Goal: Transaction & Acquisition: Purchase product/service

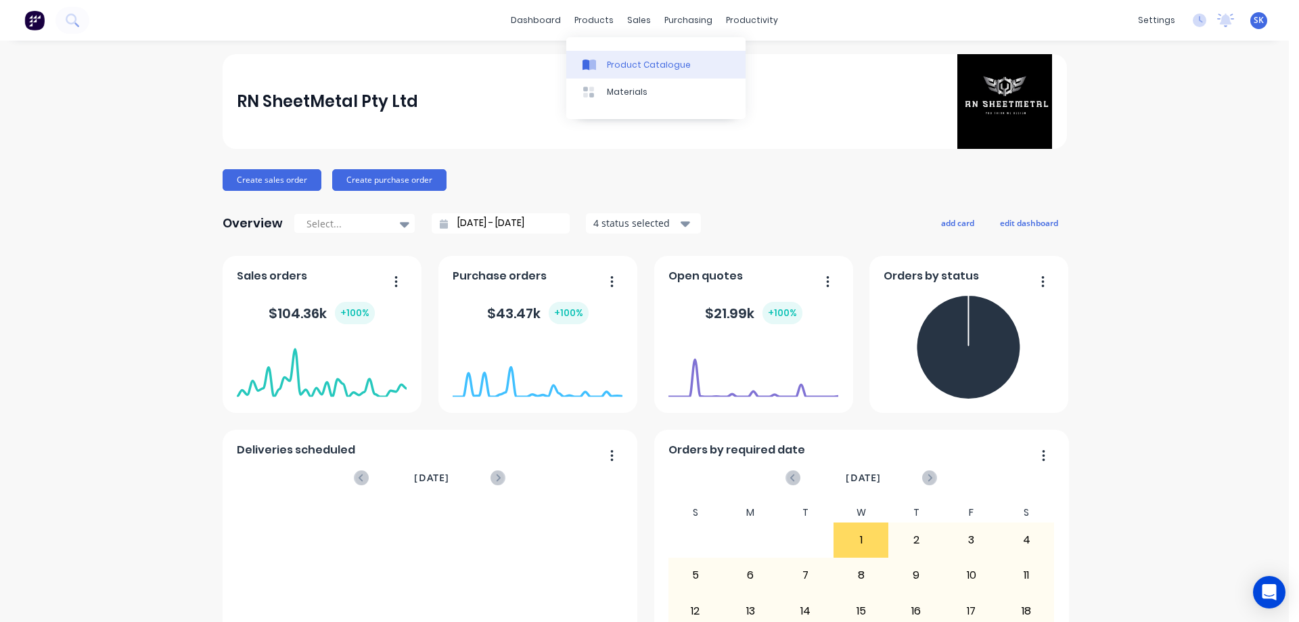
click at [612, 57] on link "Product Catalogue" at bounding box center [655, 64] width 179 height 27
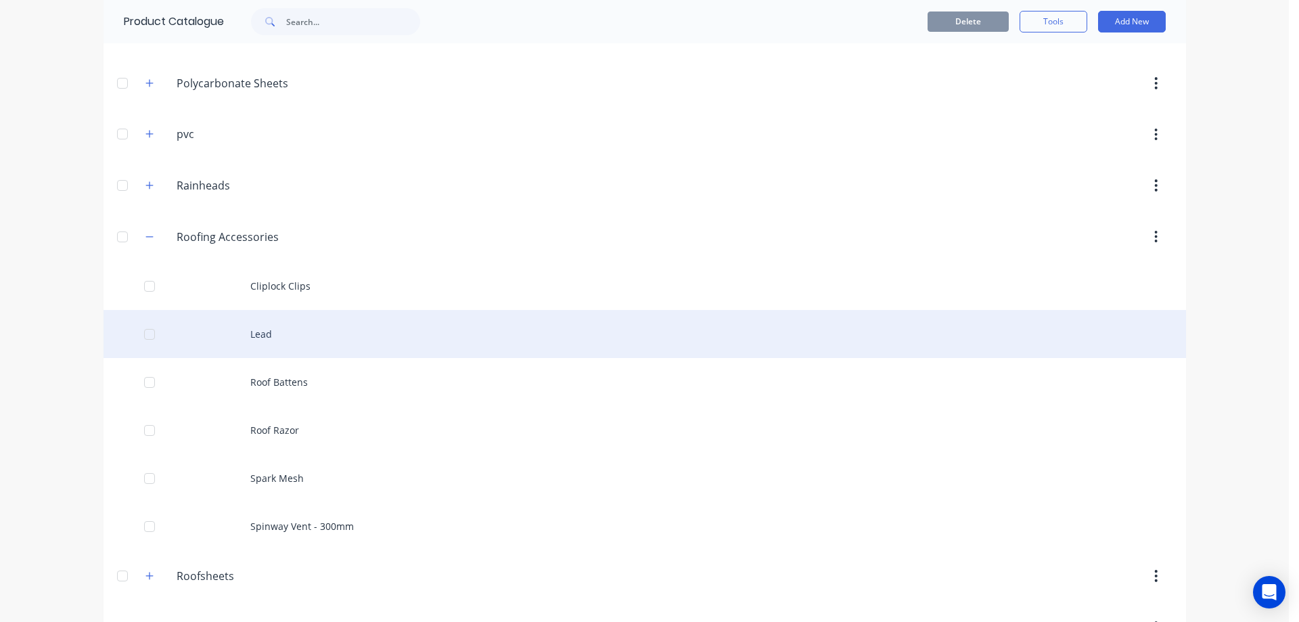
scroll to position [975, 0]
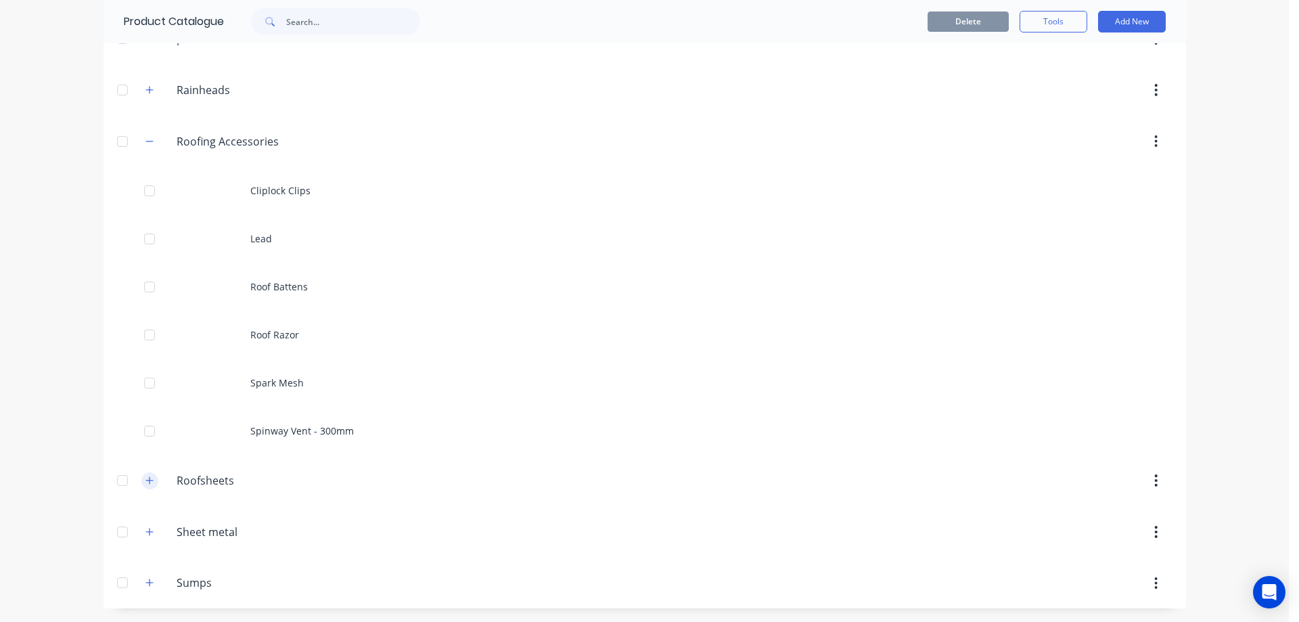
click at [146, 474] on button "button" at bounding box center [149, 480] width 17 height 17
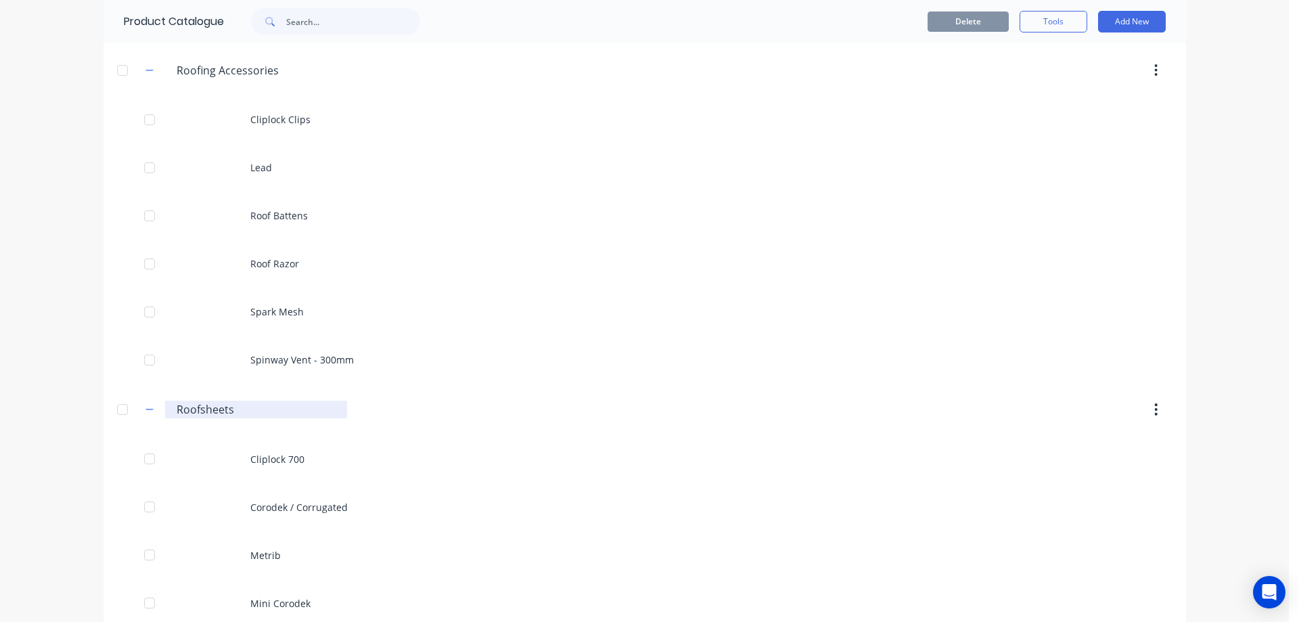
scroll to position [1245, 0]
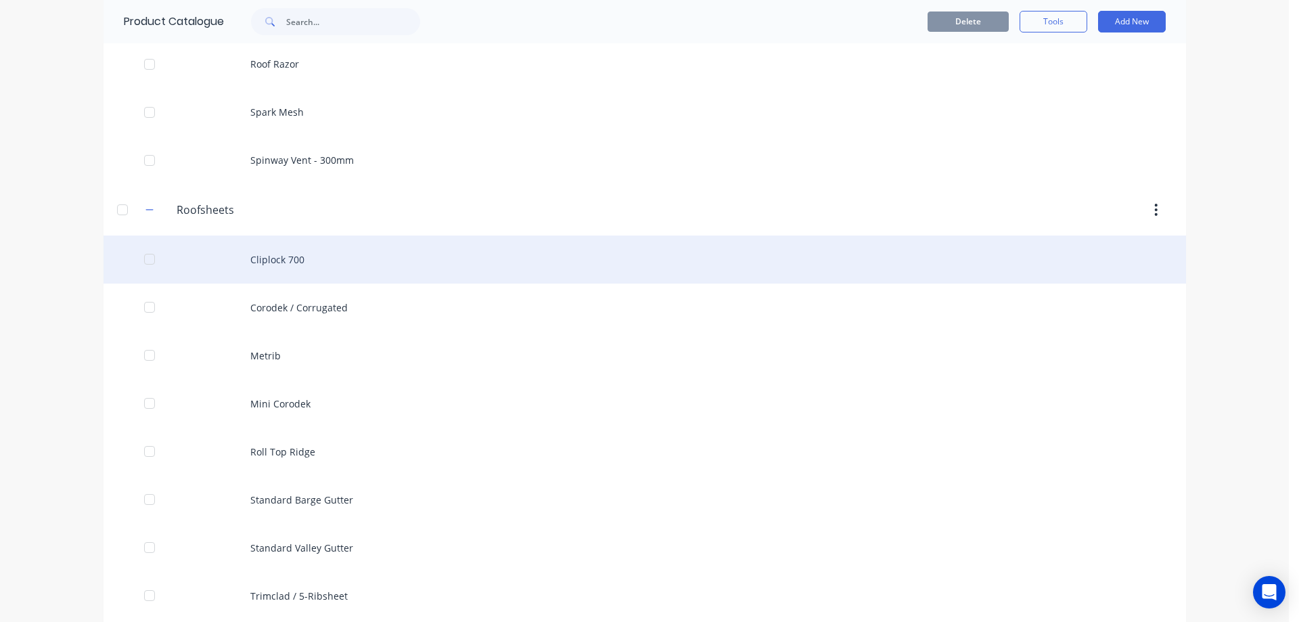
click at [302, 265] on div "Cliplock 700" at bounding box center [645, 259] width 1082 height 48
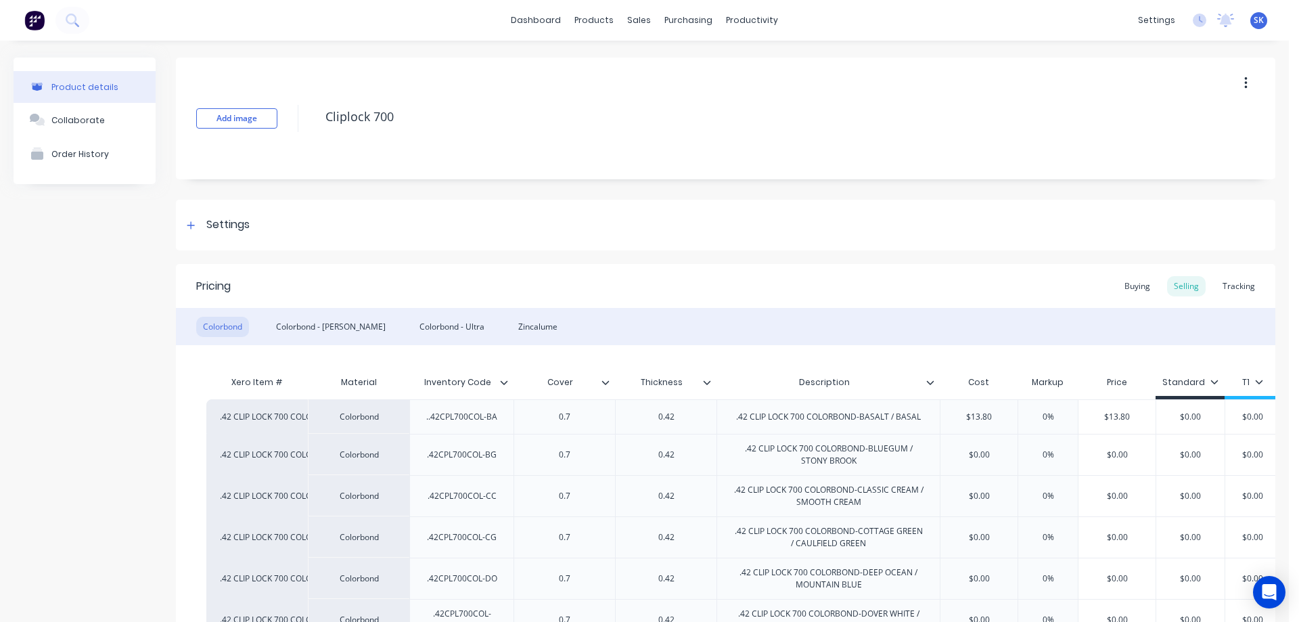
click at [28, 14] on img at bounding box center [34, 20] width 20 height 20
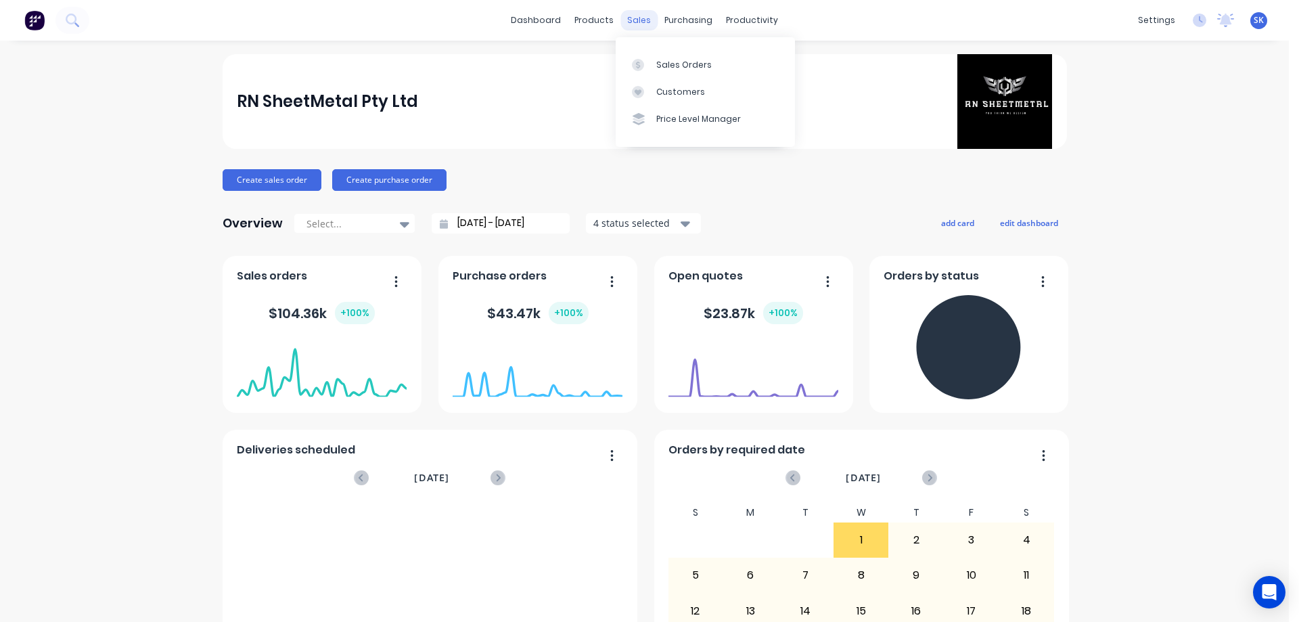
click at [634, 25] on div "sales" at bounding box center [638, 20] width 37 height 20
click at [662, 64] on div "Sales Orders" at bounding box center [683, 65] width 55 height 12
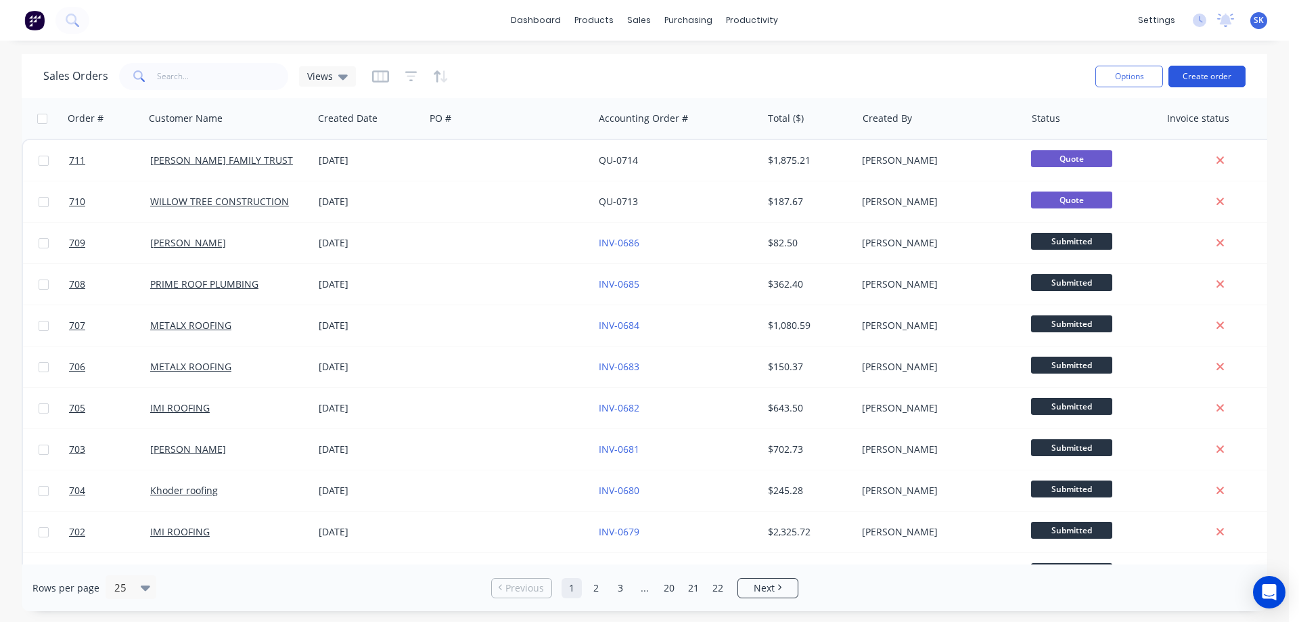
click at [1197, 74] on button "Create order" at bounding box center [1206, 77] width 77 height 22
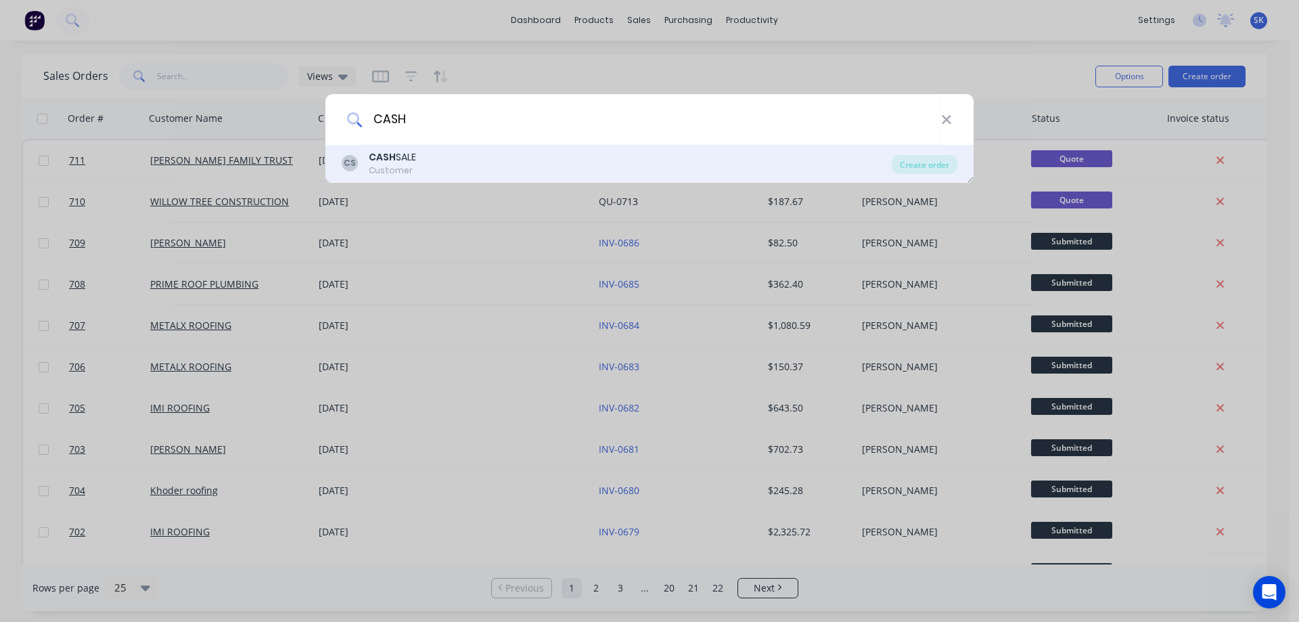
type input "CASH"
click at [457, 160] on div "CS CASH SALE Customer" at bounding box center [617, 163] width 550 height 26
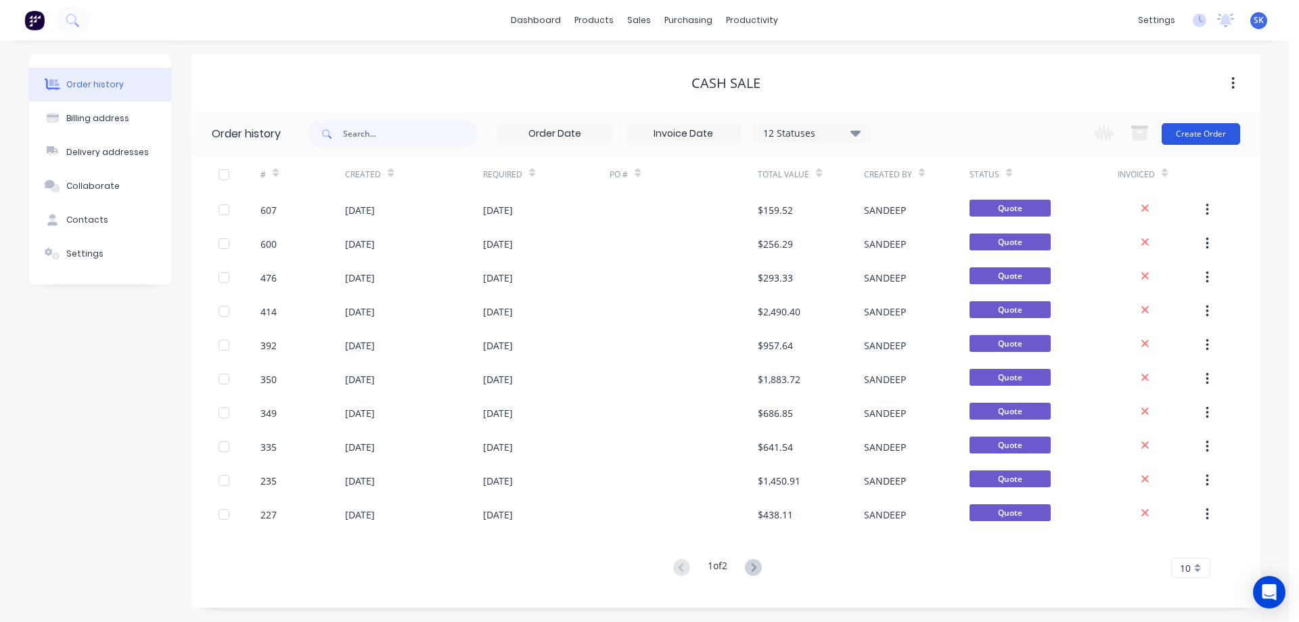
click at [1198, 124] on button "Create Order" at bounding box center [1201, 134] width 78 height 22
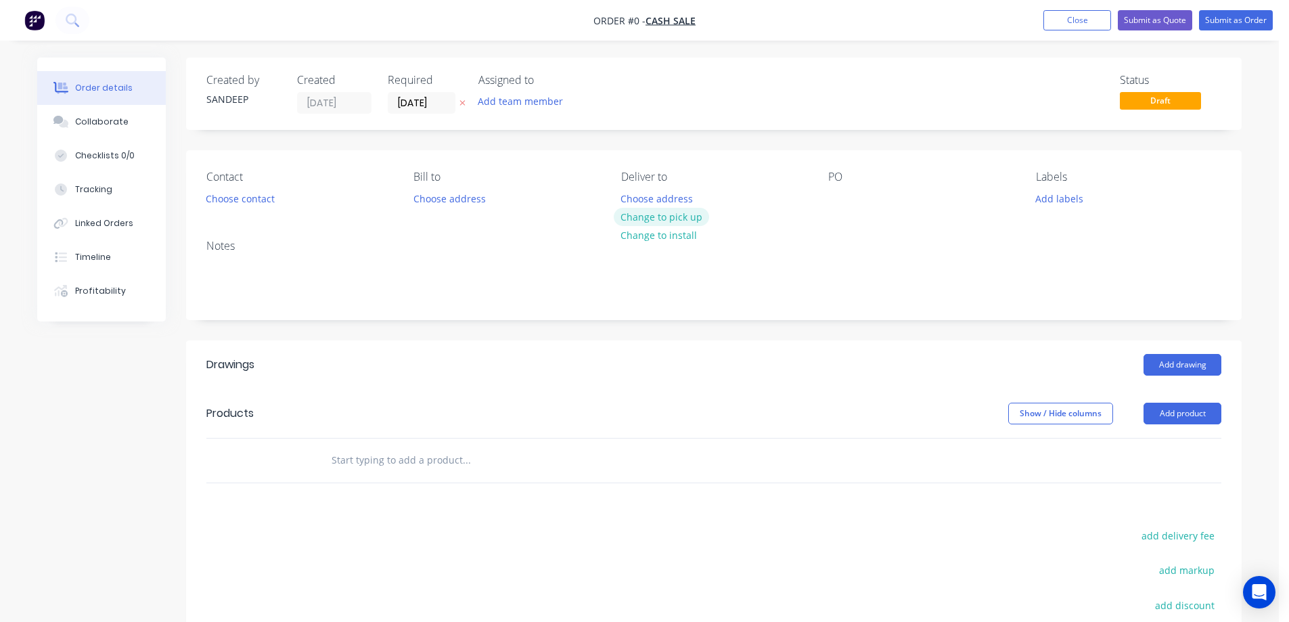
click at [641, 219] on button "Change to pick up" at bounding box center [662, 217] width 96 height 18
click at [386, 465] on input "text" at bounding box center [466, 459] width 271 height 27
type input "C"
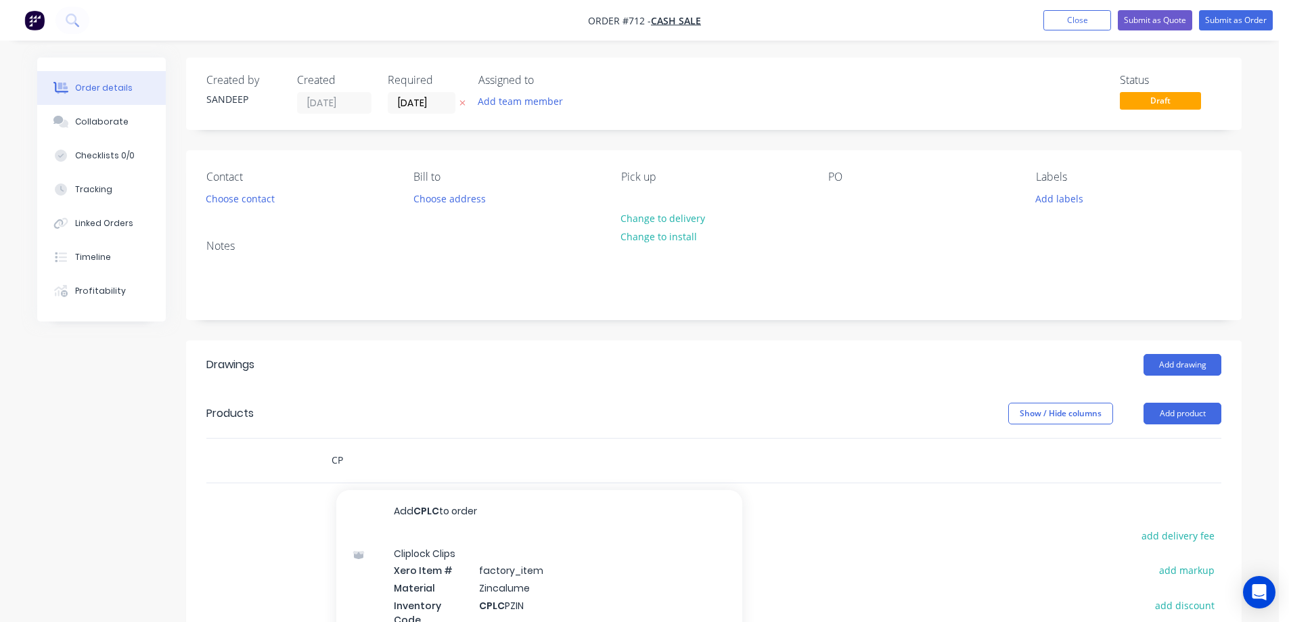
type input "C"
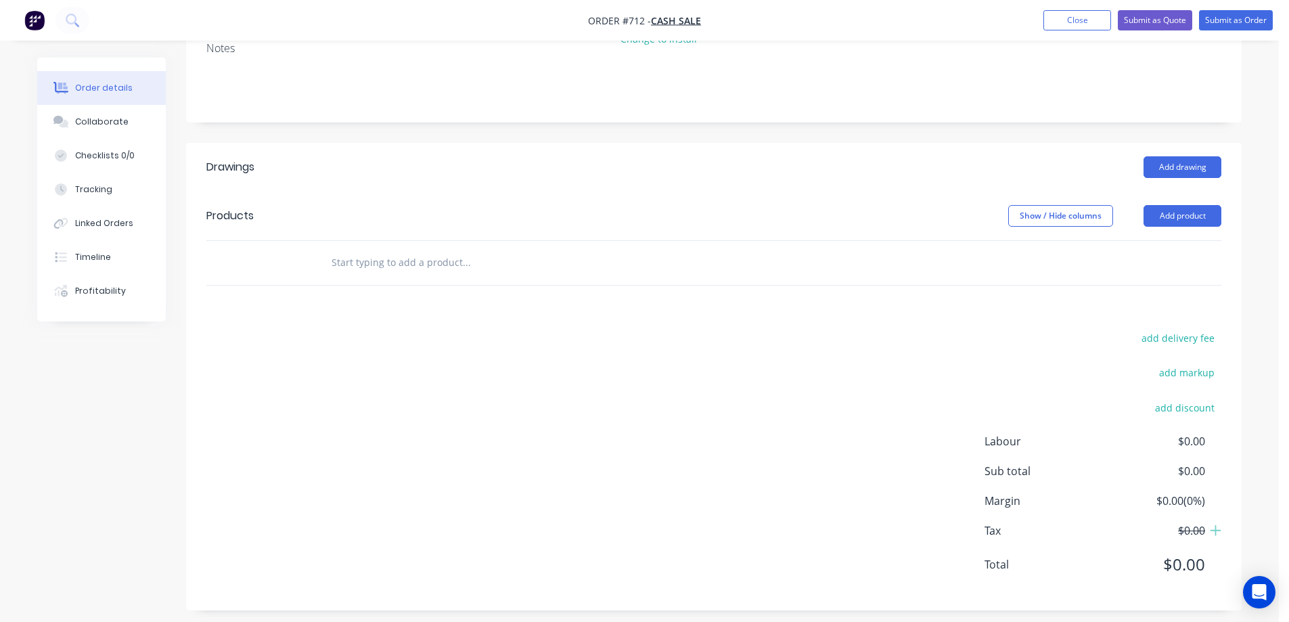
scroll to position [203, 0]
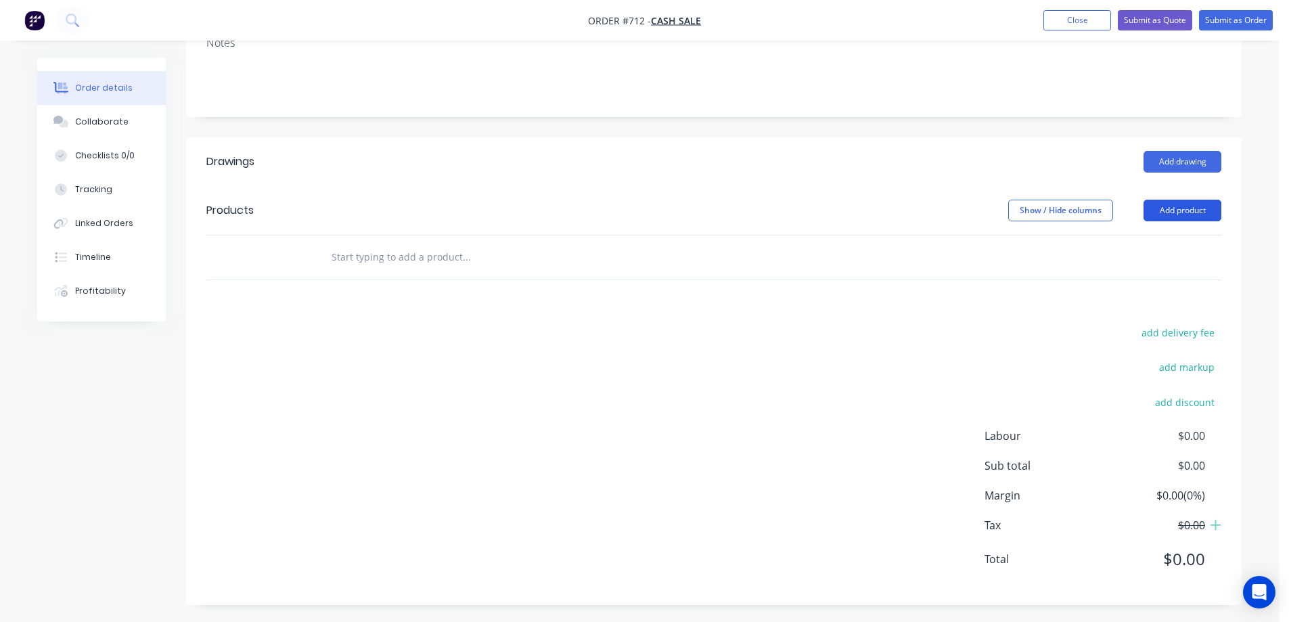
click at [1166, 205] on button "Add product" at bounding box center [1182, 211] width 78 height 22
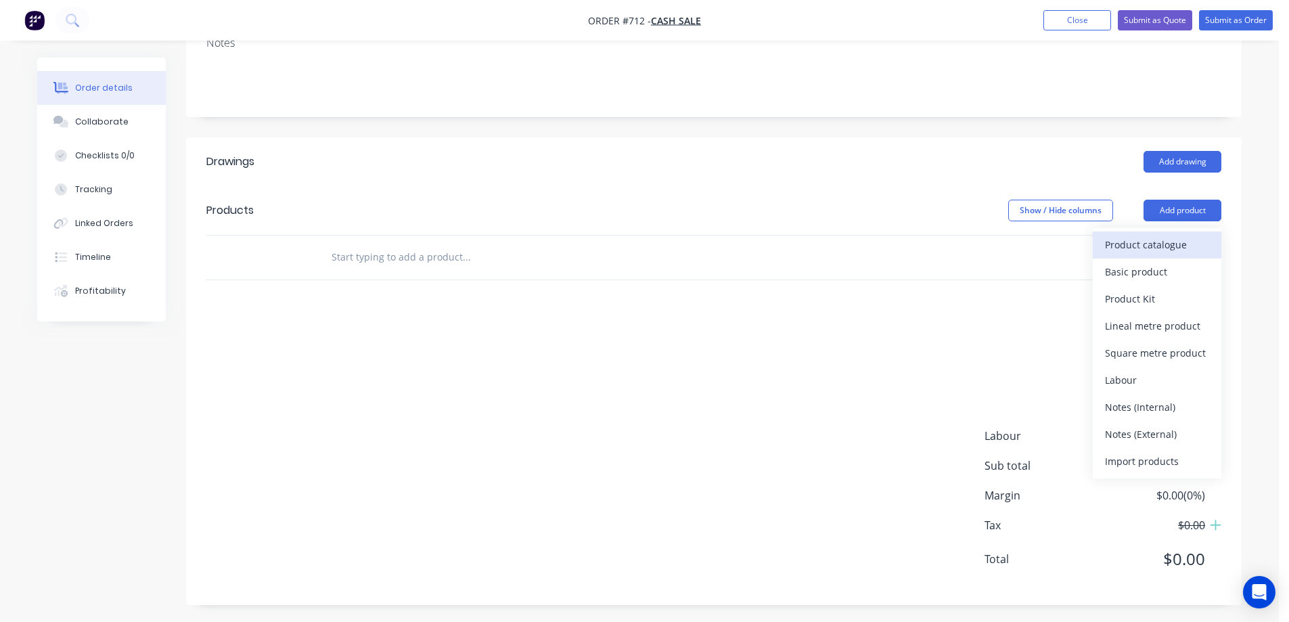
click at [1144, 239] on div "Product catalogue" at bounding box center [1157, 245] width 104 height 20
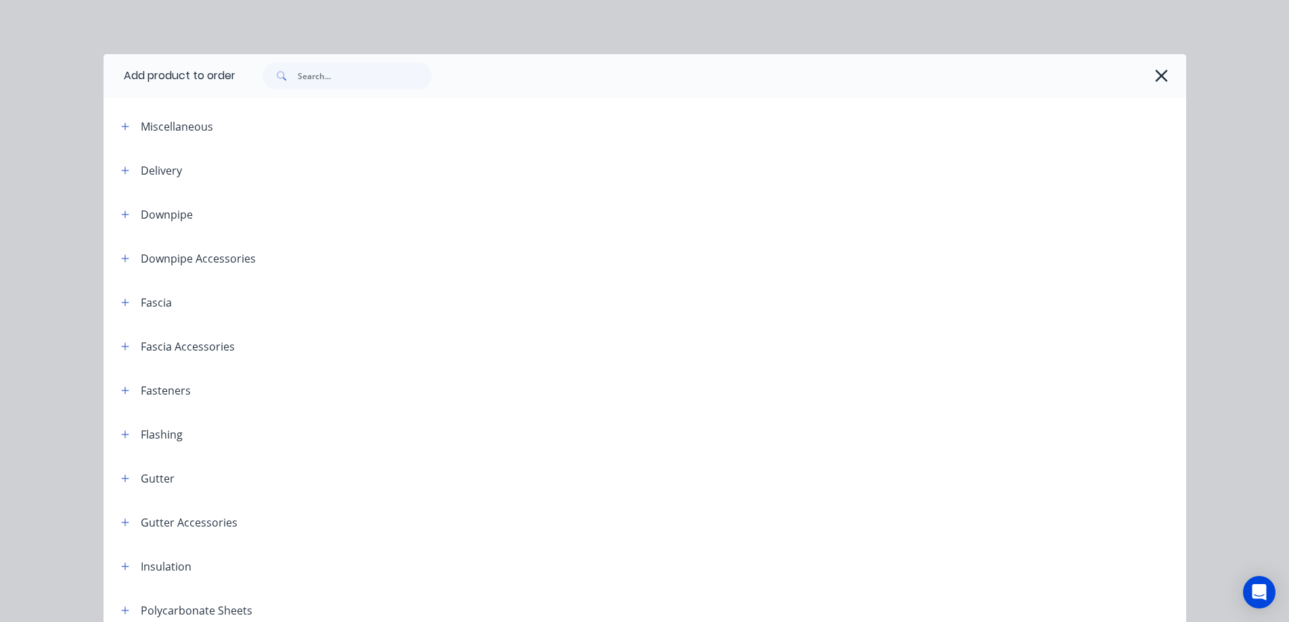
scroll to position [334, 0]
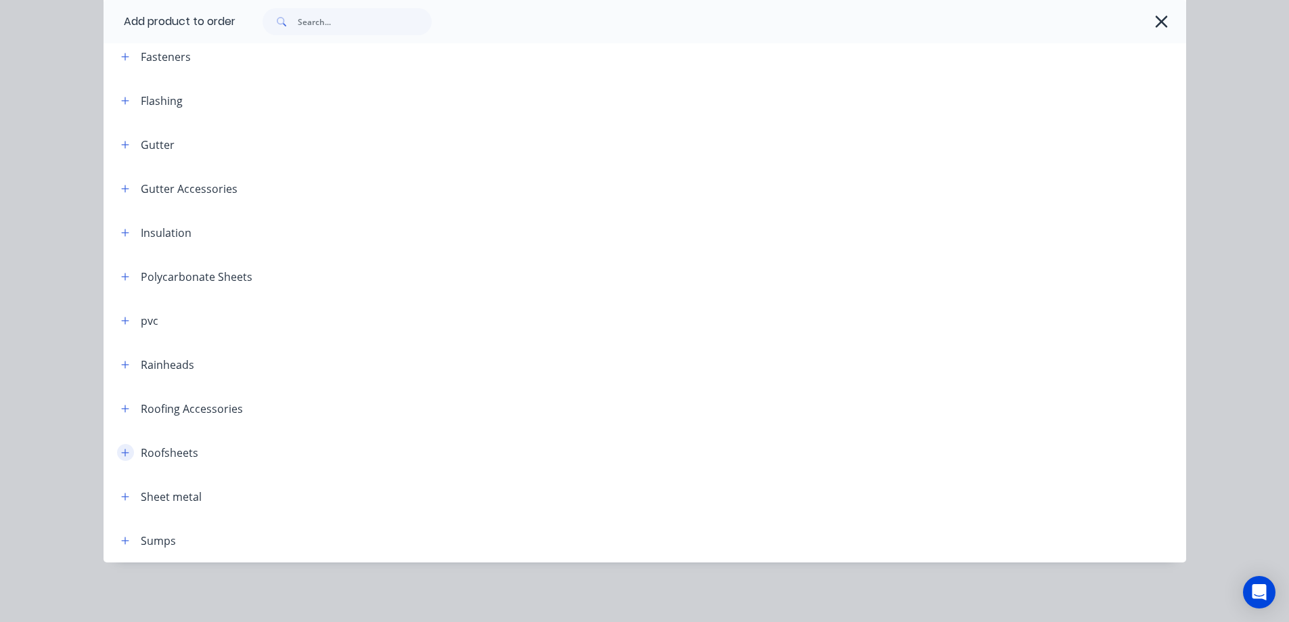
click at [121, 455] on icon "button" at bounding box center [125, 452] width 8 height 9
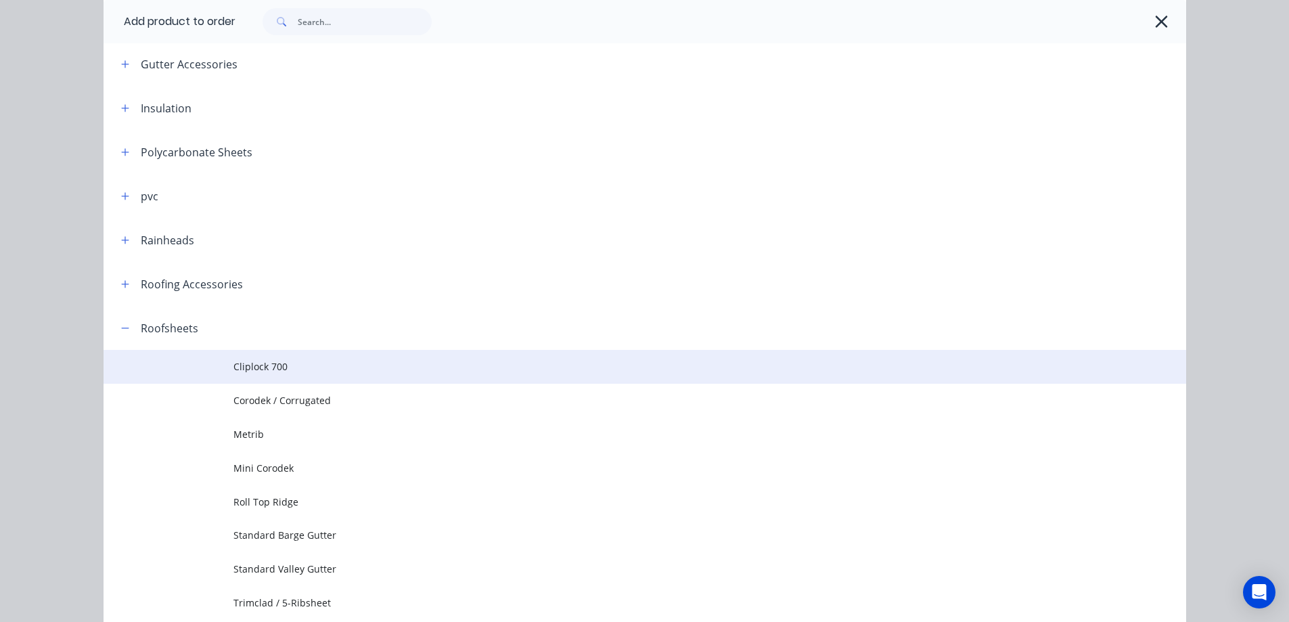
scroll to position [469, 0]
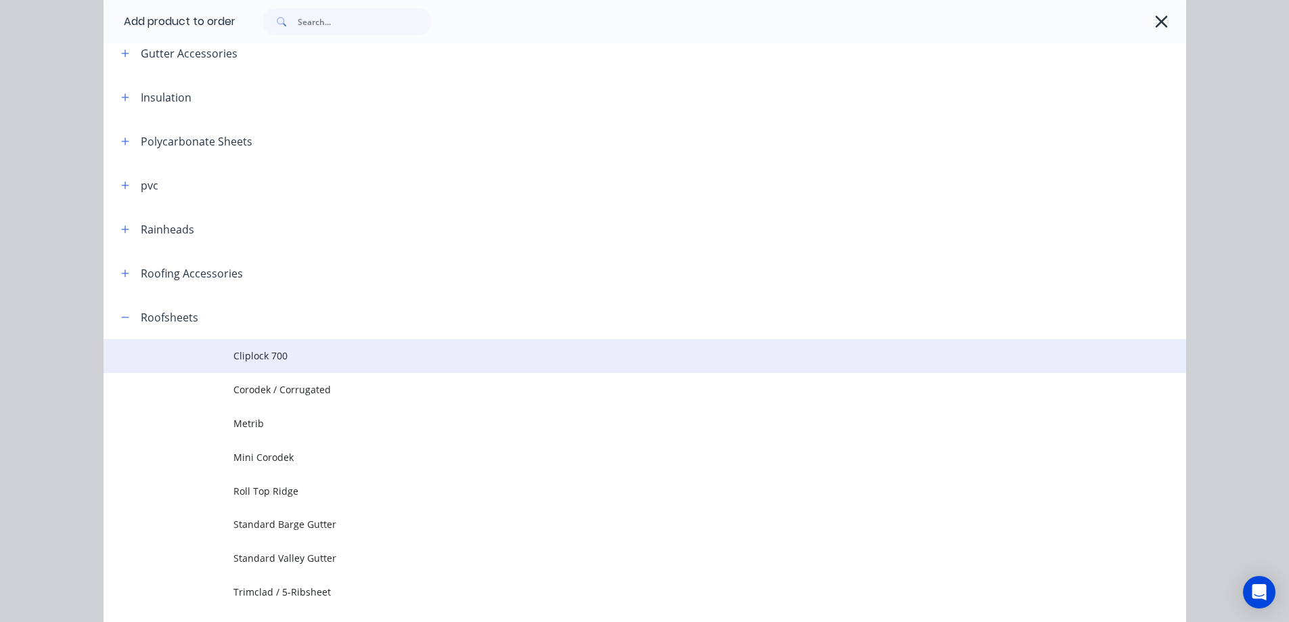
click at [269, 354] on span "Cliplock 700" at bounding box center [614, 355] width 762 height 14
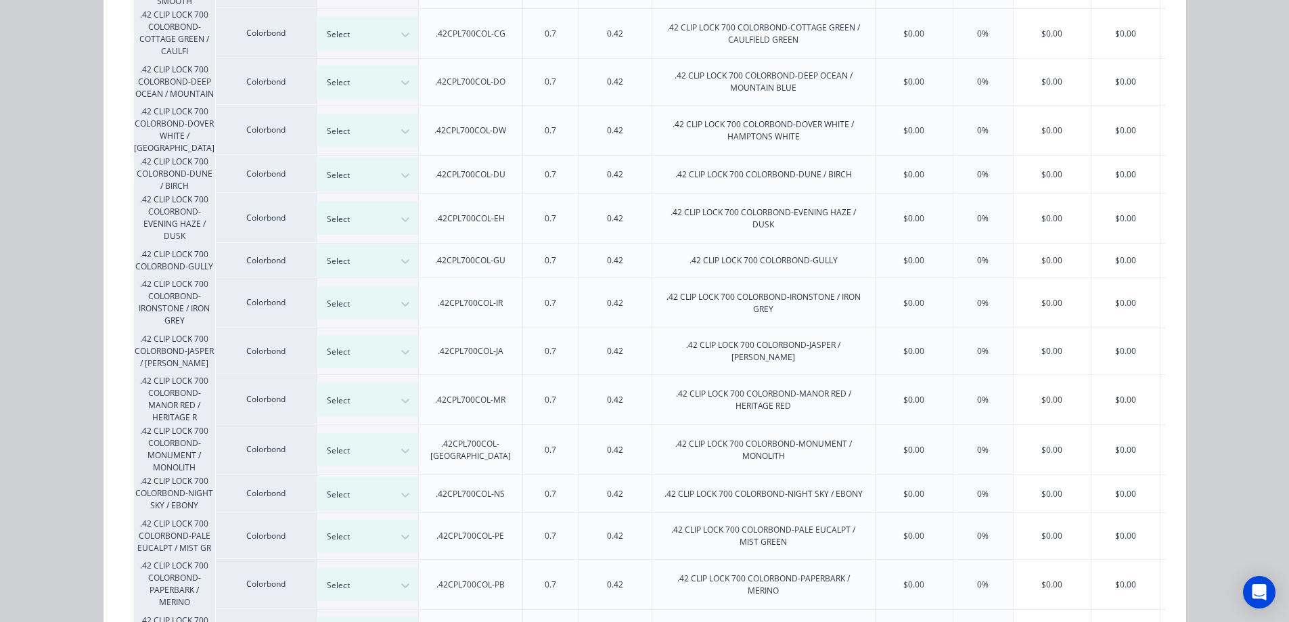
scroll to position [406, 0]
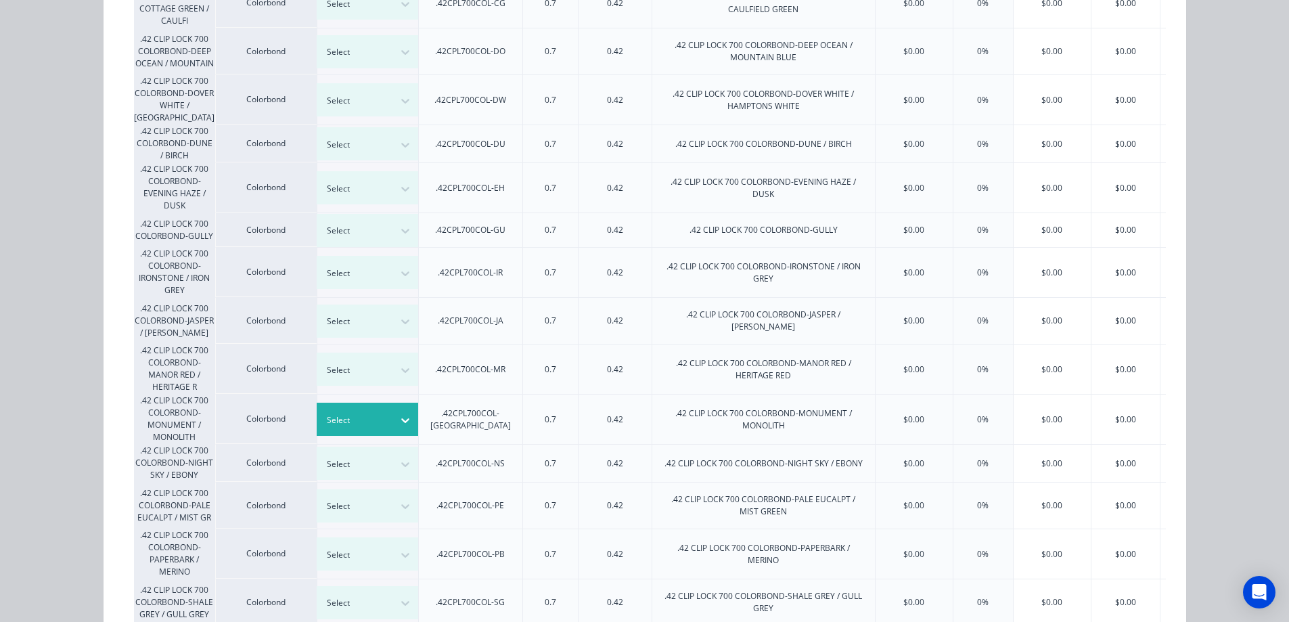
click at [373, 414] on div at bounding box center [357, 420] width 61 height 15
click at [1039, 419] on div "$0.00" at bounding box center [1051, 418] width 77 height 49
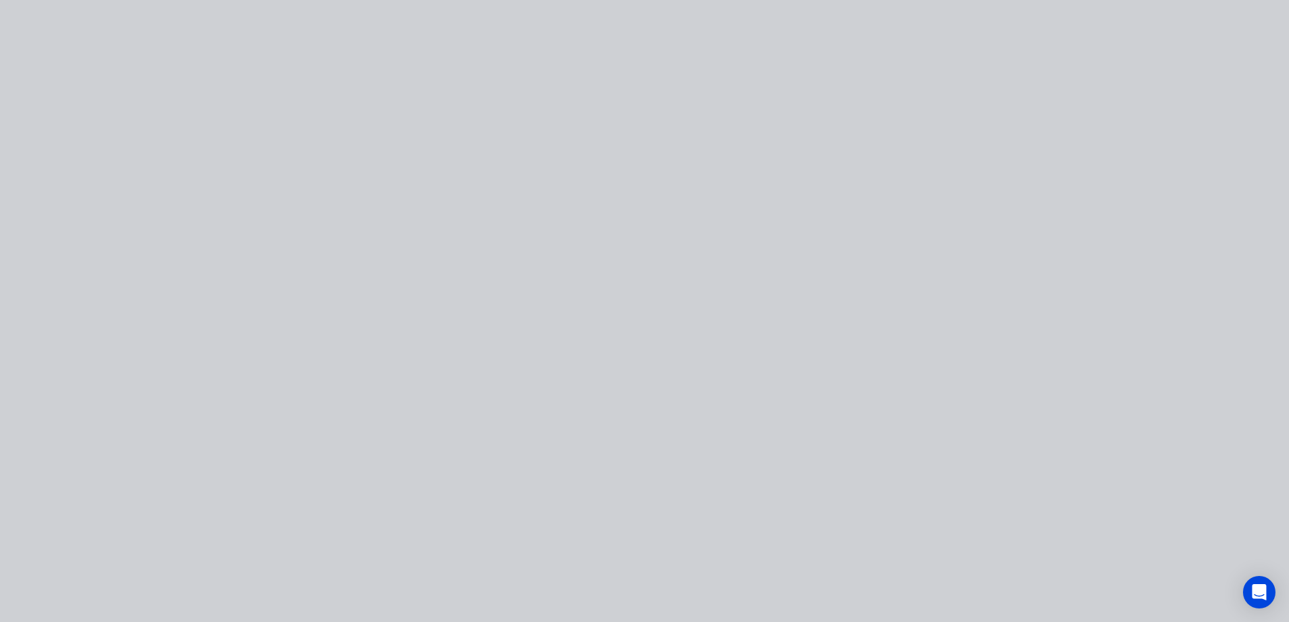
scroll to position [0, 0]
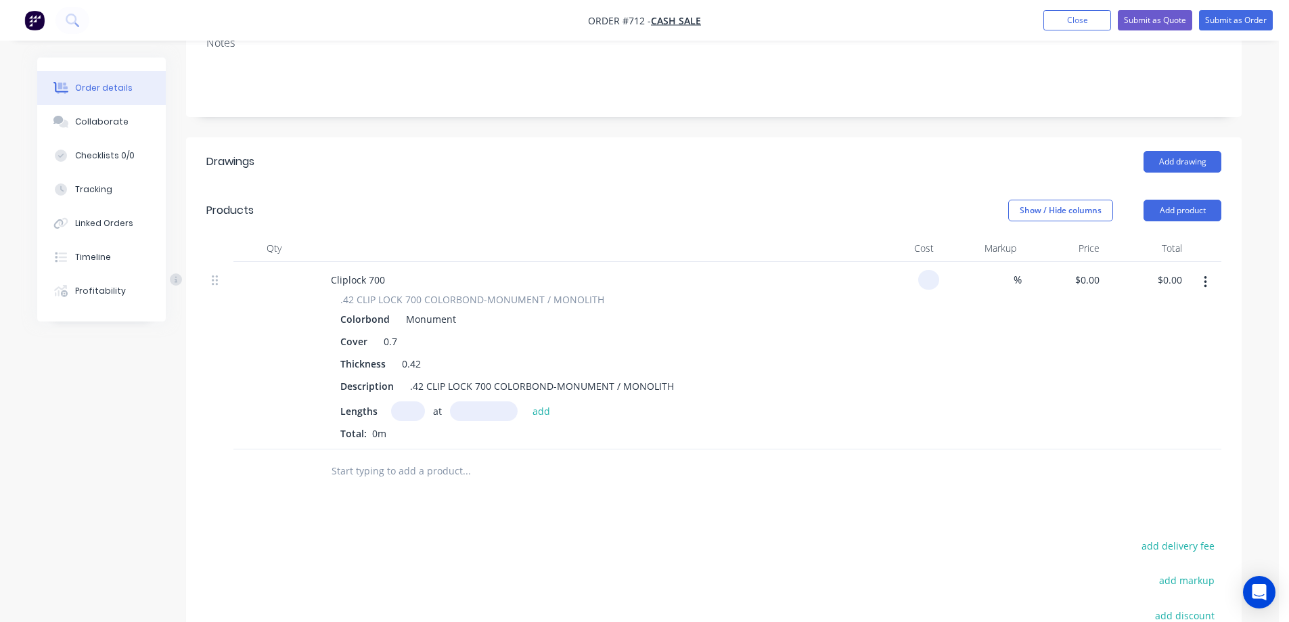
click at [927, 288] on input at bounding box center [931, 280] width 16 height 20
type input "$13.80"
click at [840, 382] on div ".42 CLIP LOCK 700 COLORBOND-MONUMENT / MONOLITH Colorbond Monument Cover 0.7 Th…" at bounding box center [585, 366] width 530 height 148
click at [418, 405] on input "text" at bounding box center [408, 411] width 34 height 20
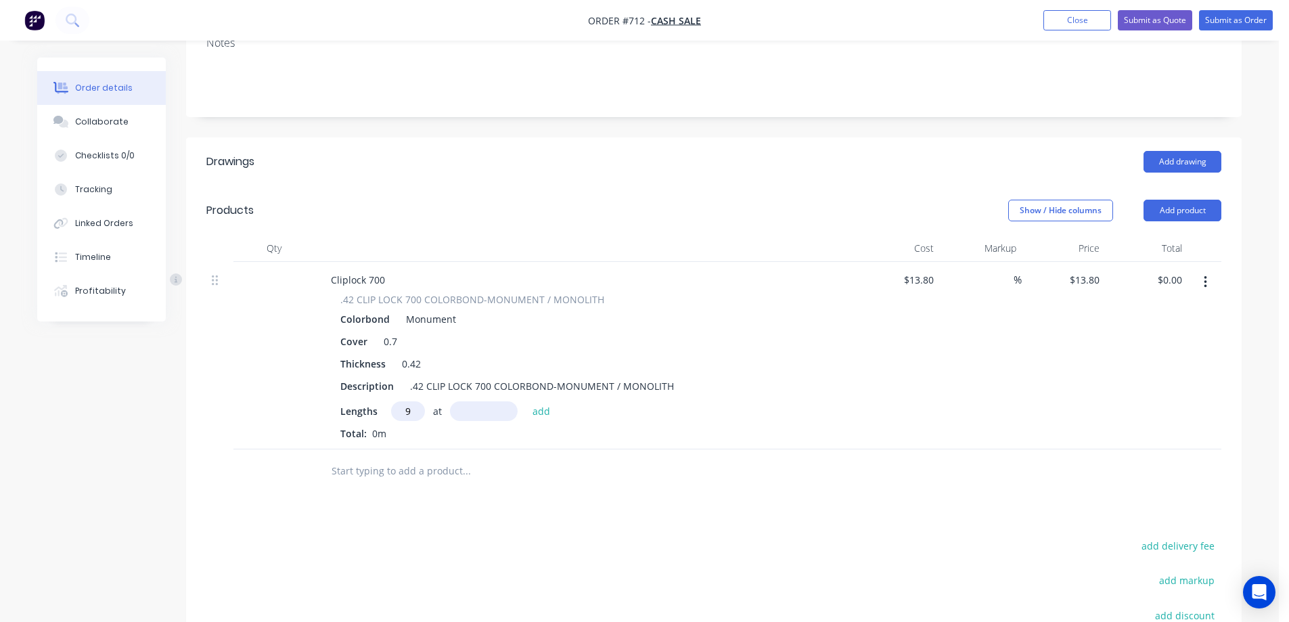
type input "9"
type input "2980mm"
click at [427, 437] on div "Total: 0m" at bounding box center [585, 433] width 490 height 14
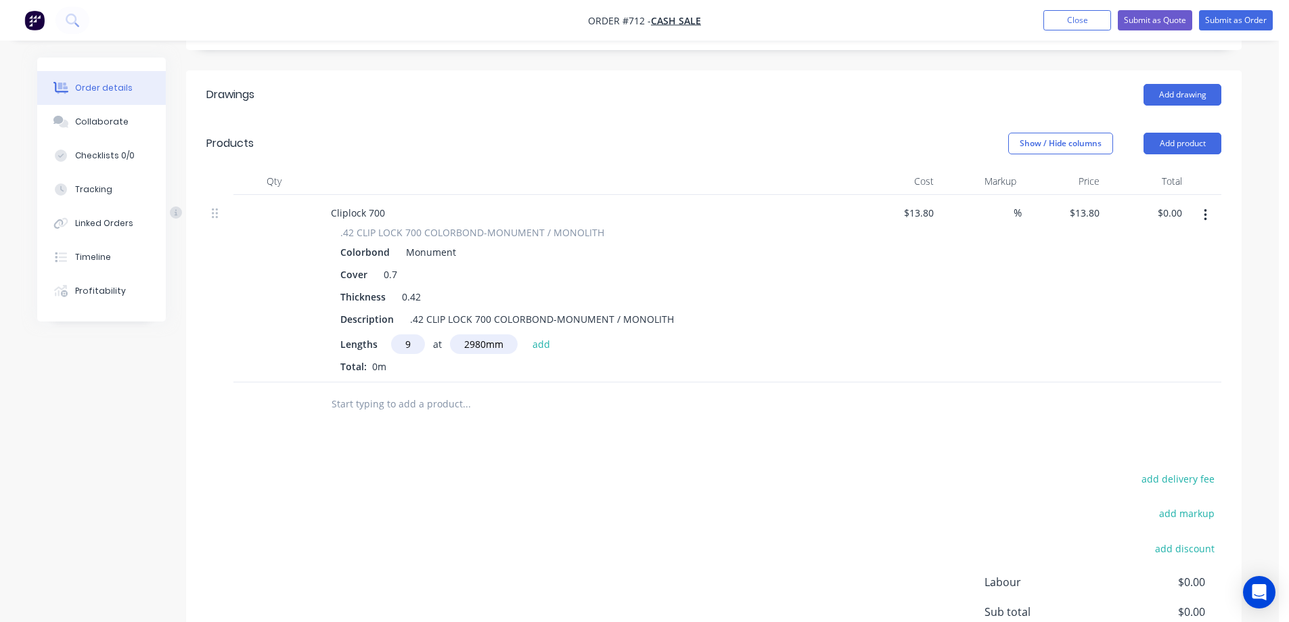
scroll to position [271, 0]
click at [535, 346] on button "add" at bounding box center [542, 343] width 32 height 18
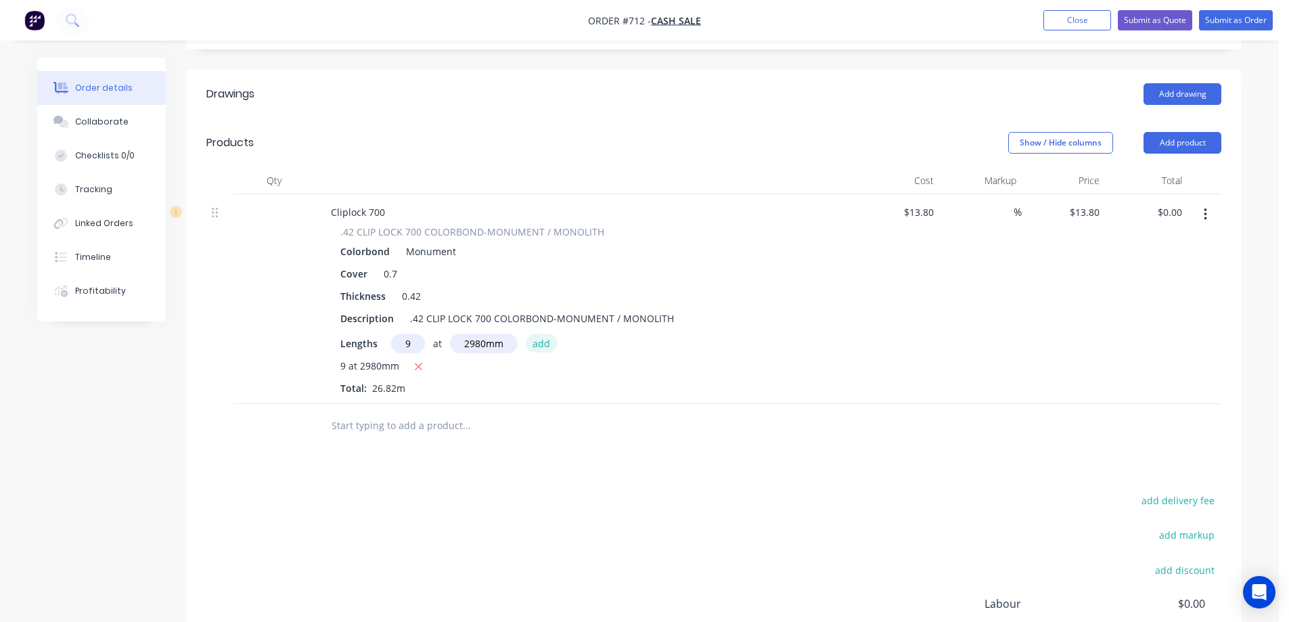
type input "$370.12"
click at [1172, 144] on button "Add product" at bounding box center [1182, 143] width 78 height 22
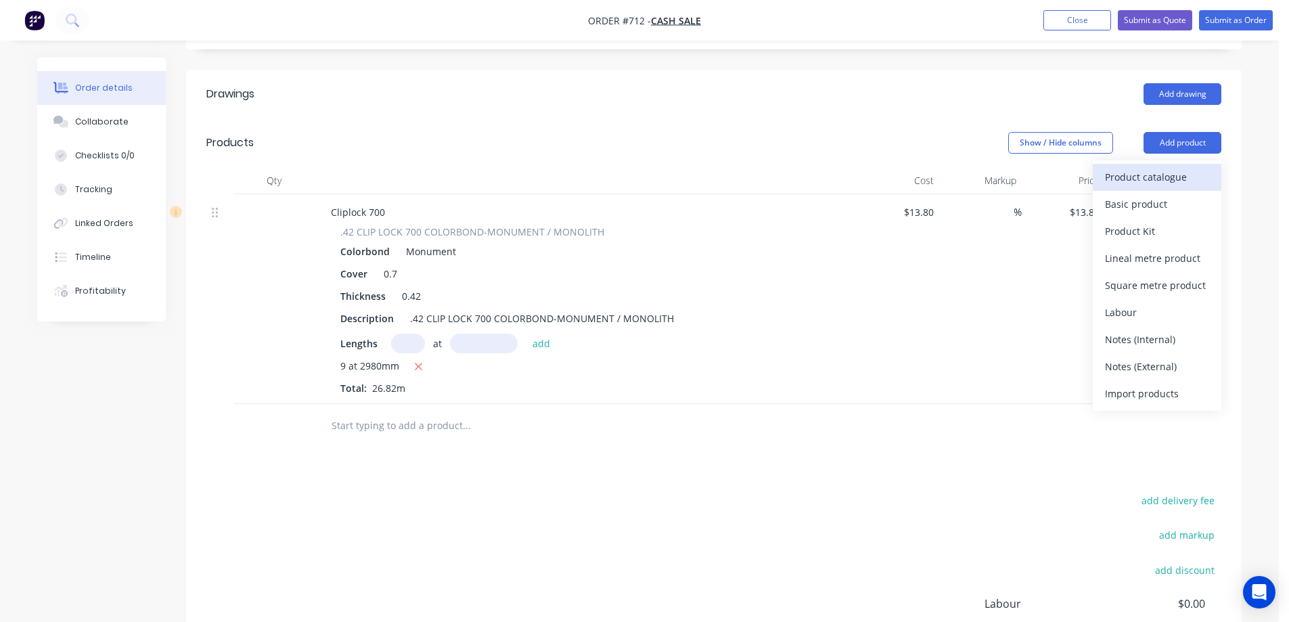
click at [1135, 172] on div "Product catalogue" at bounding box center [1157, 177] width 104 height 20
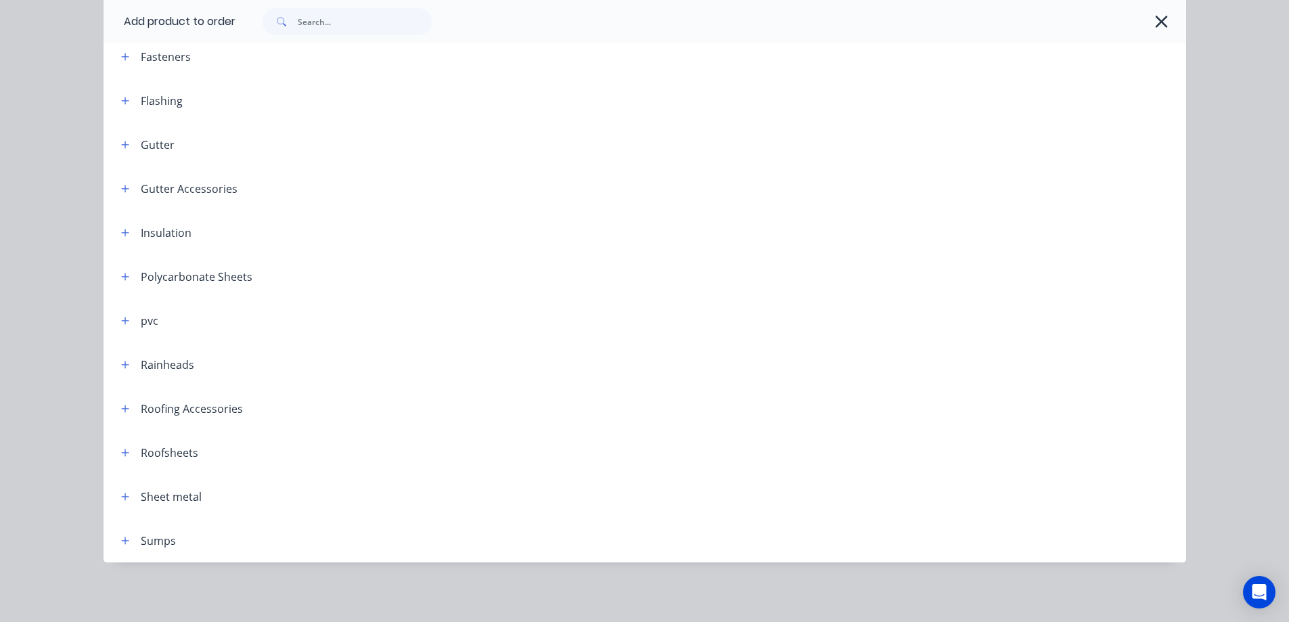
scroll to position [338, 0]
click at [121, 406] on icon "button" at bounding box center [125, 408] width 8 height 9
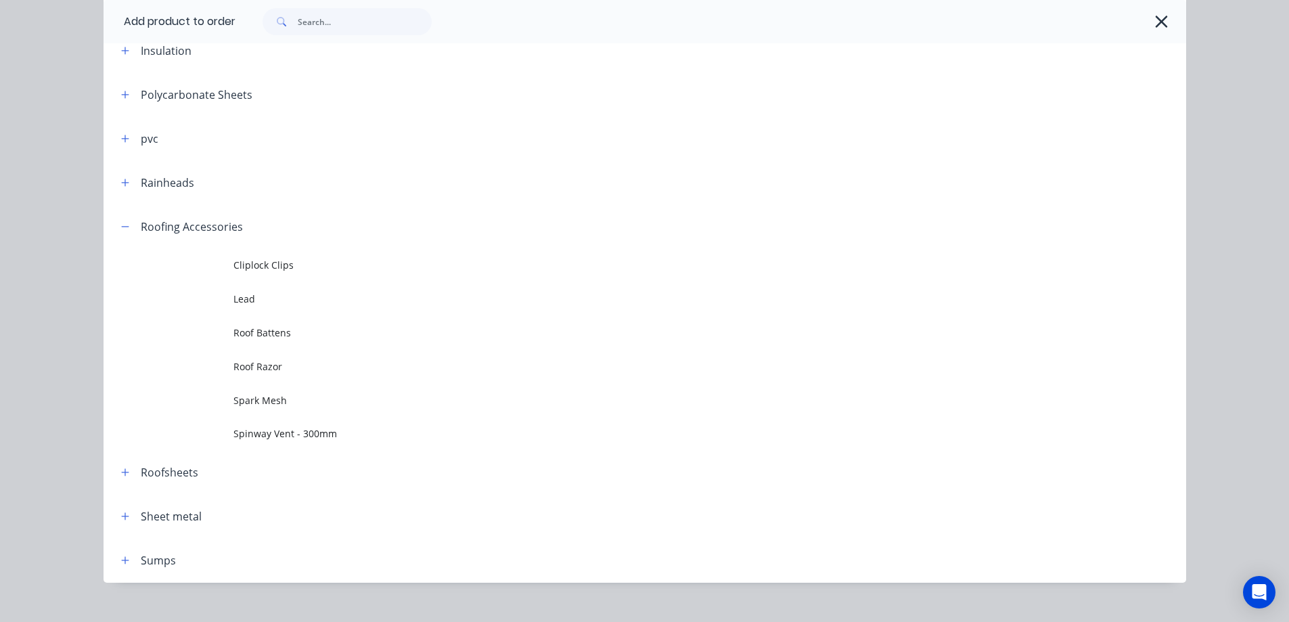
scroll to position [536, 0]
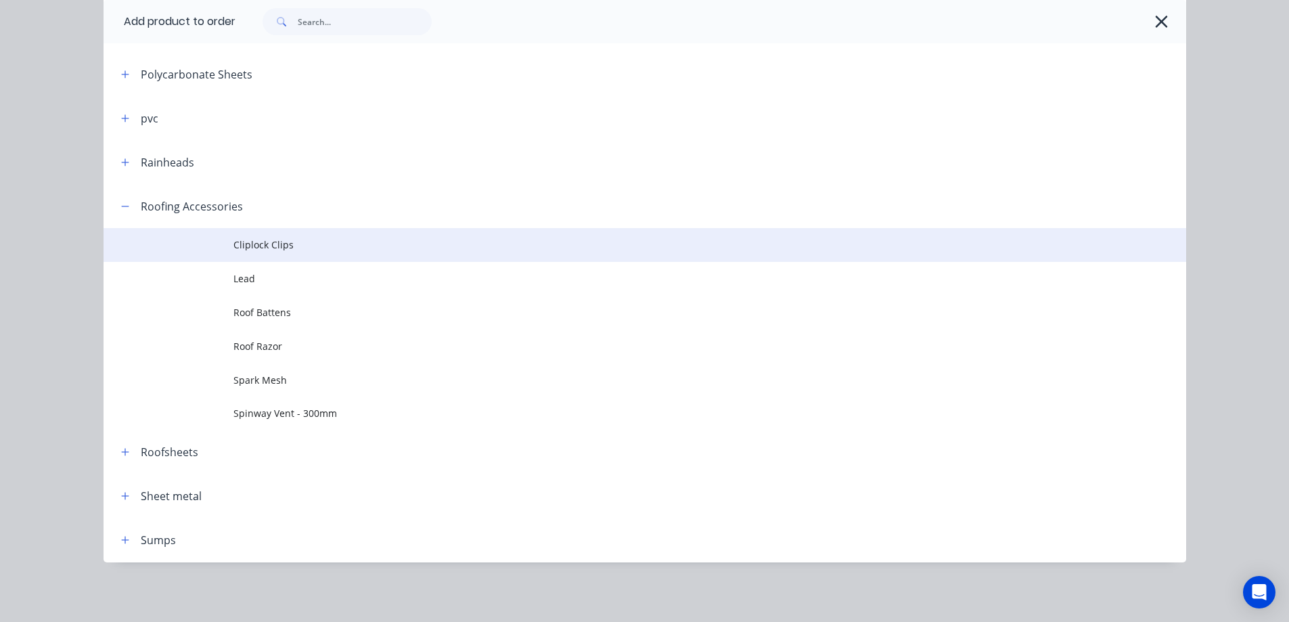
click at [258, 237] on span "Cliplock Clips" at bounding box center [614, 244] width 762 height 14
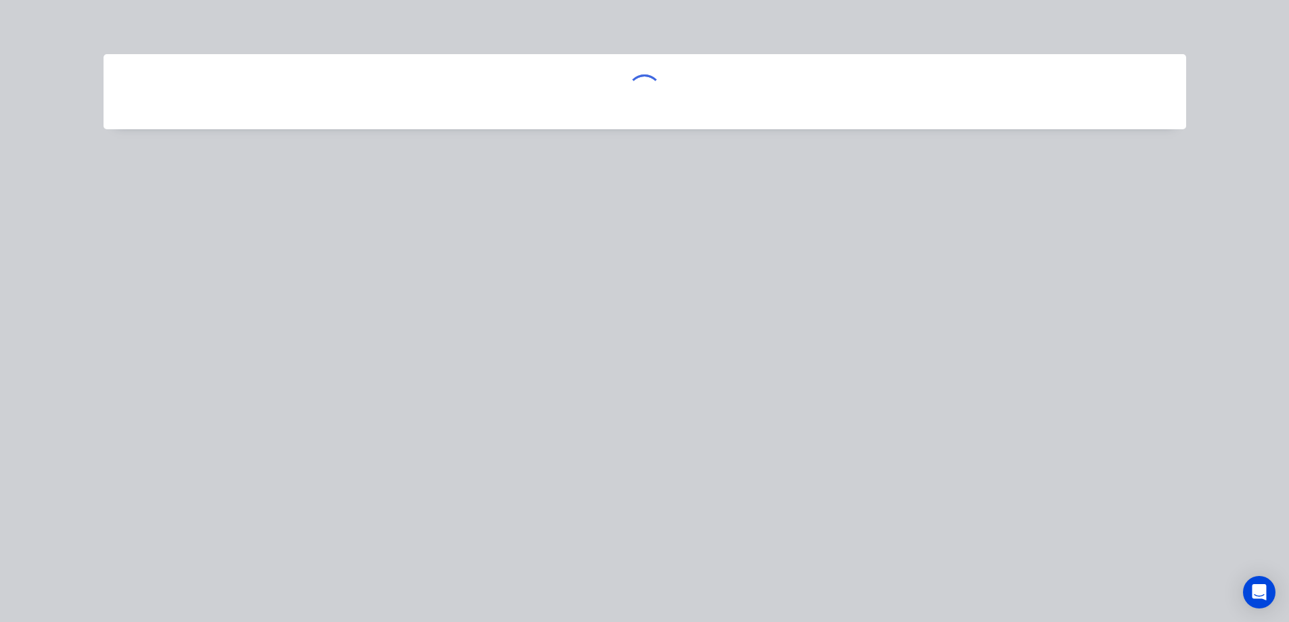
scroll to position [0, 0]
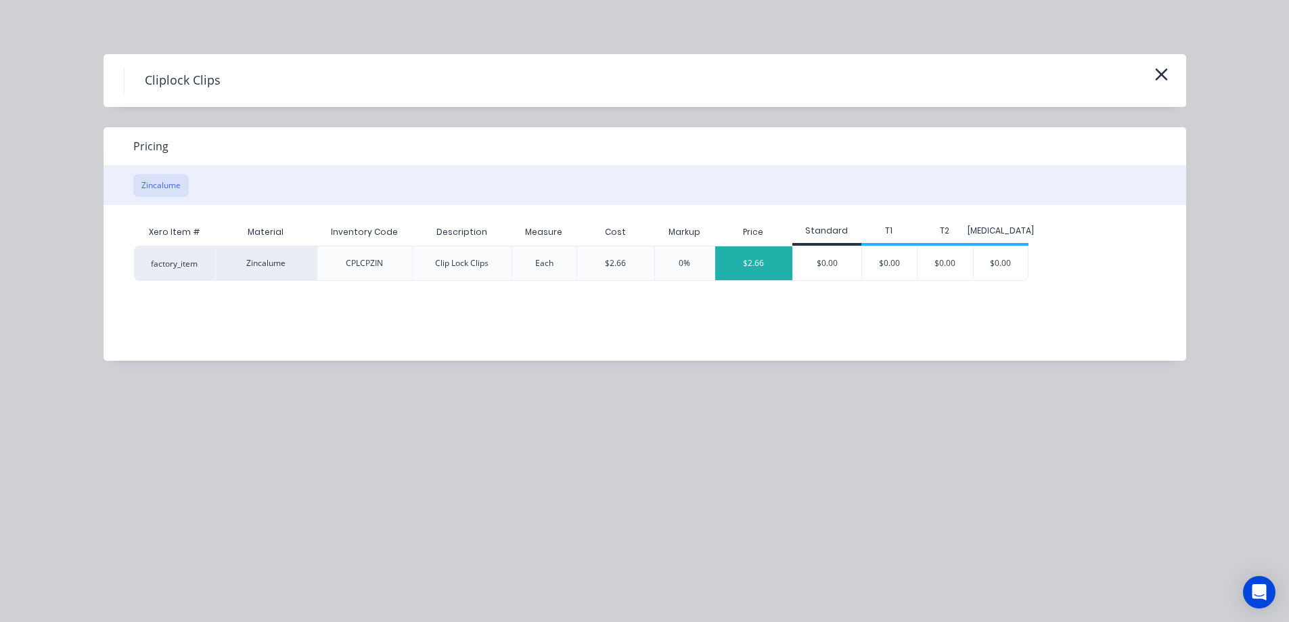
click at [763, 261] on div "$2.66" at bounding box center [753, 263] width 77 height 34
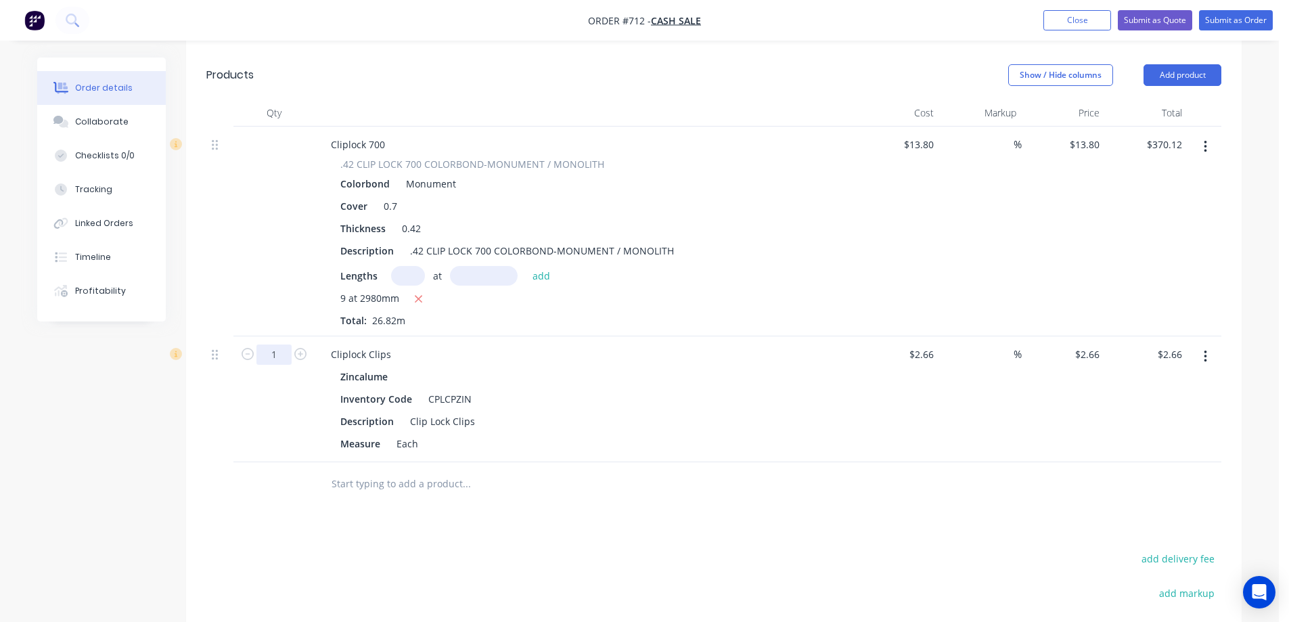
click at [275, 363] on input "1" at bounding box center [273, 354] width 35 height 20
type input "30"
type input "$79.80"
click at [288, 459] on div "30" at bounding box center [273, 399] width 81 height 126
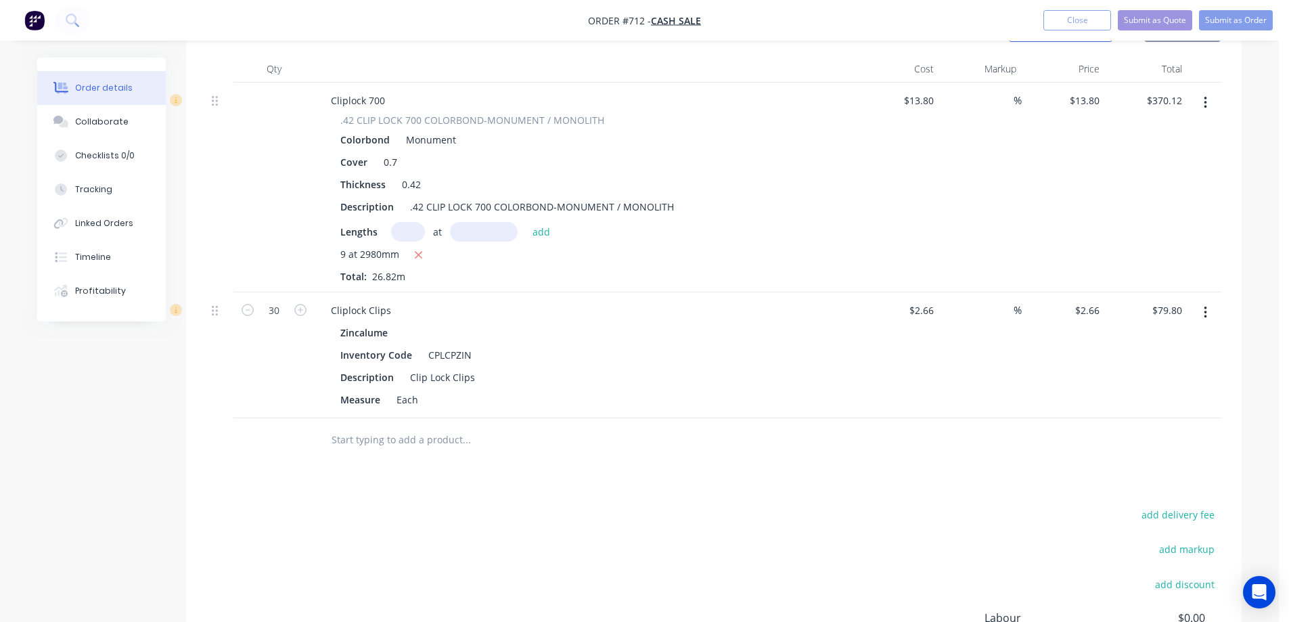
scroll to position [406, 0]
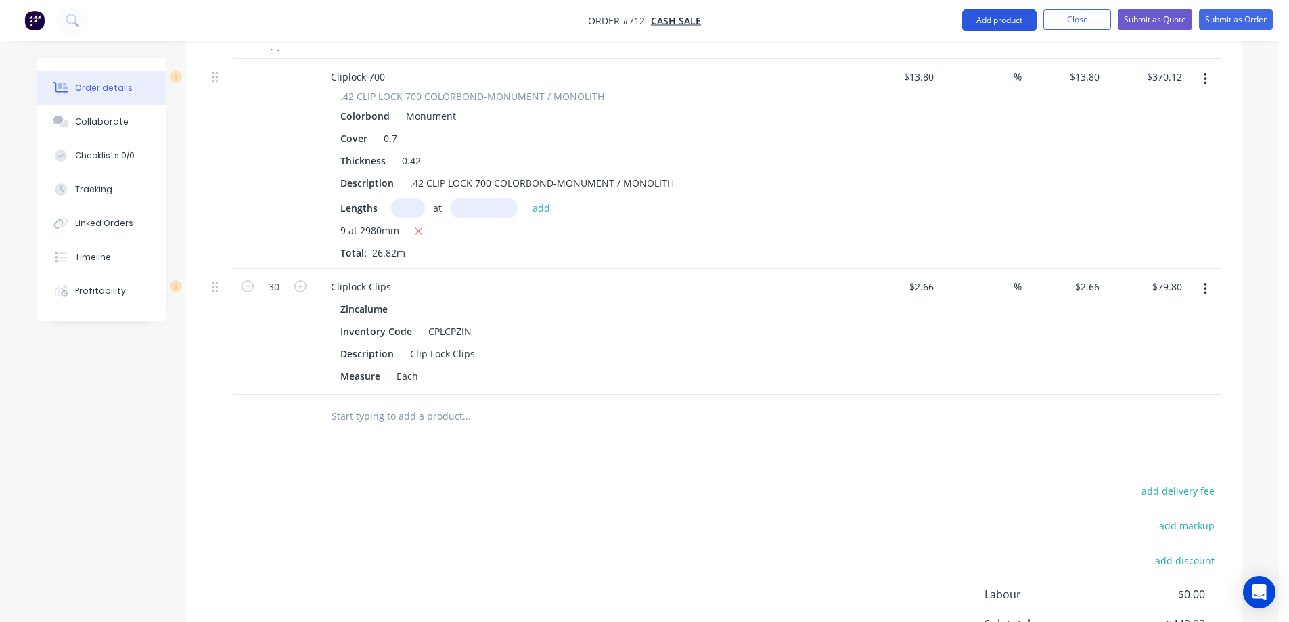
click at [1001, 20] on button "Add product" at bounding box center [999, 20] width 74 height 22
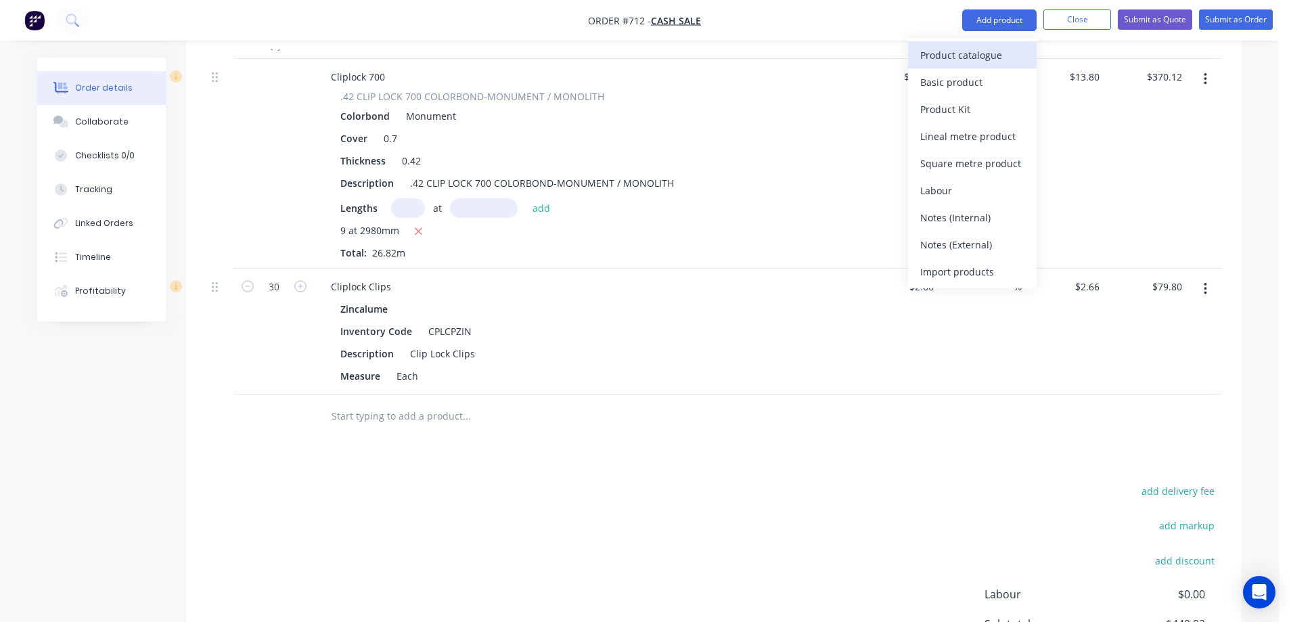
click at [986, 55] on div "Product catalogue" at bounding box center [972, 55] width 104 height 20
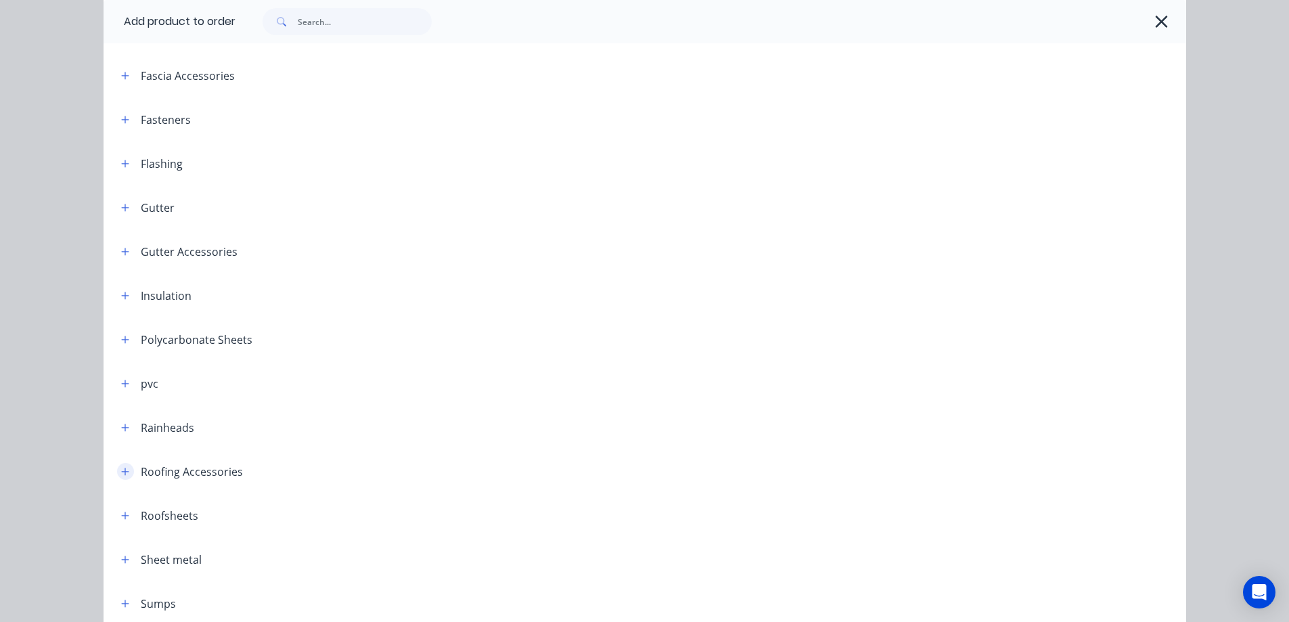
scroll to position [334, 0]
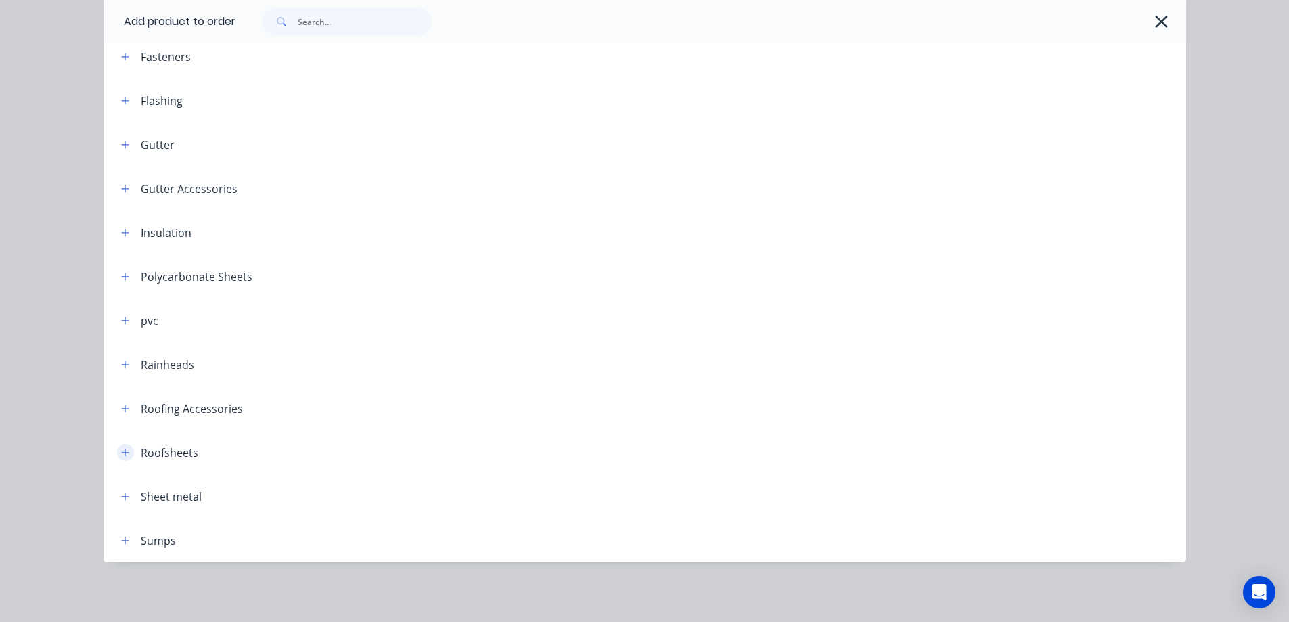
click at [117, 459] on button "button" at bounding box center [125, 452] width 17 height 17
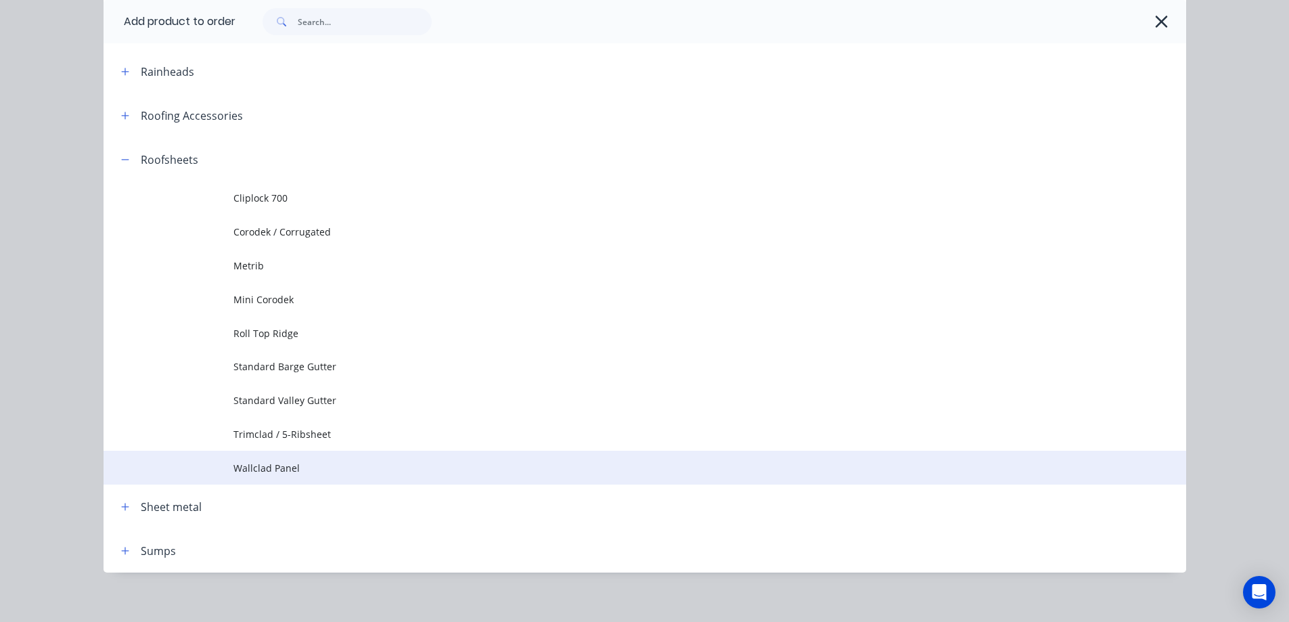
scroll to position [637, 0]
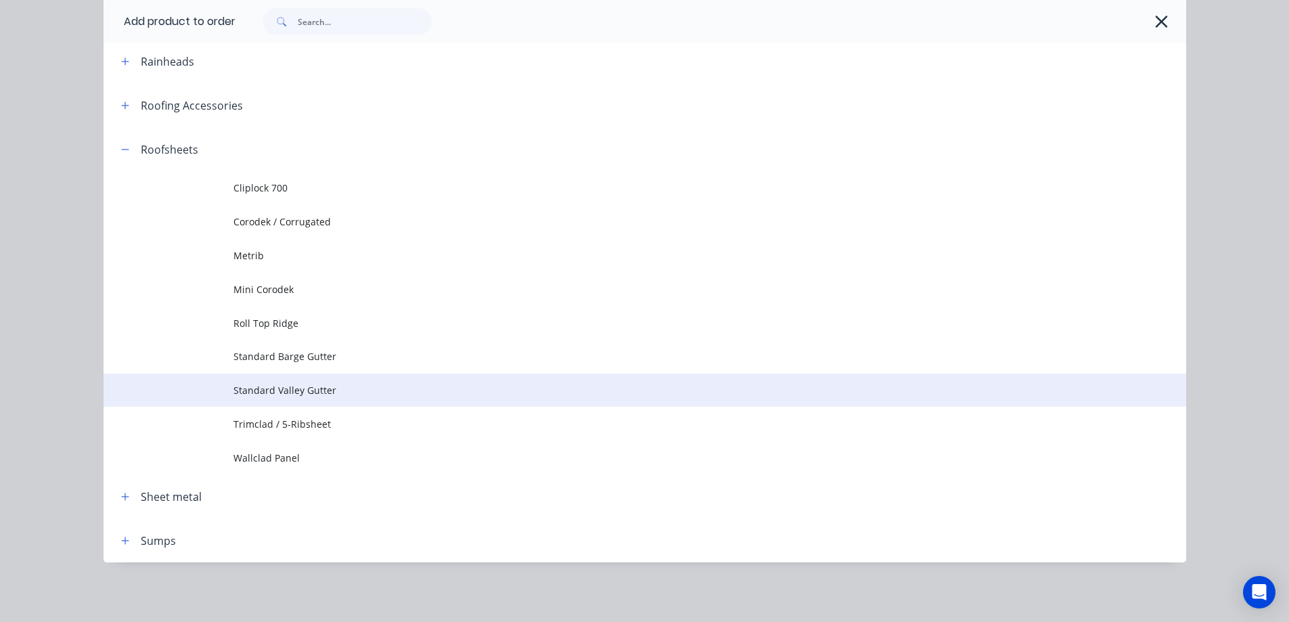
click at [269, 392] on span "Standard Valley Gutter" at bounding box center [614, 390] width 762 height 14
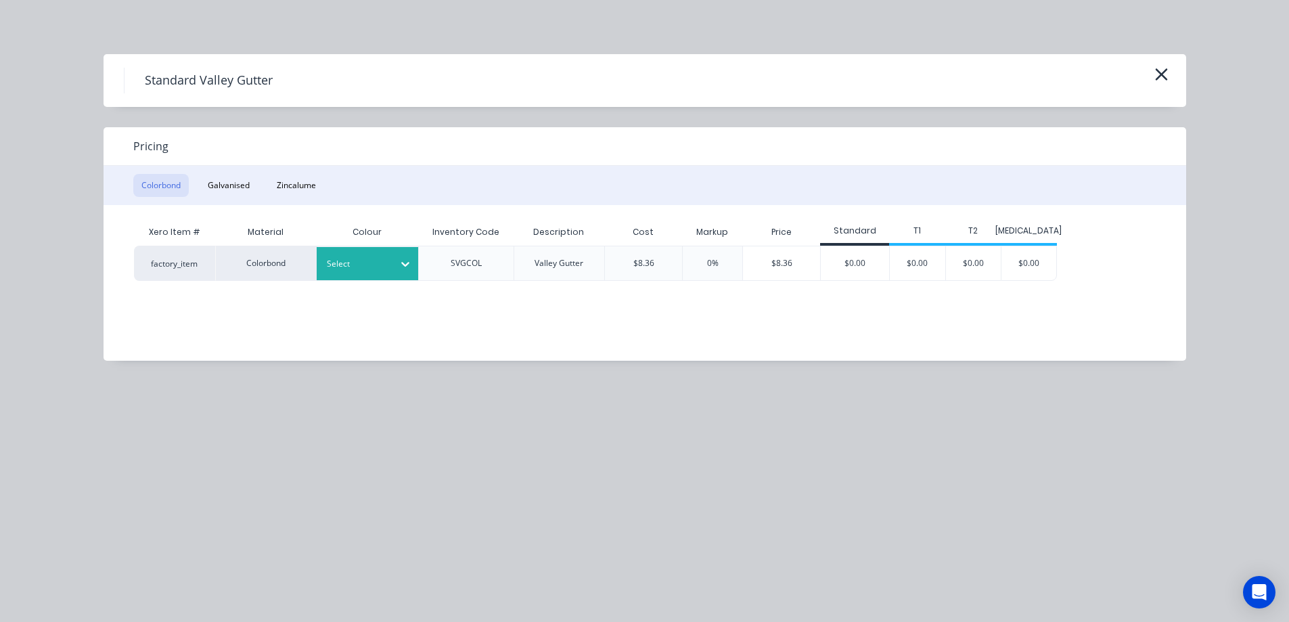
click at [377, 266] on div at bounding box center [357, 263] width 61 height 15
click at [169, 304] on div "Monument" at bounding box center [84, 291] width 169 height 25
click at [800, 271] on div "$8.36" at bounding box center [781, 263] width 77 height 34
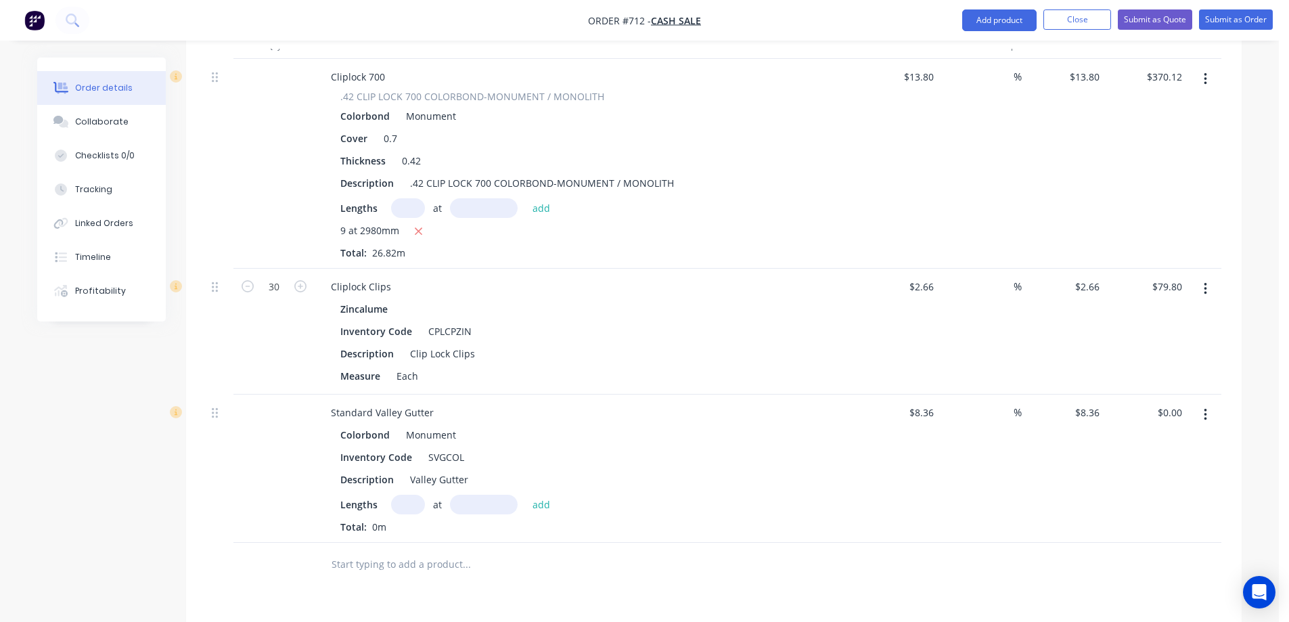
click at [413, 511] on input "text" at bounding box center [408, 505] width 34 height 20
type input "1"
type input "6000mm"
click at [551, 502] on button "add" at bounding box center [542, 504] width 32 height 18
type input "$50.16"
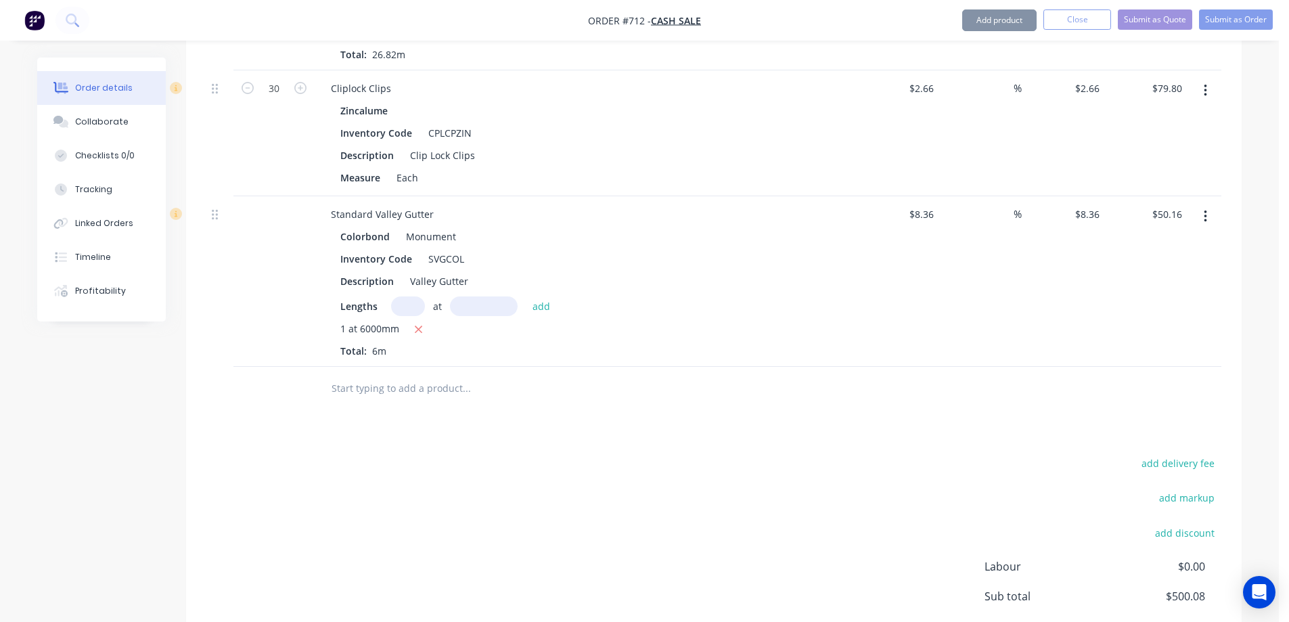
scroll to position [609, 0]
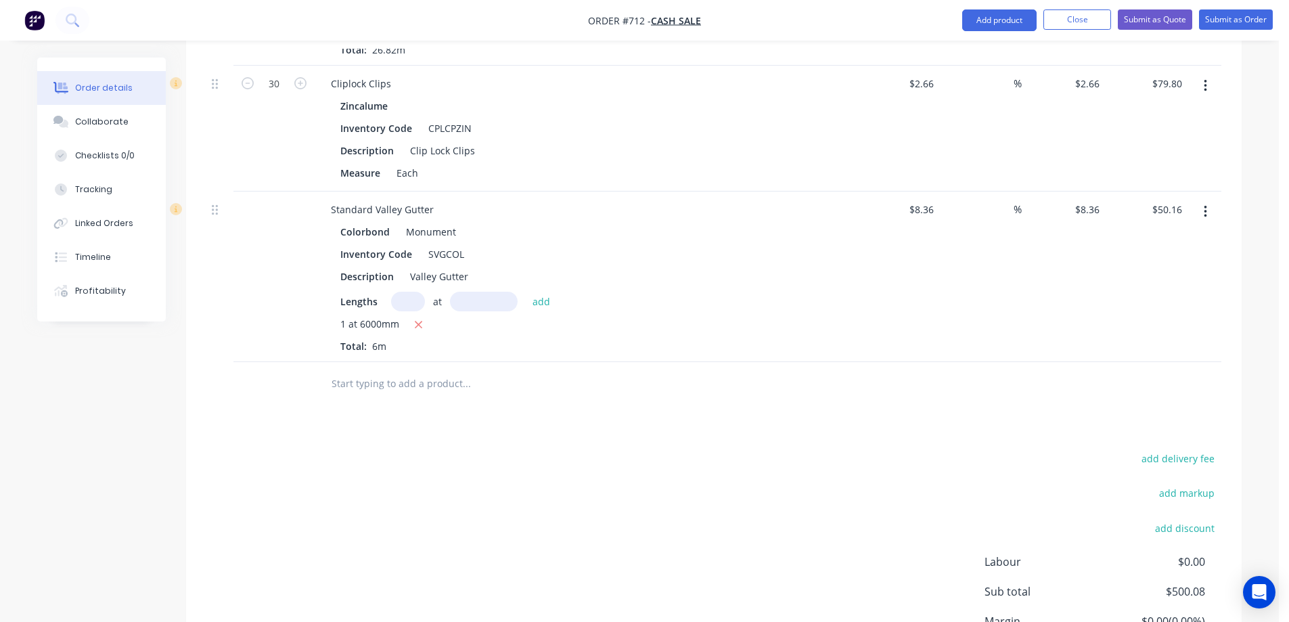
click at [390, 394] on input "text" at bounding box center [466, 383] width 271 height 27
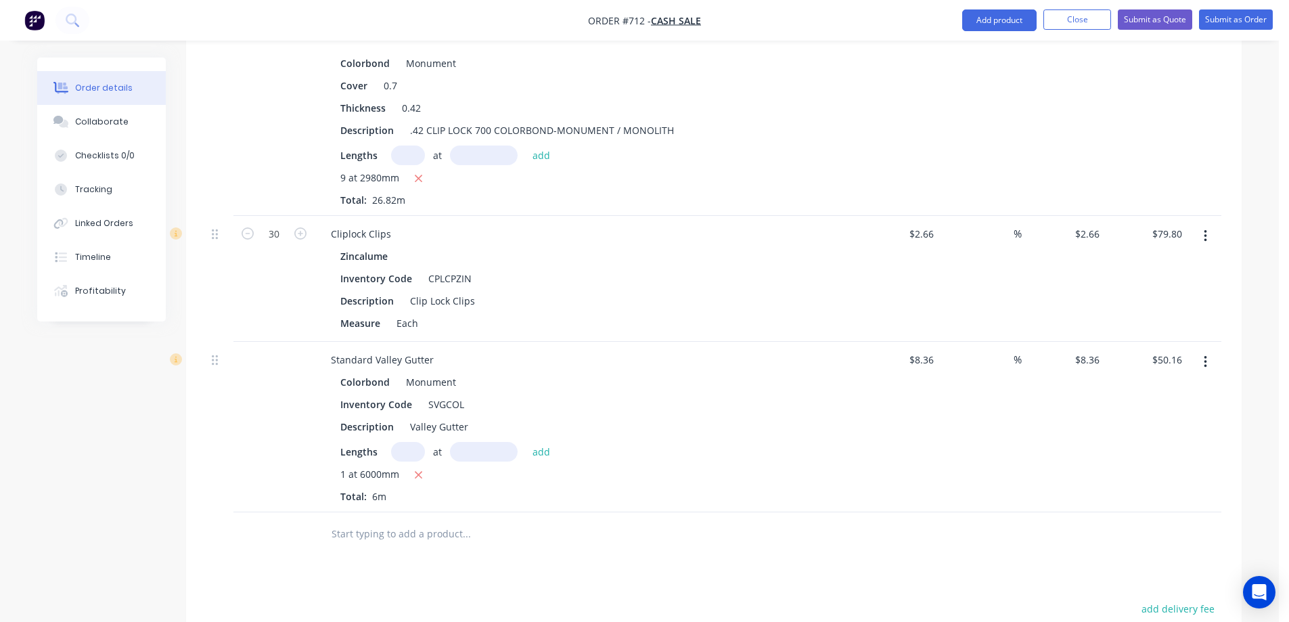
scroll to position [406, 0]
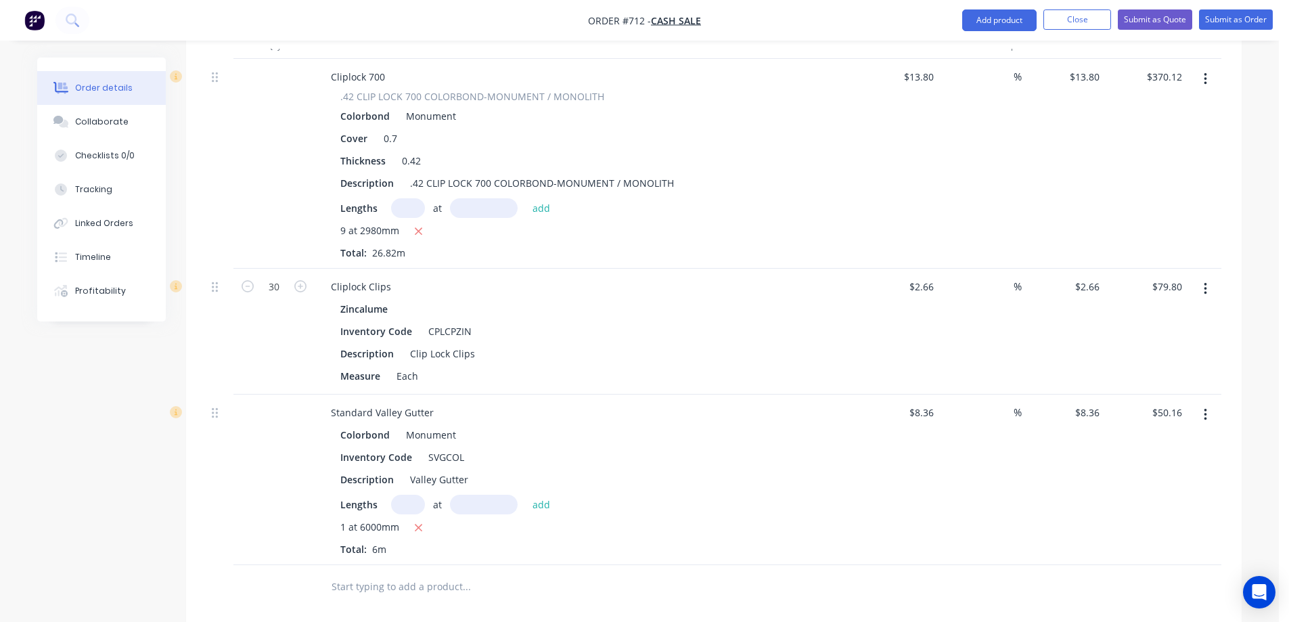
click at [1201, 83] on button "button" at bounding box center [1205, 79] width 32 height 24
click at [1143, 142] on div "Duplicate" at bounding box center [1157, 142] width 104 height 20
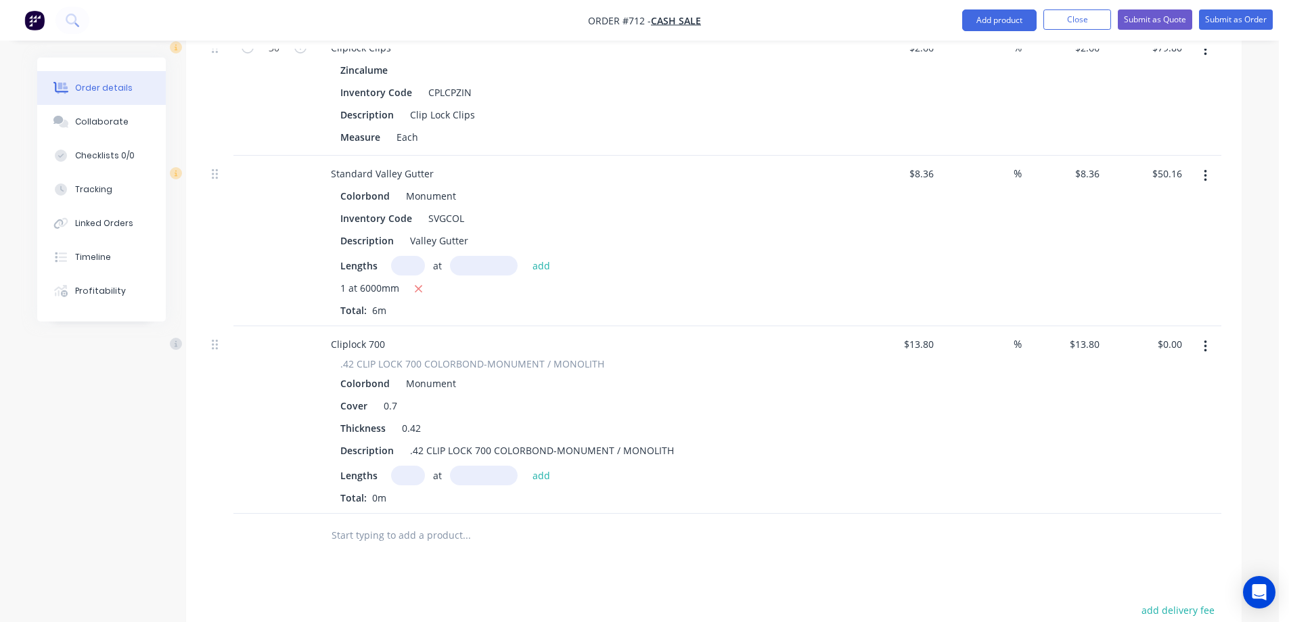
scroll to position [677, 0]
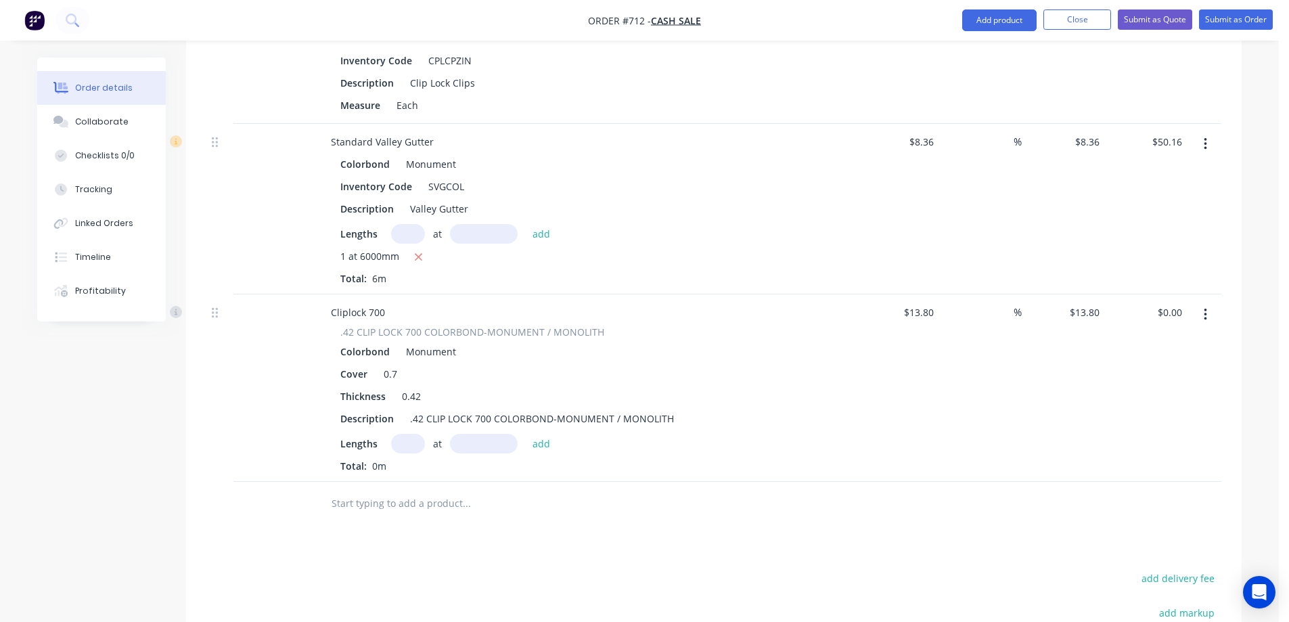
click at [403, 442] on input "text" at bounding box center [408, 444] width 34 height 20
type input "9"
type input "2150mm"
click at [534, 445] on button "add" at bounding box center [542, 443] width 32 height 18
type input "$267.03"
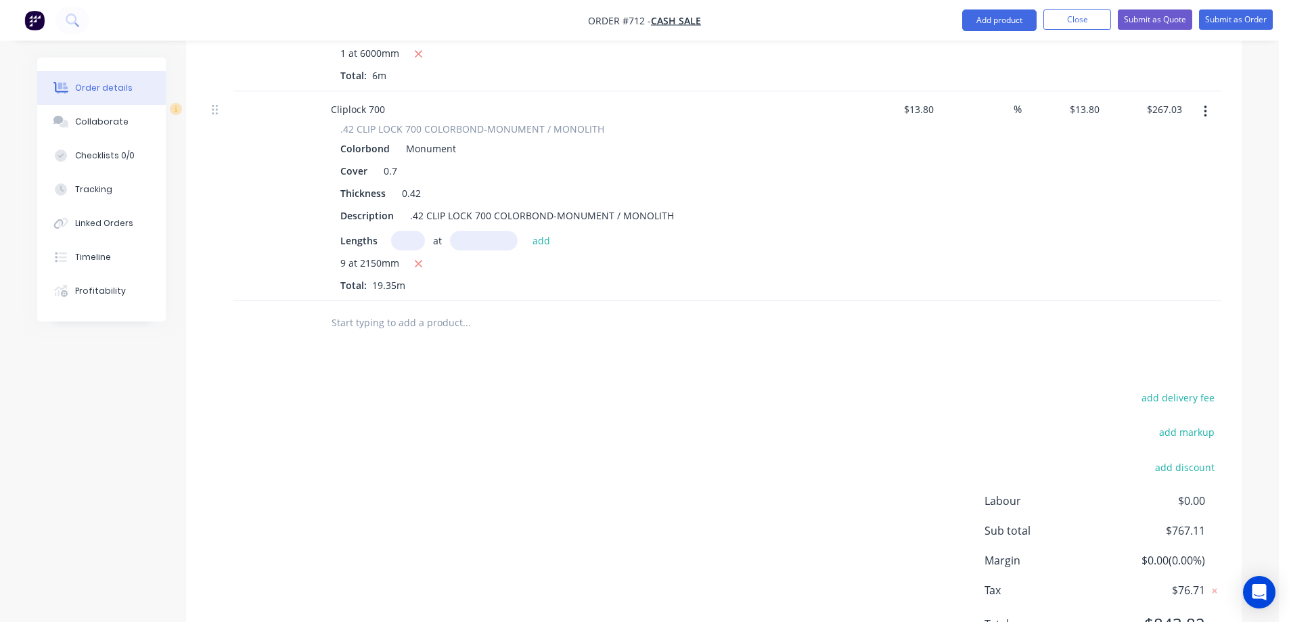
scroll to position [812, 0]
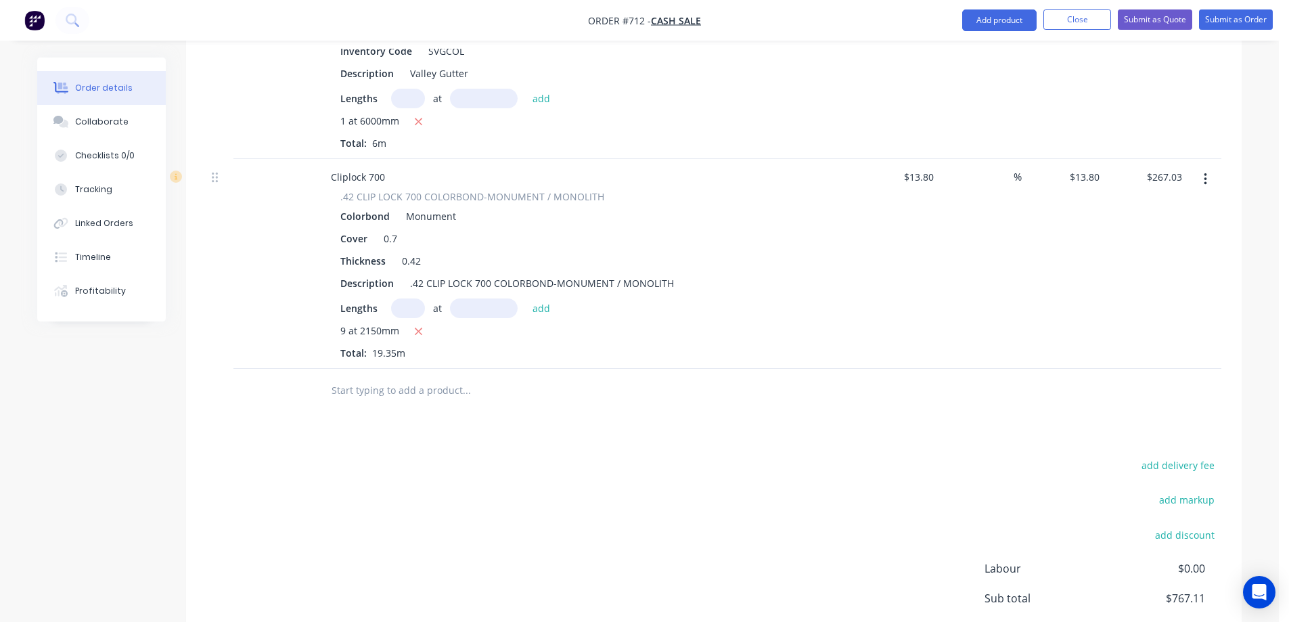
click at [355, 396] on input "text" at bounding box center [466, 390] width 271 height 27
click at [977, 15] on button "Add product" at bounding box center [999, 20] width 74 height 22
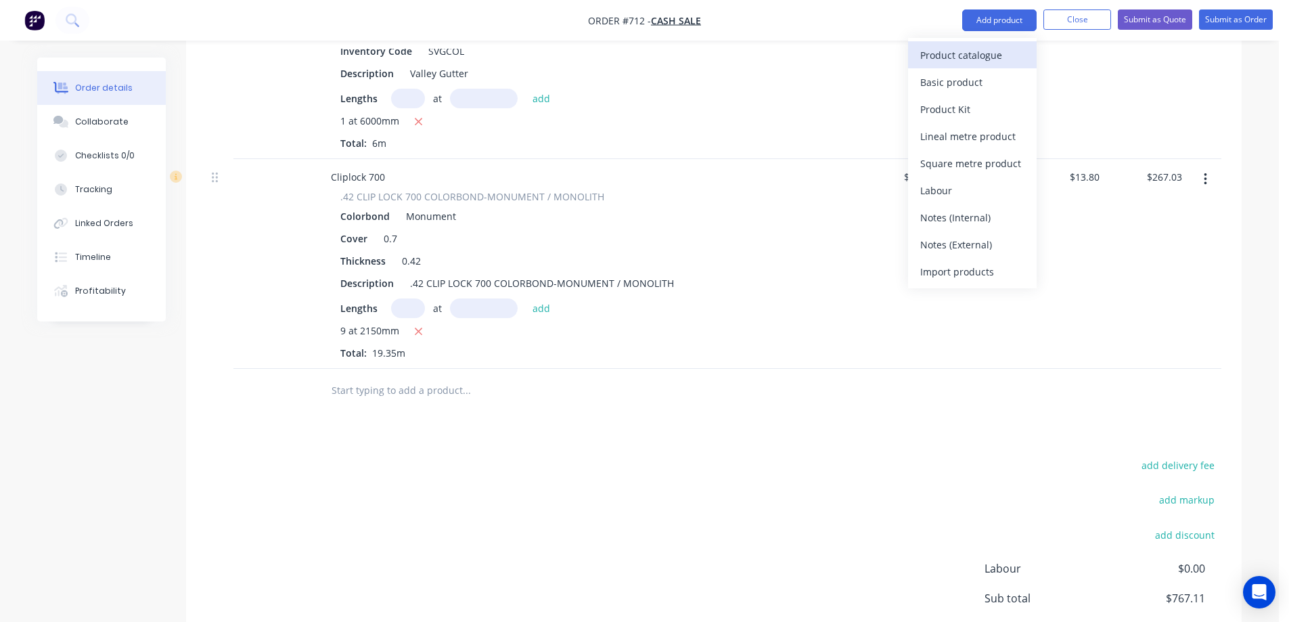
click at [962, 46] on div "Product catalogue" at bounding box center [972, 55] width 104 height 20
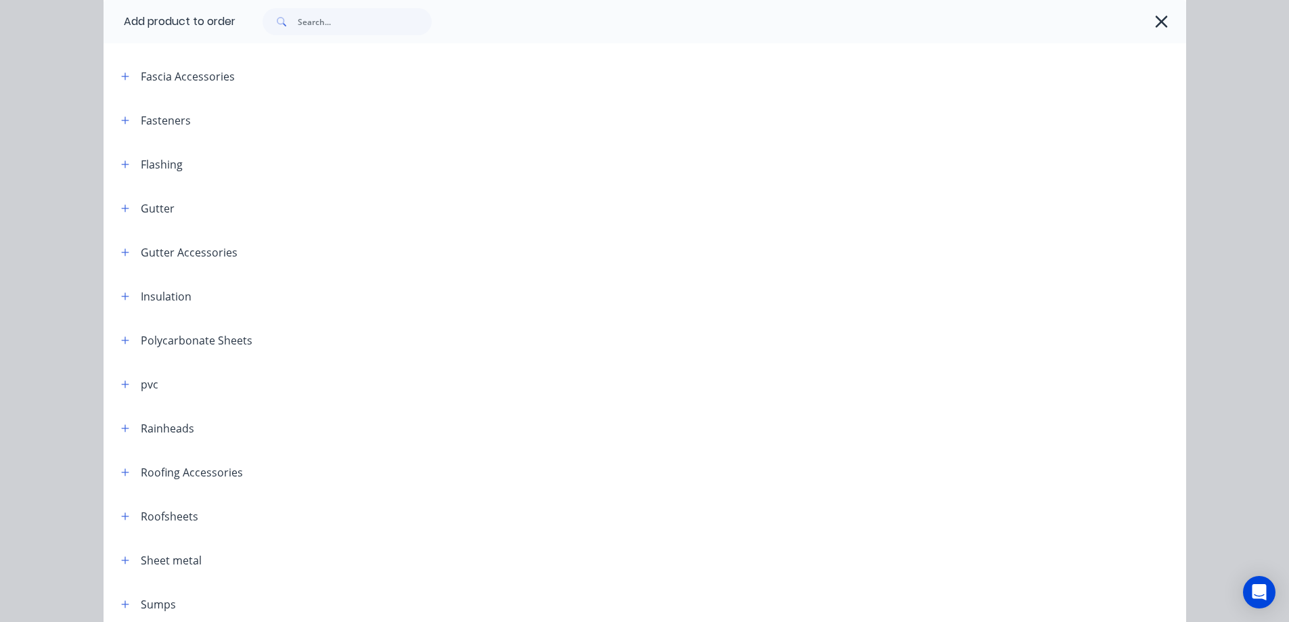
scroll to position [271, 0]
click at [120, 285] on header "Insulation" at bounding box center [645, 295] width 1082 height 44
click at [120, 288] on button "button" at bounding box center [125, 295] width 17 height 17
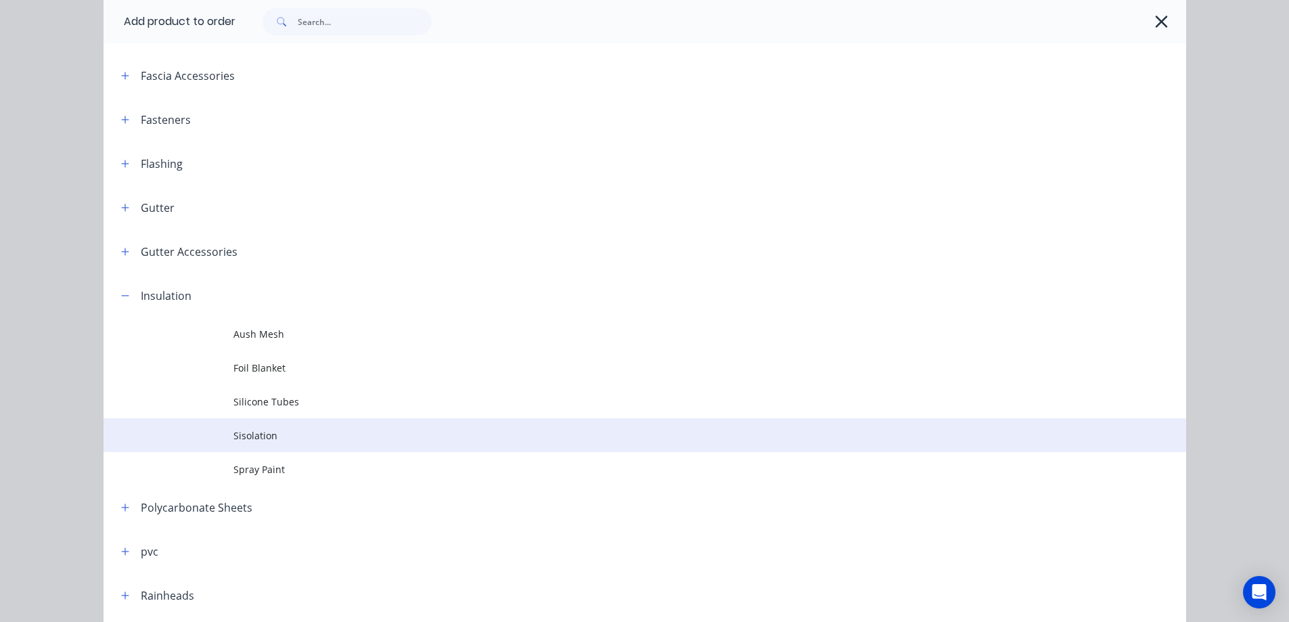
click at [245, 425] on td "Sisolation" at bounding box center [709, 435] width 953 height 34
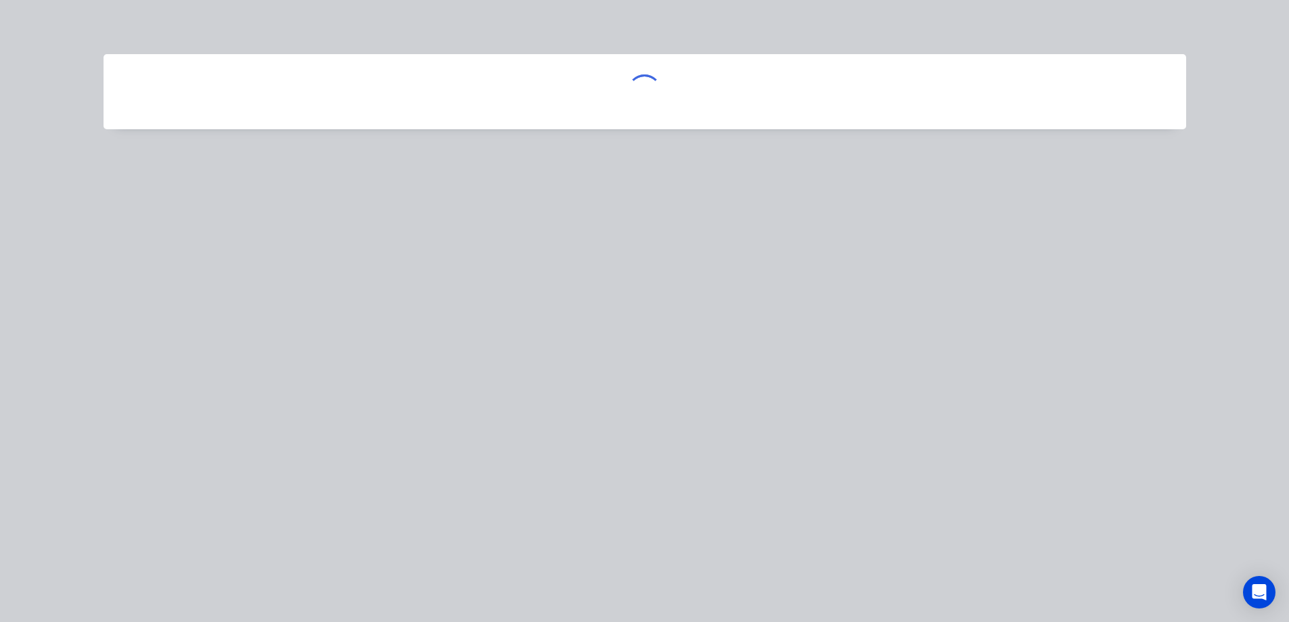
scroll to position [0, 0]
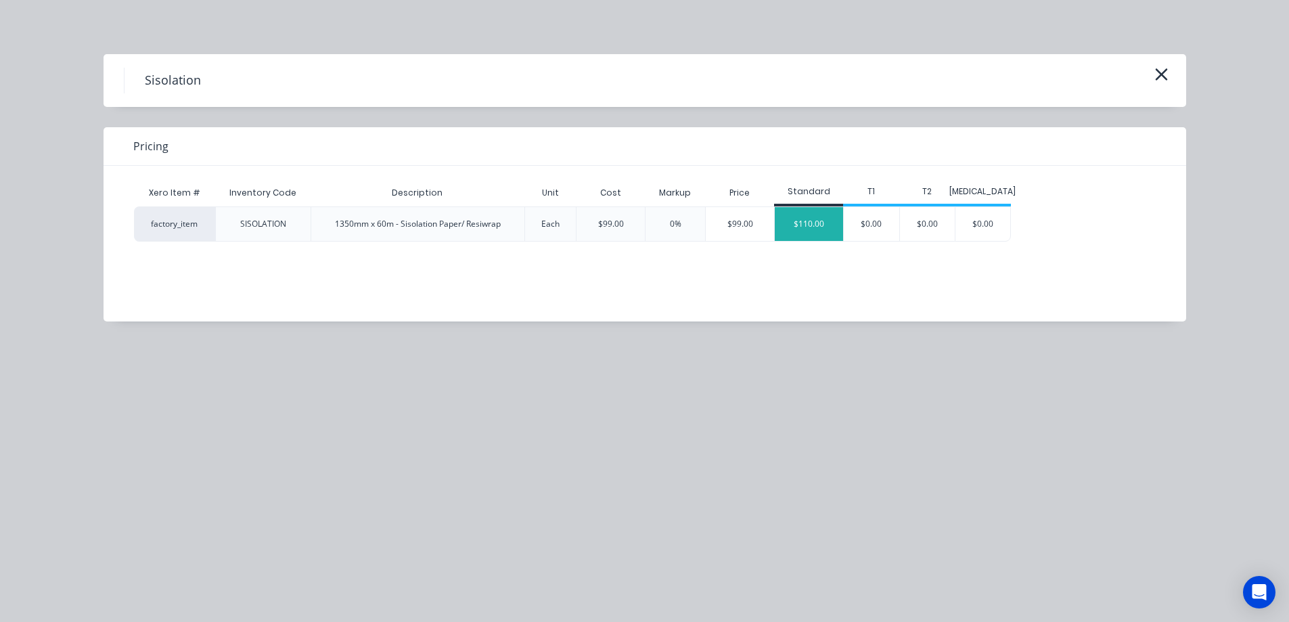
click at [830, 226] on div "$110.00" at bounding box center [809, 224] width 68 height 34
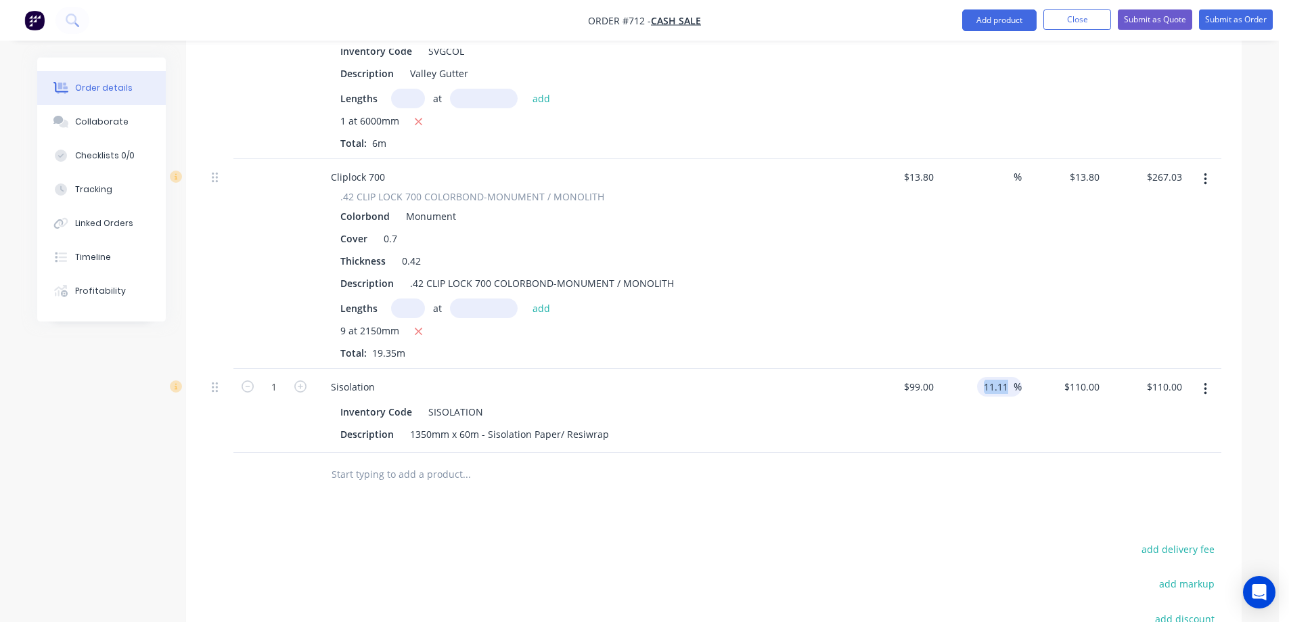
drag, startPoint x: 1013, startPoint y: 388, endPoint x: 977, endPoint y: 389, distance: 36.5
click at [977, 389] on div "11.11 11.11 %" at bounding box center [999, 387] width 45 height 20
type input "11.110"
type input "$109.9989"
click at [1013, 380] on span "%" at bounding box center [1017, 387] width 8 height 16
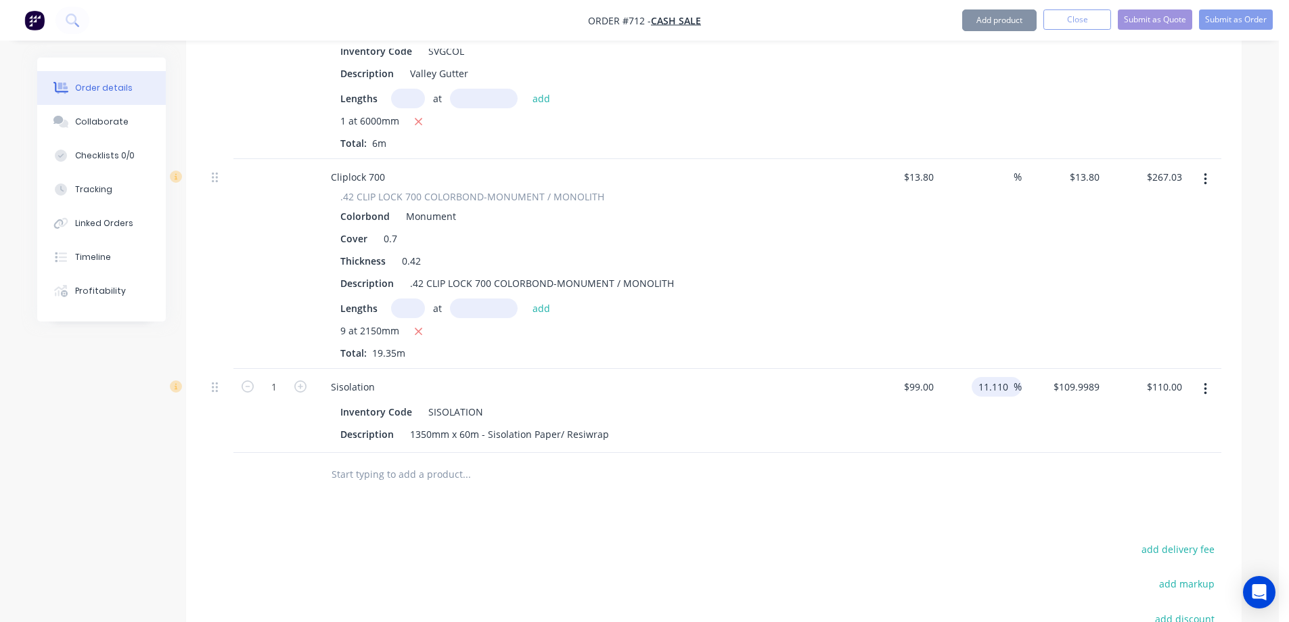
click at [1001, 387] on input "11.110" at bounding box center [995, 387] width 37 height 20
type input "$99.00"
click at [979, 426] on div "%" at bounding box center [980, 411] width 83 height 84
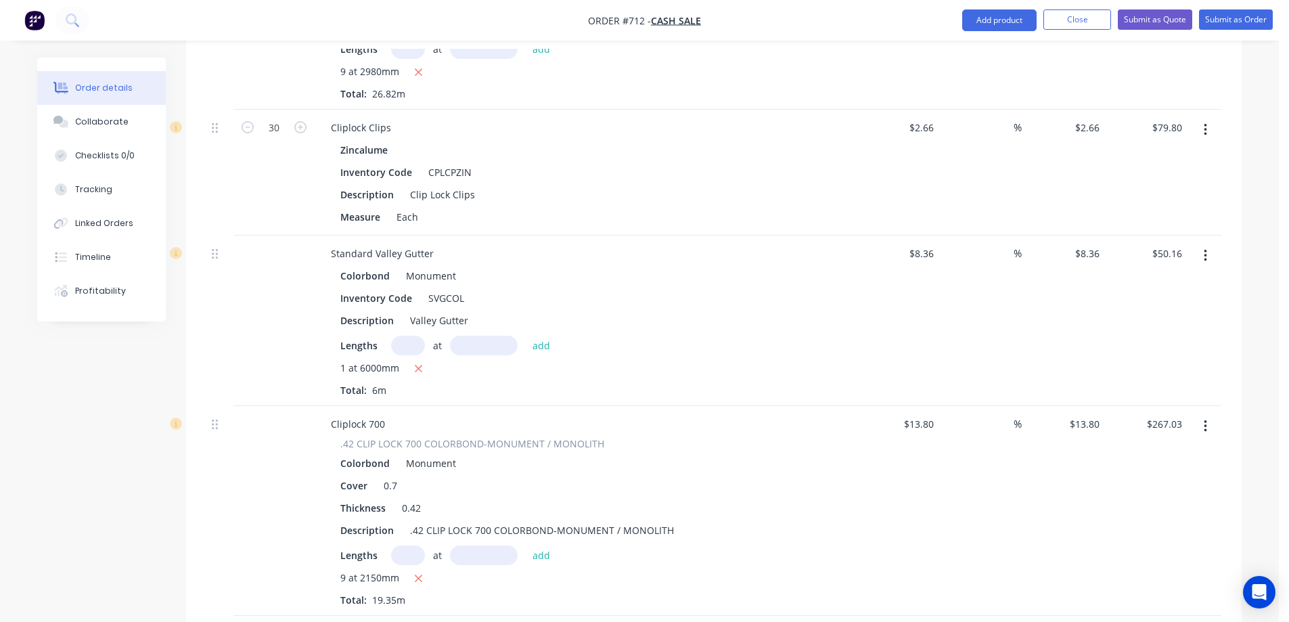
scroll to position [541, 0]
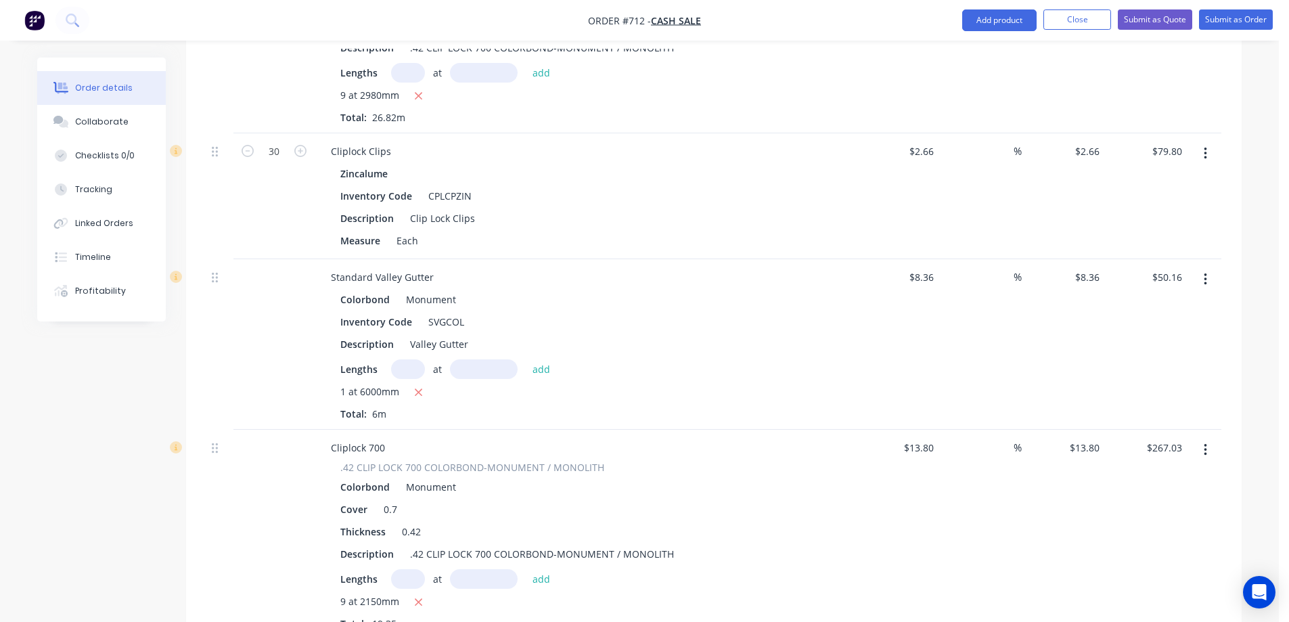
click at [1204, 148] on icon "button" at bounding box center [1205, 153] width 3 height 15
click at [1146, 210] on div "Duplicate" at bounding box center [1157, 216] width 104 height 20
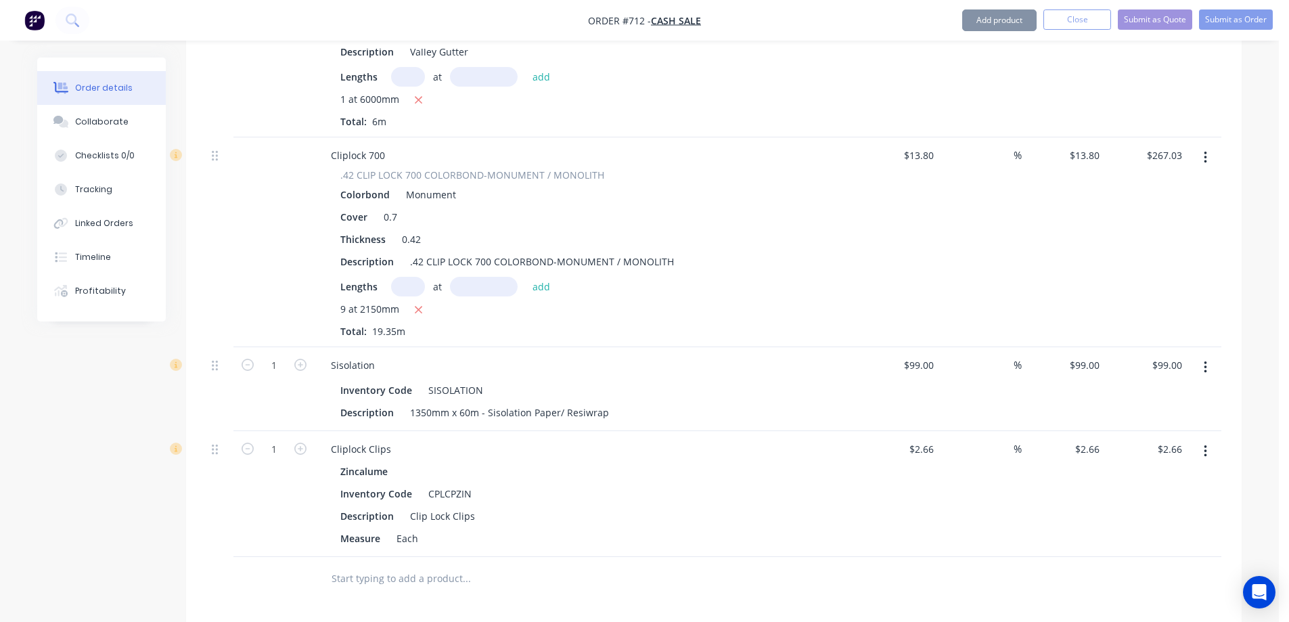
scroll to position [879, 0]
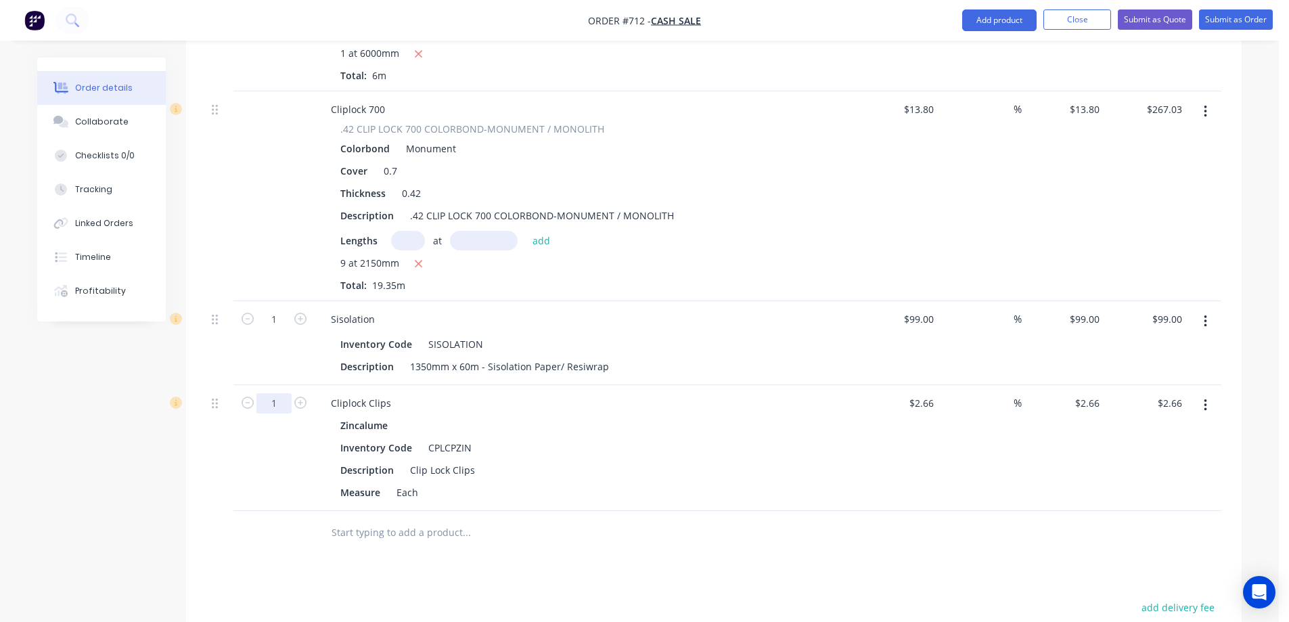
click at [282, 405] on input "1" at bounding box center [273, 403] width 35 height 20
type input "25"
type input "$66.50"
click at [466, 501] on div "Measure Each" at bounding box center [582, 492] width 495 height 20
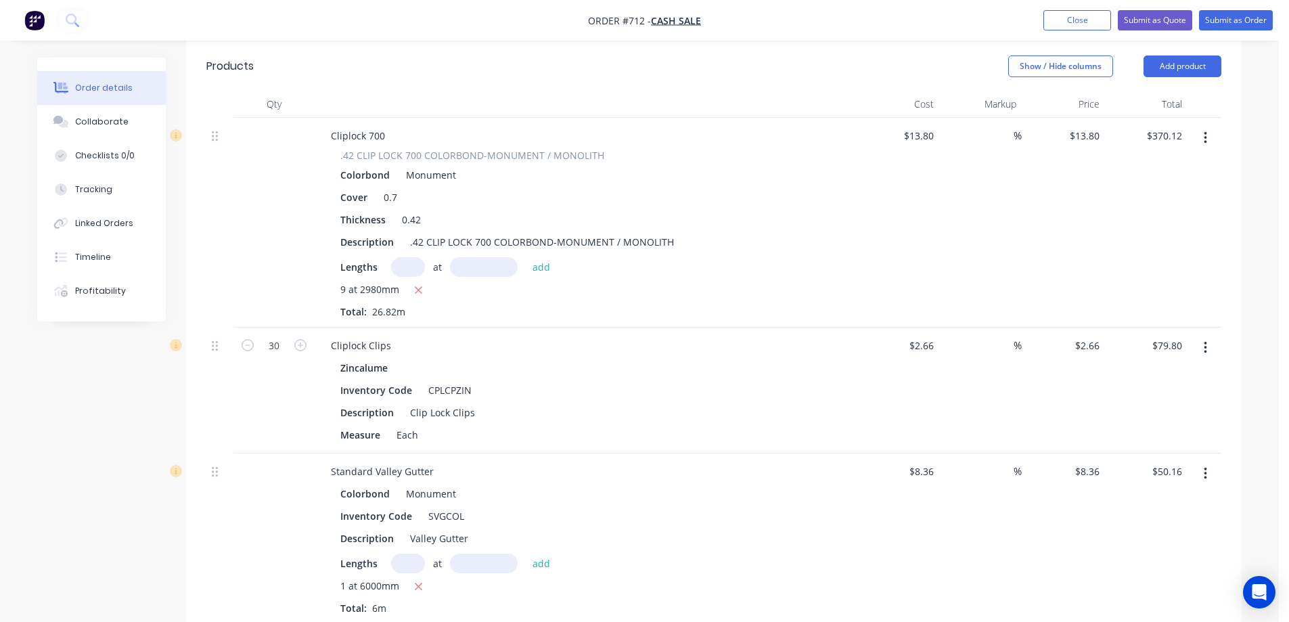
scroll to position [143, 0]
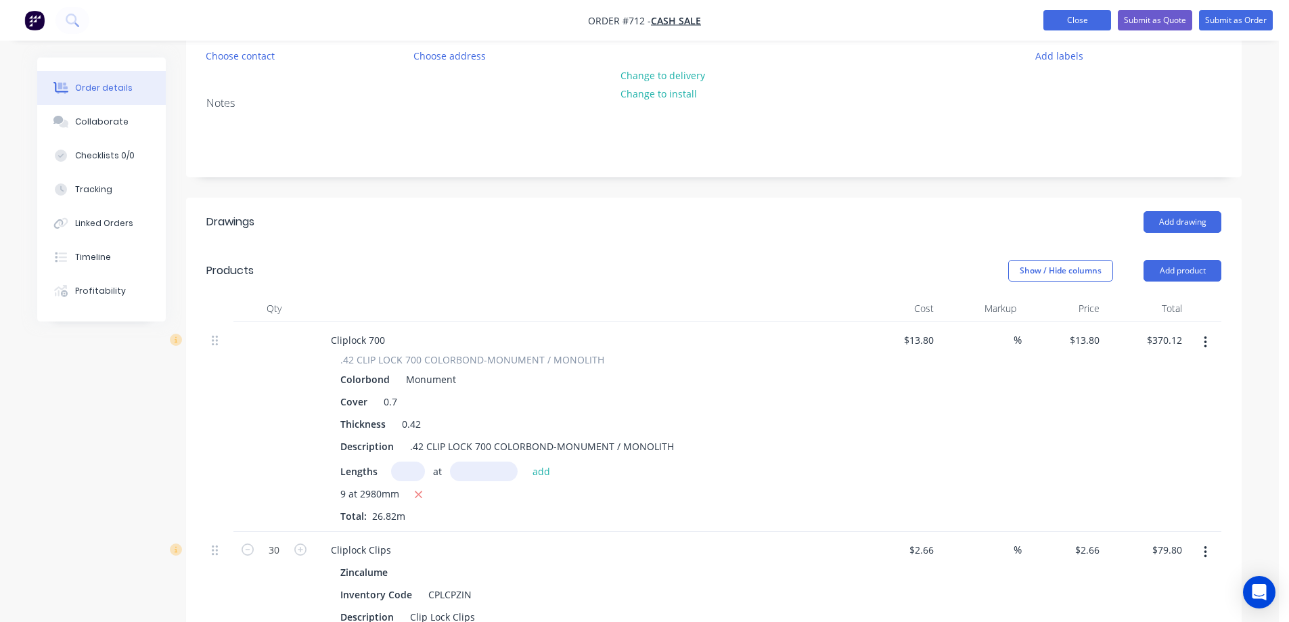
click at [1068, 22] on button "Close" at bounding box center [1077, 20] width 68 height 20
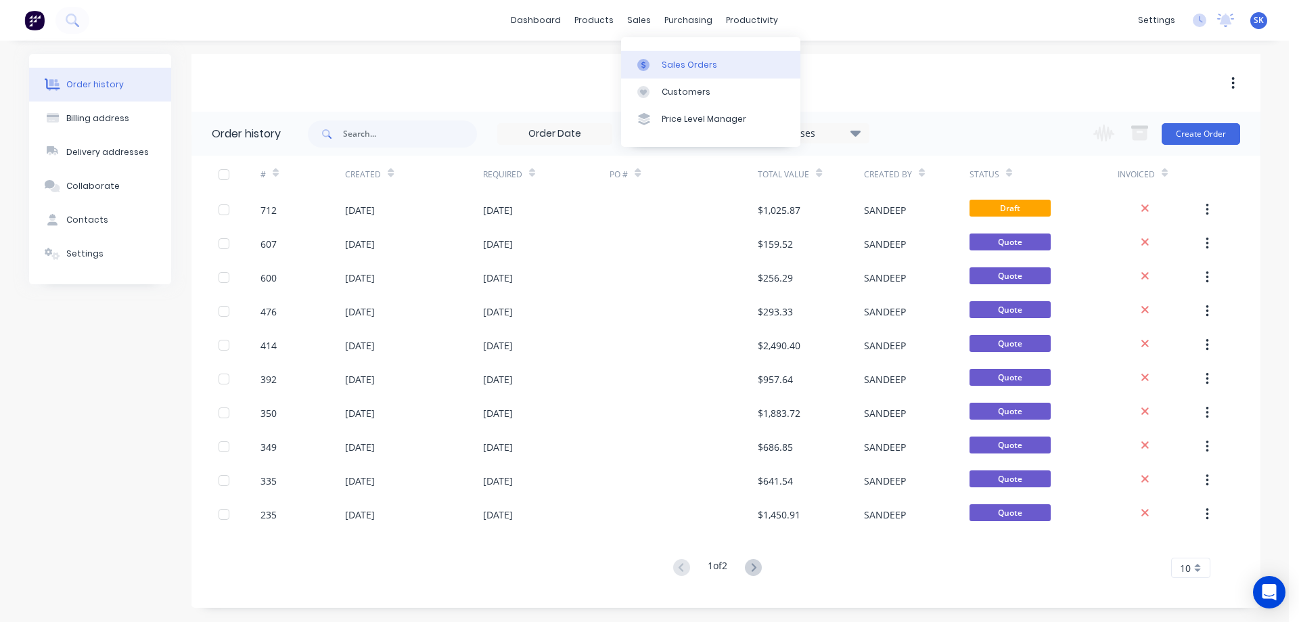
click at [662, 59] on div "Sales Orders" at bounding box center [689, 65] width 55 height 12
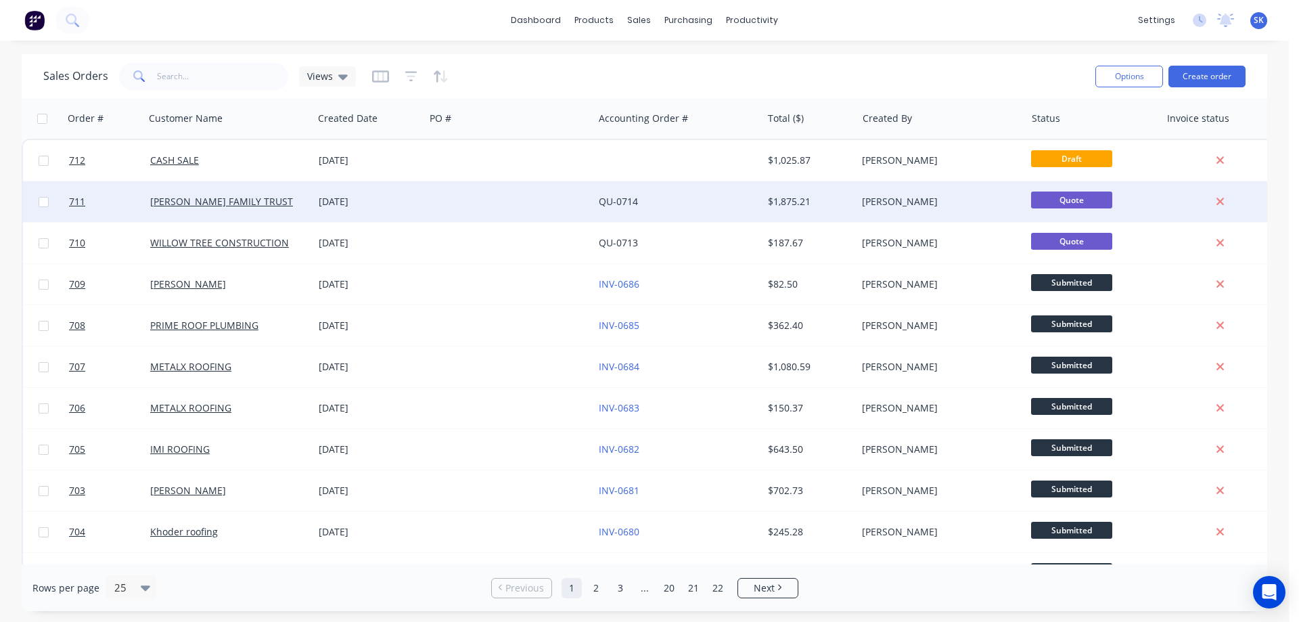
click at [553, 209] on div at bounding box center [509, 201] width 168 height 41
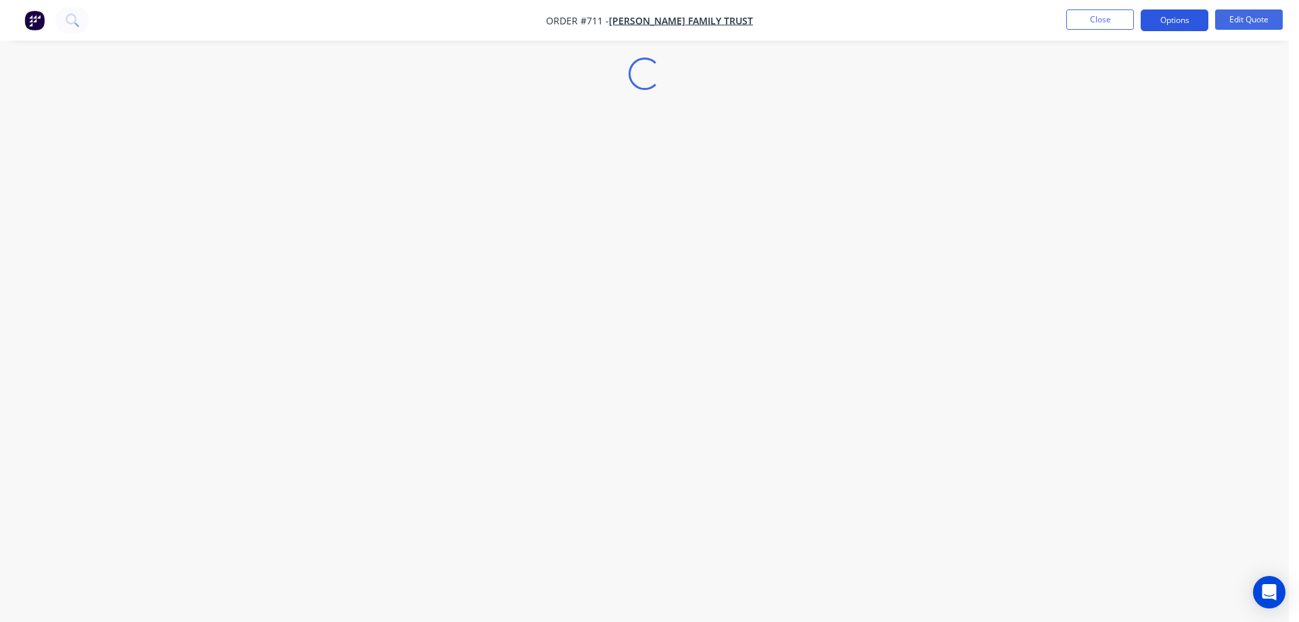
click at [1170, 24] on button "Options" at bounding box center [1175, 20] width 68 height 22
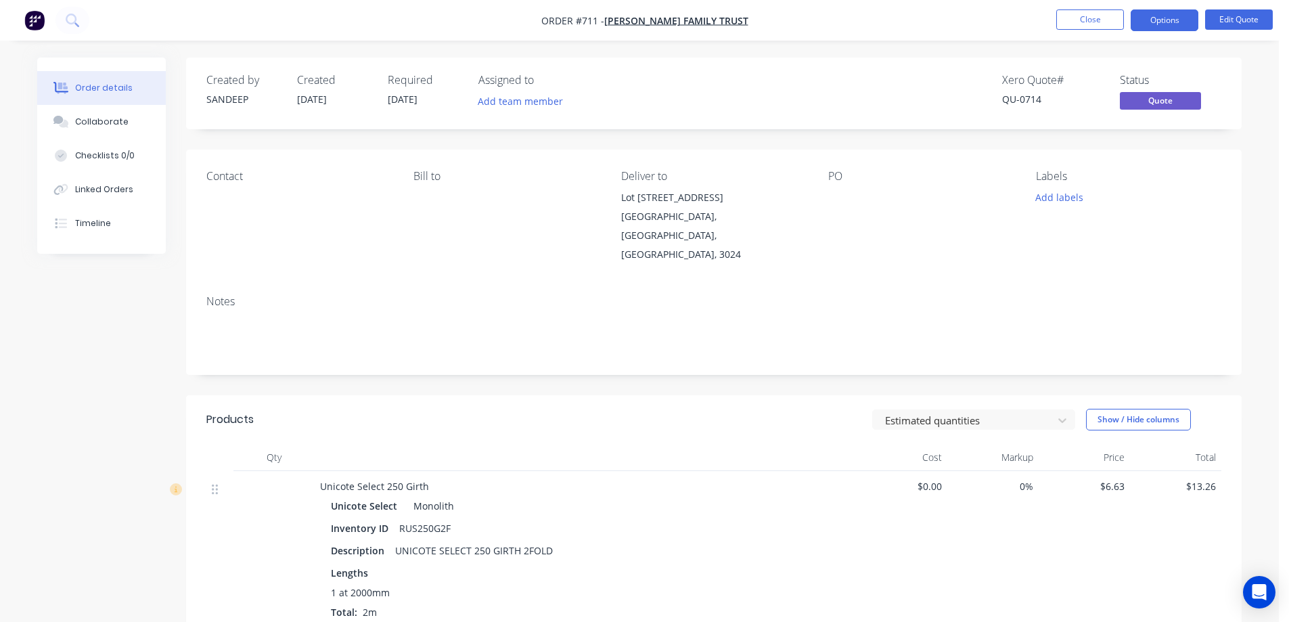
click at [410, 101] on span "[DATE]" at bounding box center [403, 99] width 30 height 13
click at [1245, 15] on button "Edit Quote" at bounding box center [1239, 19] width 68 height 20
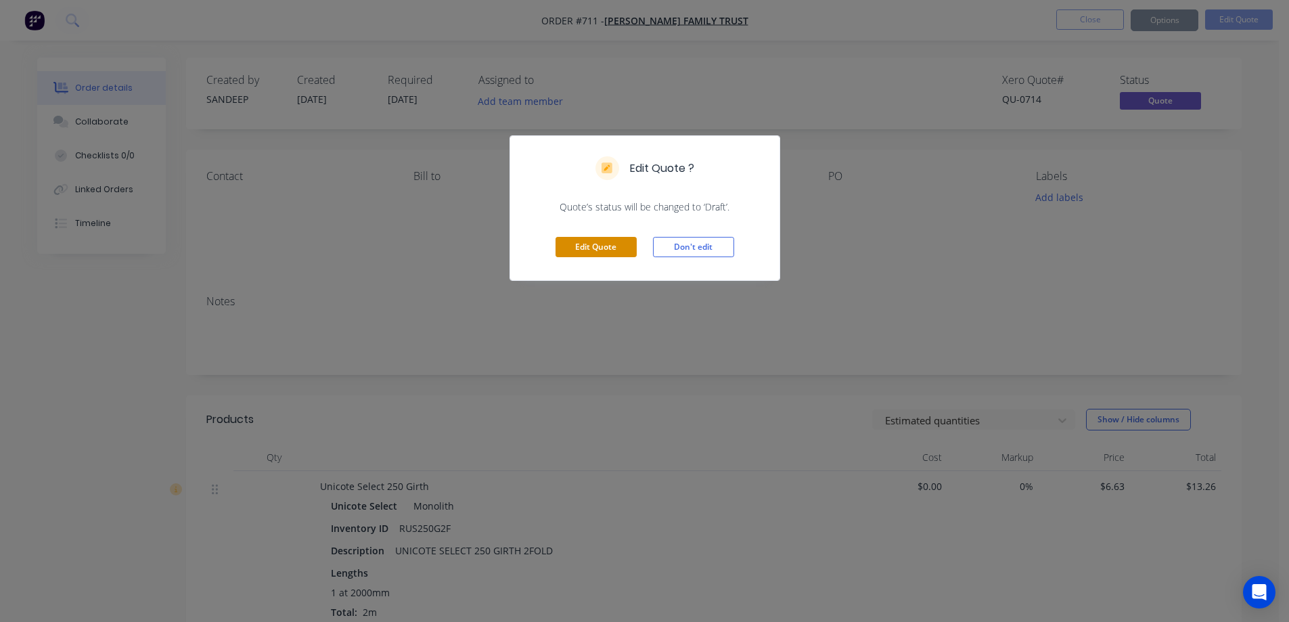
click at [583, 248] on button "Edit Quote" at bounding box center [595, 247] width 81 height 20
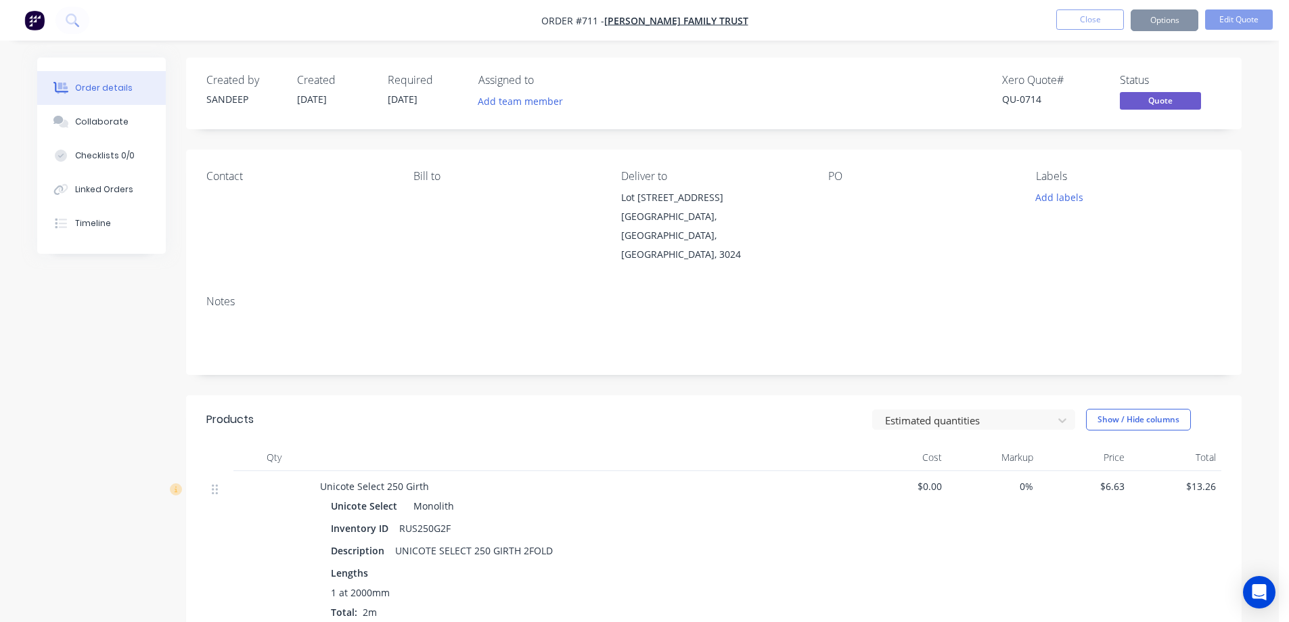
click at [410, 99] on span "[DATE]" at bounding box center [403, 99] width 30 height 13
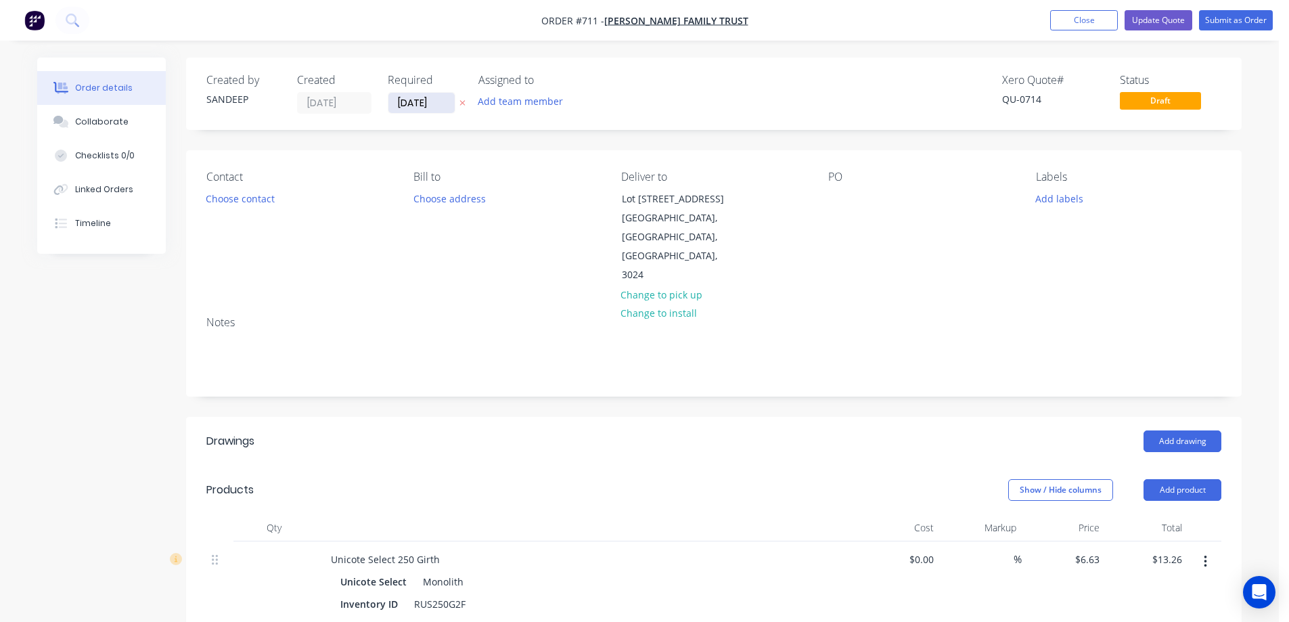
click at [413, 102] on input "[DATE]" at bounding box center [421, 103] width 66 height 20
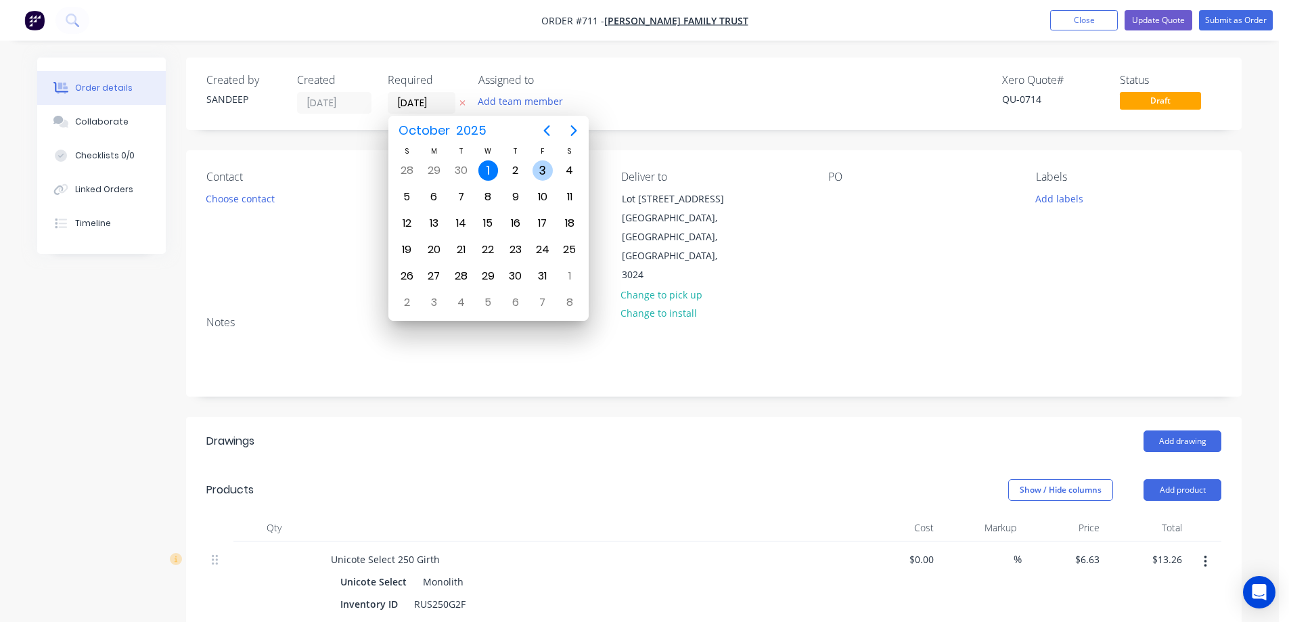
click at [549, 168] on div "3" at bounding box center [542, 170] width 20 height 20
type input "03/10/25"
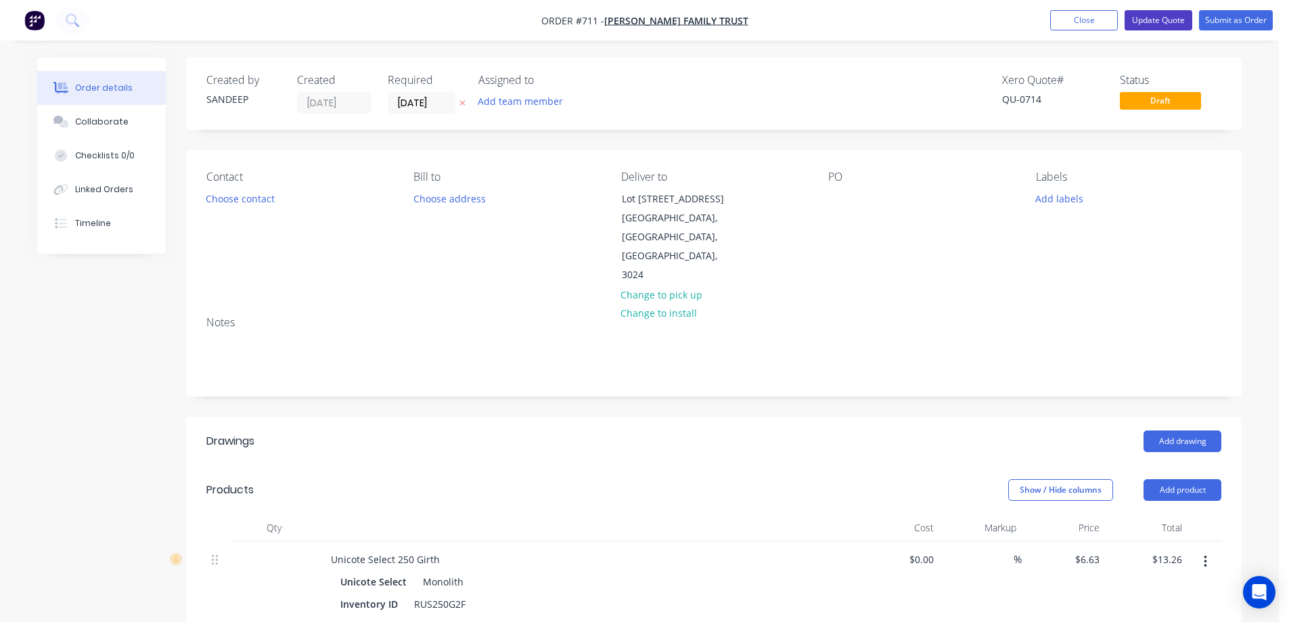
click at [1160, 23] on button "Update Quote" at bounding box center [1158, 20] width 68 height 20
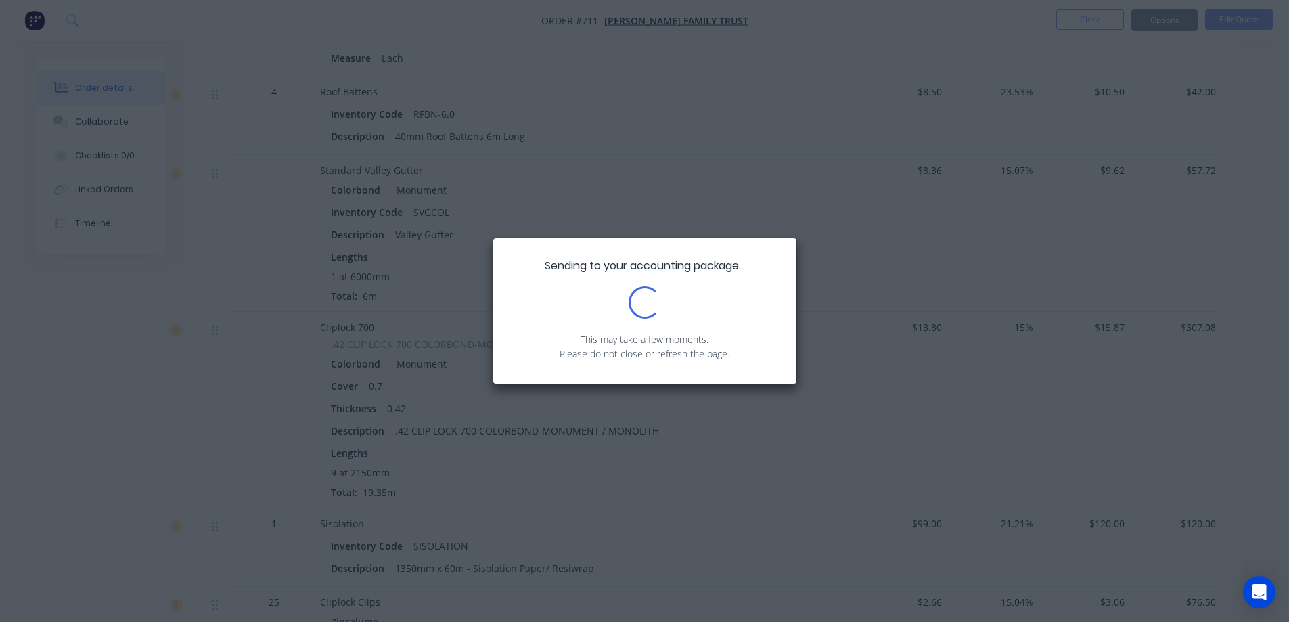
scroll to position [2623, 0]
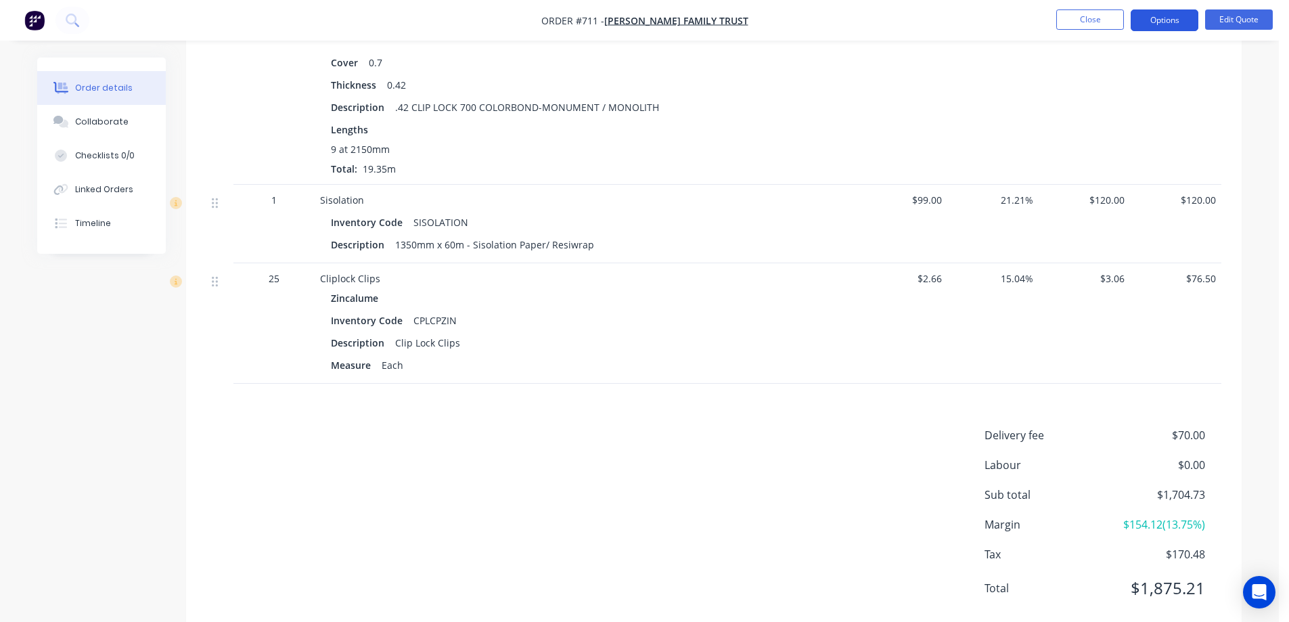
click at [1158, 24] on button "Options" at bounding box center [1164, 20] width 68 height 22
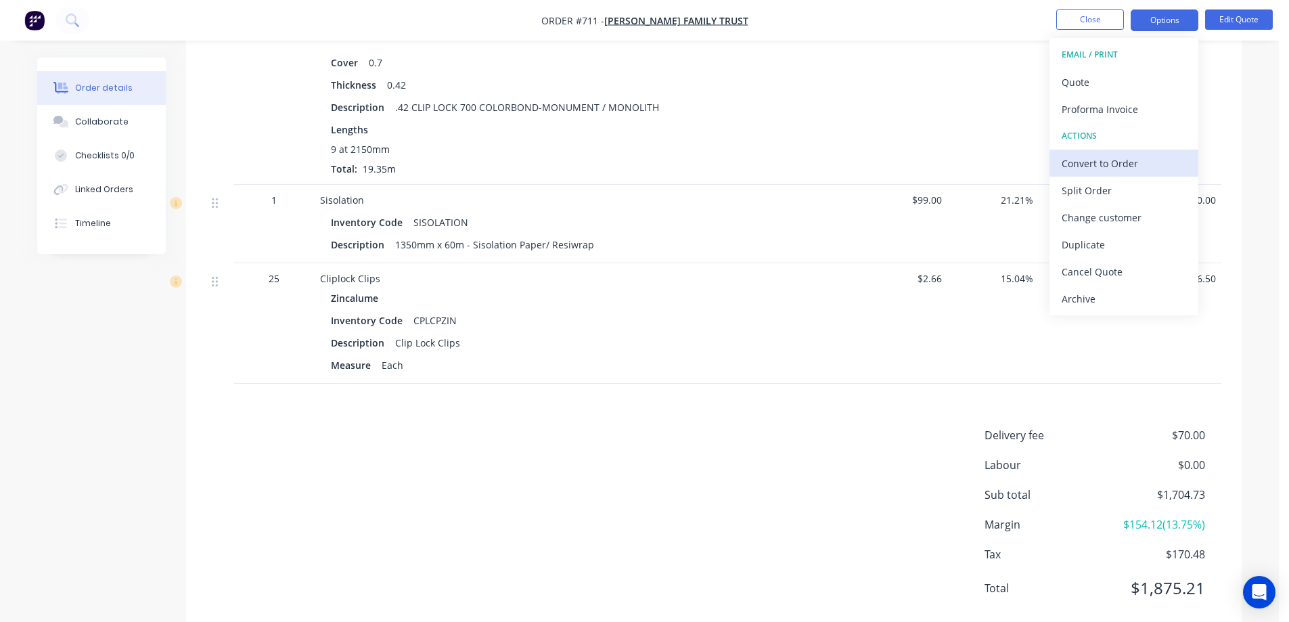
click at [1093, 162] on div "Convert to Order" at bounding box center [1123, 164] width 124 height 20
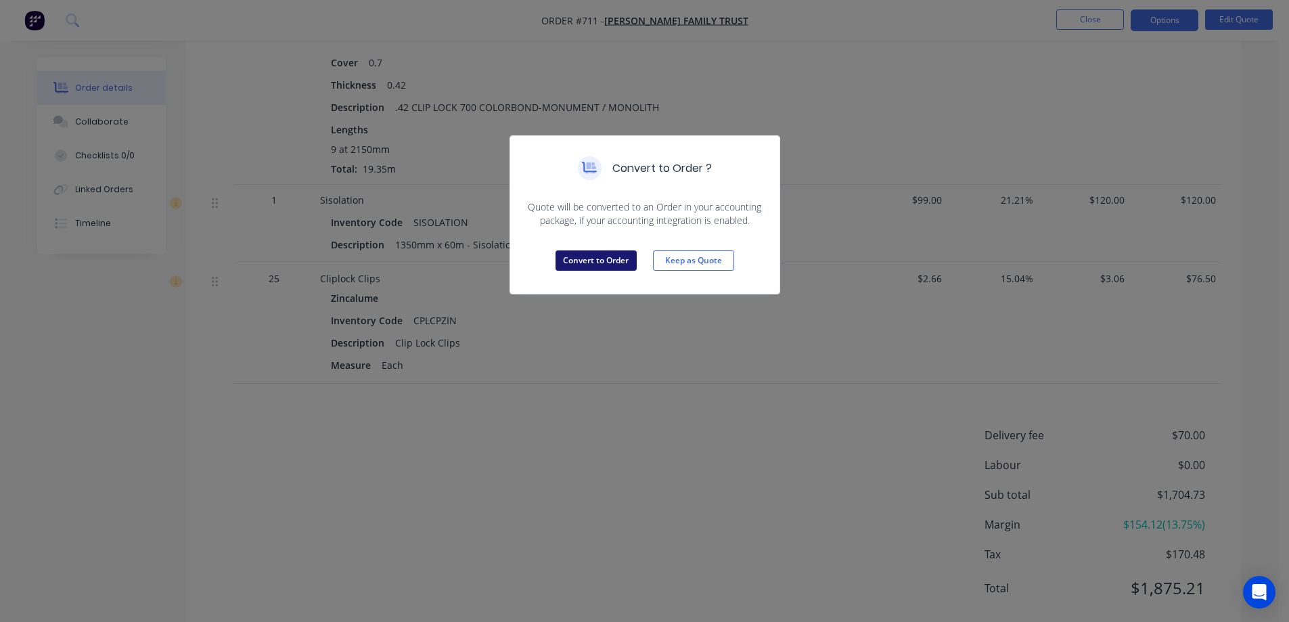
click at [620, 254] on button "Convert to Order" at bounding box center [595, 260] width 81 height 20
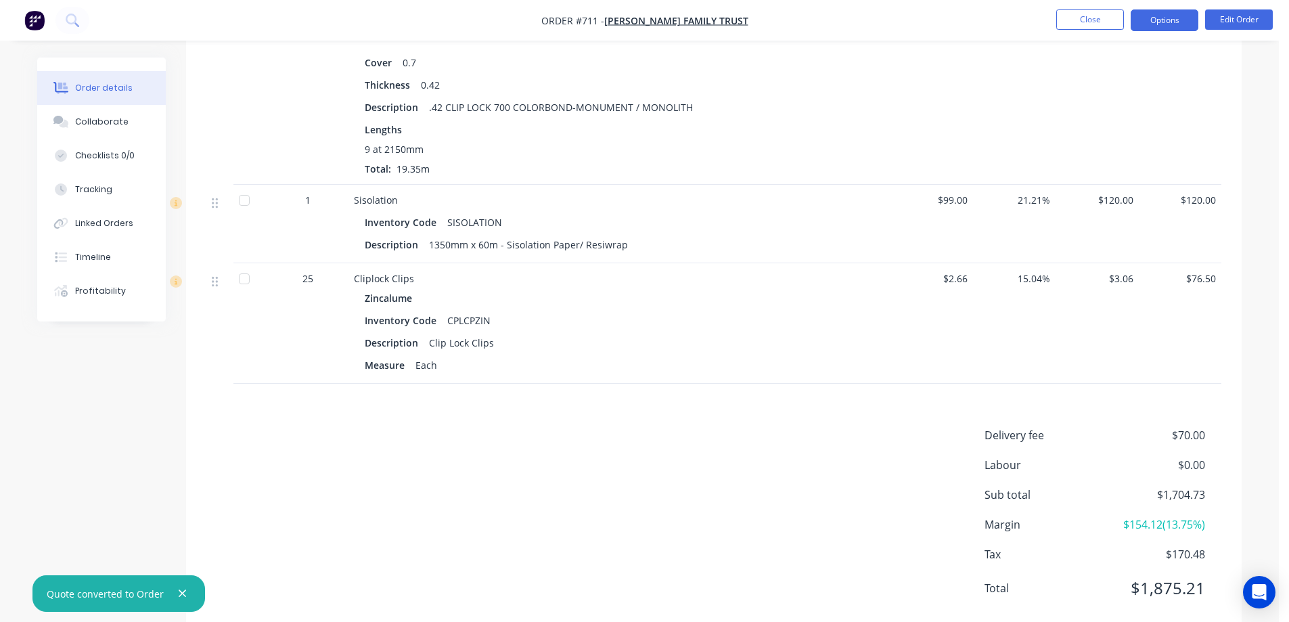
click at [1164, 28] on button "Options" at bounding box center [1164, 20] width 68 height 22
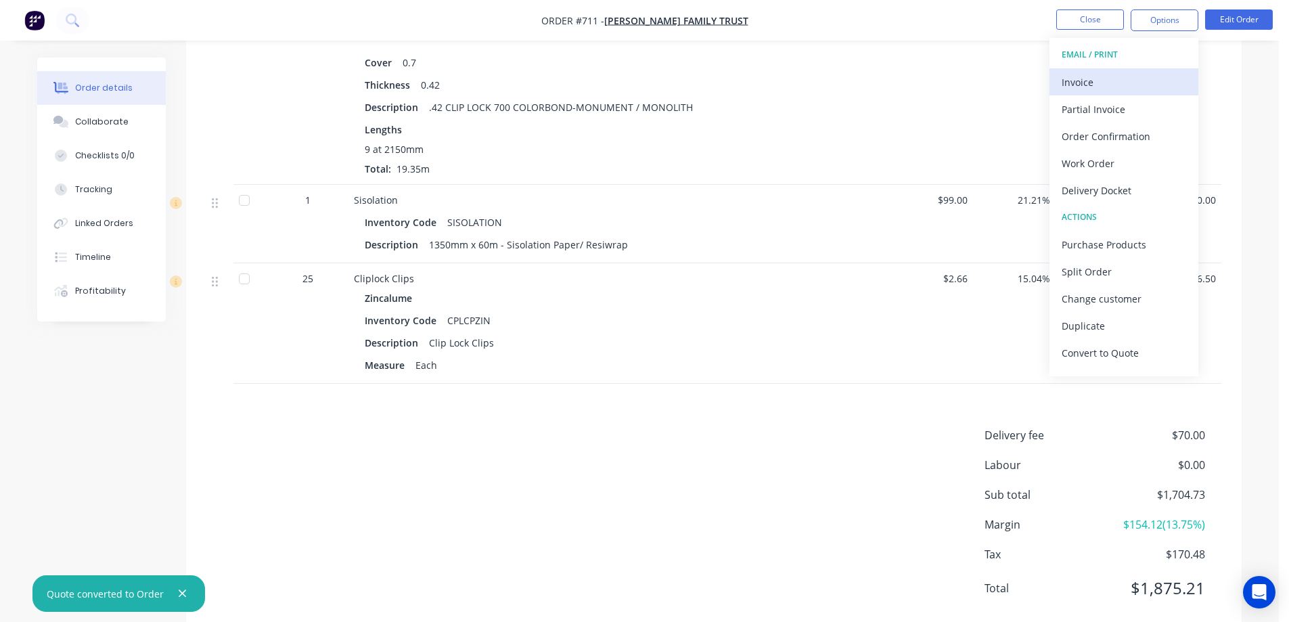
click at [1116, 80] on div "Invoice" at bounding box center [1123, 82] width 124 height 20
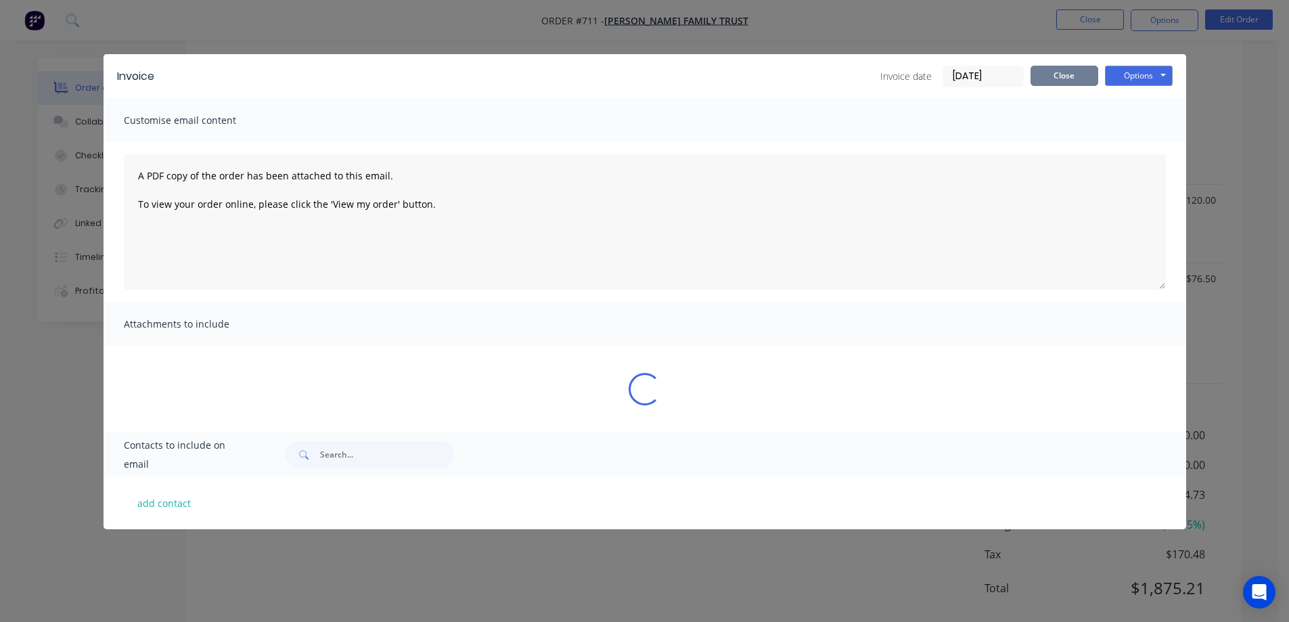
click at [1096, 80] on button "Close" at bounding box center [1064, 76] width 68 height 20
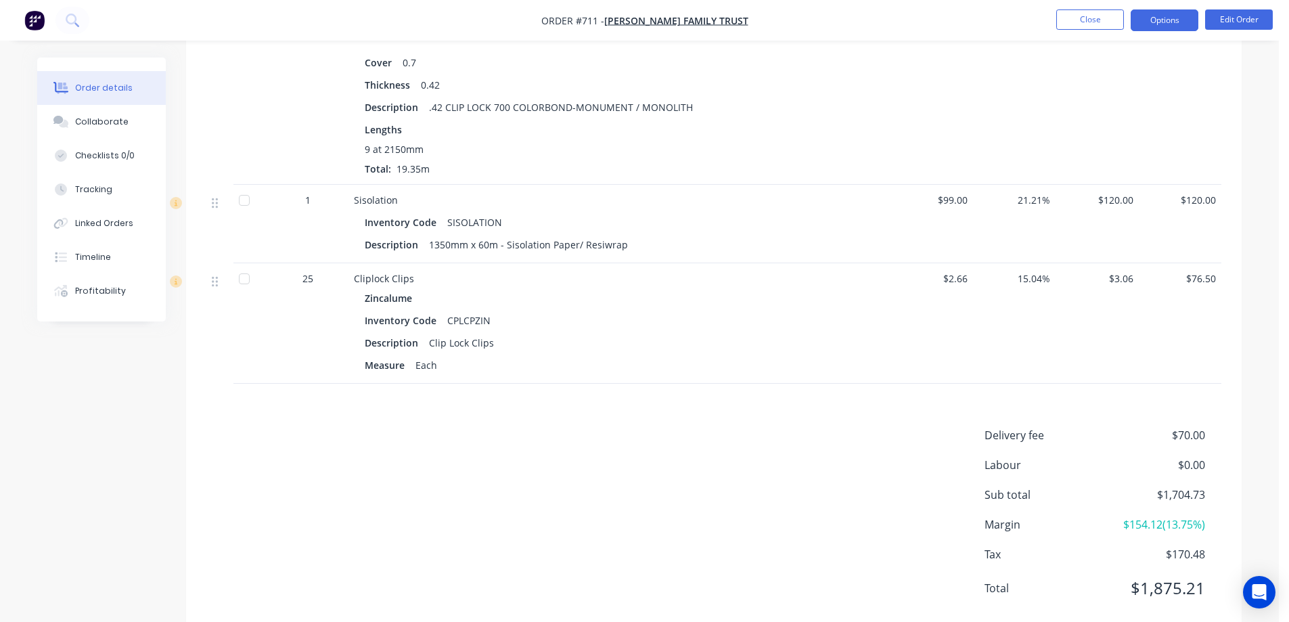
click at [1139, 27] on button "Options" at bounding box center [1164, 20] width 68 height 22
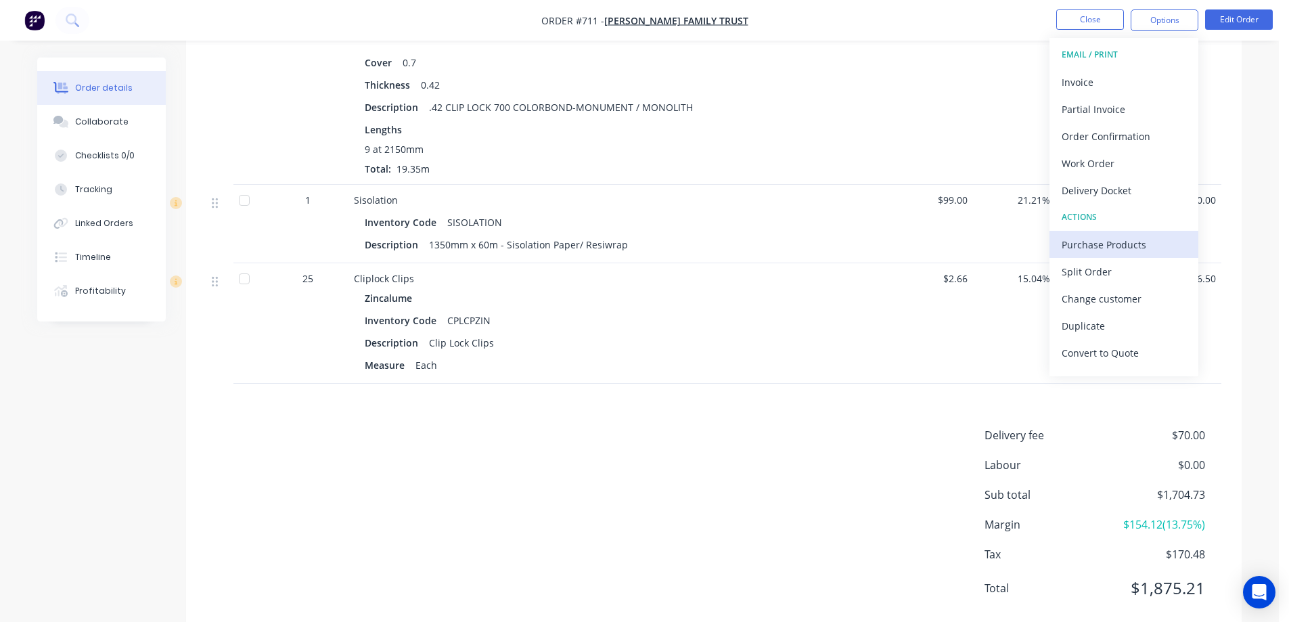
click at [1085, 242] on div "Purchase Products" at bounding box center [1123, 245] width 124 height 20
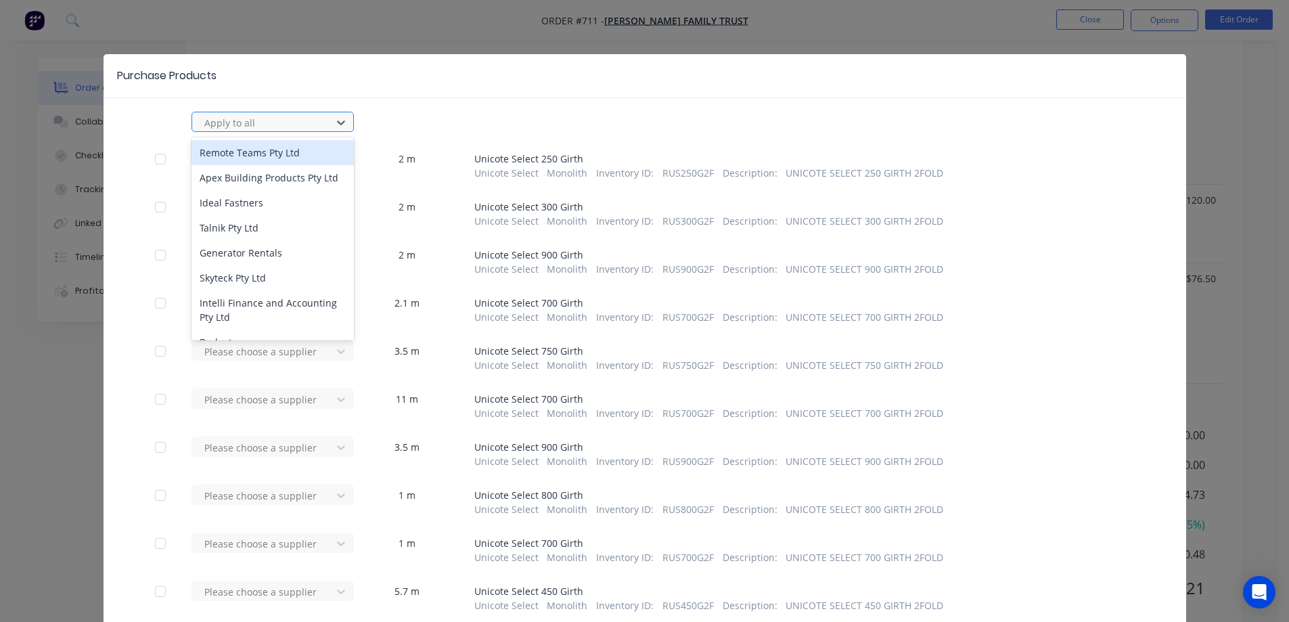
click at [248, 125] on div at bounding box center [264, 122] width 122 height 17
type input "met"
click at [242, 148] on div "METFOLD SHEET METAL" at bounding box center [272, 152] width 162 height 25
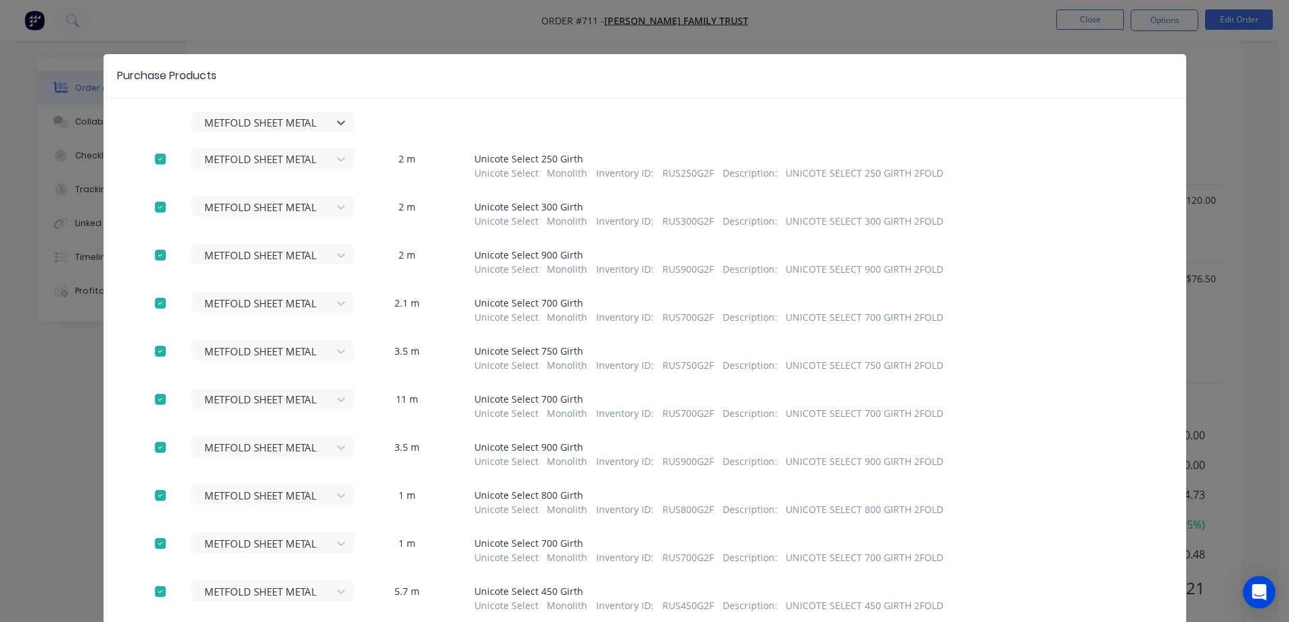
click at [155, 162] on div at bounding box center [160, 158] width 27 height 27
click at [162, 208] on div at bounding box center [160, 206] width 27 height 27
click at [152, 263] on div at bounding box center [160, 255] width 27 height 27
click at [156, 306] on div at bounding box center [160, 303] width 27 height 27
click at [152, 350] on div at bounding box center [160, 351] width 27 height 27
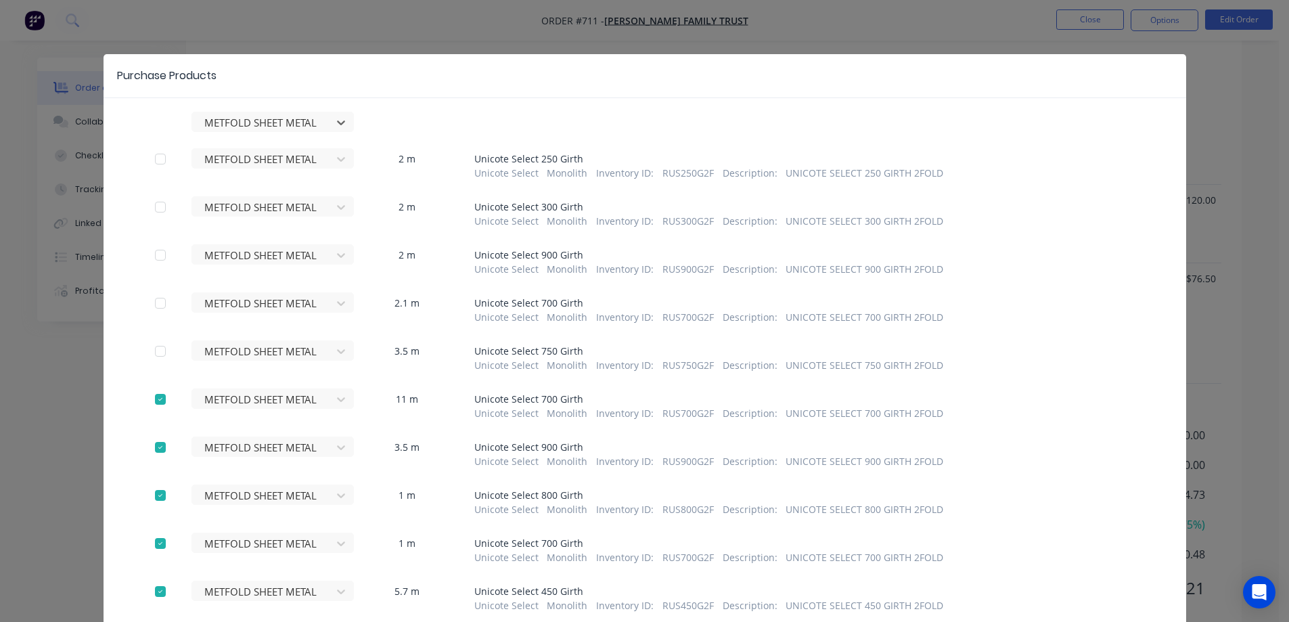
click at [152, 390] on div at bounding box center [160, 399] width 27 height 27
click at [150, 446] on div at bounding box center [160, 447] width 27 height 27
click at [162, 495] on div at bounding box center [160, 495] width 27 height 27
click at [160, 545] on div at bounding box center [160, 543] width 27 height 27
click at [164, 587] on div at bounding box center [160, 591] width 27 height 27
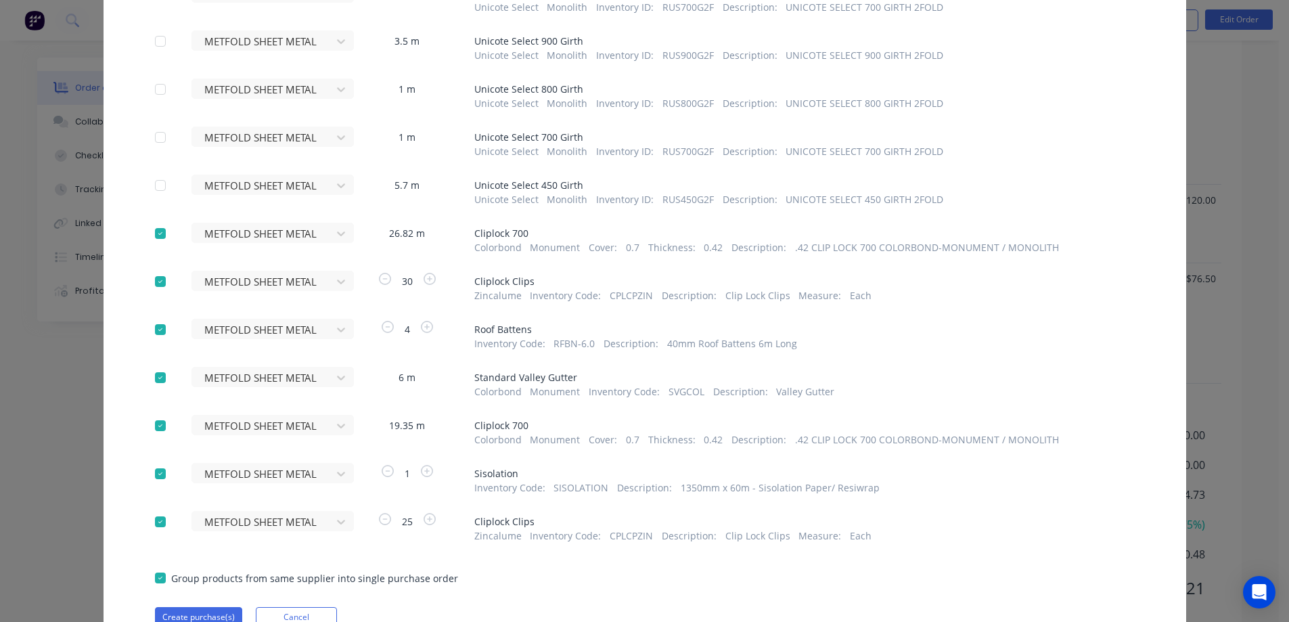
scroll to position [471, 0]
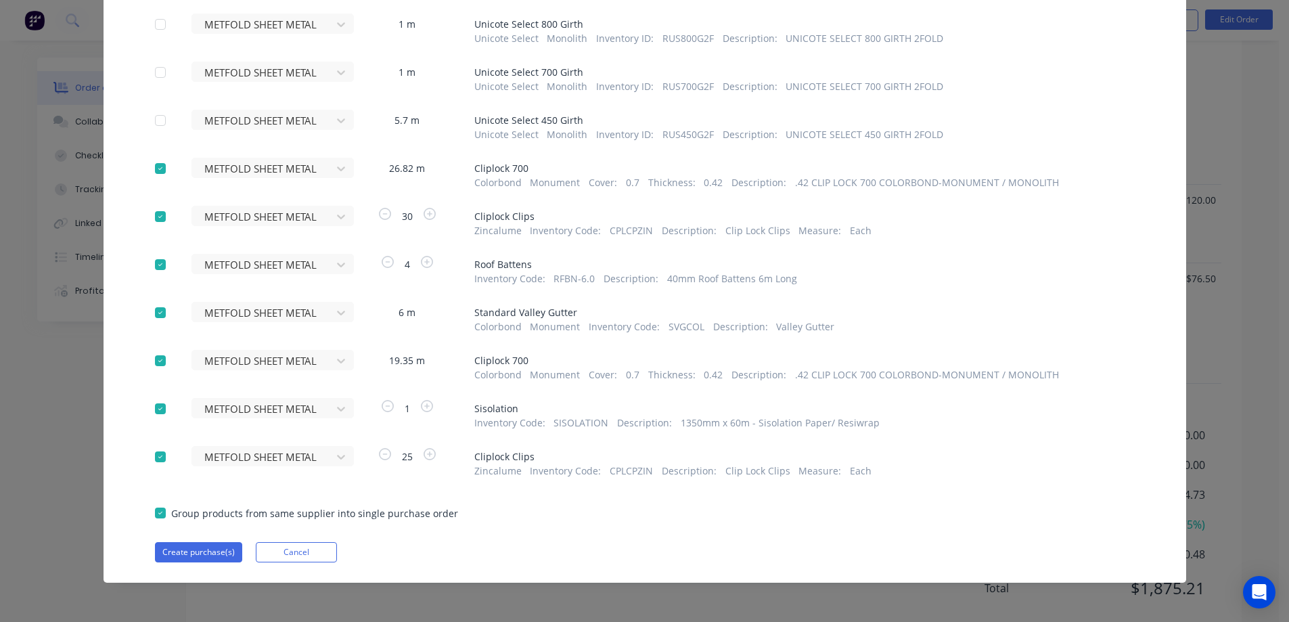
click at [152, 265] on div at bounding box center [160, 264] width 27 height 27
click at [211, 546] on button "Create purchase(s)" at bounding box center [198, 552] width 87 height 20
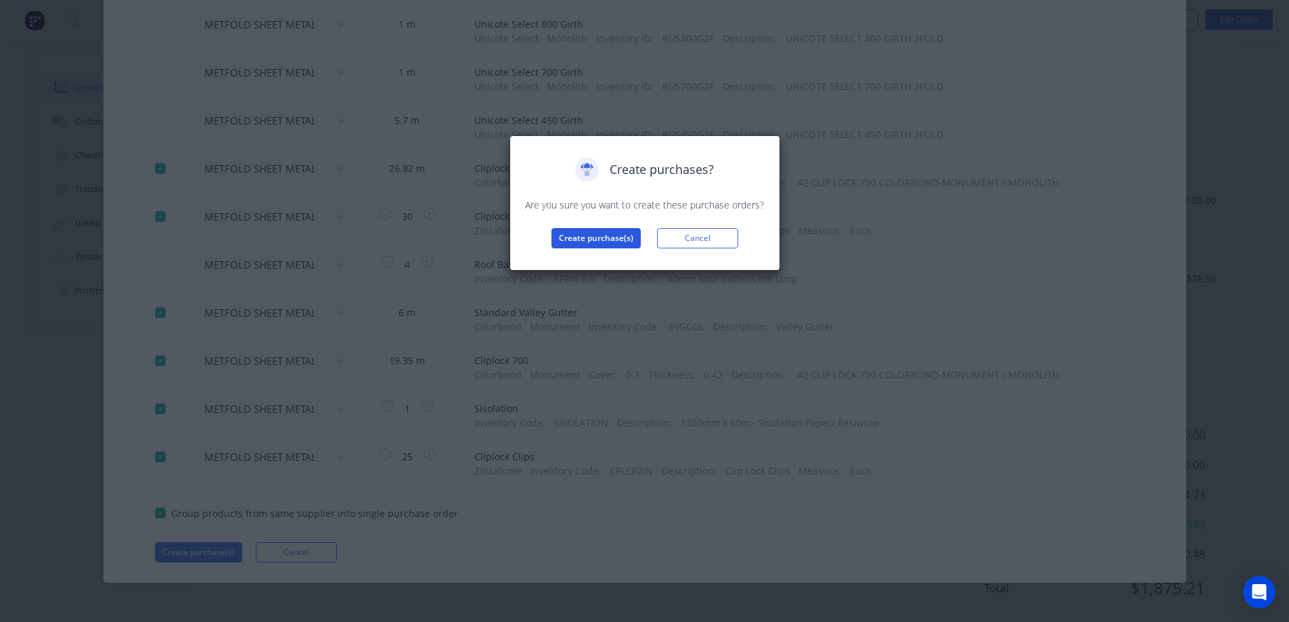
click at [583, 238] on button "Create purchase(s)" at bounding box center [595, 238] width 89 height 20
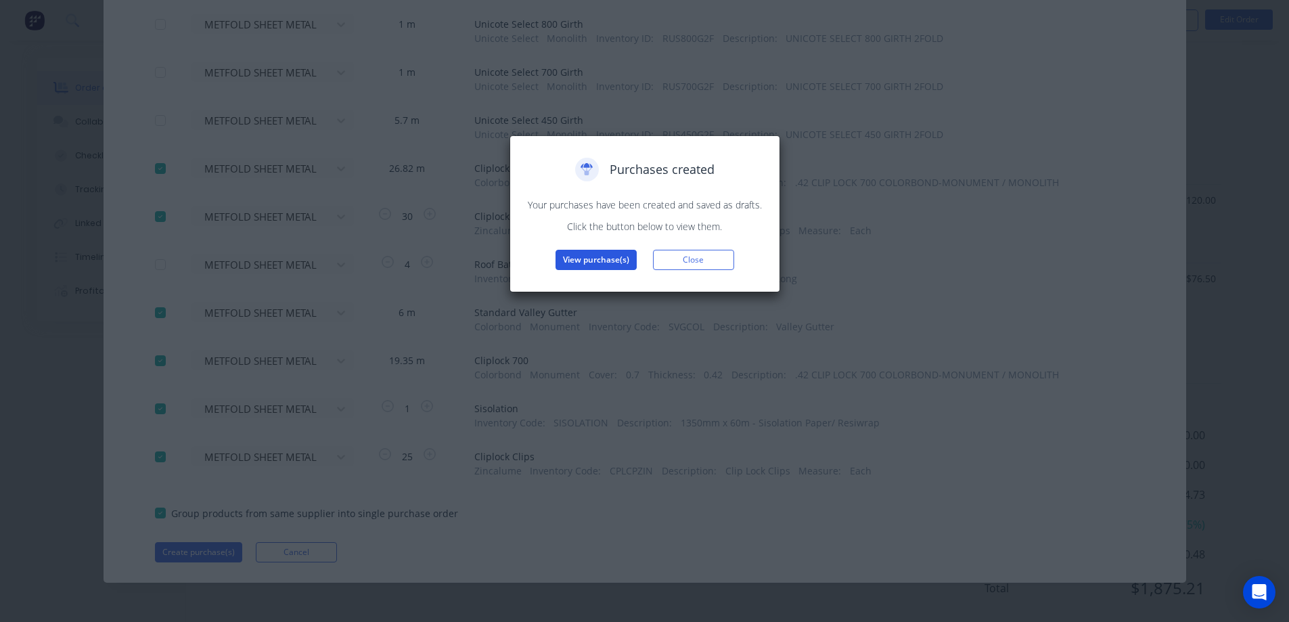
click at [589, 267] on button "View purchase(s)" at bounding box center [595, 260] width 81 height 20
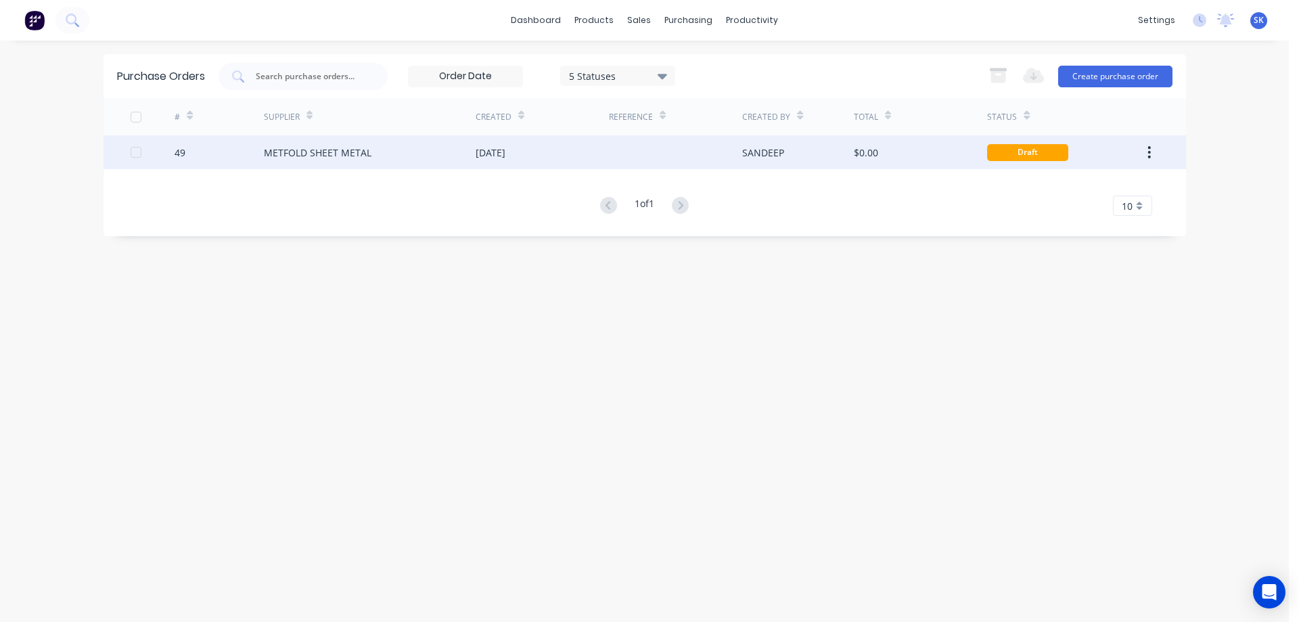
click at [746, 155] on div "SANDEEP" at bounding box center [763, 152] width 42 height 14
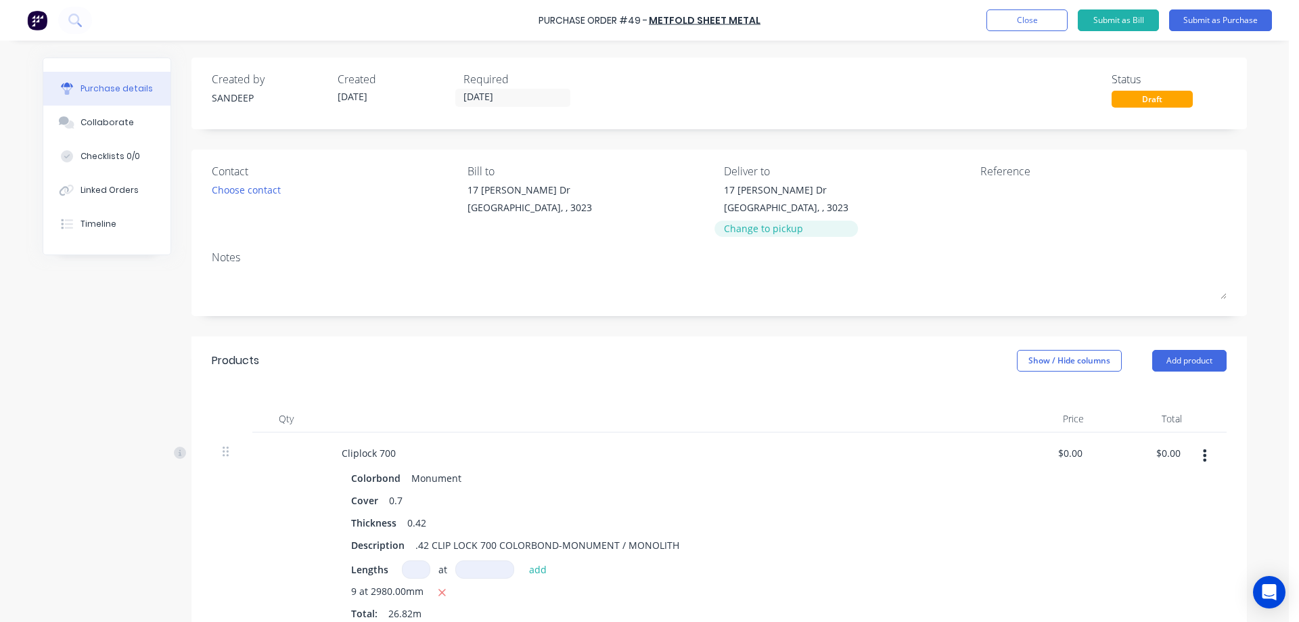
click at [731, 231] on div "Change to pickup" at bounding box center [786, 228] width 124 height 14
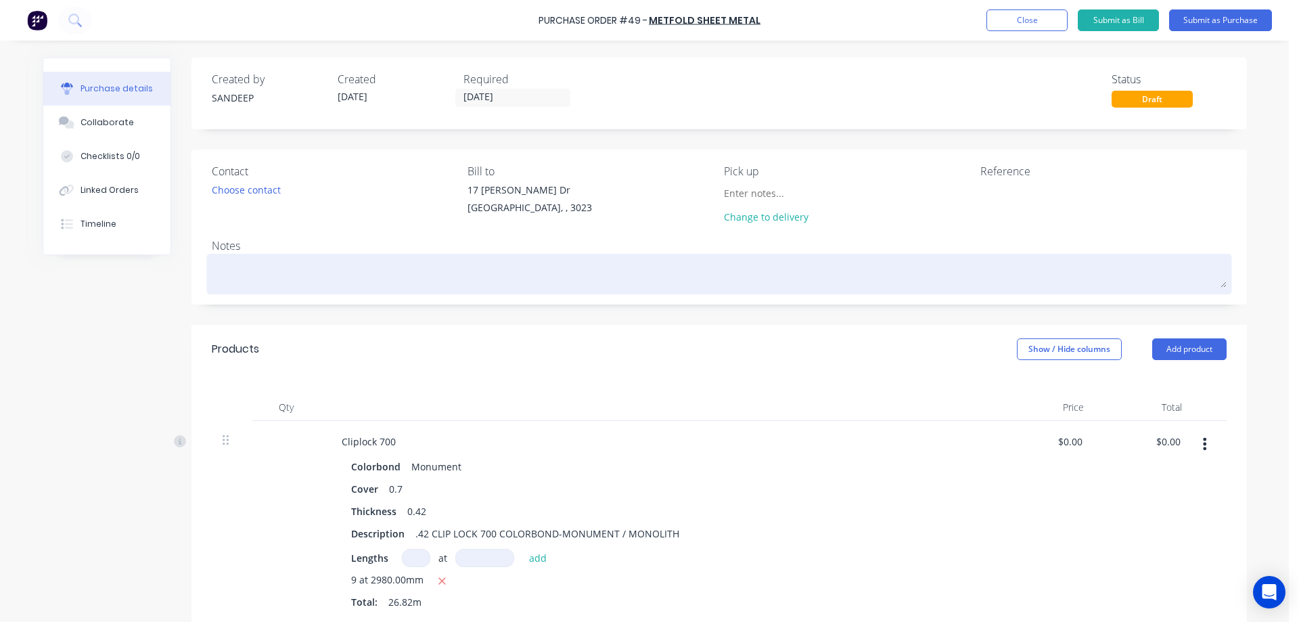
click at [382, 283] on textarea at bounding box center [719, 272] width 1015 height 30
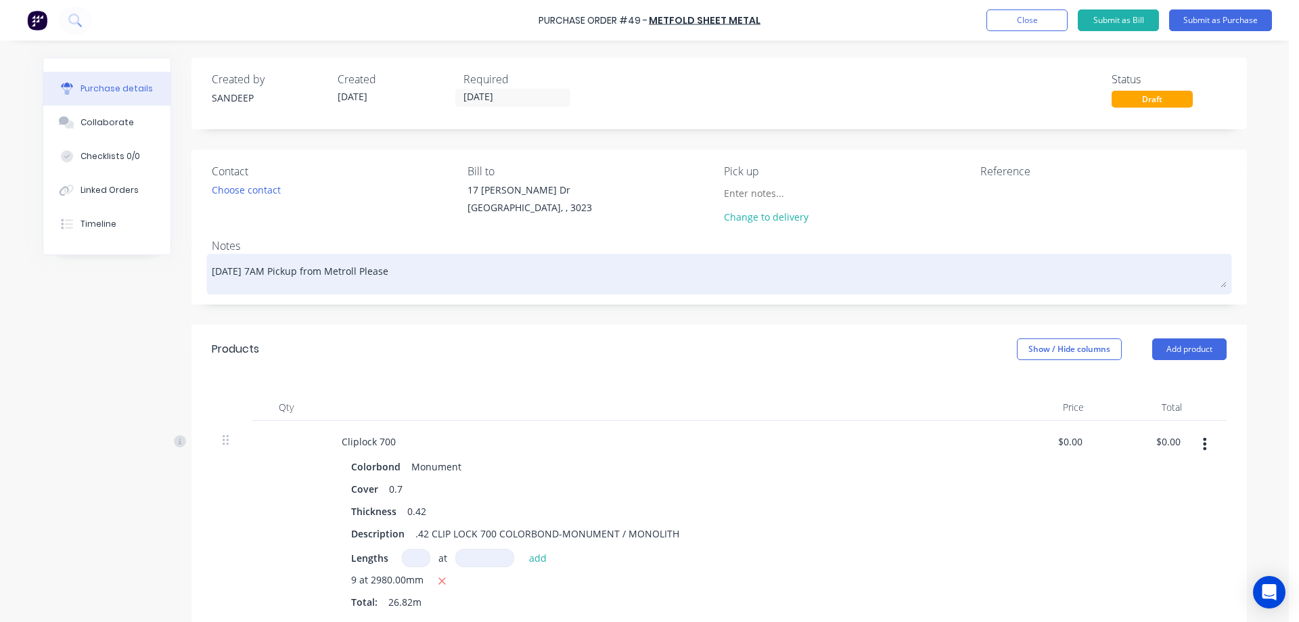
click at [242, 270] on textarea "Friday 7AM Pickup from Metroll Please" at bounding box center [719, 272] width 1015 height 30
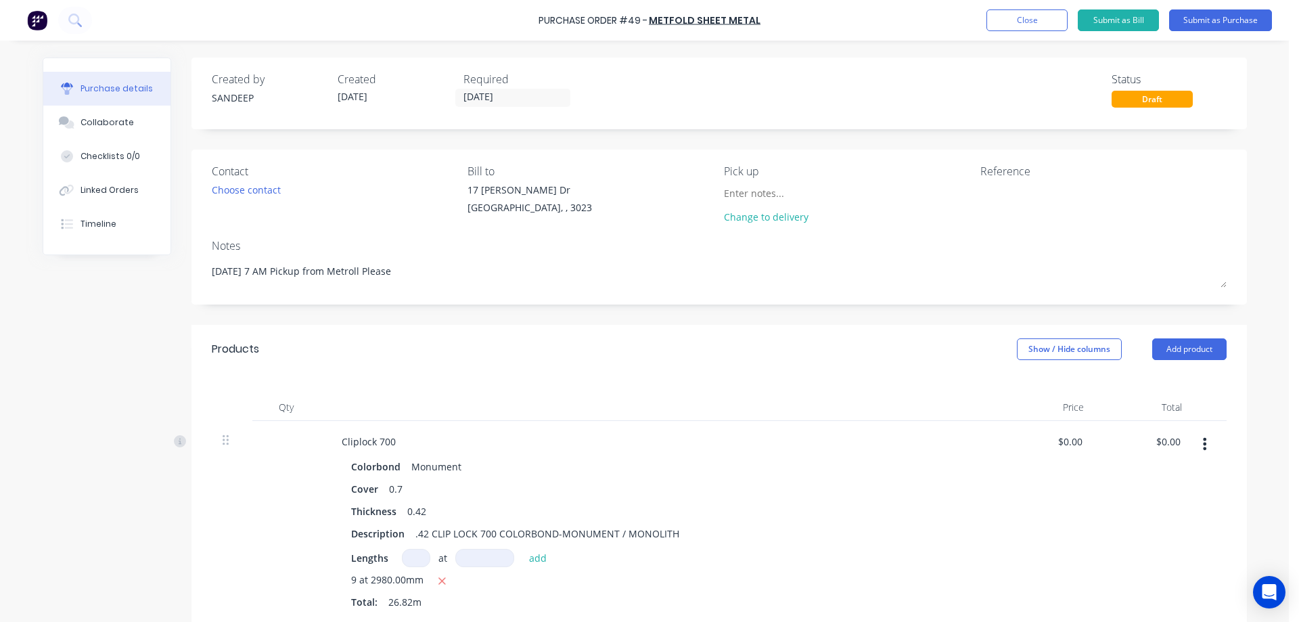
type textarea "Friday 7 AM Pickup from Metroll Please"
click at [470, 95] on input "[DATE]" at bounding box center [513, 97] width 114 height 17
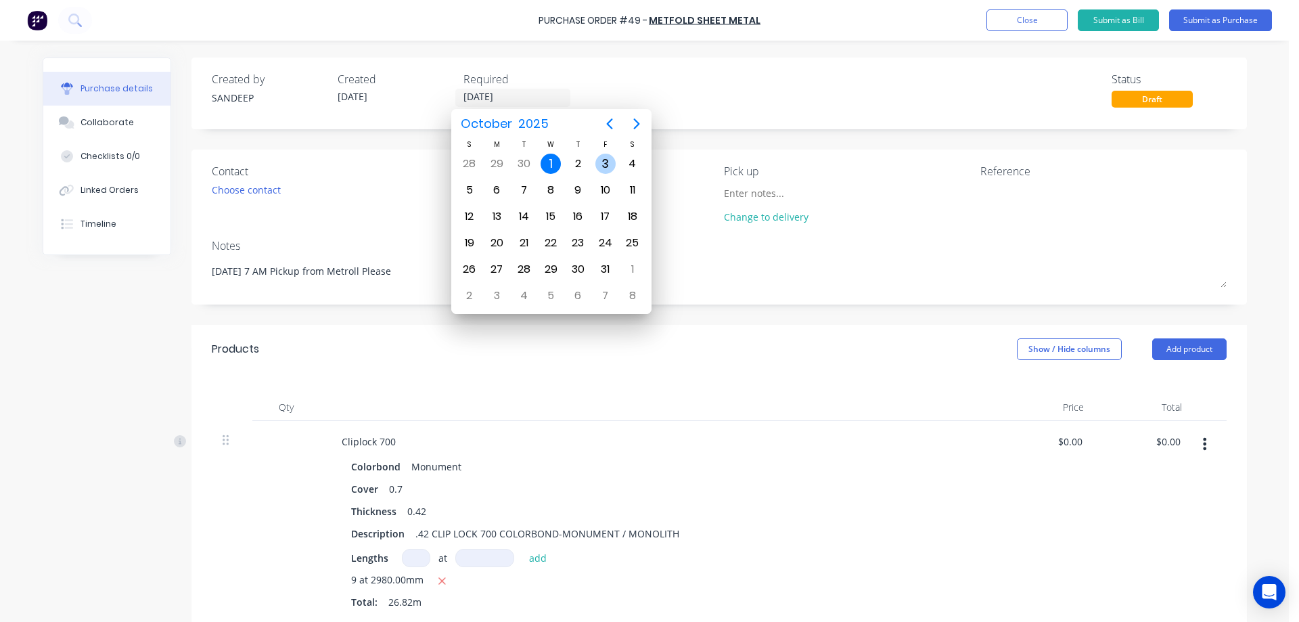
click at [606, 158] on div "3" at bounding box center [605, 164] width 20 height 20
type input "03/10/25"
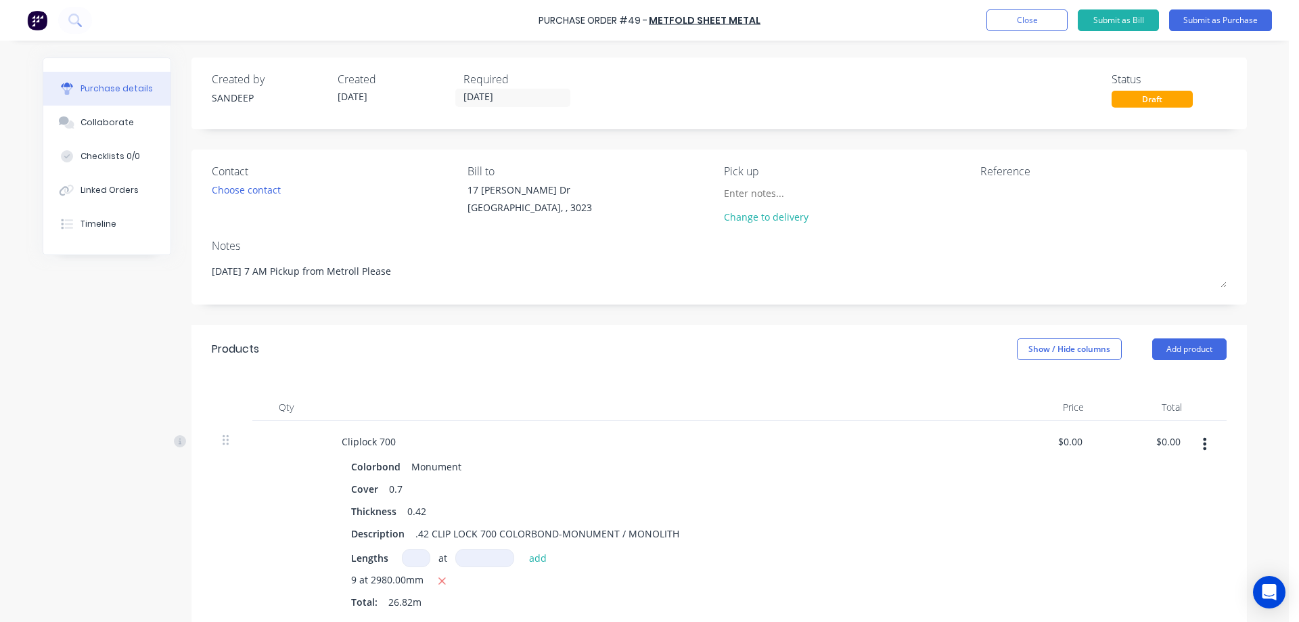
click at [610, 343] on div "Products Show / Hide columns Add product" at bounding box center [718, 349] width 1055 height 49
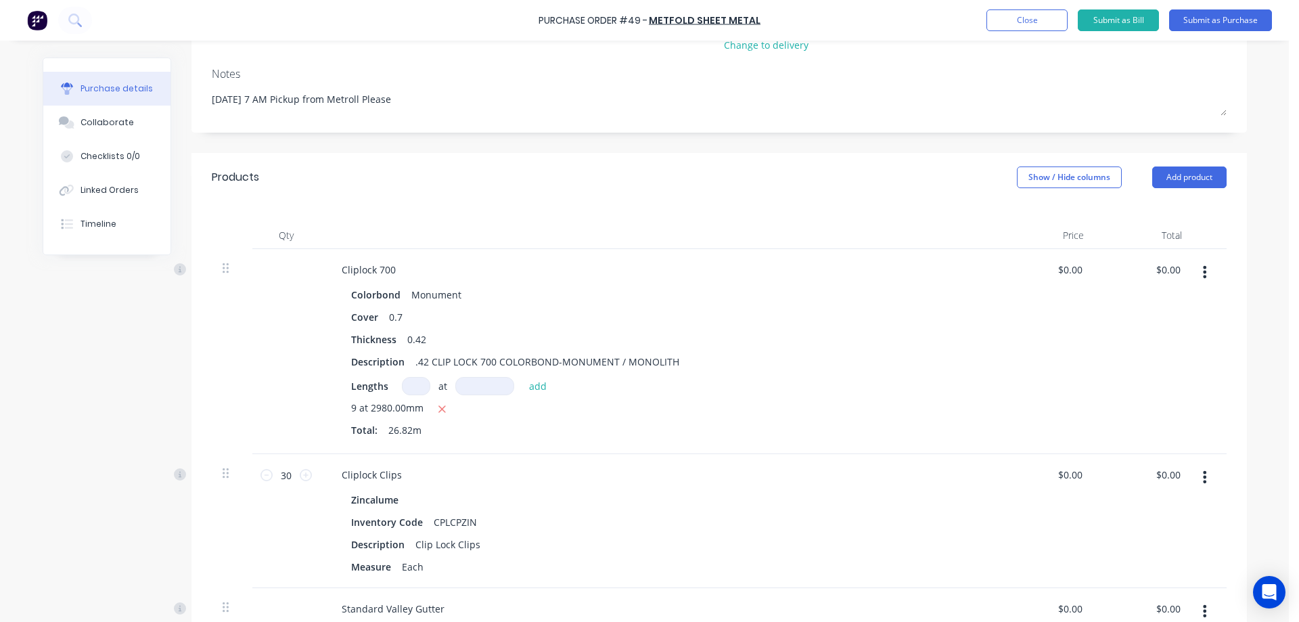
scroll to position [203, 0]
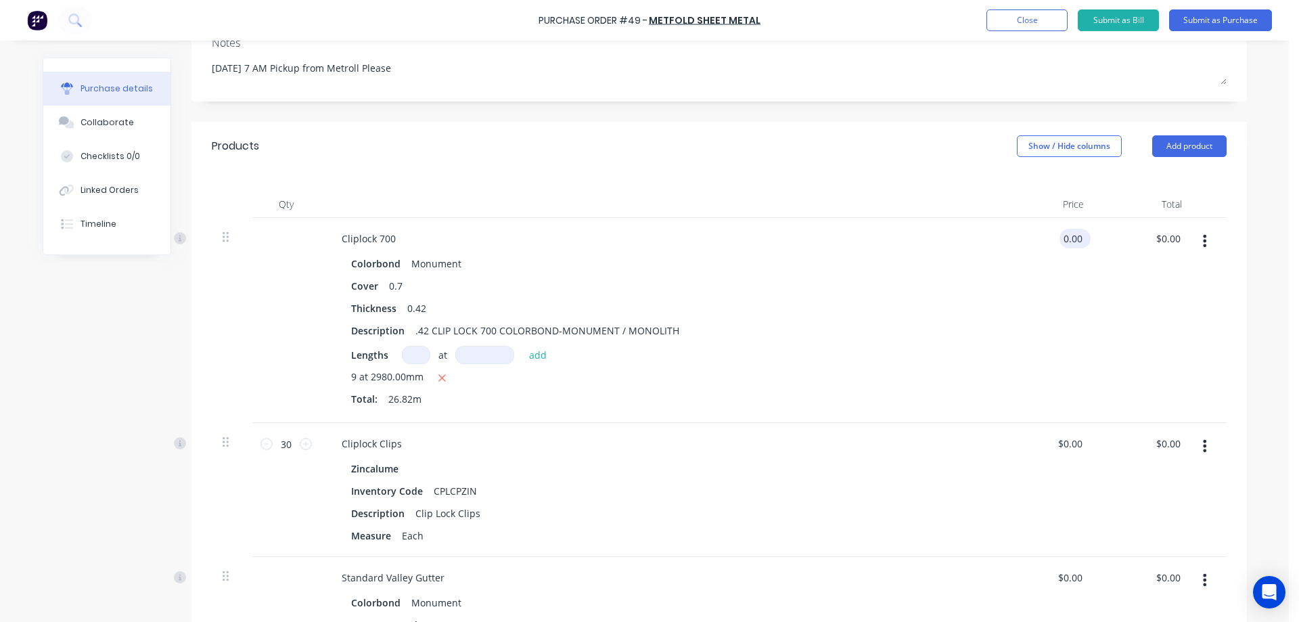
click at [1071, 240] on input "0.00" at bounding box center [1072, 239] width 26 height 20
type input "$13.80"
type input "$370.12"
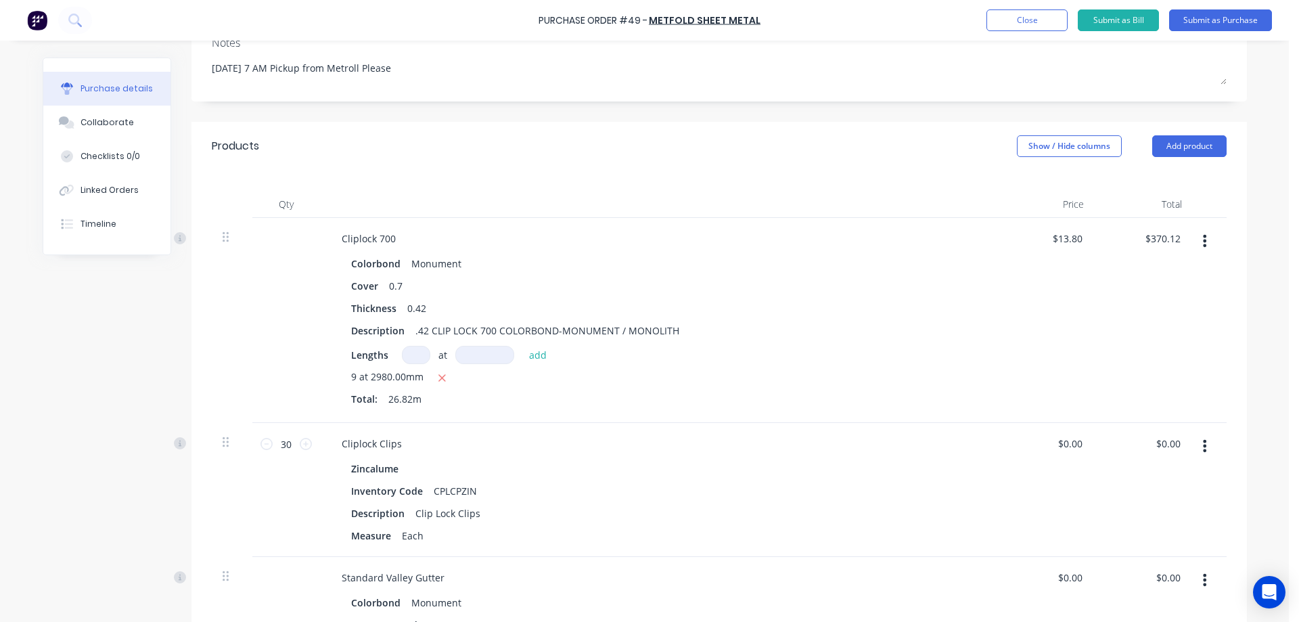
click at [1053, 269] on div "$13.80 $13.80" at bounding box center [1045, 320] width 98 height 205
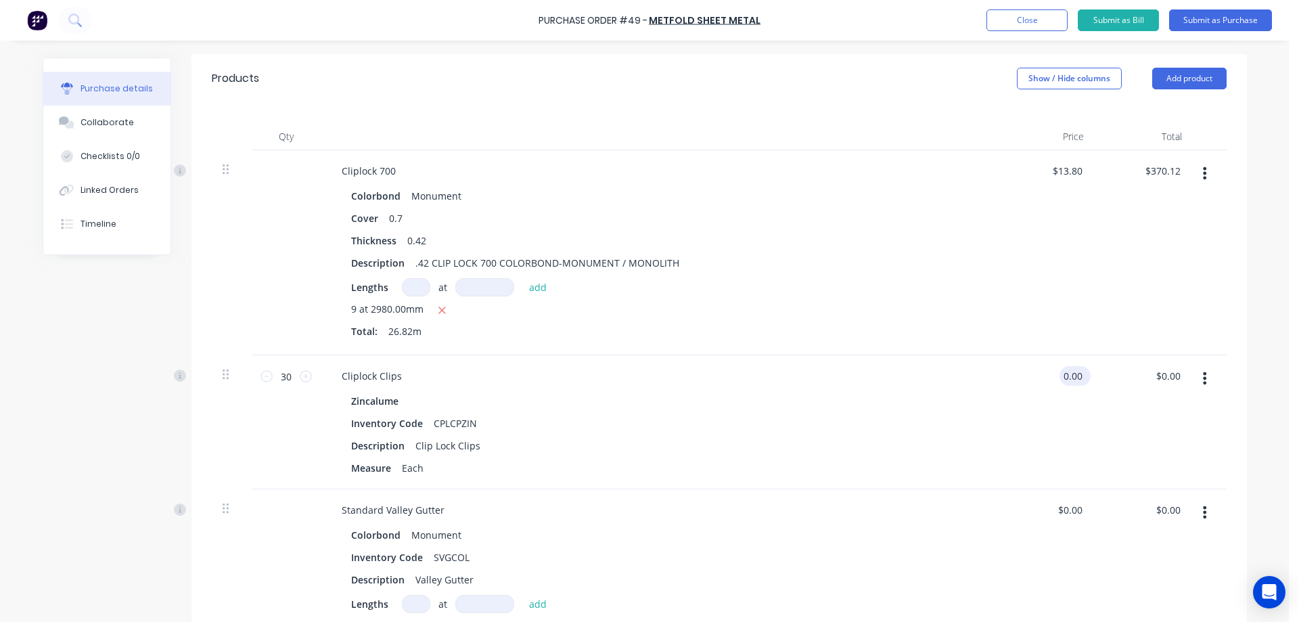
click at [1074, 374] on input "0.00" at bounding box center [1072, 376] width 26 height 20
click at [1074, 373] on input "0.00" at bounding box center [1072, 376] width 26 height 20
type input "$2.66"
type input "$79.80"
click at [986, 410] on div "Cliplock Clips Zincalume Inventory Code CPLCPZIN Description Clip Lock Clips Me…" at bounding box center [658, 422] width 677 height 134
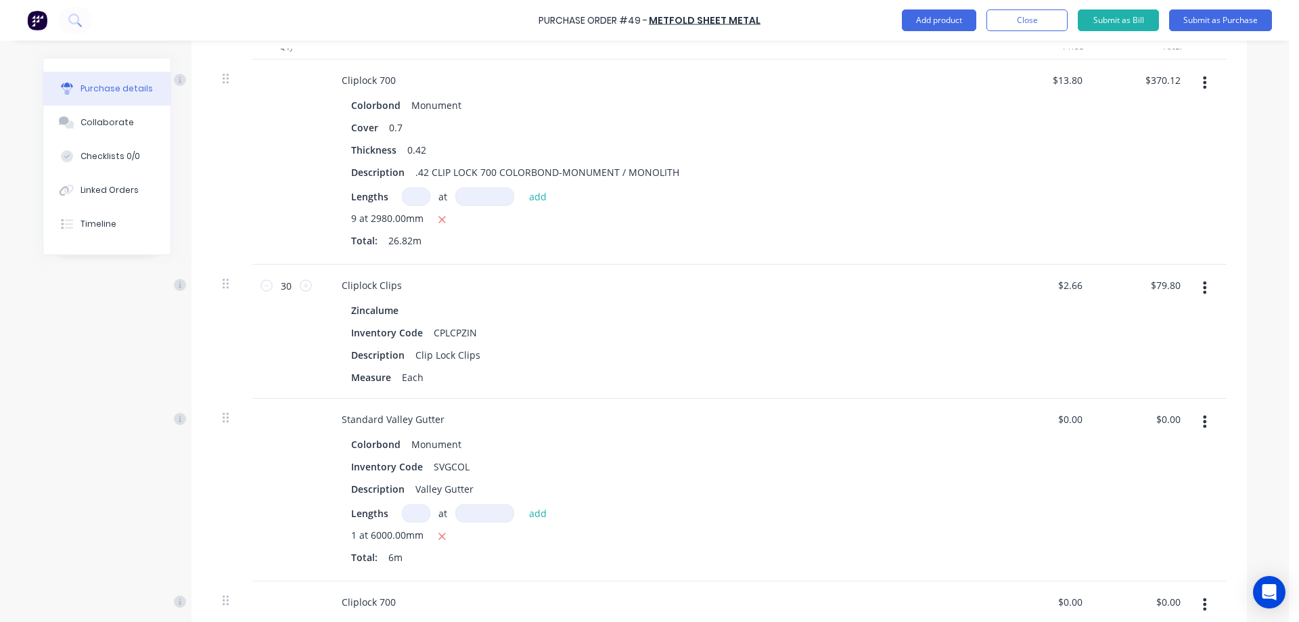
scroll to position [406, 0]
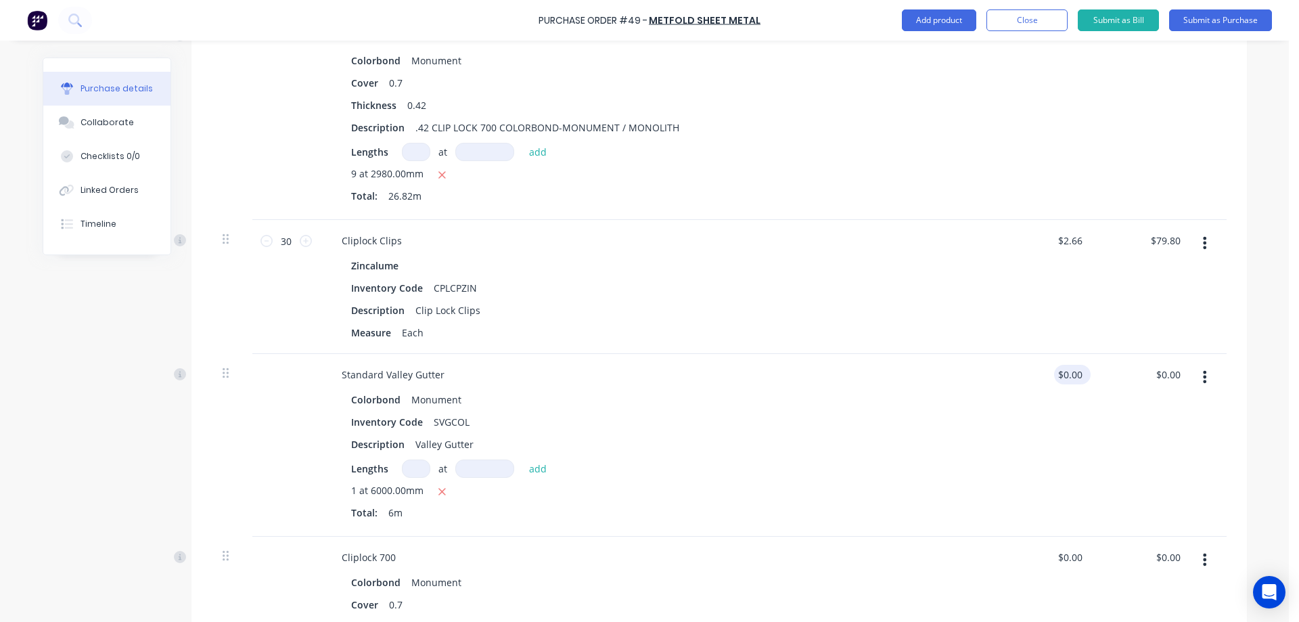
click at [1081, 375] on div "$0.00 $0.00" at bounding box center [1072, 375] width 37 height 20
click at [1059, 369] on input "0.00" at bounding box center [1069, 375] width 31 height 20
click at [1059, 369] on input "0.00" at bounding box center [1072, 375] width 26 height 20
type input "$8.36"
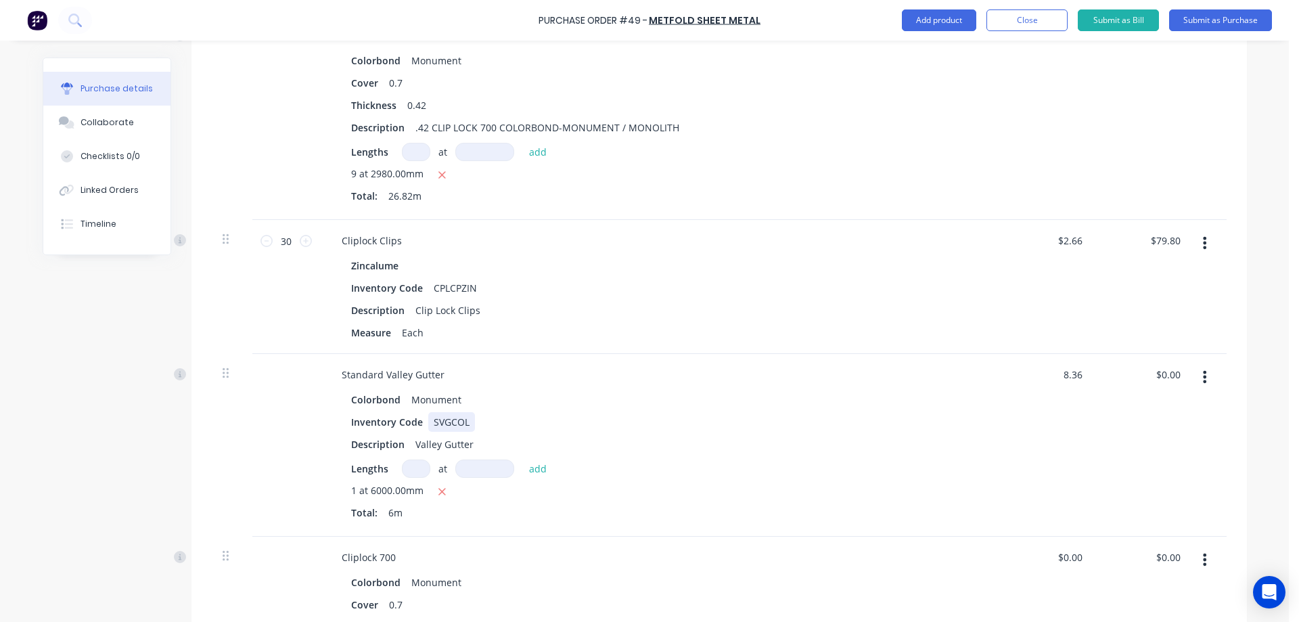
type input "$50.16"
click at [988, 415] on div "Standard Valley Gutter Colorbond Monument Inventory Code SVGCOL Description Val…" at bounding box center [658, 445] width 677 height 183
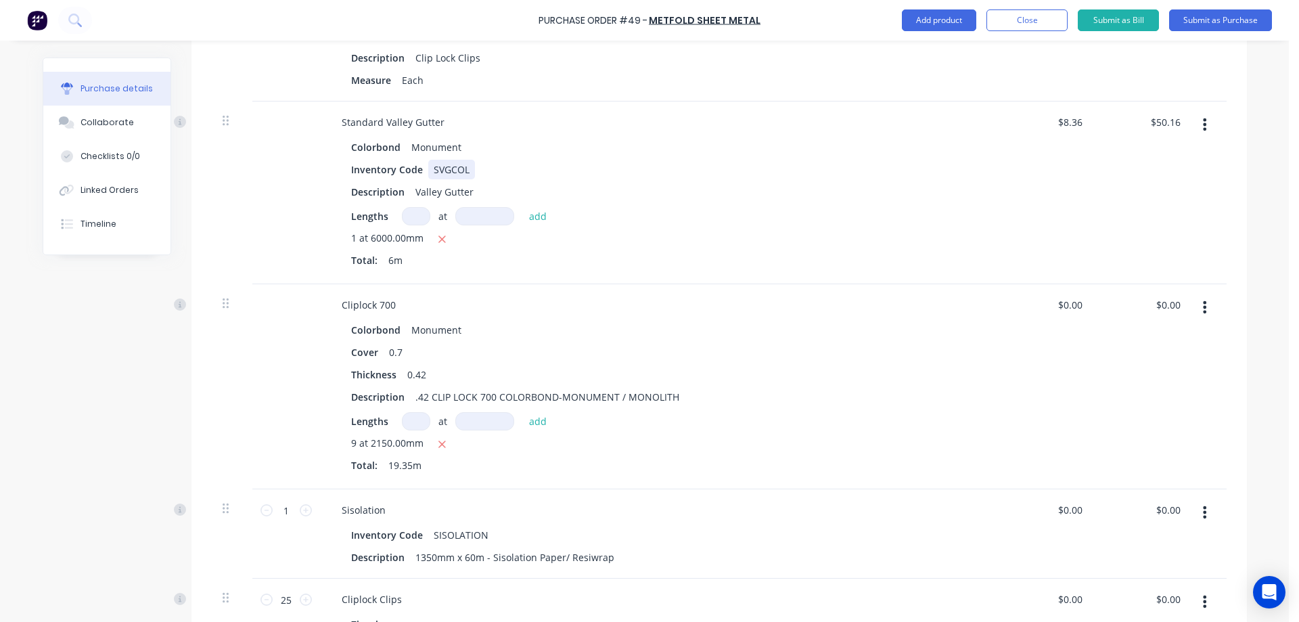
scroll to position [677, 0]
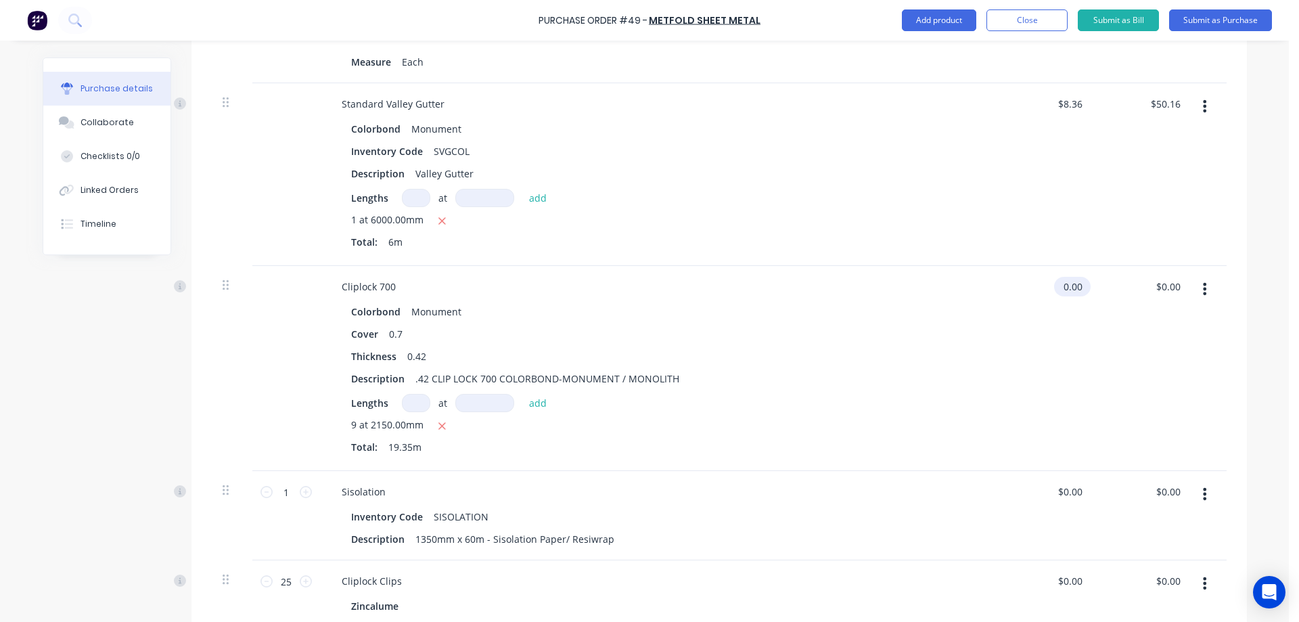
click at [1074, 291] on input "0.00" at bounding box center [1069, 287] width 31 height 20
click at [1074, 291] on input "0.00" at bounding box center [1072, 287] width 26 height 20
type input "$13.80"
type input "$267.03"
click at [1063, 352] on div "$13.80 $13.80" at bounding box center [1045, 368] width 98 height 205
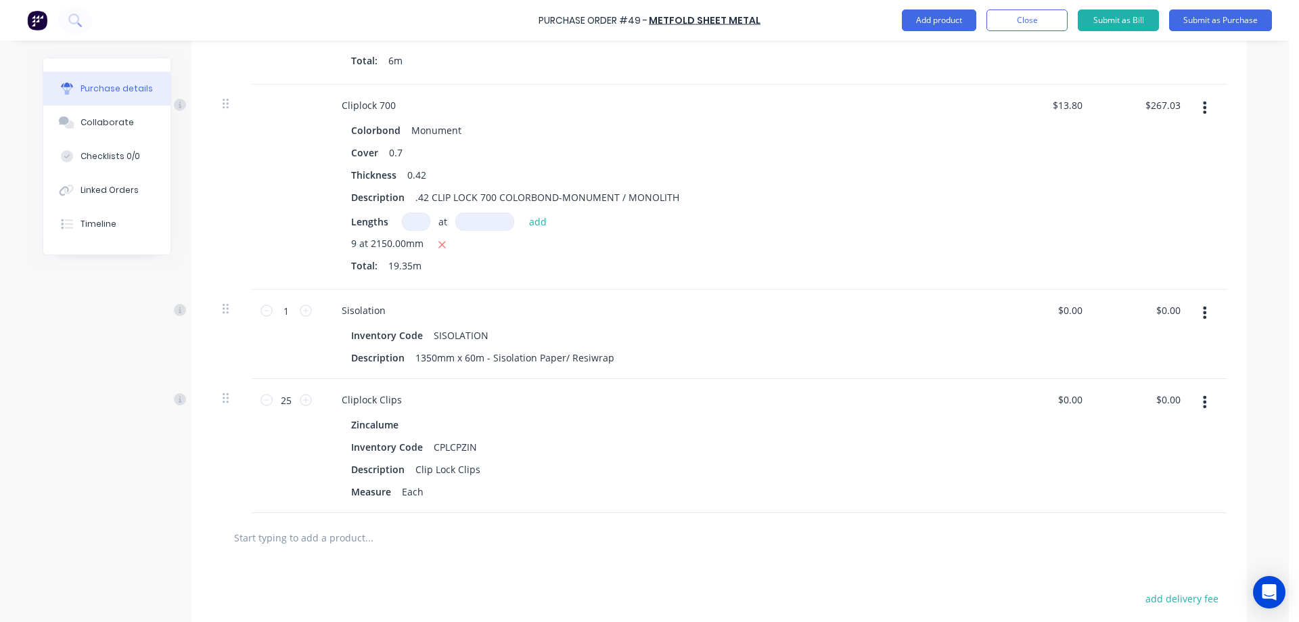
scroll to position [947, 0]
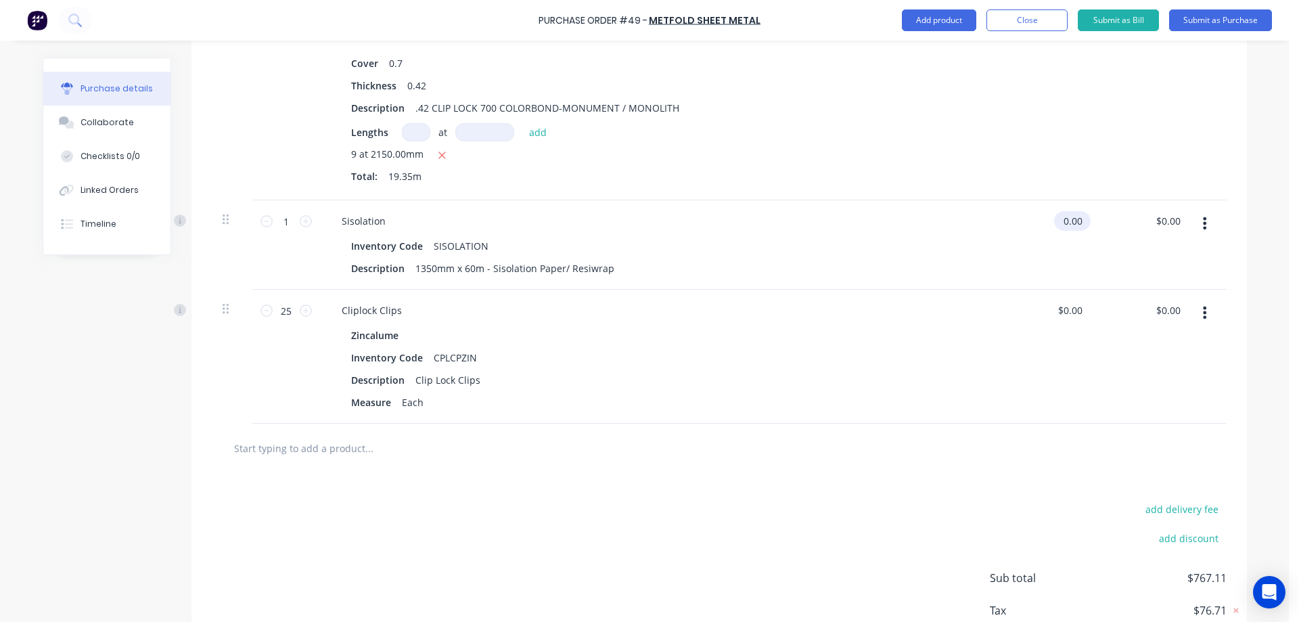
click at [1069, 217] on input "0.00" at bounding box center [1069, 221] width 31 height 20
click at [1069, 217] on input "0.00" at bounding box center [1072, 221] width 26 height 20
type input "$99.00"
click at [969, 323] on div "Cliplock Clips Zincalume Inventory Code CPLCPZIN Description Clip Lock Clips Me…" at bounding box center [658, 357] width 677 height 134
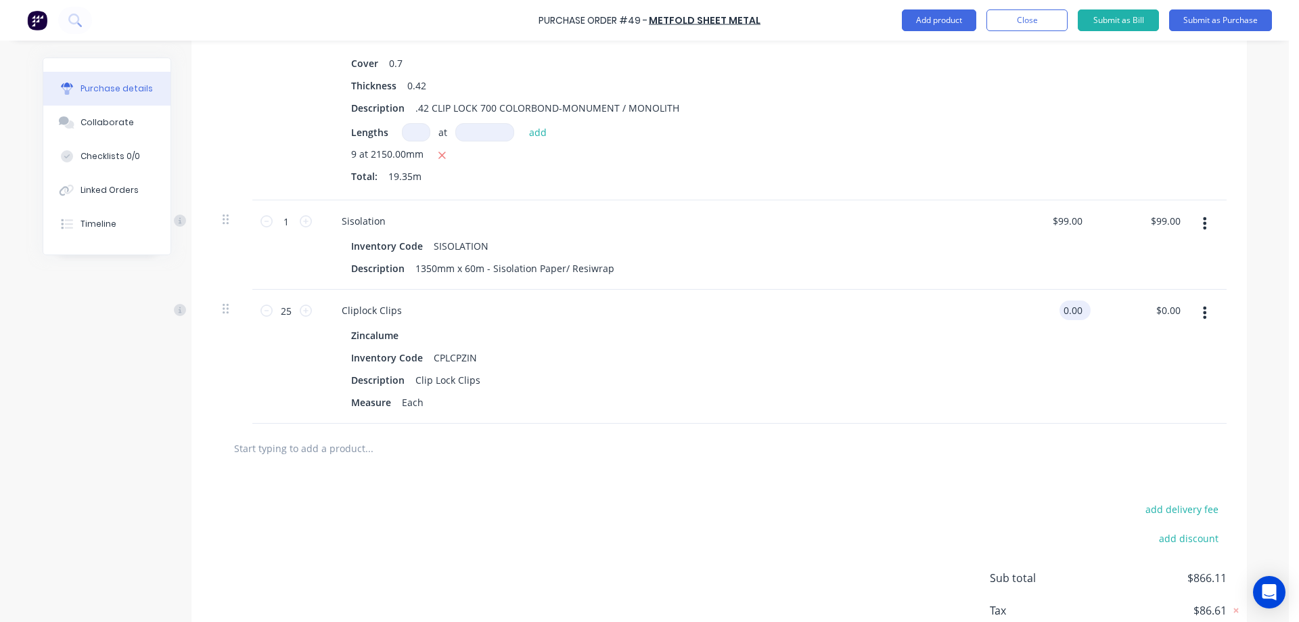
click at [1059, 310] on input "0.00" at bounding box center [1072, 310] width 26 height 20
type input "$2.66"
type input "$66.50"
click at [783, 542] on div "add delivery fee add discount Sub total $932.61 Tax $93.26 Total $1,025.87" at bounding box center [718, 584] width 1055 height 223
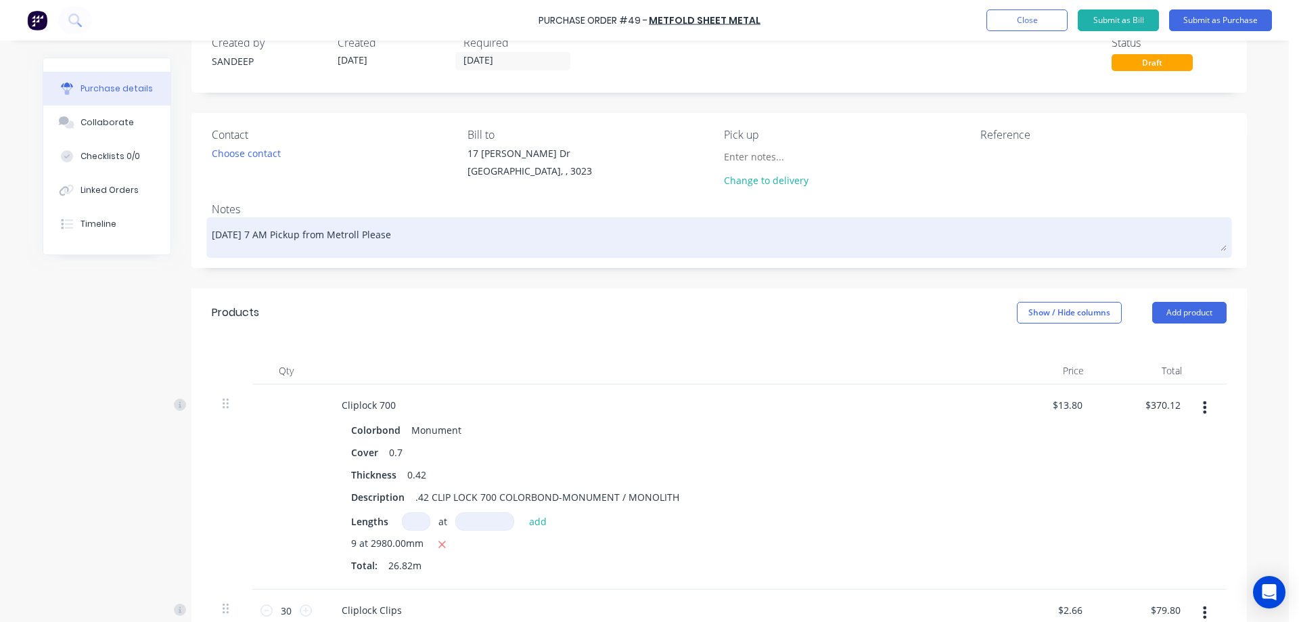
scroll to position [20, 0]
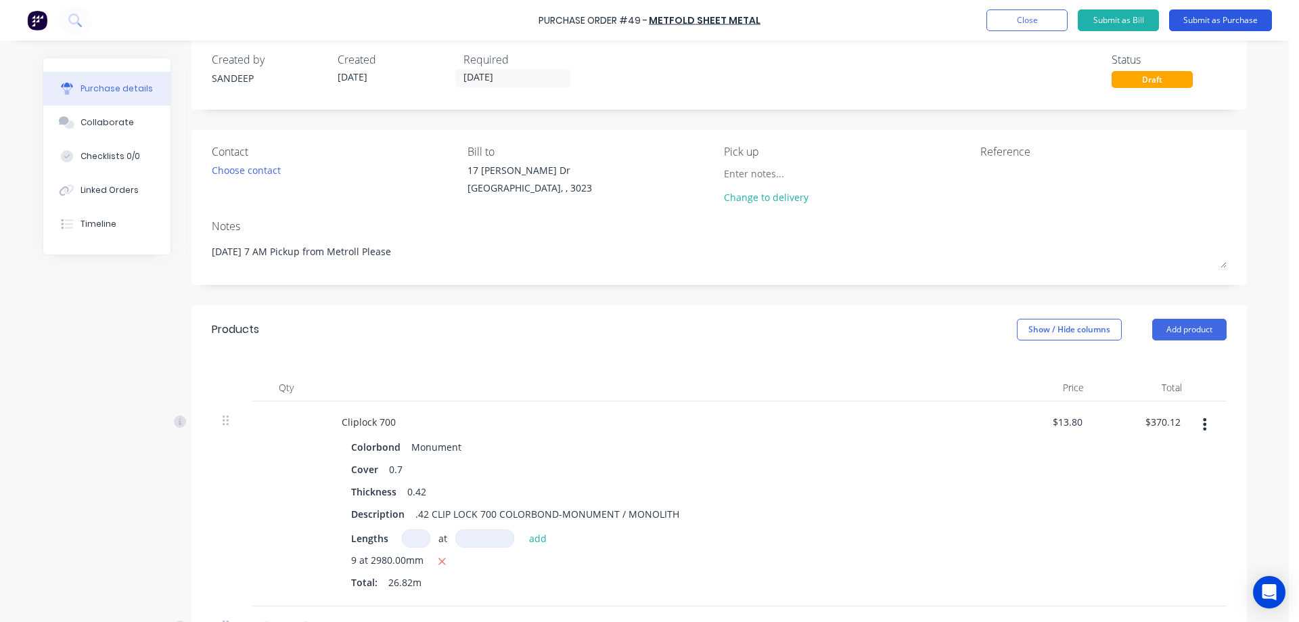
click at [1195, 20] on button "Submit as Purchase" at bounding box center [1220, 20] width 103 height 22
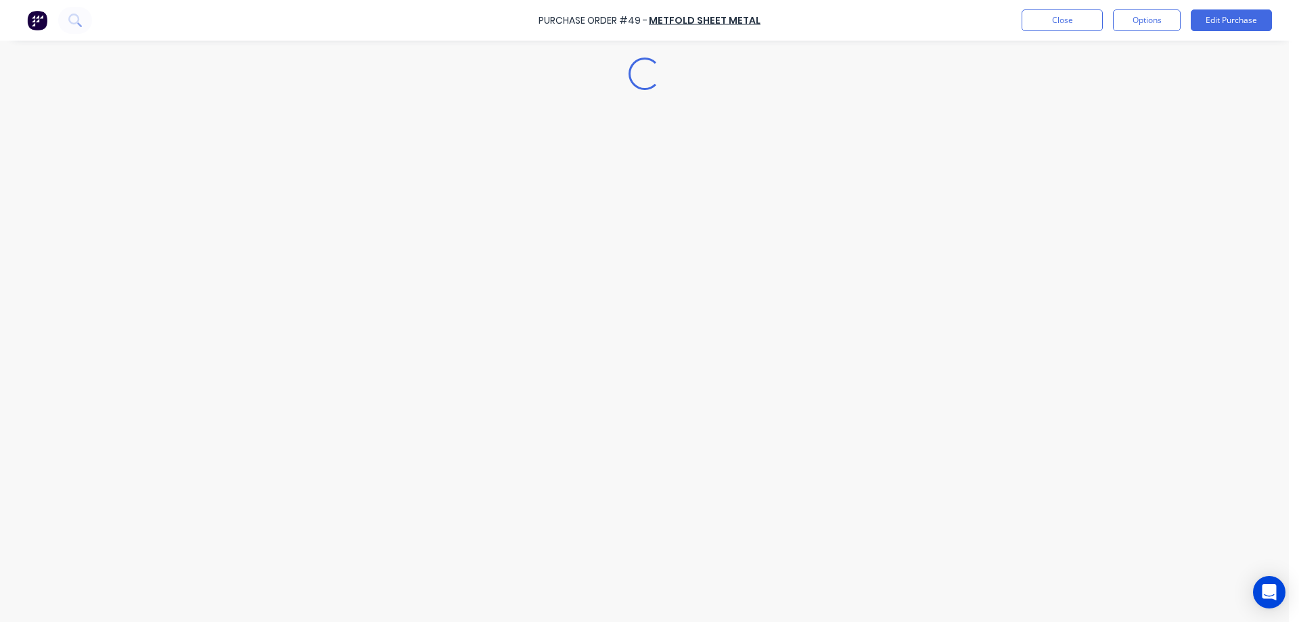
scroll to position [0, 0]
click at [1158, 22] on button "Options" at bounding box center [1147, 20] width 68 height 22
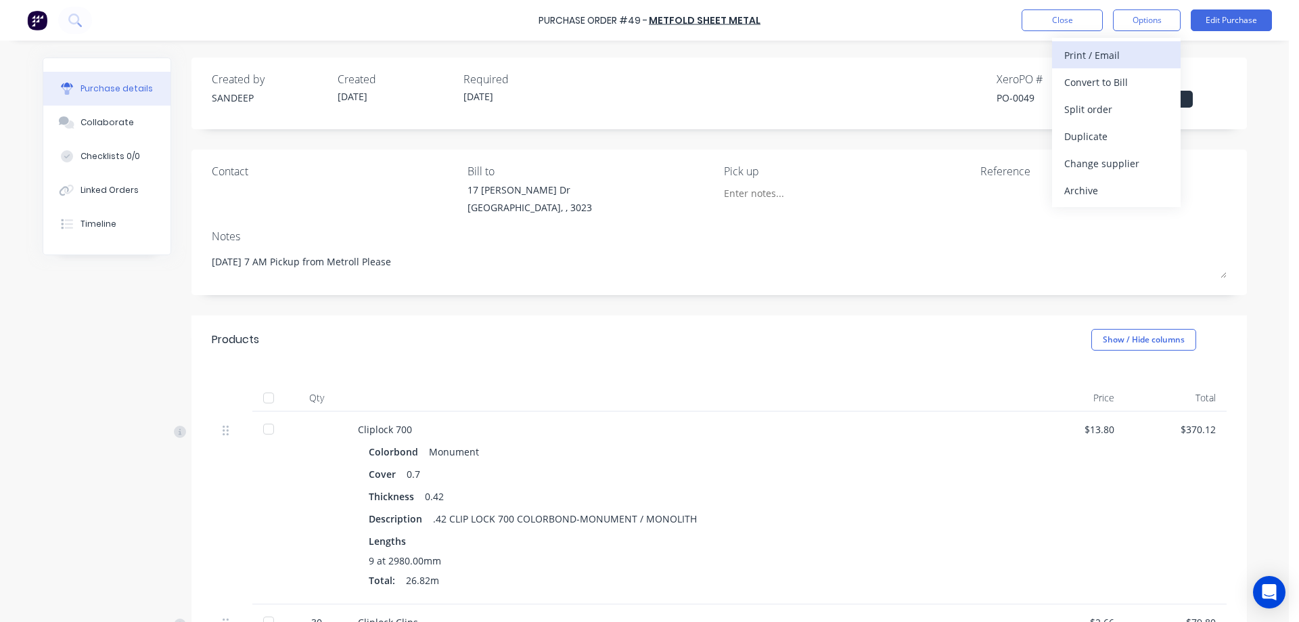
click at [1130, 53] on div "Print / Email" at bounding box center [1116, 55] width 104 height 20
click at [1104, 85] on div "With pricing" at bounding box center [1116, 82] width 104 height 20
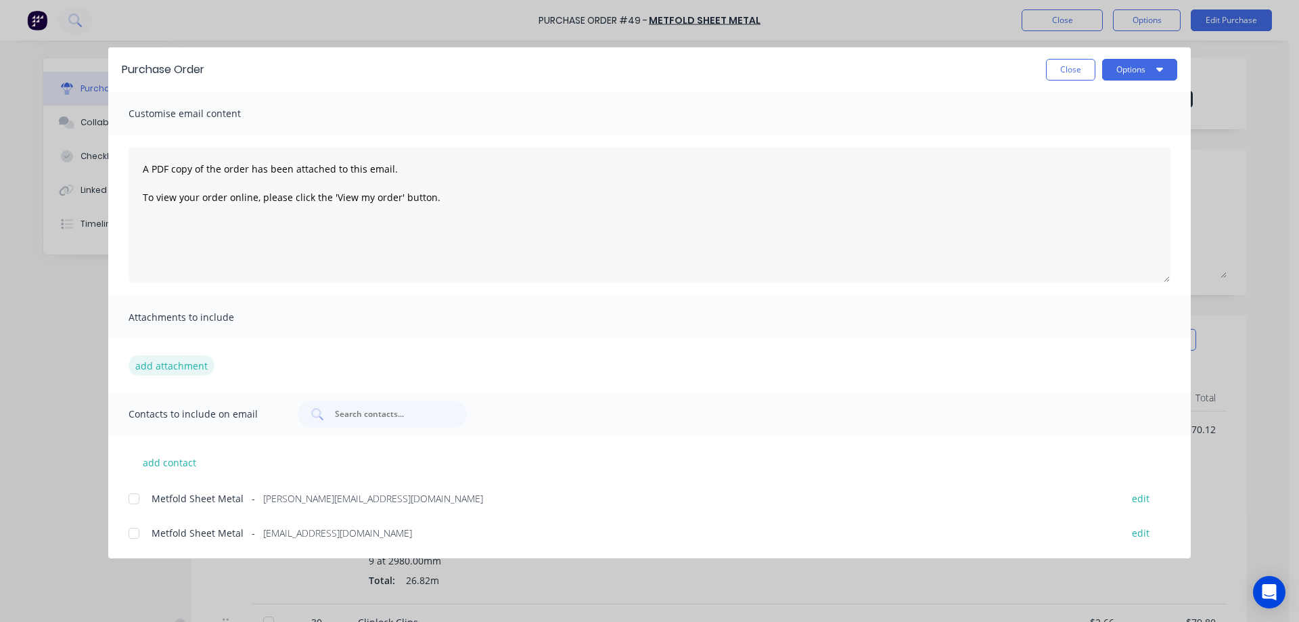
click at [200, 367] on button "add attachment" at bounding box center [172, 365] width 86 height 20
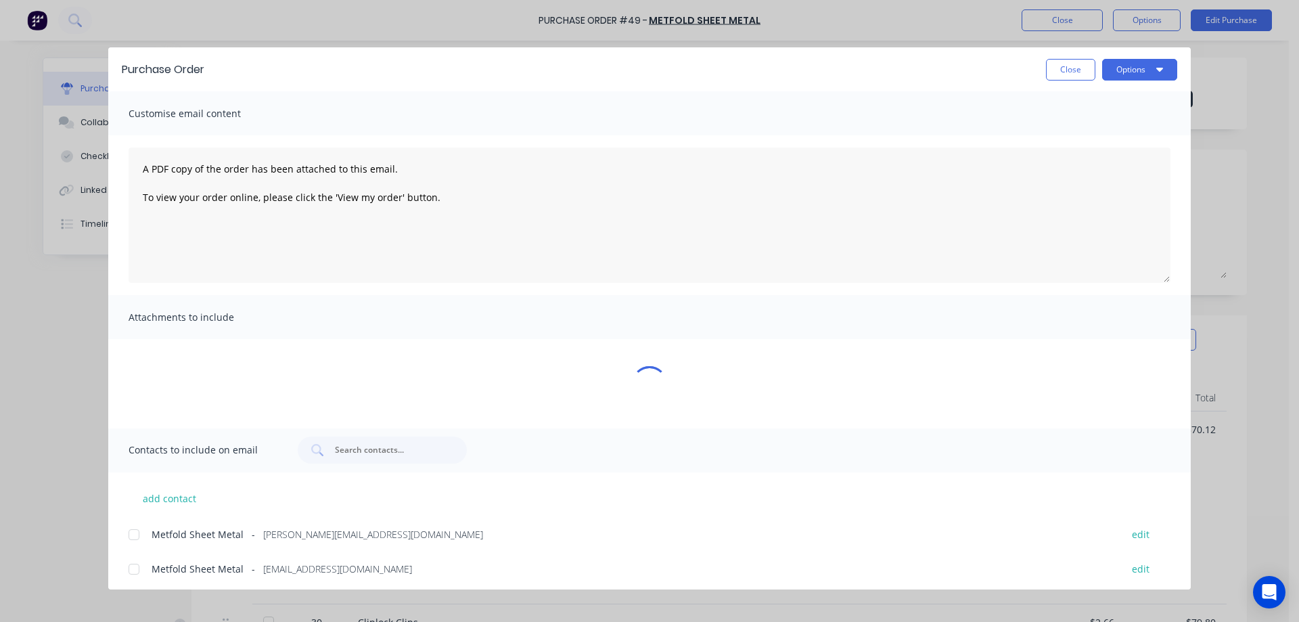
click at [137, 530] on div at bounding box center [133, 534] width 27 height 27
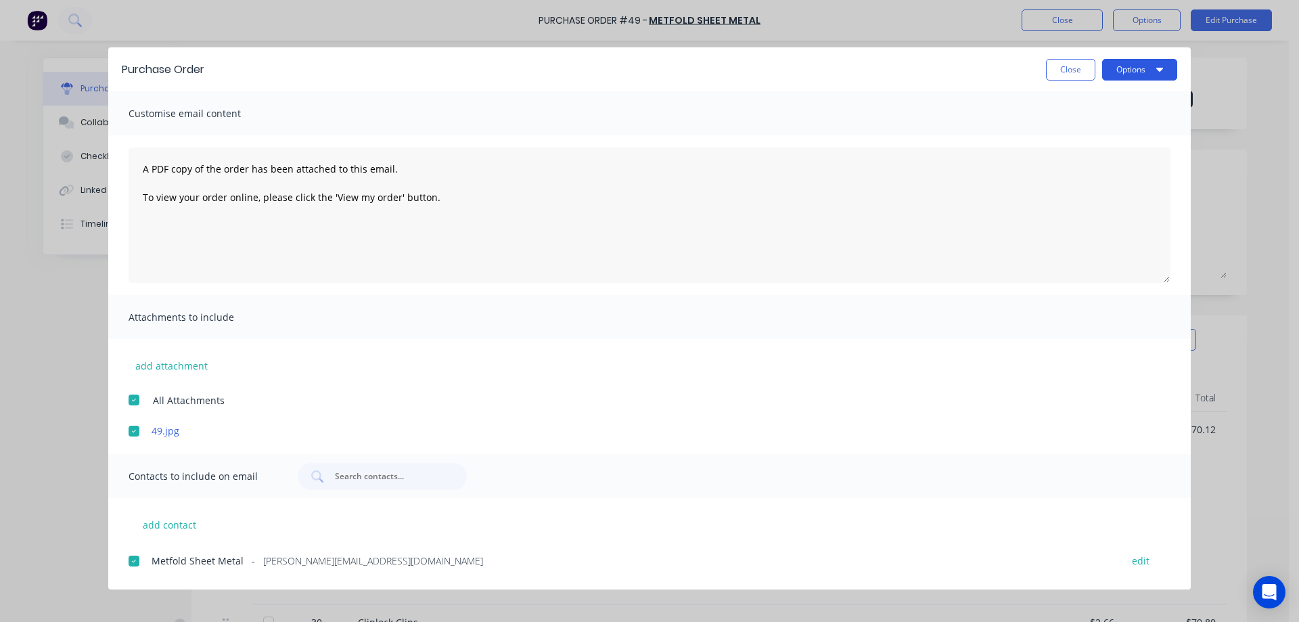
click at [1148, 68] on button "Options" at bounding box center [1139, 70] width 75 height 22
click at [1093, 156] on div "Email" at bounding box center [1113, 158] width 104 height 20
click at [1080, 70] on button "Close" at bounding box center [1070, 70] width 49 height 22
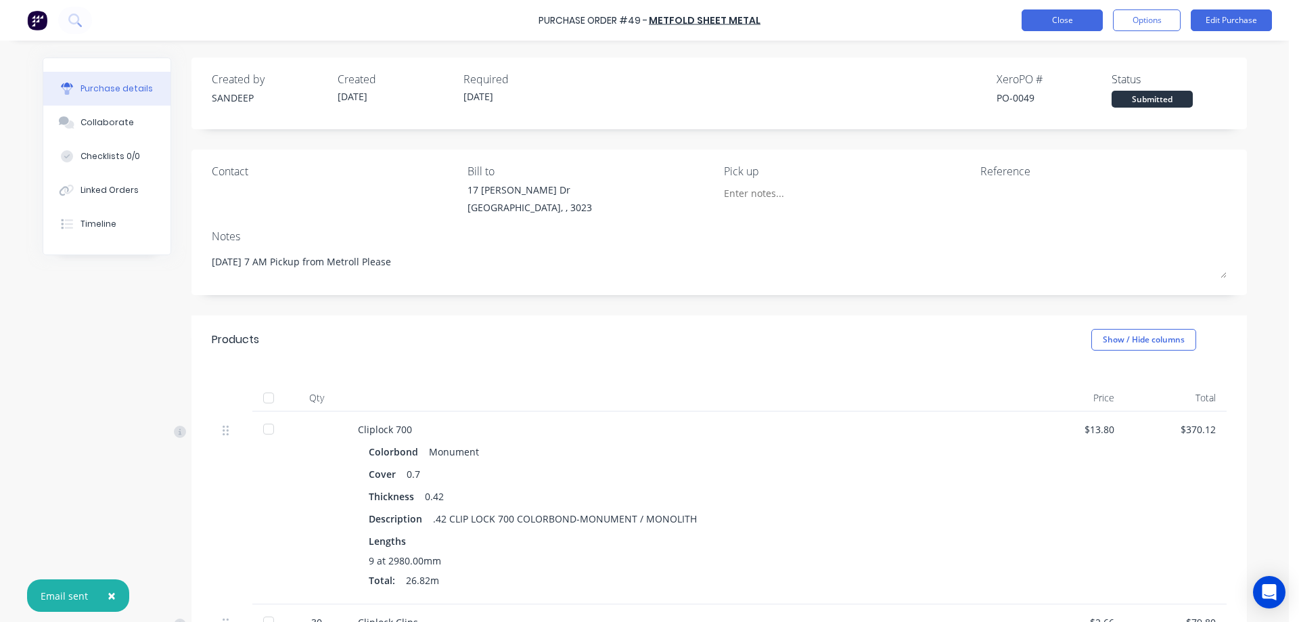
click at [1061, 18] on button "Close" at bounding box center [1062, 20] width 81 height 22
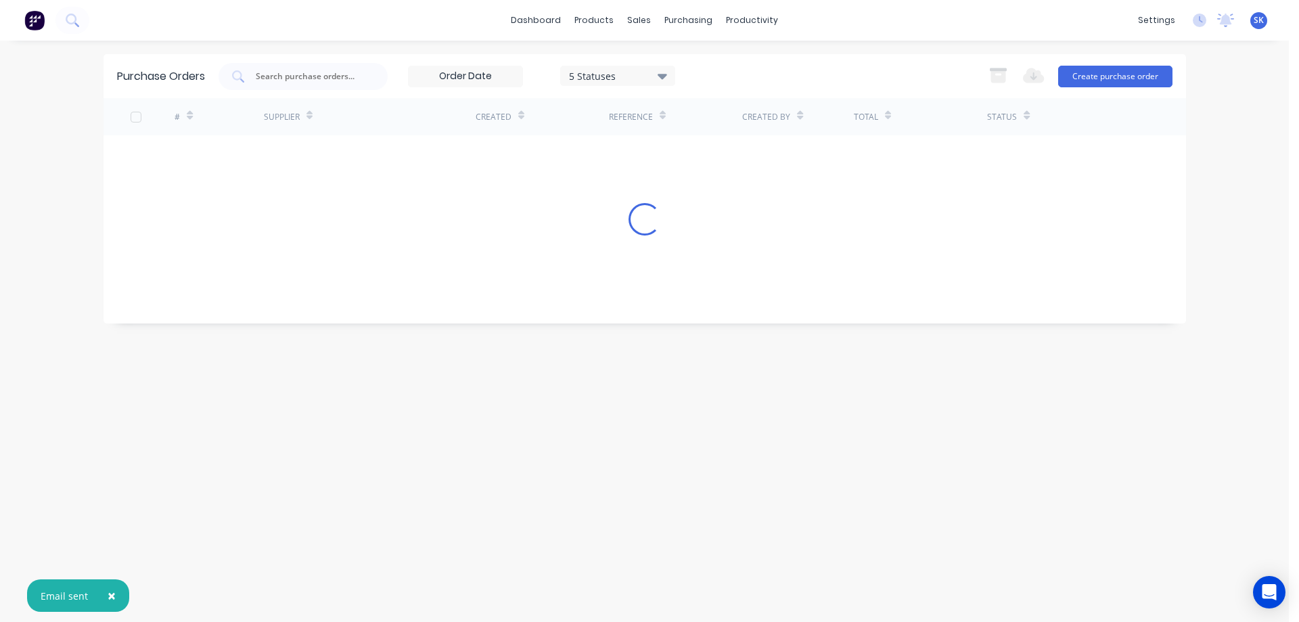
click at [31, 22] on img at bounding box center [34, 20] width 20 height 20
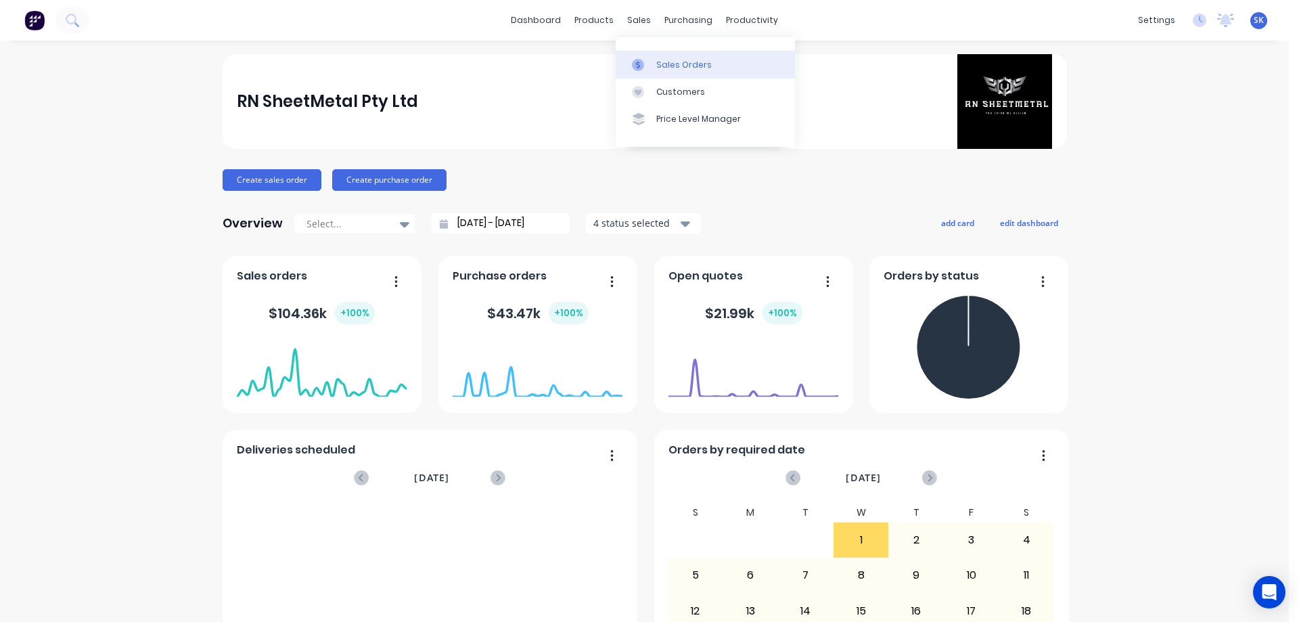
click at [661, 68] on div "Sales Orders" at bounding box center [683, 65] width 55 height 12
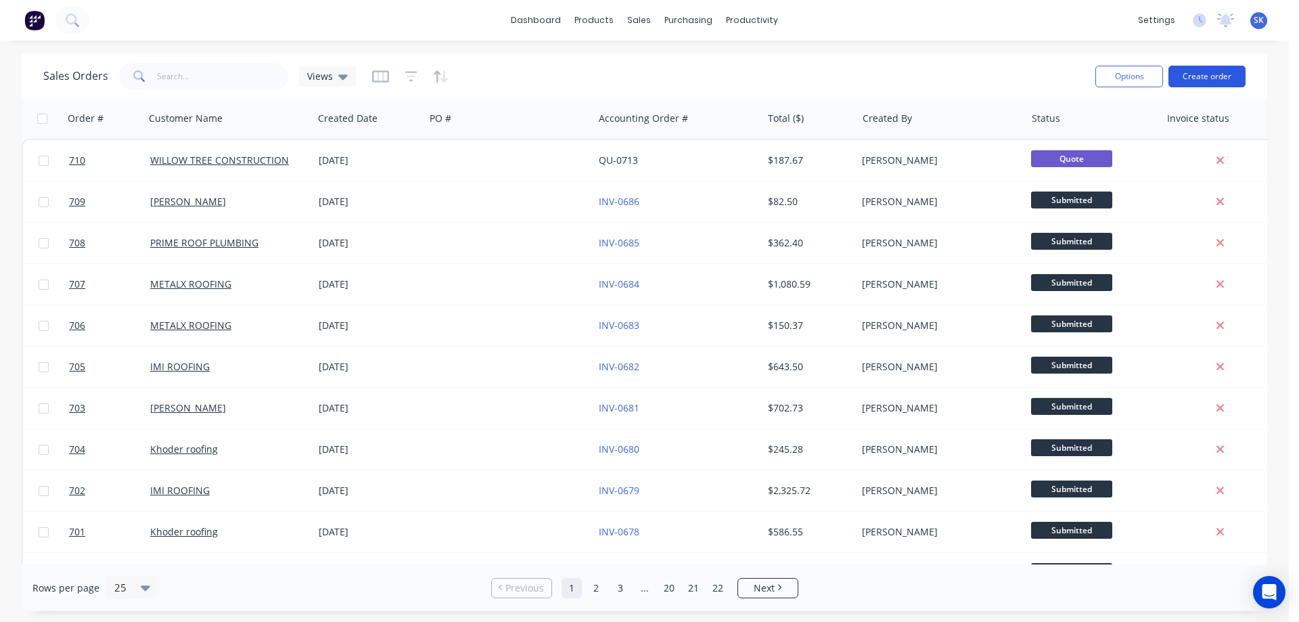
click at [1219, 77] on button "Create order" at bounding box center [1206, 77] width 77 height 22
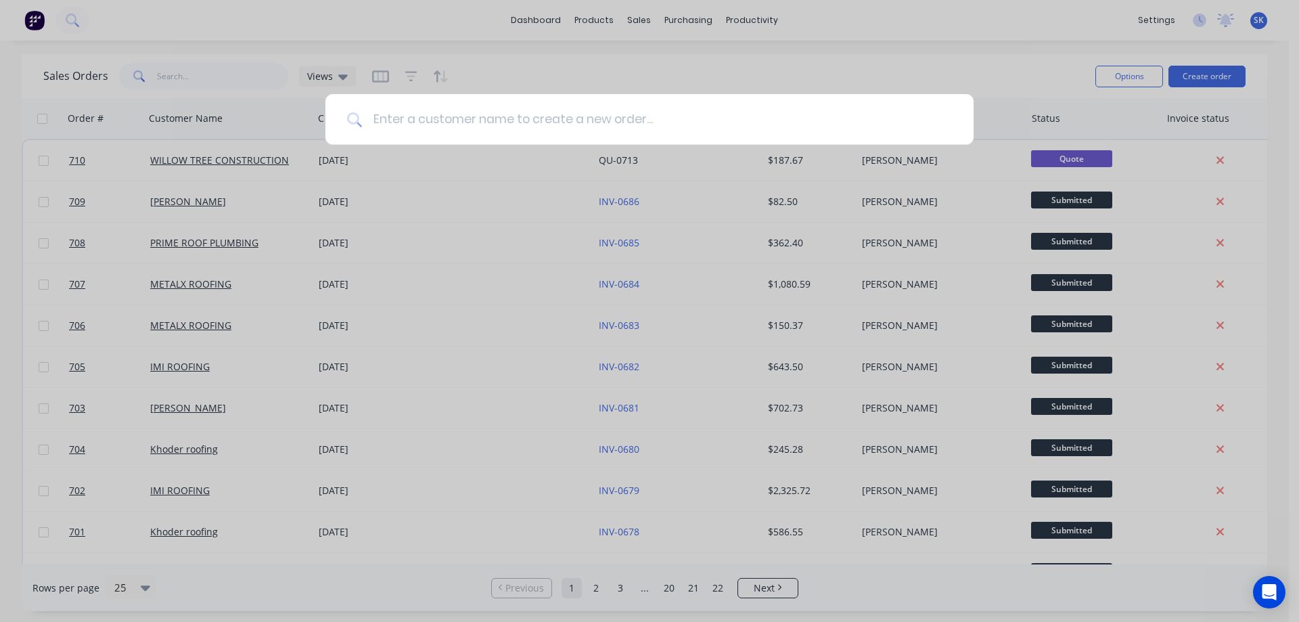
click at [602, 128] on input at bounding box center [657, 119] width 590 height 51
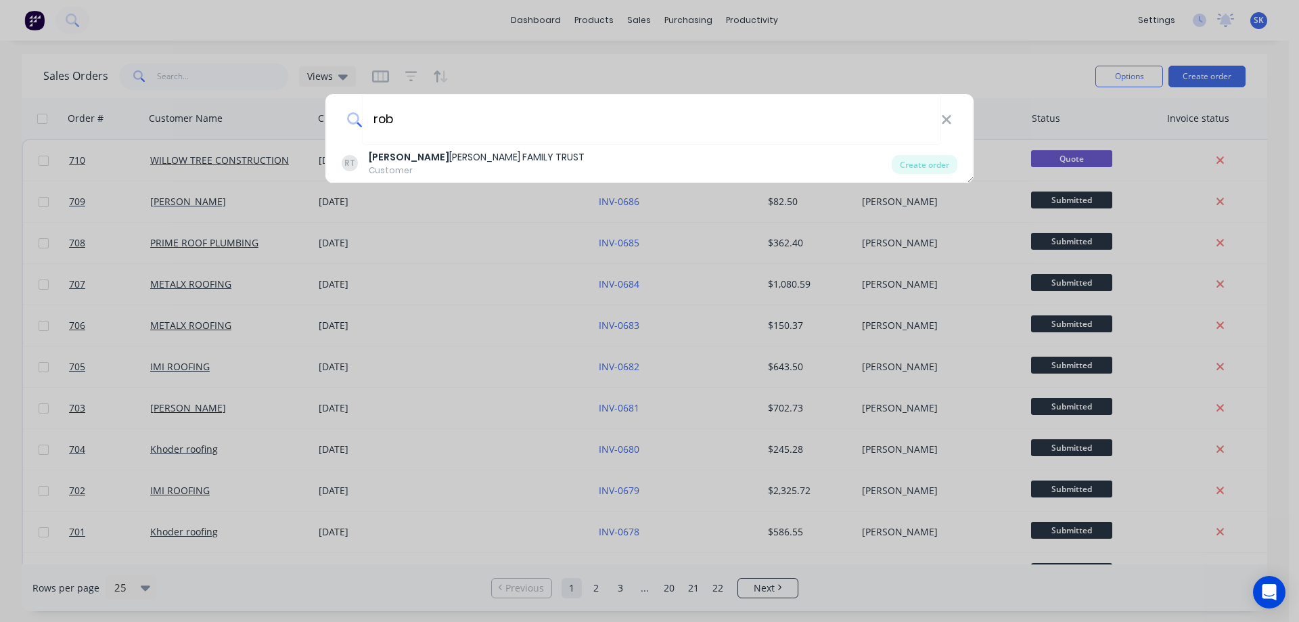
type input "rob"
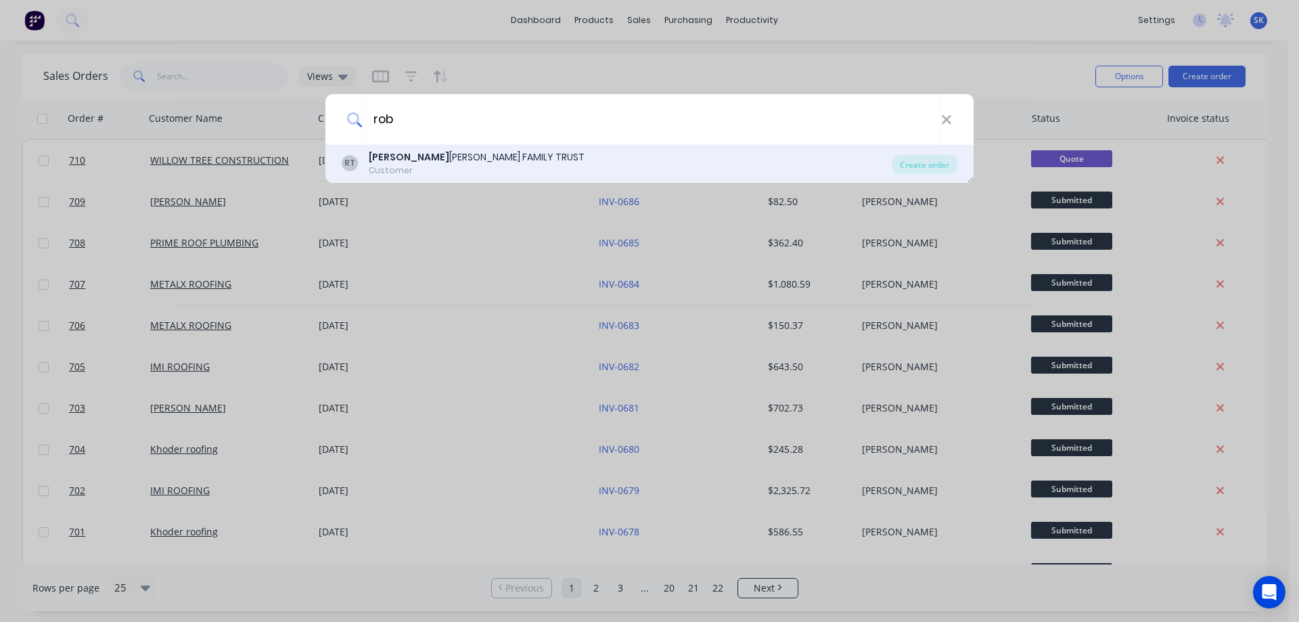
click at [428, 164] on div "Customer" at bounding box center [477, 170] width 216 height 12
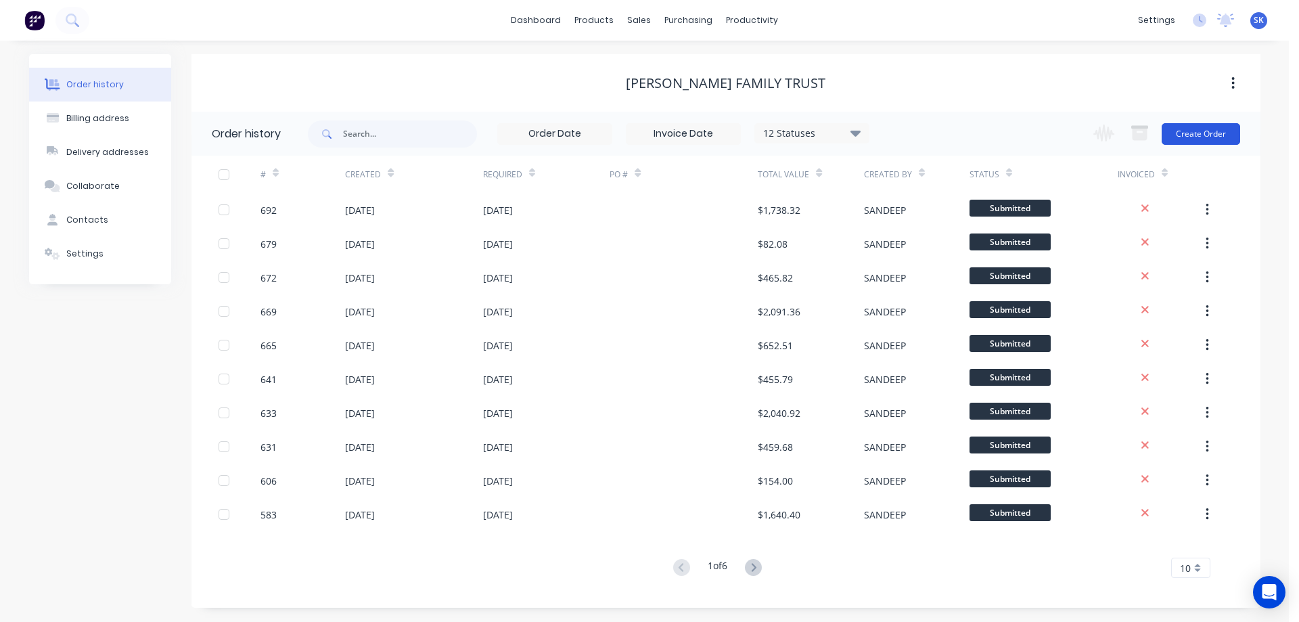
click at [1179, 138] on button "Create Order" at bounding box center [1201, 134] width 78 height 22
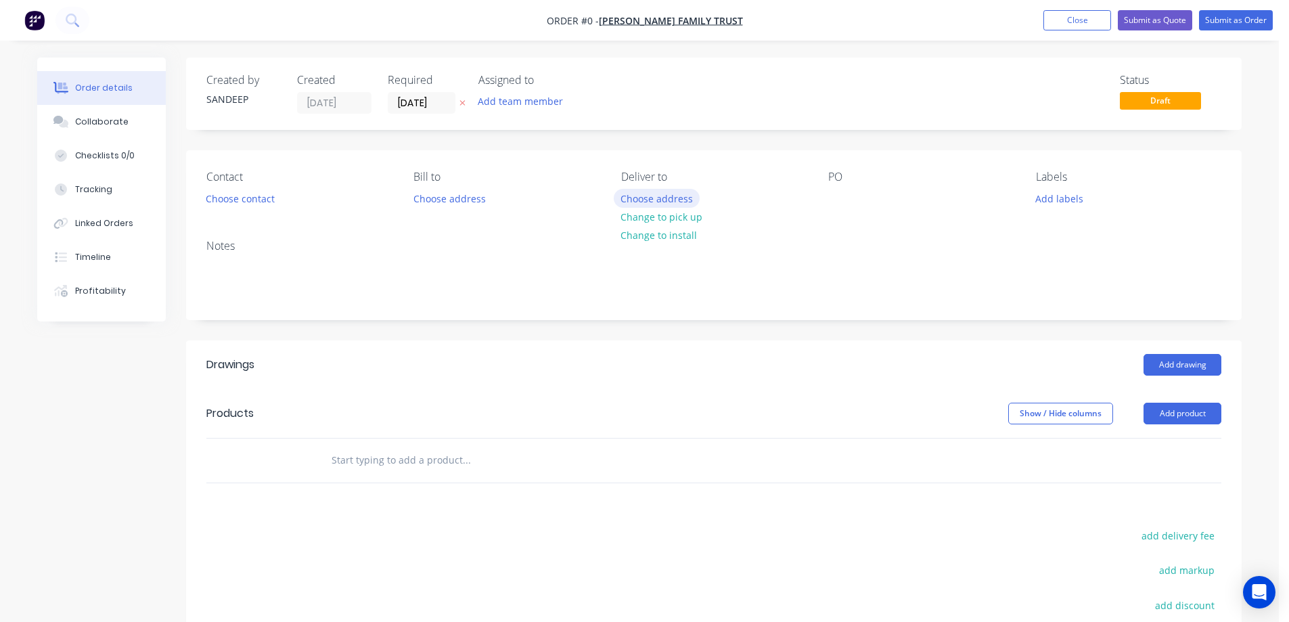
click at [618, 191] on button "Choose address" at bounding box center [657, 198] width 87 height 18
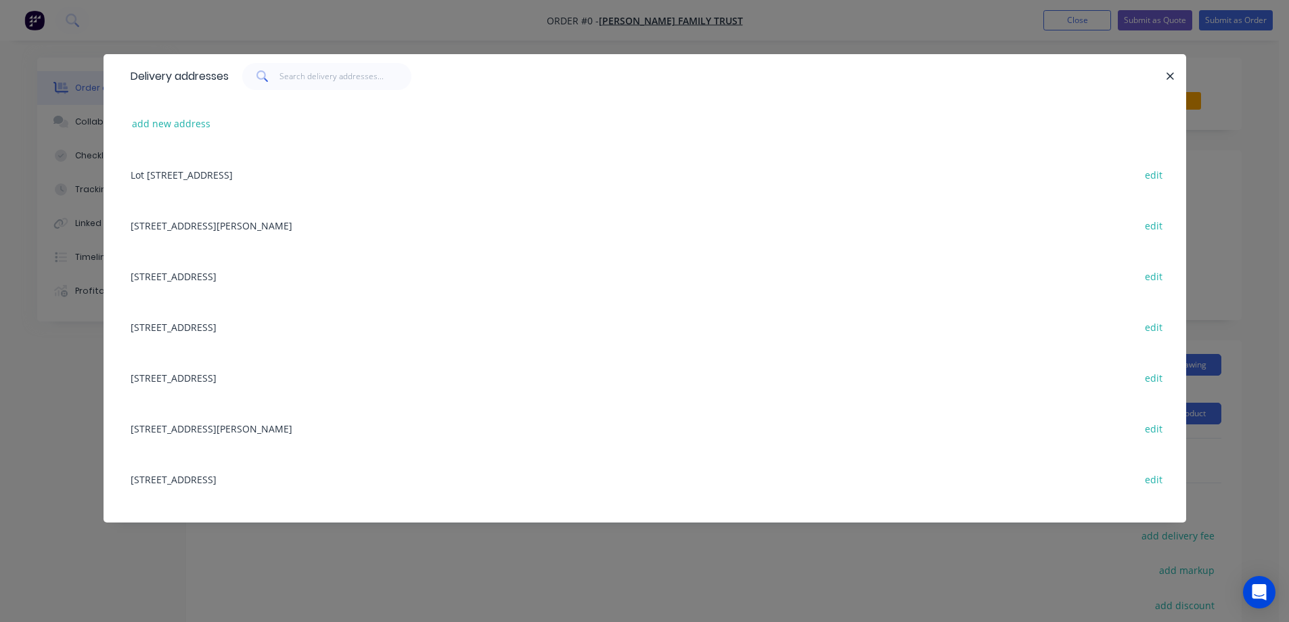
click at [292, 177] on div "Lot [STREET_ADDRESS] edit" at bounding box center [645, 174] width 1042 height 51
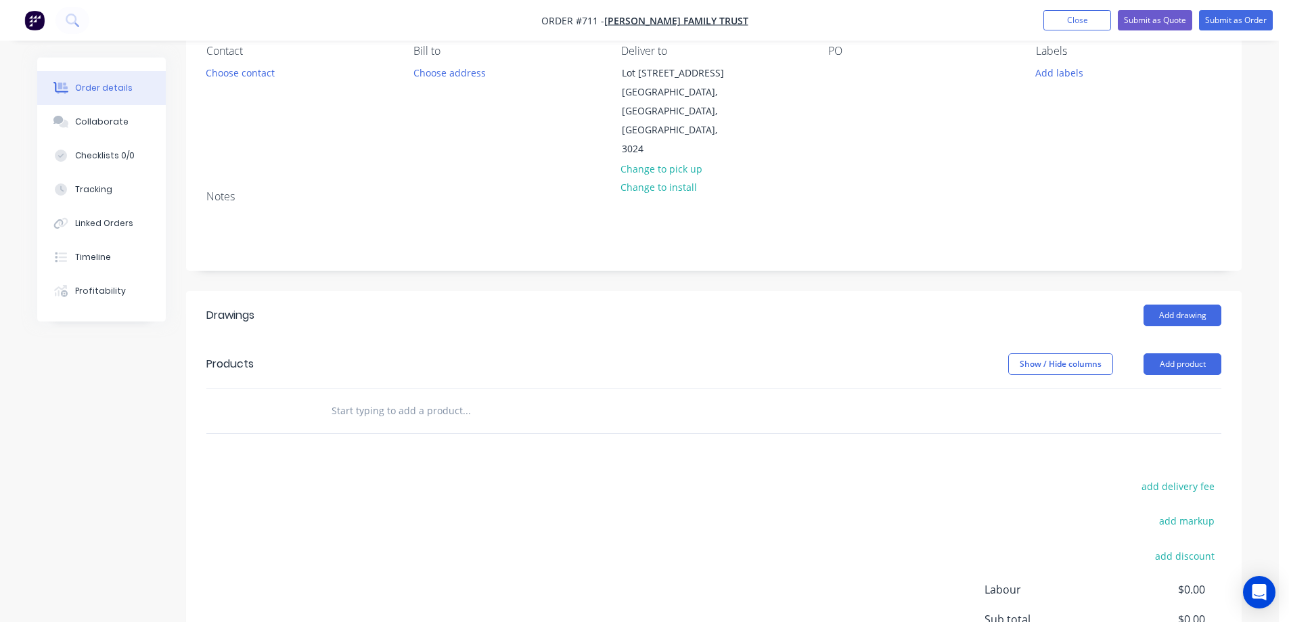
scroll to position [245, 0]
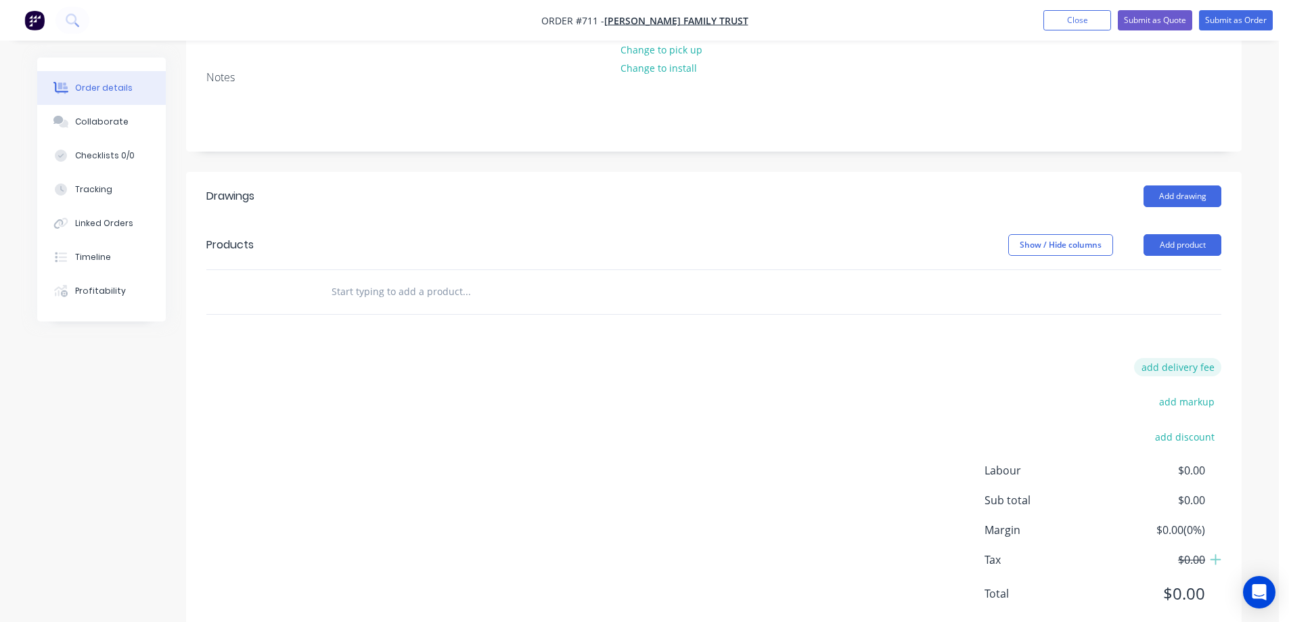
click at [1170, 358] on button "add delivery fee" at bounding box center [1177, 367] width 87 height 18
type input "70"
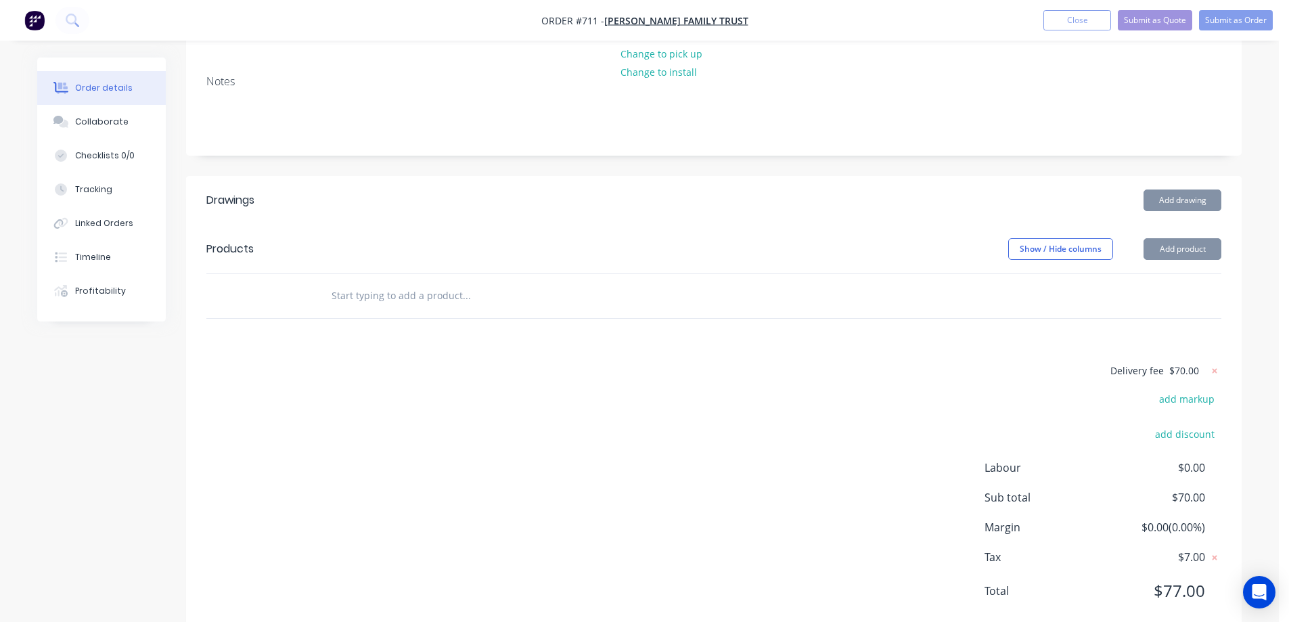
scroll to position [238, 0]
click at [566, 480] on div "Delivery fee $70.00 add markup add discount Labour $0.00 Sub total $70.00 Margi…" at bounding box center [713, 492] width 1015 height 254
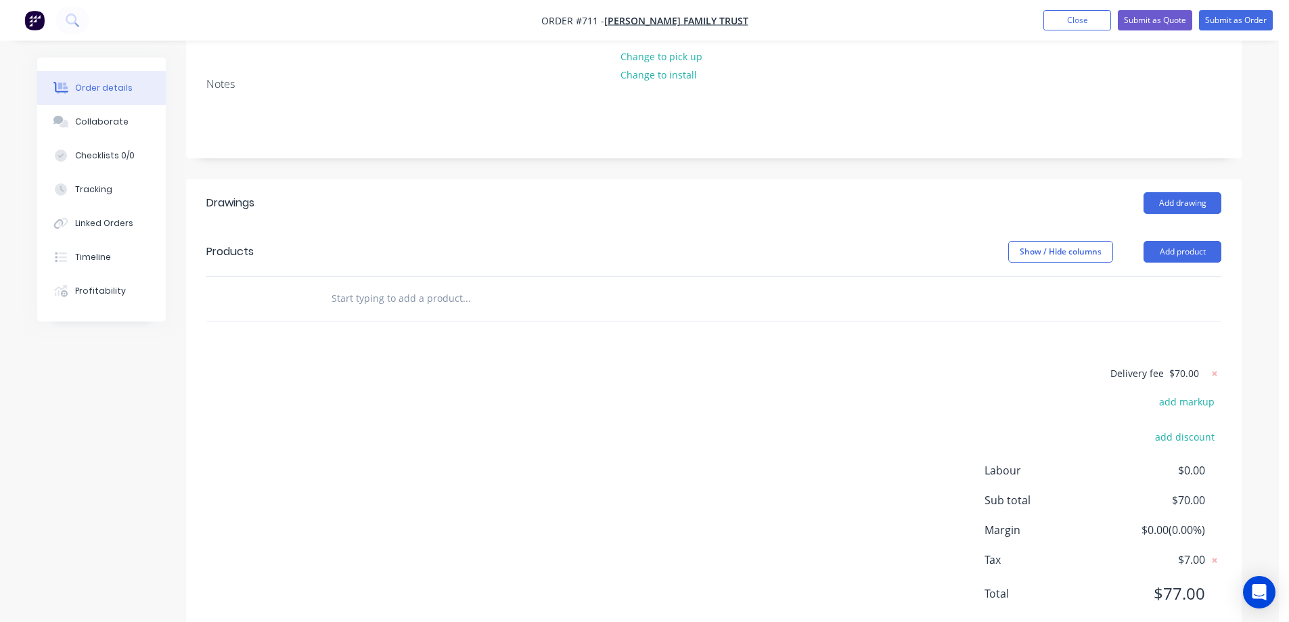
click at [369, 285] on input "text" at bounding box center [466, 298] width 271 height 27
click at [358, 285] on input "text" at bounding box center [466, 298] width 271 height 27
click at [398, 285] on input "text" at bounding box center [466, 298] width 271 height 27
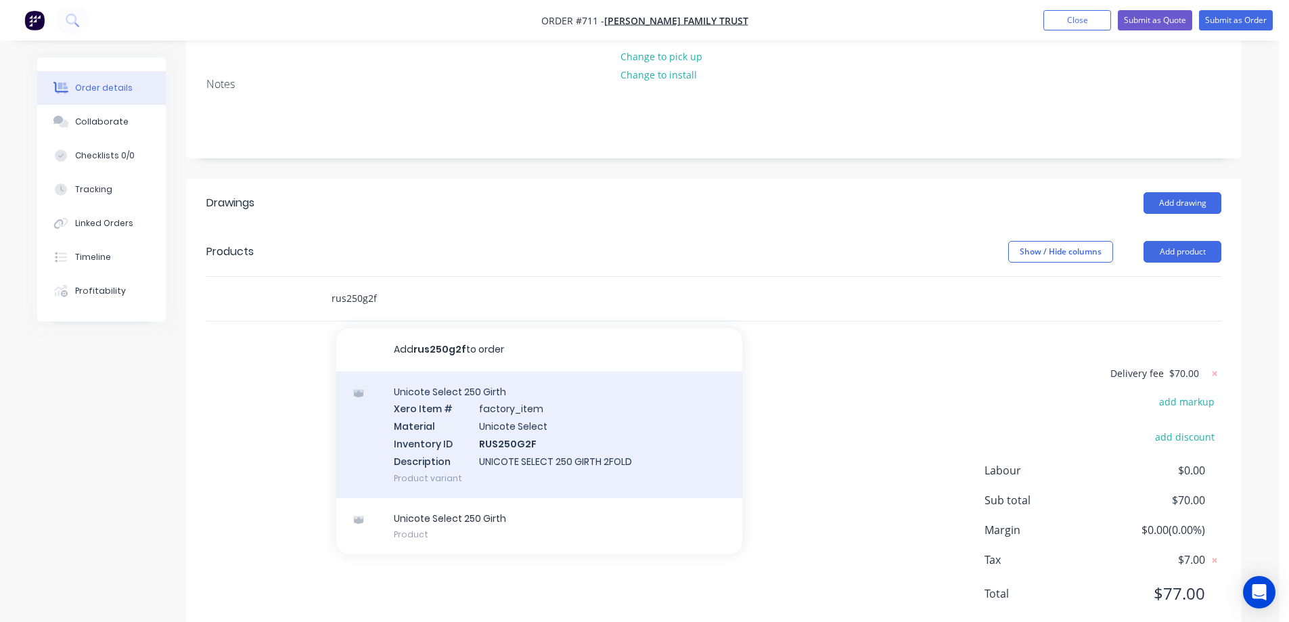
type input "rus250g2f"
click at [426, 371] on div "Unicote Select 250 Girth Xero Item # factory_item Material Unicote Select Inven…" at bounding box center [539, 434] width 406 height 127
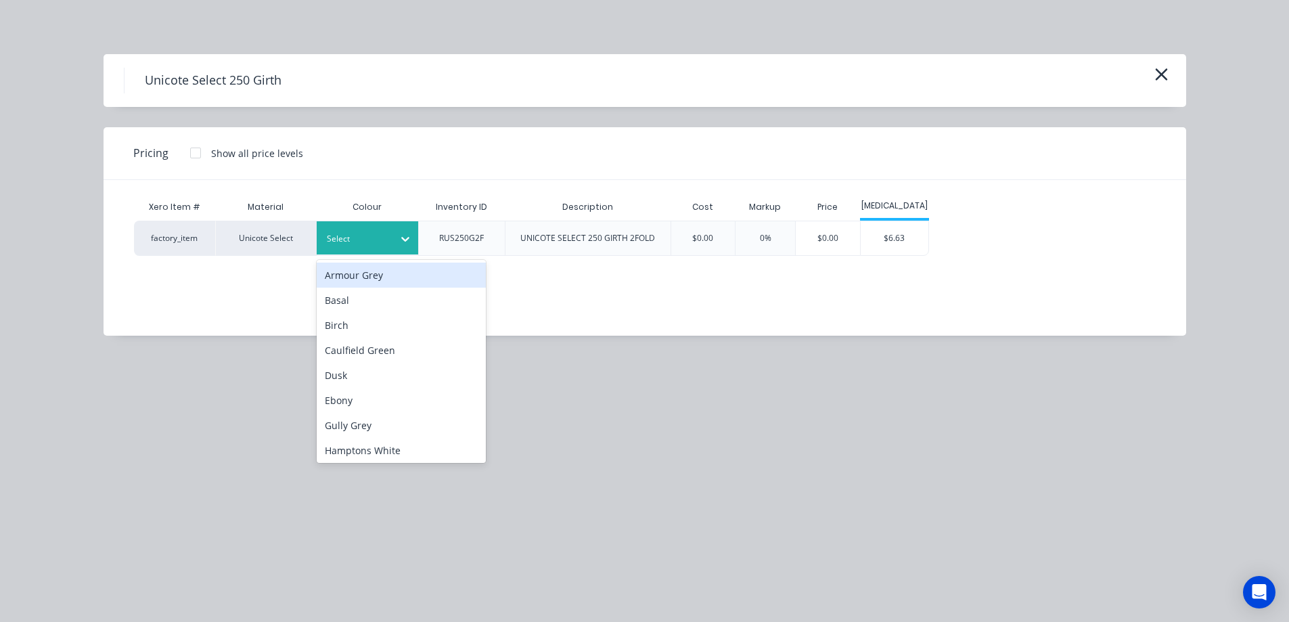
click at [396, 242] on div at bounding box center [405, 239] width 24 height 22
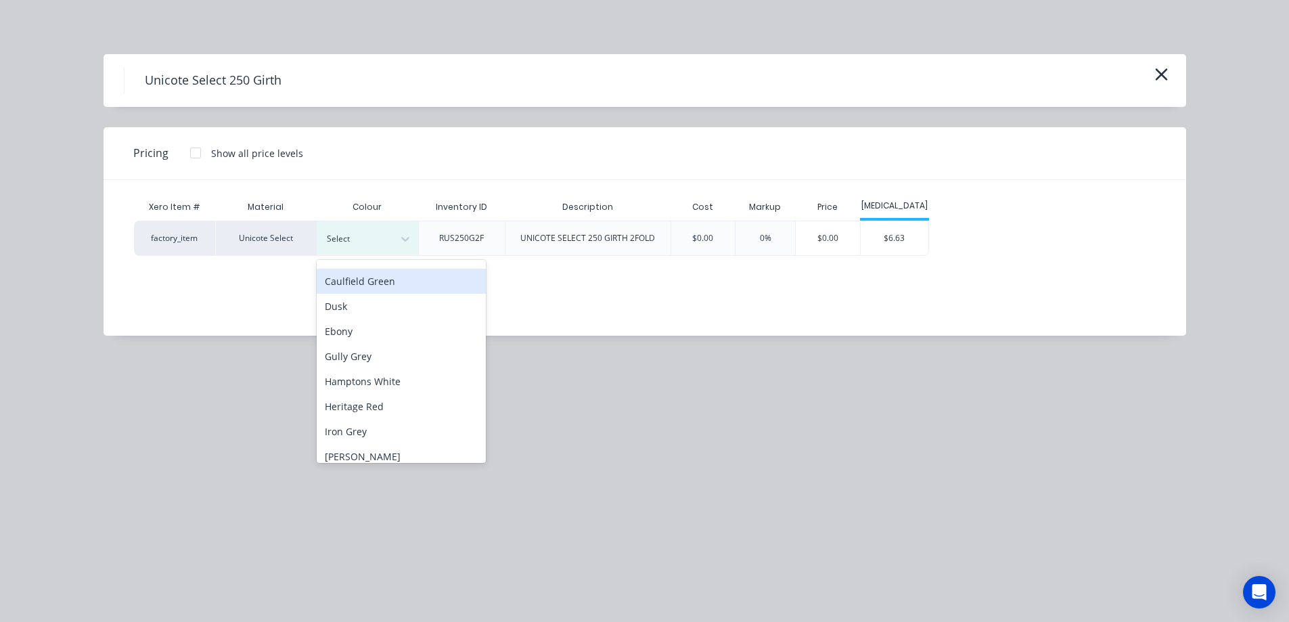
scroll to position [203, 0]
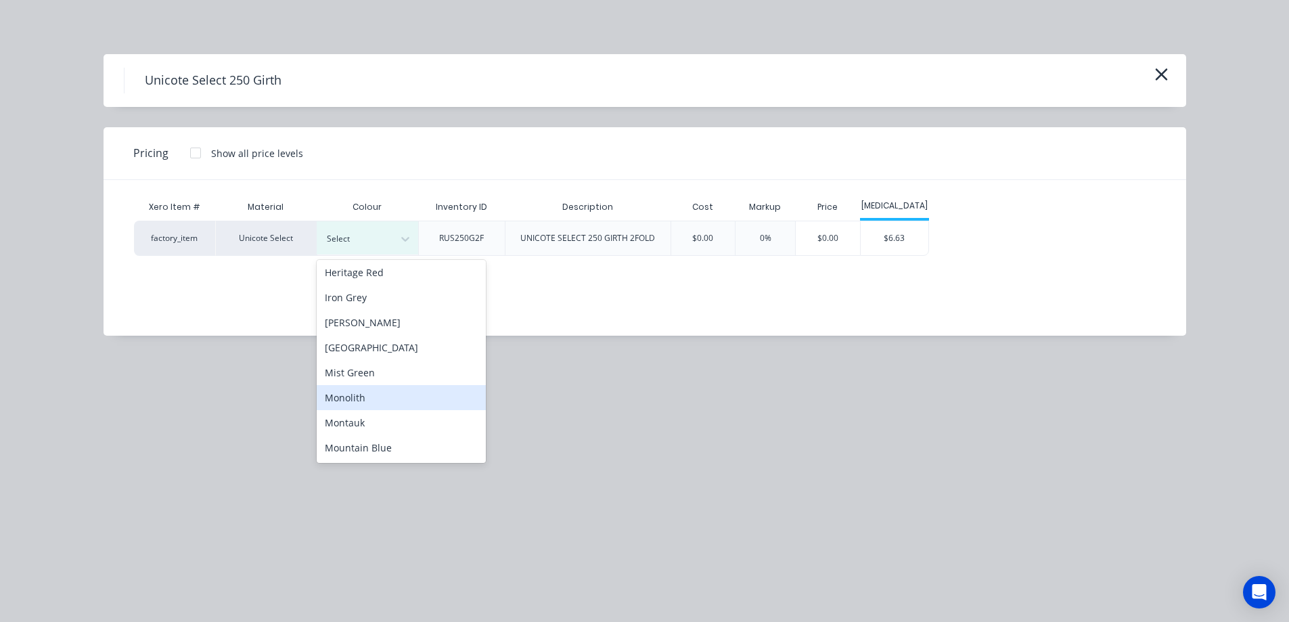
click at [375, 407] on div "Monolith" at bounding box center [401, 397] width 169 height 25
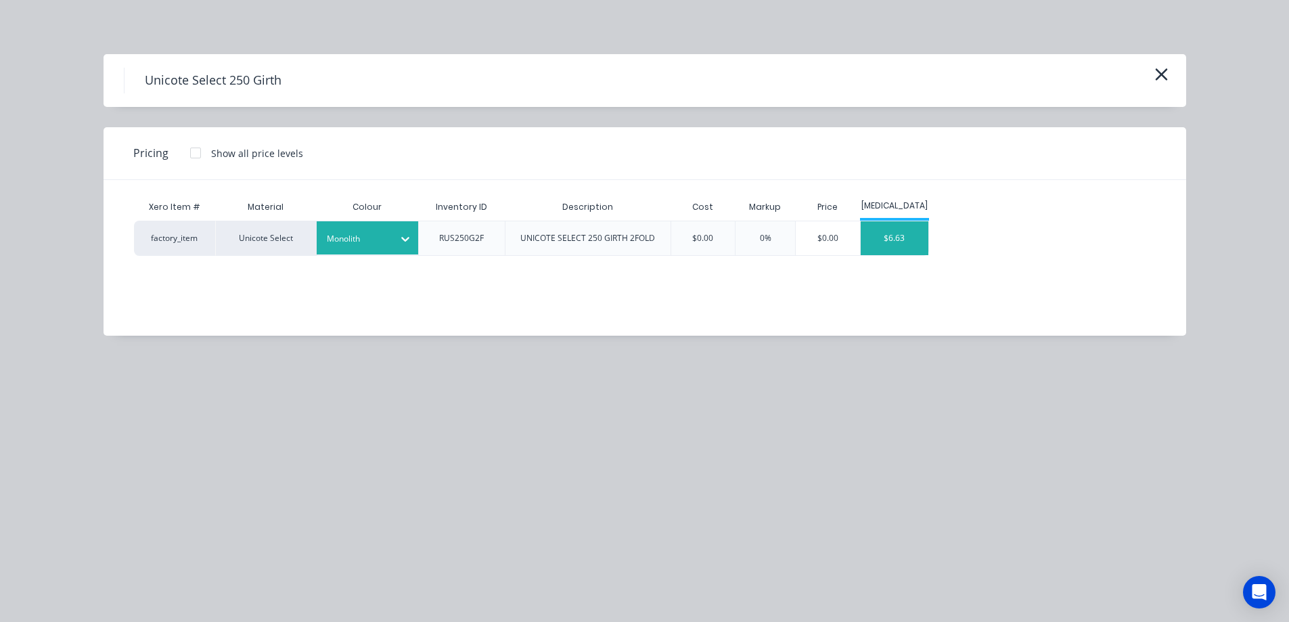
click at [898, 248] on div "$6.63" at bounding box center [895, 238] width 68 height 34
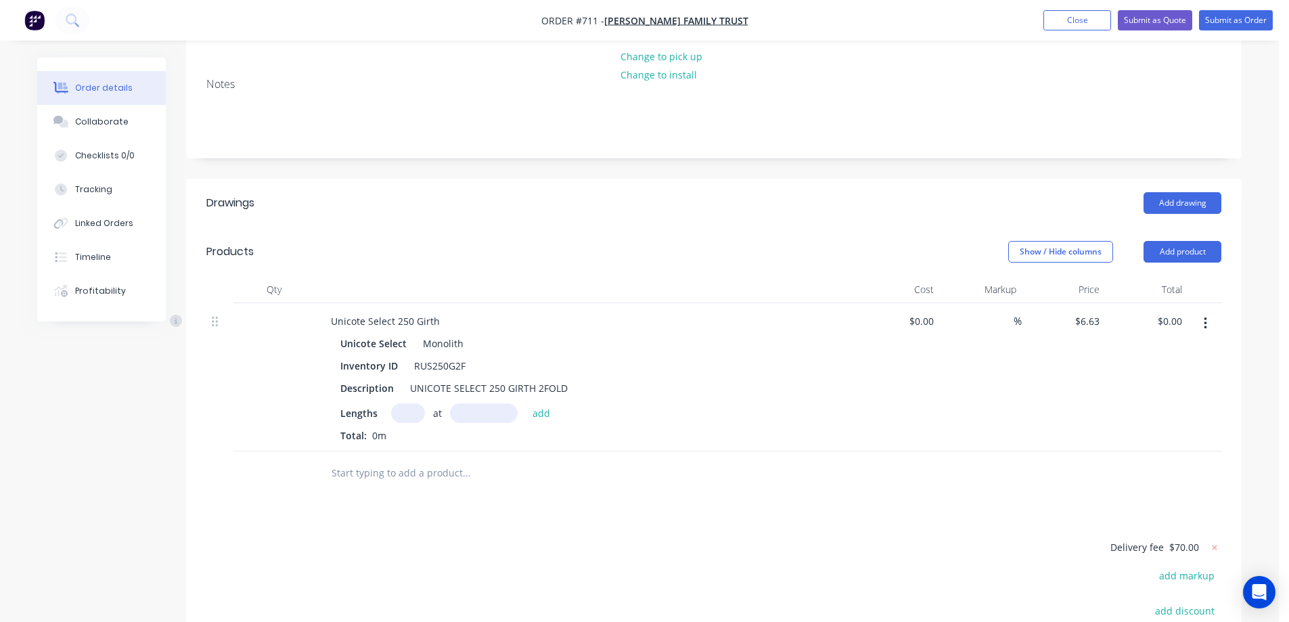
click at [411, 403] on input "text" at bounding box center [408, 413] width 34 height 20
type input "1"
type input "2000mm"
click at [537, 403] on button "add" at bounding box center [542, 412] width 32 height 18
type input "$13.26"
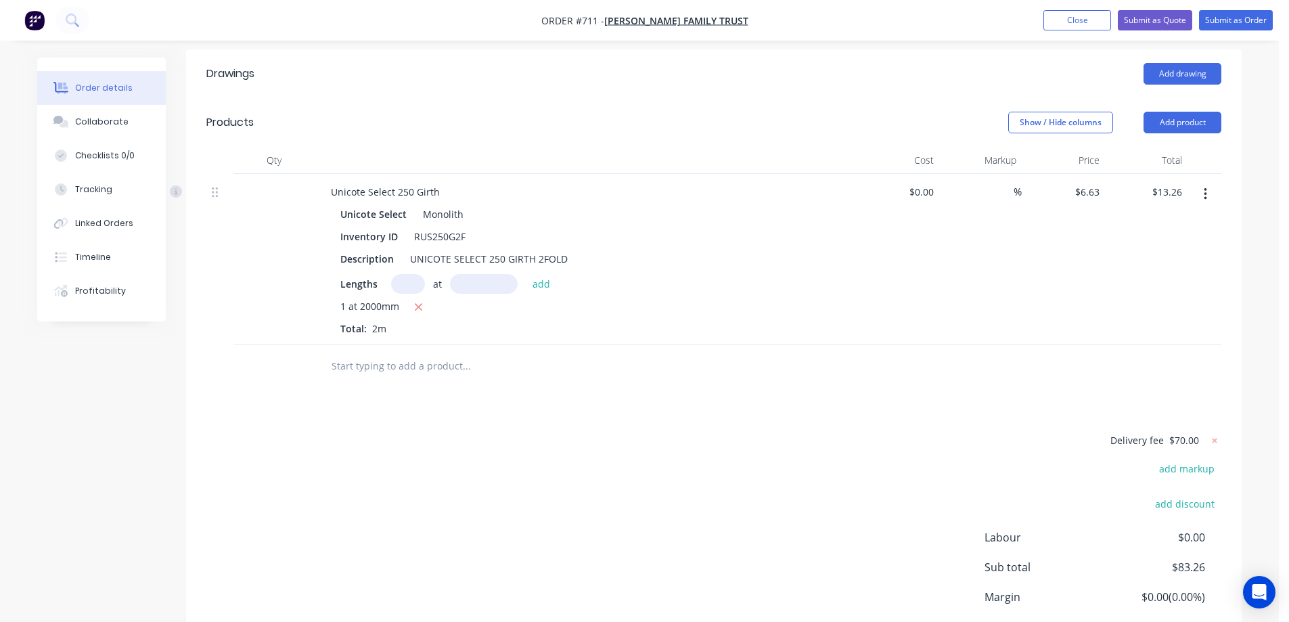
scroll to position [373, 0]
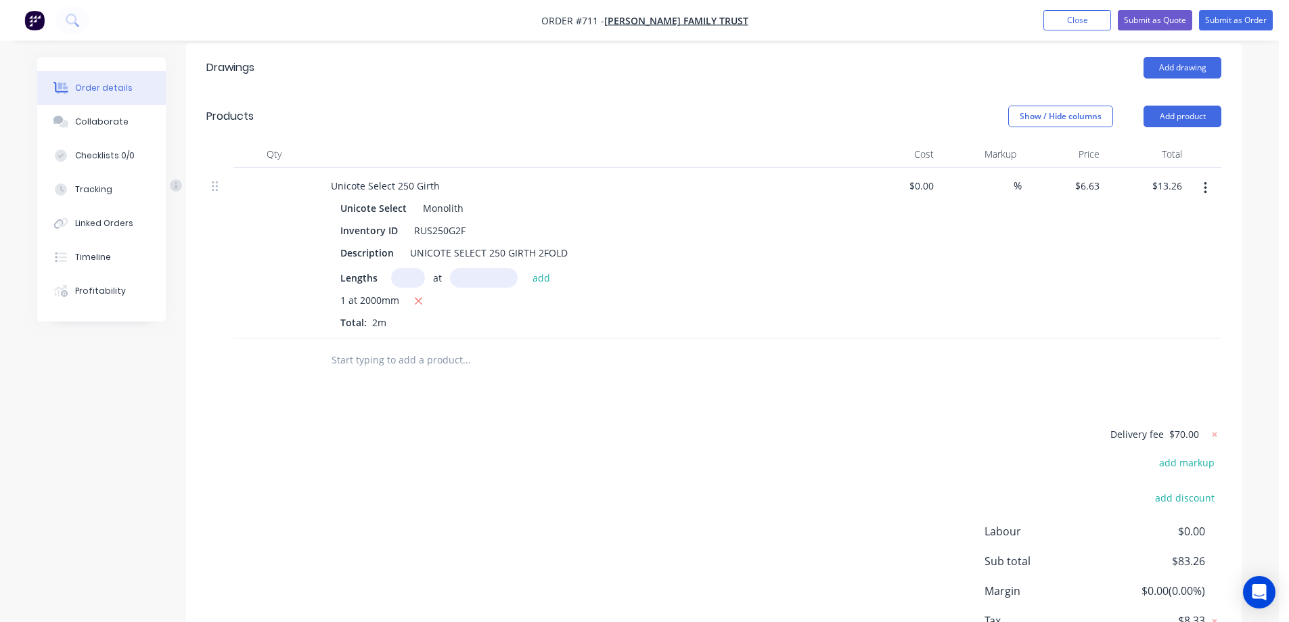
click at [417, 346] on input "text" at bounding box center [466, 359] width 271 height 27
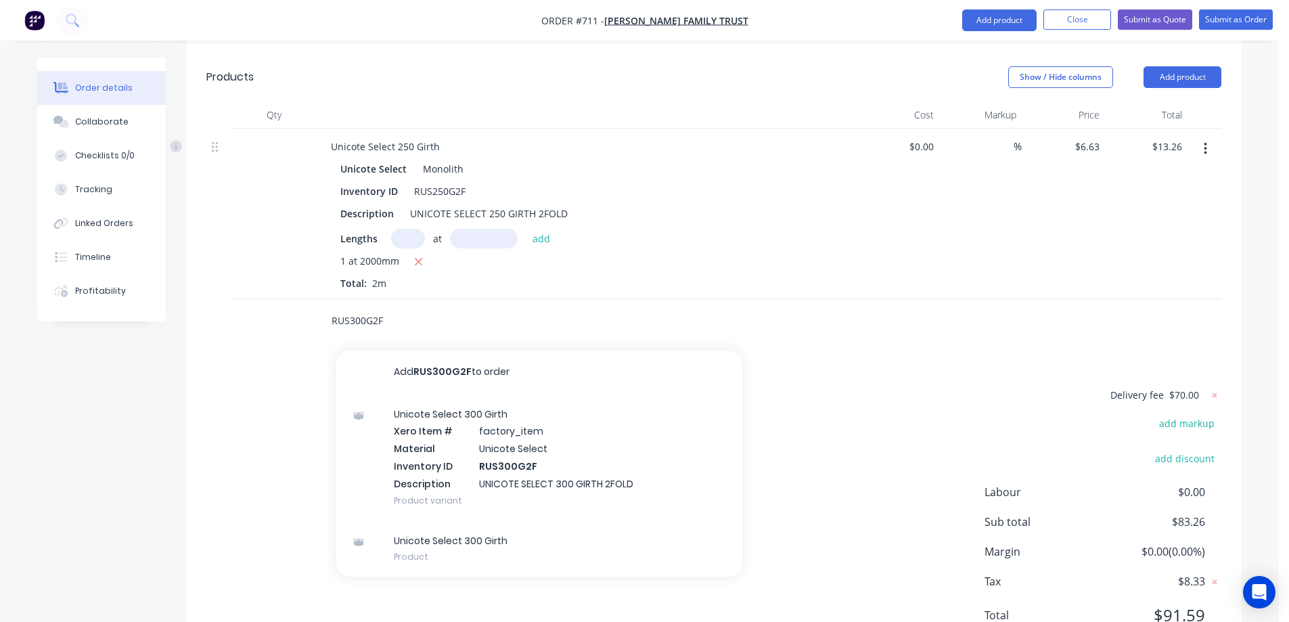
scroll to position [434, 0]
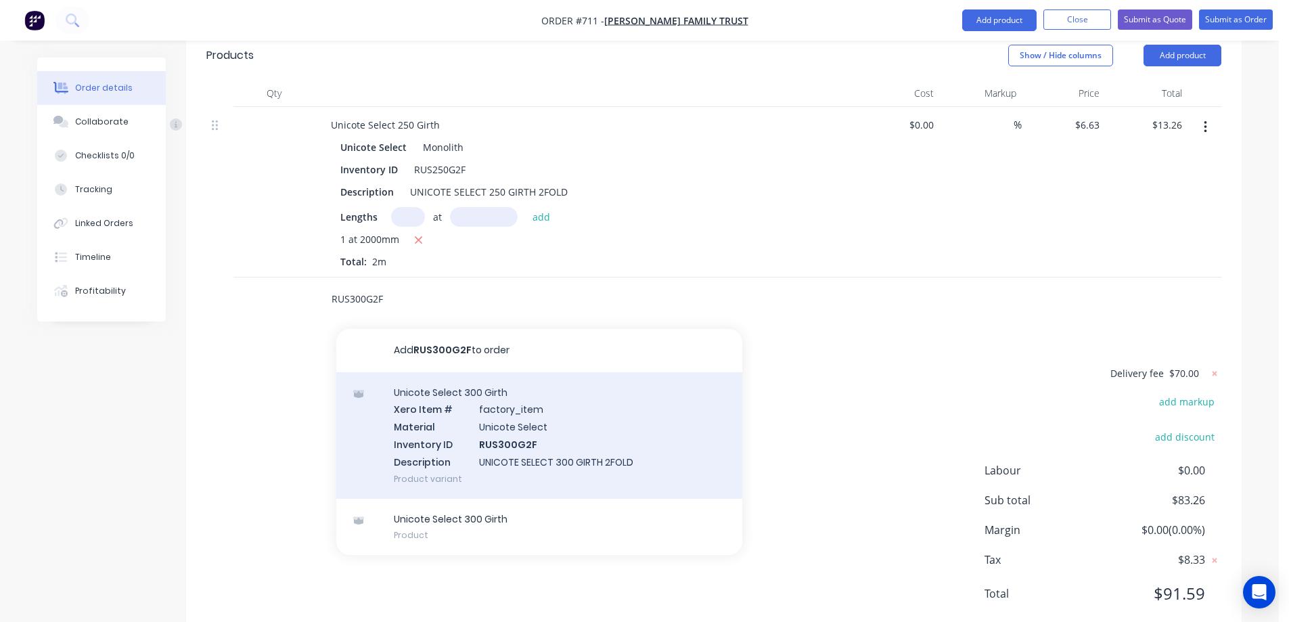
type input "RUS300G2F"
click at [439, 396] on div "Unicote Select 300 Girth Xero Item # factory_item Material Unicote Select Inven…" at bounding box center [539, 435] width 406 height 127
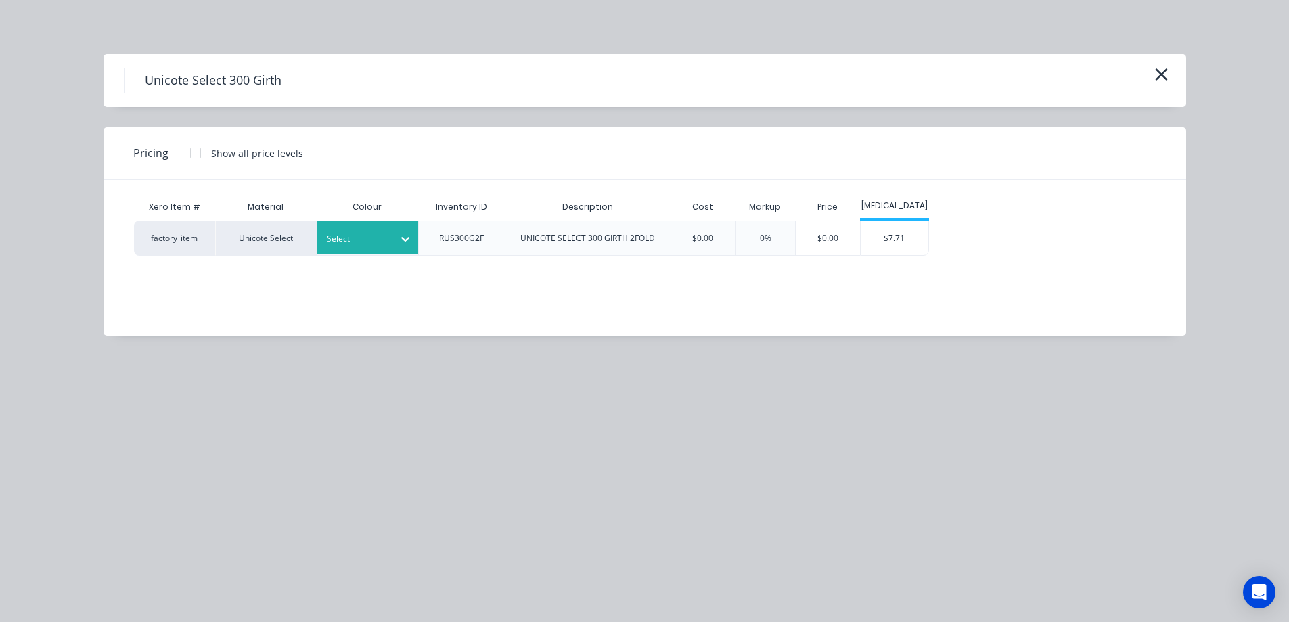
click at [404, 254] on div at bounding box center [405, 238] width 24 height 33
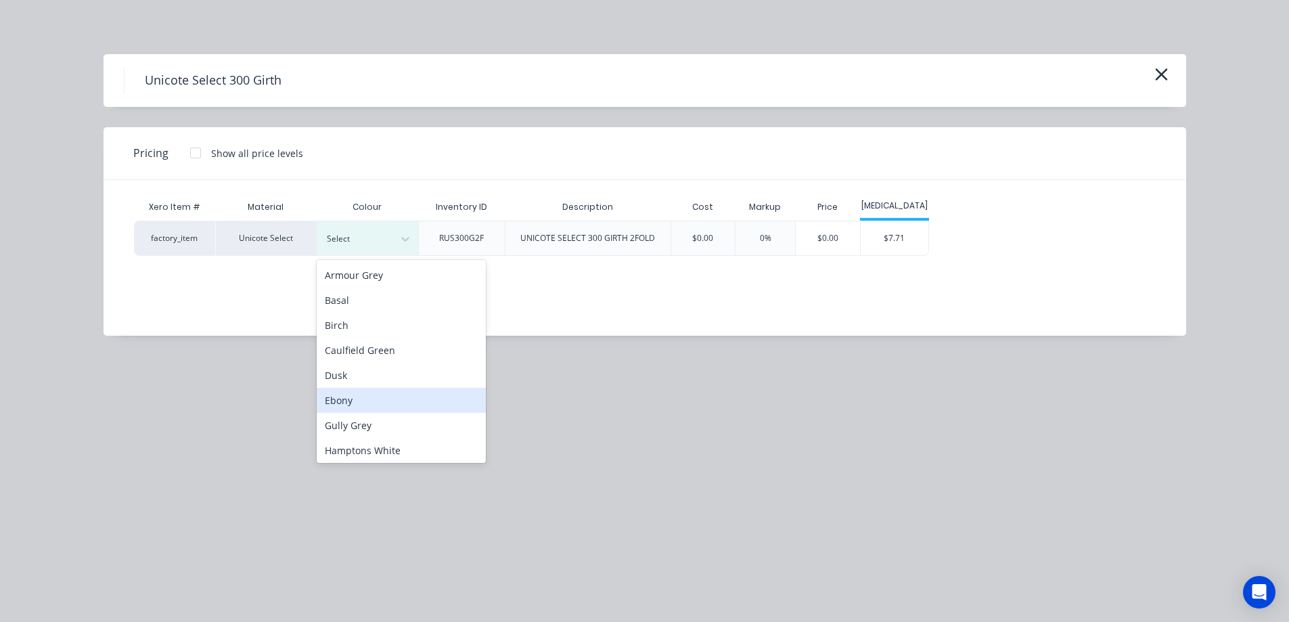
scroll to position [203, 0]
click at [369, 390] on div "Monolith" at bounding box center [401, 397] width 169 height 25
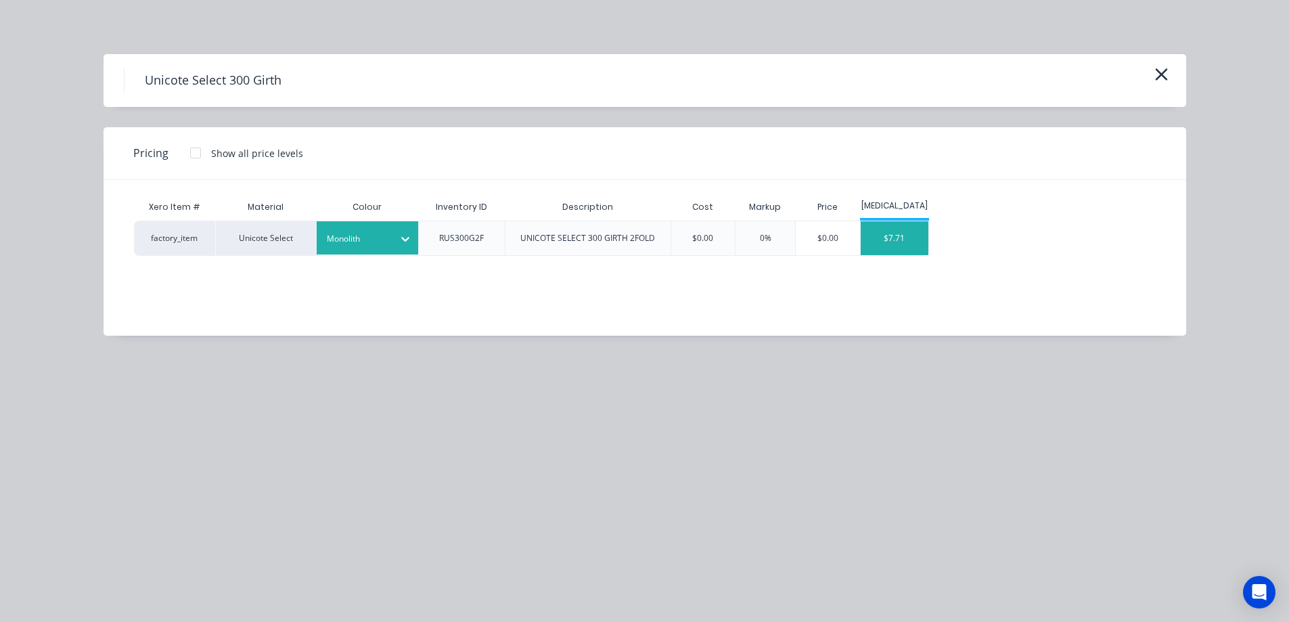
click at [888, 248] on div "$7.71" at bounding box center [895, 238] width 68 height 34
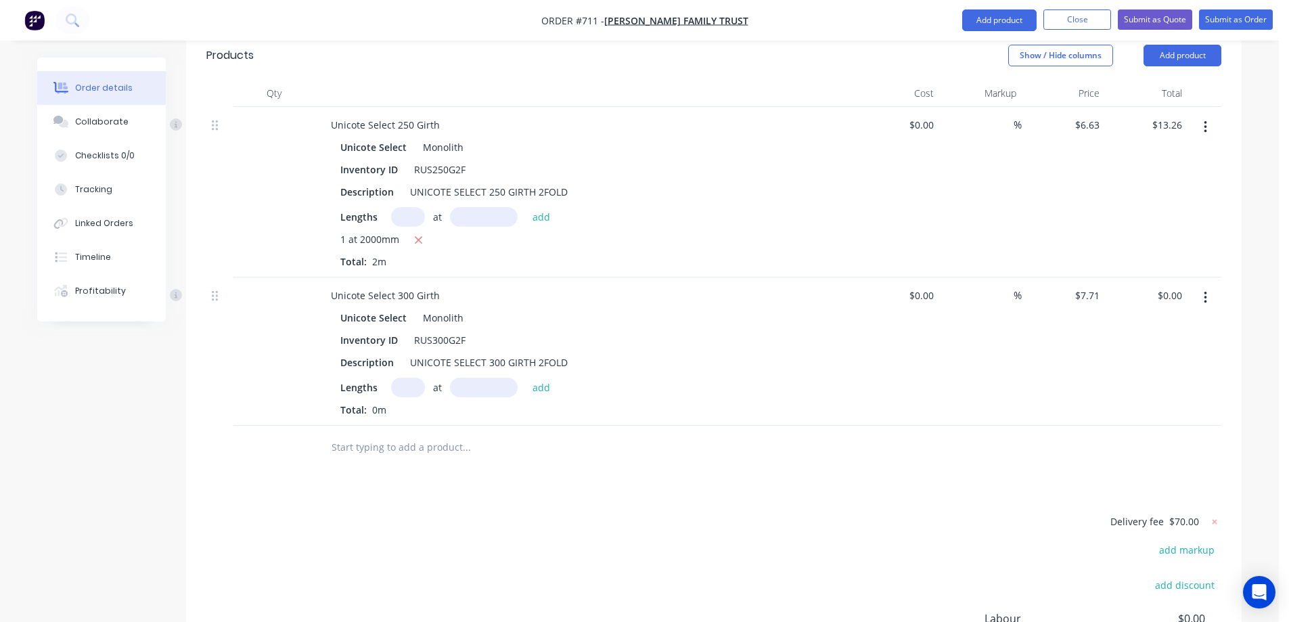
click at [409, 377] on input "text" at bounding box center [408, 387] width 34 height 20
type input "1"
type input "2000mm"
click at [539, 377] on button "add" at bounding box center [542, 386] width 32 height 18
type input "$15.42"
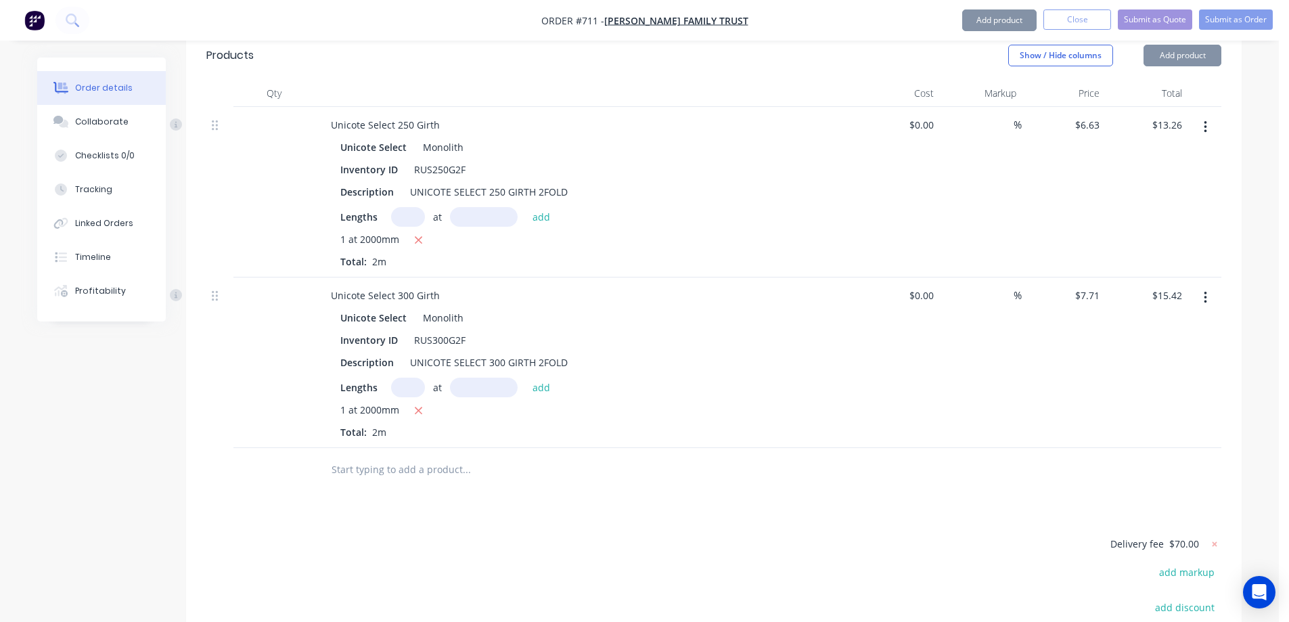
click at [401, 456] on input "text" at bounding box center [466, 469] width 271 height 27
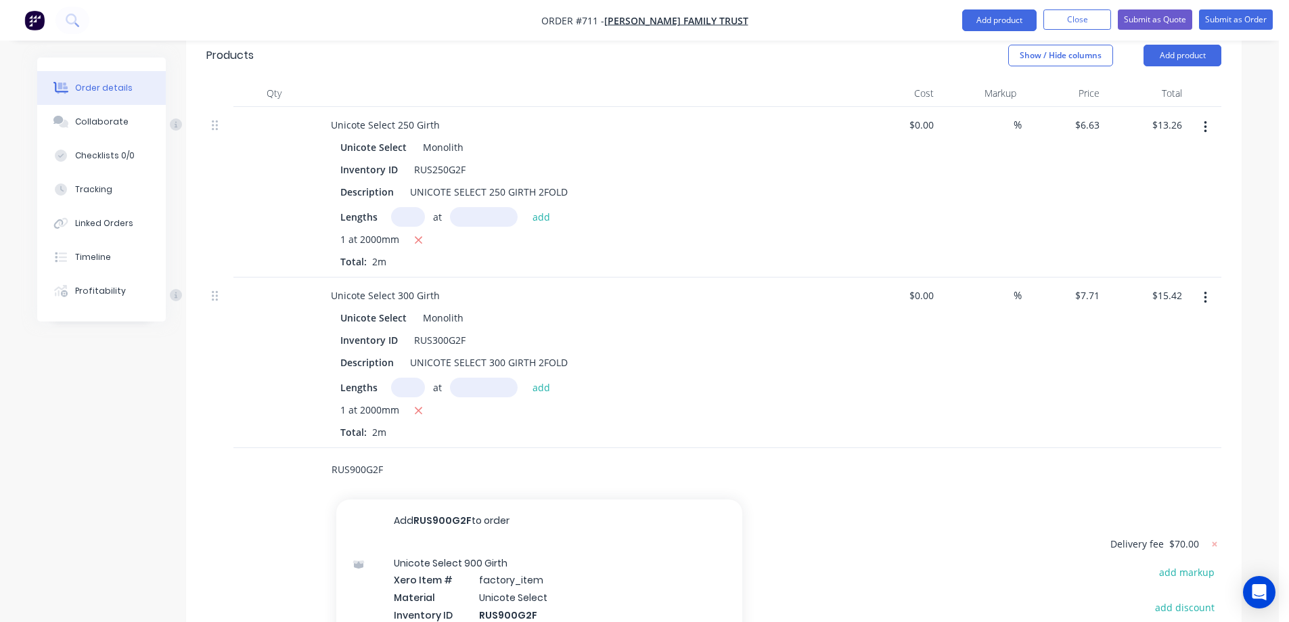
scroll to position [605, 0]
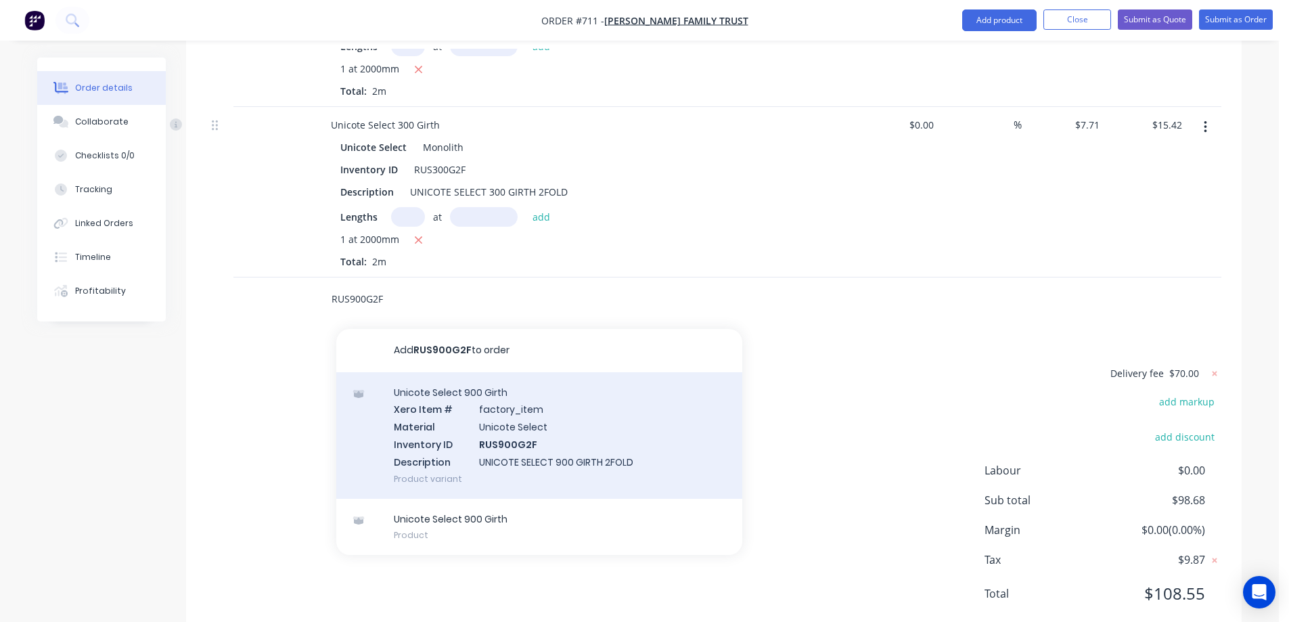
type input "RUS900G2F"
click at [459, 377] on div "Unicote Select 900 Girth Xero Item # factory_item Material Unicote Select Inven…" at bounding box center [539, 435] width 406 height 127
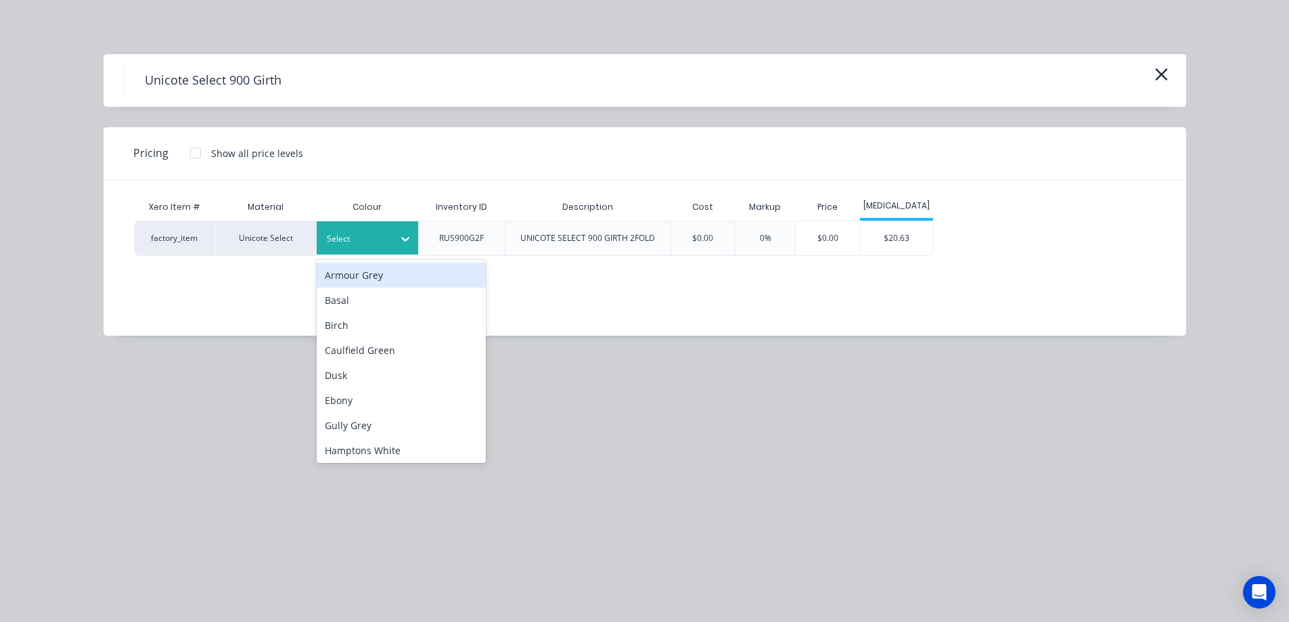
click at [382, 242] on div at bounding box center [357, 238] width 61 height 15
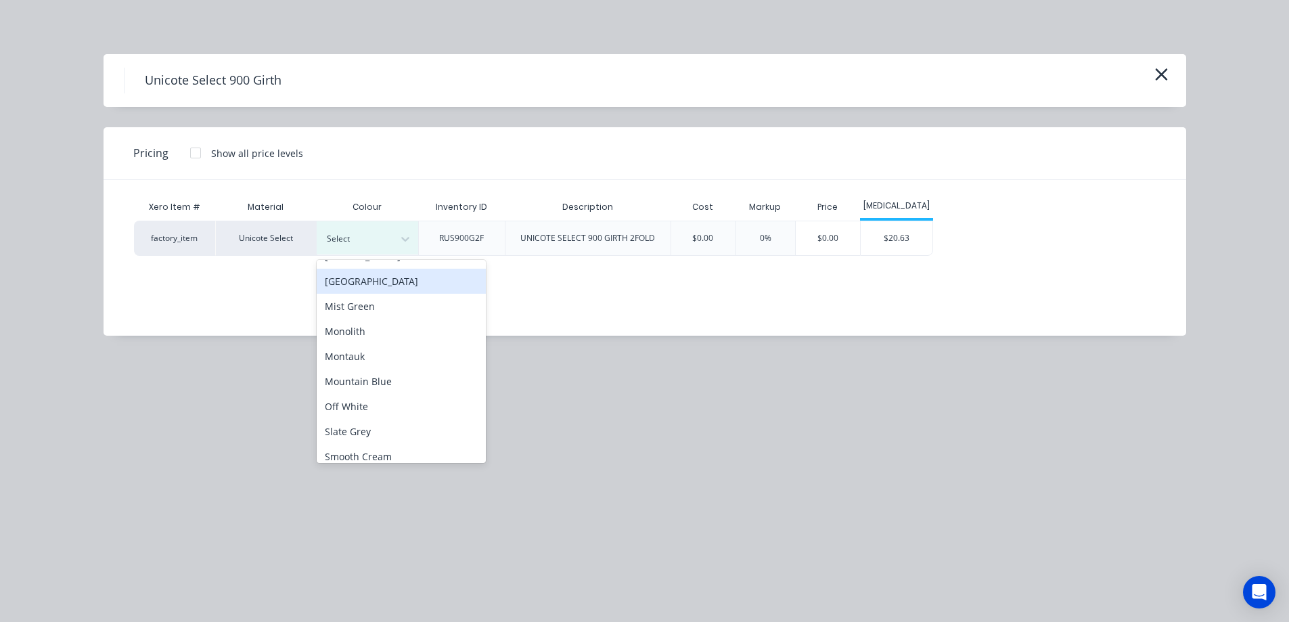
scroll to position [271, 0]
click at [373, 331] on div "Monolith" at bounding box center [401, 329] width 169 height 25
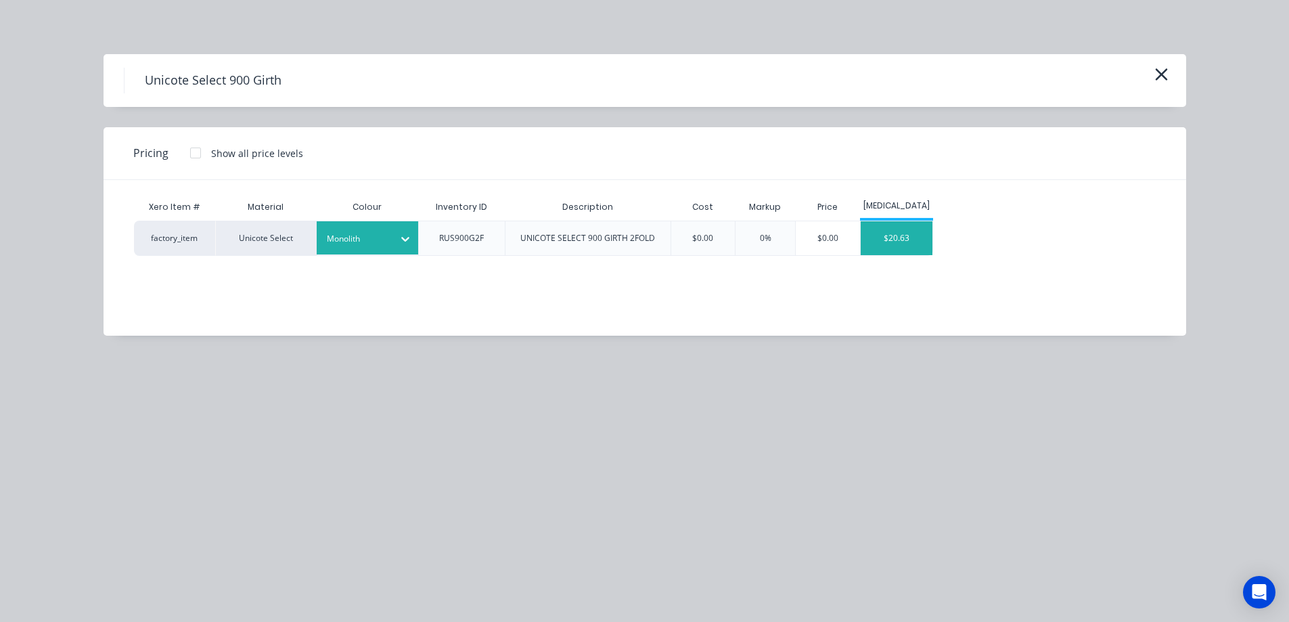
click at [895, 241] on div "$20.63" at bounding box center [897, 238] width 72 height 34
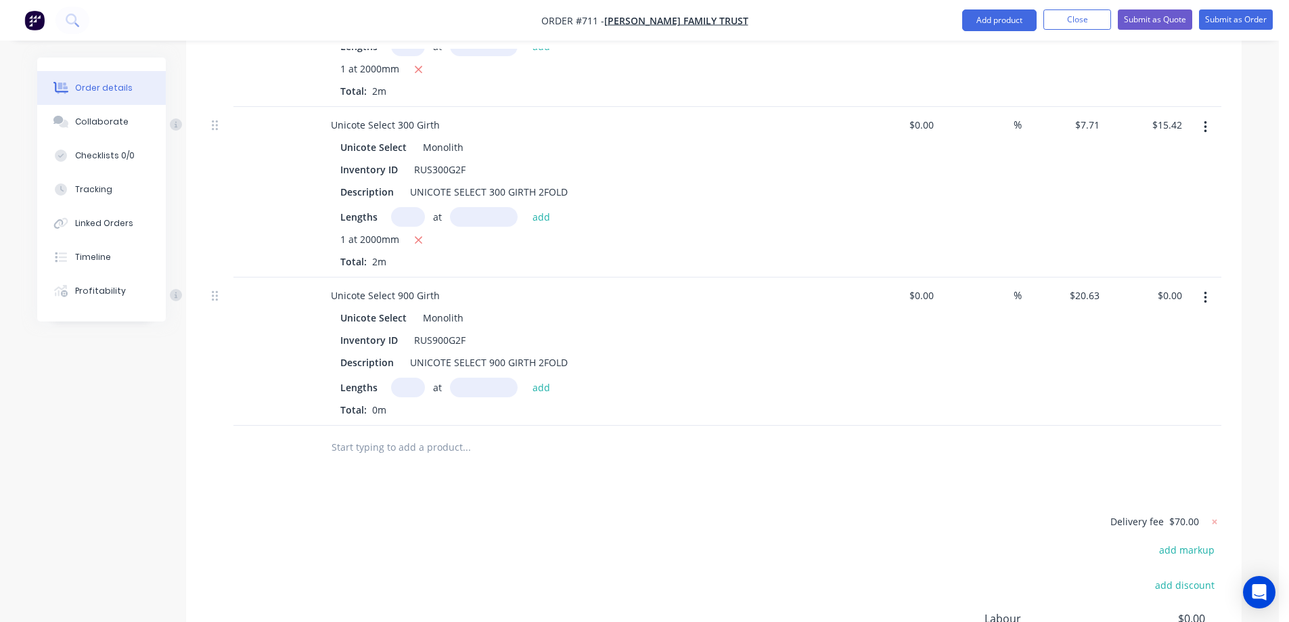
click at [414, 377] on input "text" at bounding box center [408, 387] width 34 height 20
type input "1"
type input "2000mm"
click at [539, 377] on button "add" at bounding box center [542, 386] width 32 height 18
type input "$41.26"
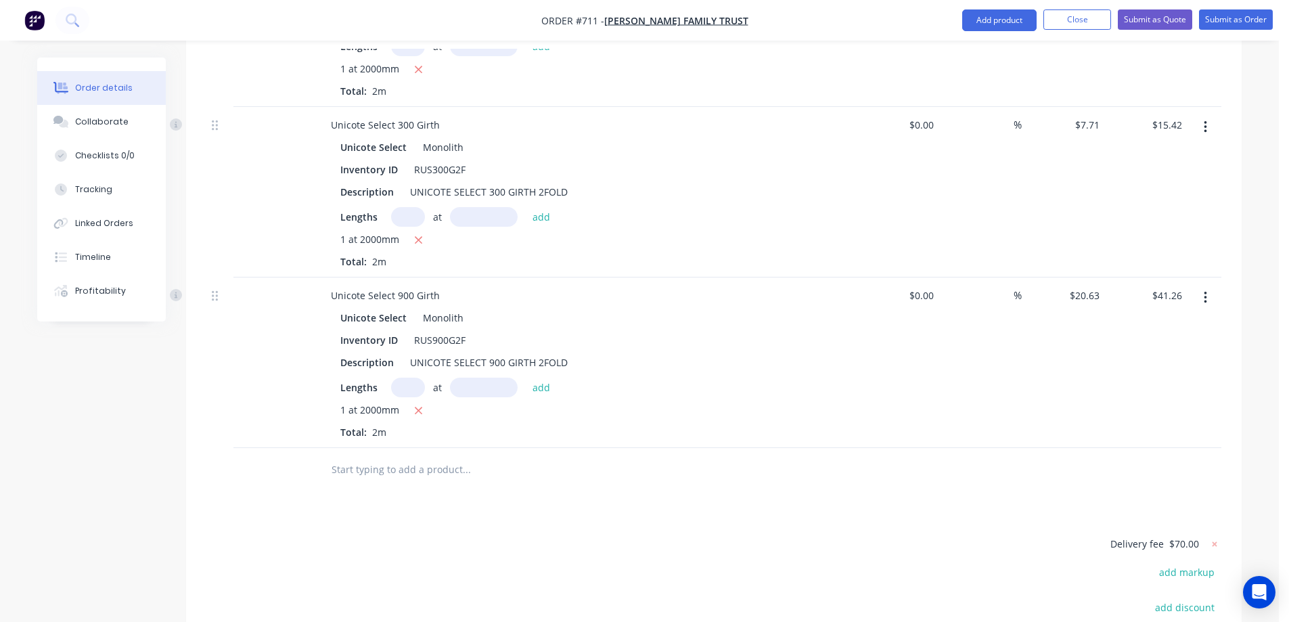
click at [379, 456] on input "text" at bounding box center [466, 469] width 271 height 27
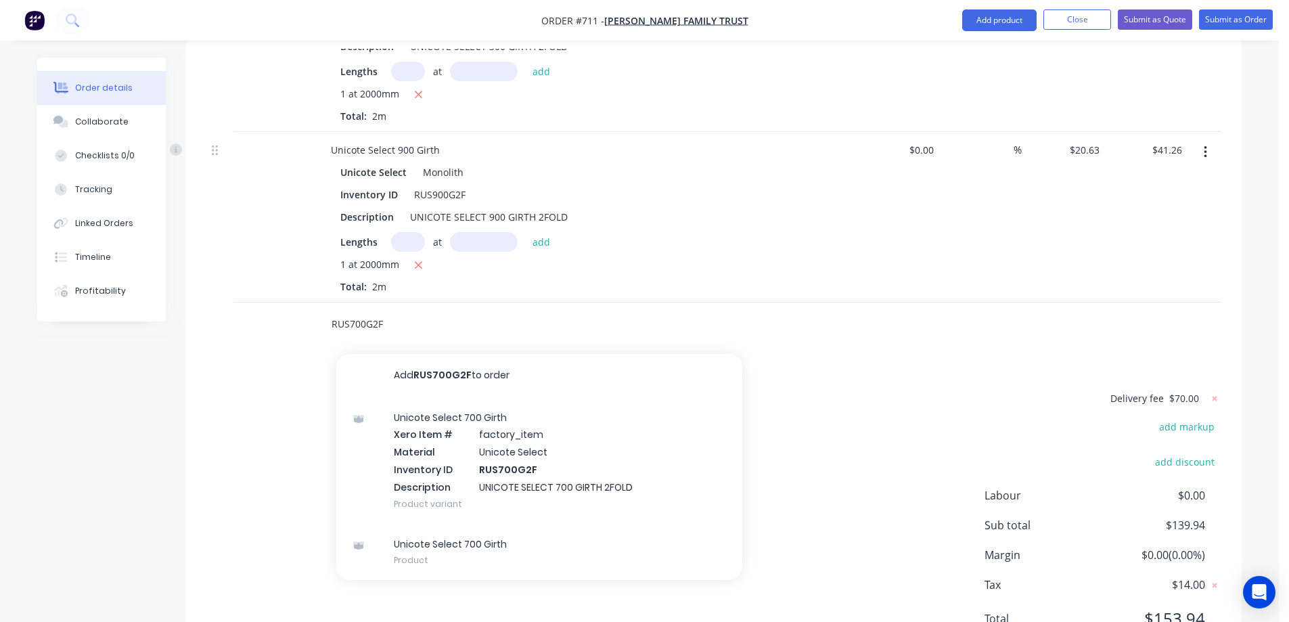
scroll to position [775, 0]
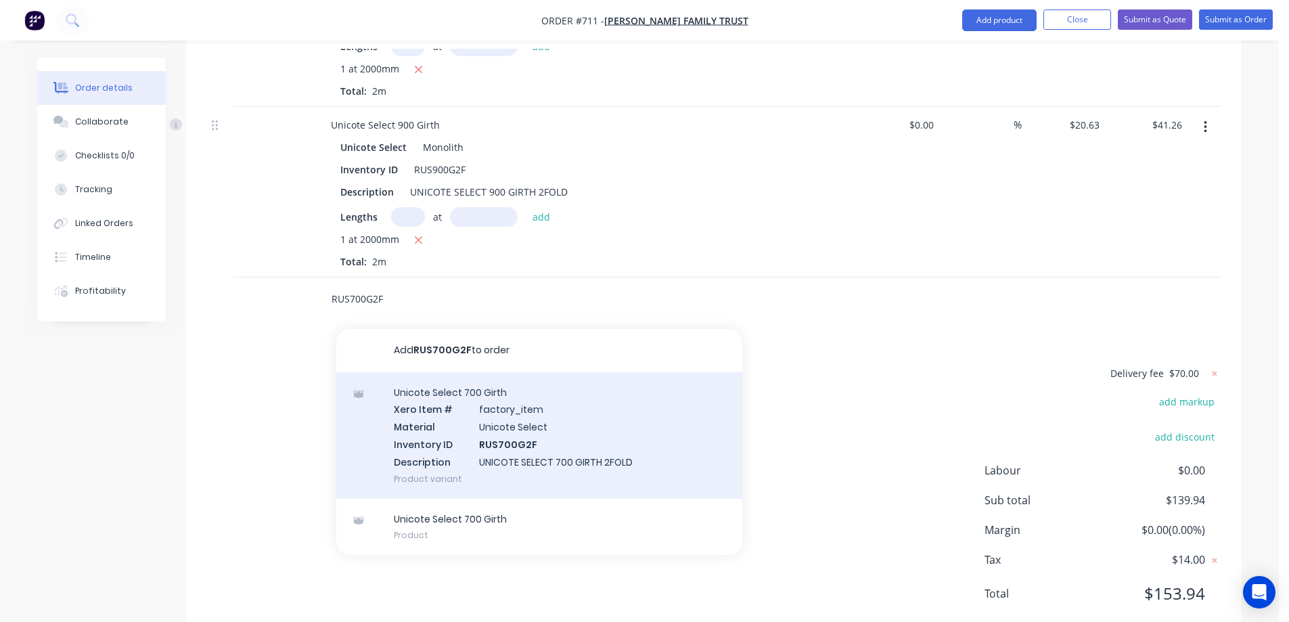
type input "RUS700G2F"
click at [444, 405] on div "Unicote Select 700 Girth Xero Item # factory_item Material Unicote Select Inven…" at bounding box center [539, 435] width 406 height 127
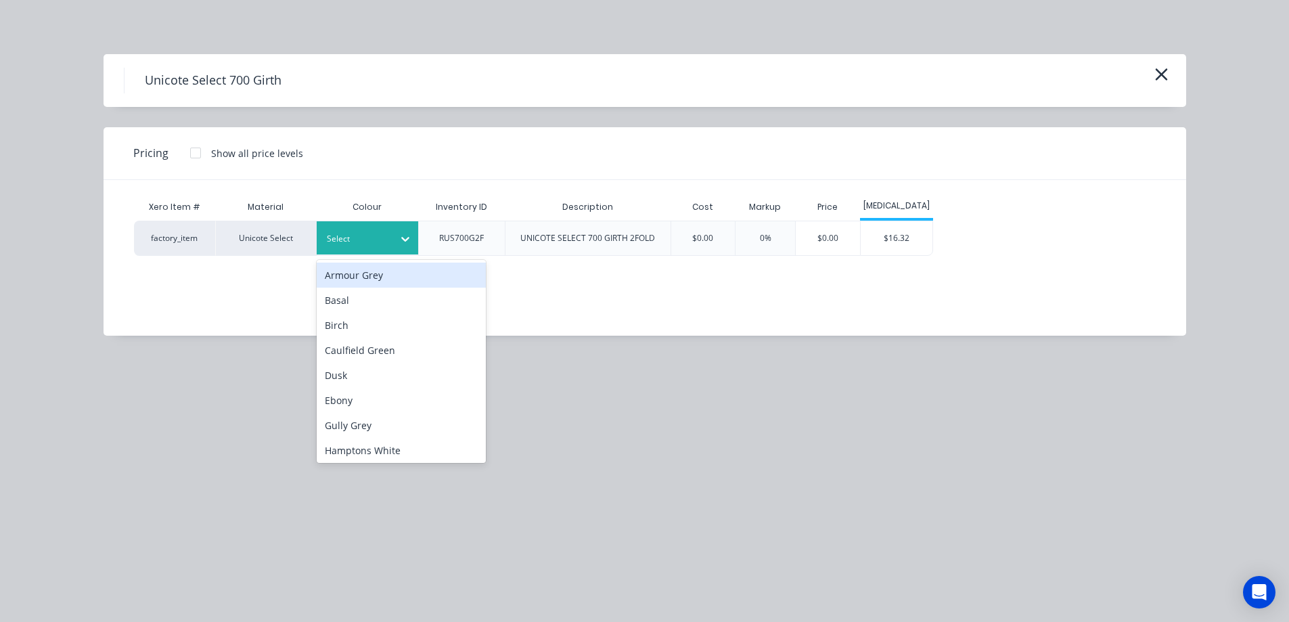
click at [374, 225] on div "Select" at bounding box center [367, 237] width 101 height 33
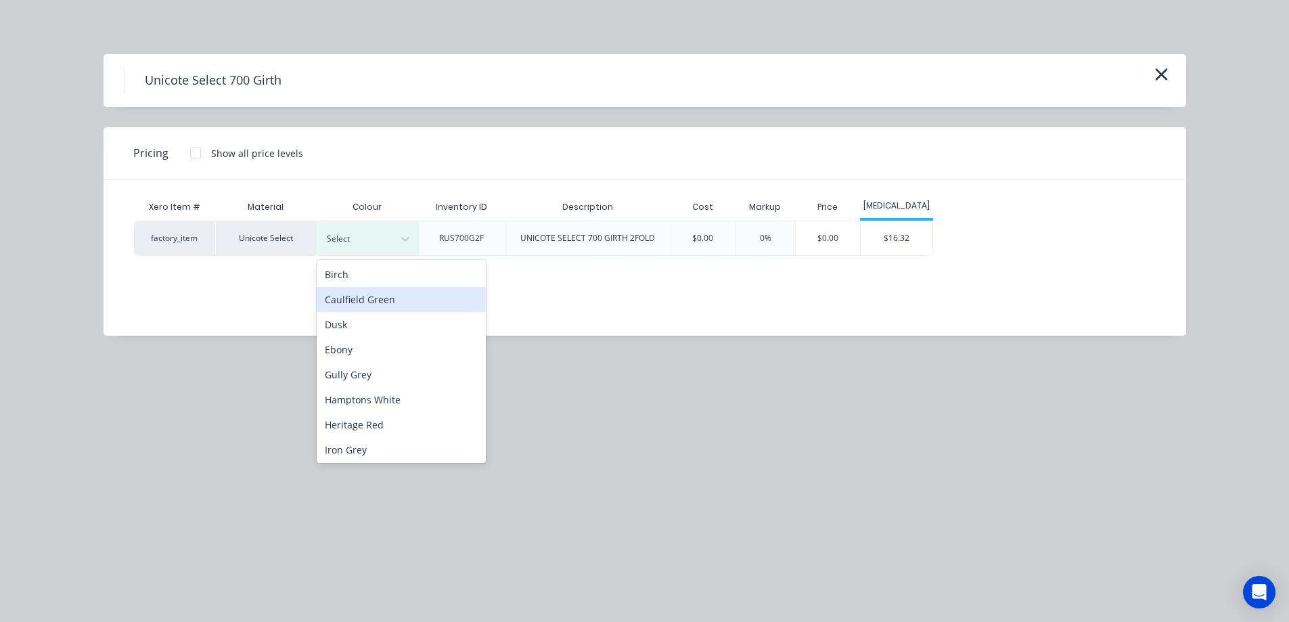
scroll to position [203, 0]
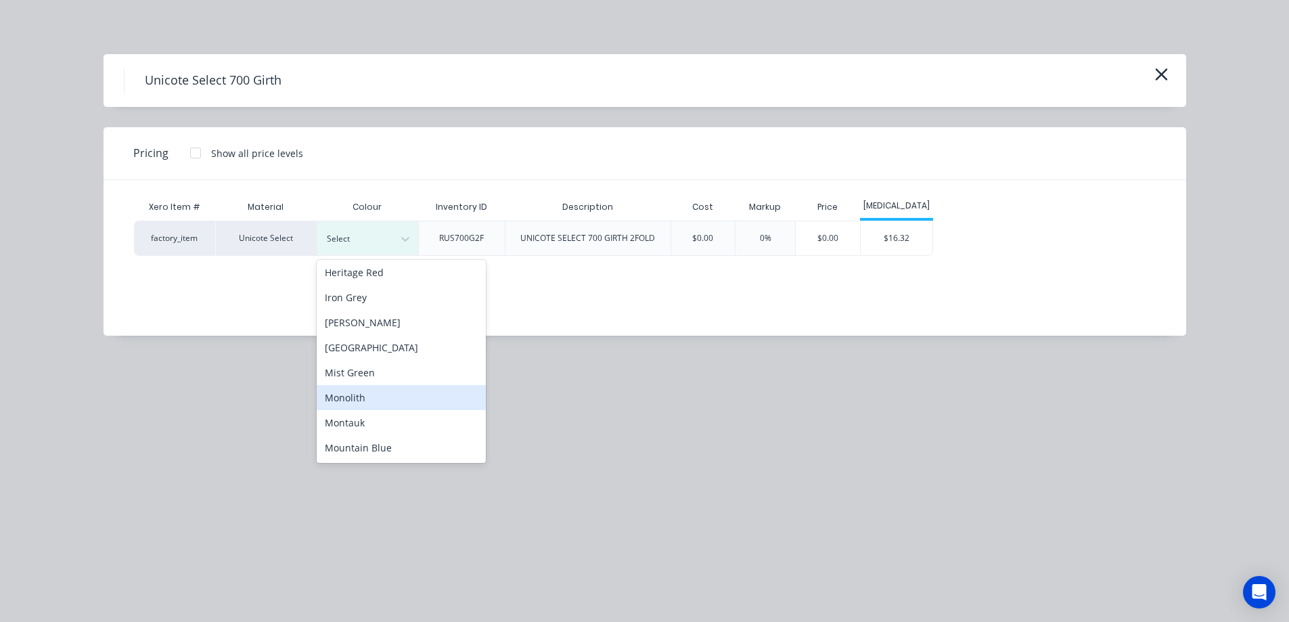
click at [363, 402] on div "Monolith" at bounding box center [401, 397] width 169 height 25
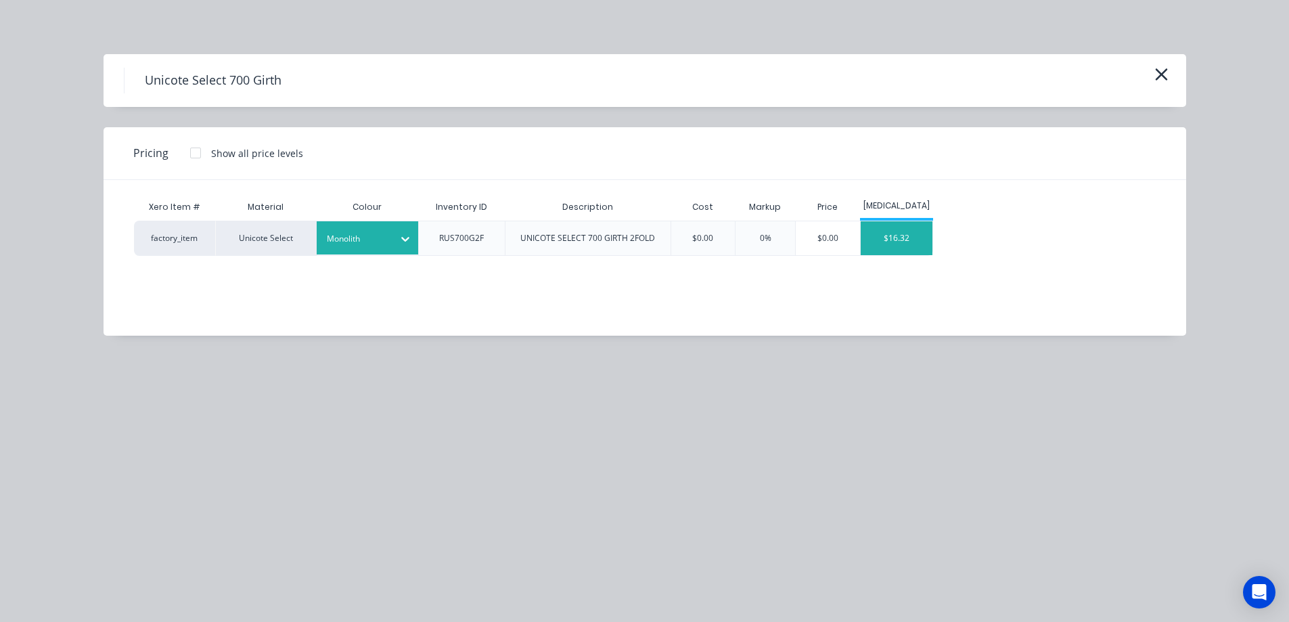
click at [922, 252] on div "$16.32" at bounding box center [897, 238] width 72 height 34
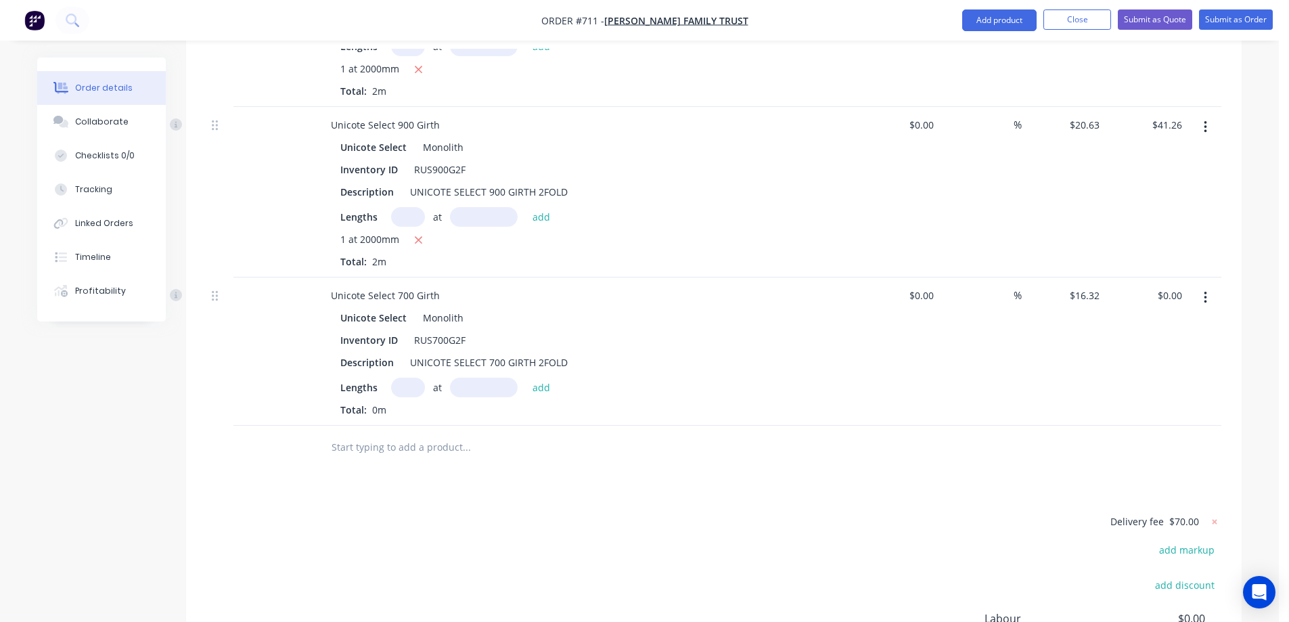
click at [406, 377] on input "text" at bounding box center [408, 387] width 34 height 20
type input "1"
type input "2100mm"
click at [543, 377] on button "add" at bounding box center [542, 386] width 32 height 18
type input "$34.27"
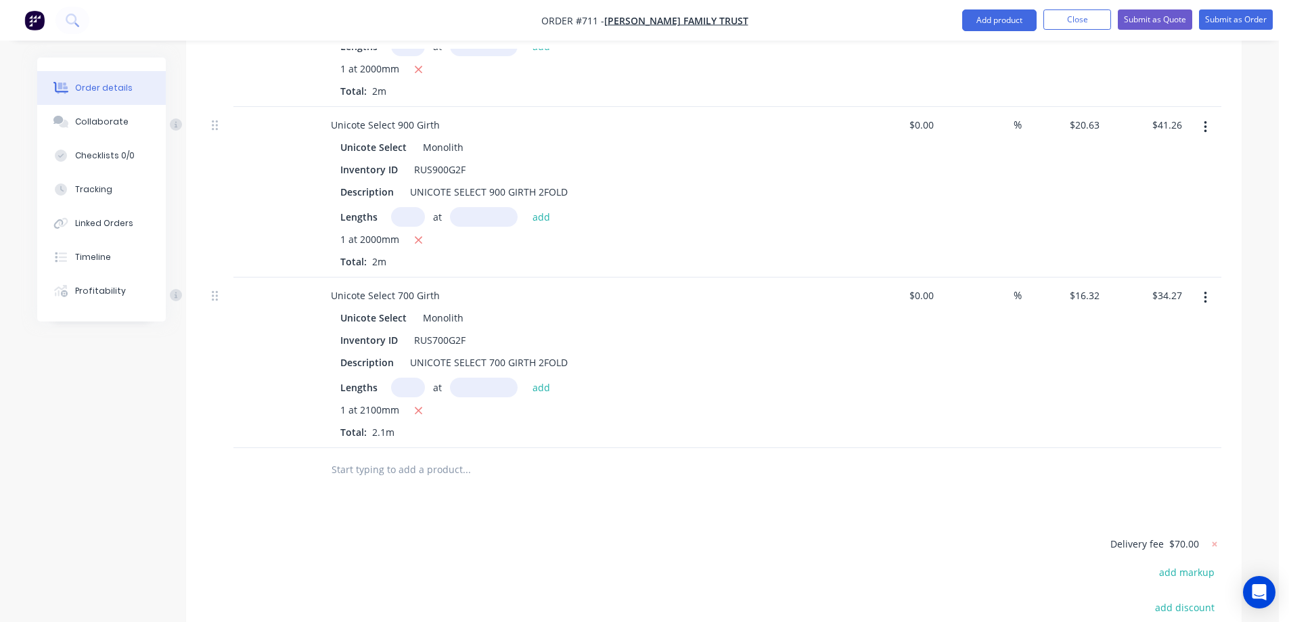
click at [392, 456] on input "text" at bounding box center [466, 469] width 271 height 27
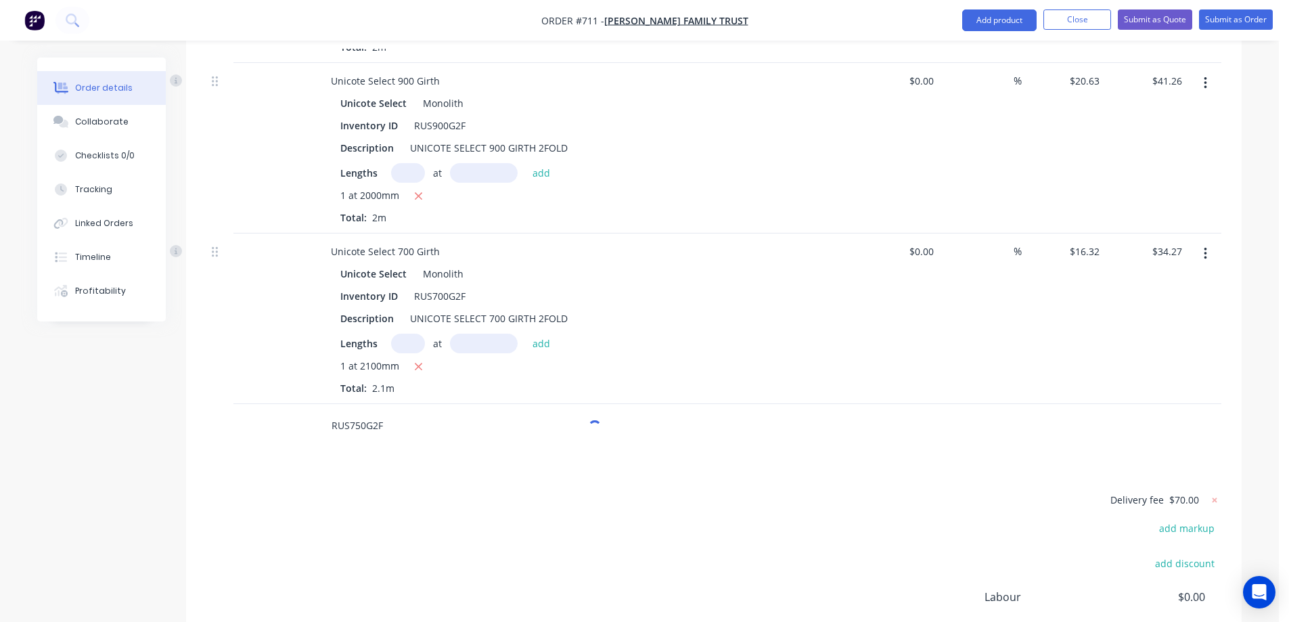
scroll to position [911, 0]
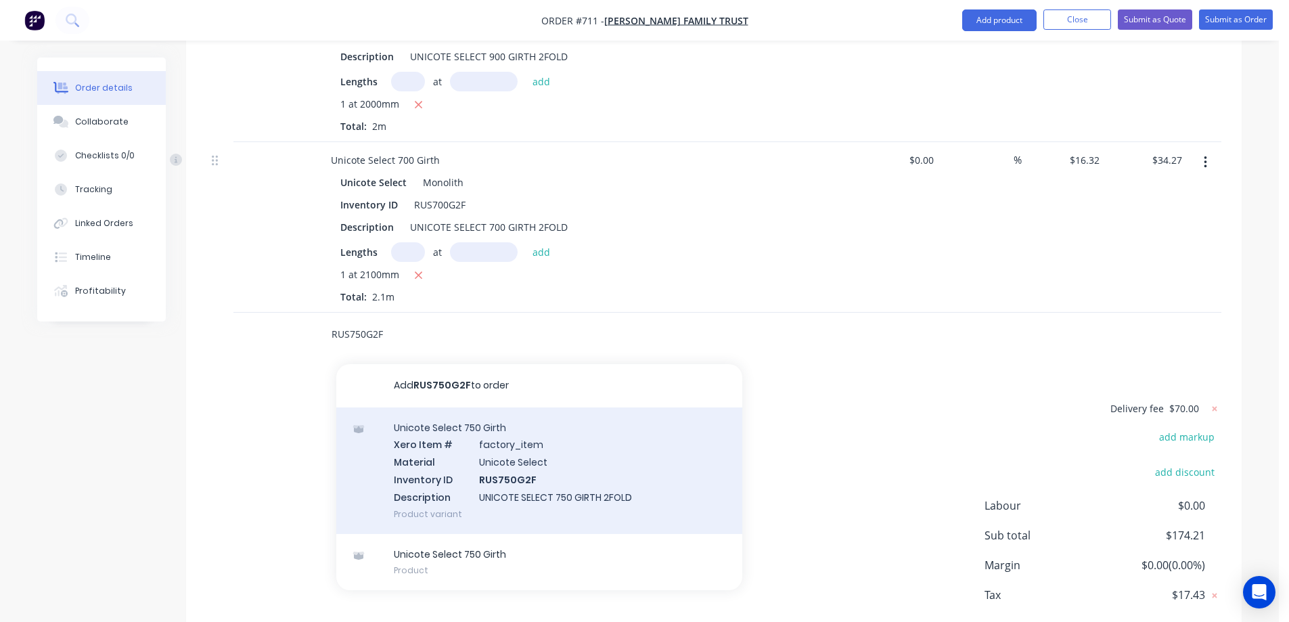
type input "RUS750G2F"
click at [431, 429] on div "Unicote Select 750 Girth Xero Item # factory_item Material Unicote Select Inven…" at bounding box center [539, 470] width 406 height 127
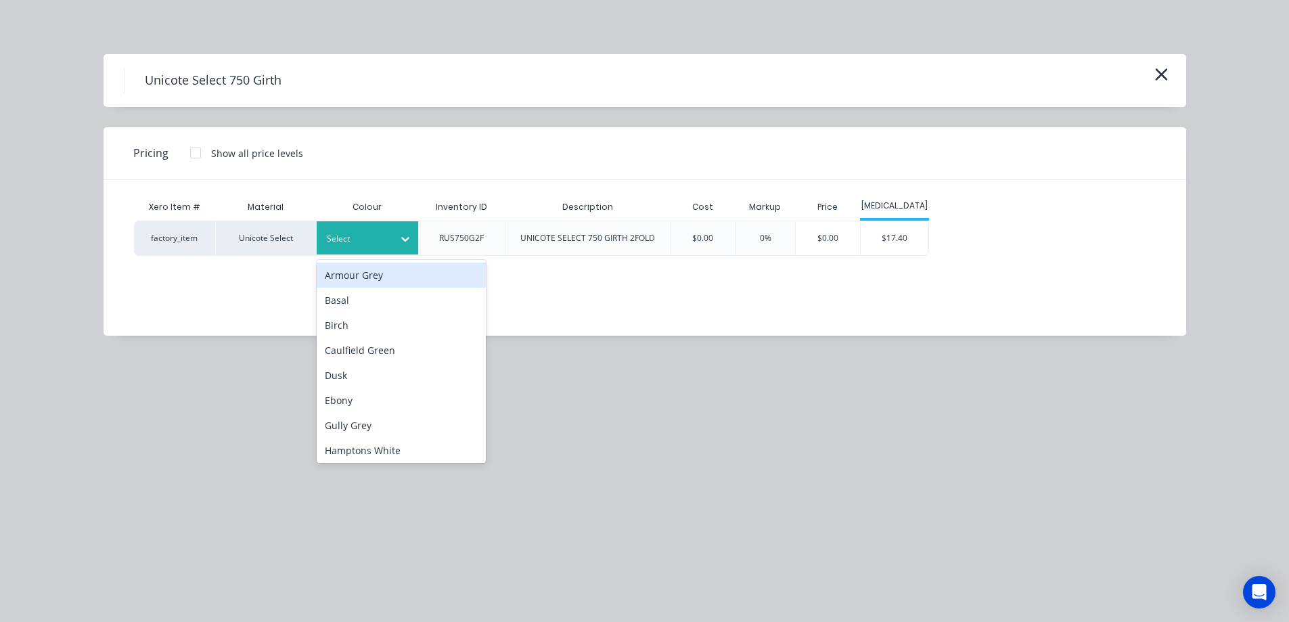
click at [407, 245] on icon at bounding box center [405, 239] width 14 height 14
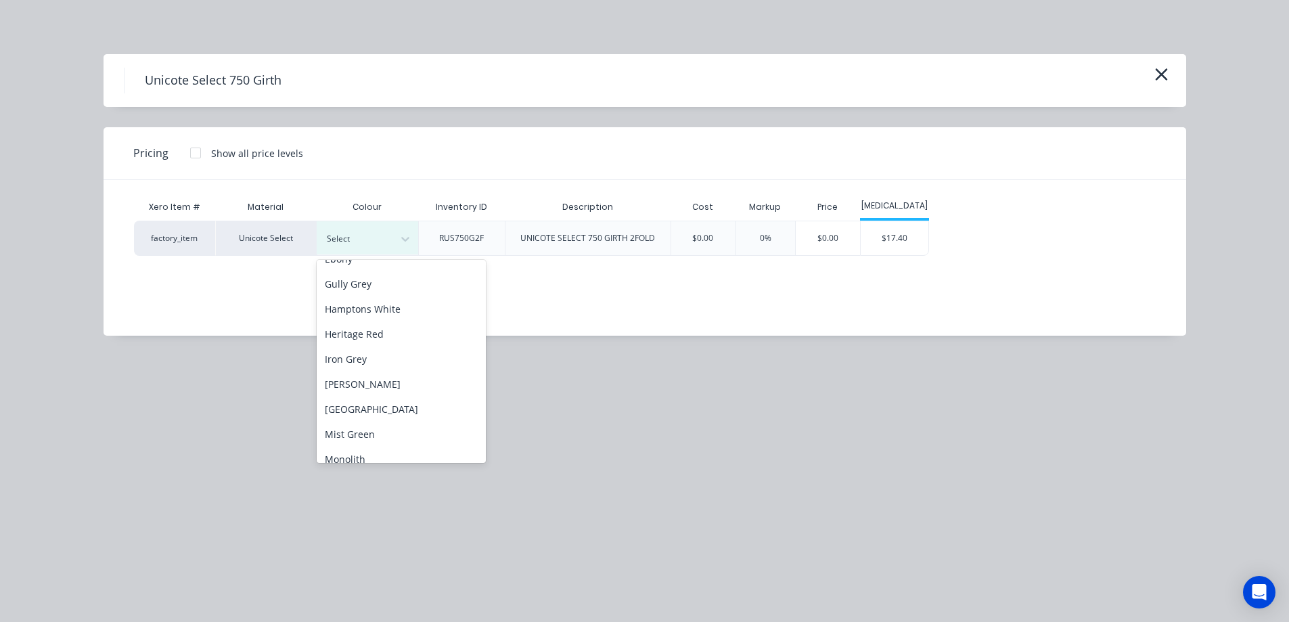
scroll to position [271, 0]
click at [367, 333] on div "Monolith" at bounding box center [401, 329] width 169 height 25
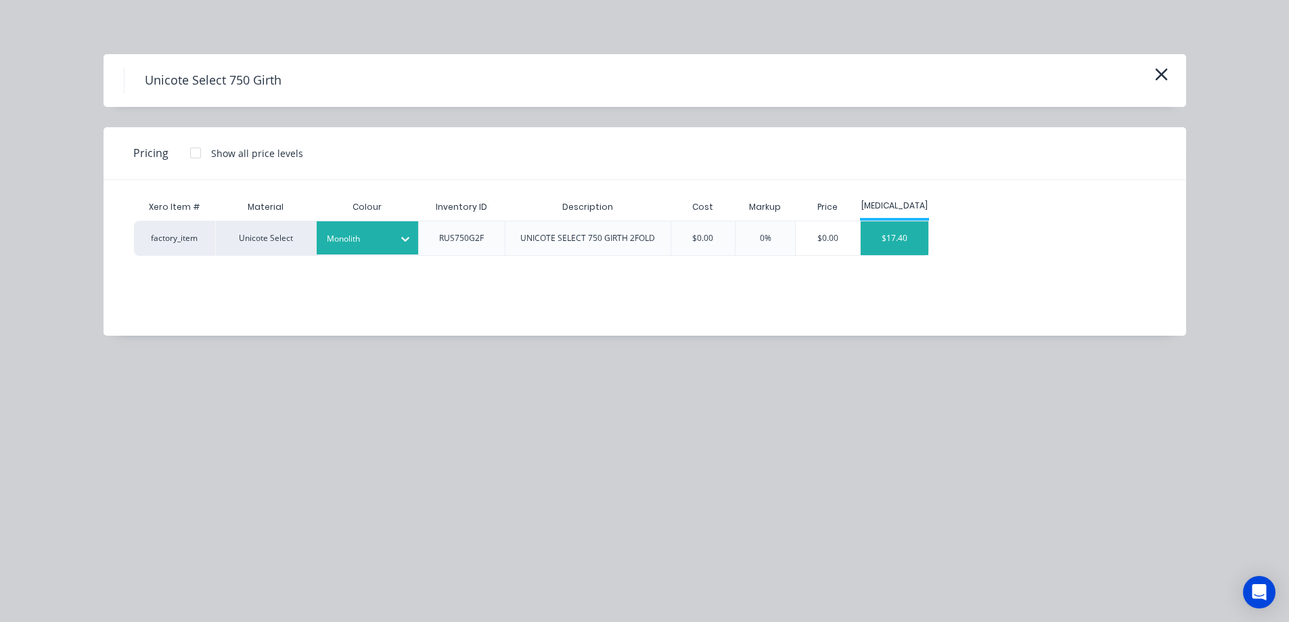
click at [907, 235] on div "$17.40" at bounding box center [895, 238] width 68 height 34
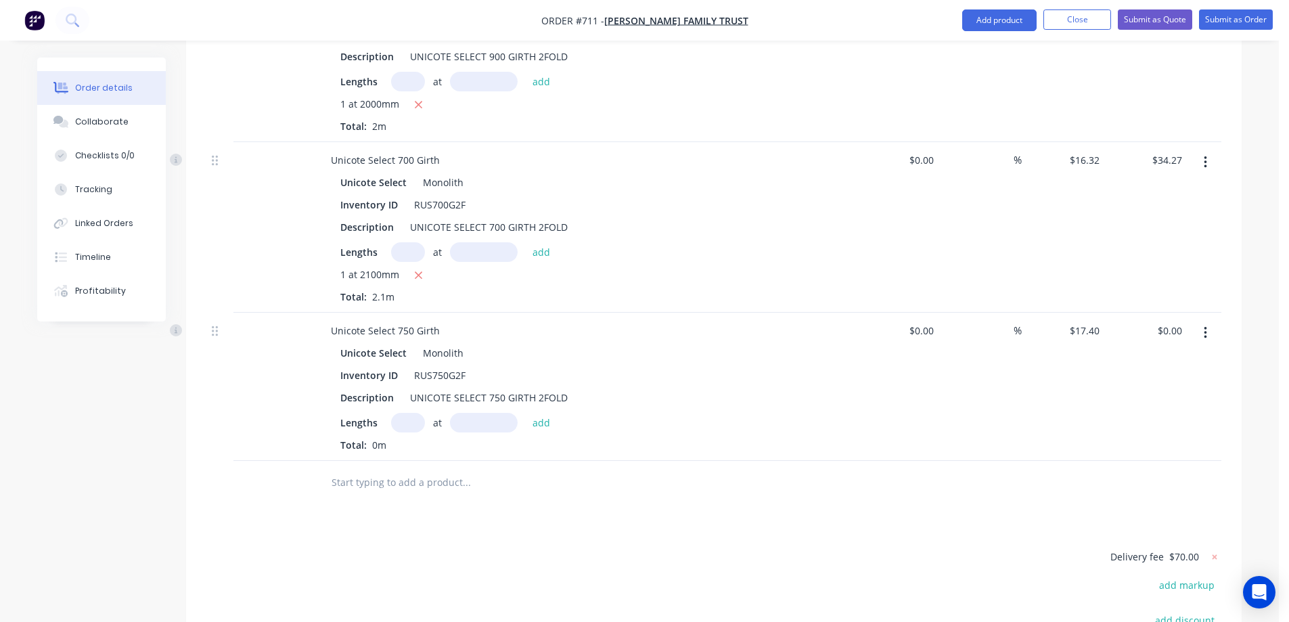
click at [400, 413] on input "text" at bounding box center [408, 423] width 34 height 20
type input "1"
type input "3500mm"
click at [532, 413] on button "add" at bounding box center [542, 422] width 32 height 18
type input "$60.90"
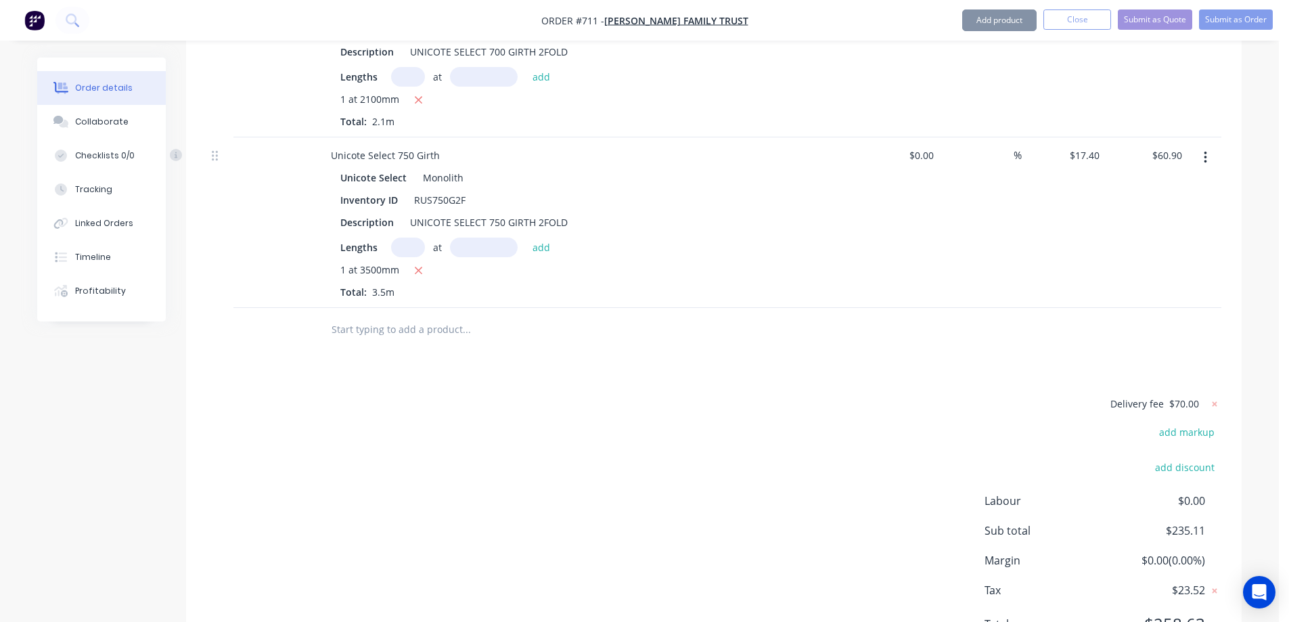
scroll to position [1114, 0]
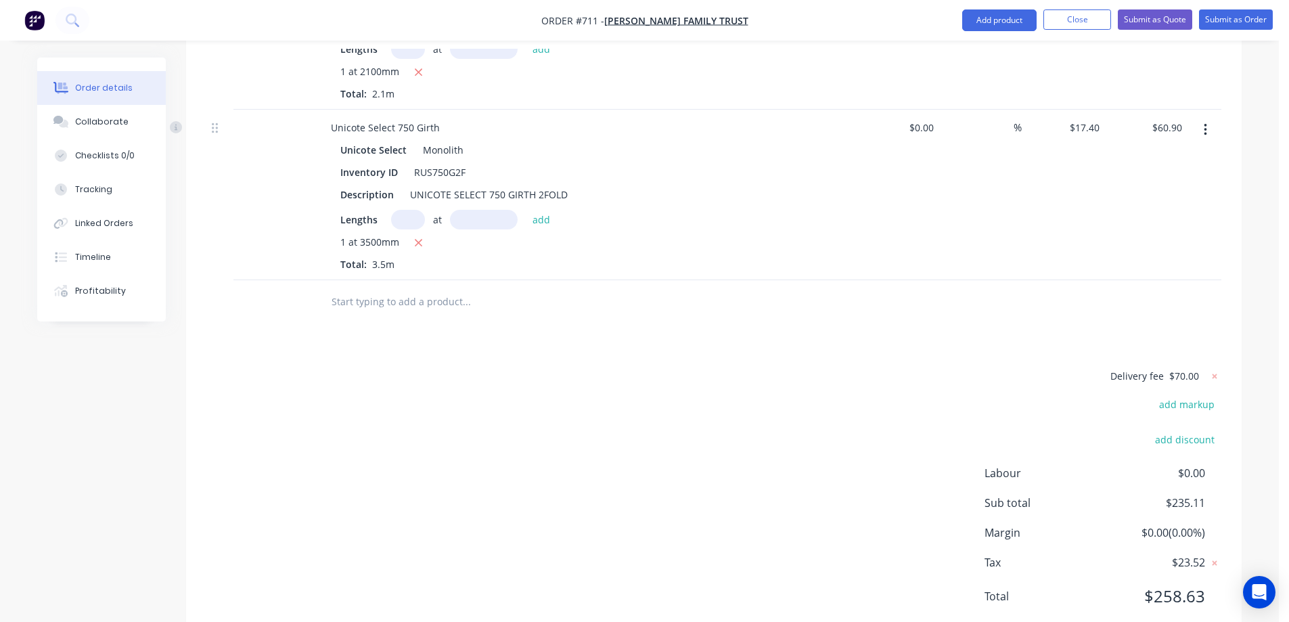
click at [408, 288] on input "text" at bounding box center [466, 301] width 271 height 27
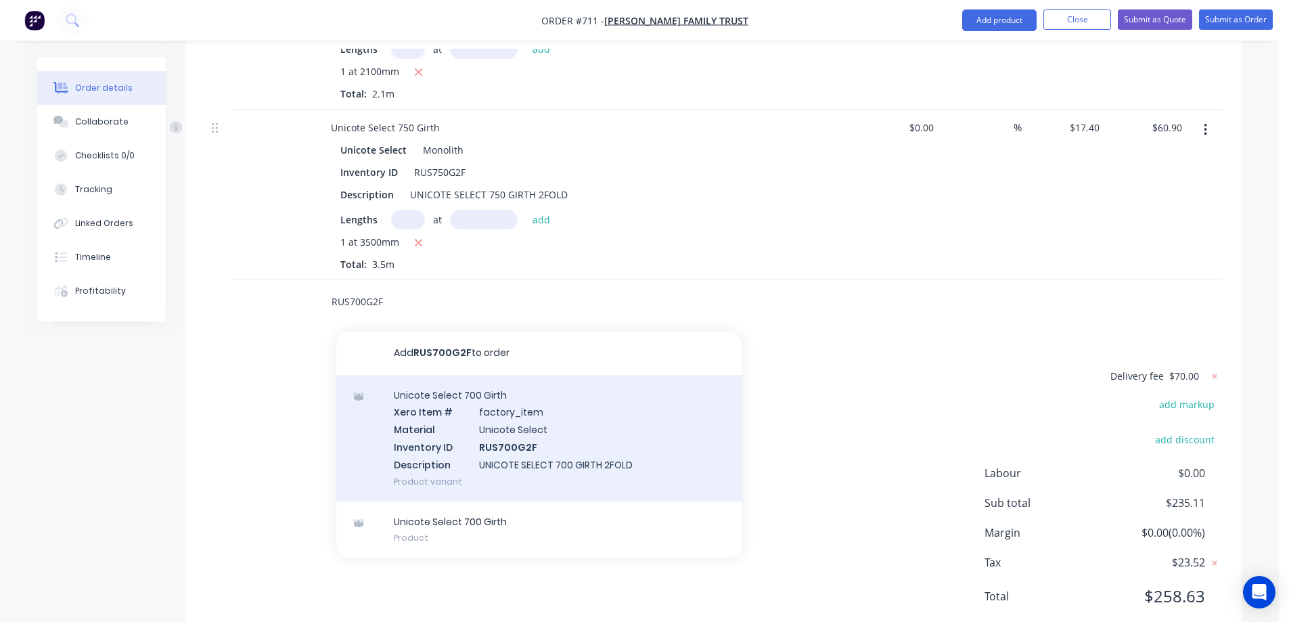
type input "RUS700G2F"
click at [430, 387] on div "Unicote Select 700 Girth Xero Item # factory_item Material Unicote Select Inven…" at bounding box center [539, 438] width 406 height 127
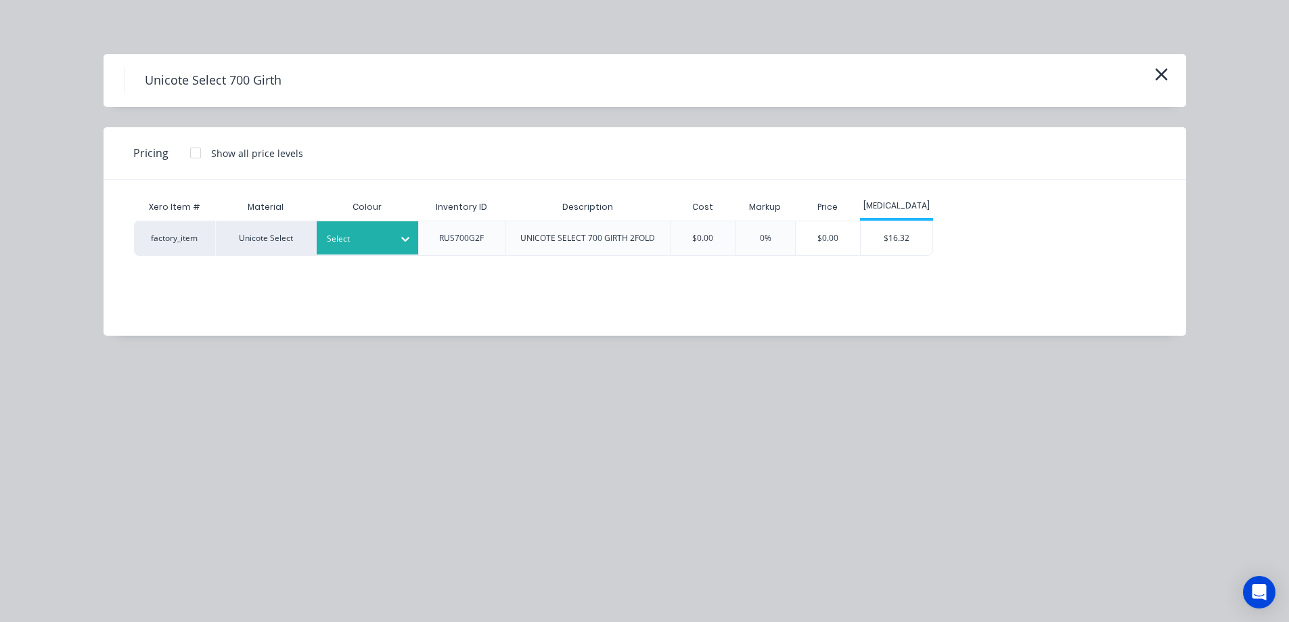
click at [373, 243] on div at bounding box center [357, 238] width 61 height 15
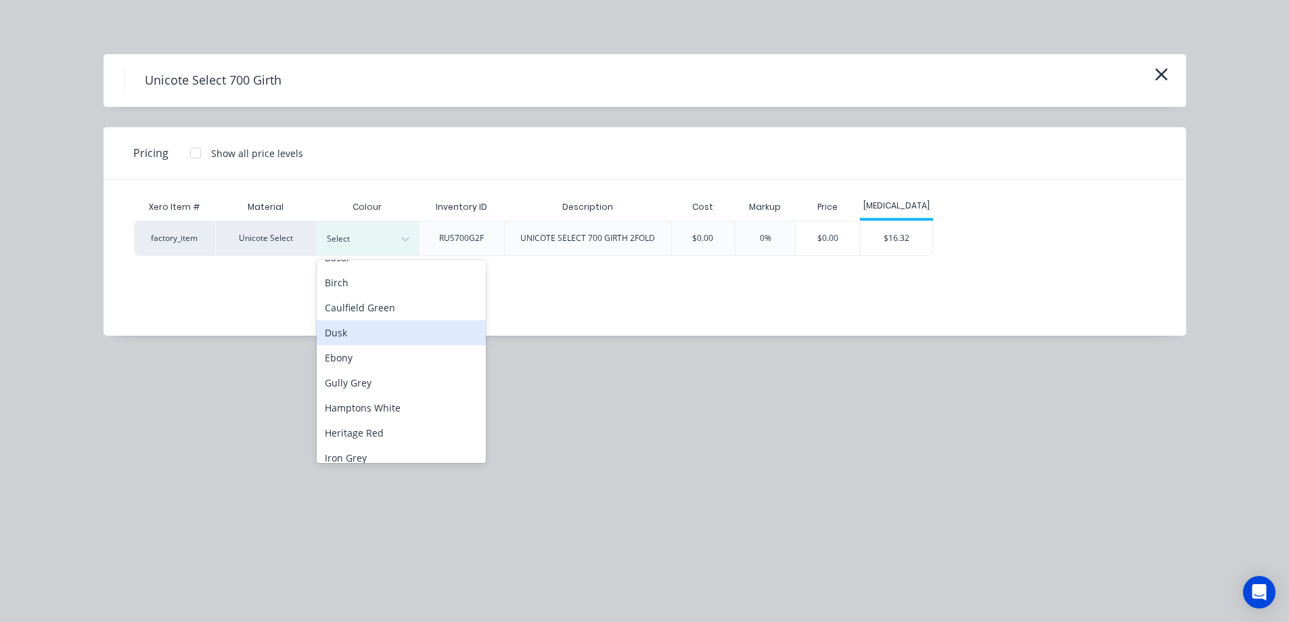
scroll to position [203, 0]
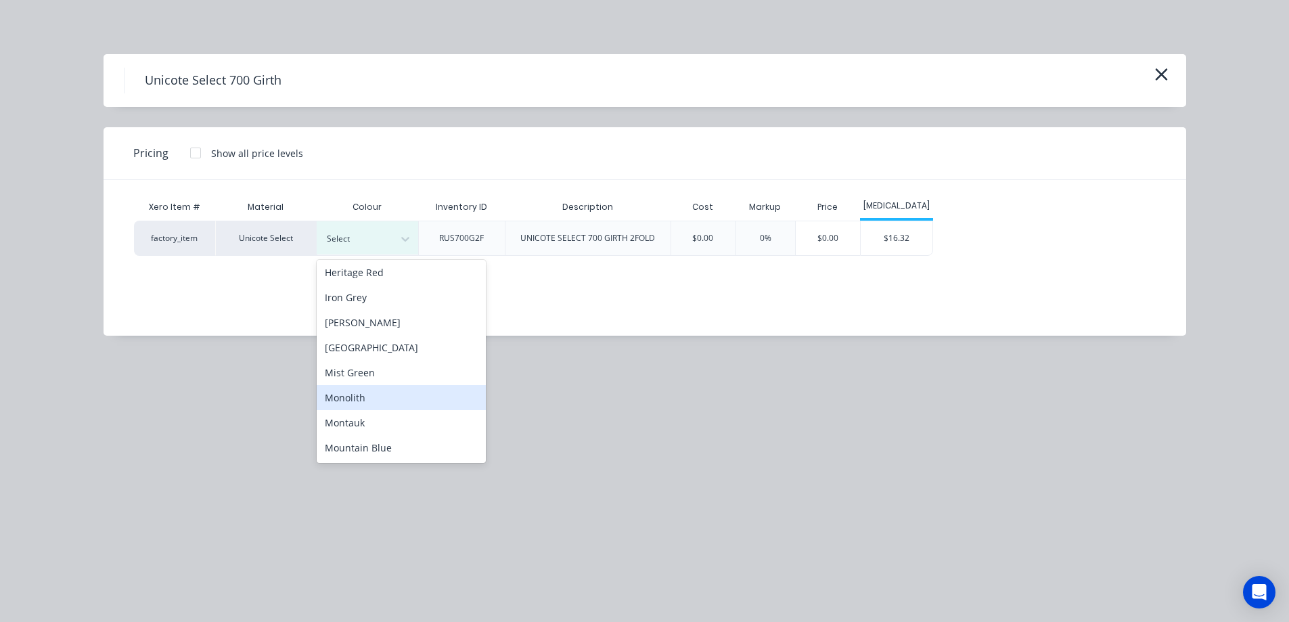
click at [365, 403] on div "Monolith" at bounding box center [401, 397] width 169 height 25
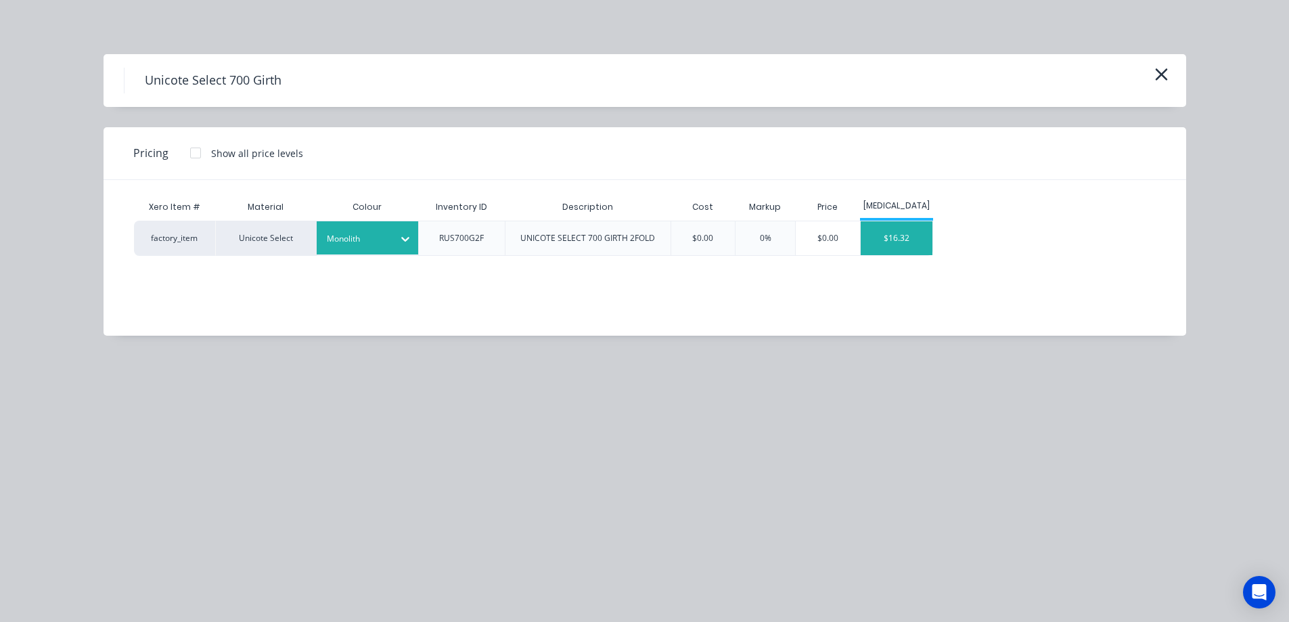
click at [887, 242] on div "$16.32" at bounding box center [897, 238] width 72 height 34
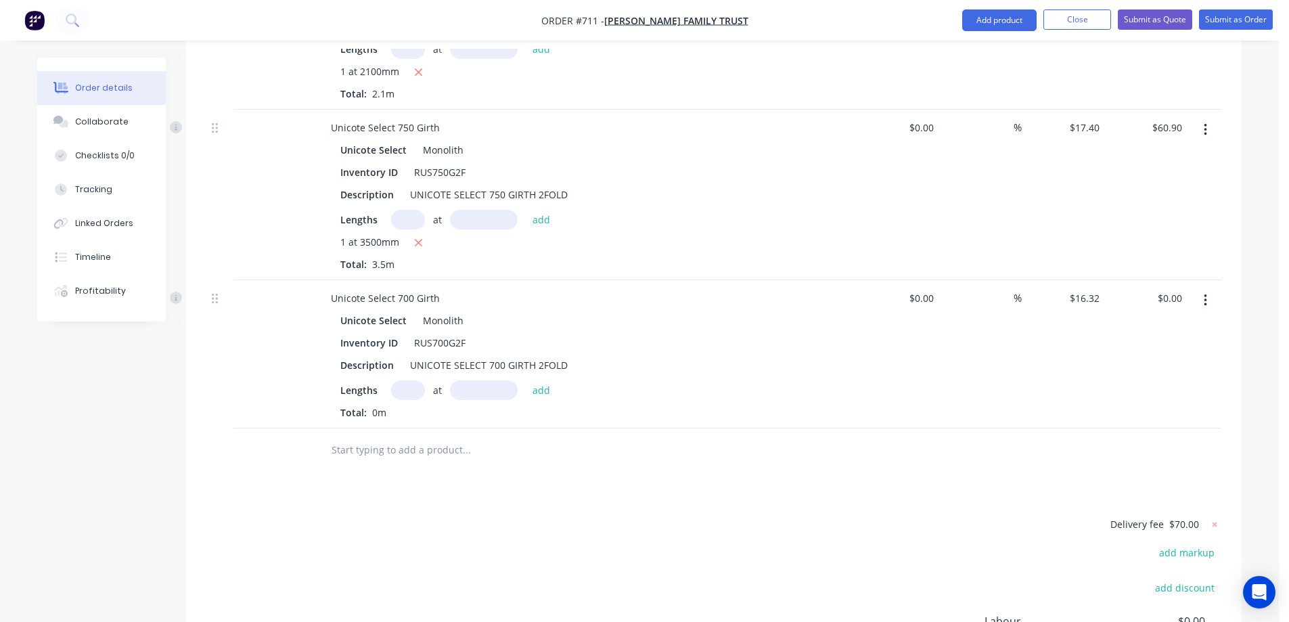
click at [404, 380] on input "text" at bounding box center [408, 390] width 34 height 20
type input "2"
type input "5500mm"
click at [532, 380] on button "add" at bounding box center [542, 389] width 32 height 18
type input "$179.52"
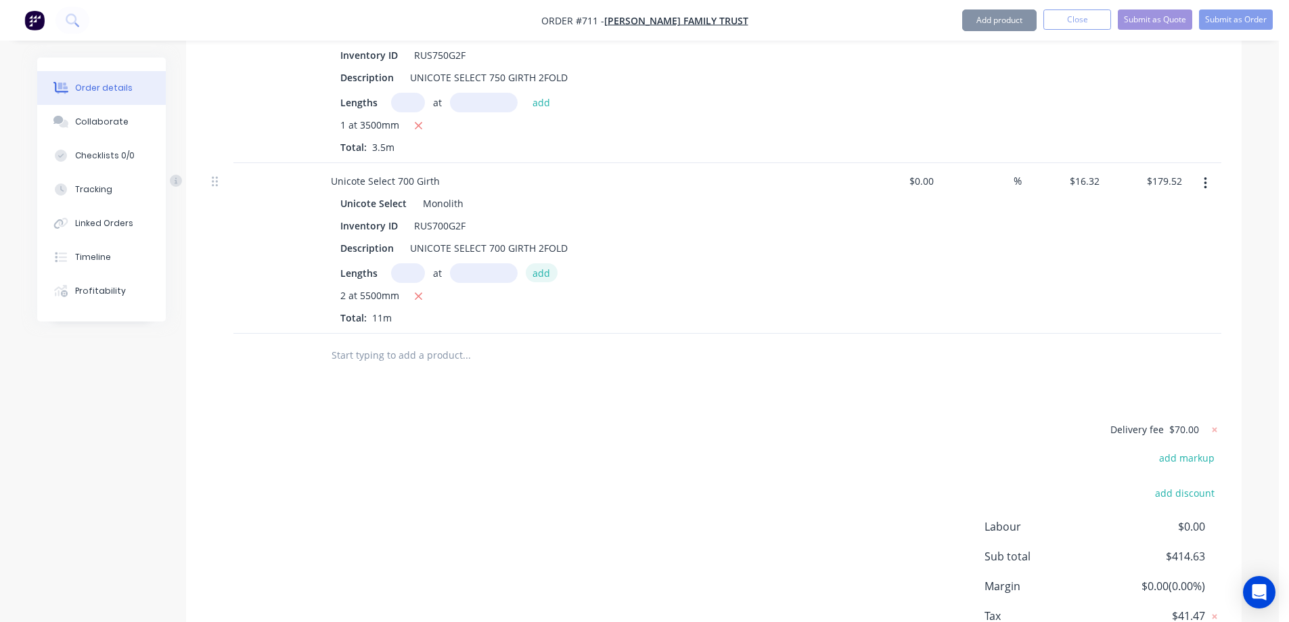
scroll to position [1287, 0]
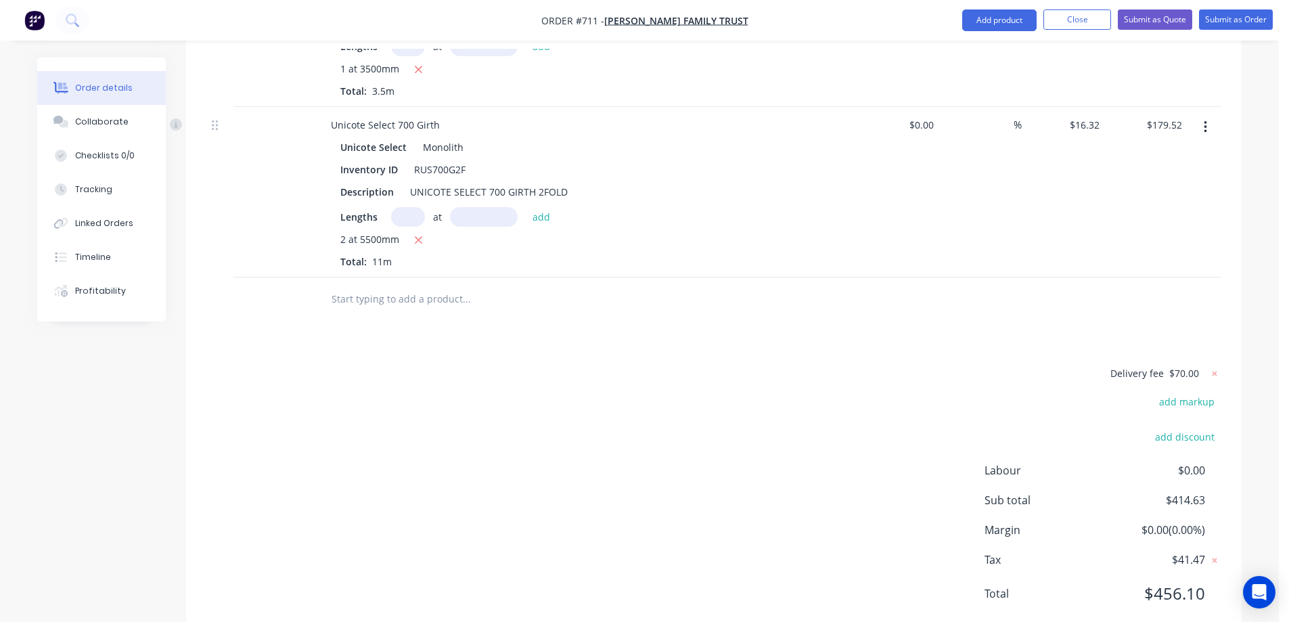
click at [416, 285] on input "text" at bounding box center [466, 298] width 271 height 27
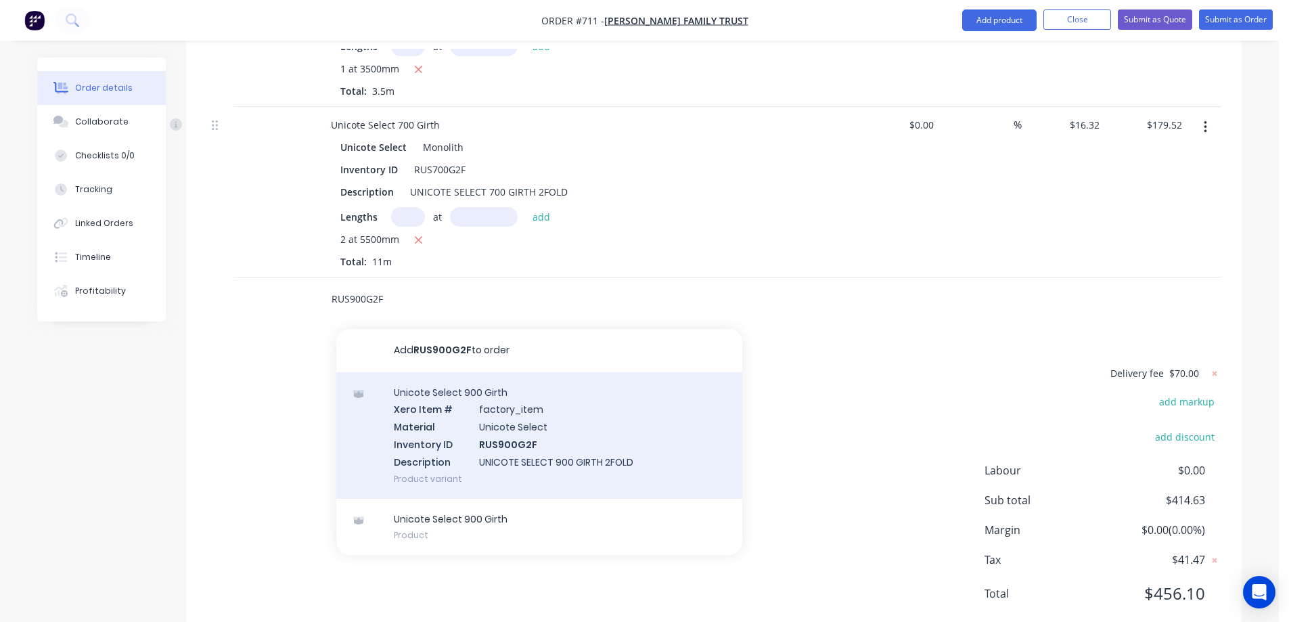
type input "RUS900G2F"
click at [440, 398] on div "Unicote Select 900 Girth Xero Item # factory_item Material Unicote Select Inven…" at bounding box center [539, 435] width 406 height 127
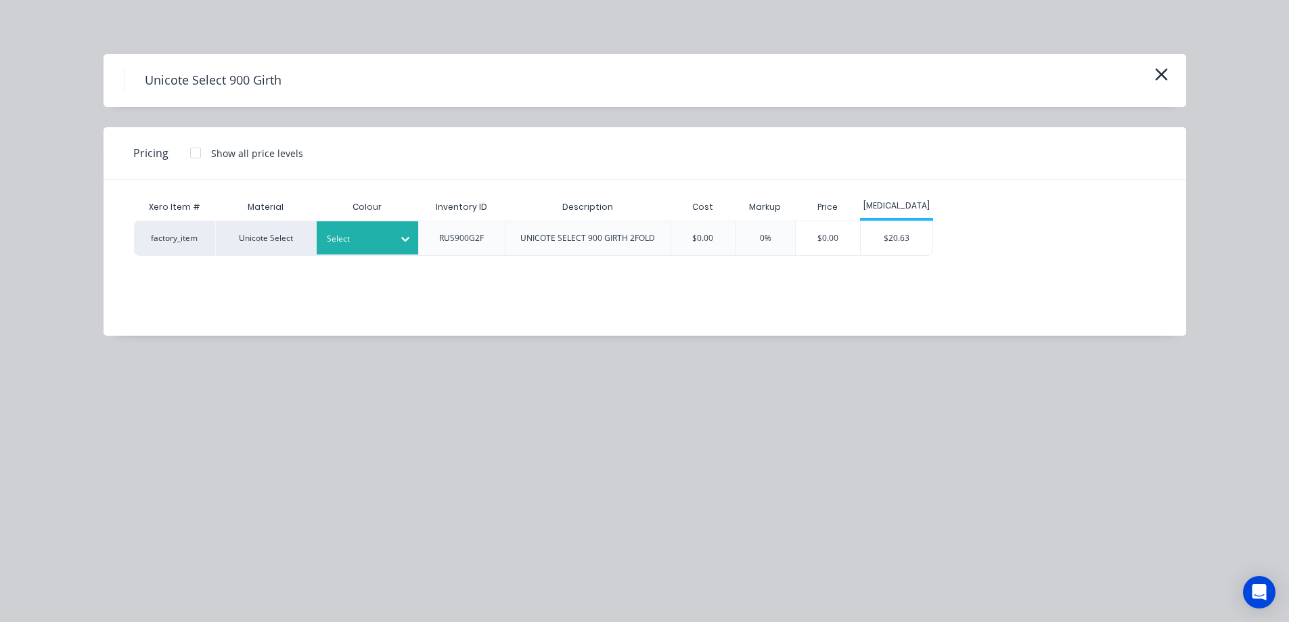
click at [393, 246] on div at bounding box center [405, 239] width 24 height 22
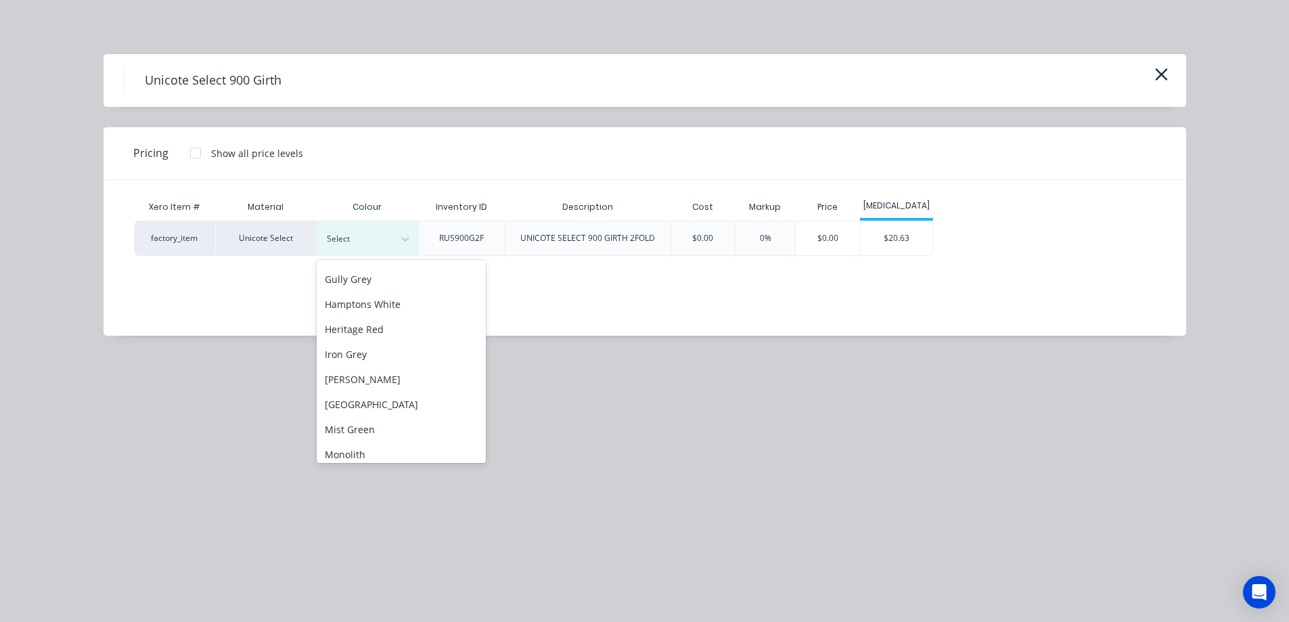
scroll to position [203, 0]
click at [371, 392] on div "Monolith" at bounding box center [401, 397] width 169 height 25
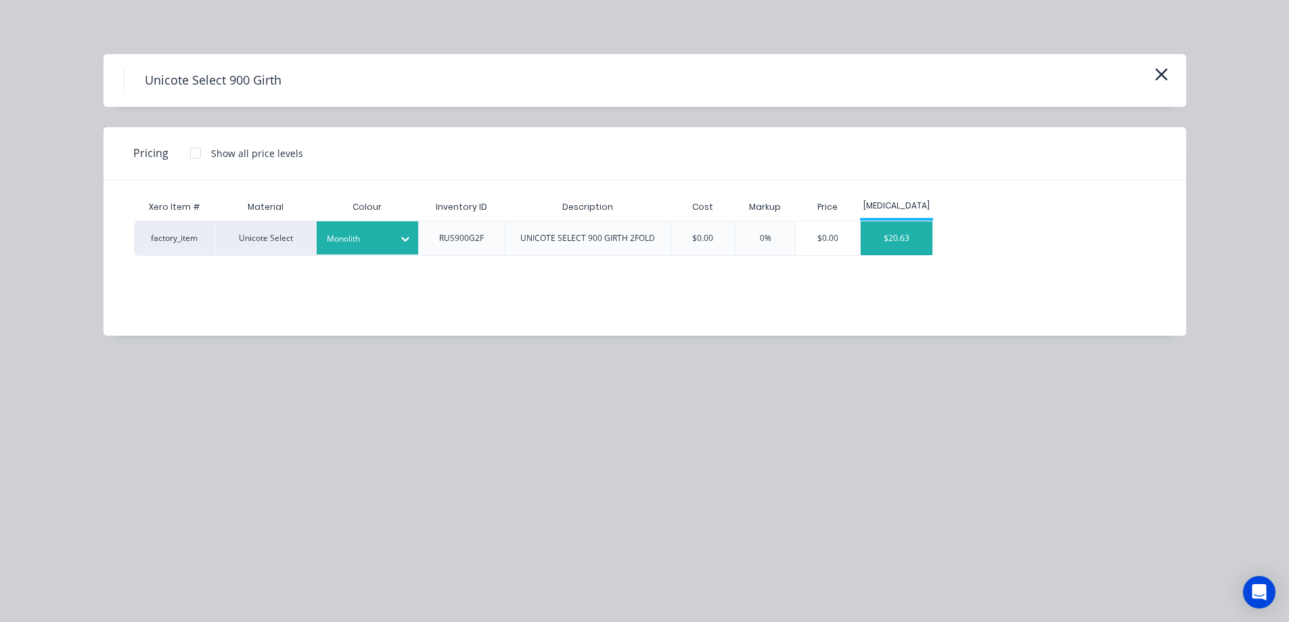
click at [918, 230] on div "$20.63" at bounding box center [897, 238] width 72 height 34
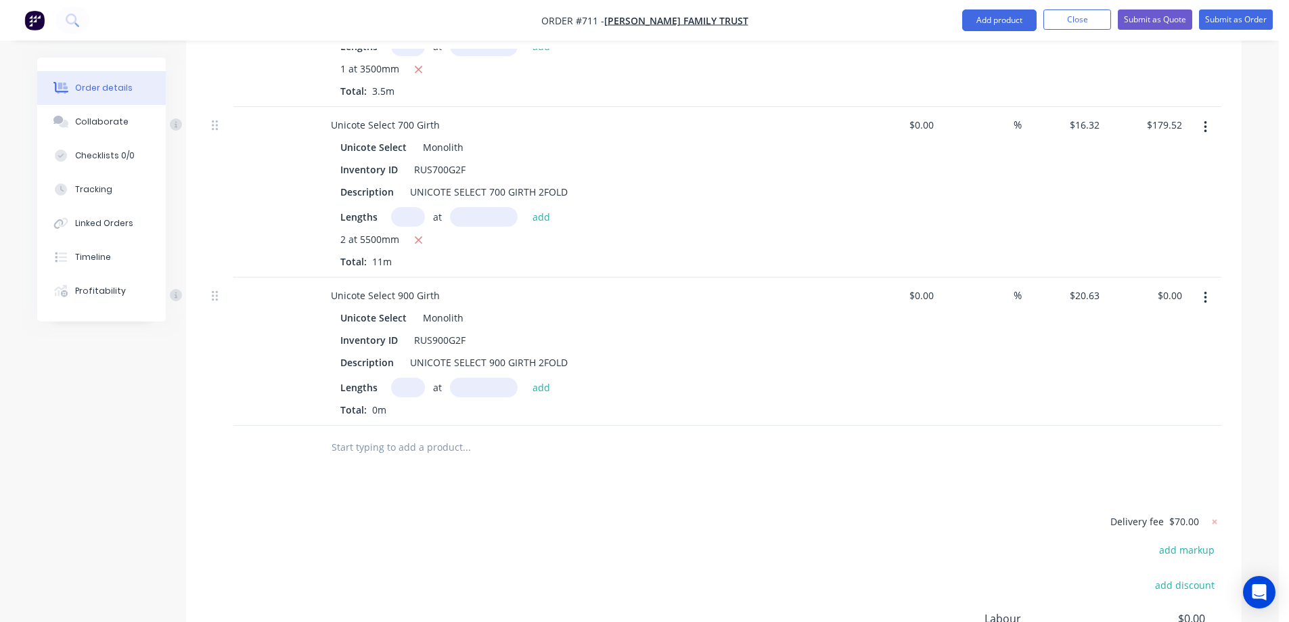
click at [403, 377] on input "text" at bounding box center [408, 387] width 34 height 20
type input "1"
type input "3500mm"
click at [541, 377] on button "add" at bounding box center [542, 386] width 32 height 18
type input "$72.21"
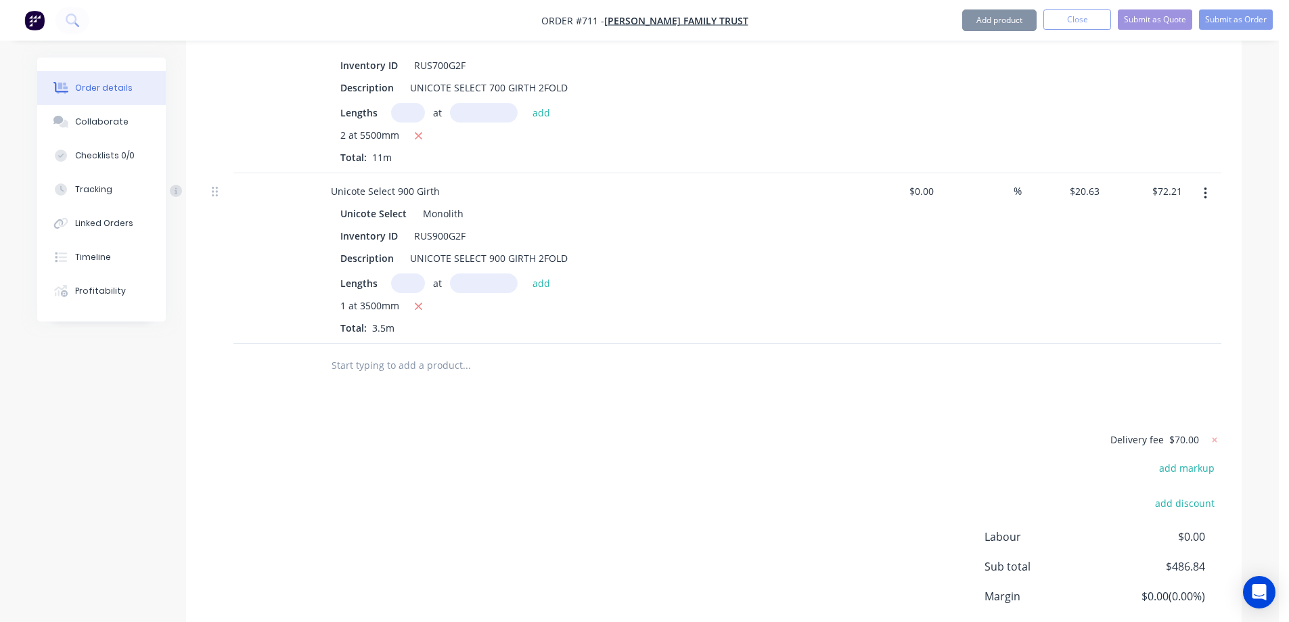
scroll to position [1422, 0]
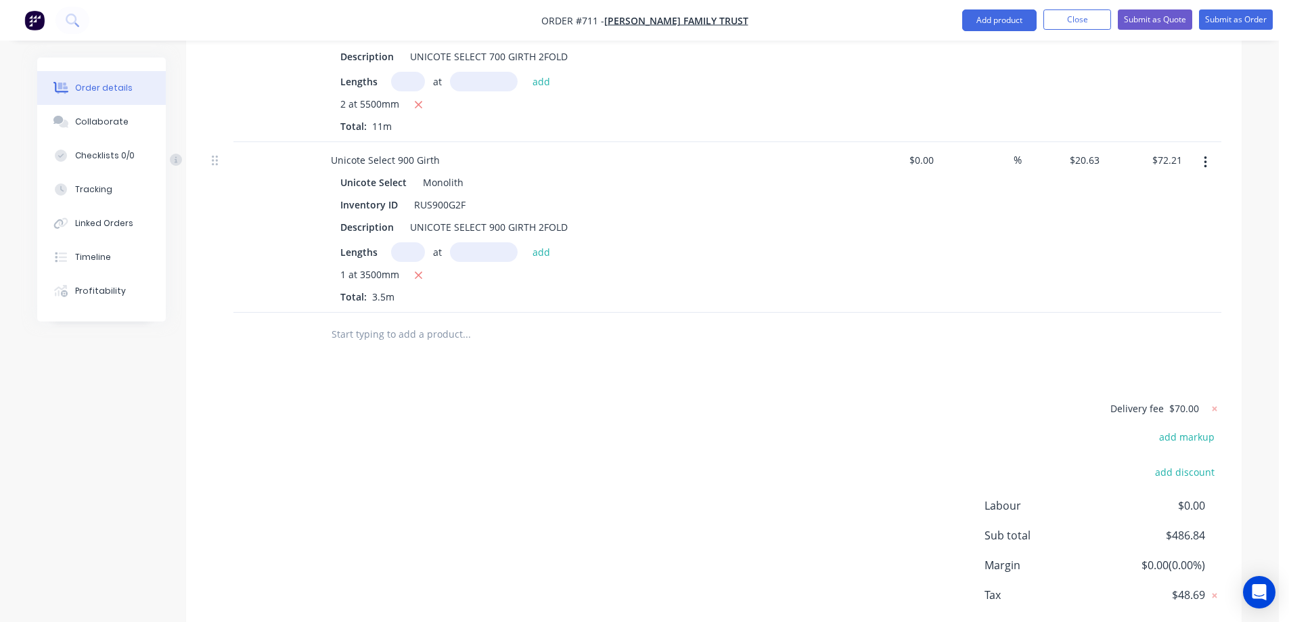
click at [393, 321] on input "text" at bounding box center [466, 334] width 271 height 27
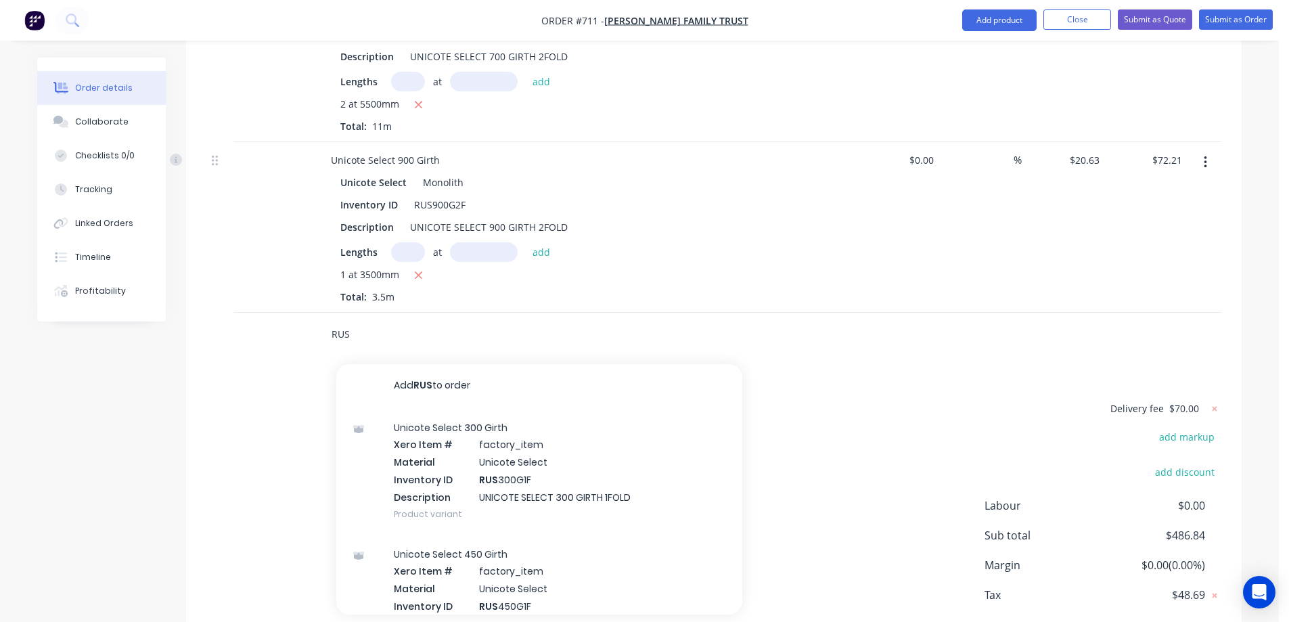
click at [378, 321] on input "RUS" at bounding box center [466, 334] width 271 height 27
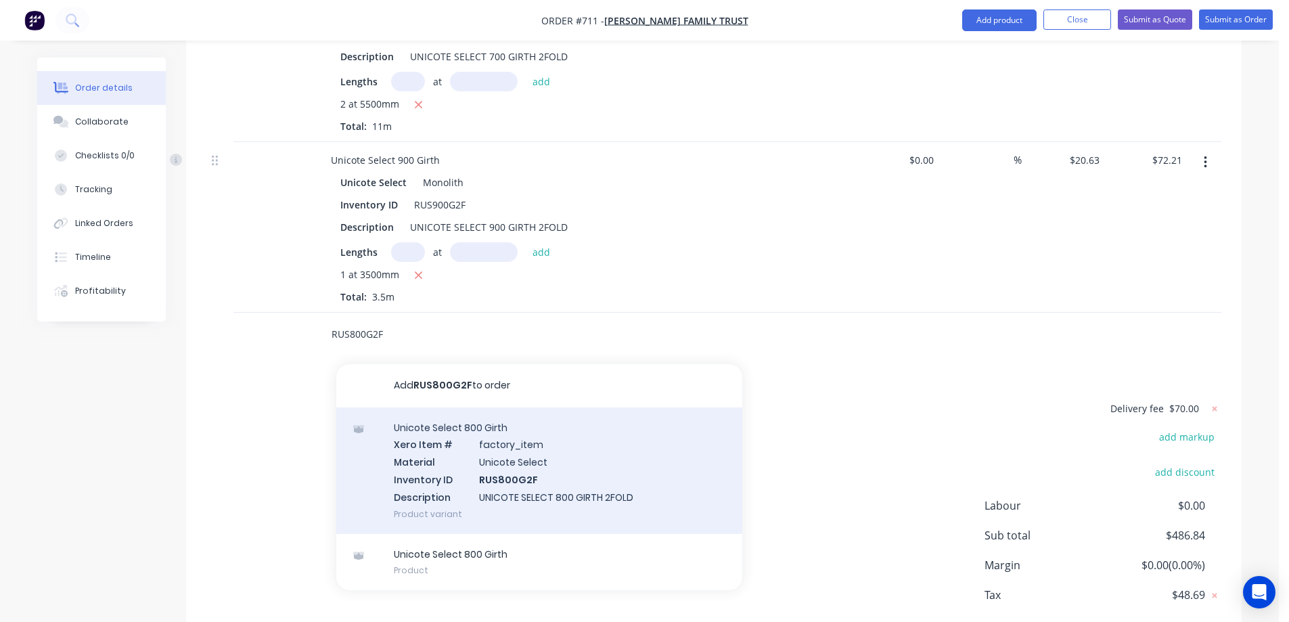
type input "RUS800G2F"
click at [414, 410] on div "Unicote Select 800 Girth Xero Item # factory_item Material Unicote Select Inven…" at bounding box center [539, 470] width 406 height 127
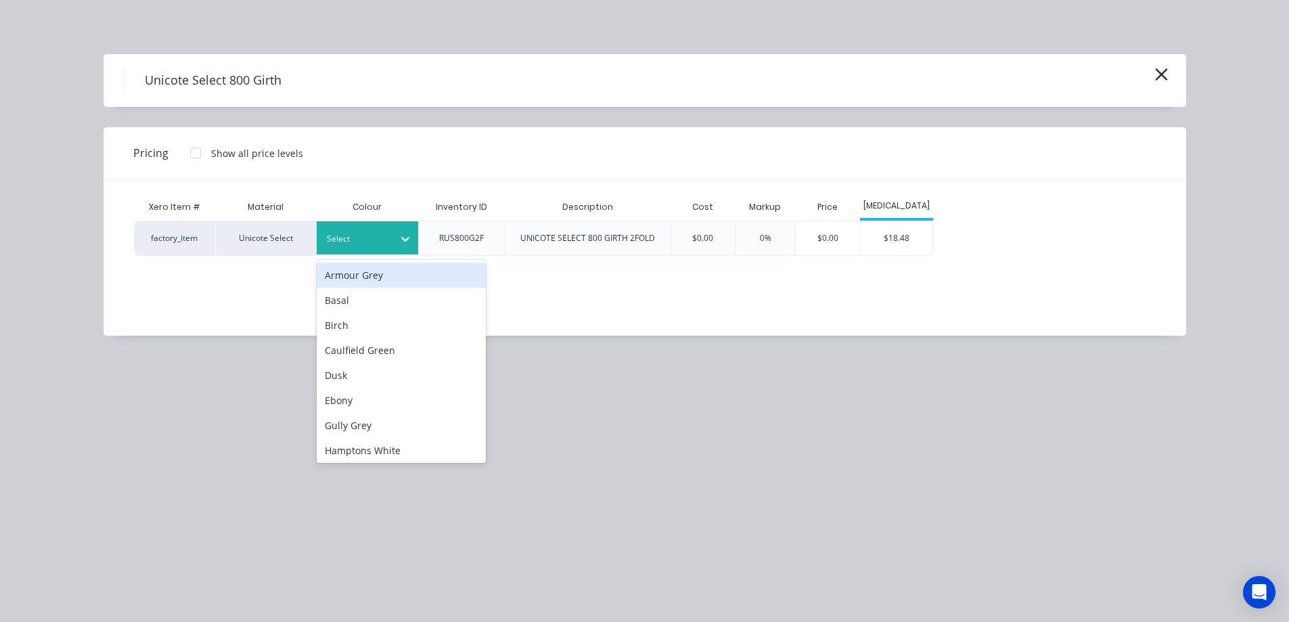
click at [375, 249] on div "Select" at bounding box center [367, 237] width 101 height 33
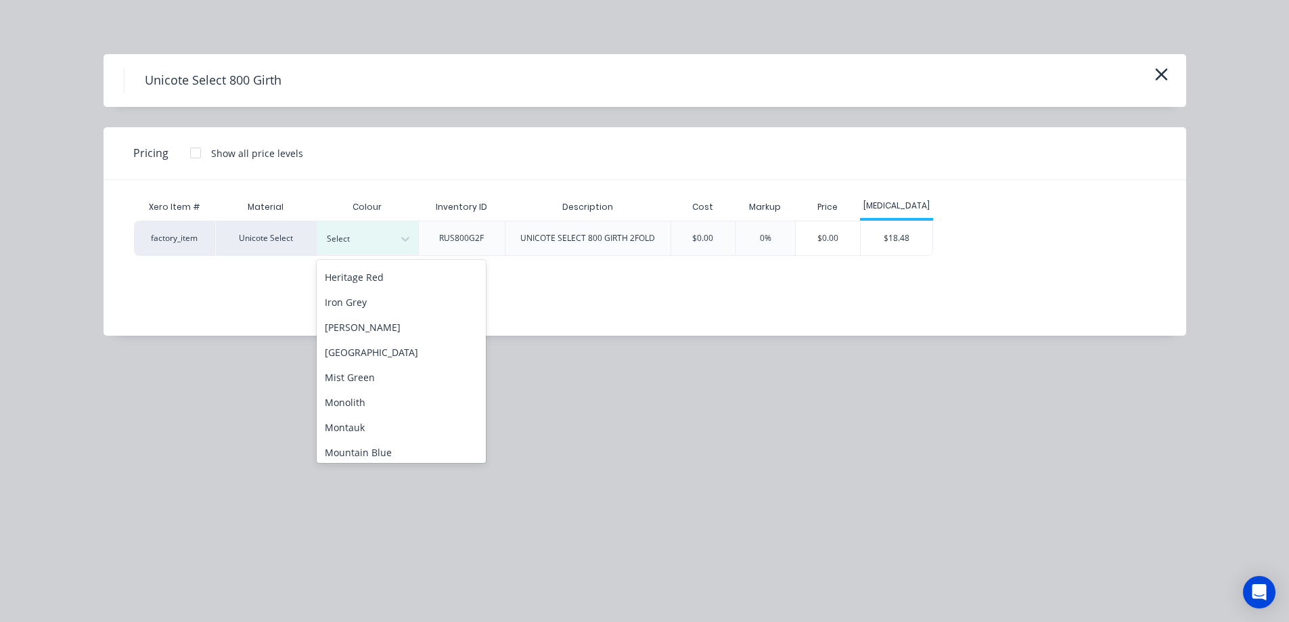
scroll to position [203, 0]
click at [363, 394] on div "Monolith" at bounding box center [401, 397] width 169 height 25
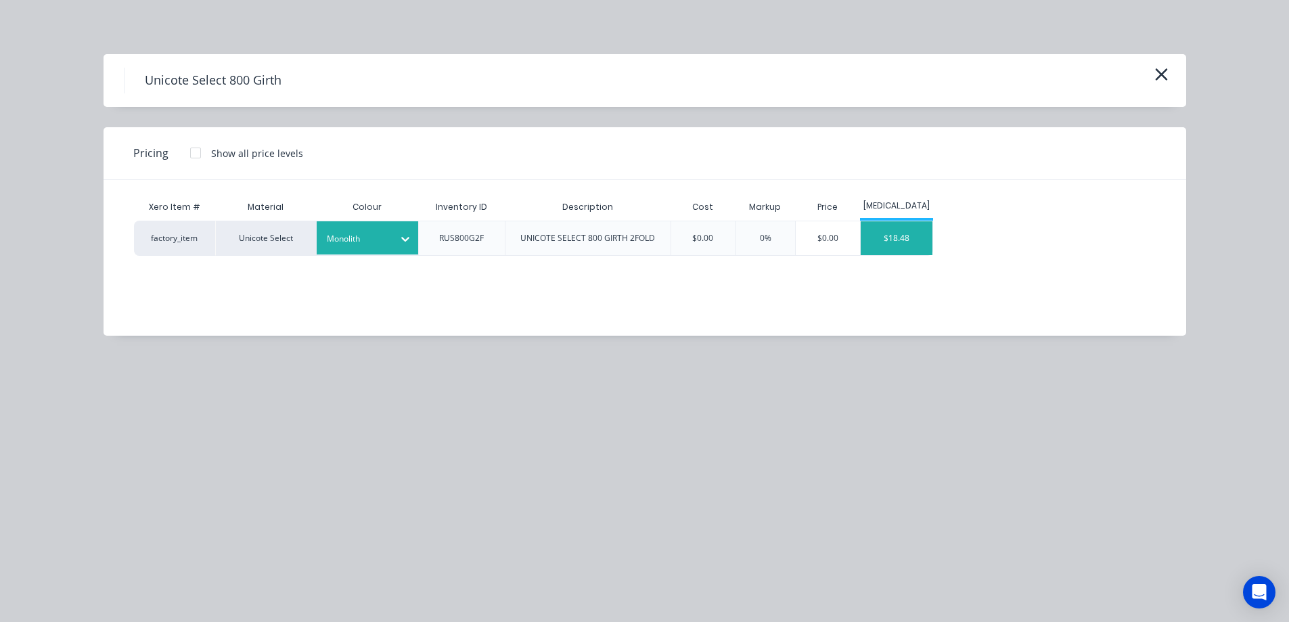
click at [904, 231] on div "$18.48" at bounding box center [897, 238] width 72 height 34
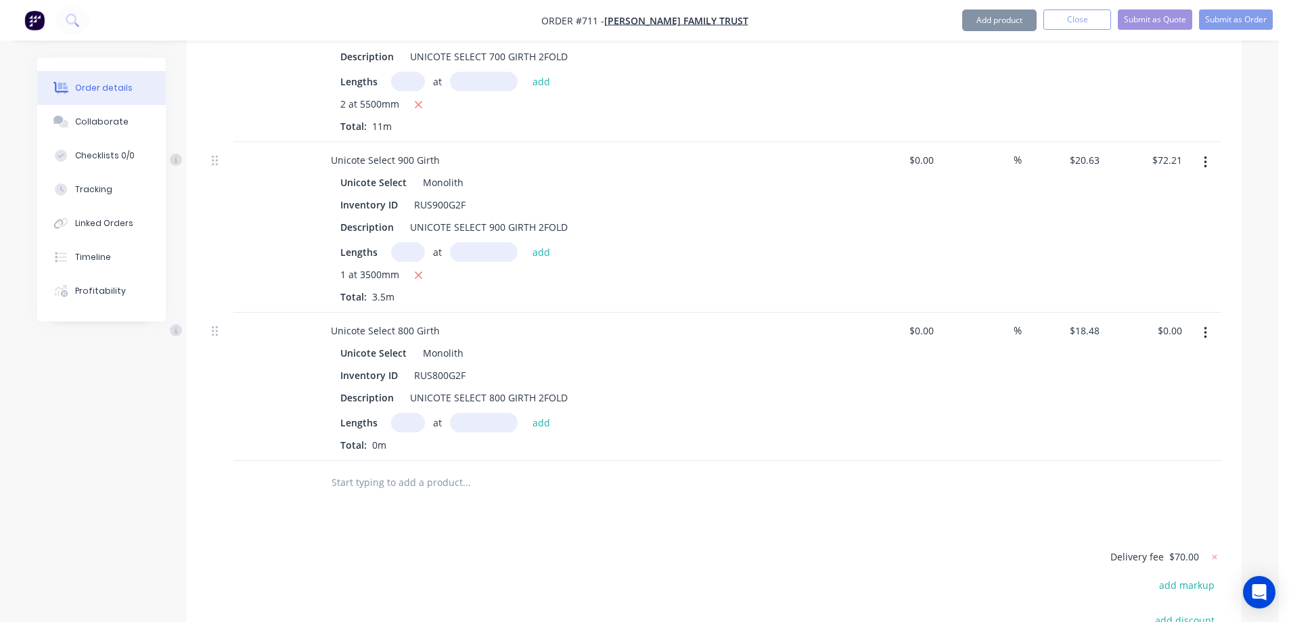
click at [411, 413] on input "text" at bounding box center [408, 423] width 34 height 20
type input "1"
type input "1000mm"
click at [552, 413] on button "add" at bounding box center [542, 422] width 32 height 18
type input "$18.48"
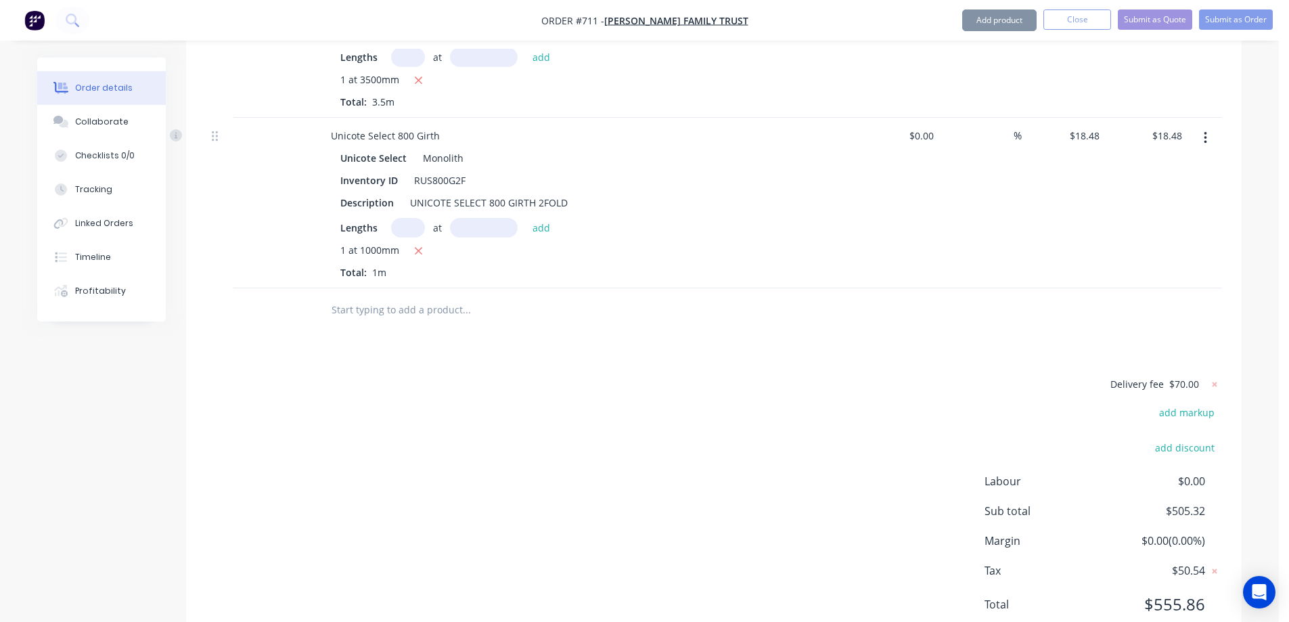
scroll to position [1625, 0]
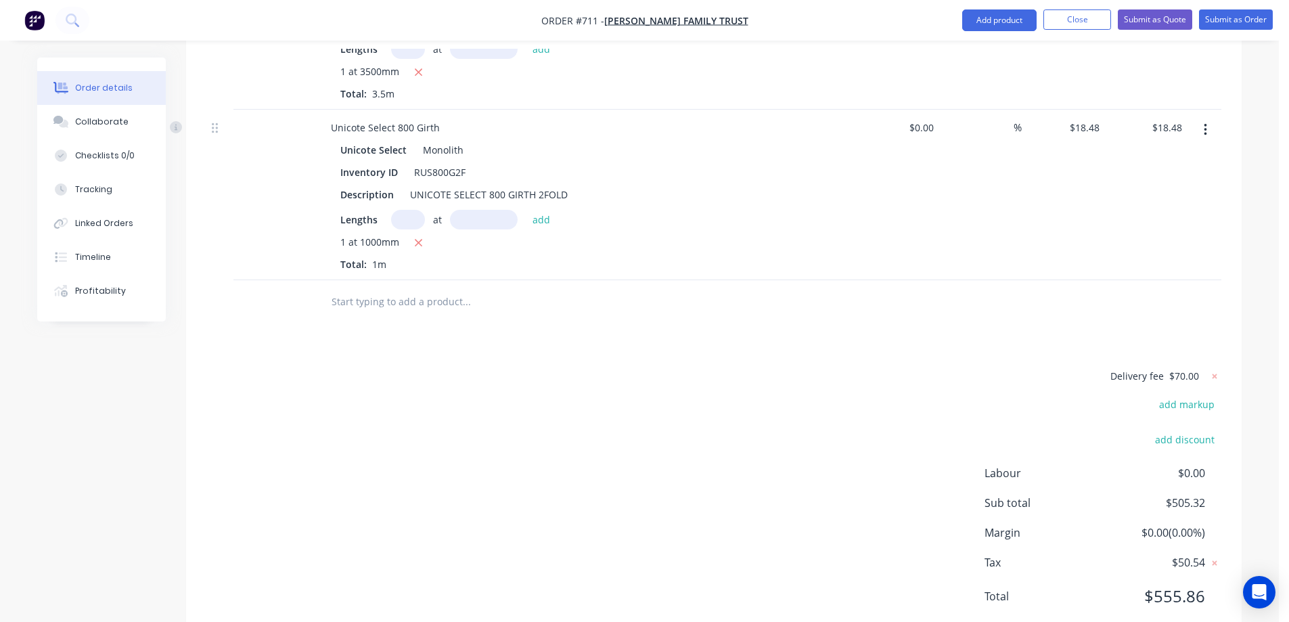
click at [403, 288] on input "text" at bounding box center [466, 301] width 271 height 27
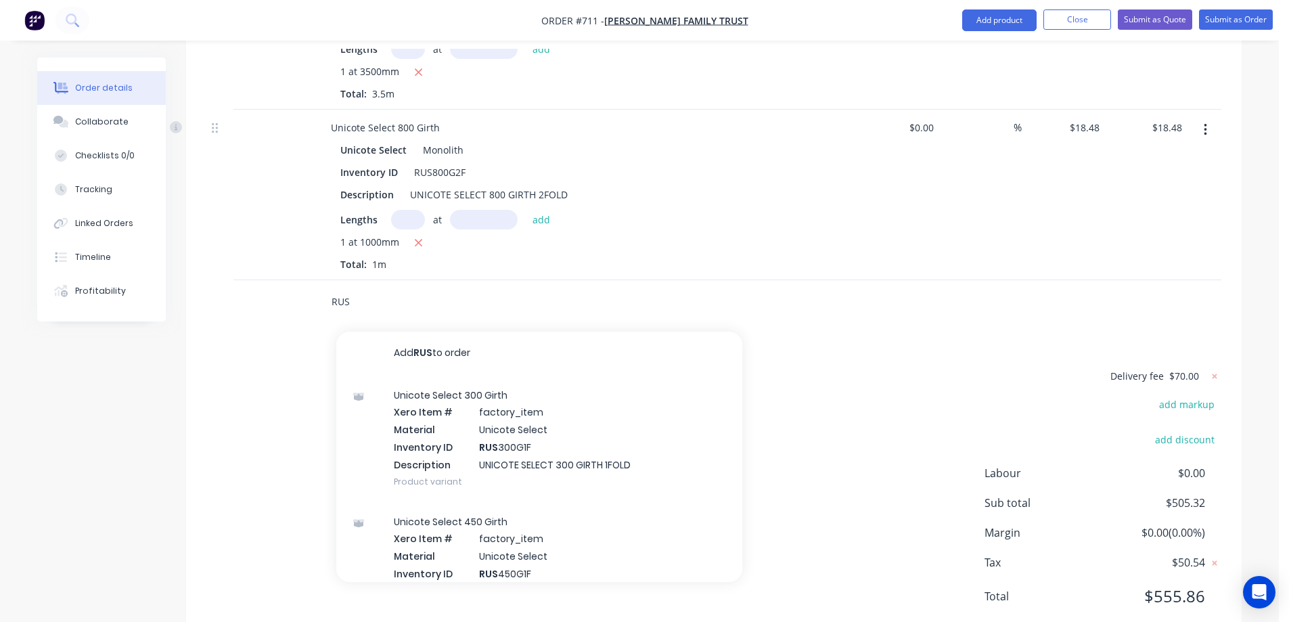
click at [368, 288] on input "RUS" at bounding box center [466, 301] width 271 height 27
type input "RUS700G2F"
click at [429, 375] on div "Unicote Select 700 Girth Xero Item # factory_item Material Unicote Select Inven…" at bounding box center [539, 438] width 406 height 127
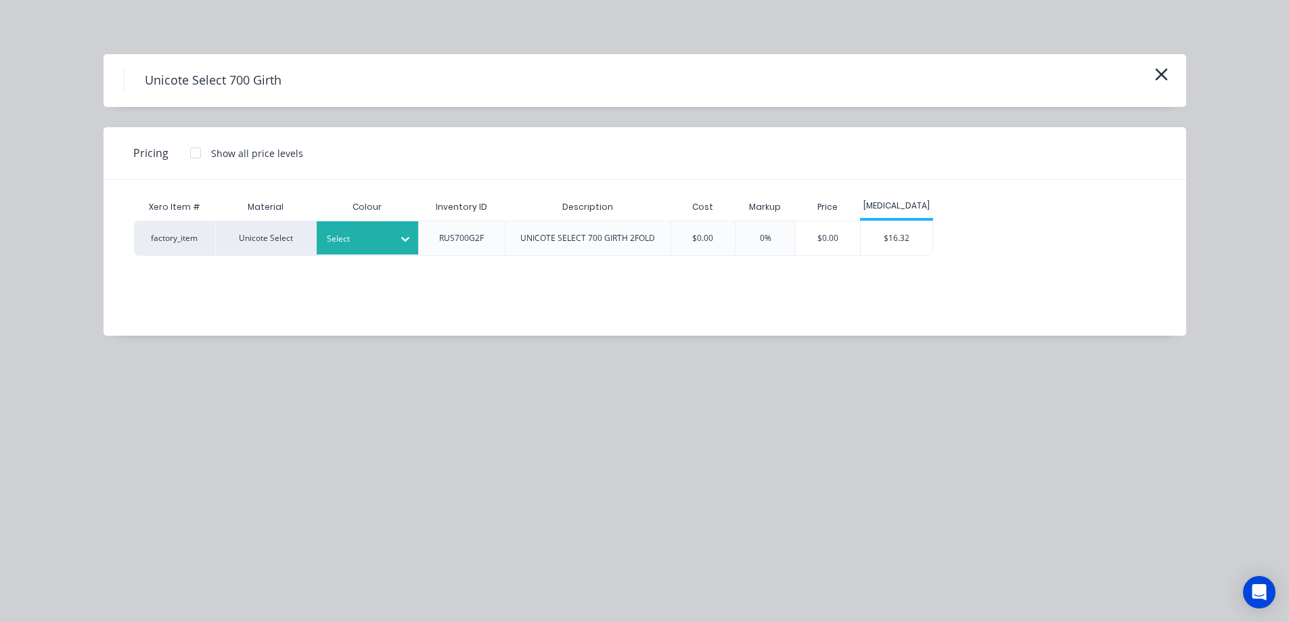
click at [380, 239] on div at bounding box center [357, 238] width 61 height 15
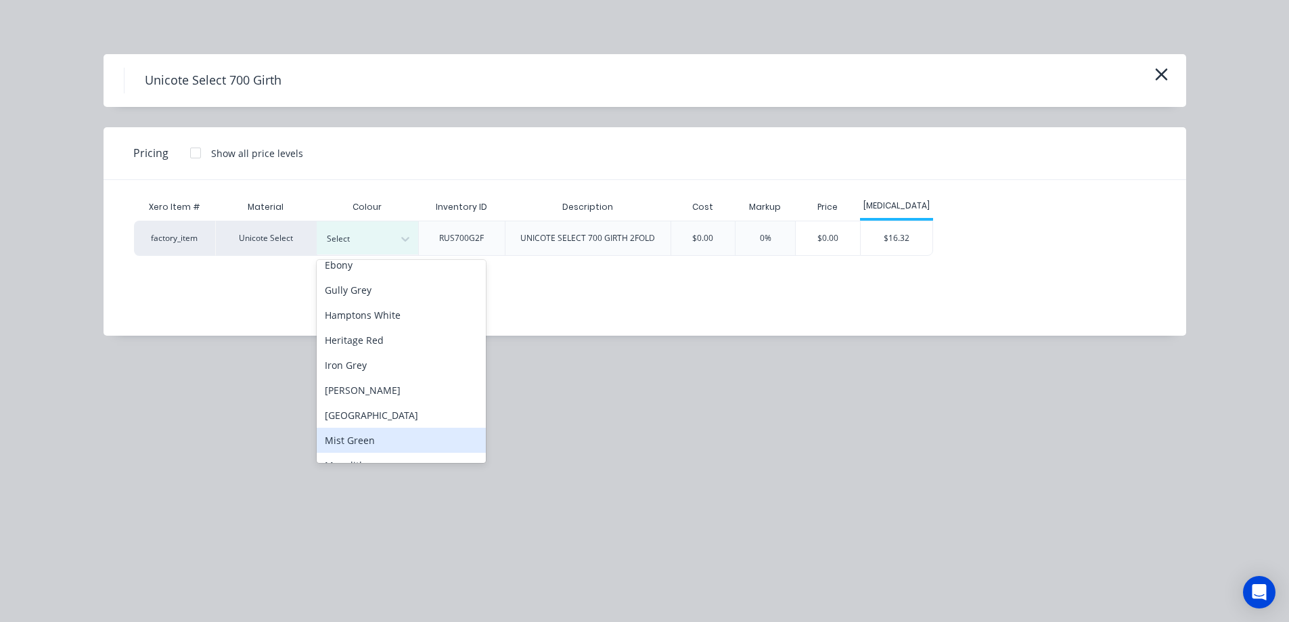
scroll to position [203, 0]
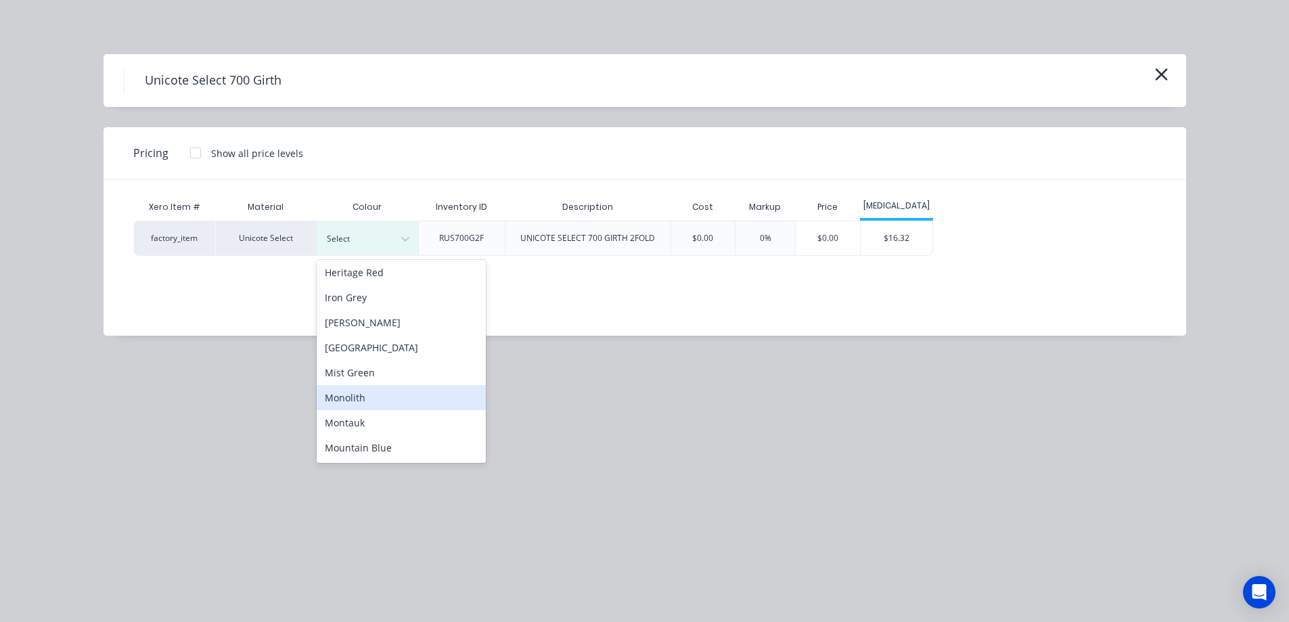
click at [364, 401] on div "Monolith" at bounding box center [401, 397] width 169 height 25
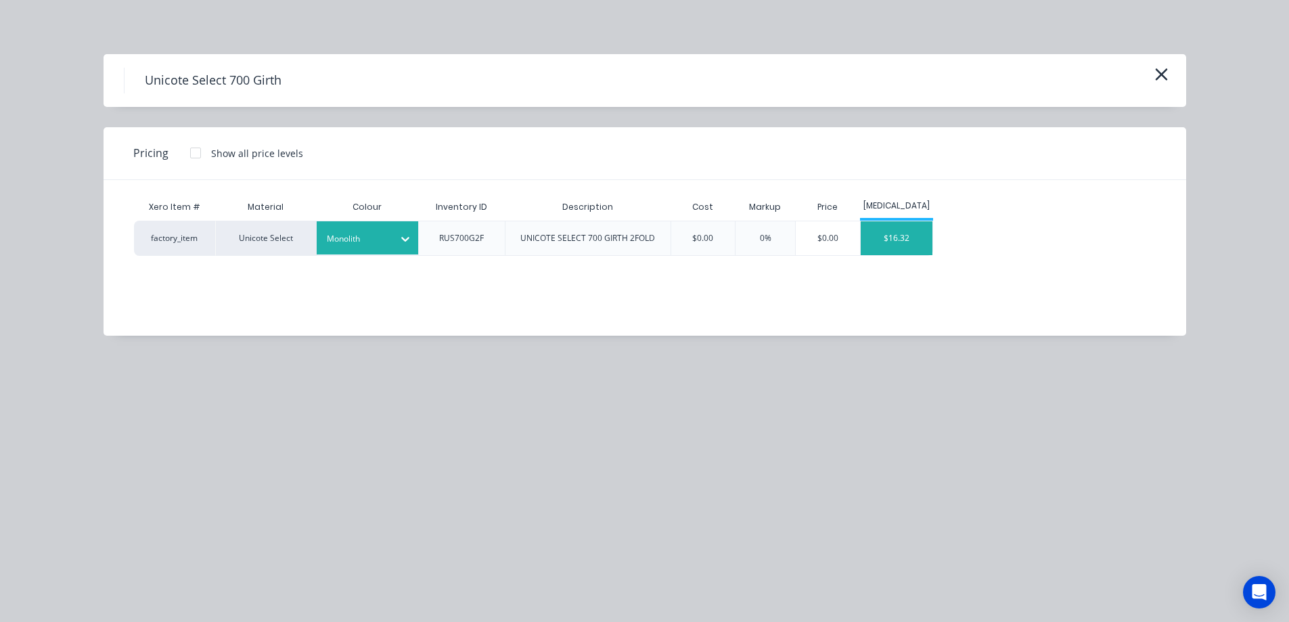
click at [926, 229] on div "$16.32" at bounding box center [897, 238] width 72 height 34
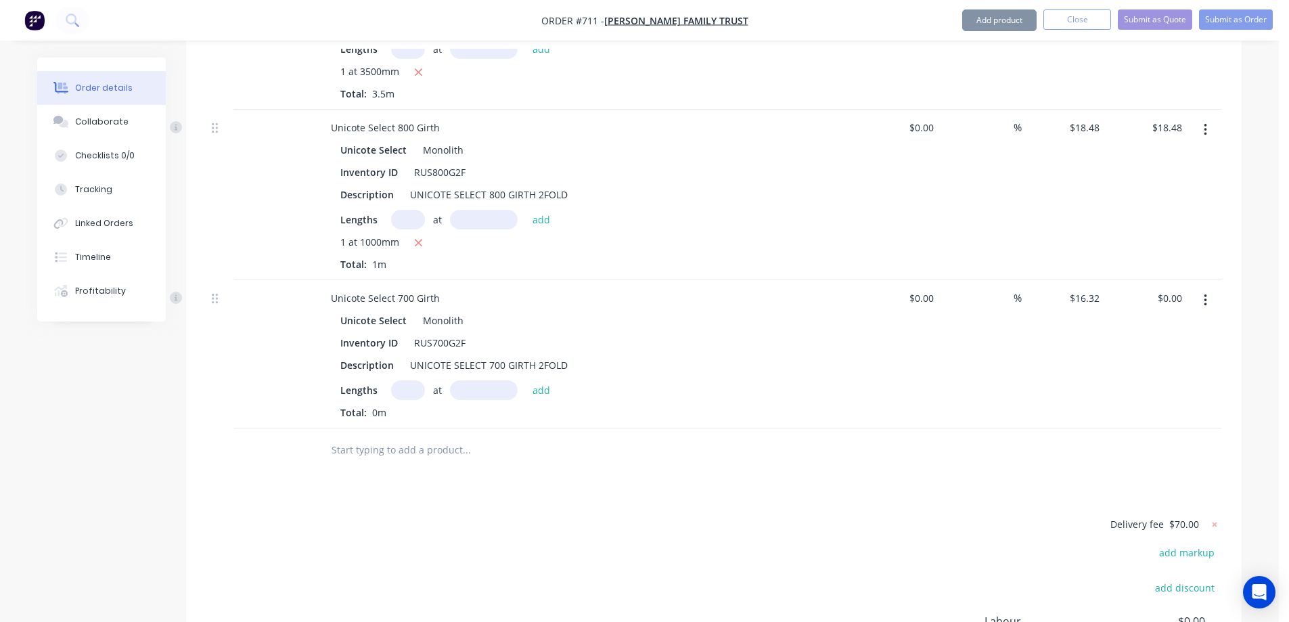
click at [403, 380] on input "text" at bounding box center [408, 390] width 34 height 20
type input "1"
type input "1000mm"
click at [551, 380] on button "add" at bounding box center [542, 389] width 32 height 18
type input "$16.32"
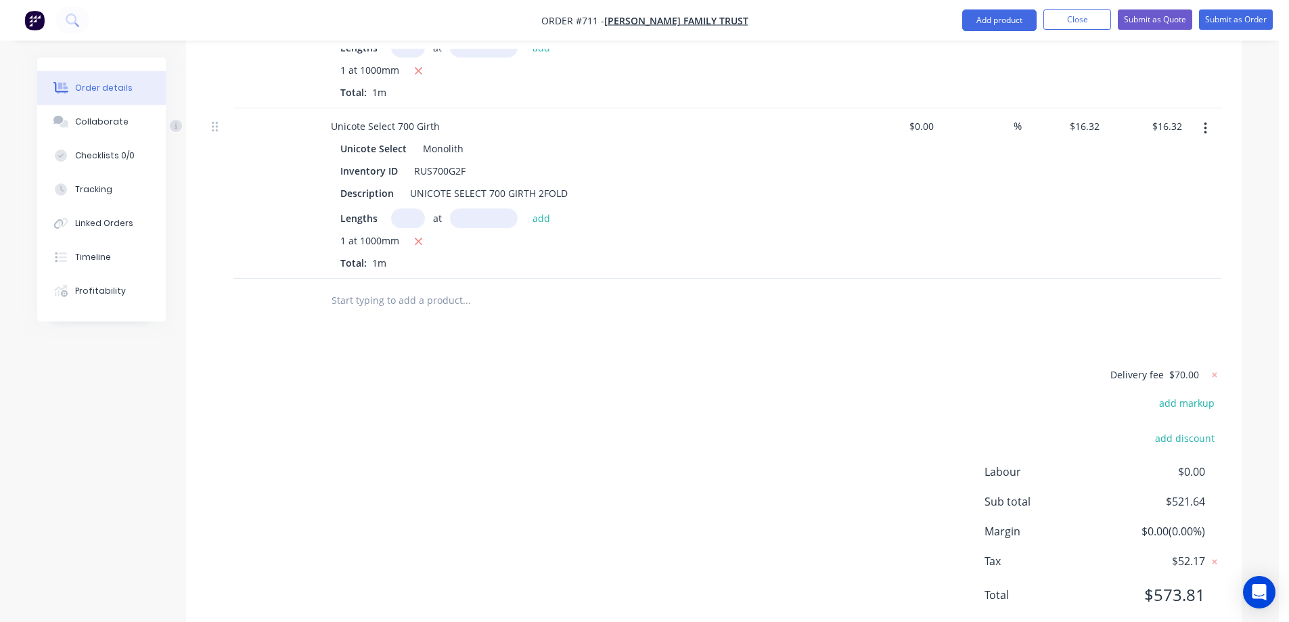
scroll to position [1798, 0]
click at [396, 285] on input "text" at bounding box center [466, 298] width 271 height 27
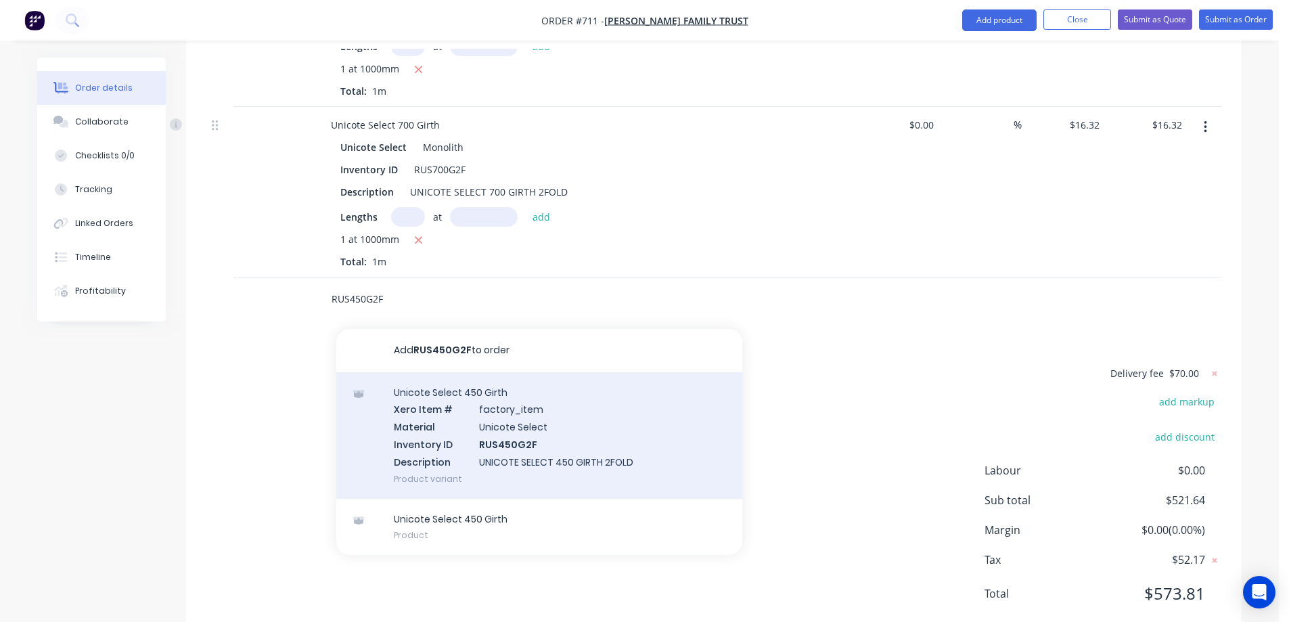
type input "RUS450G2F"
click at [458, 384] on div "Unicote Select 450 Girth Xero Item # factory_item Material Unicote Select Inven…" at bounding box center [539, 435] width 406 height 127
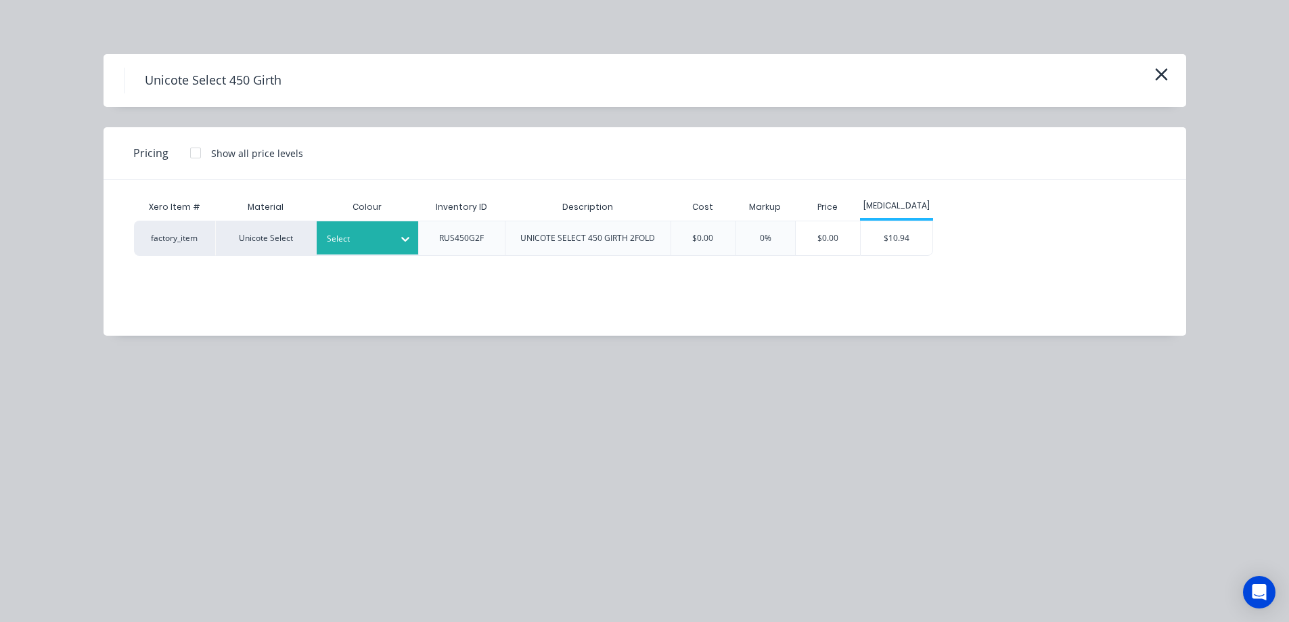
click at [396, 231] on div at bounding box center [405, 239] width 24 height 22
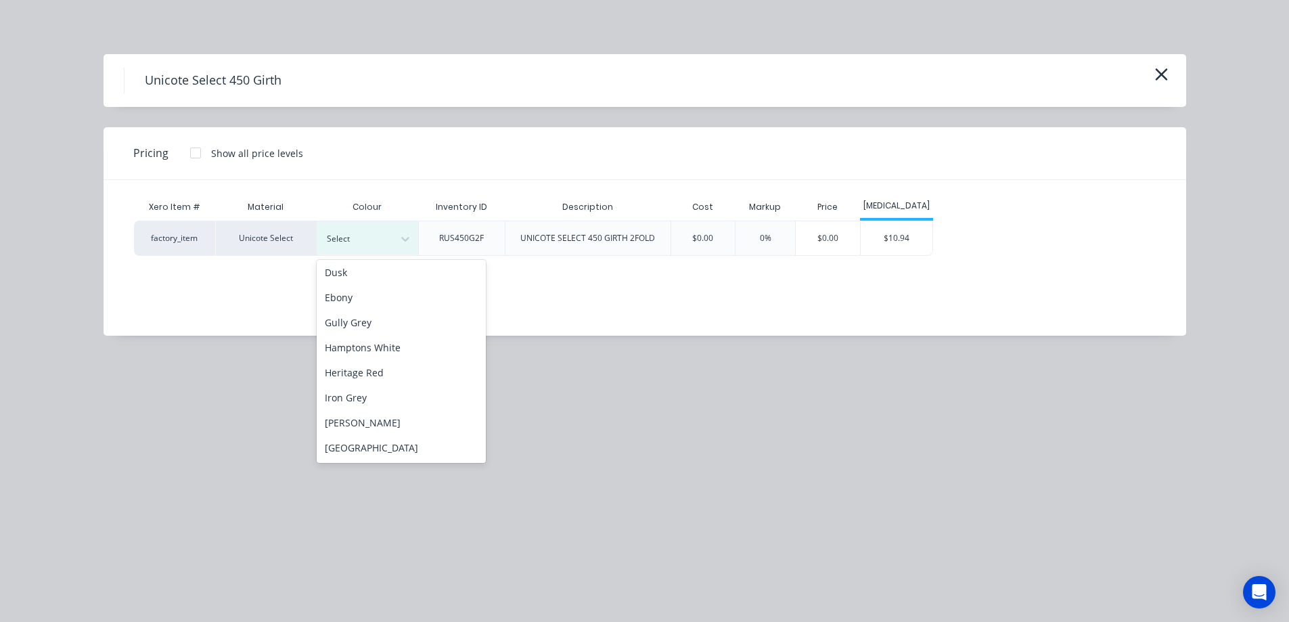
scroll to position [203, 0]
click at [372, 397] on div "Monolith" at bounding box center [401, 397] width 169 height 25
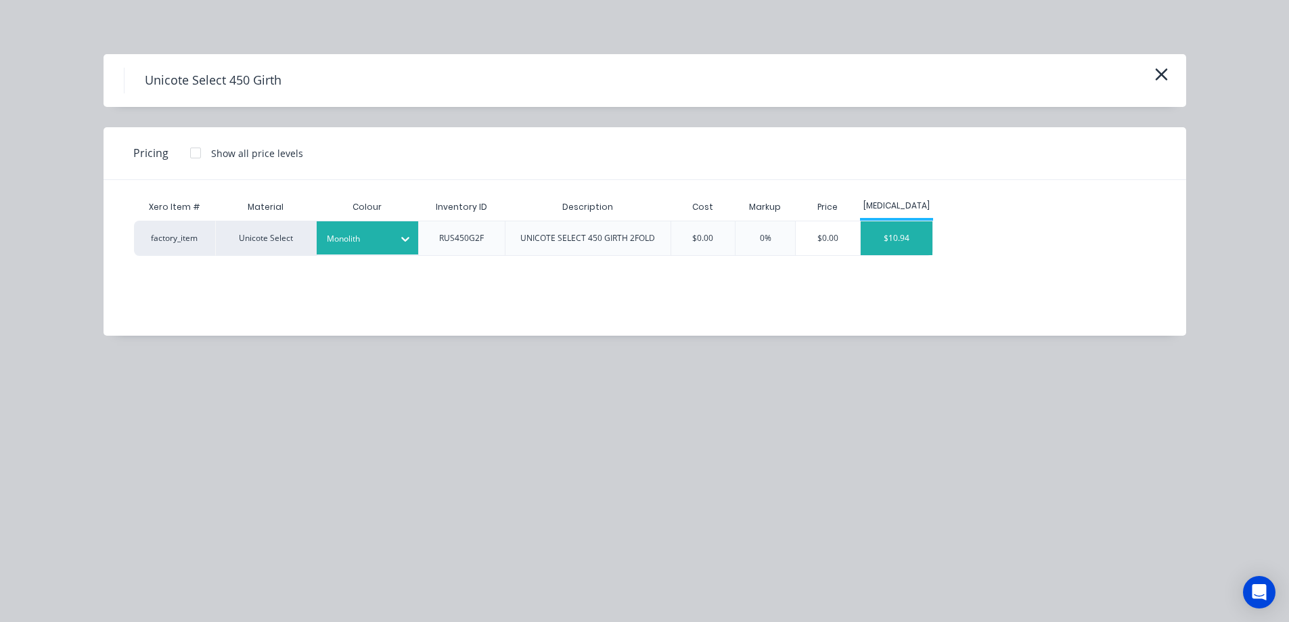
click at [918, 242] on div "$10.94" at bounding box center [897, 238] width 72 height 34
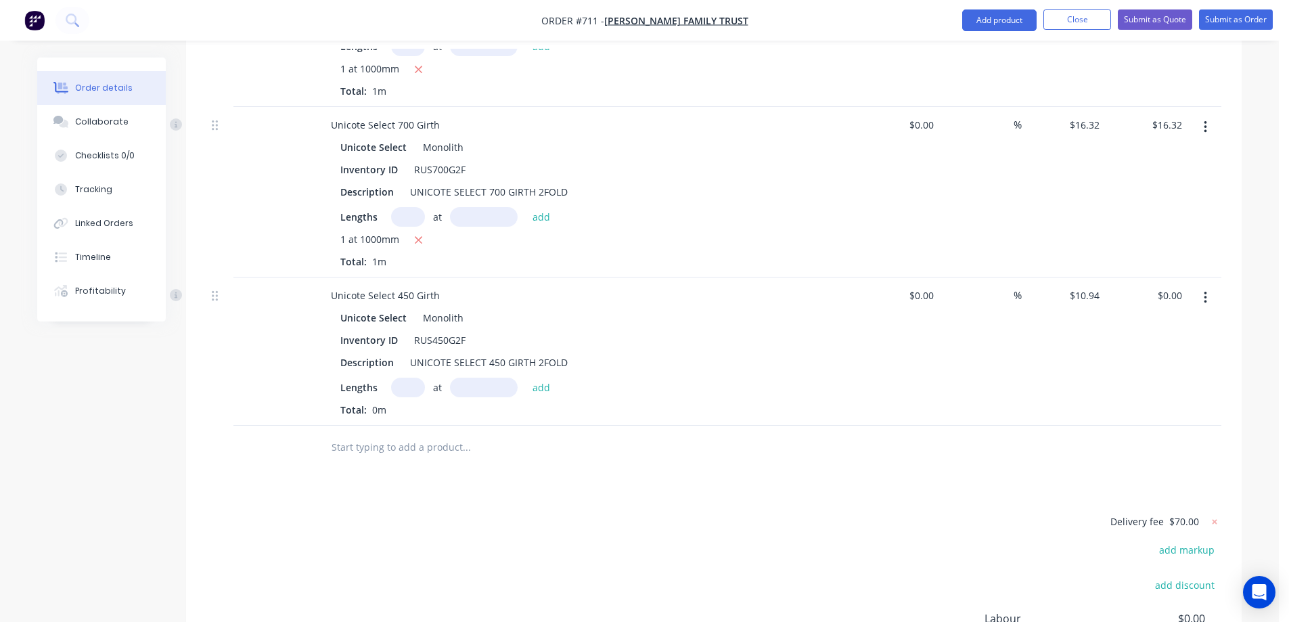
click at [409, 377] on input "text" at bounding box center [408, 387] width 34 height 20
type input "1"
type input "2500mm"
click at [531, 377] on button "add" at bounding box center [542, 386] width 32 height 18
type input "$27.35"
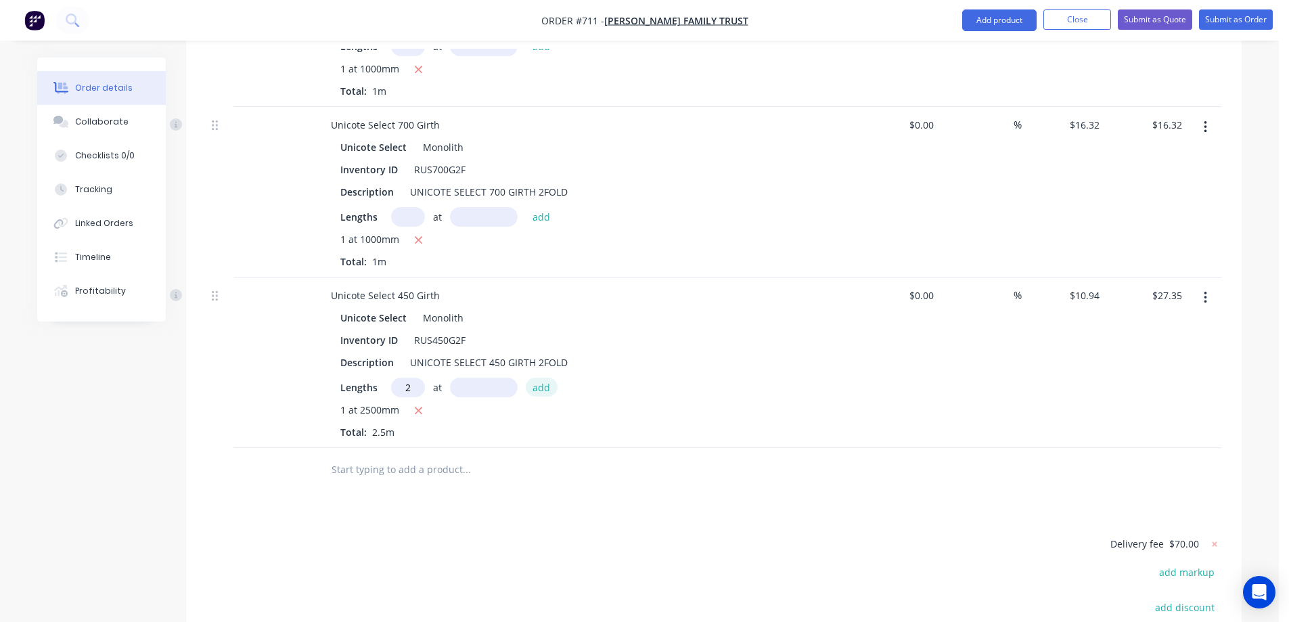
type input "2"
type input "1600mm"
click at [531, 377] on button "add" at bounding box center [542, 386] width 32 height 18
type input "$62.36"
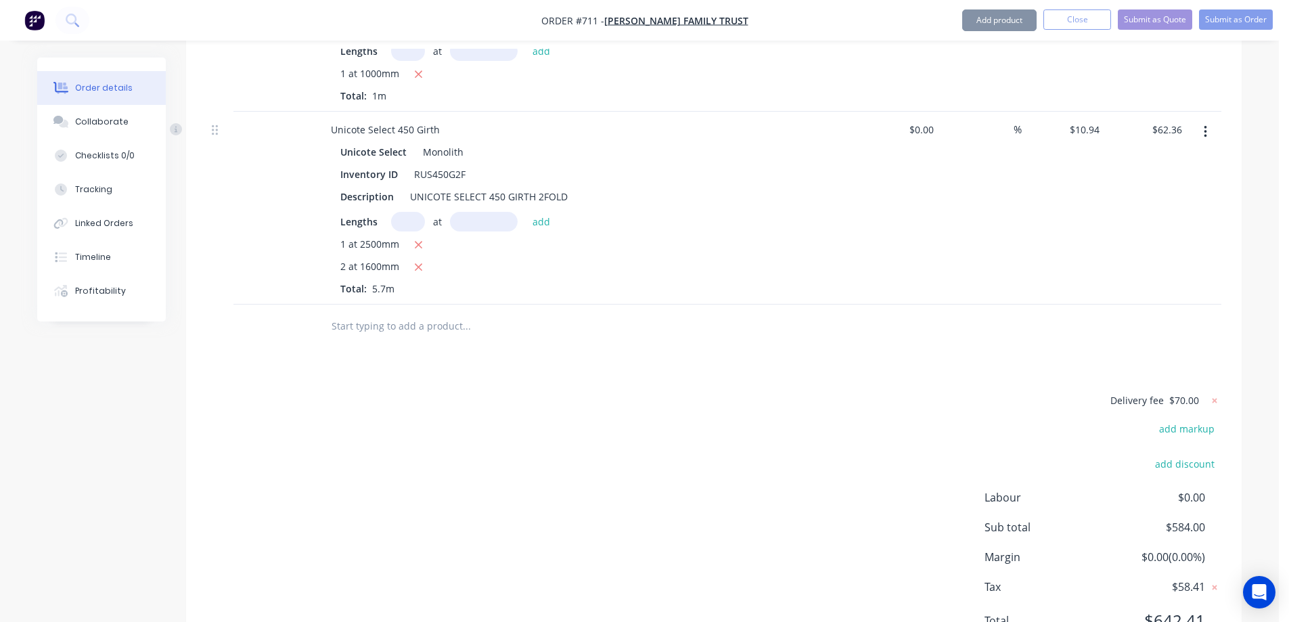
scroll to position [1991, 0]
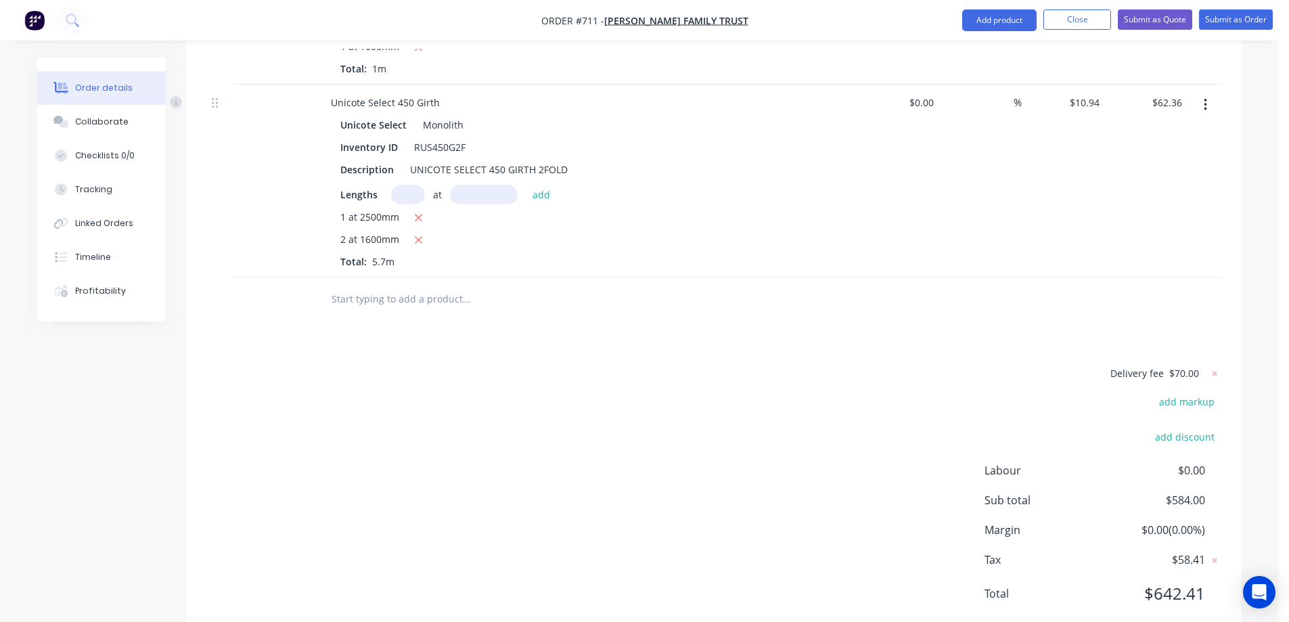
click at [399, 285] on input "text" at bounding box center [466, 298] width 271 height 27
click at [1017, 26] on button "Add product" at bounding box center [999, 20] width 74 height 22
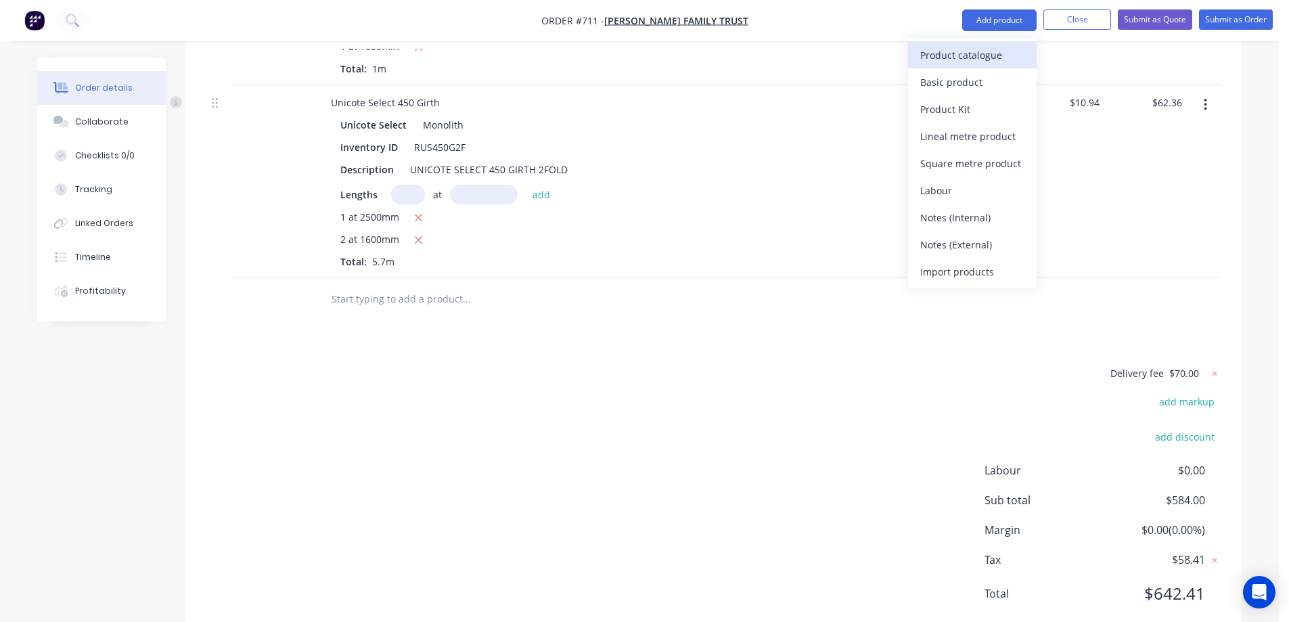
click at [989, 58] on div "Product catalogue" at bounding box center [972, 55] width 104 height 20
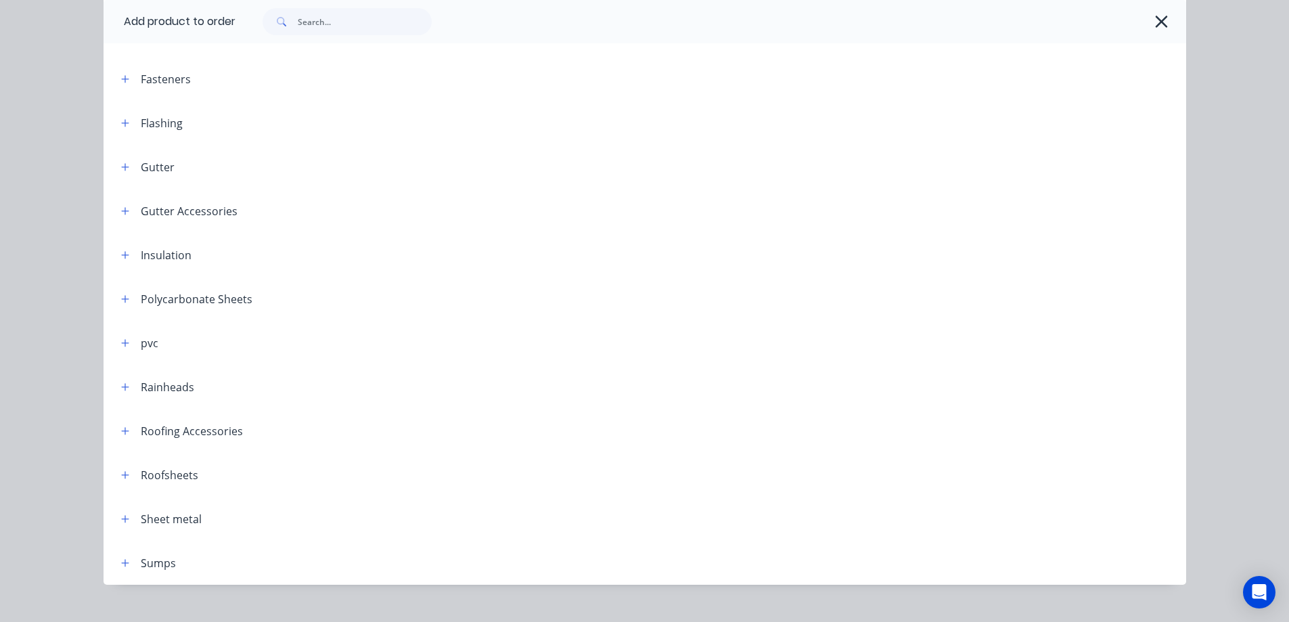
scroll to position [334, 0]
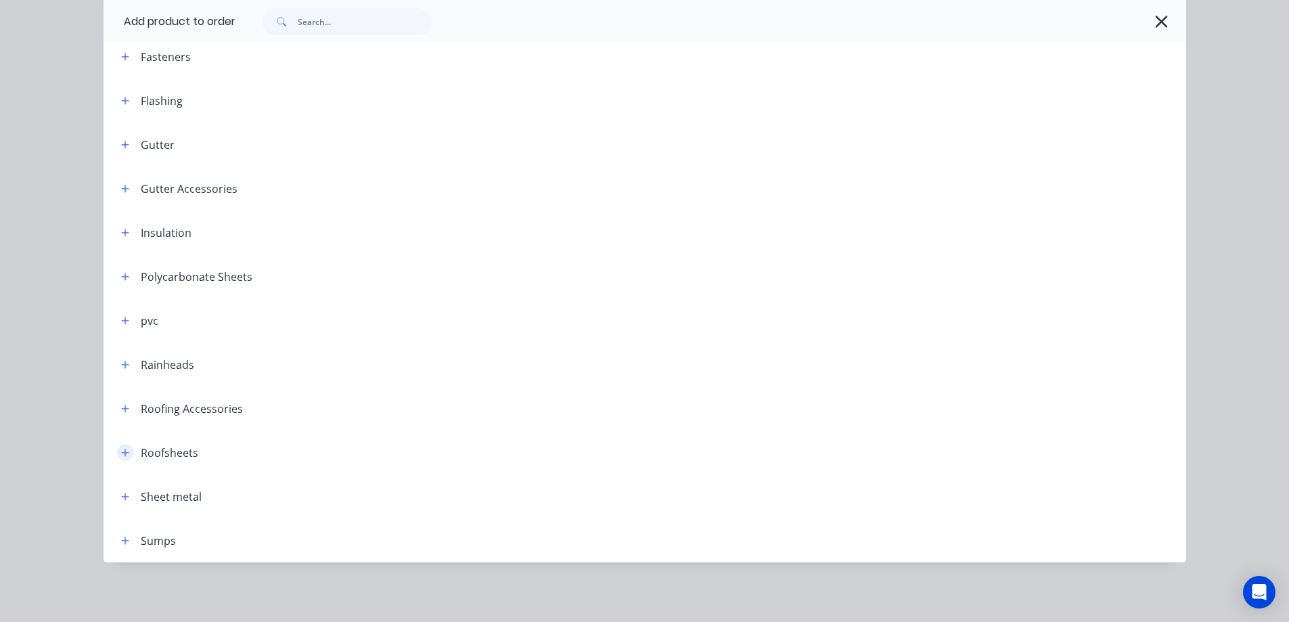
click at [120, 444] on button "button" at bounding box center [125, 452] width 17 height 17
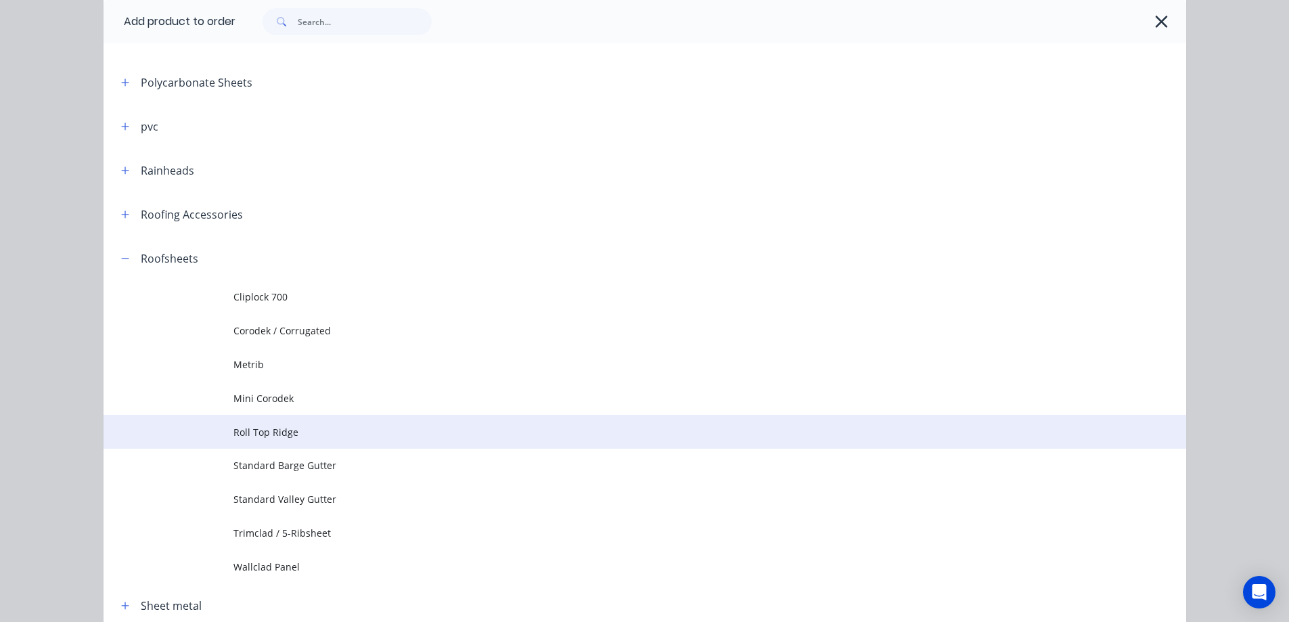
scroll to position [536, 0]
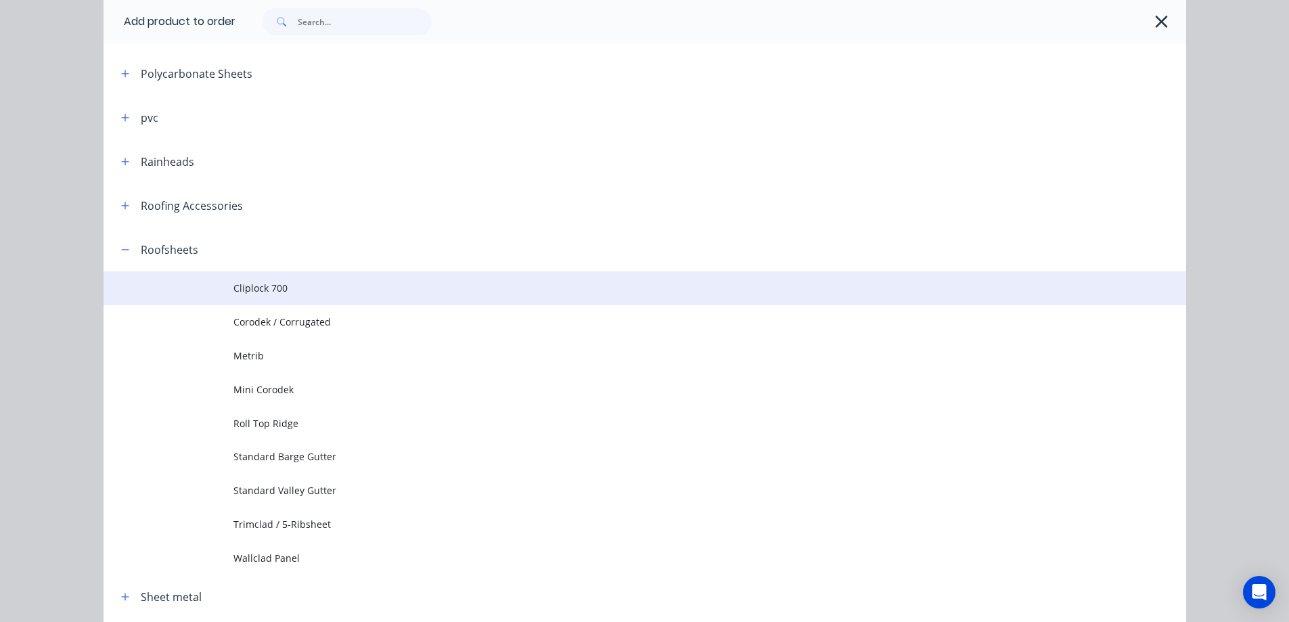
click at [259, 292] on span "Cliplock 700" at bounding box center [614, 288] width 762 height 14
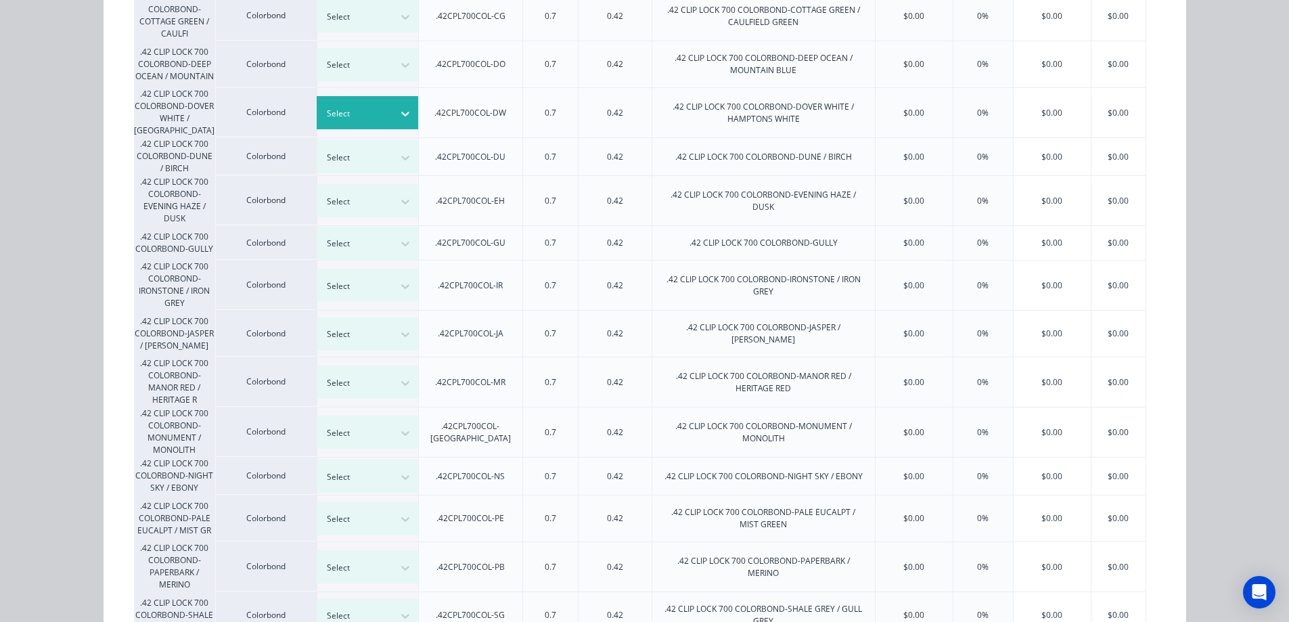
scroll to position [474, 0]
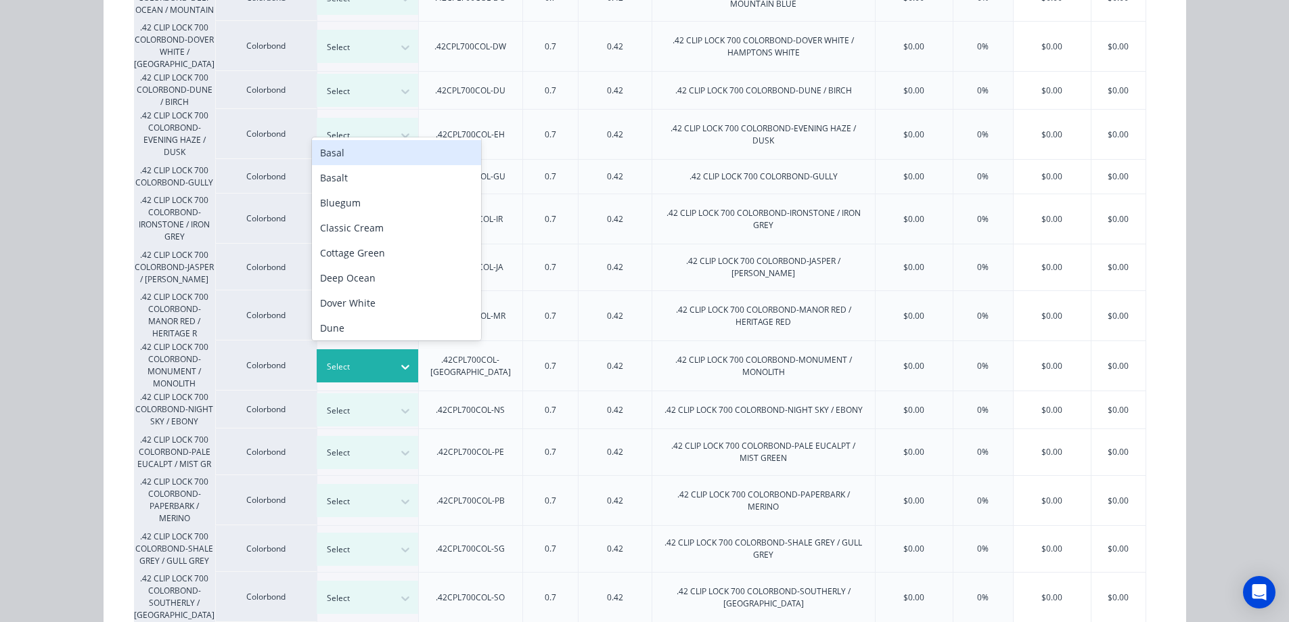
click at [398, 360] on icon at bounding box center [405, 367] width 14 height 14
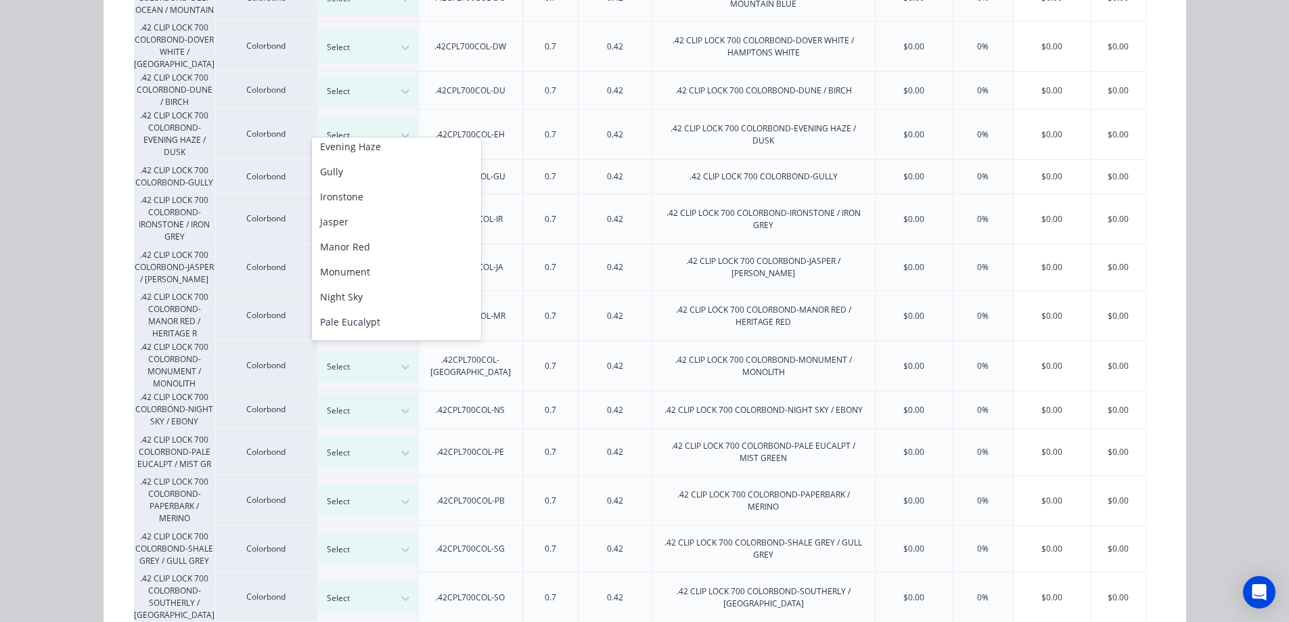
scroll to position [211, 0]
click at [377, 271] on div "Monument" at bounding box center [396, 266] width 169 height 25
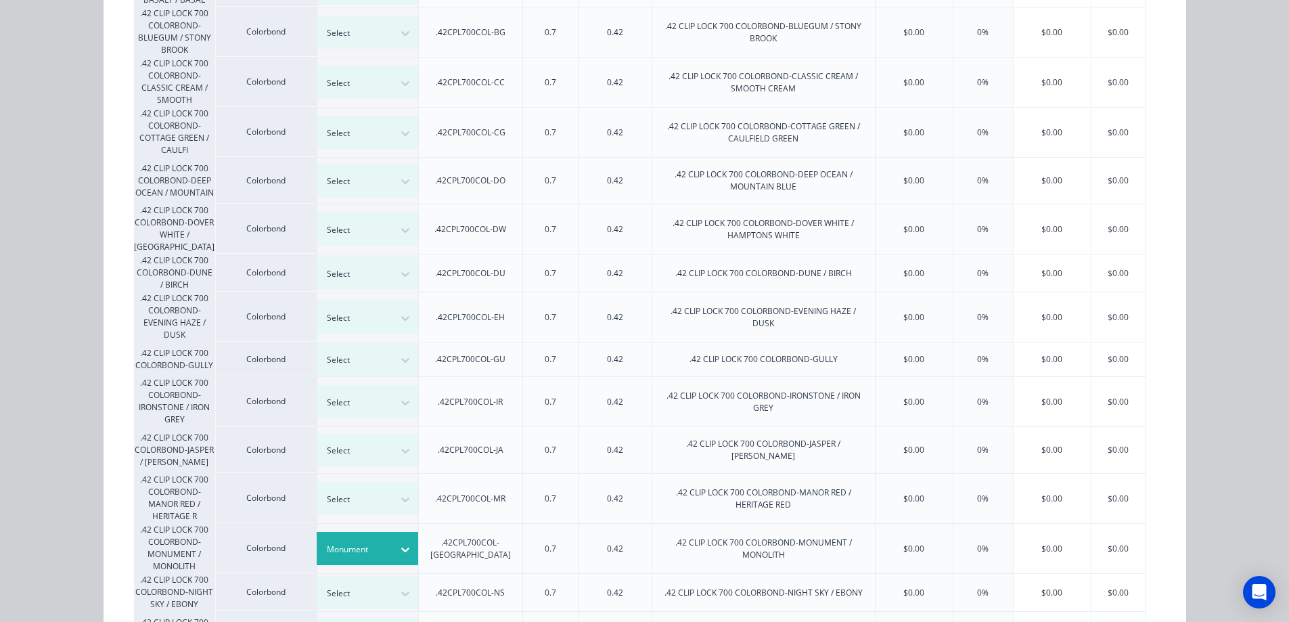
scroll to position [406, 0]
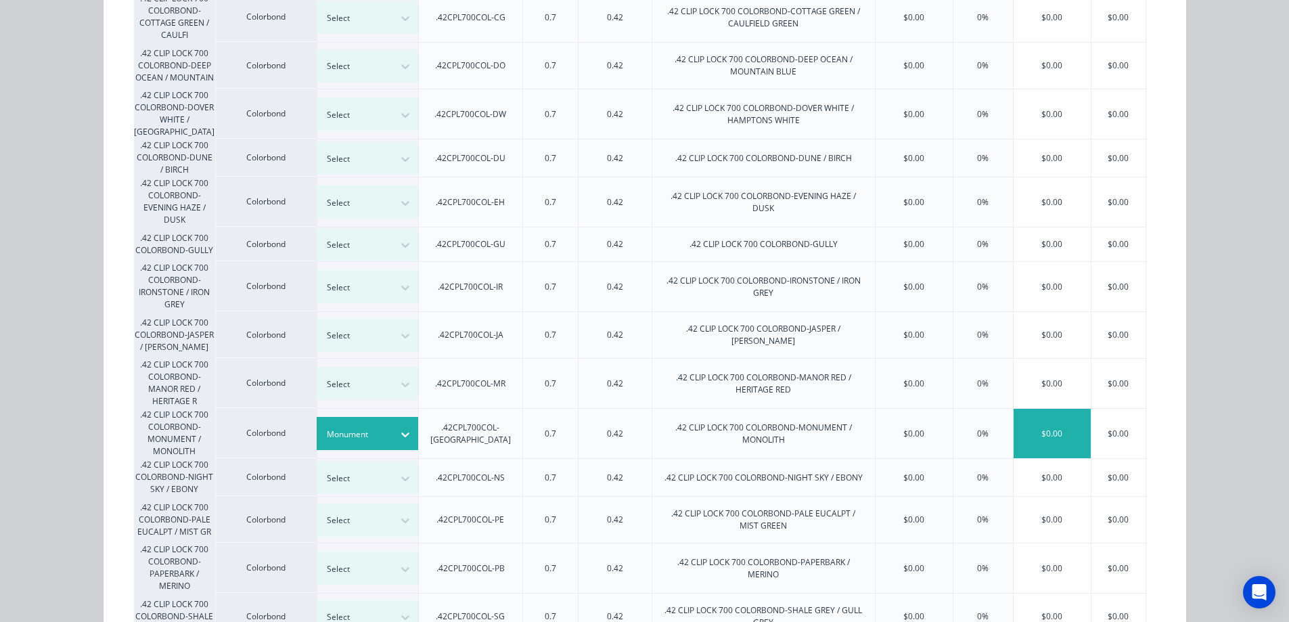
click at [1028, 432] on div "$0.00" at bounding box center [1051, 433] width 77 height 49
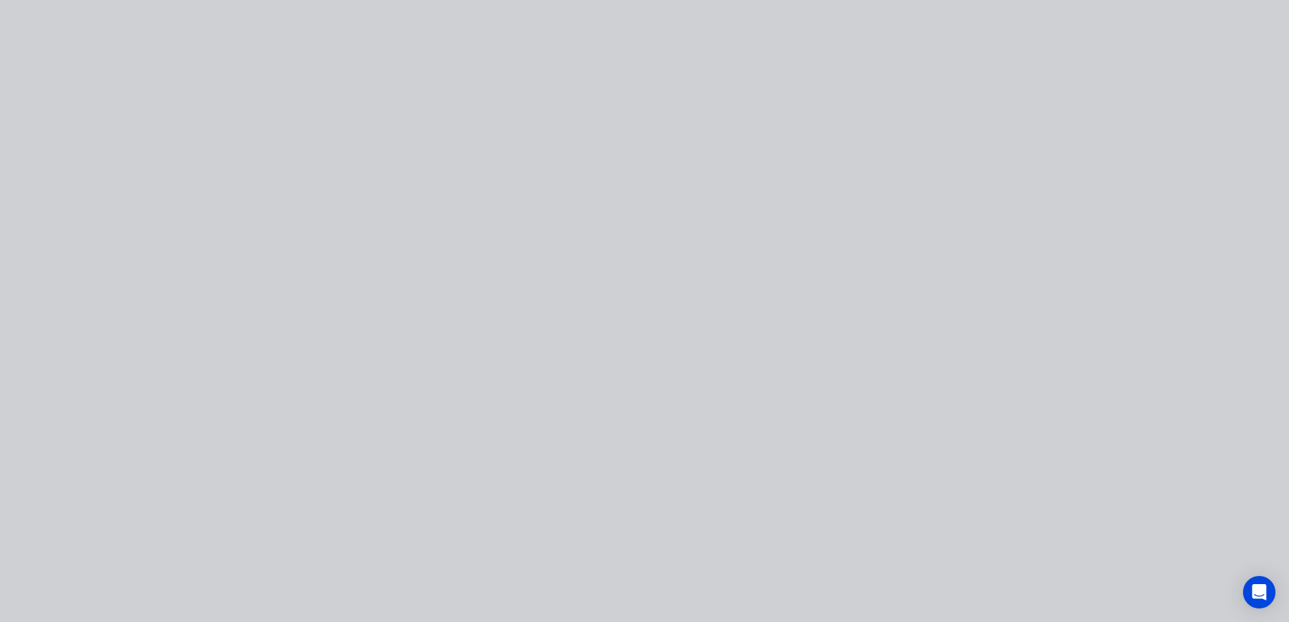
scroll to position [0, 0]
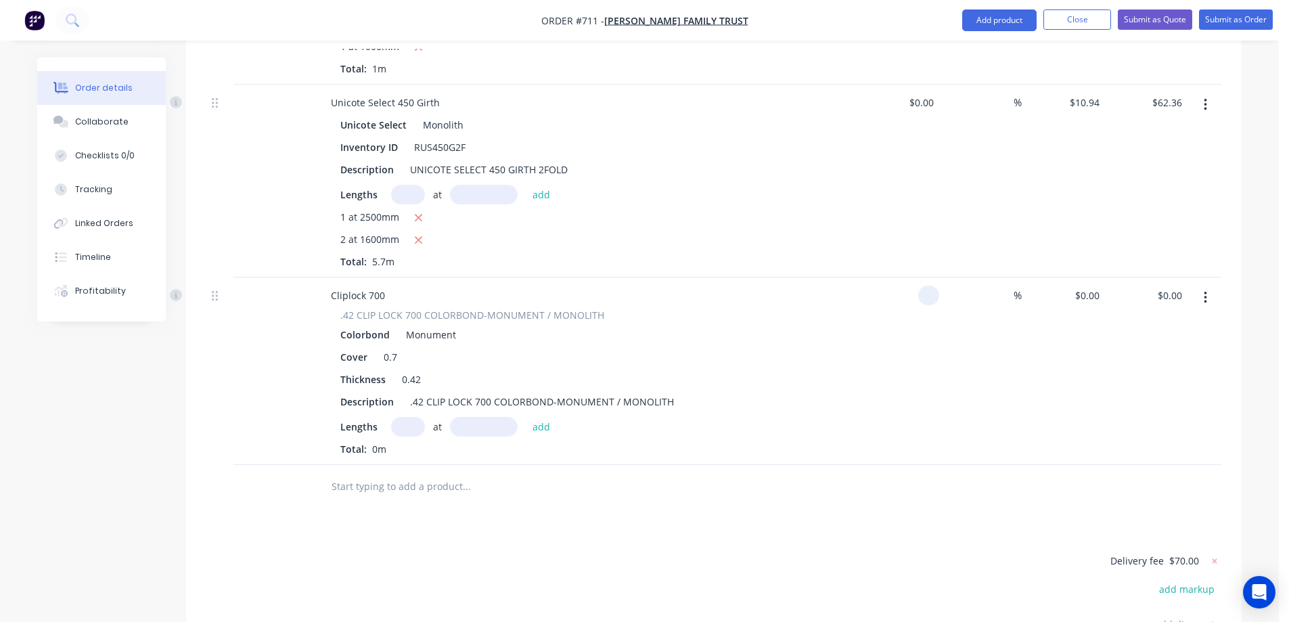
click at [927, 285] on input at bounding box center [931, 295] width 16 height 20
type input "$13.80"
click at [879, 350] on div "$13.80 $13.80" at bounding box center [897, 370] width 83 height 187
click at [403, 417] on input "text" at bounding box center [408, 427] width 34 height 20
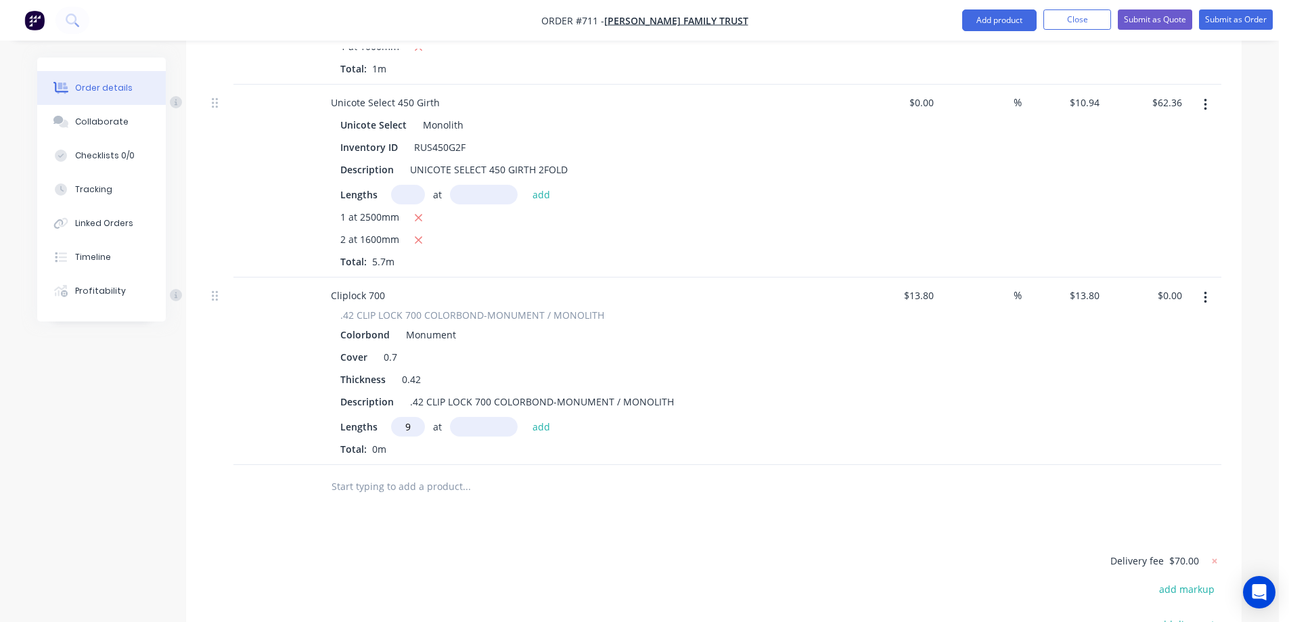
type input "9"
type input "2980mm"
click at [539, 417] on button "add" at bounding box center [542, 426] width 32 height 18
type input "$370.12"
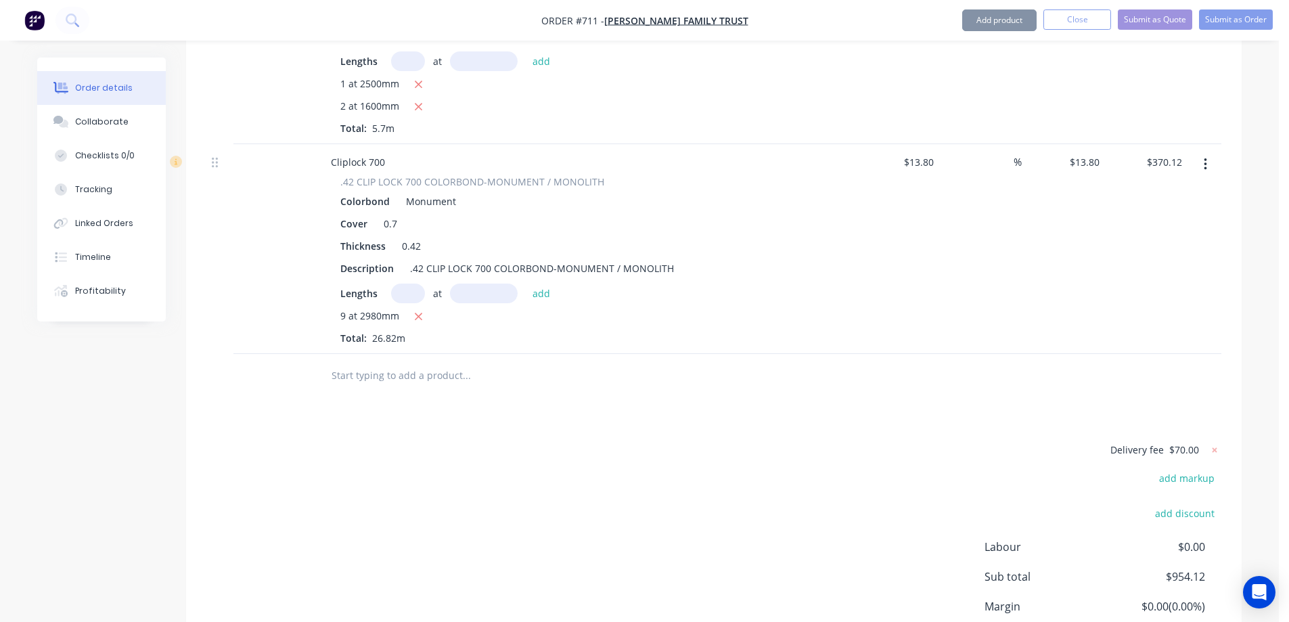
scroll to position [2126, 0]
click at [432, 360] on input "text" at bounding box center [466, 373] width 271 height 27
click at [980, 23] on button "Add product" at bounding box center [999, 20] width 74 height 22
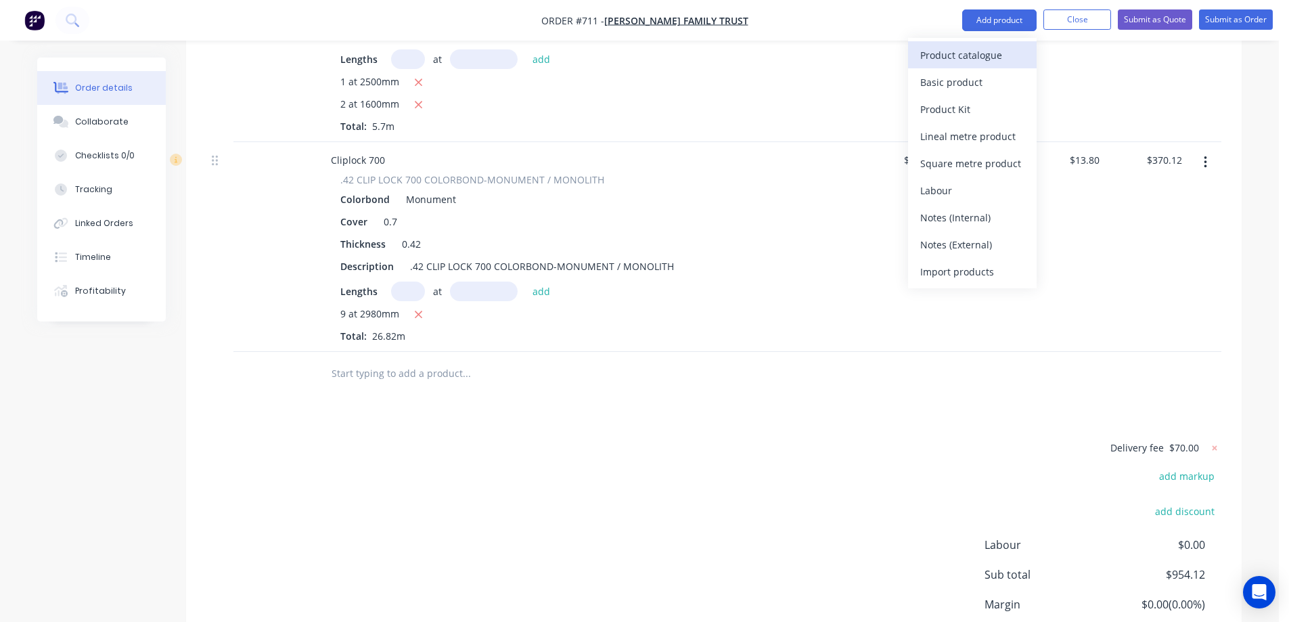
click at [959, 54] on div "Product catalogue" at bounding box center [972, 55] width 104 height 20
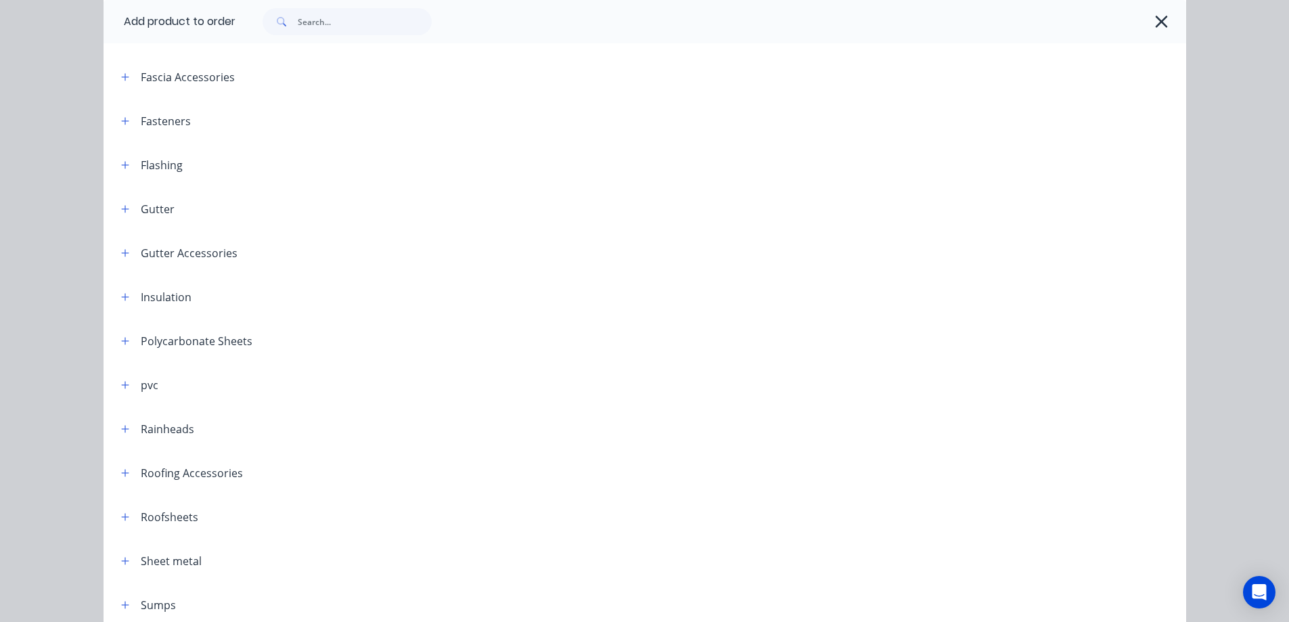
scroll to position [334, 0]
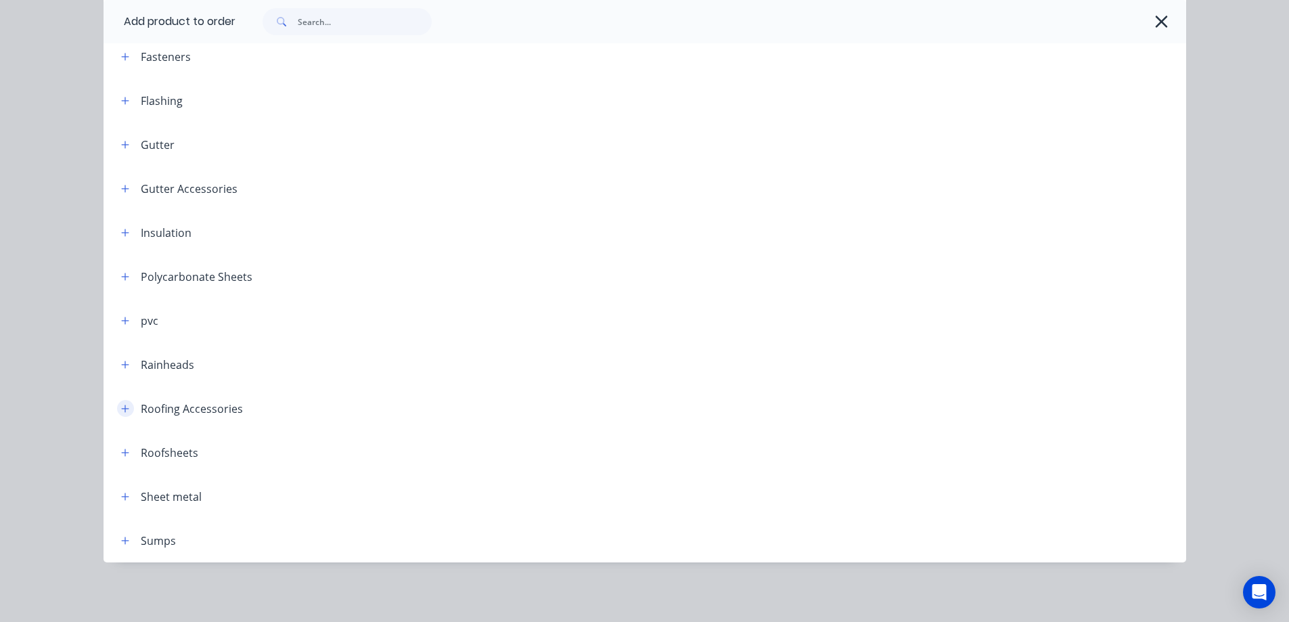
click at [121, 407] on icon "button" at bounding box center [125, 408] width 8 height 9
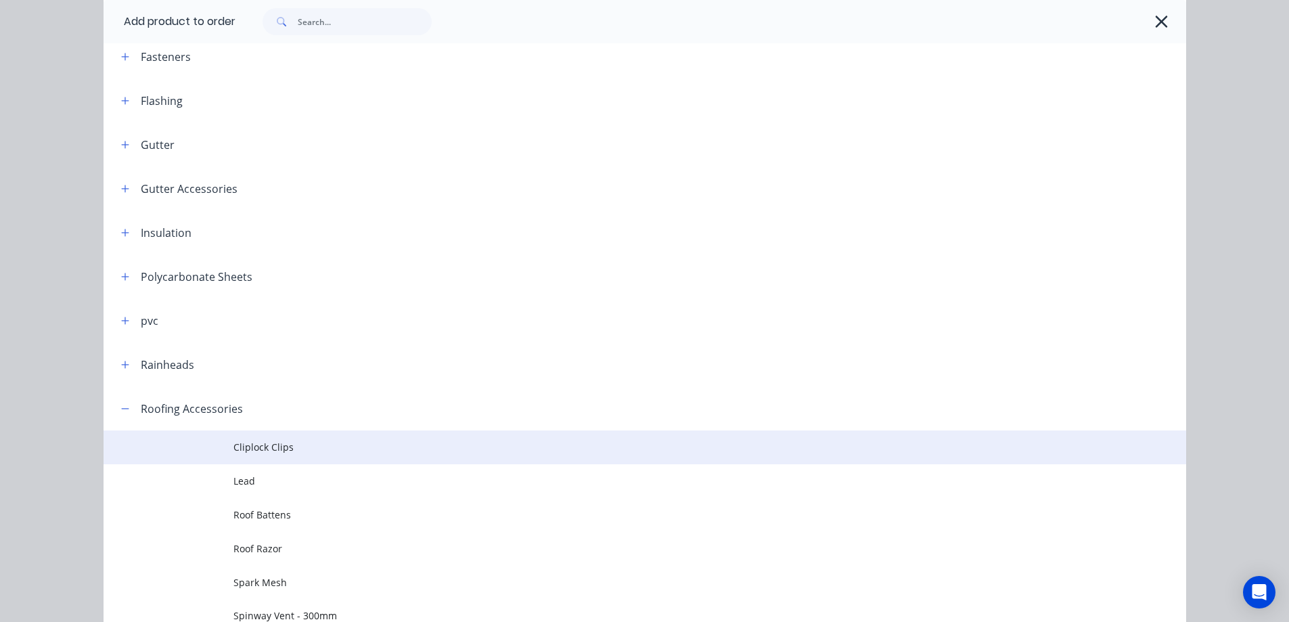
scroll to position [401, 0]
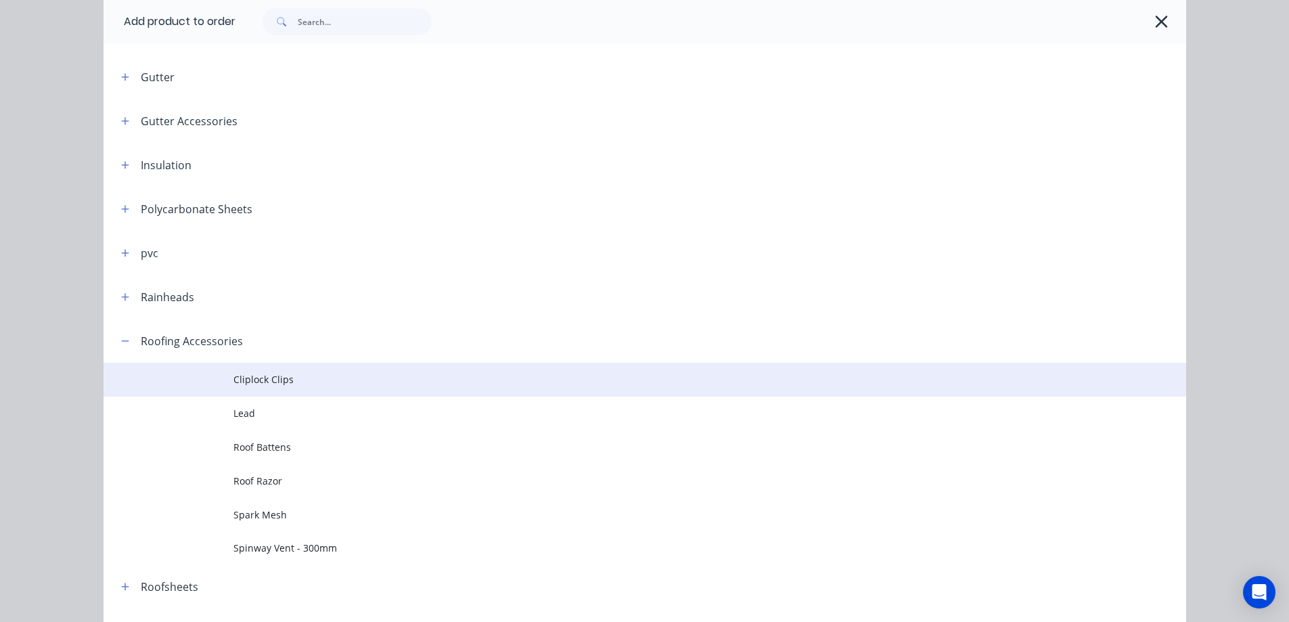
click at [262, 373] on span "Cliplock Clips" at bounding box center [614, 379] width 762 height 14
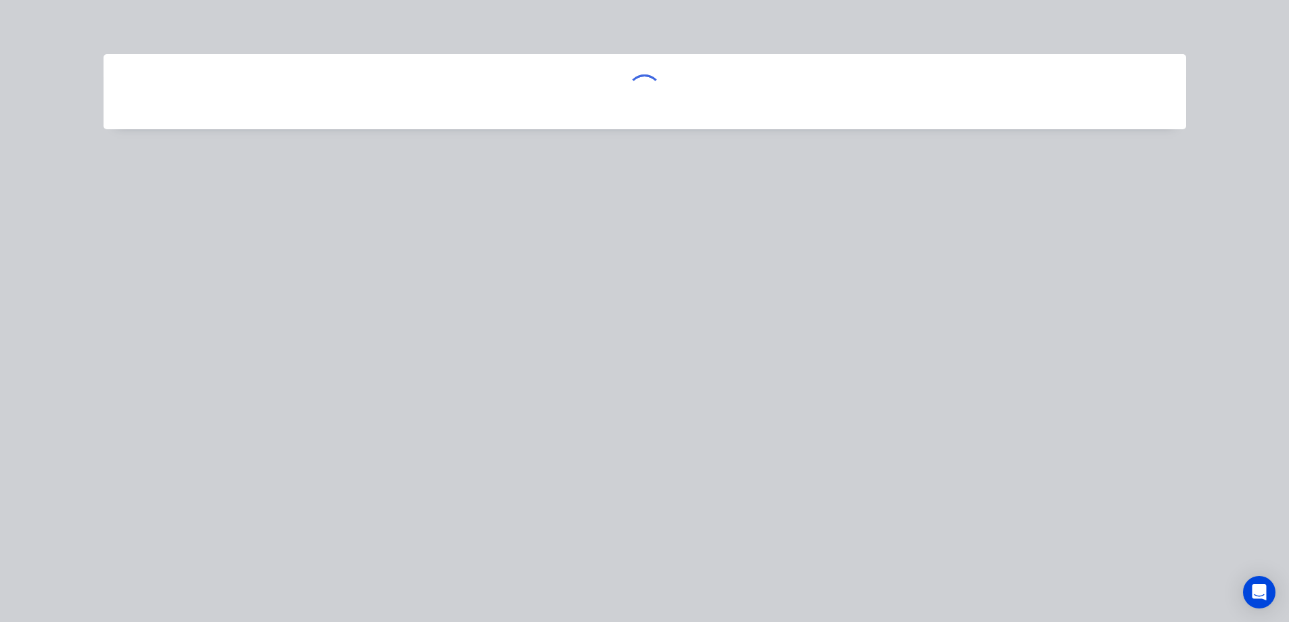
click at [262, 373] on div at bounding box center [644, 311] width 1289 height 622
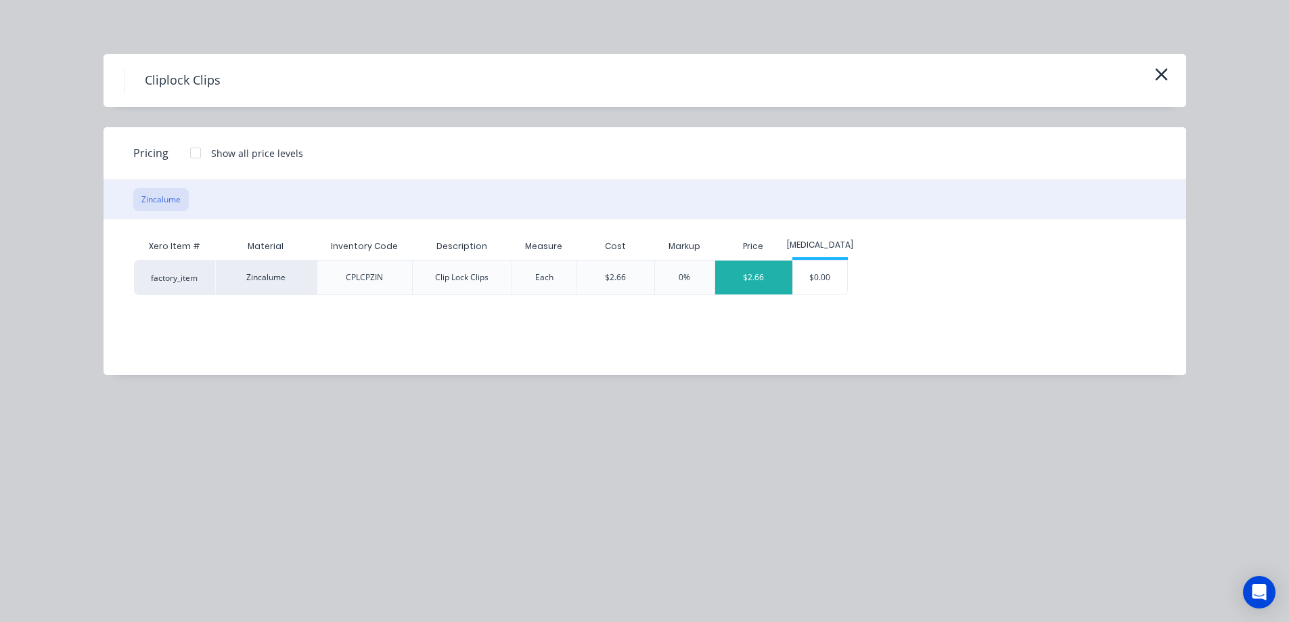
click at [784, 279] on div "$2.66" at bounding box center [753, 277] width 77 height 34
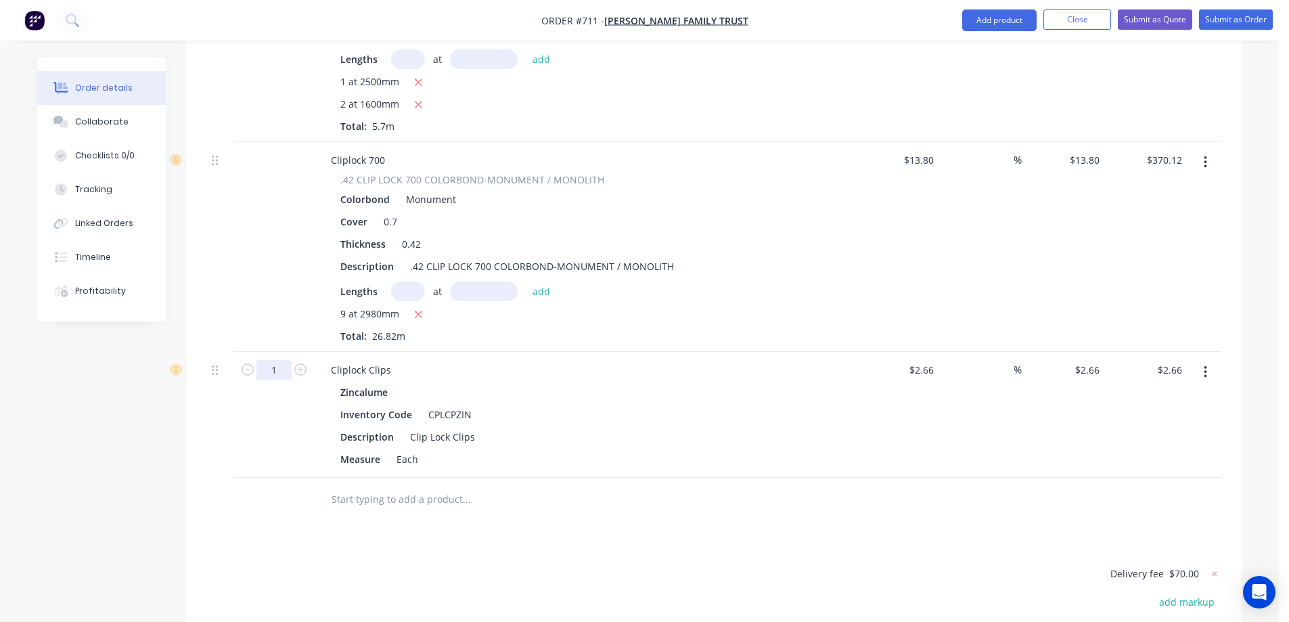
click at [281, 360] on input "1" at bounding box center [273, 370] width 35 height 20
type input "30"
type input "$79.80"
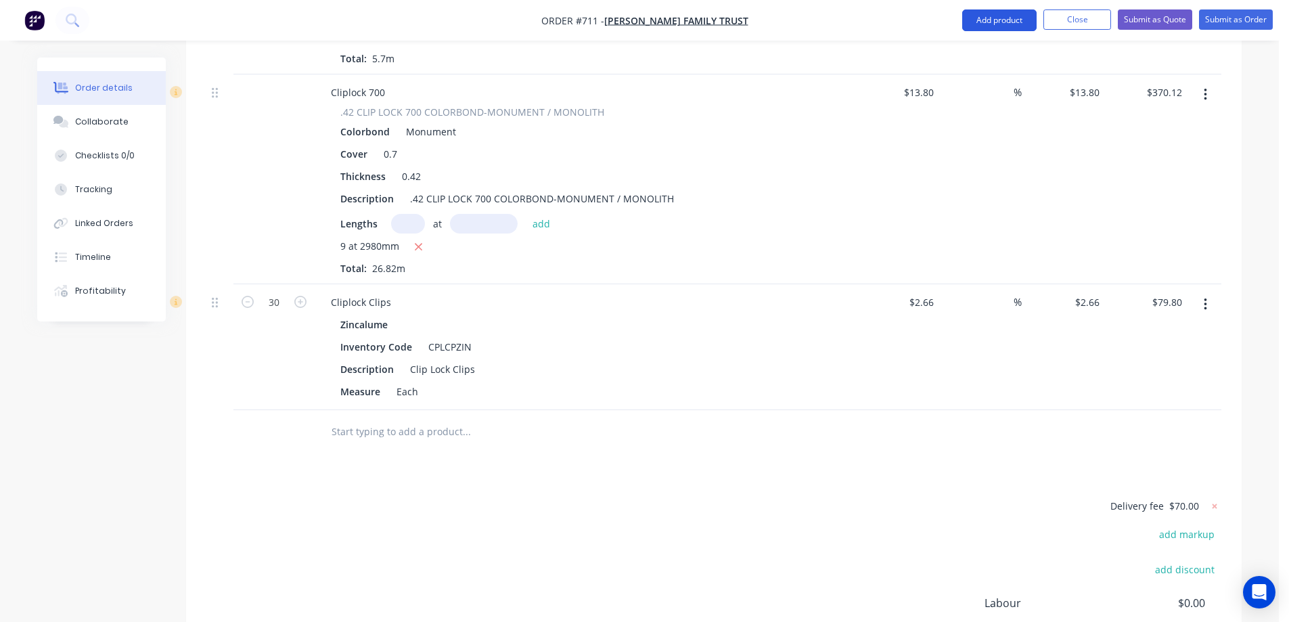
click at [1000, 26] on button "Add product" at bounding box center [999, 20] width 74 height 22
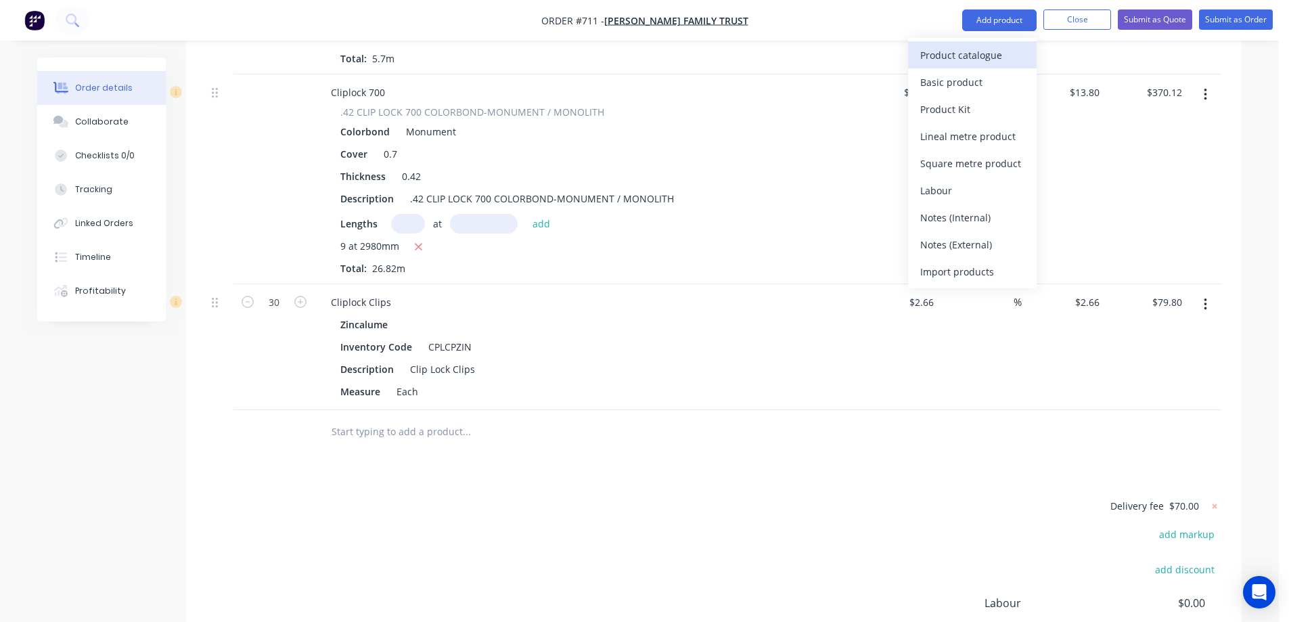
click at [982, 60] on div "Product catalogue" at bounding box center [972, 55] width 104 height 20
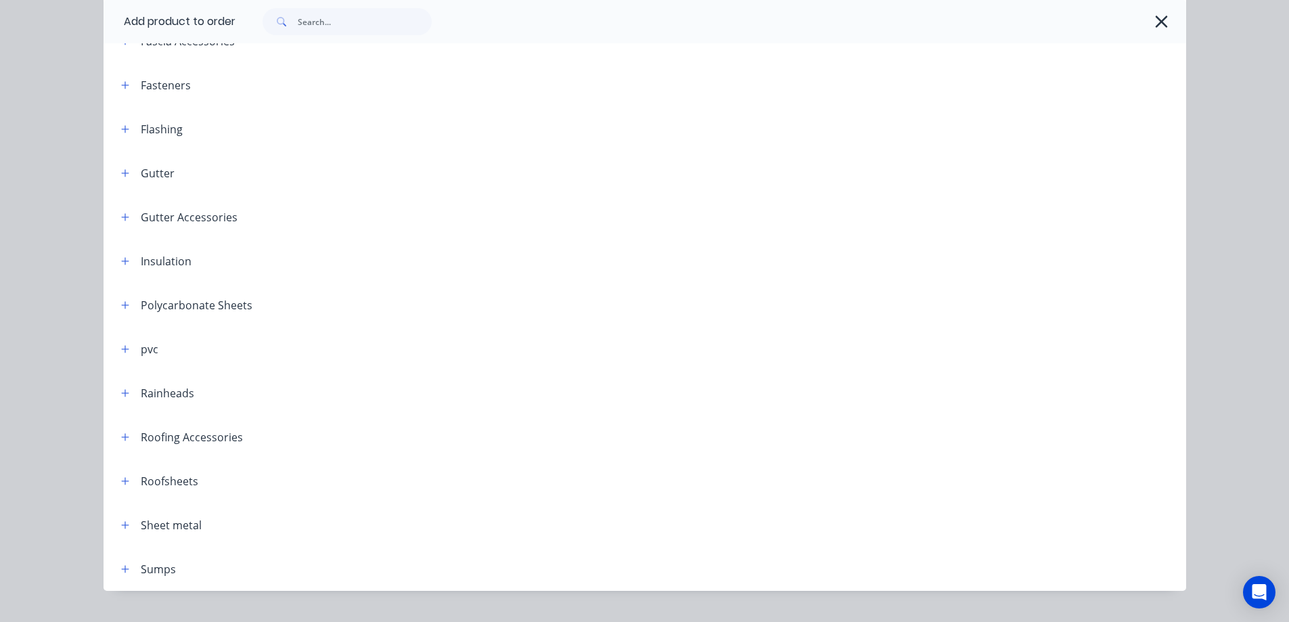
scroll to position [334, 0]
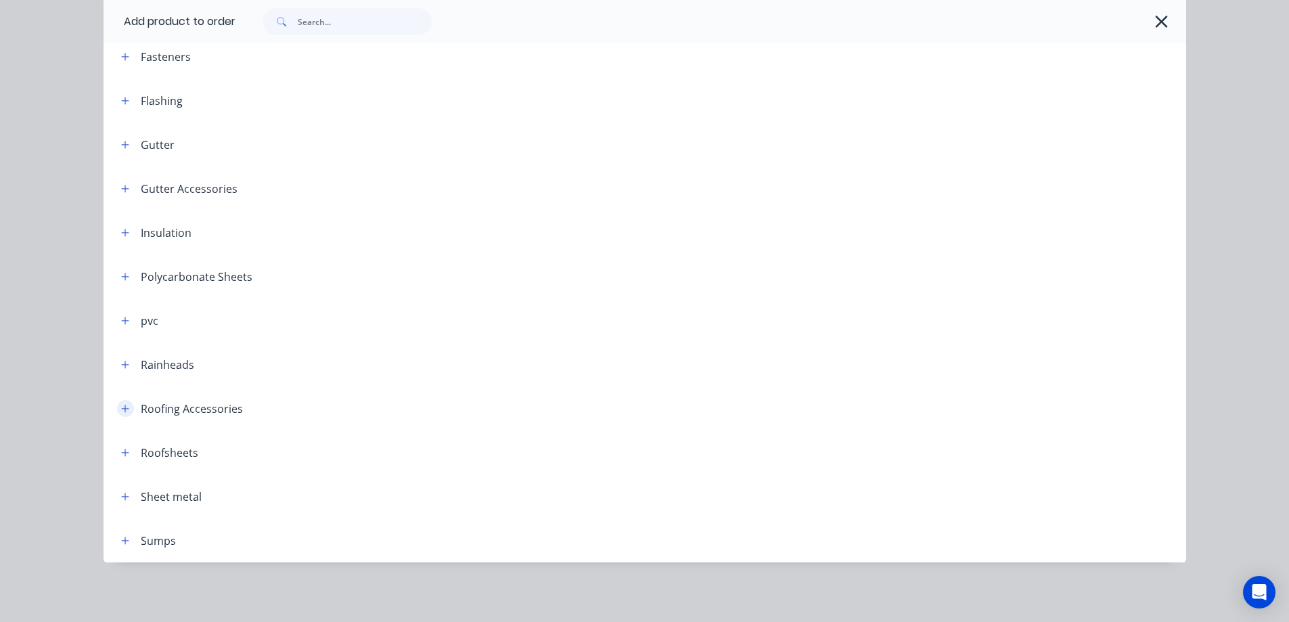
click at [121, 408] on icon "button" at bounding box center [124, 408] width 7 height 7
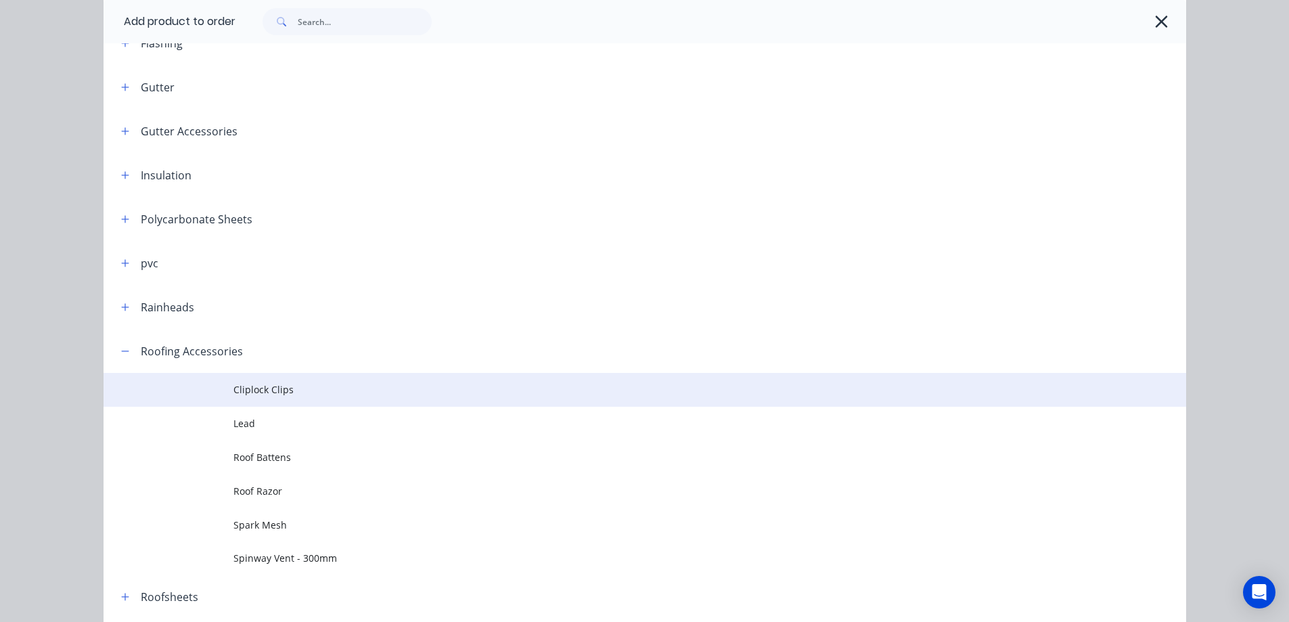
scroll to position [469, 0]
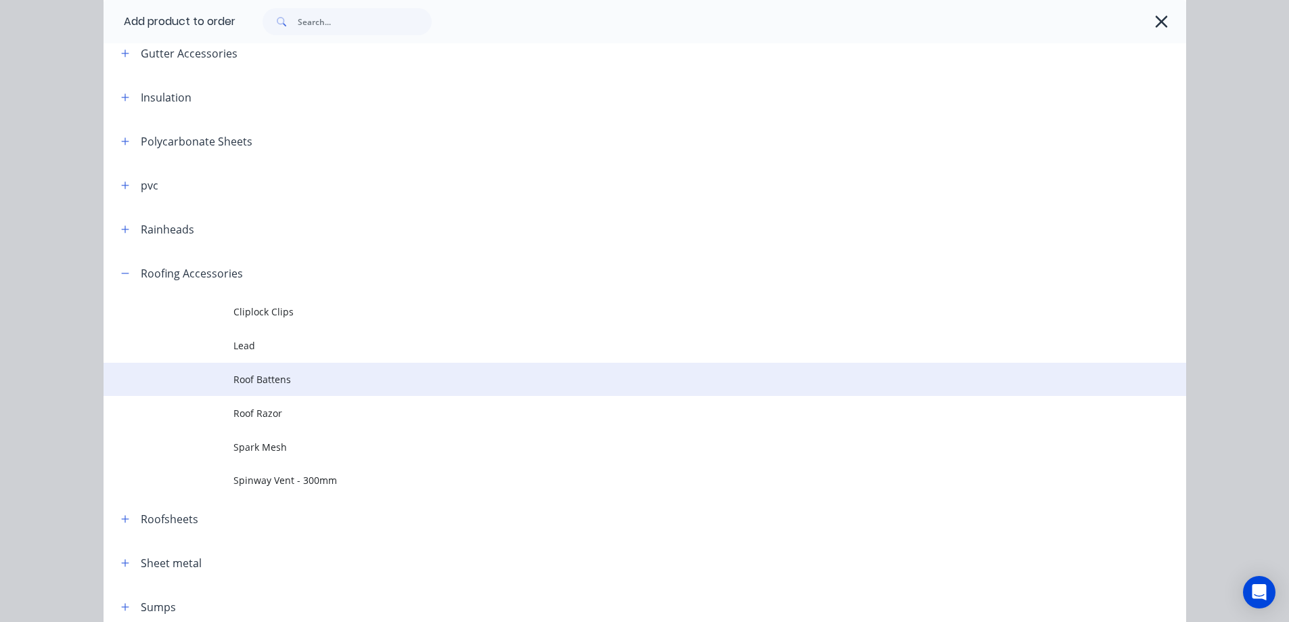
click at [276, 388] on td "Roof Battens" at bounding box center [709, 380] width 953 height 34
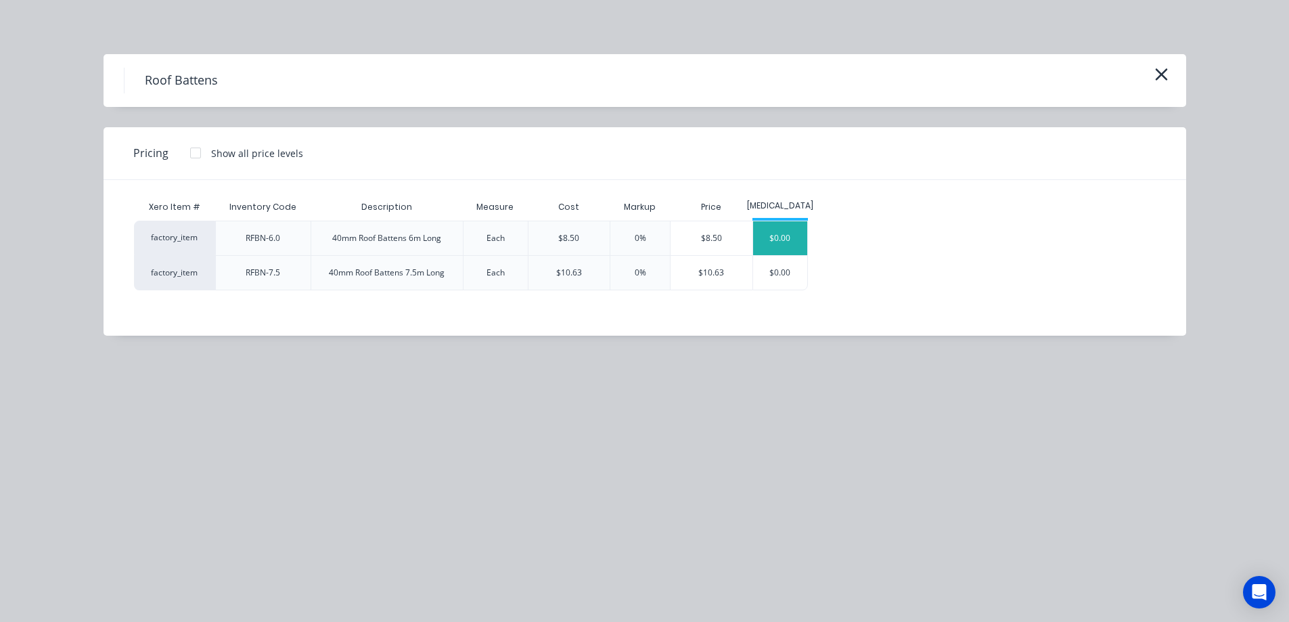
click at [758, 241] on div "$0.00" at bounding box center [780, 238] width 55 height 34
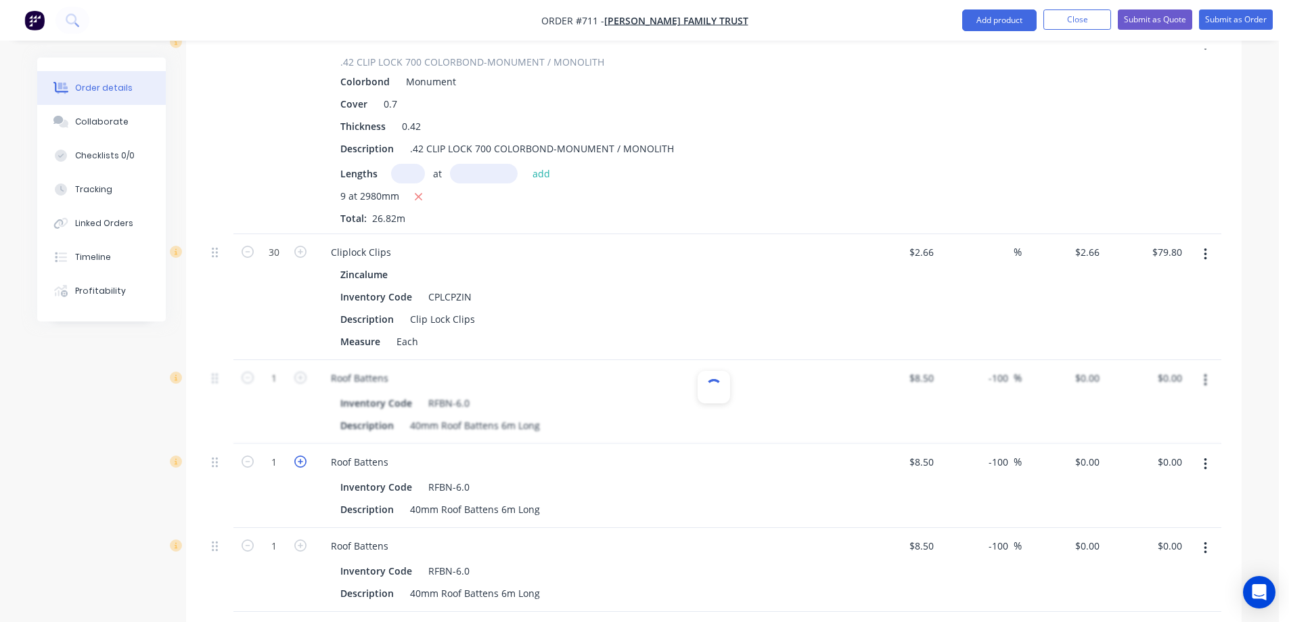
scroll to position [2329, 0]
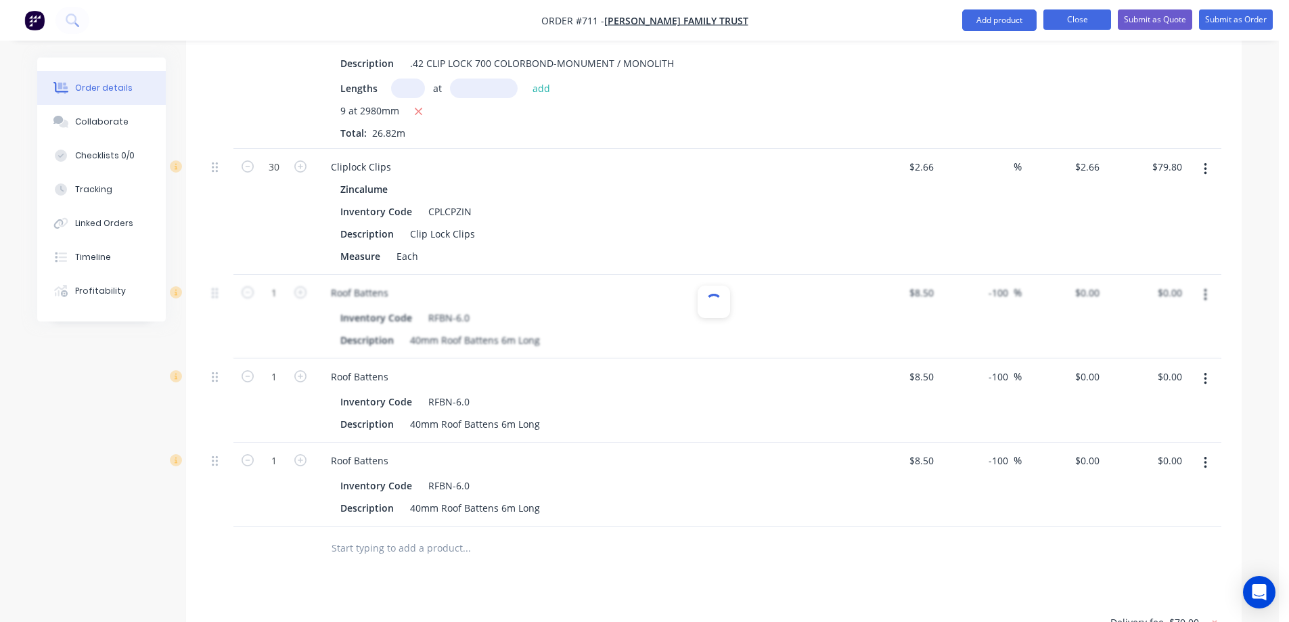
click at [1092, 18] on button "Close" at bounding box center [1077, 19] width 68 height 20
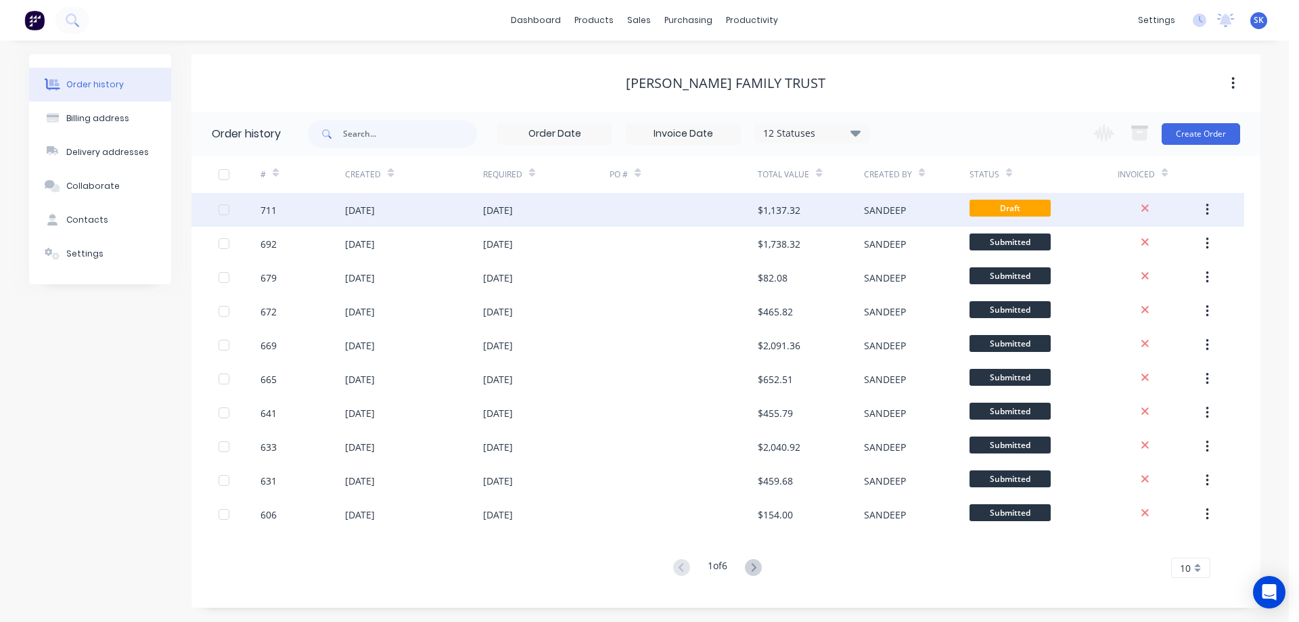
click at [704, 221] on div at bounding box center [684, 210] width 148 height 34
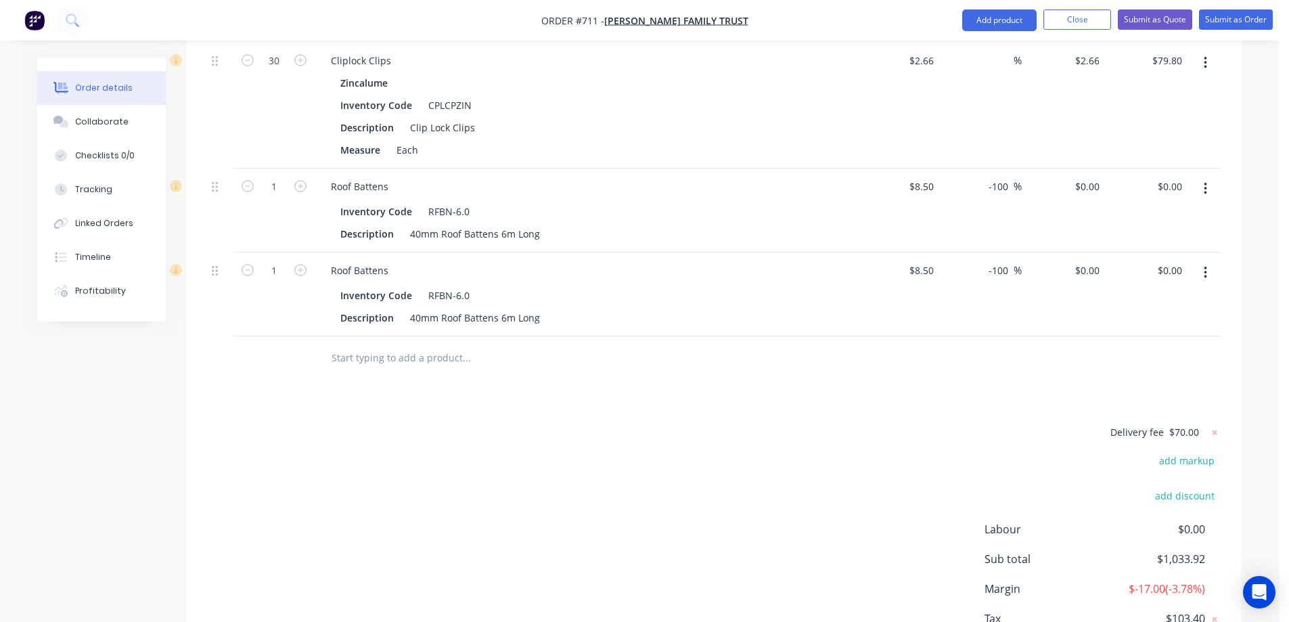
scroll to position [2368, 0]
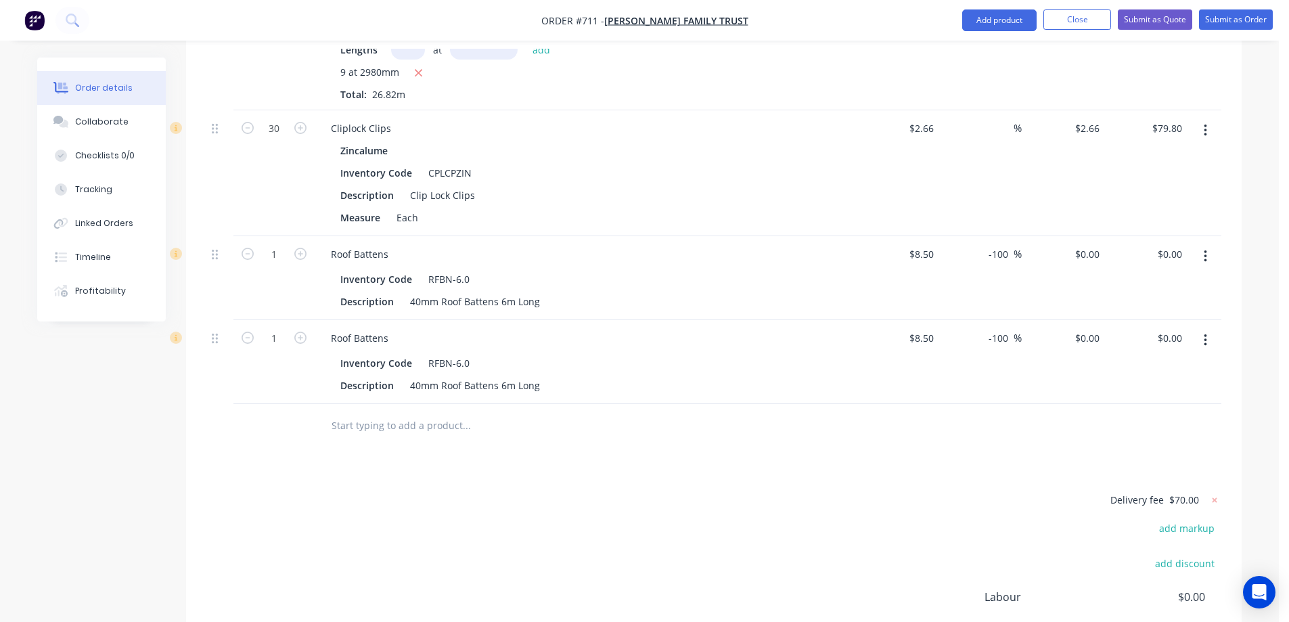
click at [1204, 333] on icon "button" at bounding box center [1205, 340] width 3 height 15
click at [1137, 447] on div "Delete" at bounding box center [1157, 457] width 104 height 20
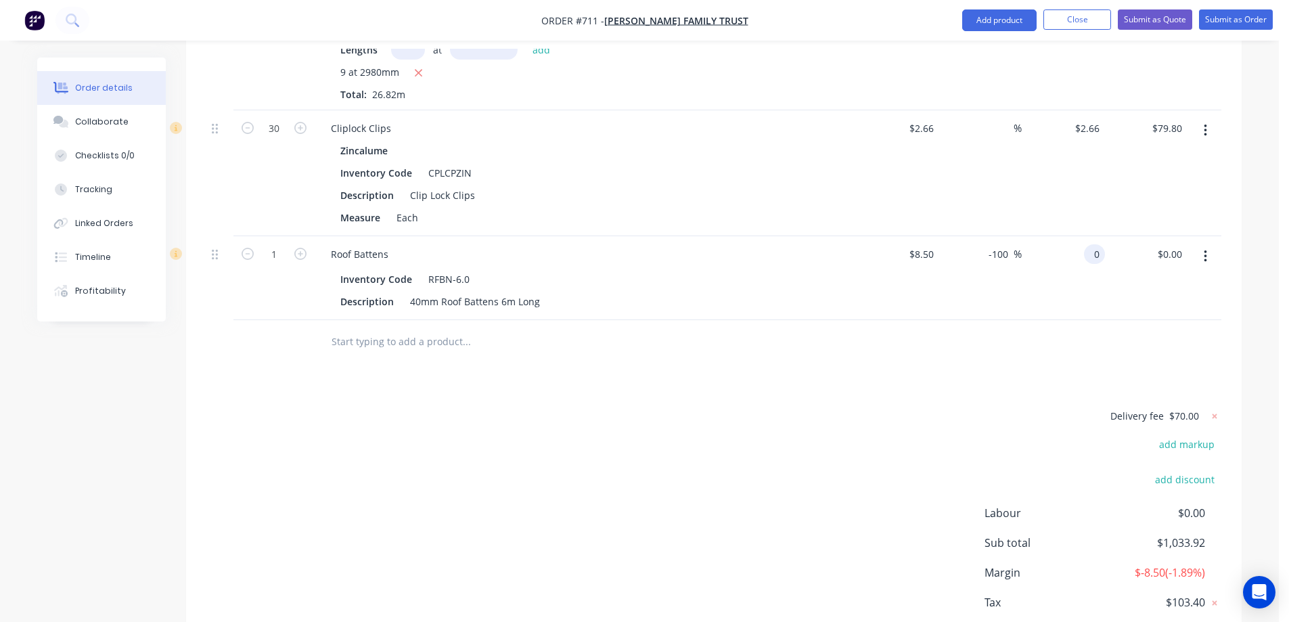
click at [1085, 244] on div "0 0" at bounding box center [1094, 254] width 21 height 20
type input "$0.00"
click at [298, 248] on icon "button" at bounding box center [300, 254] width 12 height 12
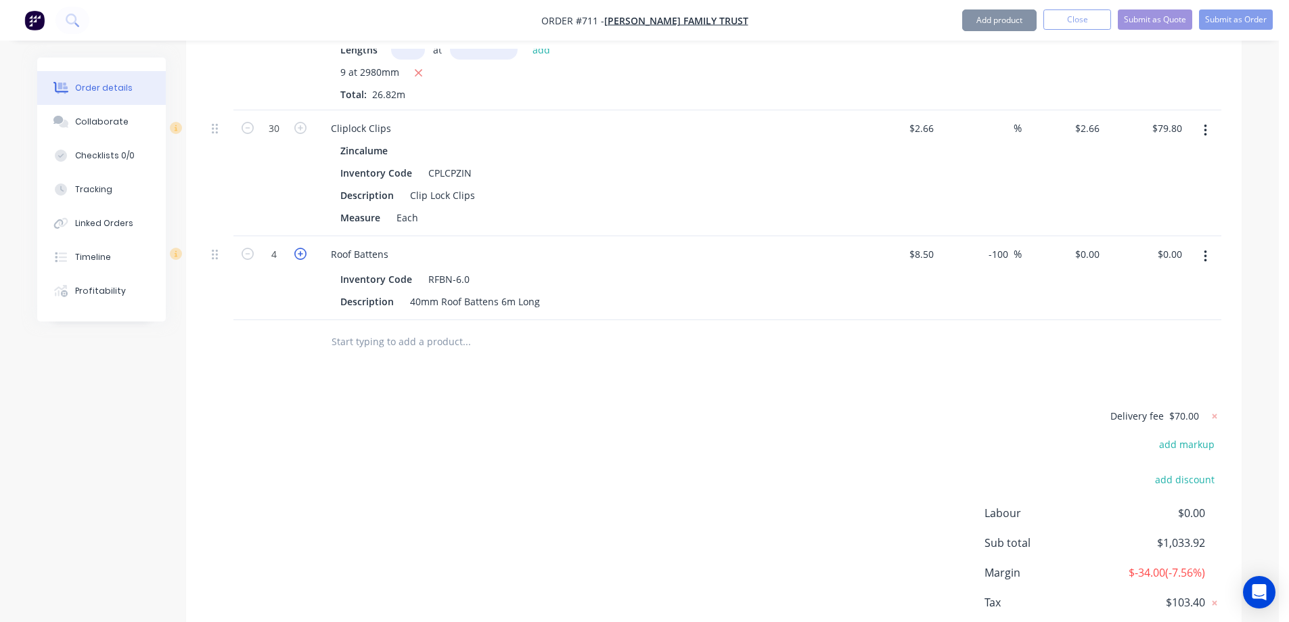
click at [298, 248] on icon "button" at bounding box center [300, 254] width 12 height 12
type input "6"
drag, startPoint x: 1013, startPoint y: 214, endPoint x: 995, endPoint y: 219, distance: 18.2
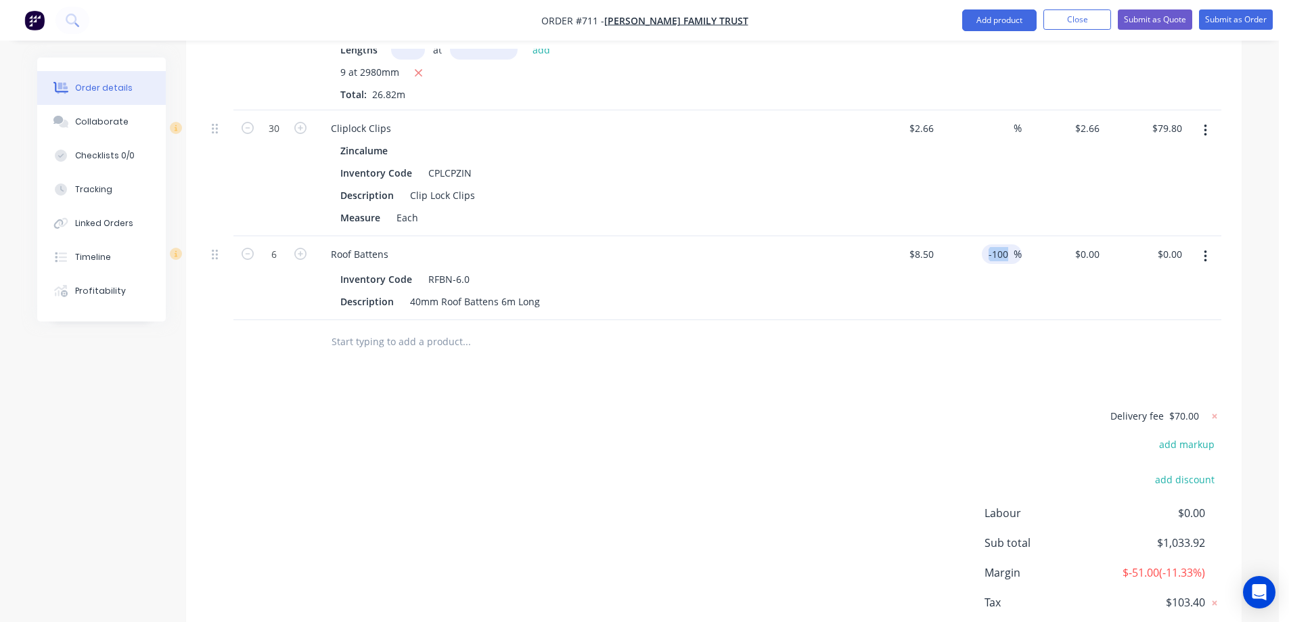
click at [995, 244] on div "-100 -100 %" at bounding box center [1002, 254] width 40 height 20
drag, startPoint x: 987, startPoint y: 219, endPoint x: 1025, endPoint y: 214, distance: 38.2
click at [1025, 236] on div "6 Roof Battens Inventory Code RFBN-6.0 Description 40mm Roof Battens 6m Long $8…" at bounding box center [713, 278] width 1015 height 84
type input "$8.50"
type input "$51.00"
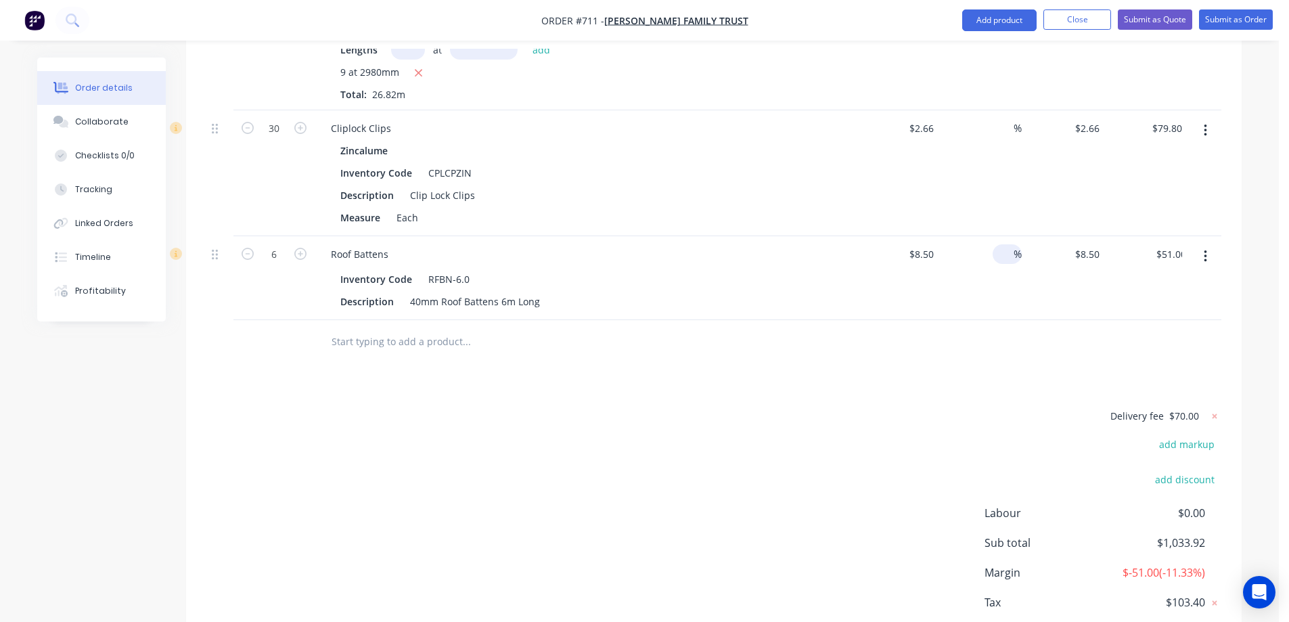
click at [897, 323] on div at bounding box center [713, 342] width 1015 height 44
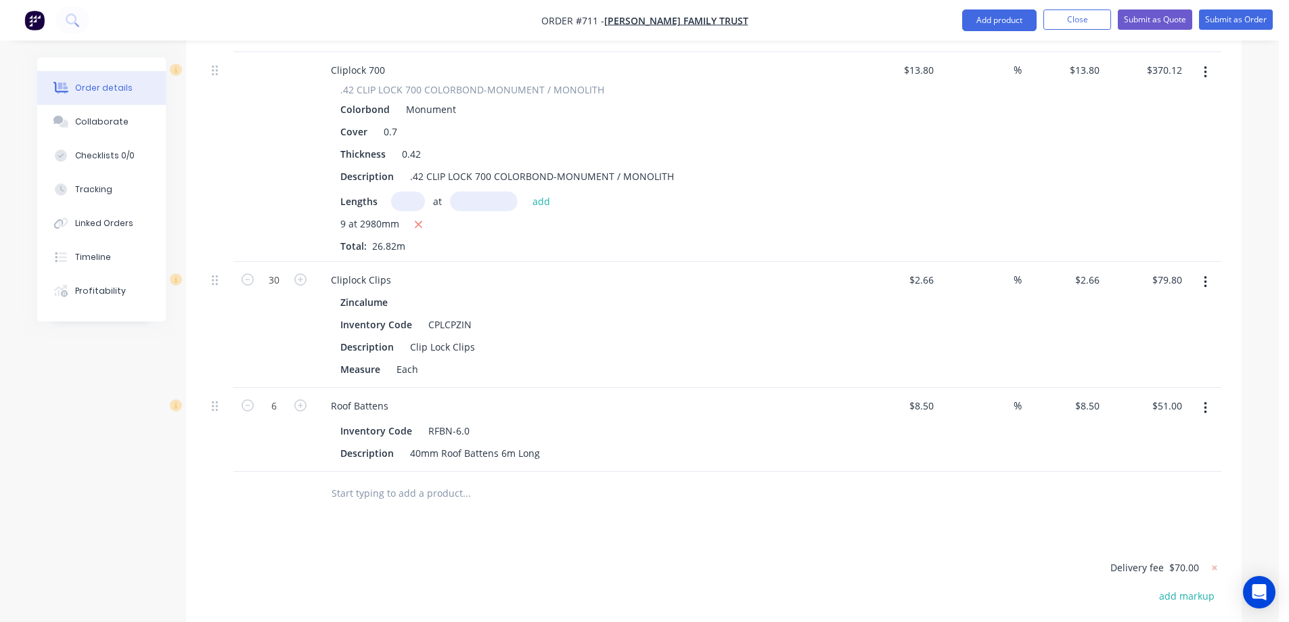
scroll to position [2232, 0]
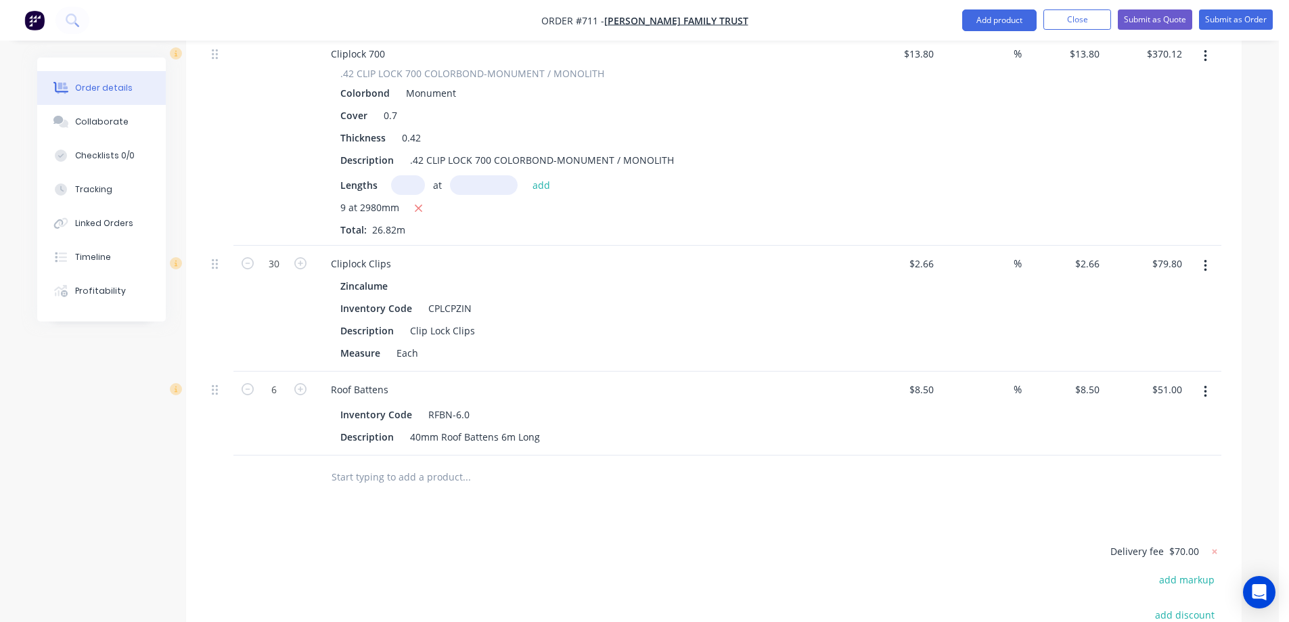
click at [411, 463] on input "text" at bounding box center [466, 476] width 271 height 27
click at [986, 20] on button "Add product" at bounding box center [999, 20] width 74 height 22
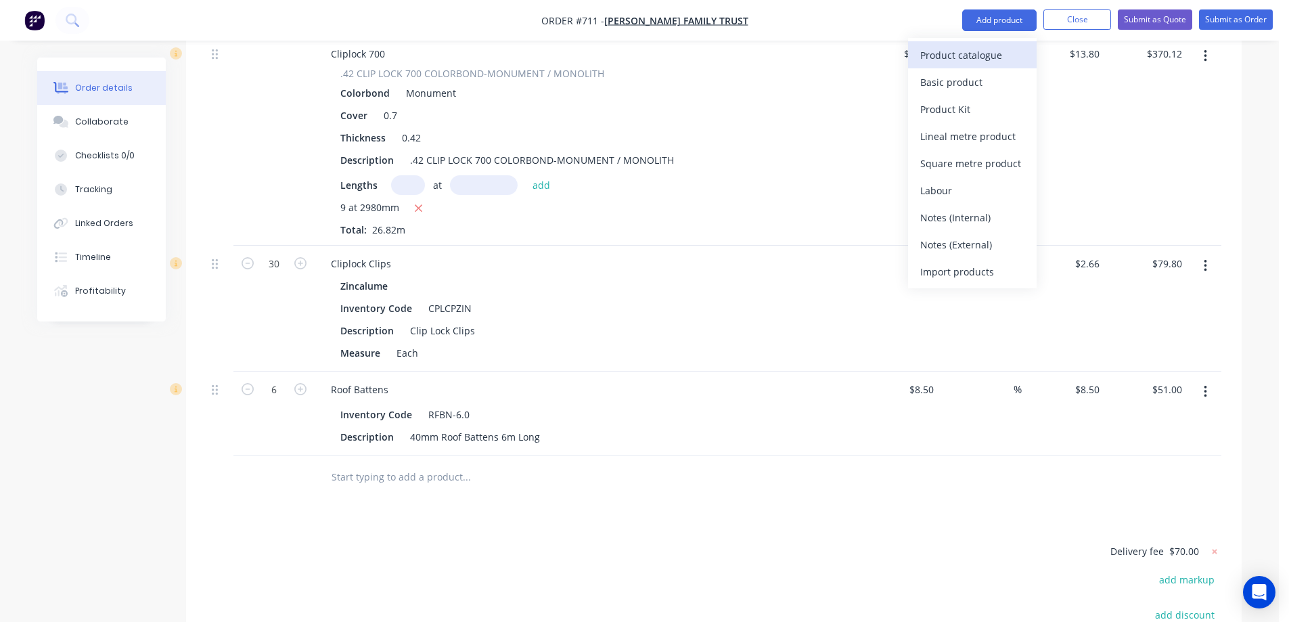
click at [976, 53] on div "Product catalogue" at bounding box center [972, 55] width 104 height 20
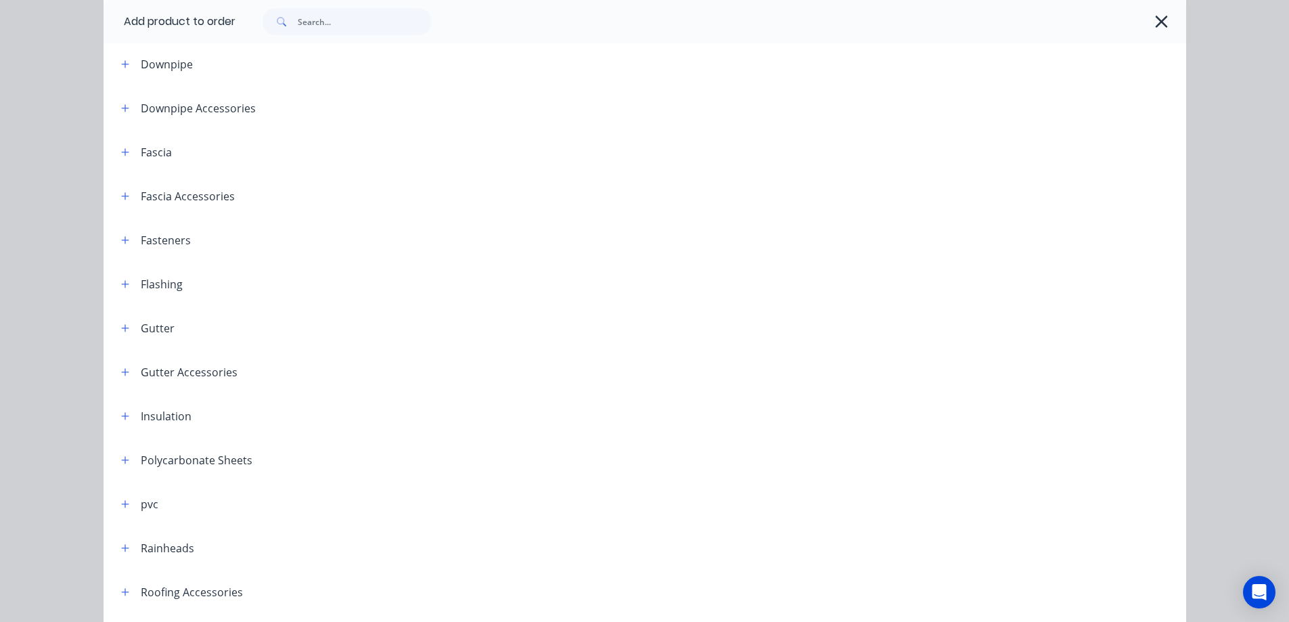
scroll to position [271, 0]
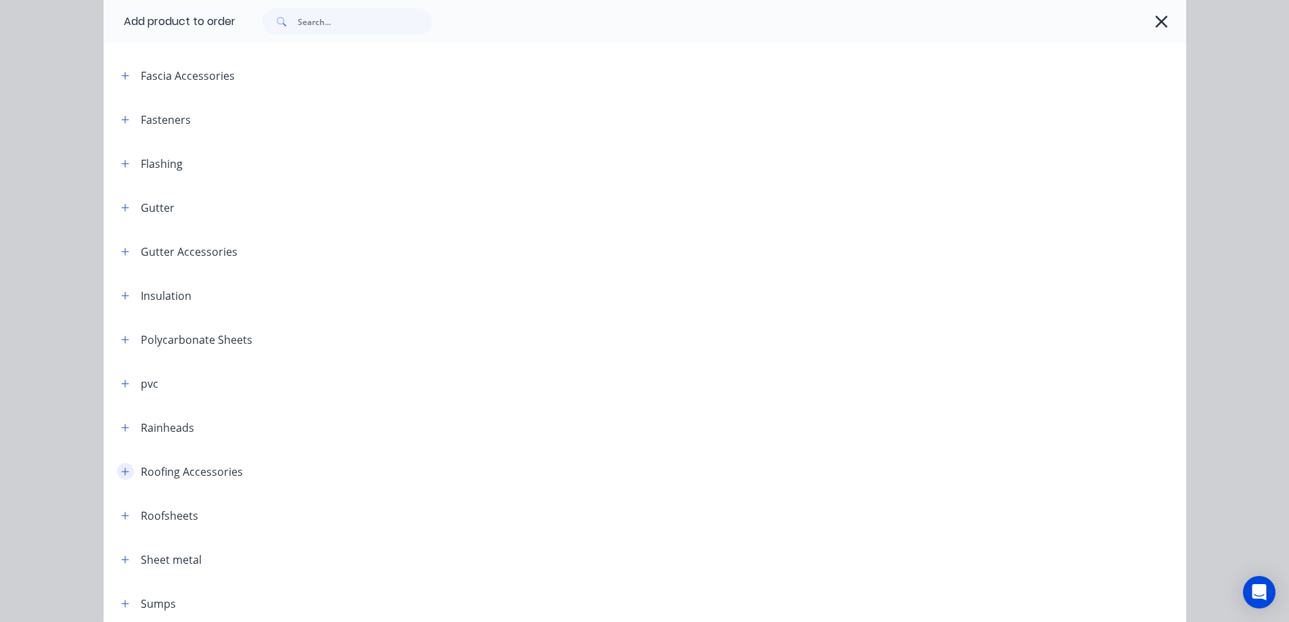
click at [121, 469] on icon "button" at bounding box center [125, 471] width 8 height 9
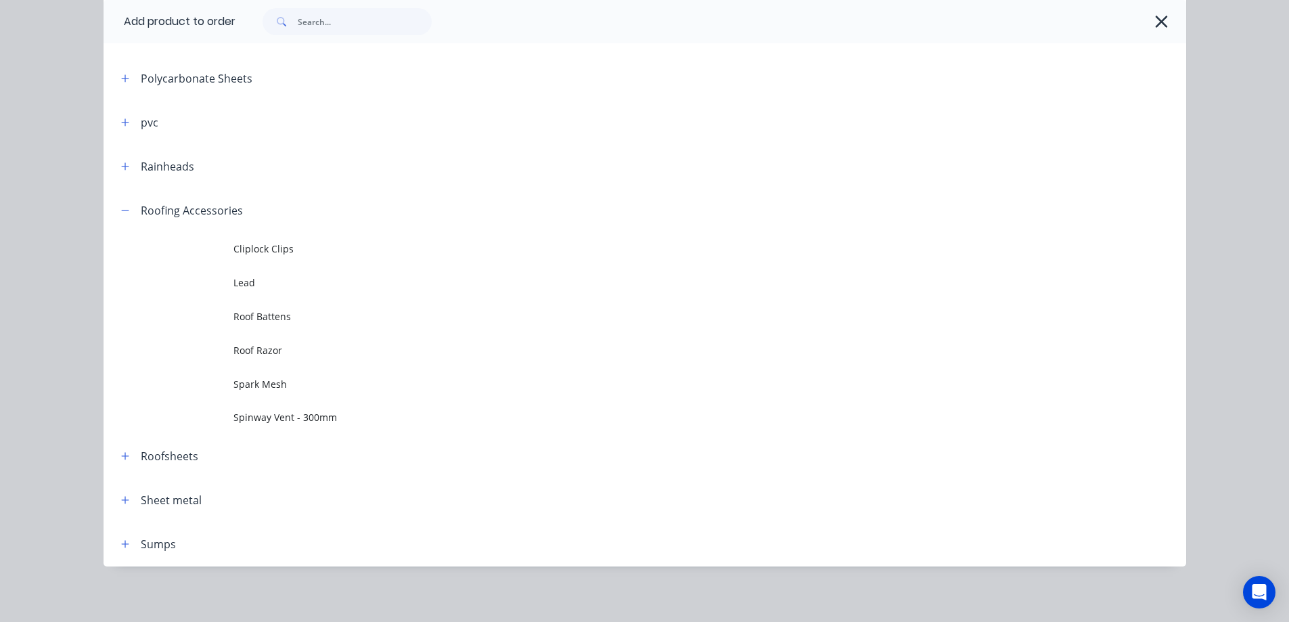
scroll to position [536, 0]
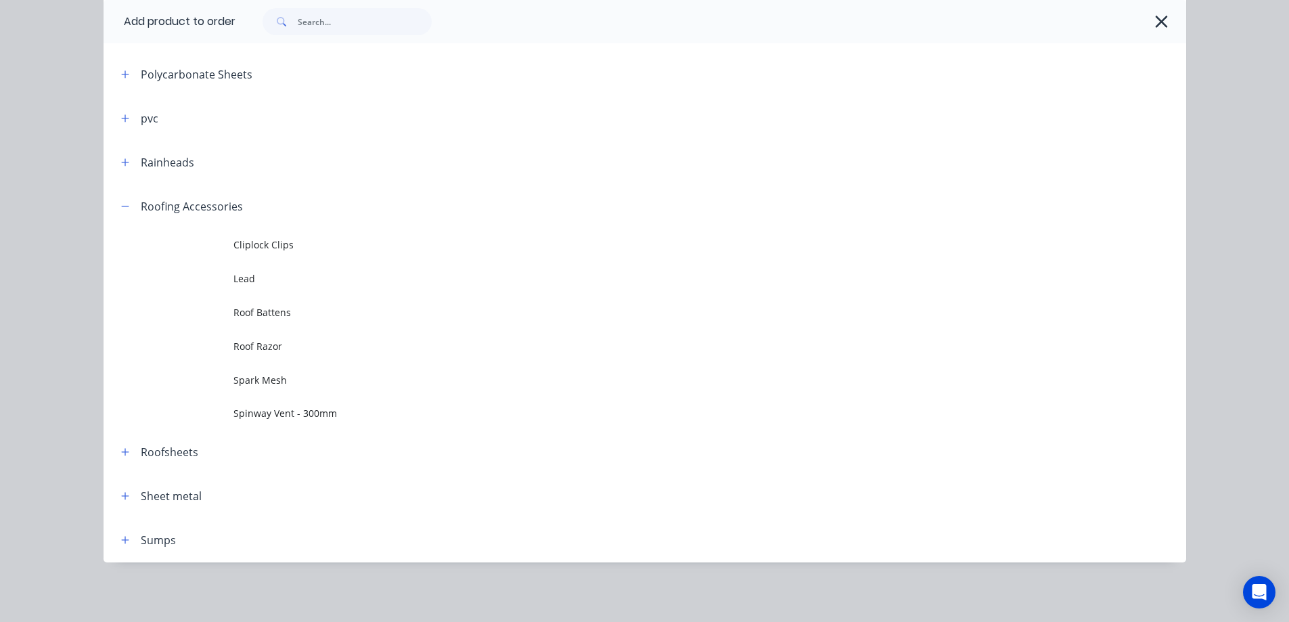
click at [117, 446] on span at bounding box center [125, 452] width 17 height 17
click at [121, 451] on icon "button" at bounding box center [125, 451] width 8 height 9
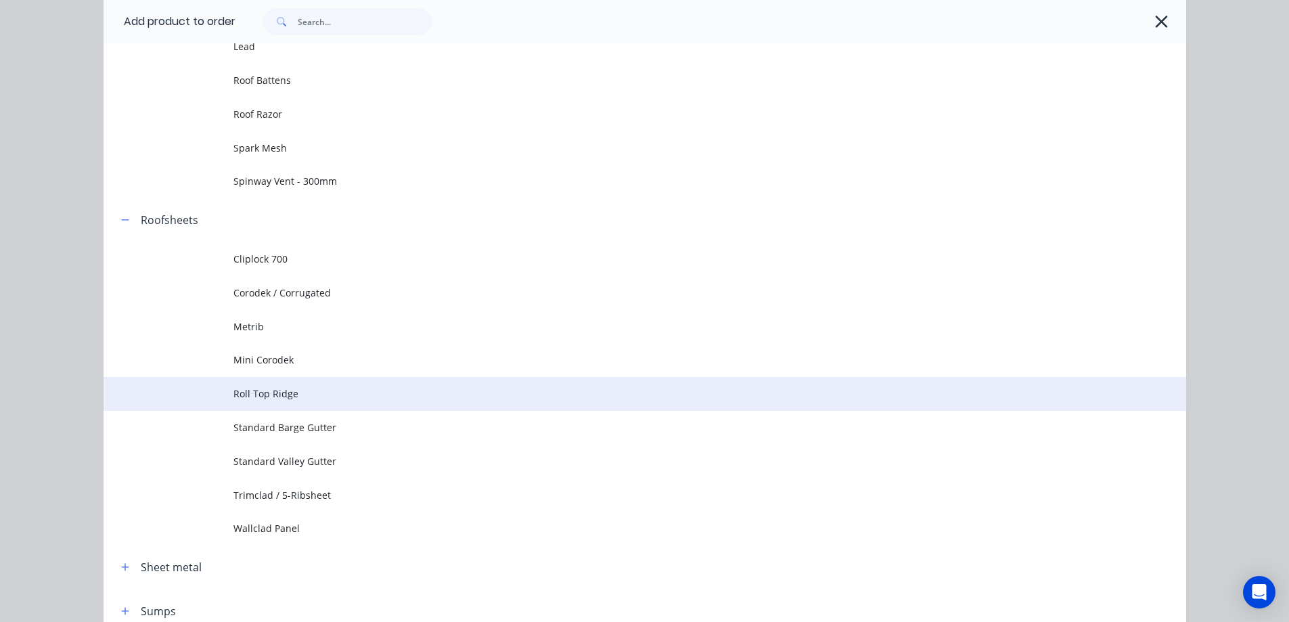
scroll to position [839, 0]
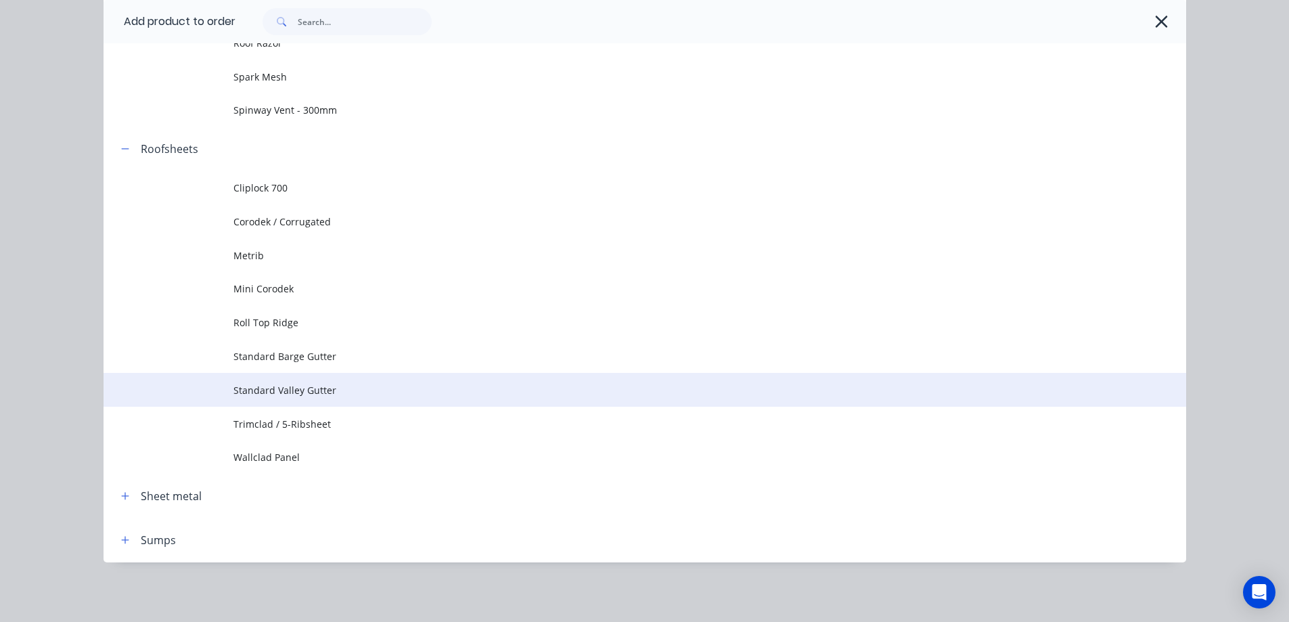
click at [268, 395] on span "Standard Valley Gutter" at bounding box center [614, 390] width 762 height 14
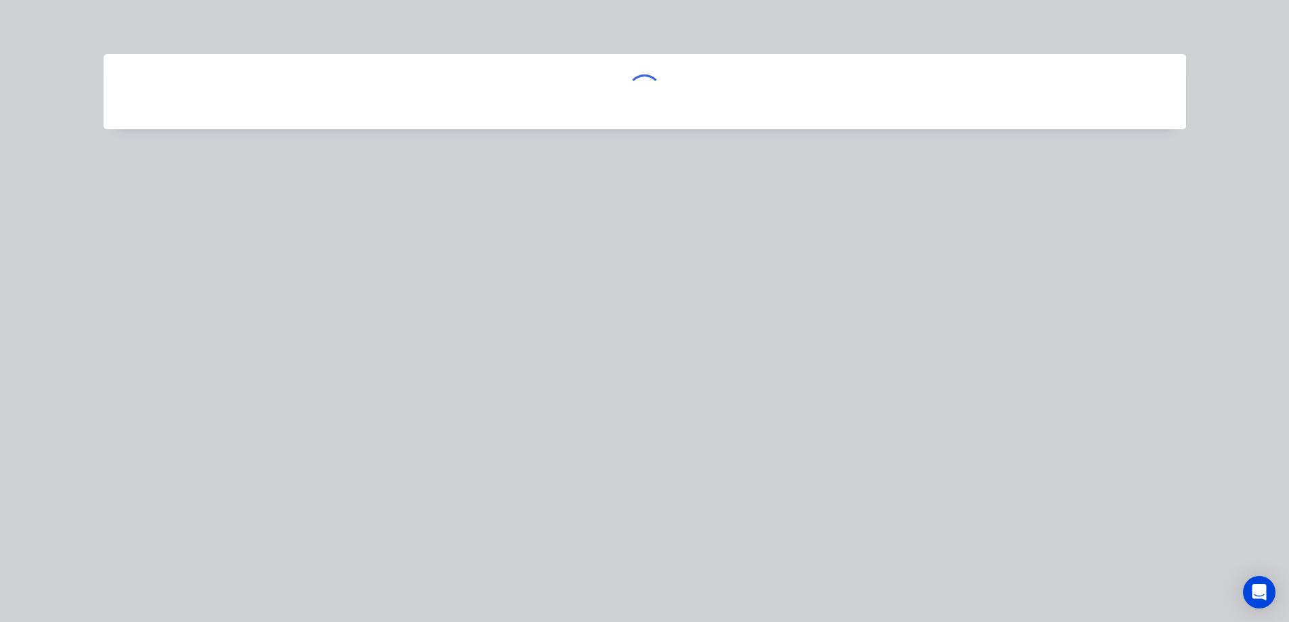
scroll to position [0, 0]
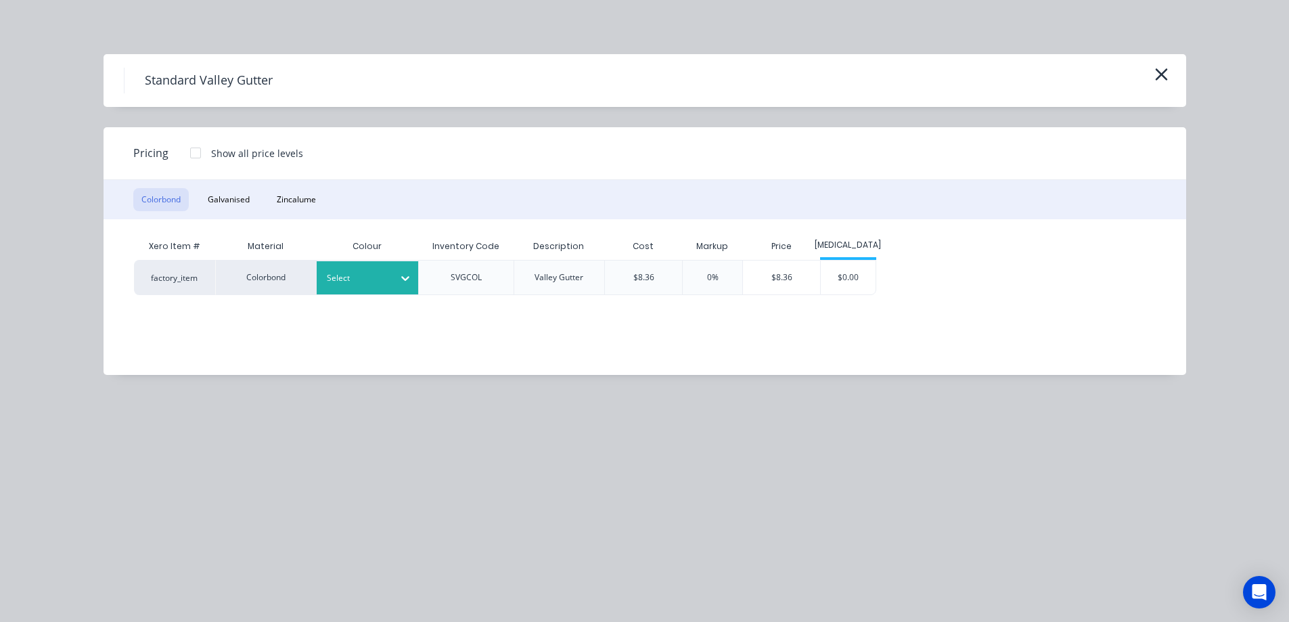
click at [398, 271] on icon at bounding box center [405, 278] width 14 height 14
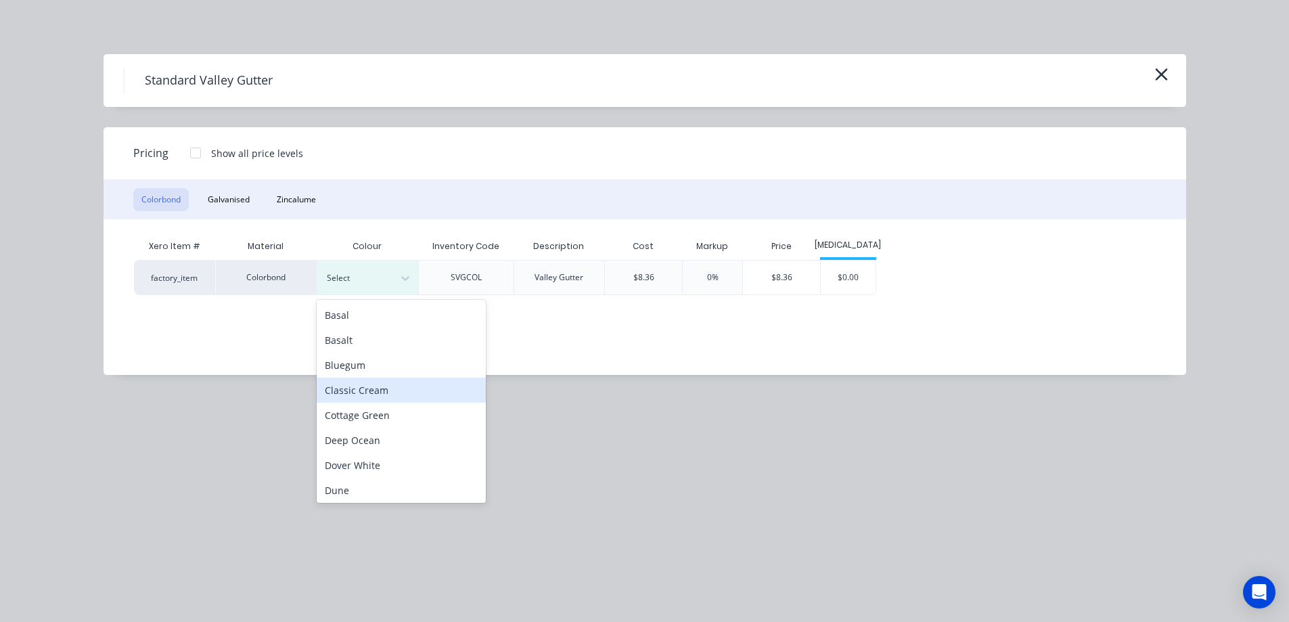
scroll to position [203, 0]
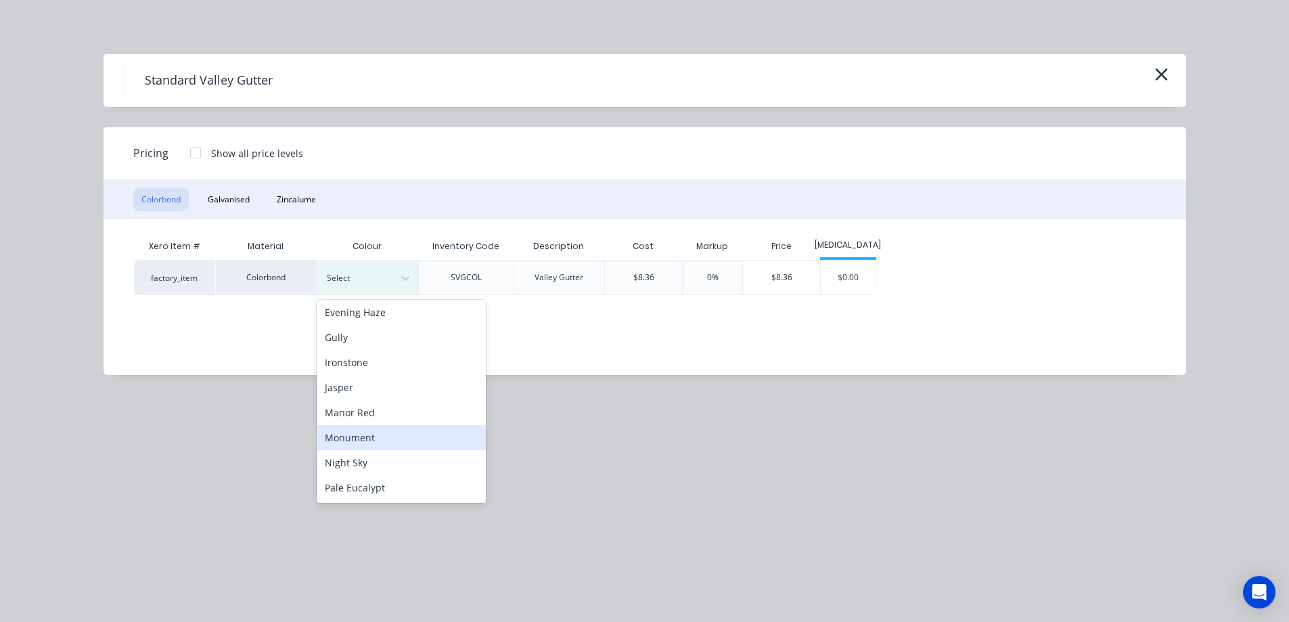
click at [366, 437] on div "Monument" at bounding box center [401, 437] width 169 height 25
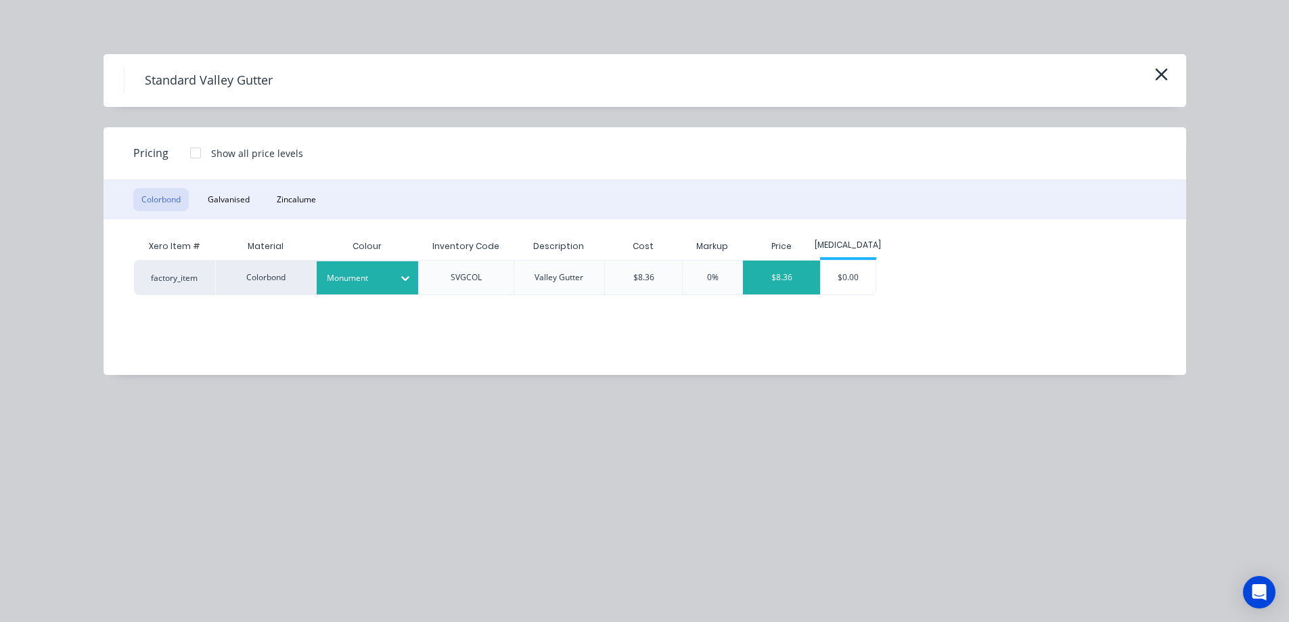
click at [800, 273] on div "$8.36" at bounding box center [781, 277] width 77 height 34
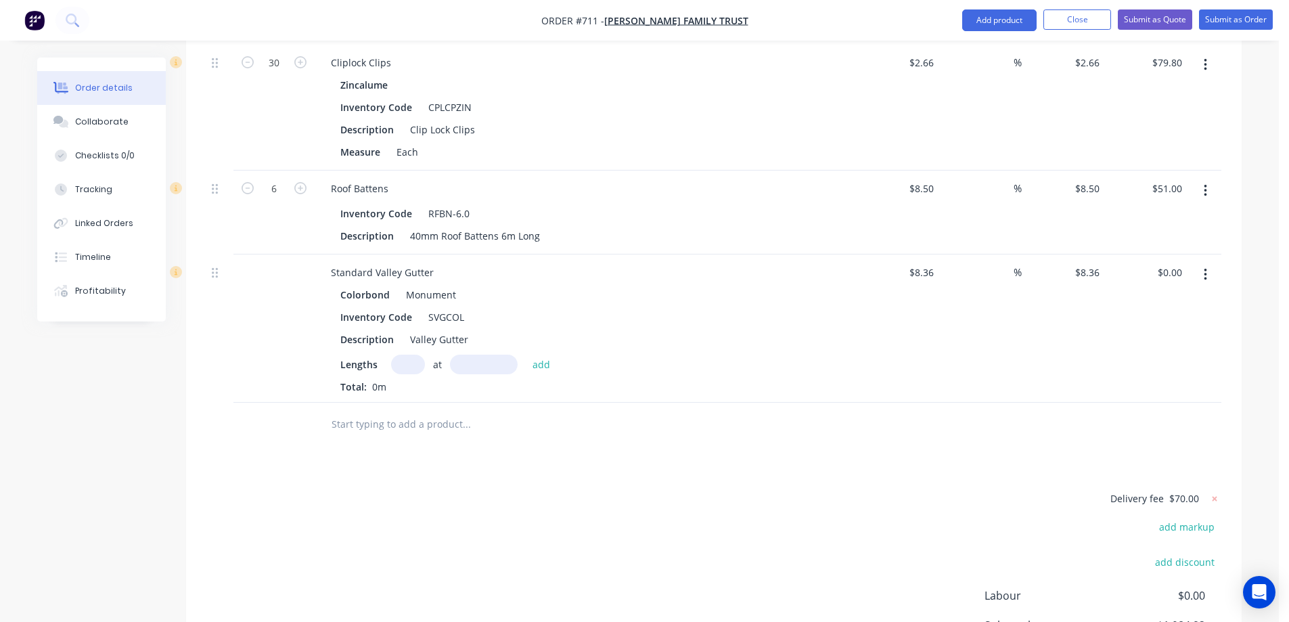
scroll to position [2435, 0]
click at [411, 352] on input "text" at bounding box center [408, 362] width 34 height 20
type input "1"
type input "6000mm"
click at [543, 352] on button "add" at bounding box center [542, 361] width 32 height 18
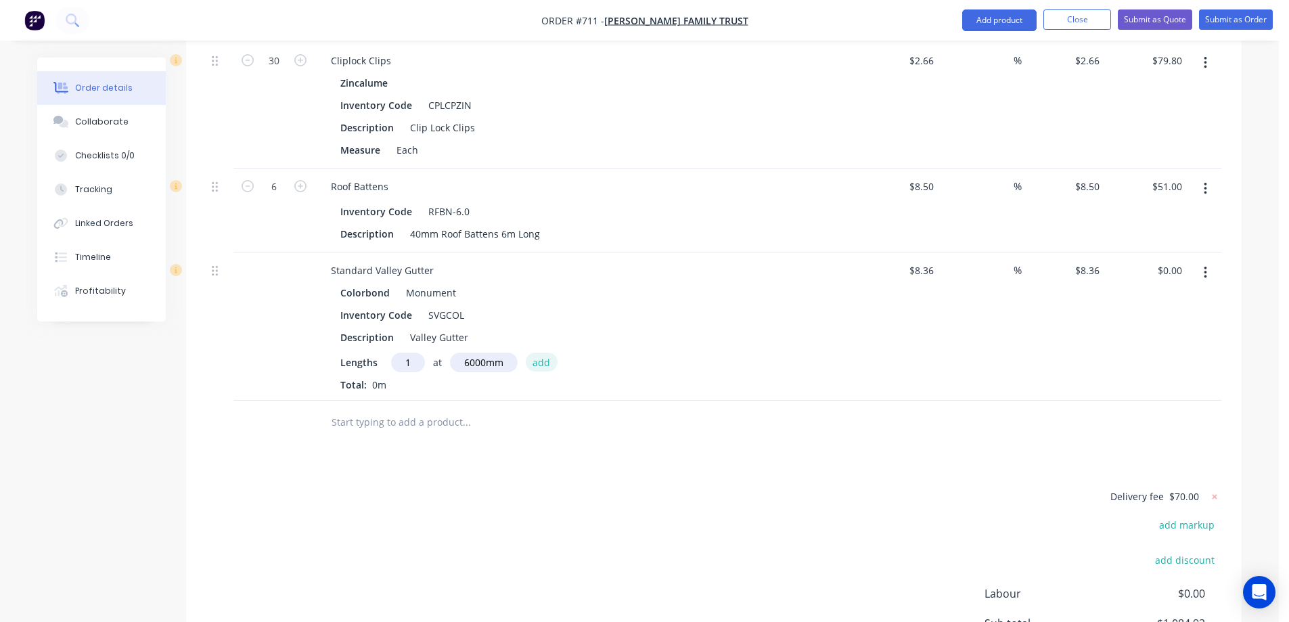
type input "$50.16"
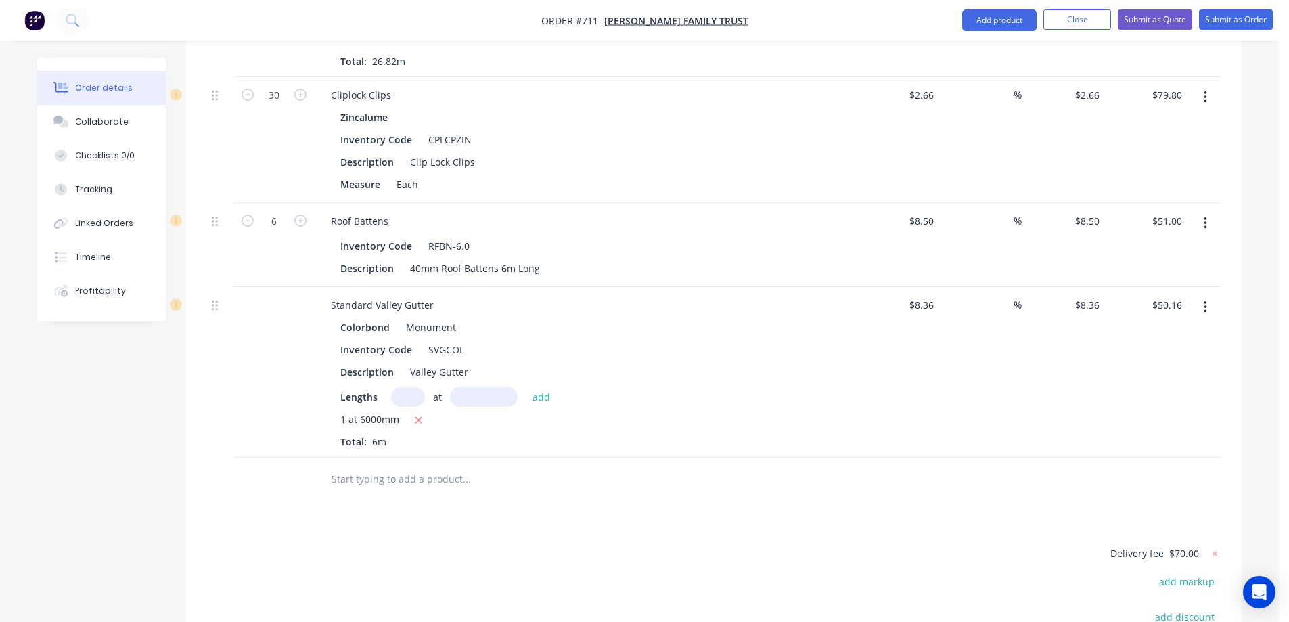
scroll to position [2503, 0]
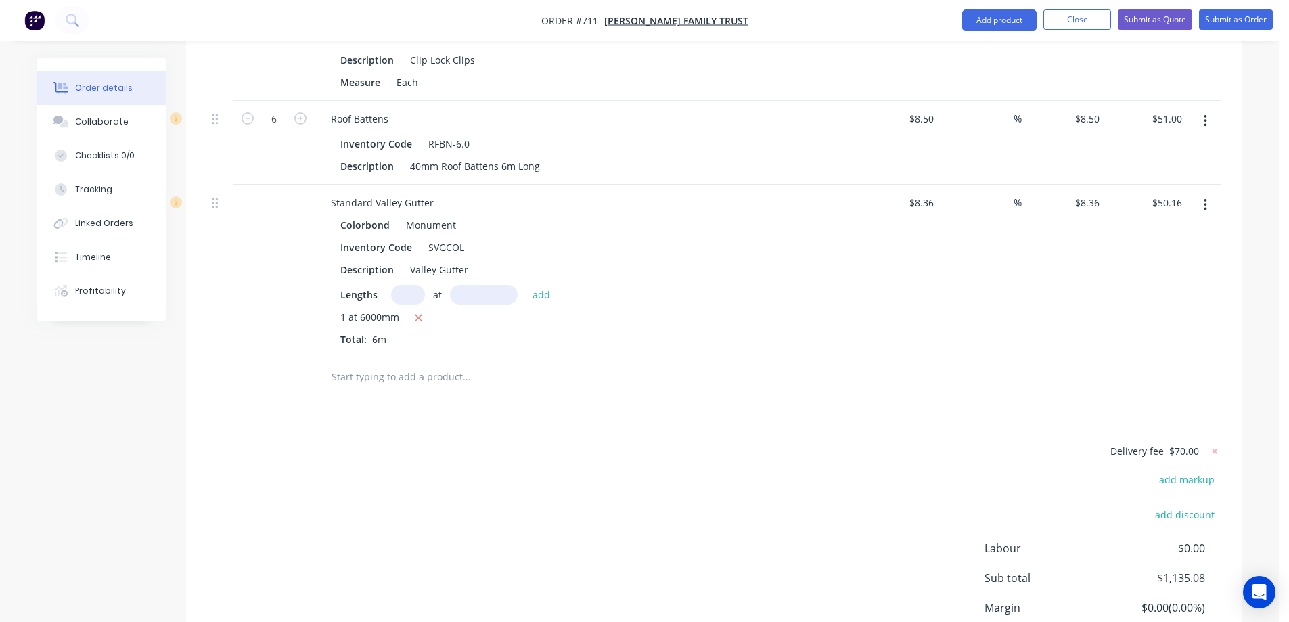
click at [350, 363] on input "text" at bounding box center [466, 376] width 271 height 27
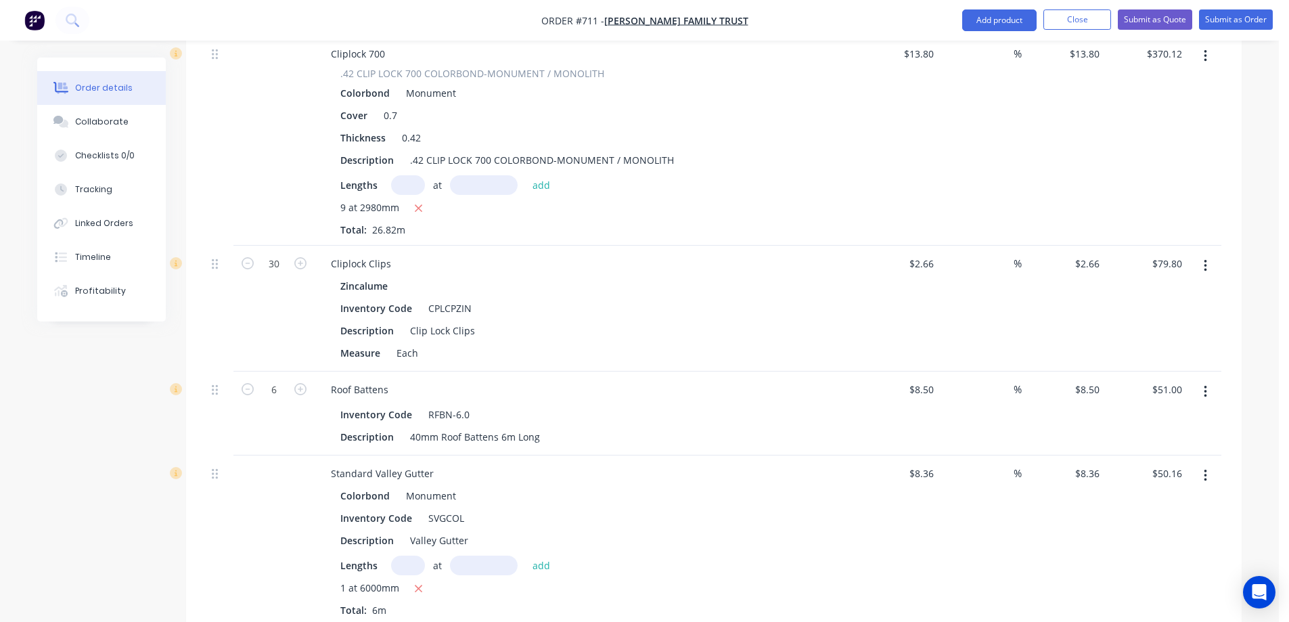
scroll to position [2165, 0]
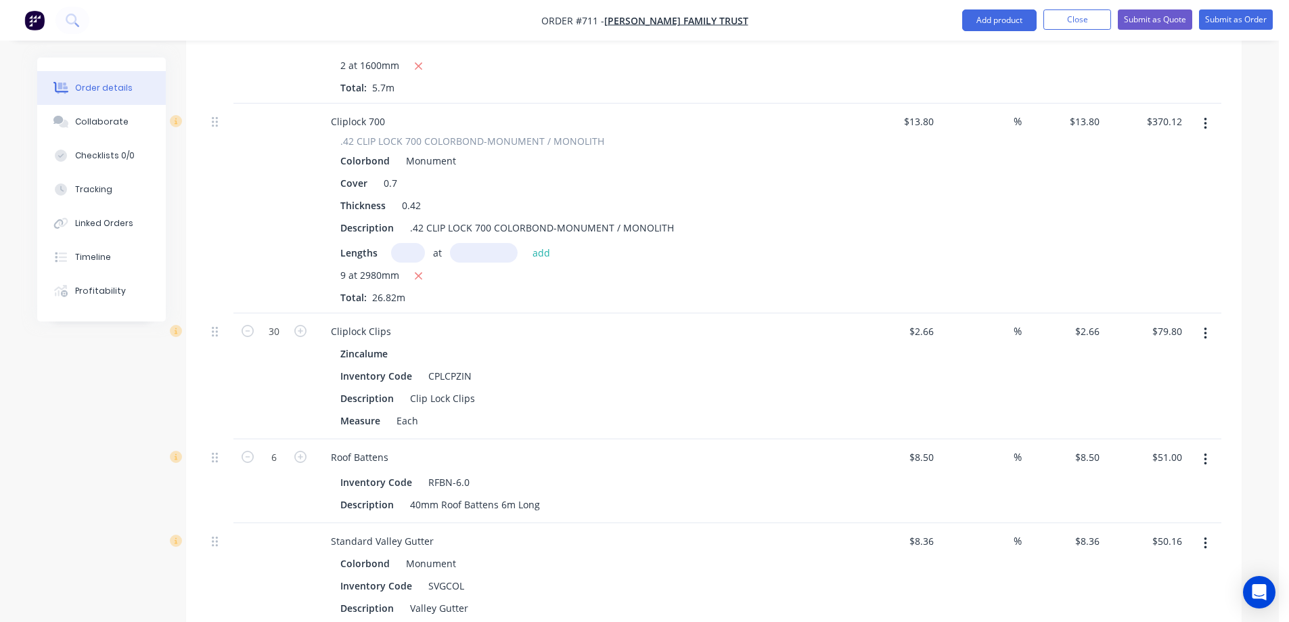
click at [1204, 118] on icon "button" at bounding box center [1205, 124] width 3 height 12
click at [1139, 177] on div "Duplicate" at bounding box center [1157, 187] width 104 height 20
click at [407, 134] on span ".42 CLIP LOCK 700 COLORBOND-MONUMENT / MONOLITH" at bounding box center [472, 141] width 264 height 14
click at [490, 134] on span ".42 CLIP LOCK 700 COLORBOND-MONUMENT / MONOLITH" at bounding box center [472, 141] width 264 height 14
drag, startPoint x: 444, startPoint y: 108, endPoint x: 509, endPoint y: 108, distance: 64.9
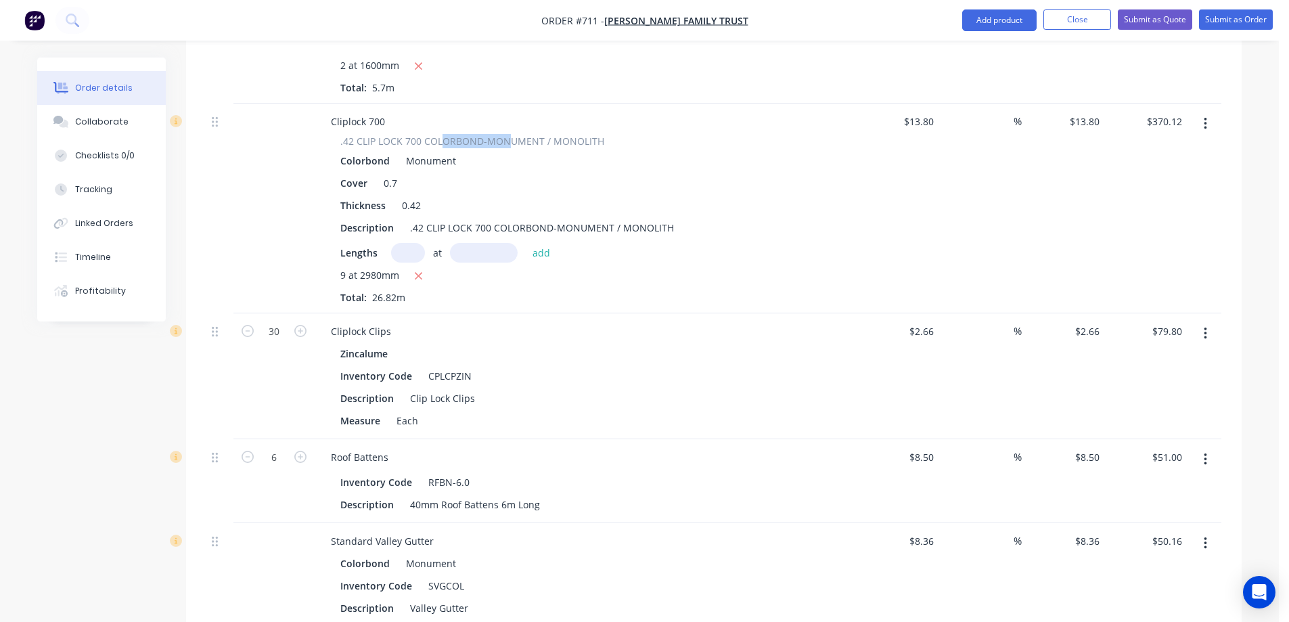
click at [509, 134] on span ".42 CLIP LOCK 700 COLORBOND-MONUMENT / MONOLITH" at bounding box center [472, 141] width 264 height 14
click at [482, 134] on span ".42 CLIP LOCK 700 COLORBOND-MONUMENT / MONOLITH" at bounding box center [472, 141] width 264 height 14
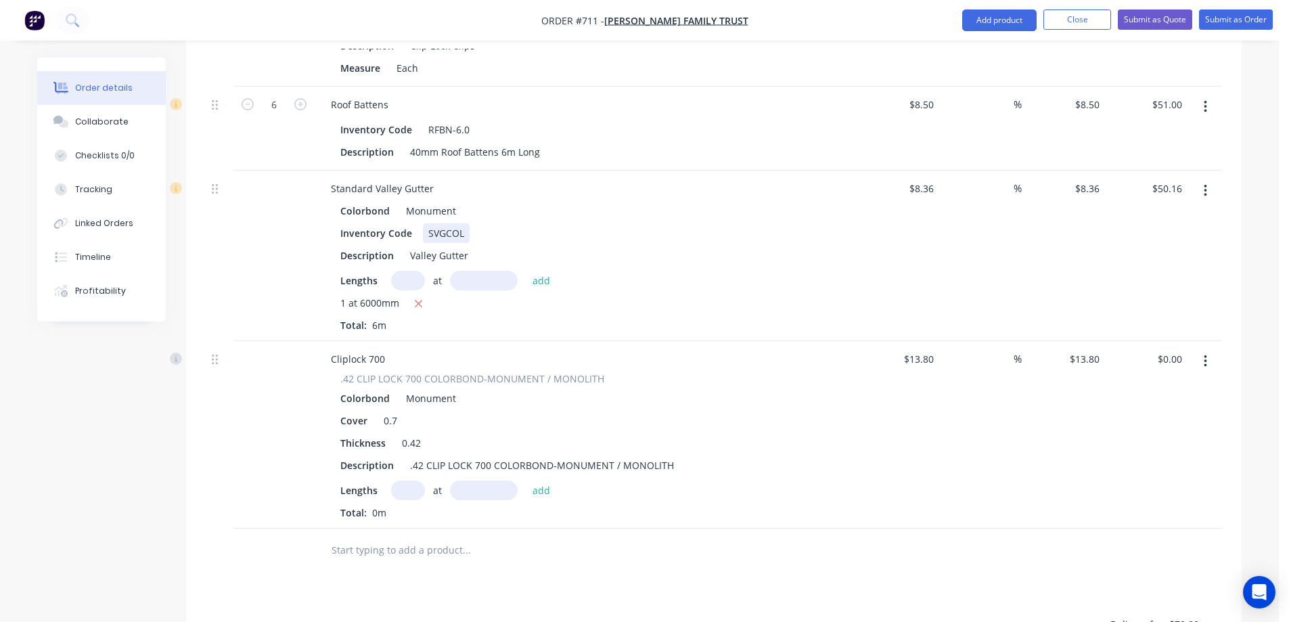
scroll to position [2638, 0]
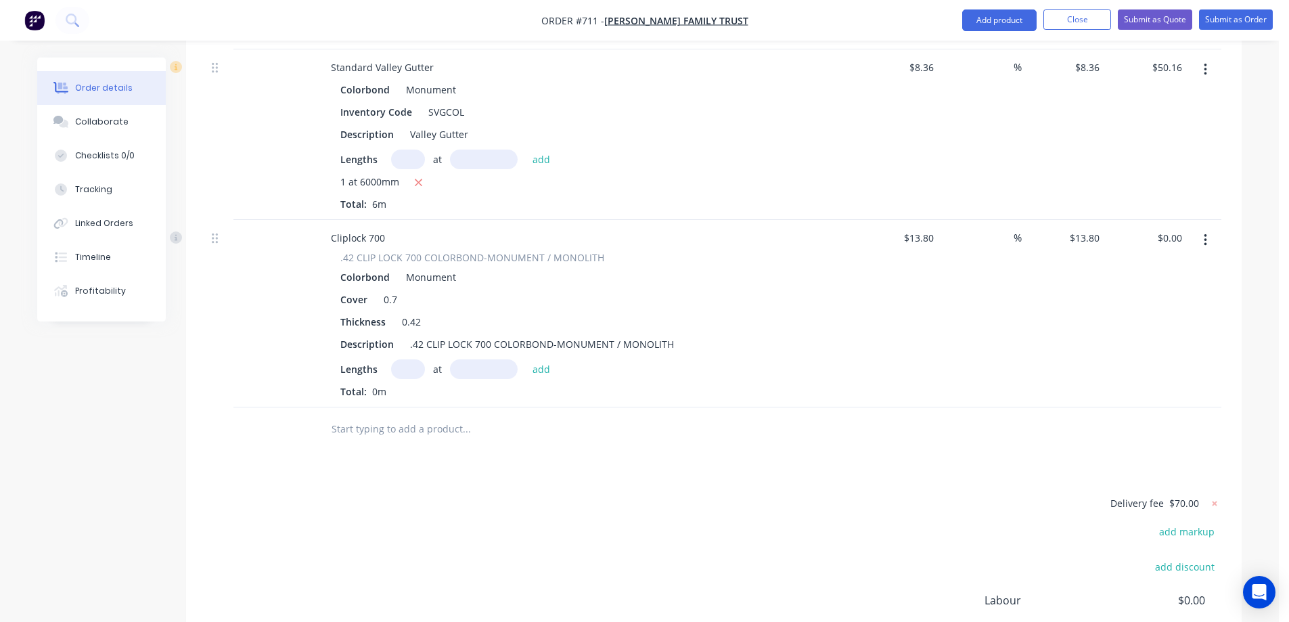
click at [413, 359] on input "text" at bounding box center [408, 369] width 34 height 20
type input "9"
type input "2150mm"
click at [541, 359] on button "add" at bounding box center [542, 368] width 32 height 18
type input "$267.03"
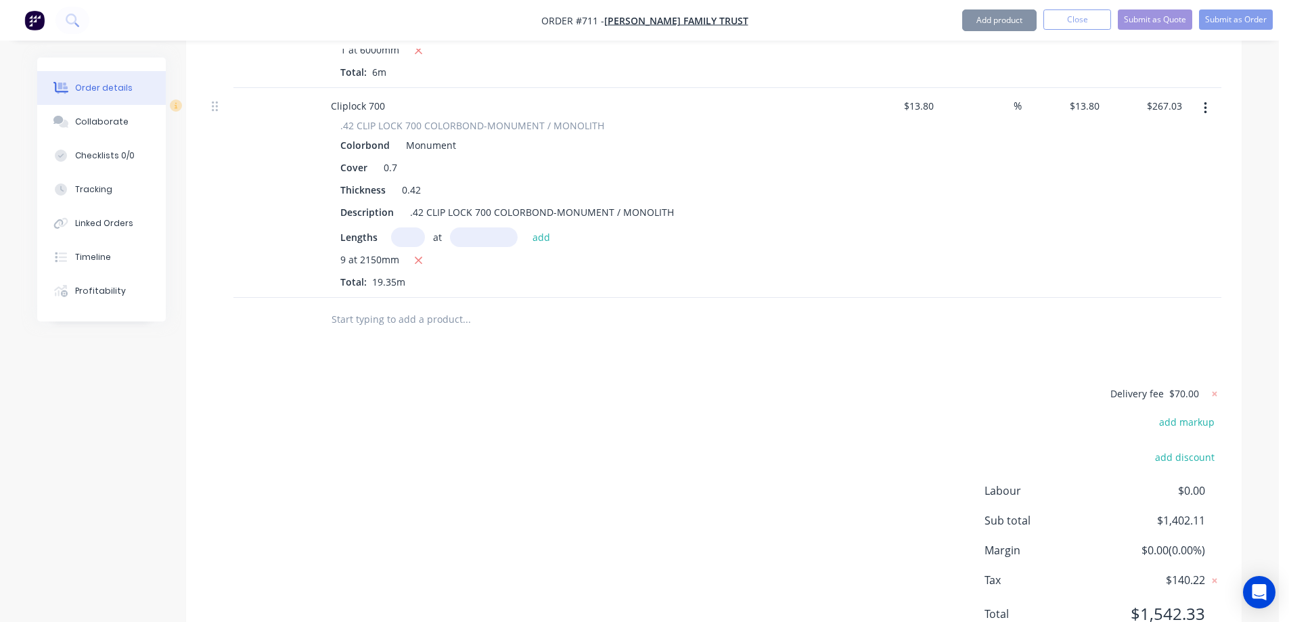
scroll to position [2774, 0]
click at [426, 302] on input "text" at bounding box center [466, 315] width 271 height 27
click at [1001, 20] on button "Add product" at bounding box center [999, 20] width 74 height 22
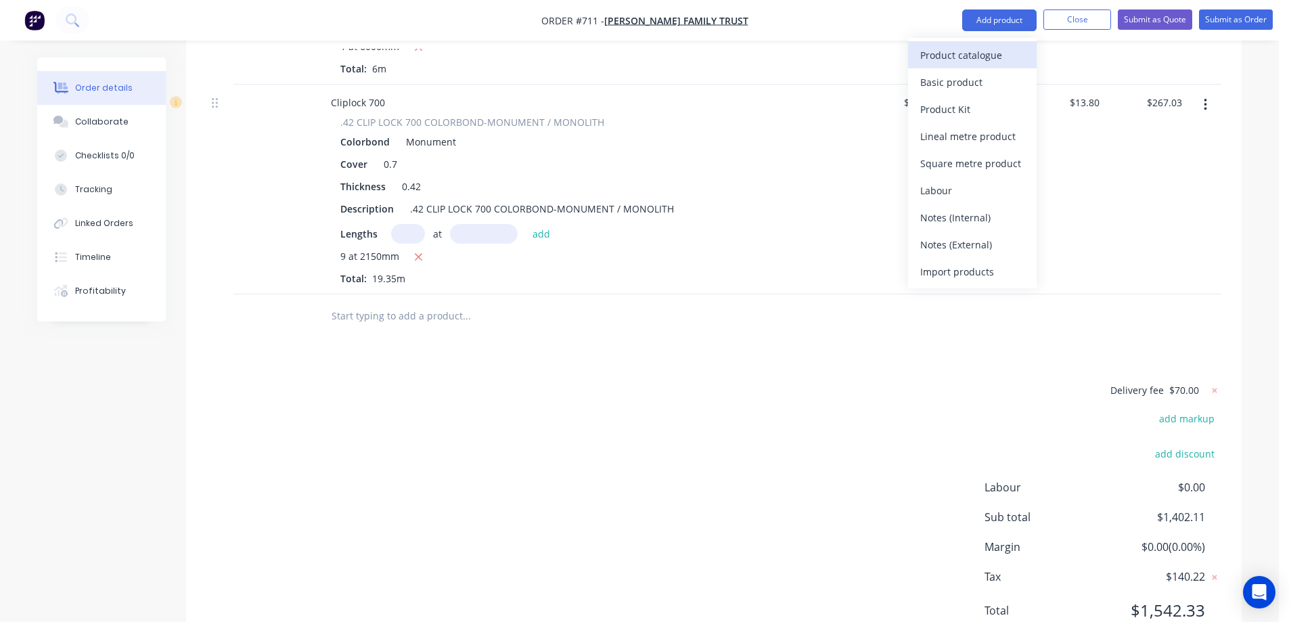
click at [958, 51] on div "Product catalogue" at bounding box center [972, 55] width 104 height 20
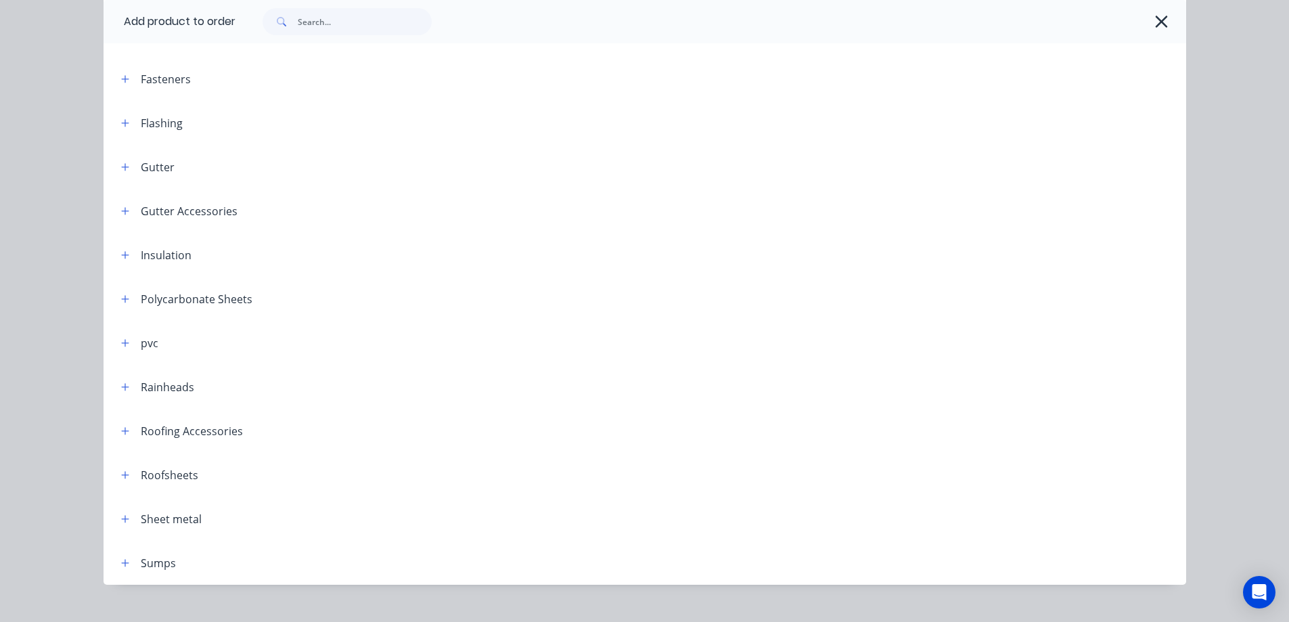
scroll to position [334, 0]
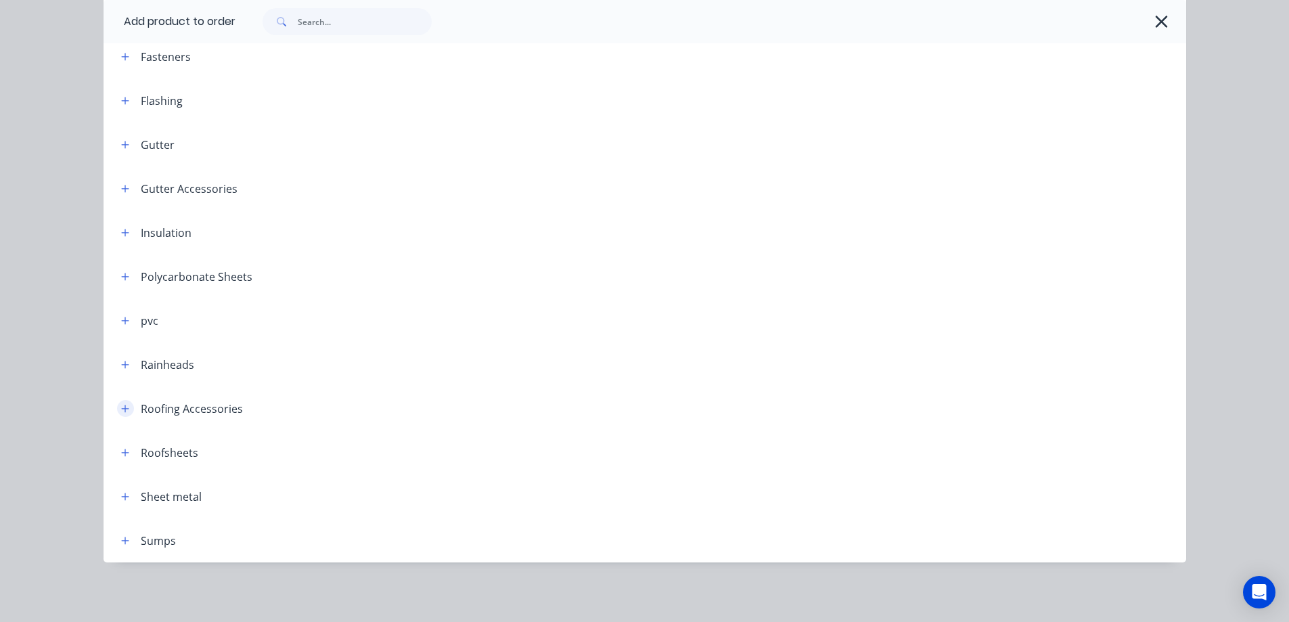
click at [121, 409] on icon "button" at bounding box center [124, 408] width 7 height 7
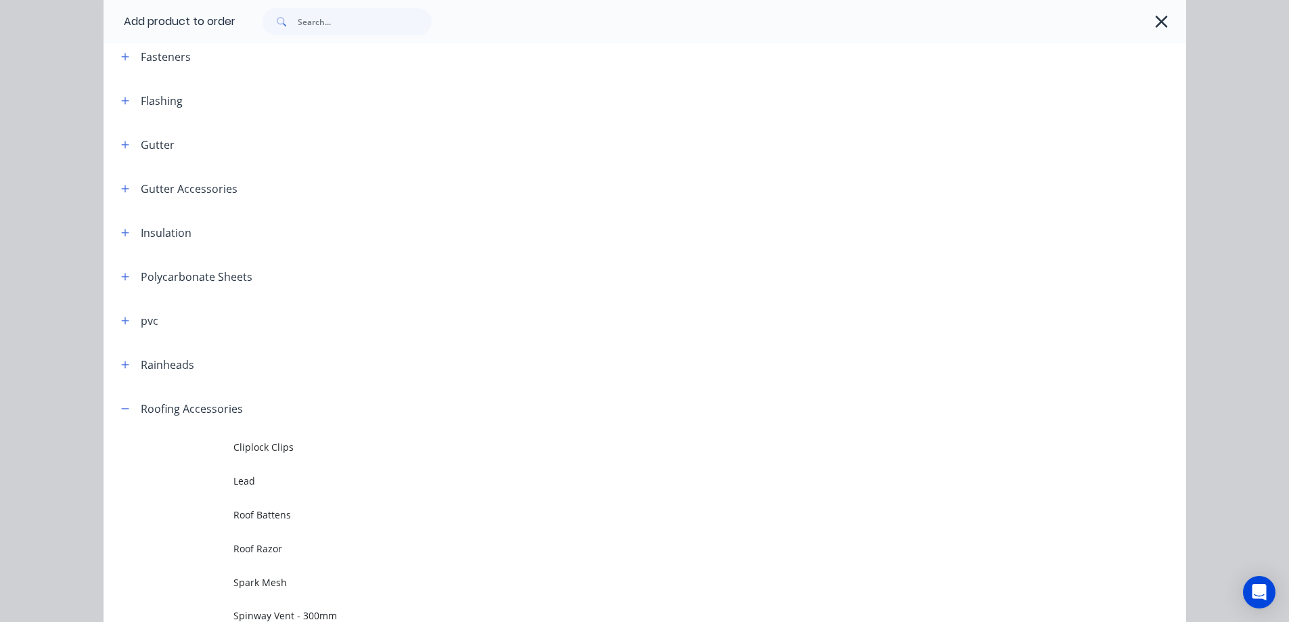
scroll to position [266, 0]
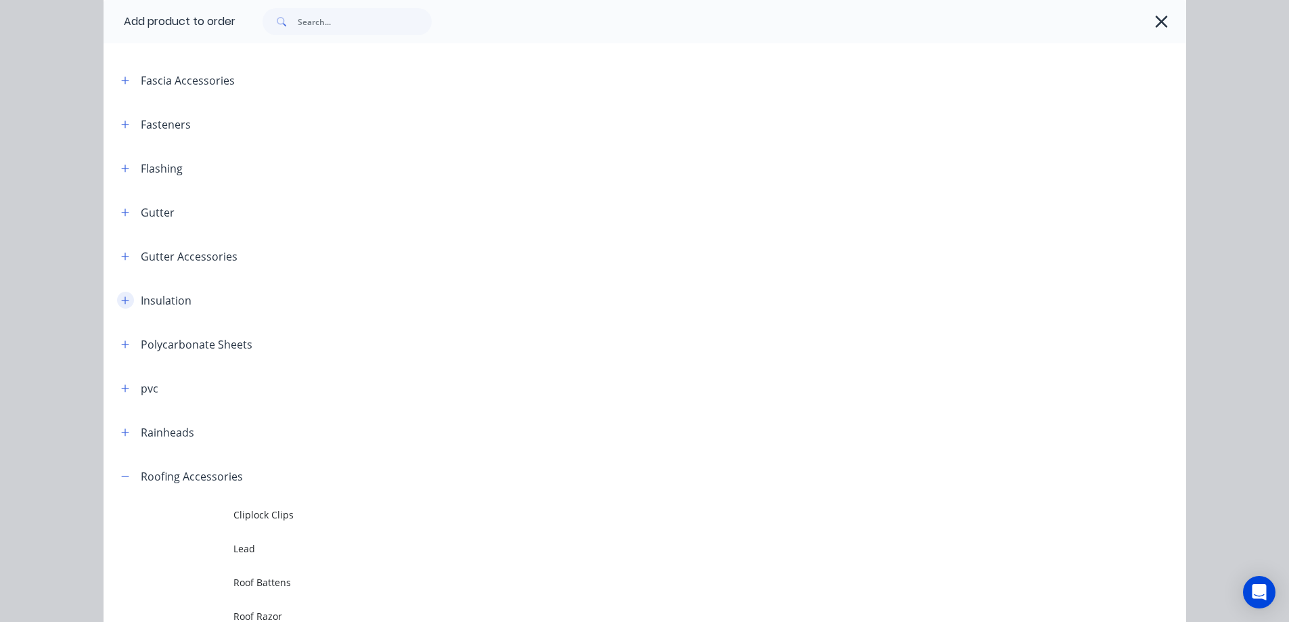
click at [121, 304] on icon "button" at bounding box center [125, 300] width 8 height 9
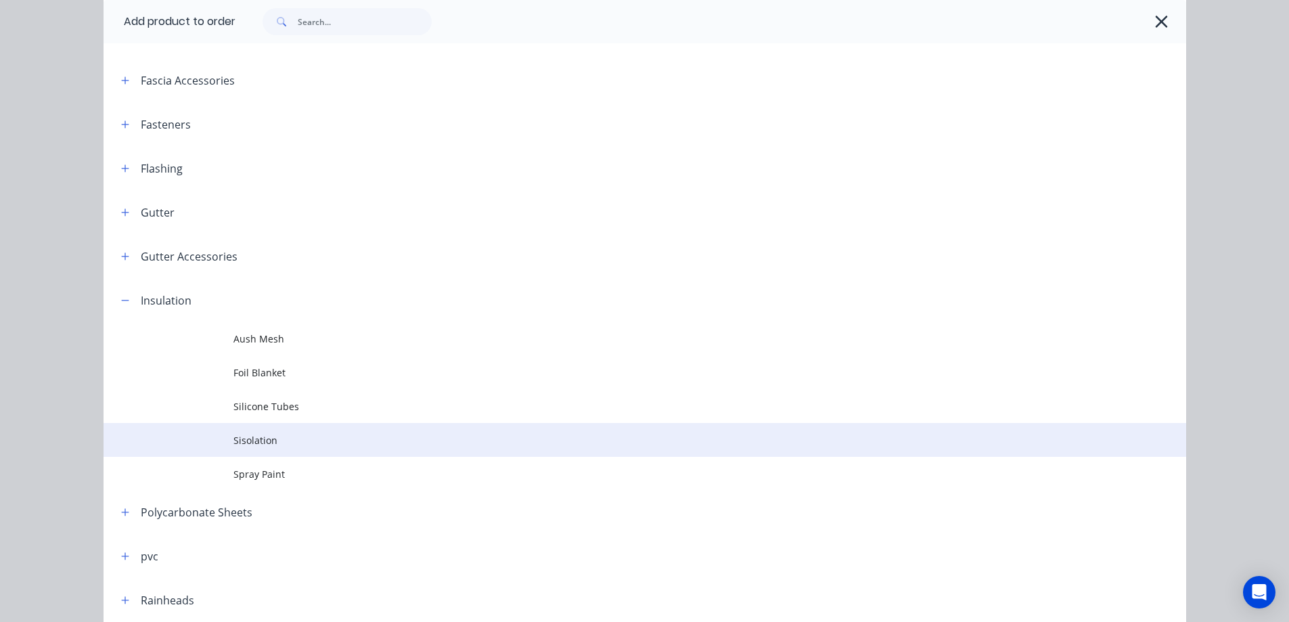
click at [246, 439] on span "Sisolation" at bounding box center [614, 440] width 762 height 14
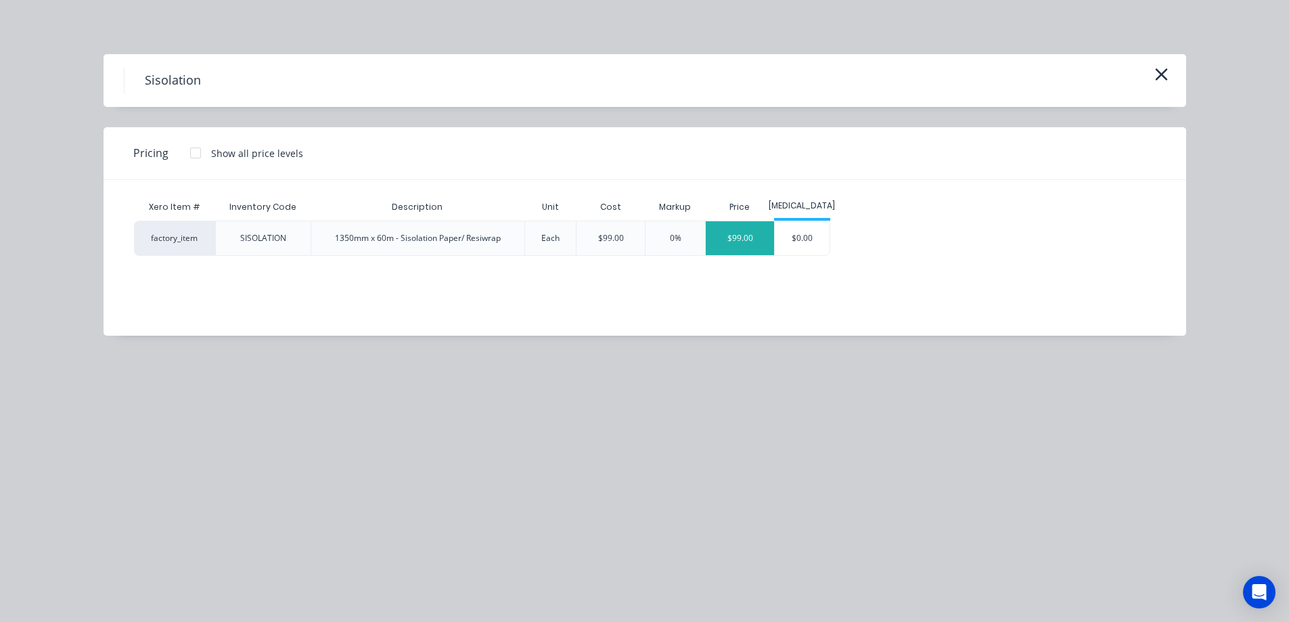
click at [735, 238] on div "$99.00" at bounding box center [740, 238] width 68 height 34
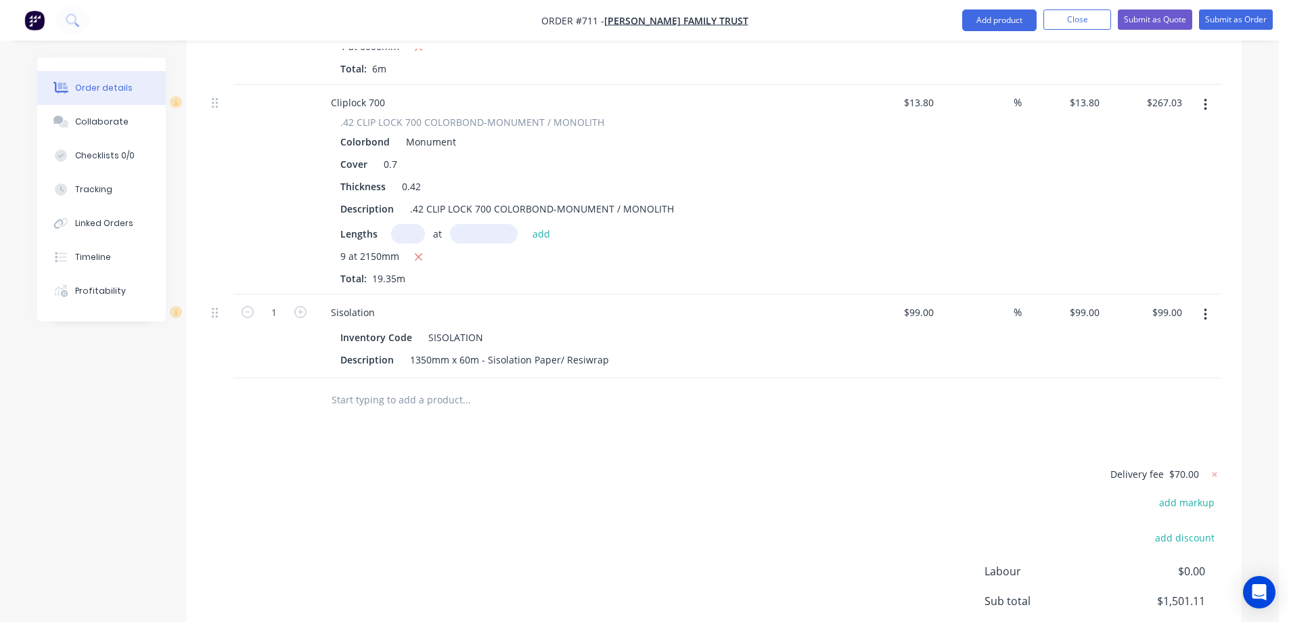
click at [407, 386] on input "text" at bounding box center [466, 399] width 271 height 27
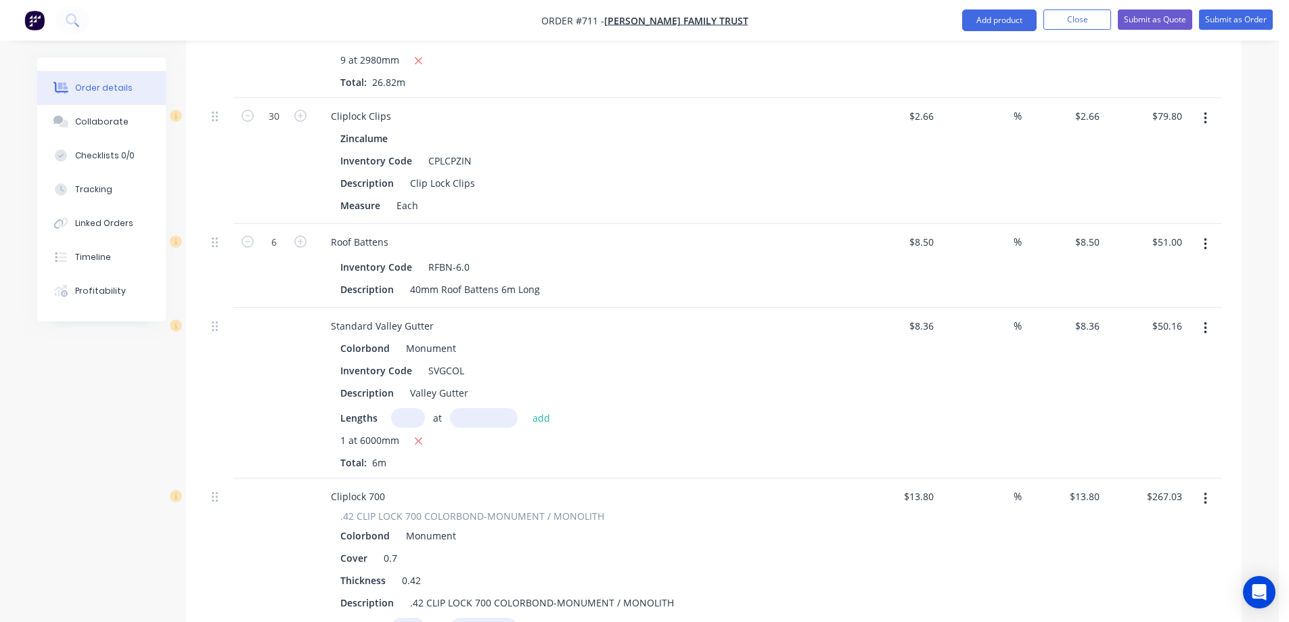
scroll to position [2368, 0]
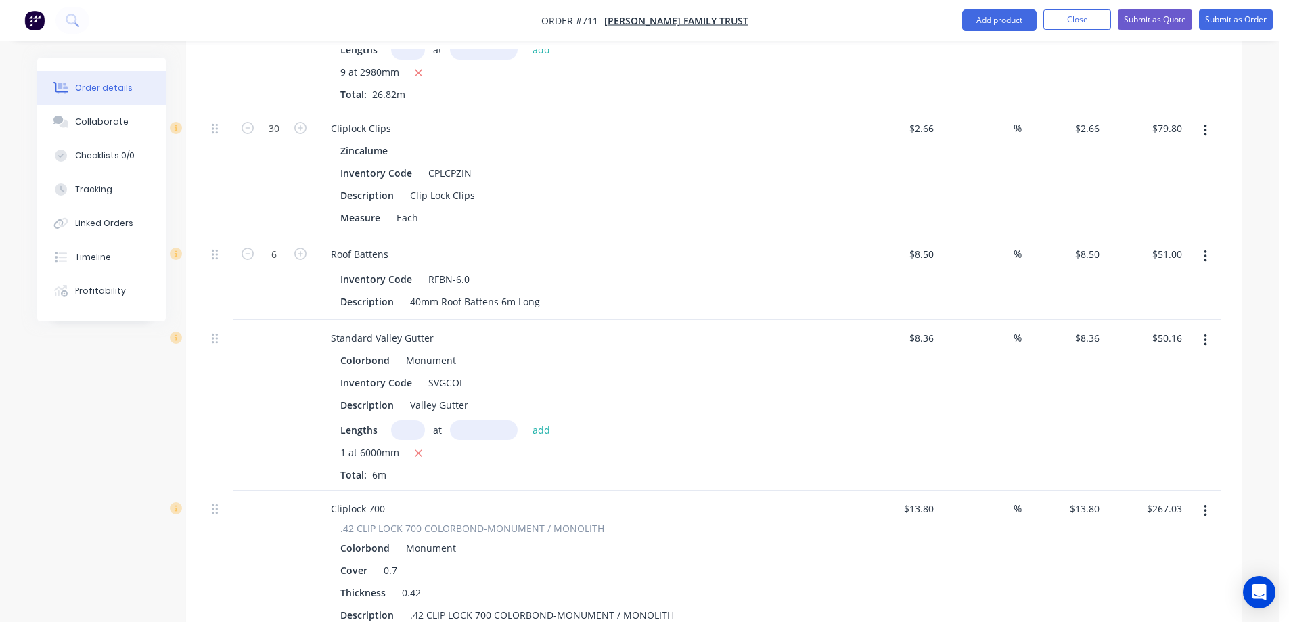
click at [1209, 118] on button "button" at bounding box center [1205, 130] width 32 height 24
click at [1164, 183] on div "Duplicate" at bounding box center [1157, 193] width 104 height 20
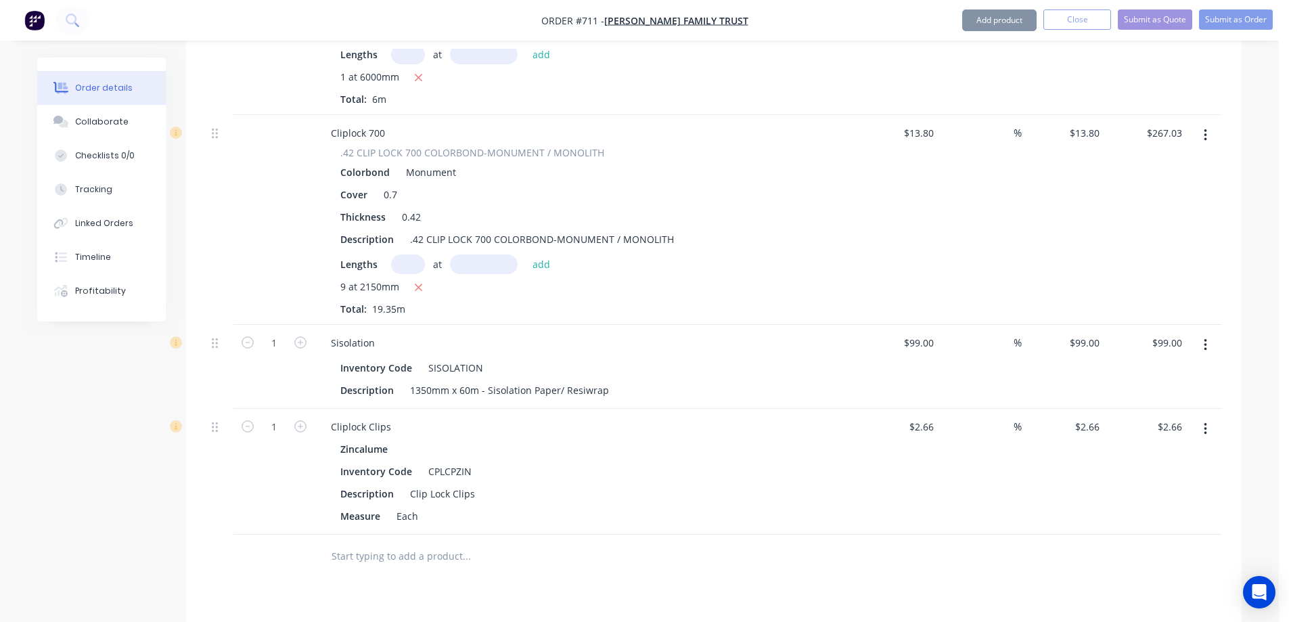
scroll to position [2841, 0]
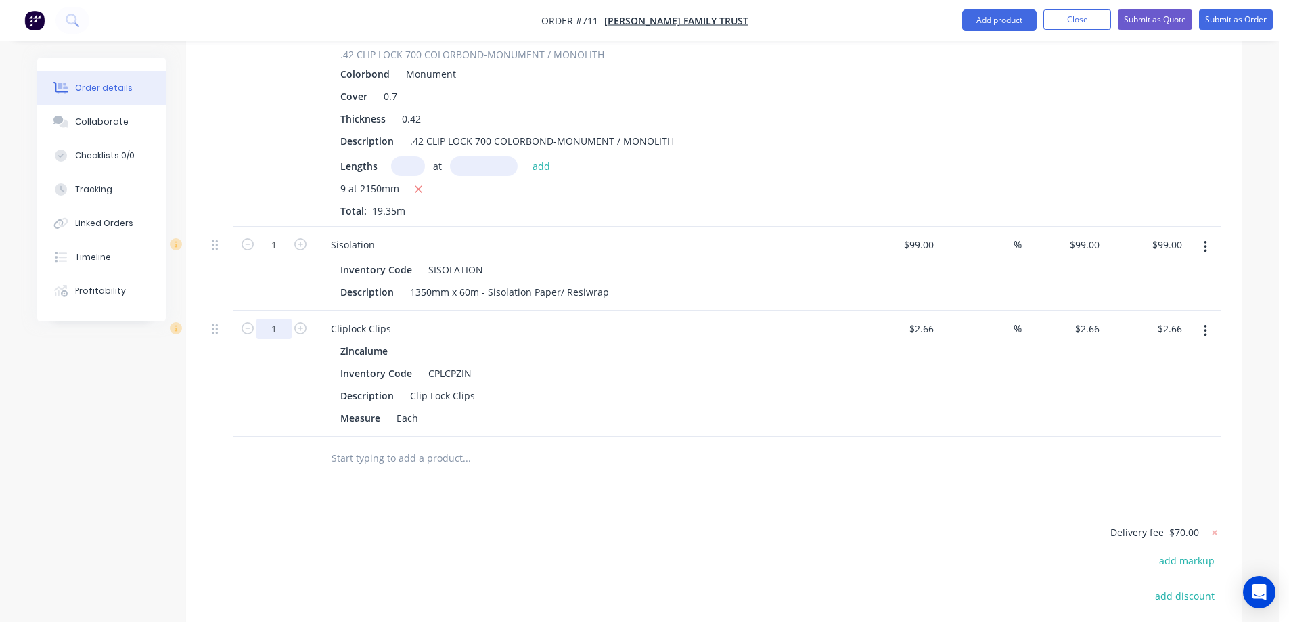
click at [277, 319] on input "1" at bounding box center [273, 329] width 35 height 20
type input "25"
type input "$66.50"
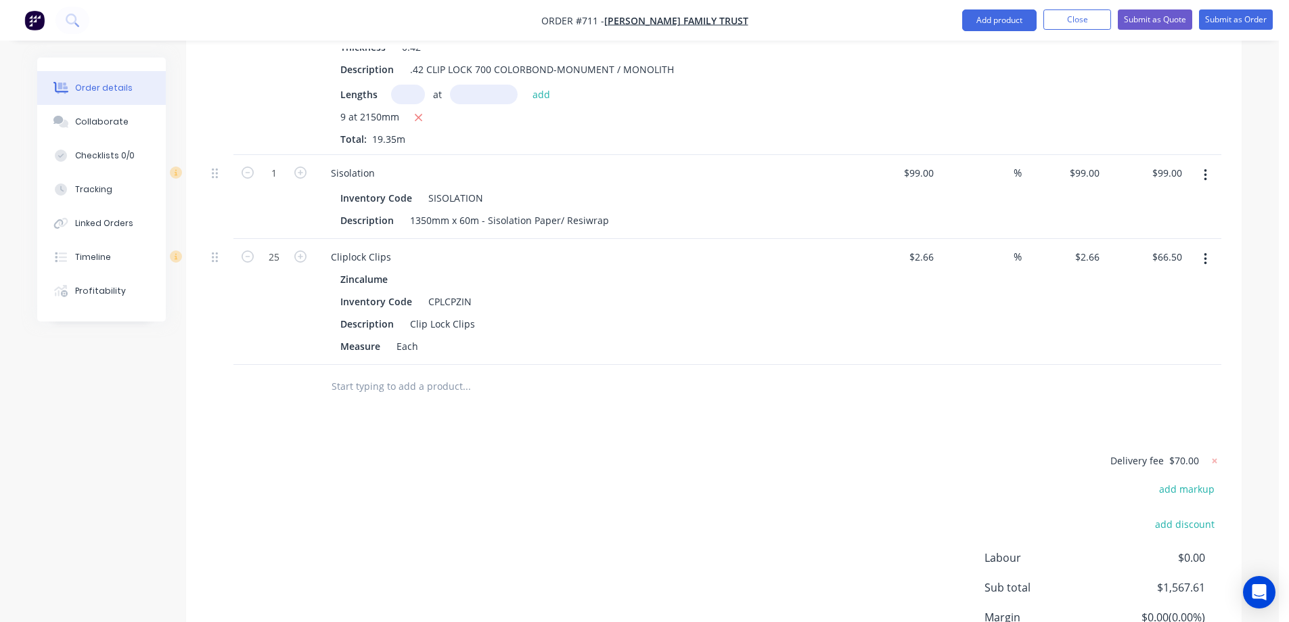
scroll to position [2797, 0]
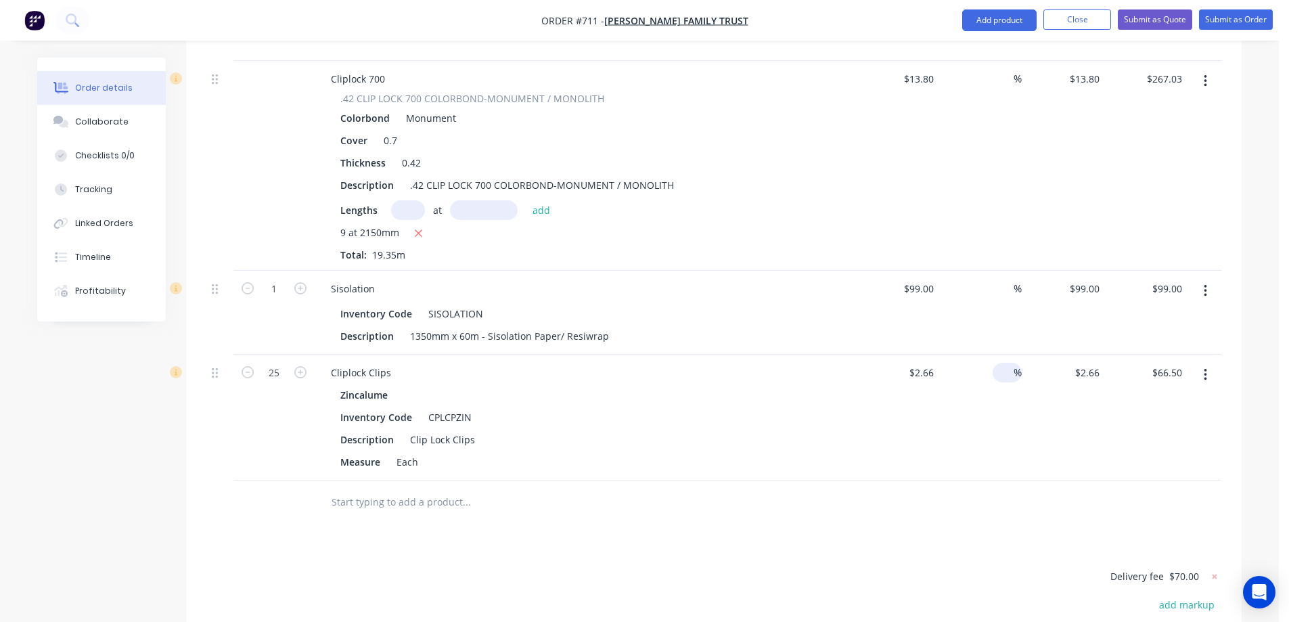
click at [1005, 363] on input at bounding box center [1006, 373] width 16 height 20
type input "15"
type input "$3.059"
type input "$76.48"
click at [981, 399] on div "15 15 %" at bounding box center [980, 417] width 83 height 126
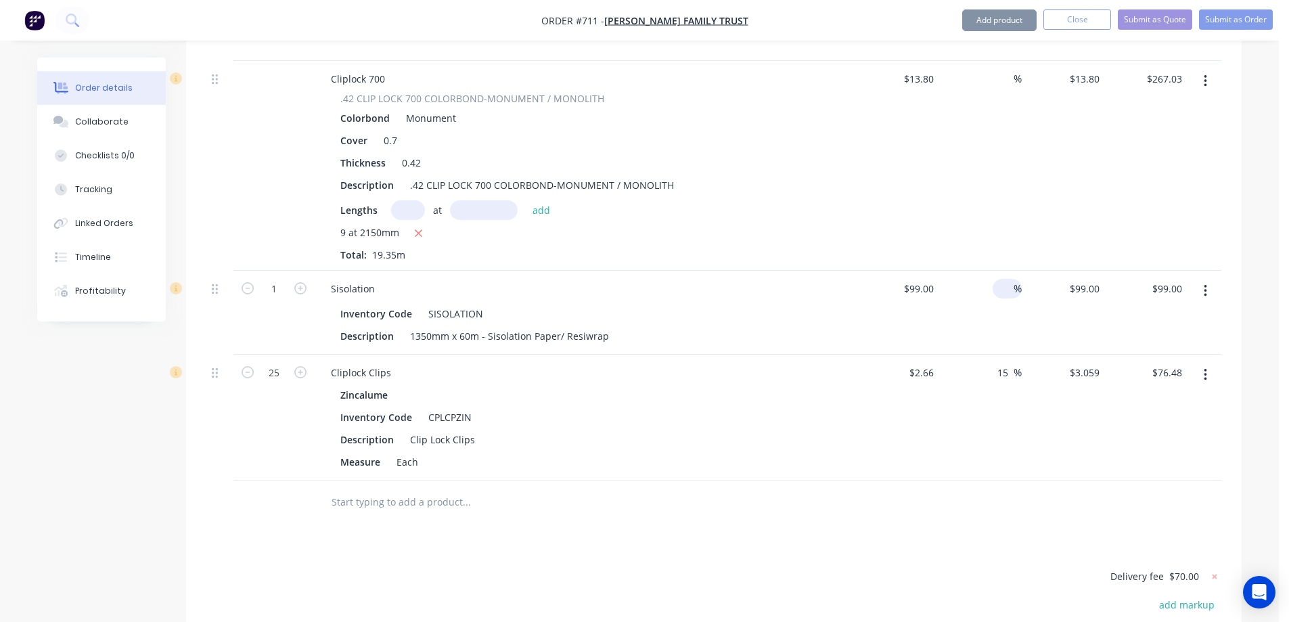
click at [1009, 279] on input at bounding box center [1006, 289] width 16 height 20
type input "15"
type input "$113.85"
click at [990, 292] on div "15 15 %" at bounding box center [980, 313] width 83 height 84
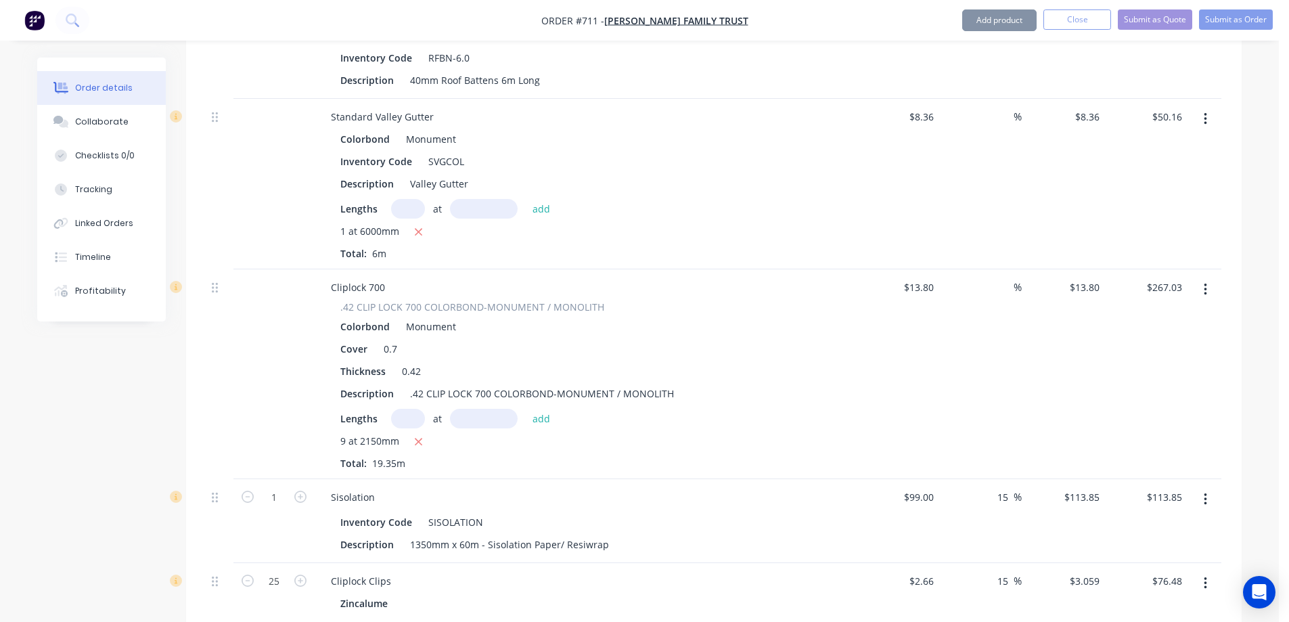
scroll to position [2527, 0]
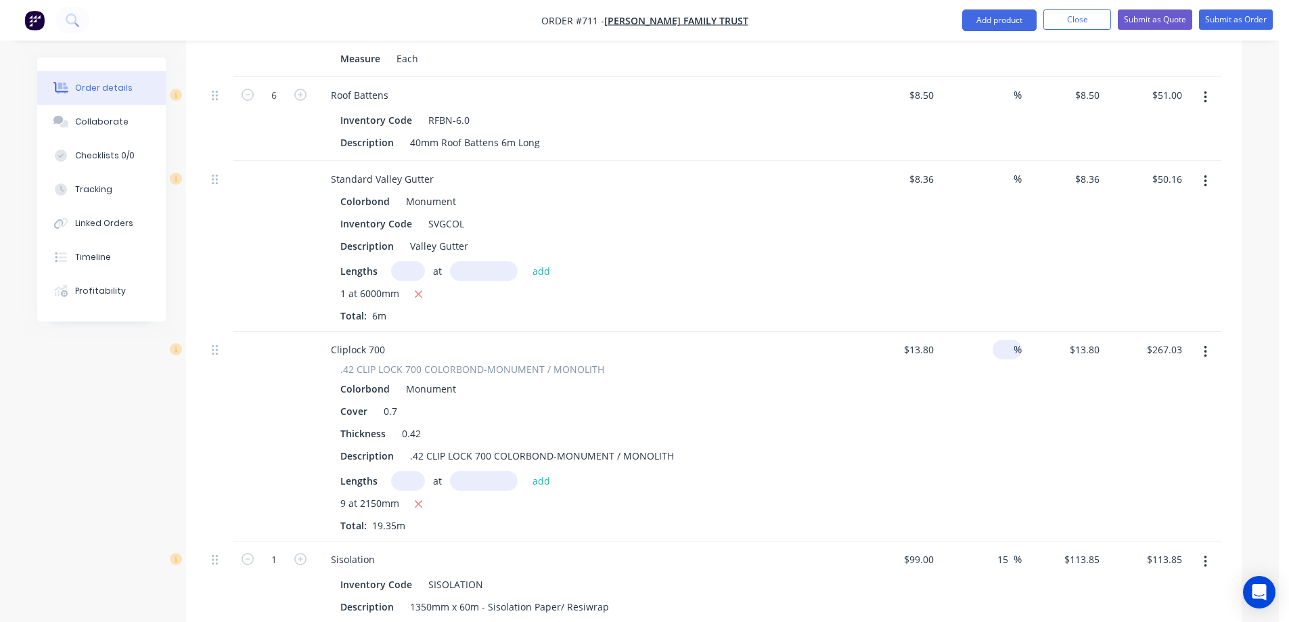
click at [994, 340] on div "%" at bounding box center [1006, 350] width 29 height 20
type input "15"
type input "$15.87"
type input "$307.08"
click at [980, 341] on div "15 15 %" at bounding box center [980, 436] width 83 height 210
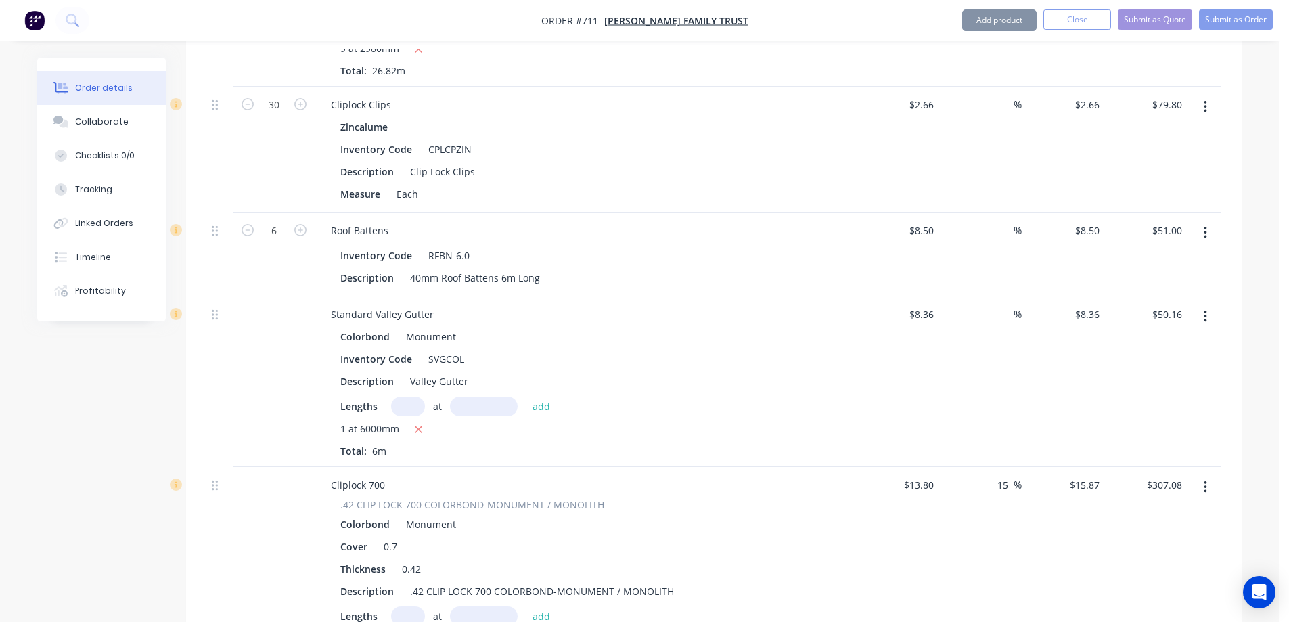
scroll to position [2324, 0]
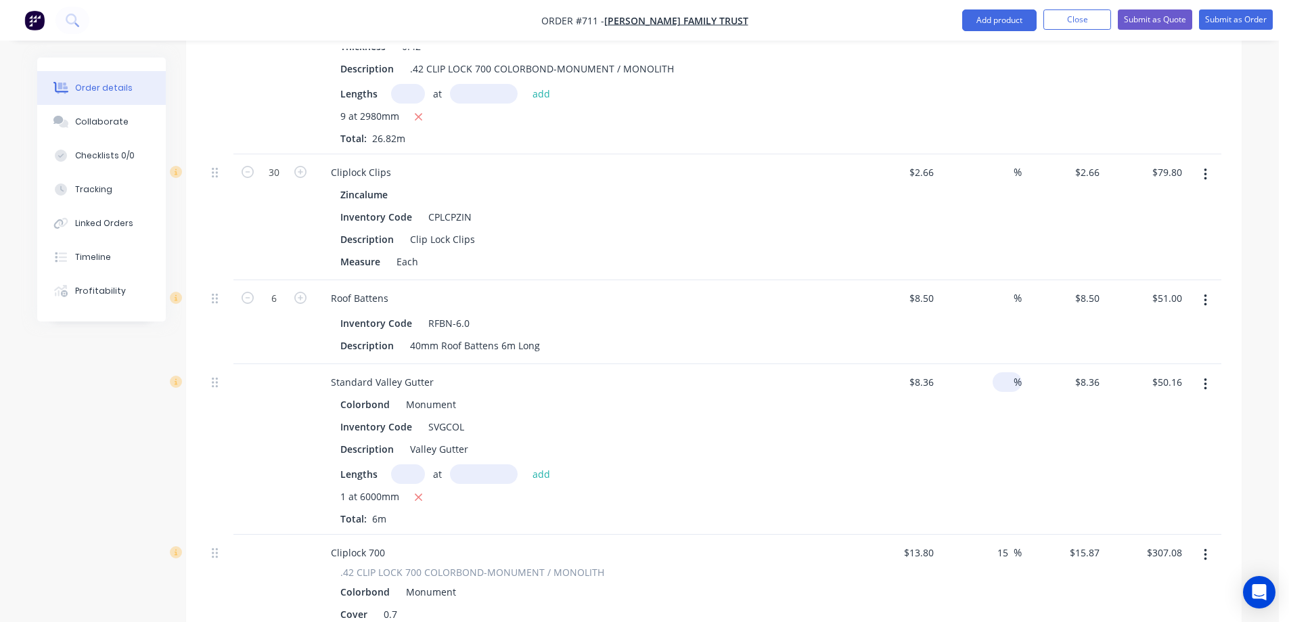
click at [996, 372] on div "%" at bounding box center [1006, 382] width 29 height 20
type input "15"
type input "$9.614"
type input "$57.68"
click at [984, 367] on div "15 15 %" at bounding box center [980, 449] width 83 height 170
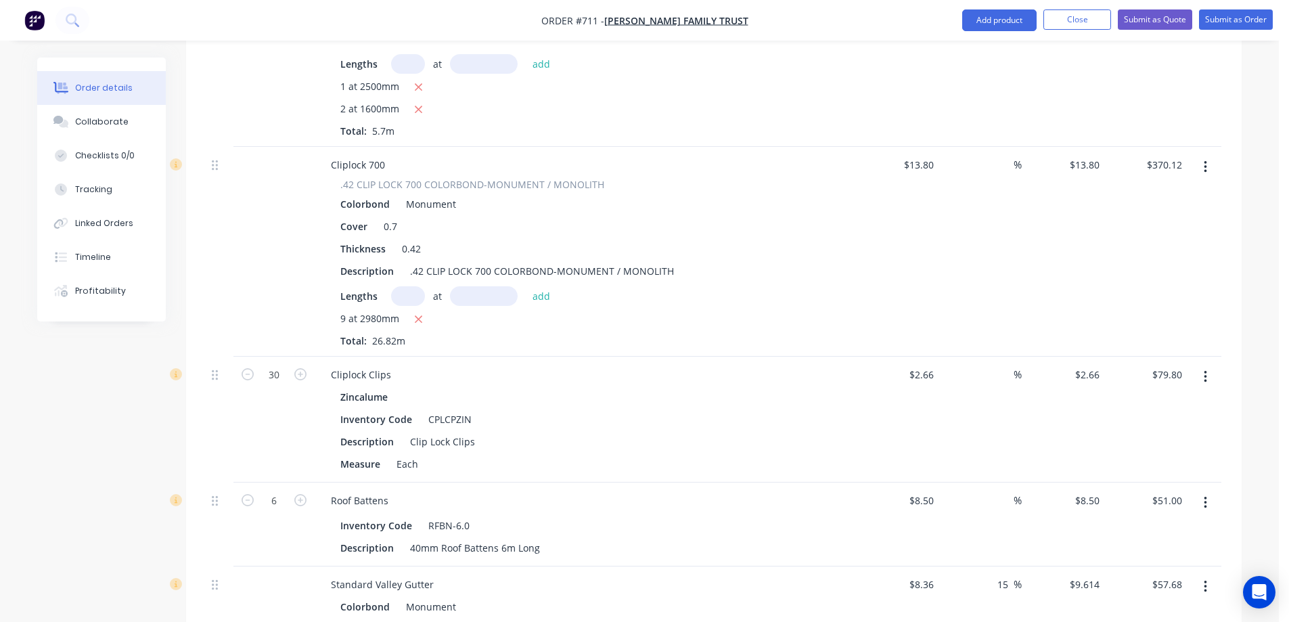
scroll to position [2121, 0]
click at [1002, 365] on input at bounding box center [1006, 375] width 16 height 20
type input "15"
type input "$3.059"
type input "$91.77"
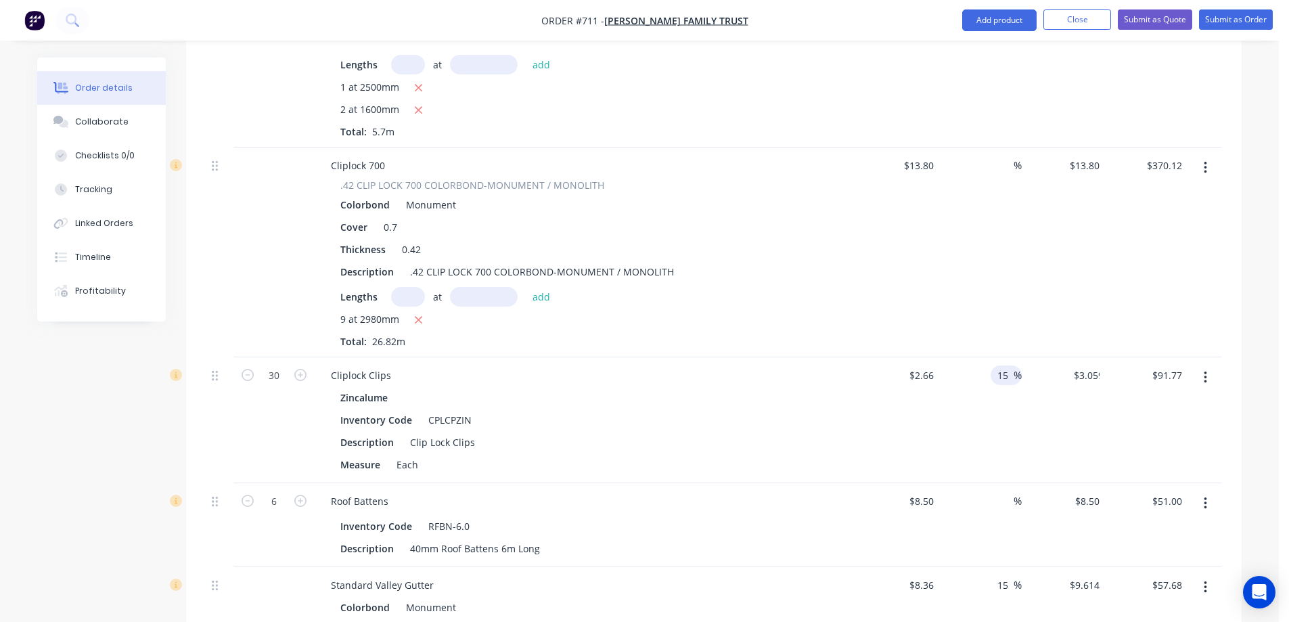
click at [994, 361] on div "15 15 %" at bounding box center [980, 420] width 83 height 126
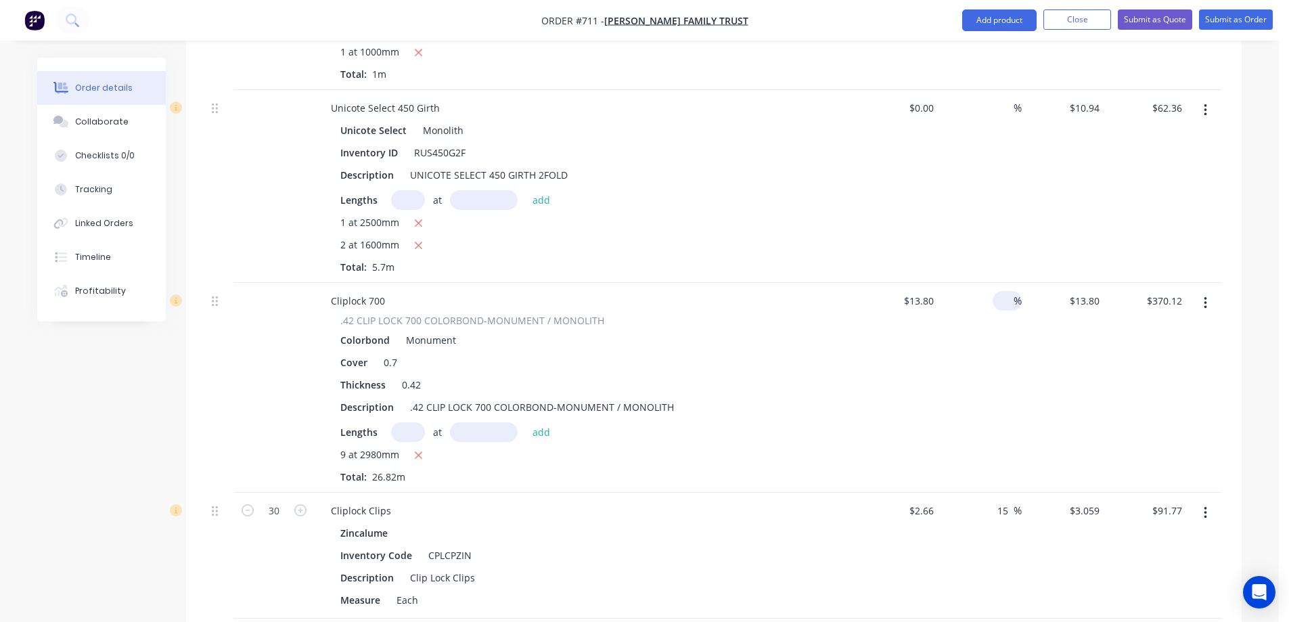
click at [1004, 291] on input at bounding box center [1006, 301] width 16 height 20
type input "15"
type input "$15.87"
type input "$425.63"
click at [986, 323] on div "15 15 %" at bounding box center [980, 388] width 83 height 210
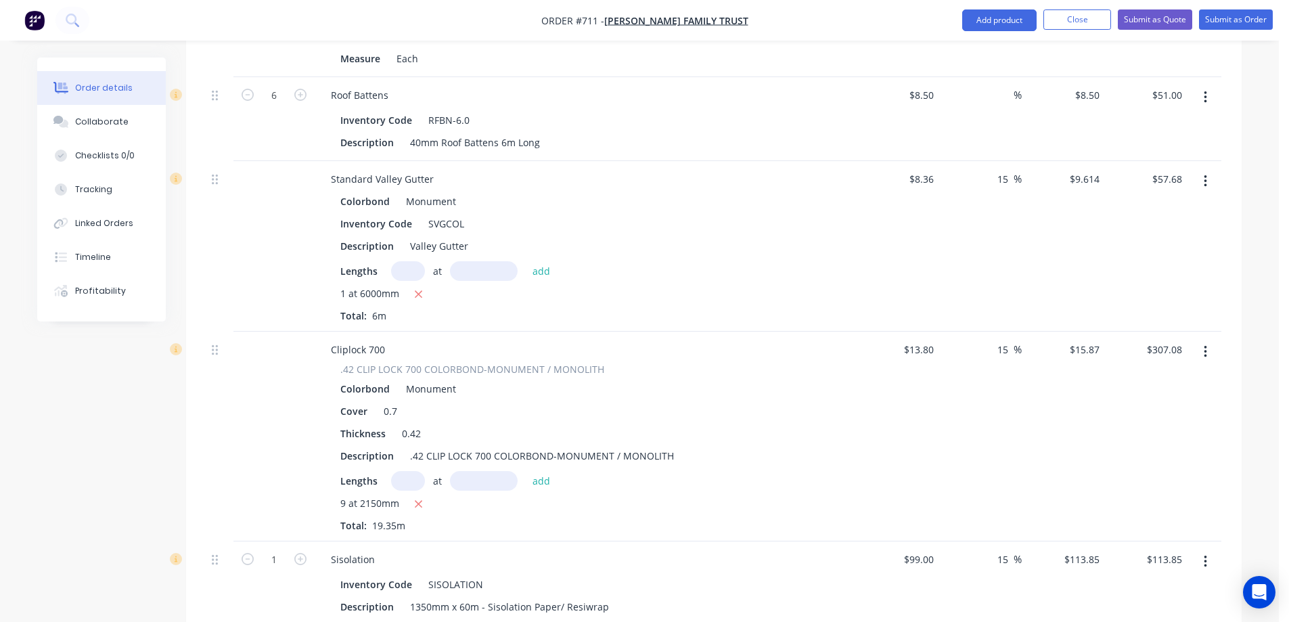
scroll to position [2730, 0]
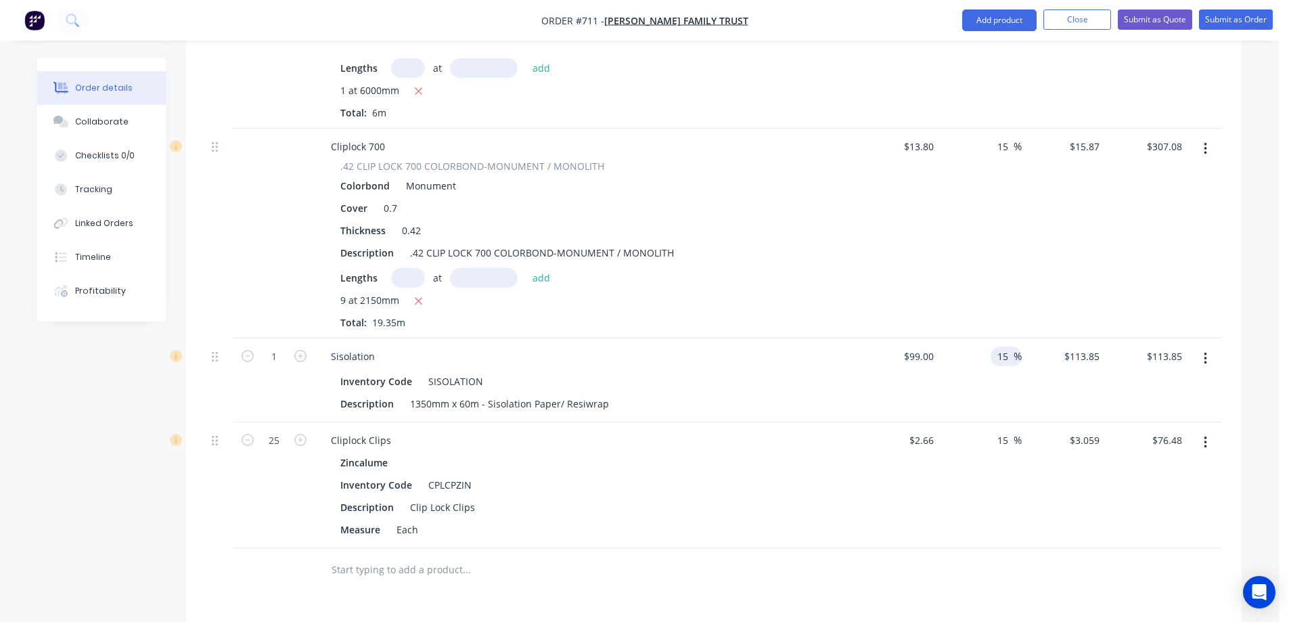
drag, startPoint x: 1007, startPoint y: 321, endPoint x: 993, endPoint y: 325, distance: 14.1
click at [993, 346] on div "15 15 %" at bounding box center [1005, 356] width 31 height 20
type input "$99.00"
click at [984, 351] on div "%" at bounding box center [980, 380] width 83 height 84
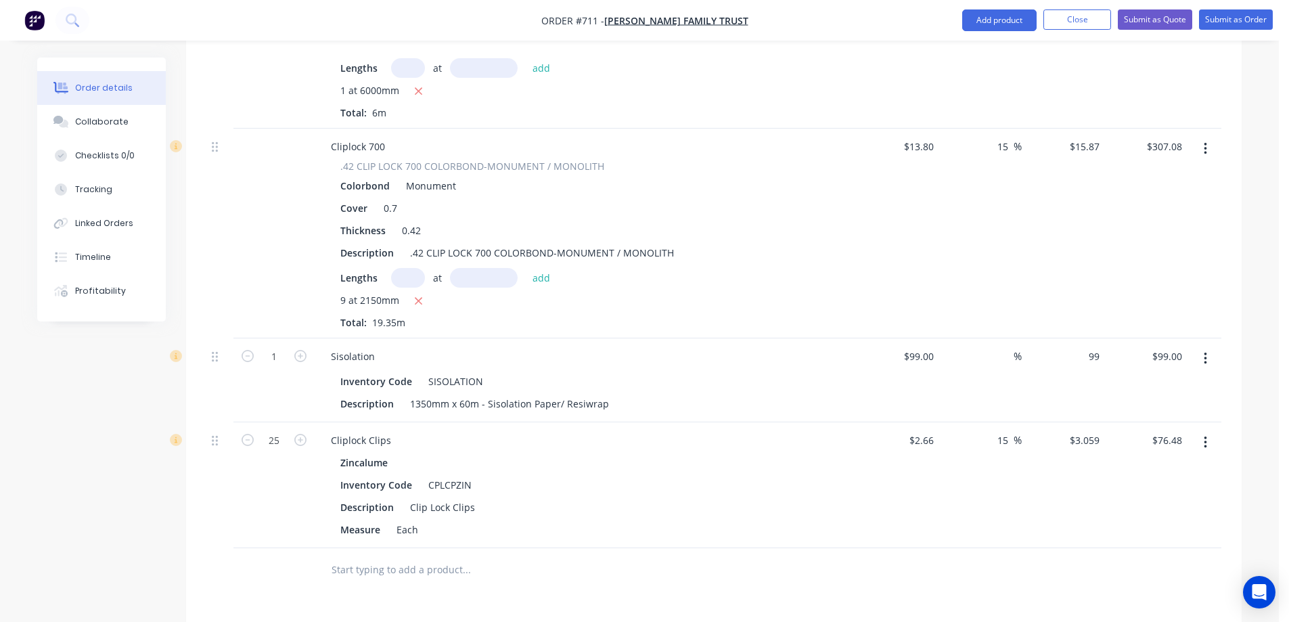
click at [1078, 338] on div "99 $99.00" at bounding box center [1063, 380] width 83 height 84
type input "120"
type input "21.21"
type input "$120.00"
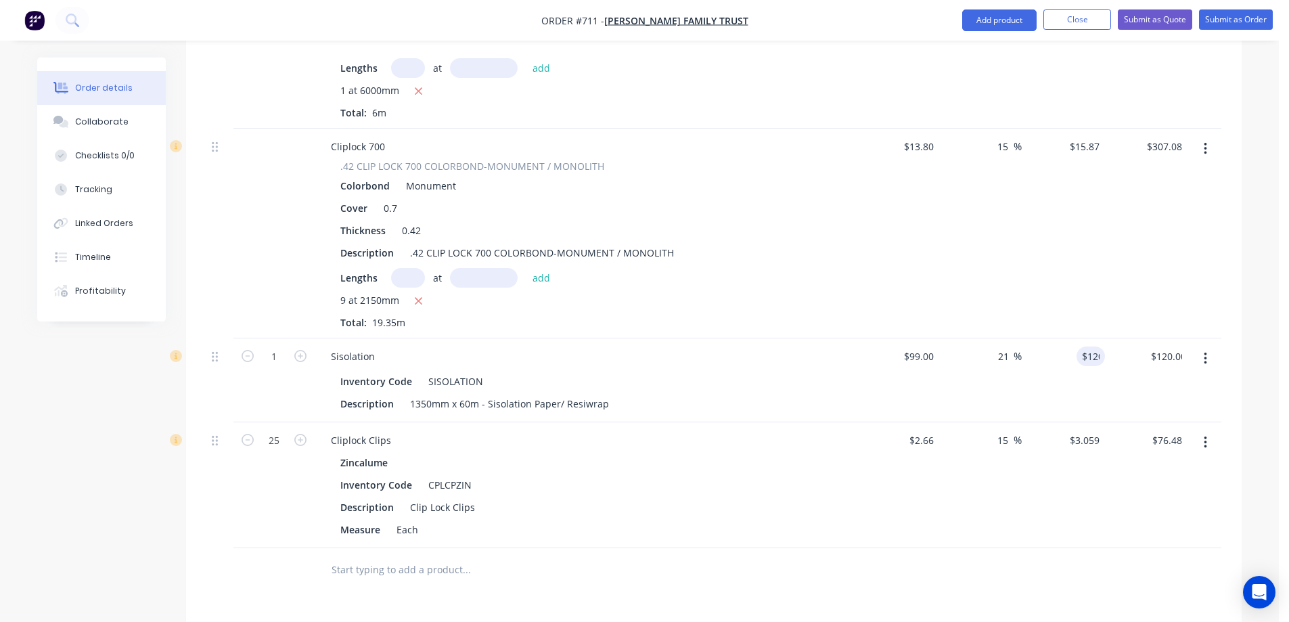
click at [1084, 352] on div "$120.00 120" at bounding box center [1063, 380] width 83 height 84
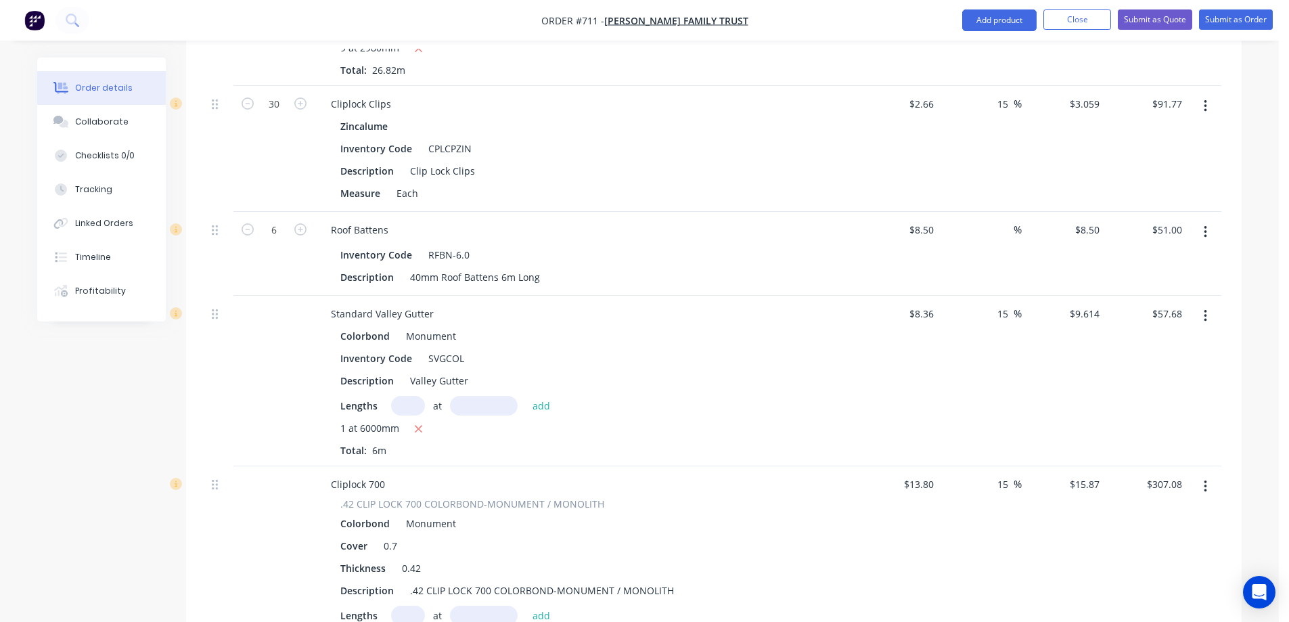
scroll to position [2324, 0]
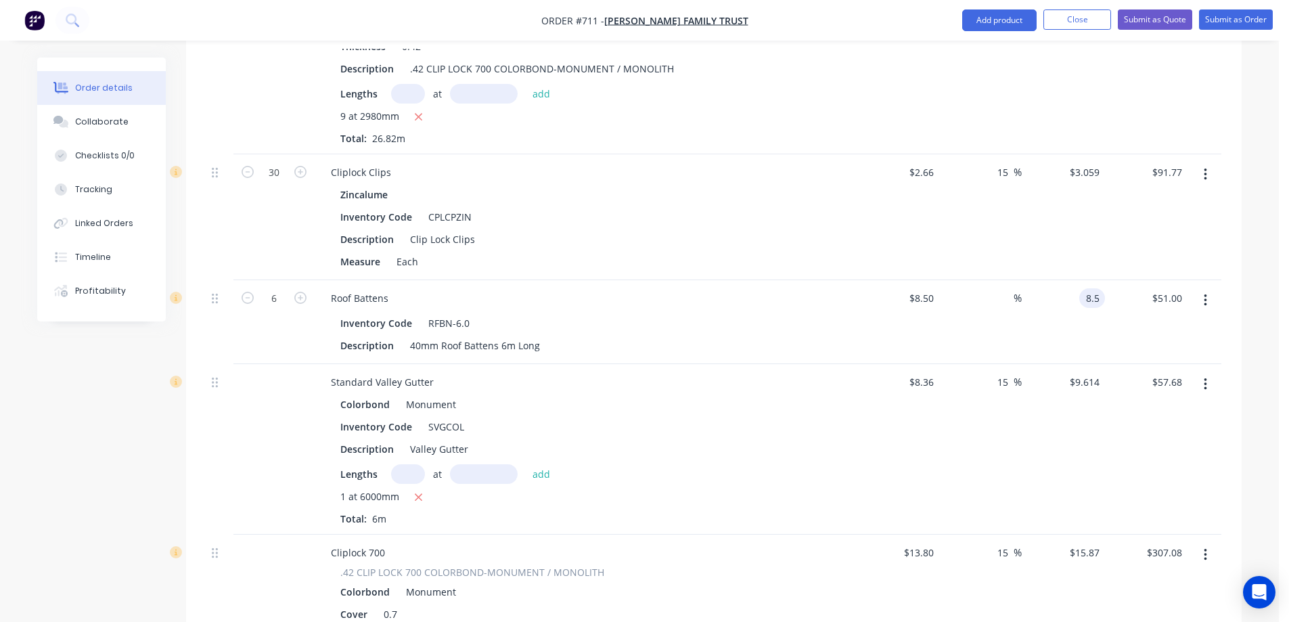
click at [1086, 288] on input "8.5" at bounding box center [1094, 298] width 20 height 20
type input "10.5"
type input "23.53"
type input "$10.50"
type input "$63.00"
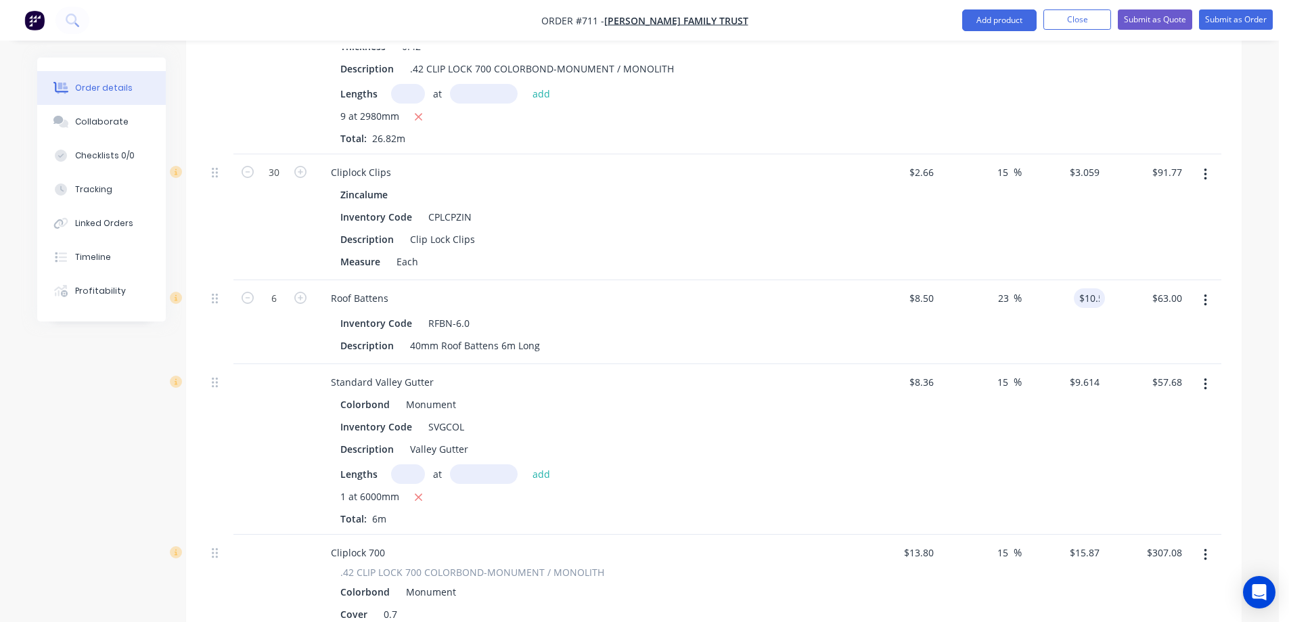
click at [1044, 291] on div "$10.50 10.5" at bounding box center [1063, 322] width 83 height 84
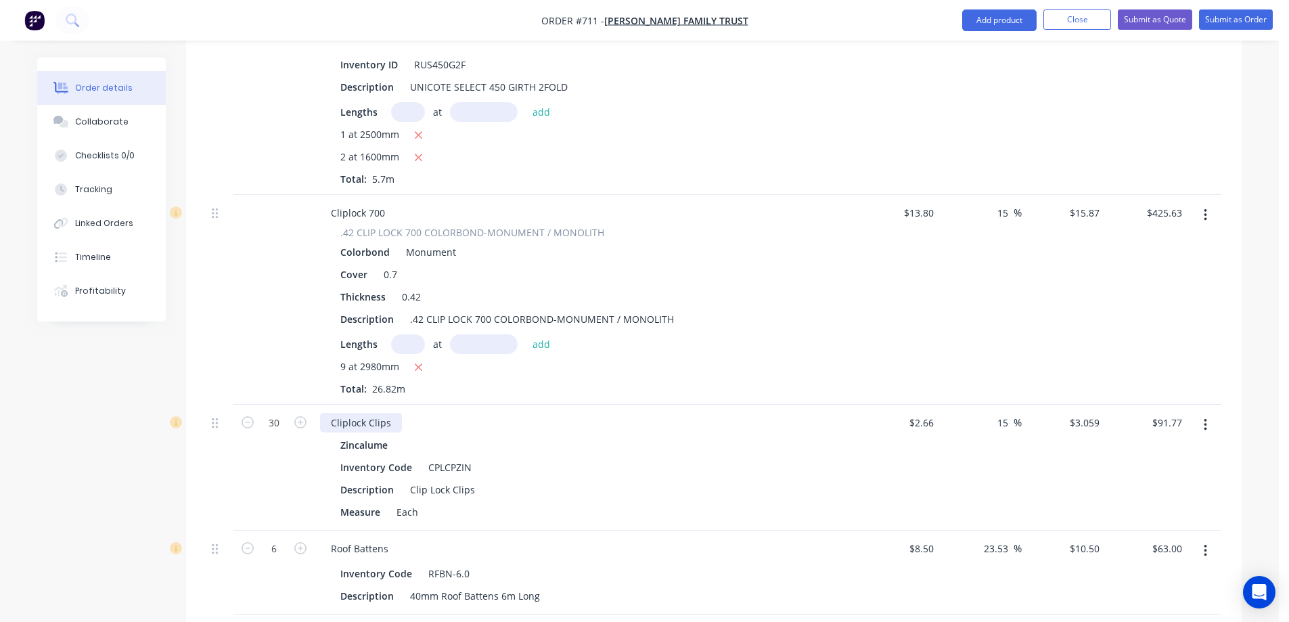
scroll to position [2097, 0]
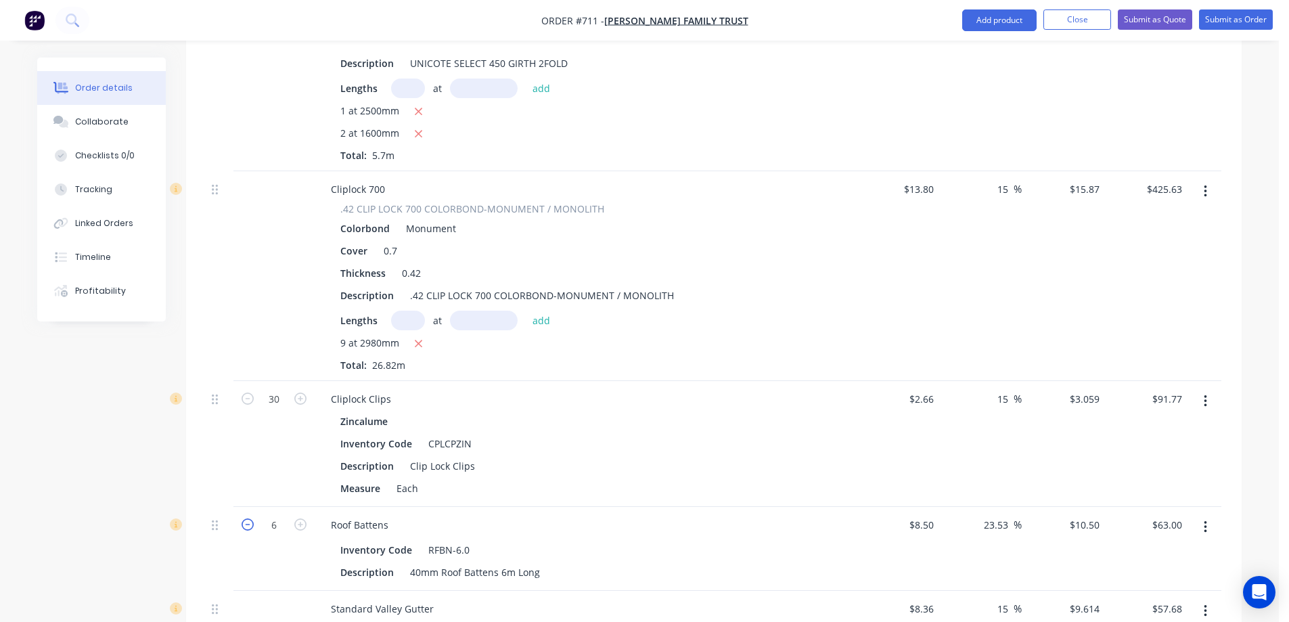
click at [245, 518] on icon "button" at bounding box center [248, 524] width 12 height 12
type input "5"
type input "$52.50"
click at [245, 518] on icon "button" at bounding box center [248, 524] width 12 height 12
type input "4"
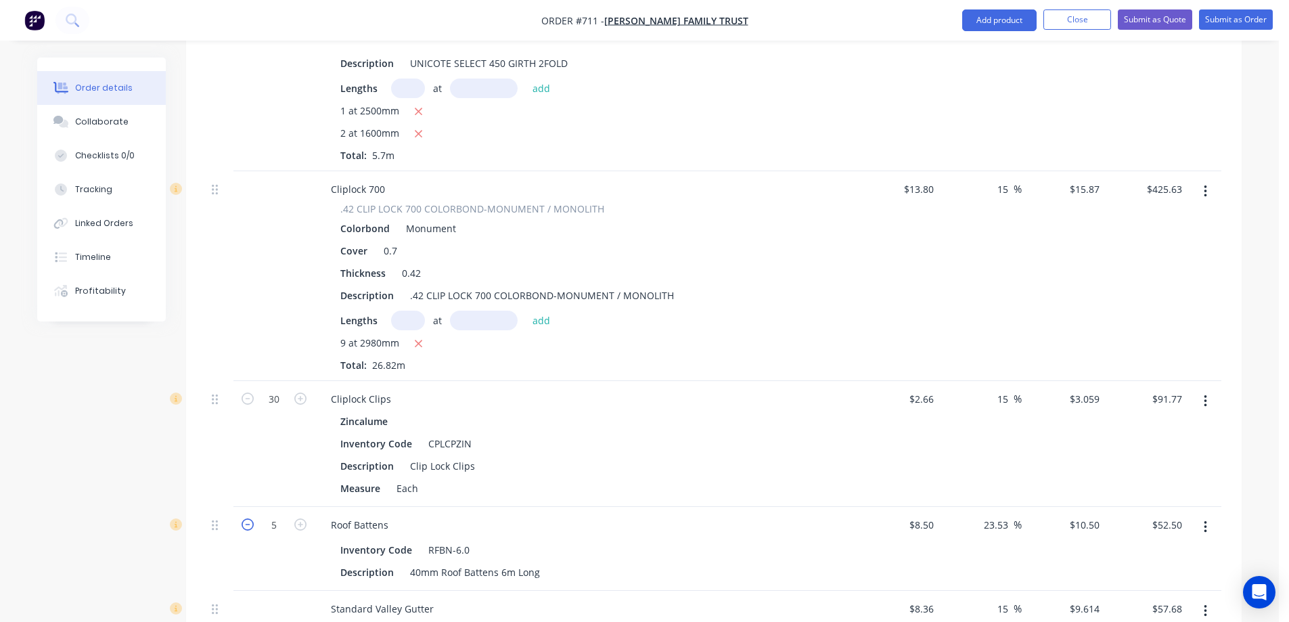
type input "$42.00"
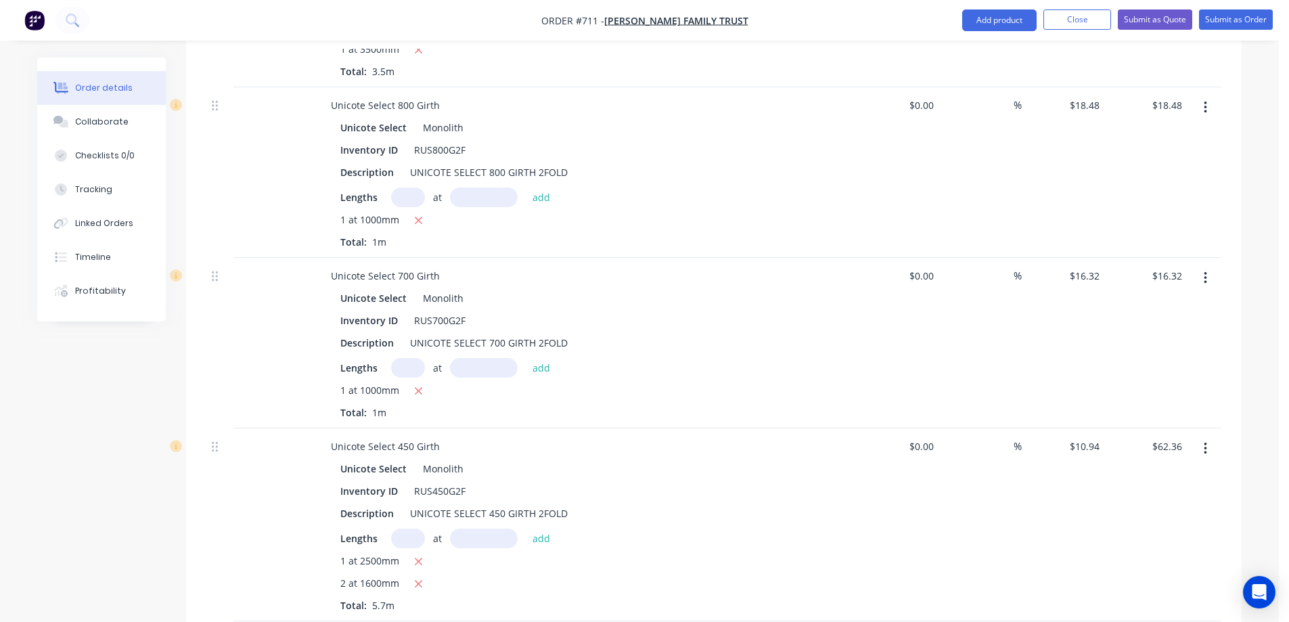
scroll to position [1986, 0]
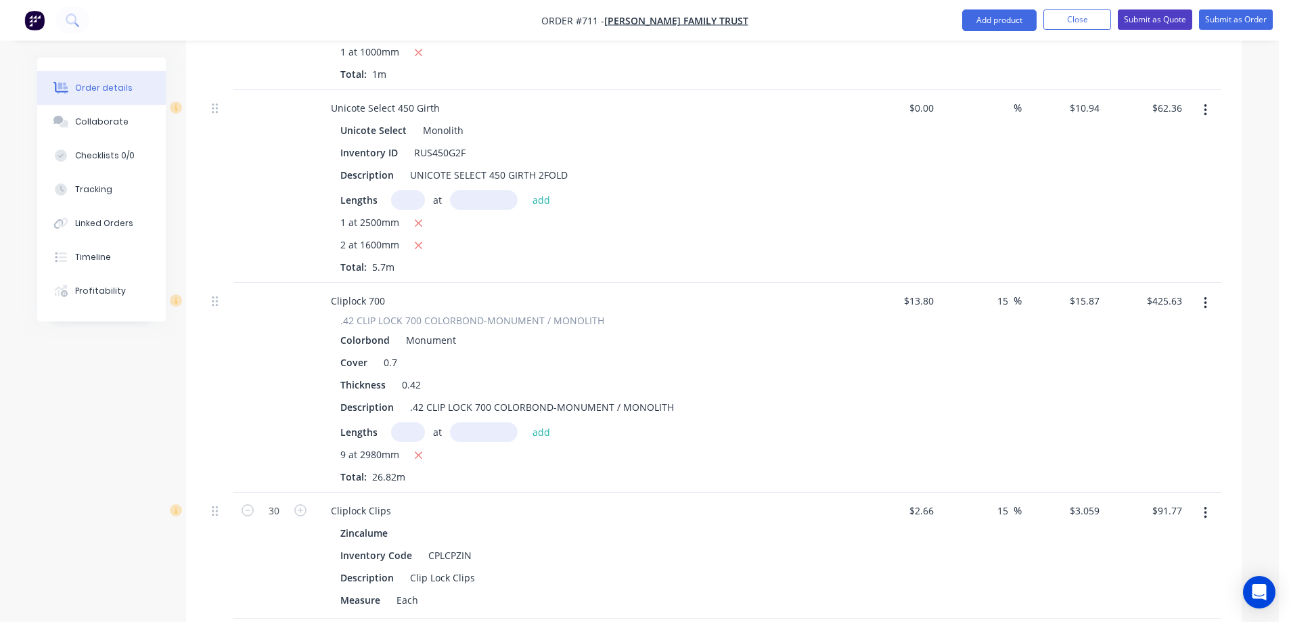
click at [1158, 19] on button "Submit as Quote" at bounding box center [1155, 19] width 74 height 20
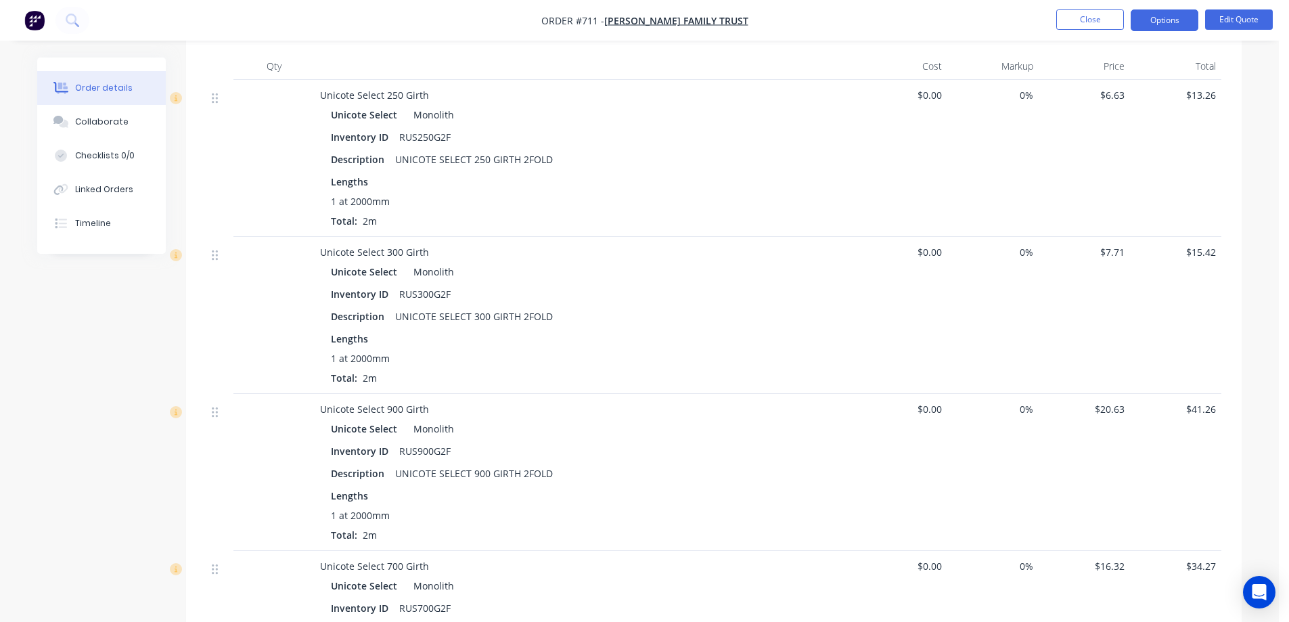
scroll to position [188, 0]
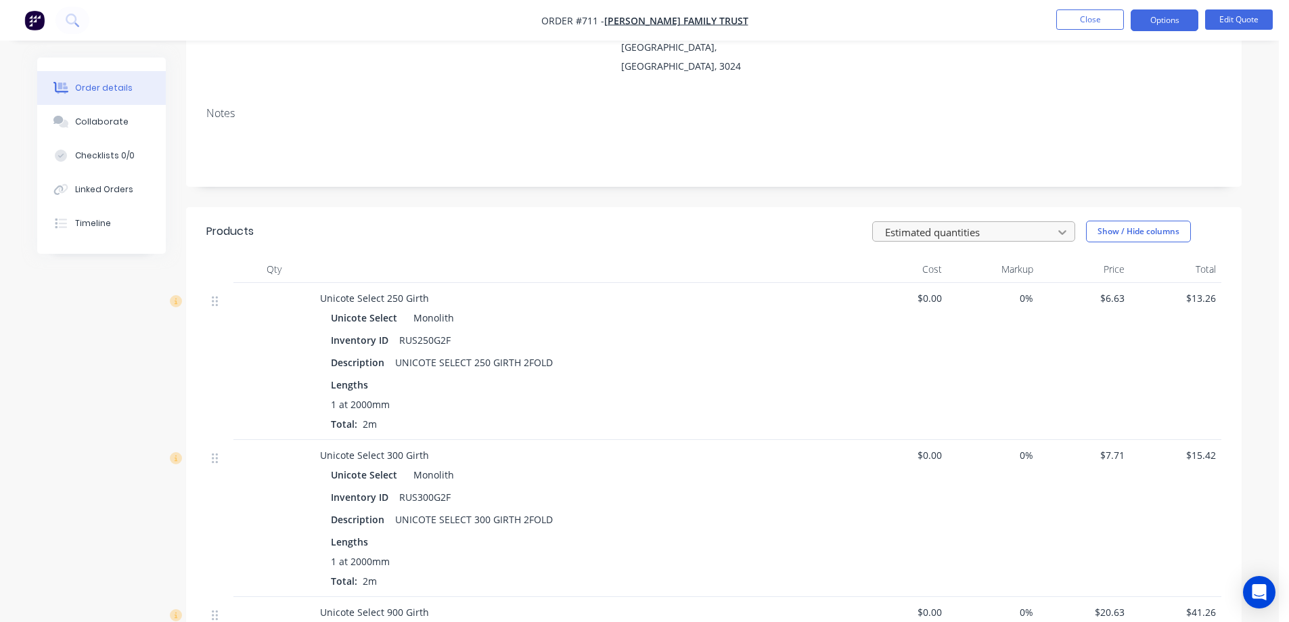
click at [1069, 221] on div at bounding box center [1062, 232] width 24 height 22
click at [760, 221] on div "Estimated quantities Show / Hide columns" at bounding box center [821, 232] width 799 height 22
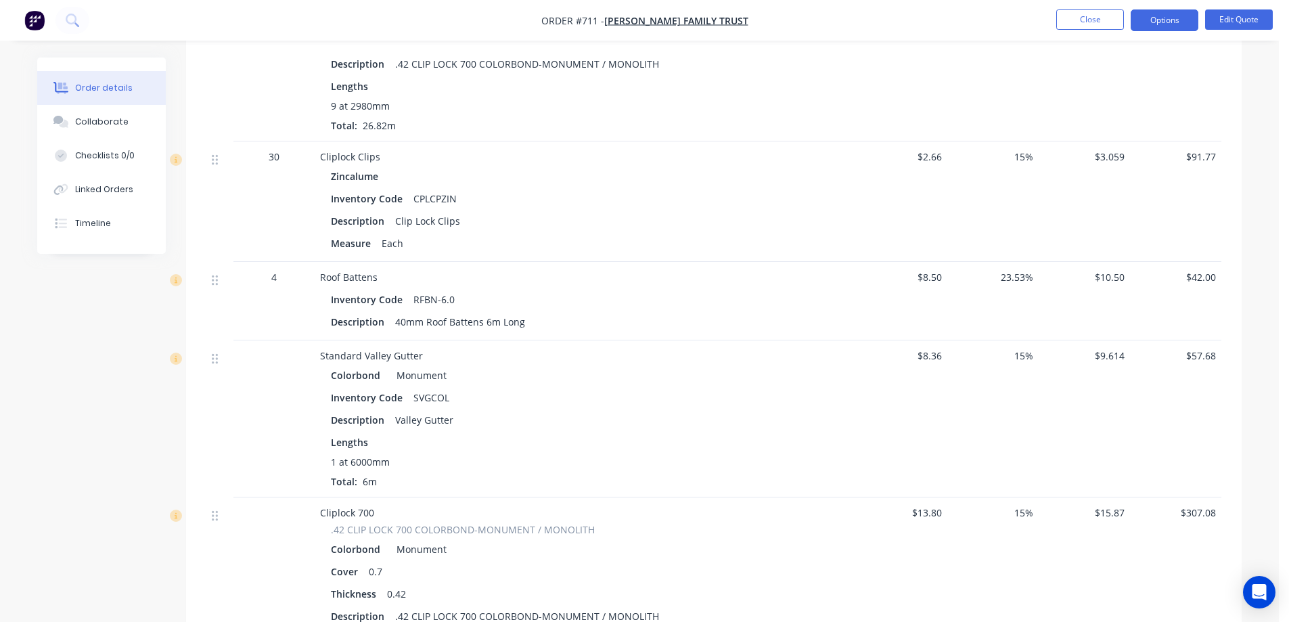
scroll to position [2082, 0]
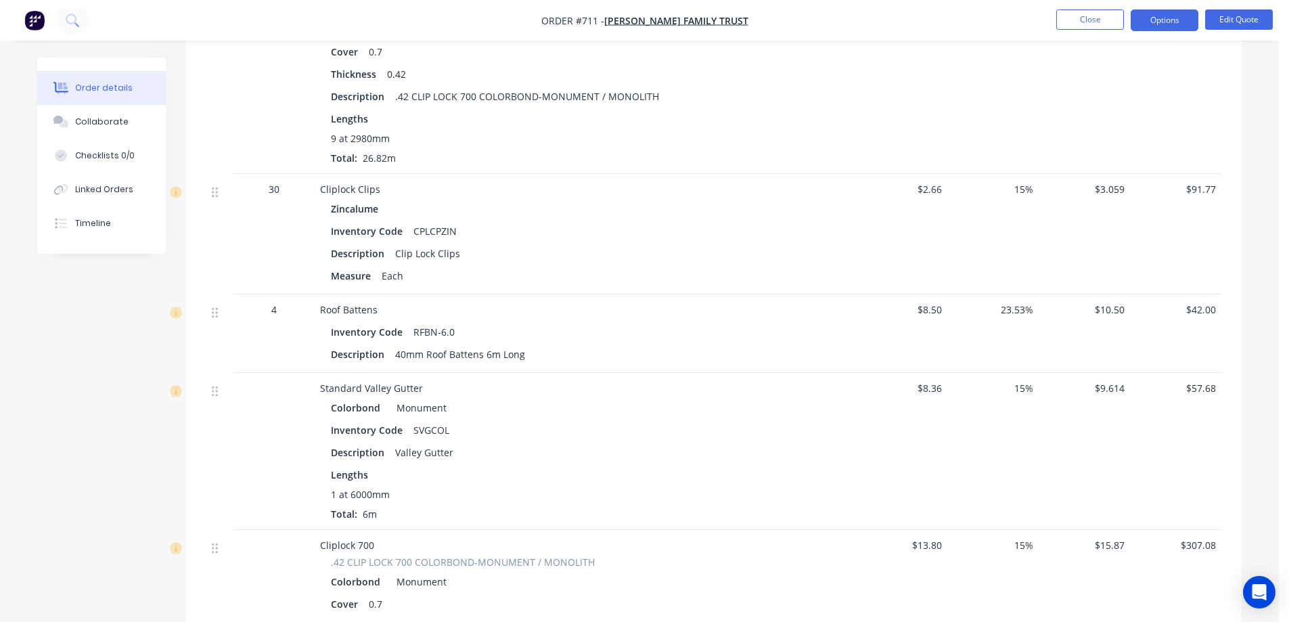
click at [1101, 182] on span "$3.059" at bounding box center [1084, 189] width 81 height 14
click at [1243, 14] on button "Edit Quote" at bounding box center [1239, 19] width 68 height 20
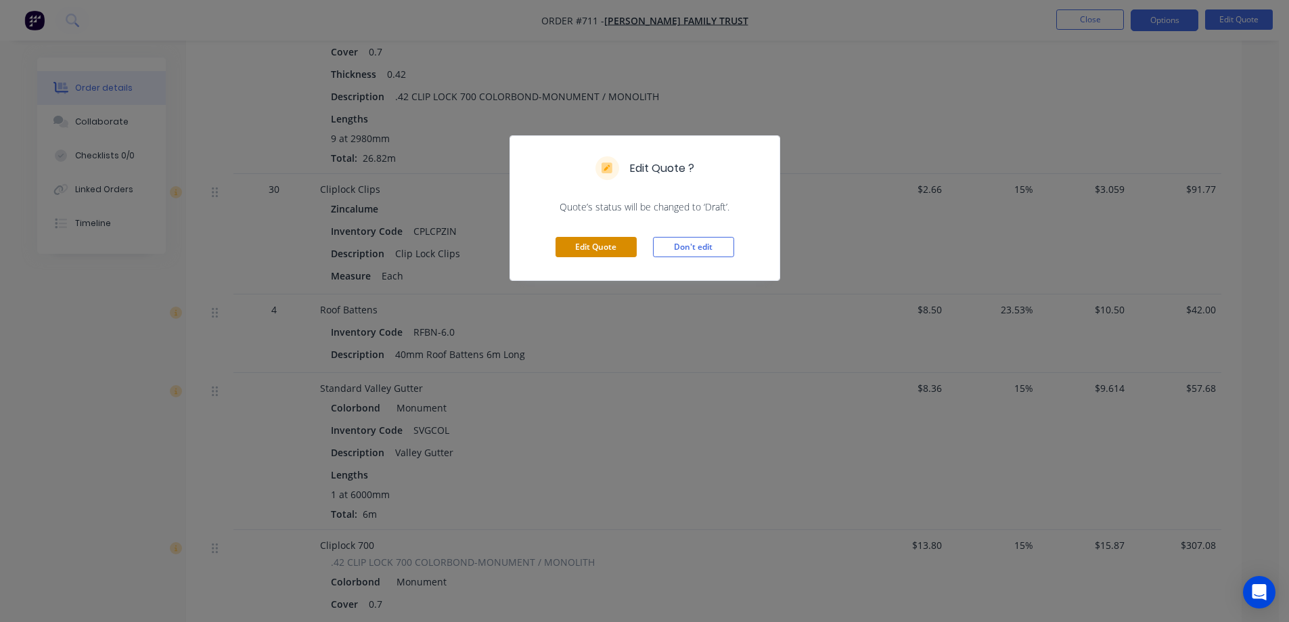
click at [595, 250] on button "Edit Quote" at bounding box center [595, 247] width 81 height 20
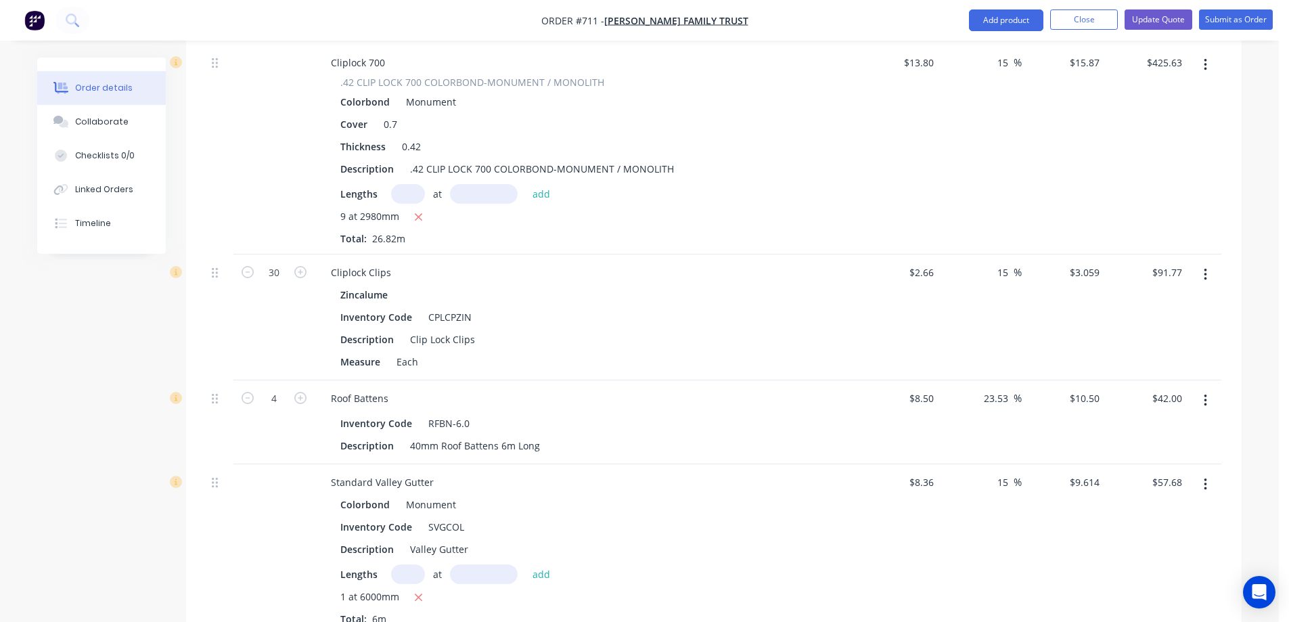
scroll to position [2232, 0]
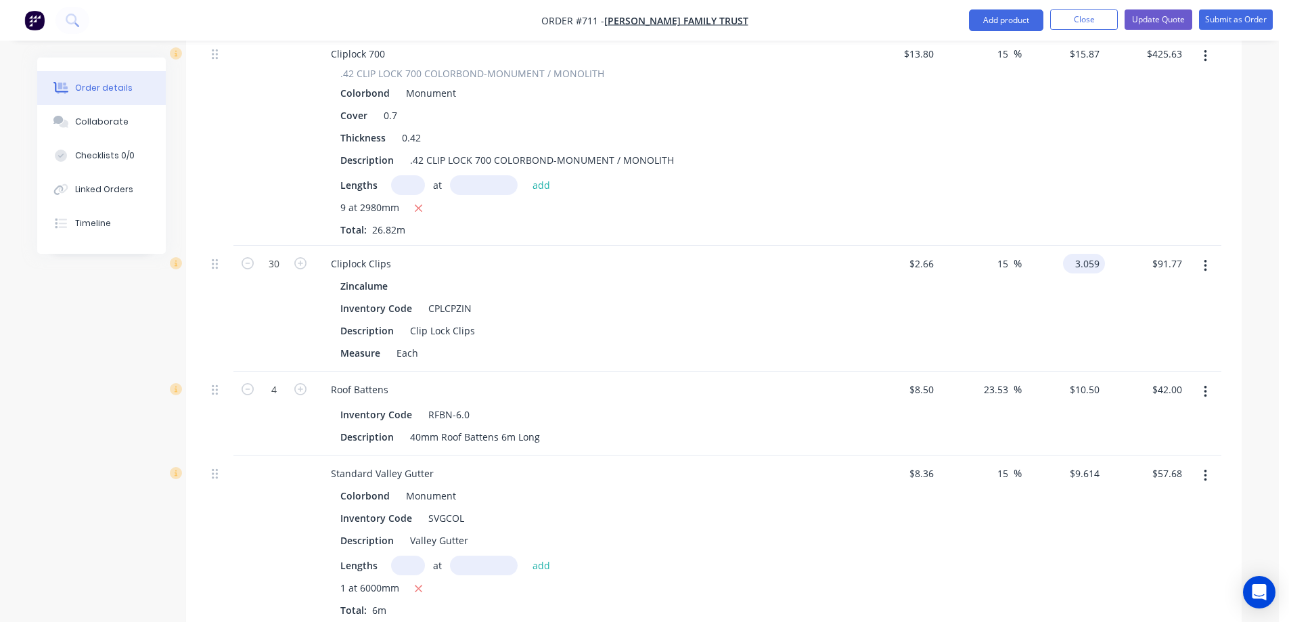
click at [1075, 254] on input "3.059" at bounding box center [1086, 264] width 37 height 20
type input "3.06"
type input "15.04"
type input "$3.06"
type input "$91.80"
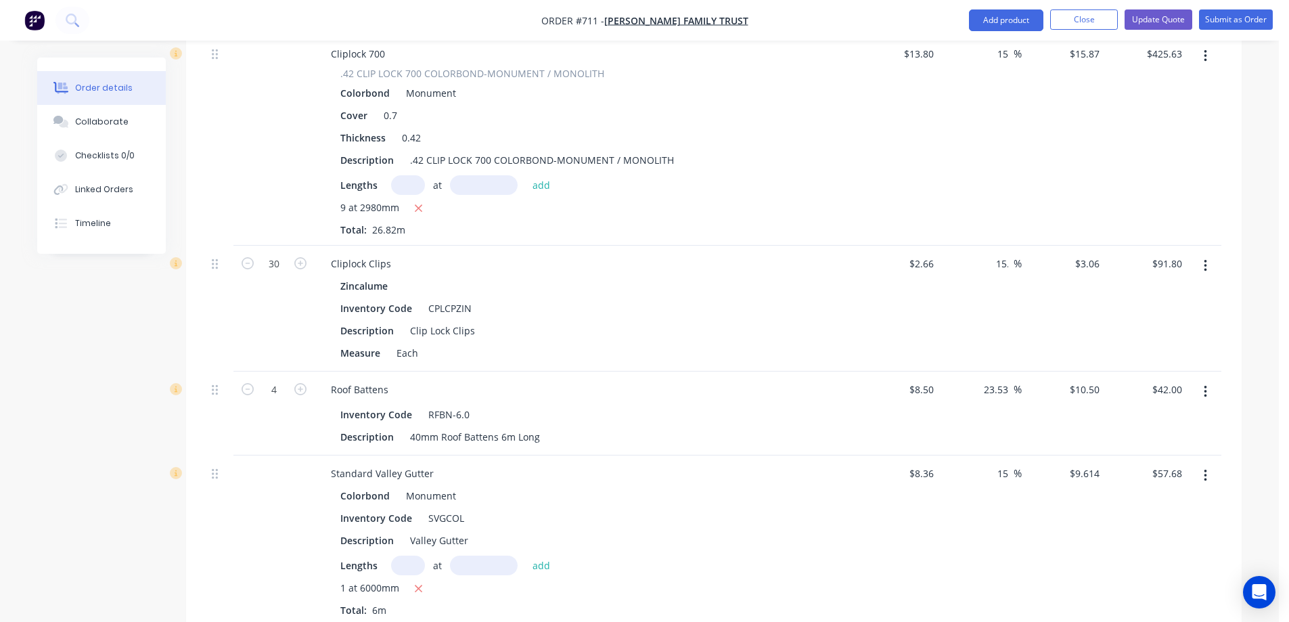
click at [1053, 281] on div "$3.06 $3.06" at bounding box center [1063, 309] width 83 height 126
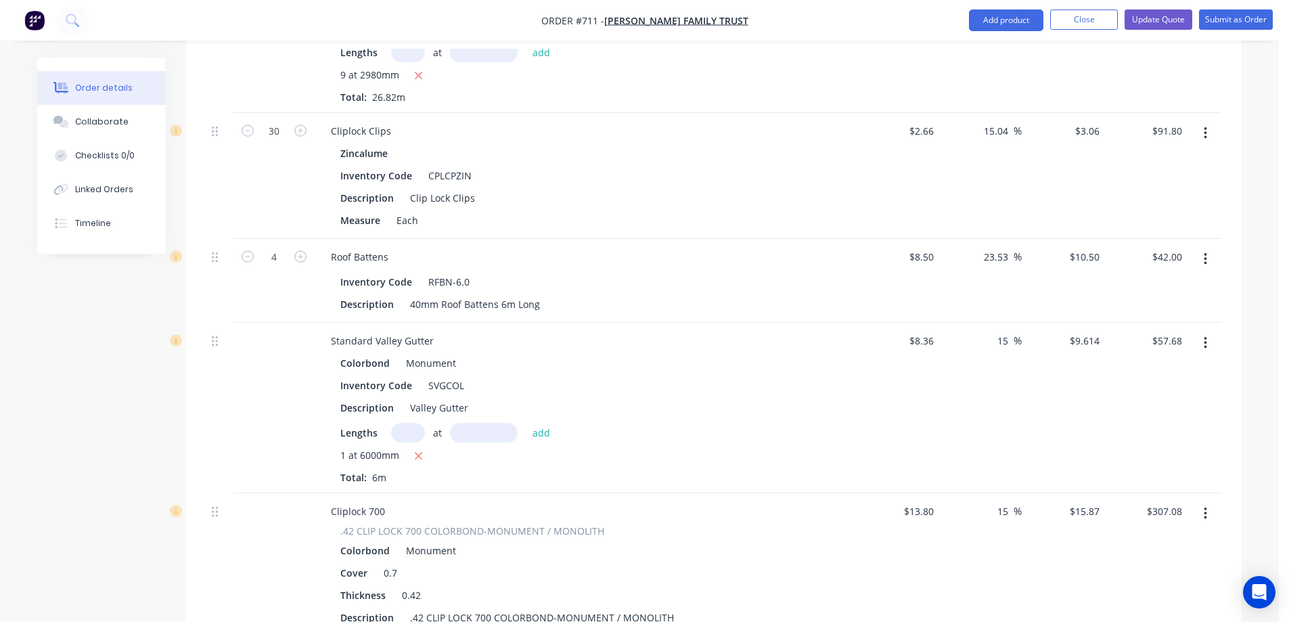
scroll to position [2368, 0]
click at [1072, 328] on div "9.614 9.614" at bounding box center [1086, 338] width 37 height 20
type input "9.62"
type input "15.07"
type input "$9.62"
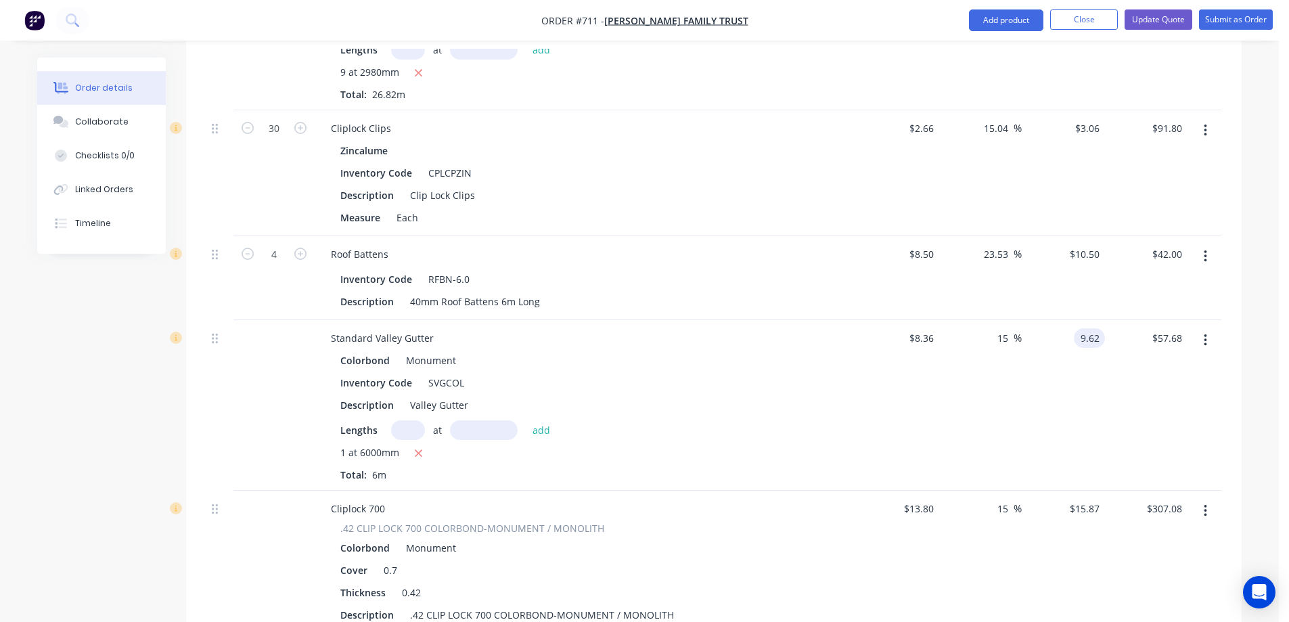
type input "$57.72"
click at [1049, 348] on div "$9.62 $9.62" at bounding box center [1063, 405] width 83 height 170
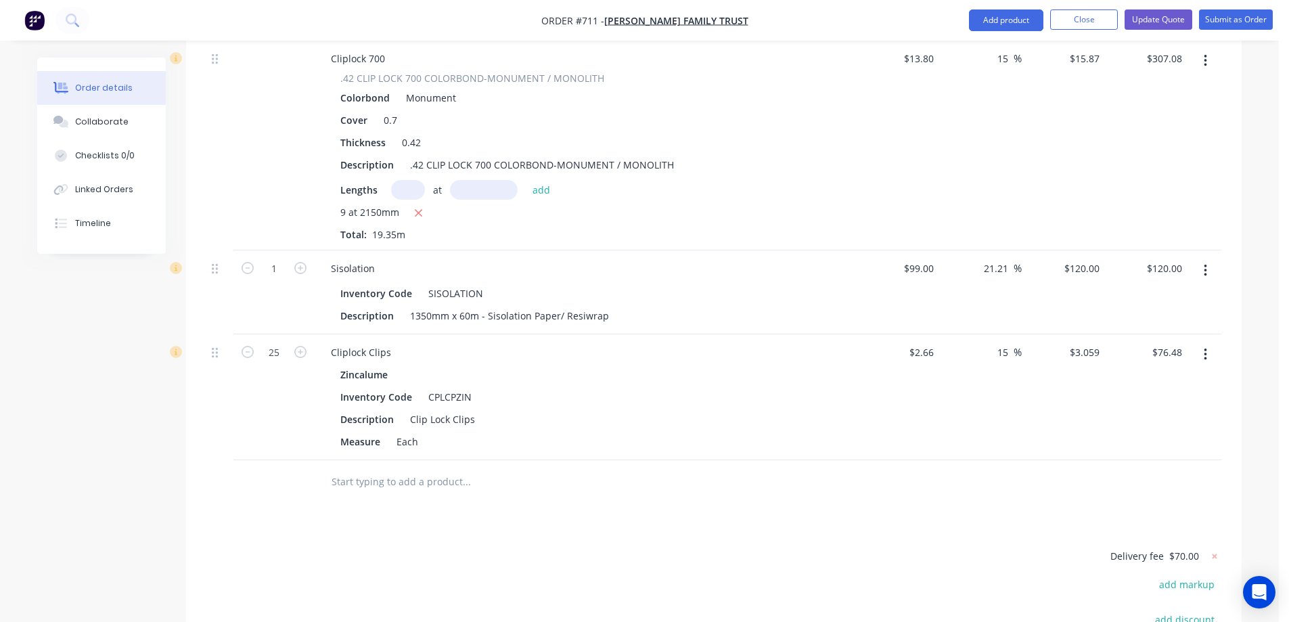
scroll to position [2841, 0]
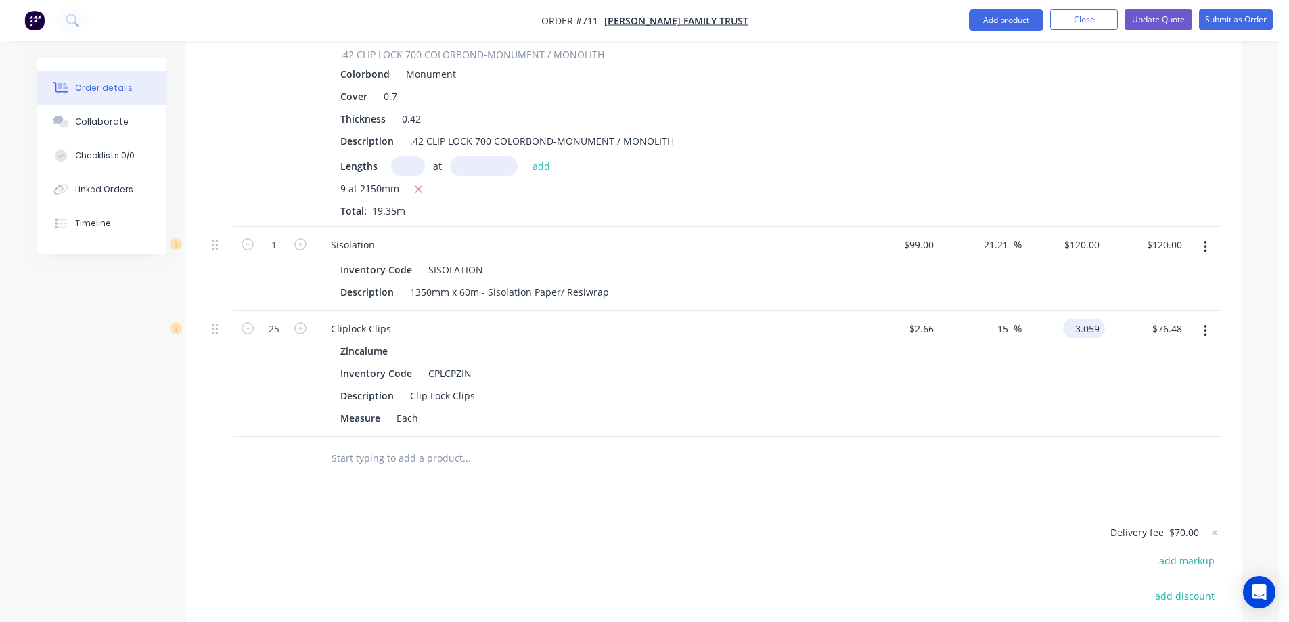
click at [1084, 319] on input "3.059" at bounding box center [1086, 329] width 37 height 20
type input "3.01"
type input "13.16"
type input "$3.01"
type input "$75.25"
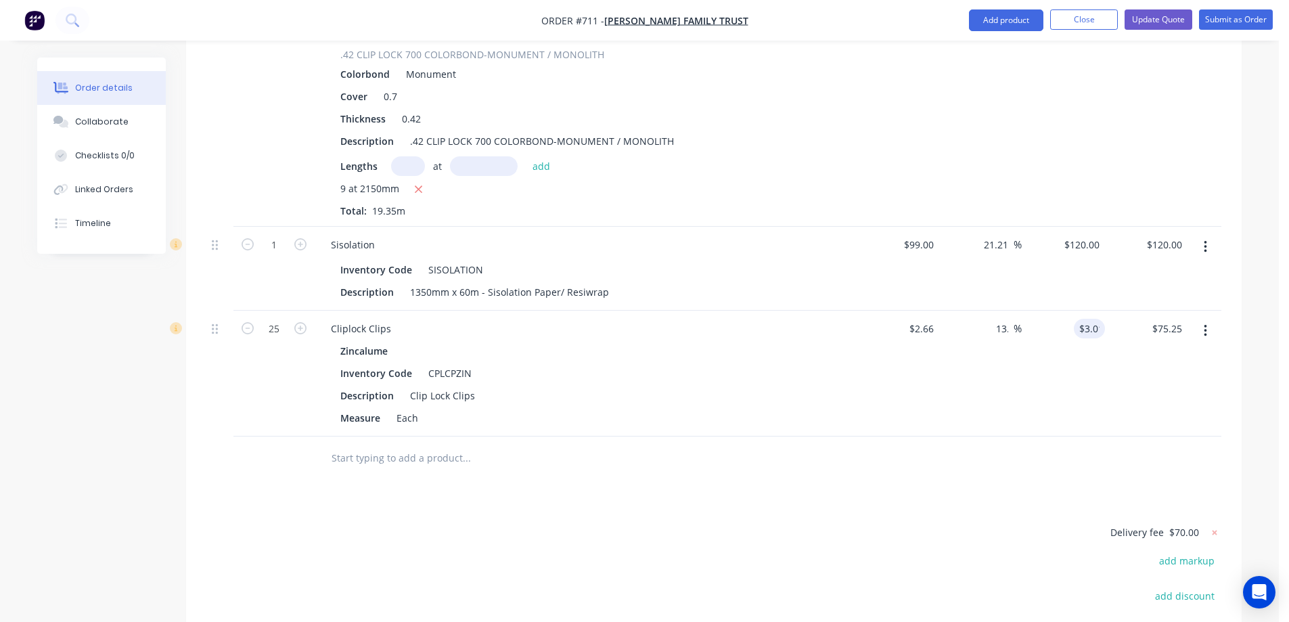
click at [1057, 344] on div "$3.01 3.01" at bounding box center [1063, 374] width 83 height 126
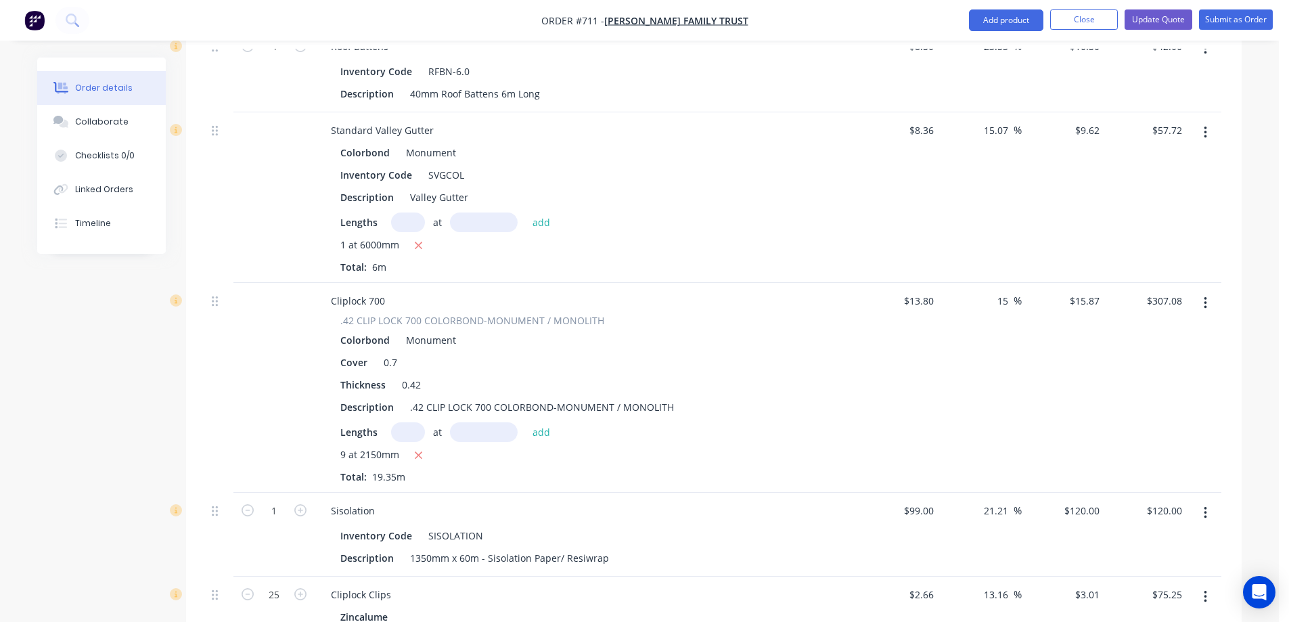
scroll to position [2706, 0]
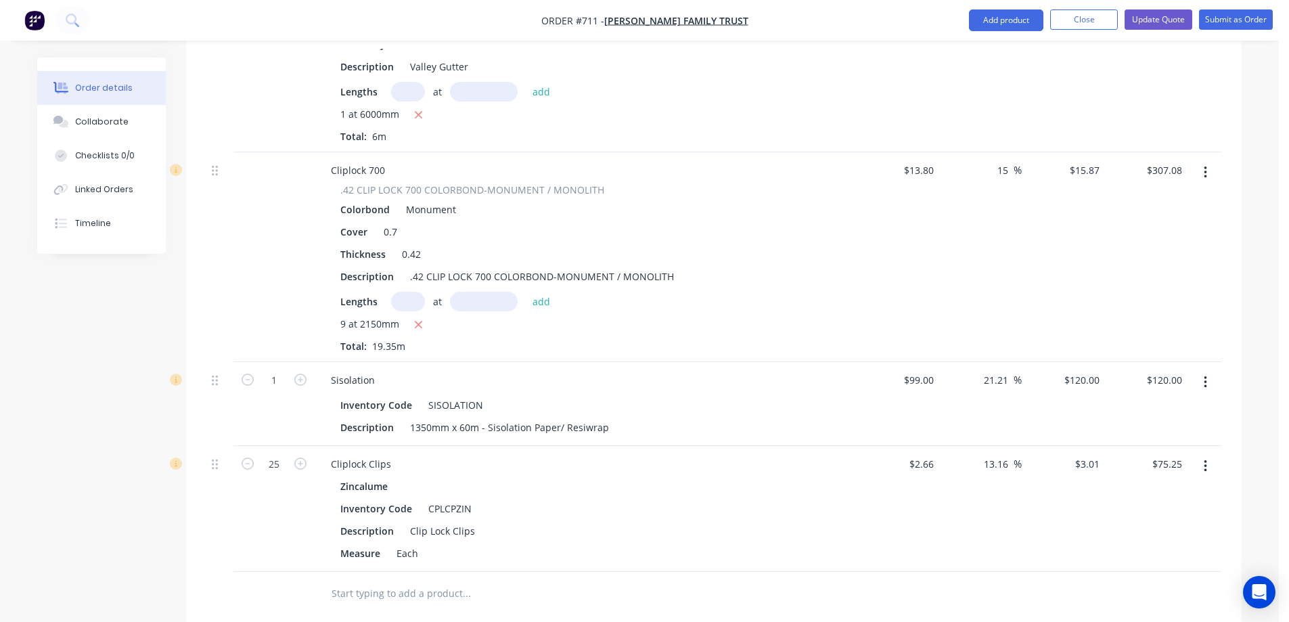
click at [1091, 446] on div "$3.01 $3.01" at bounding box center [1063, 509] width 83 height 126
click at [1091, 454] on input "3.01" at bounding box center [1092, 464] width 26 height 20
type input "3.06"
type input "15.04"
type input "$3.06"
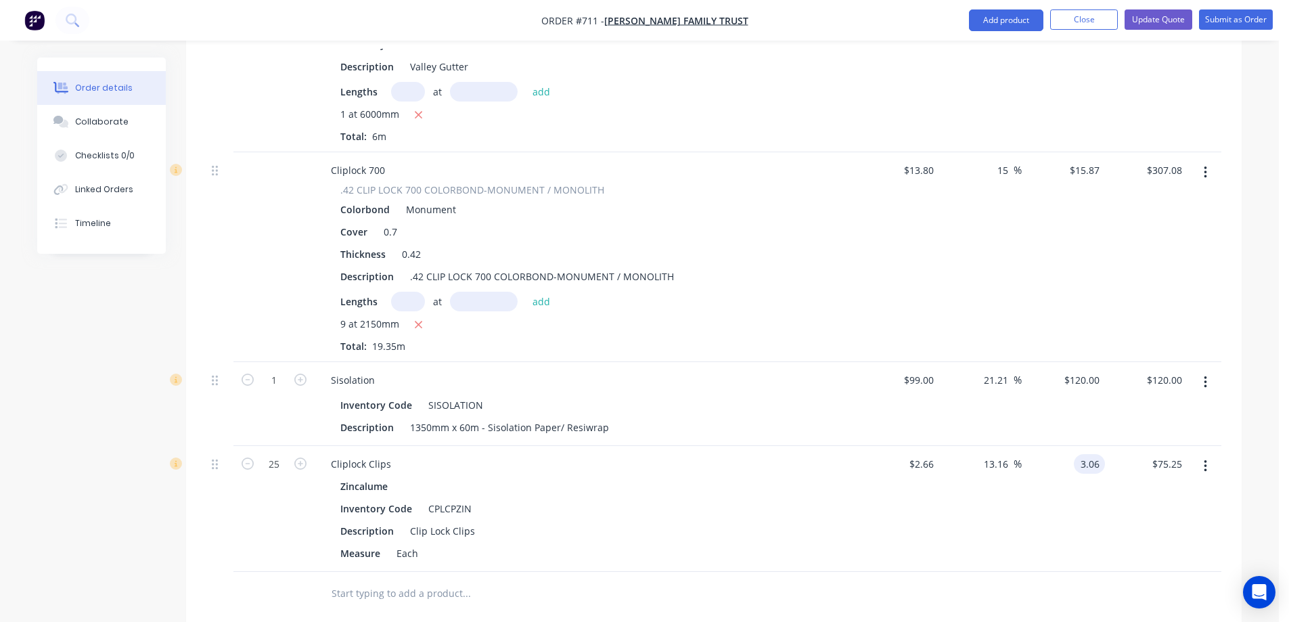
type input "$76.50"
click at [1064, 463] on div "$3.06 $3.06" at bounding box center [1063, 509] width 83 height 126
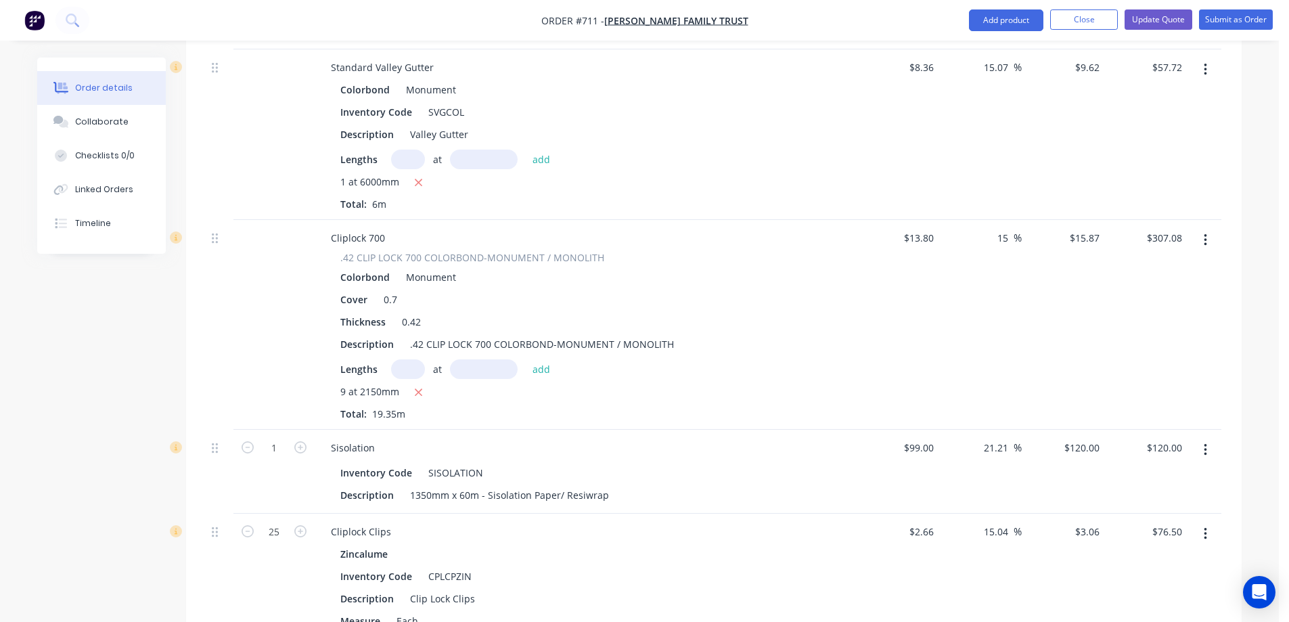
scroll to position [2909, 0]
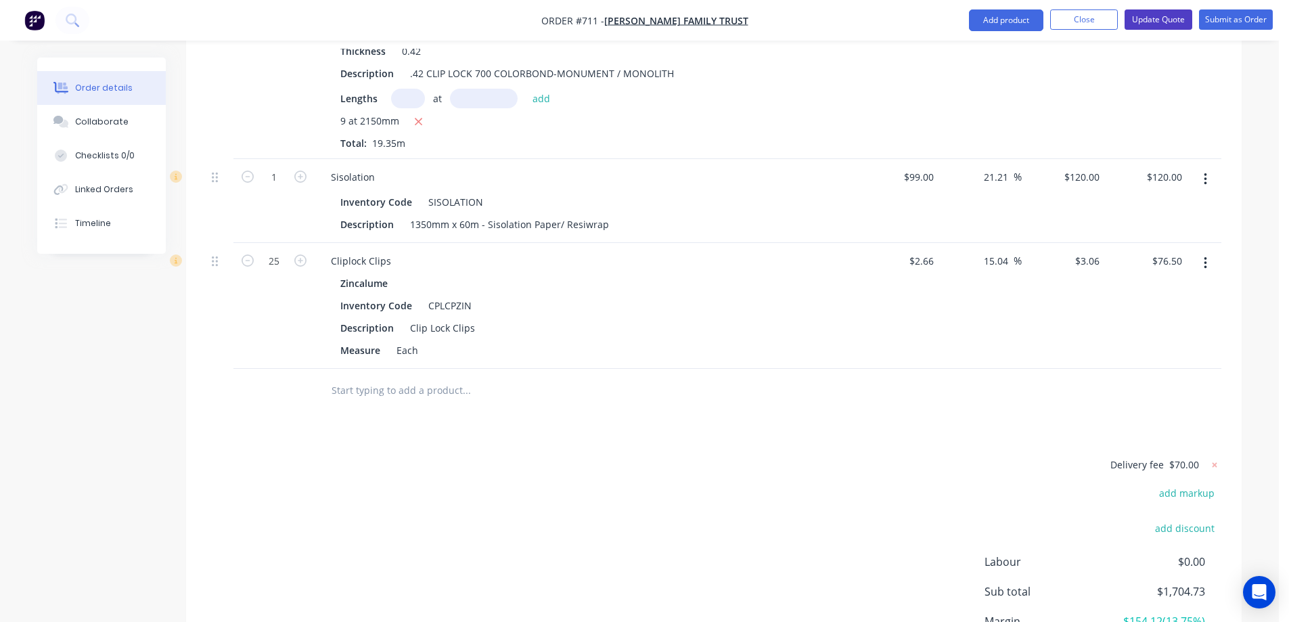
click at [1158, 21] on button "Update Quote" at bounding box center [1158, 19] width 68 height 20
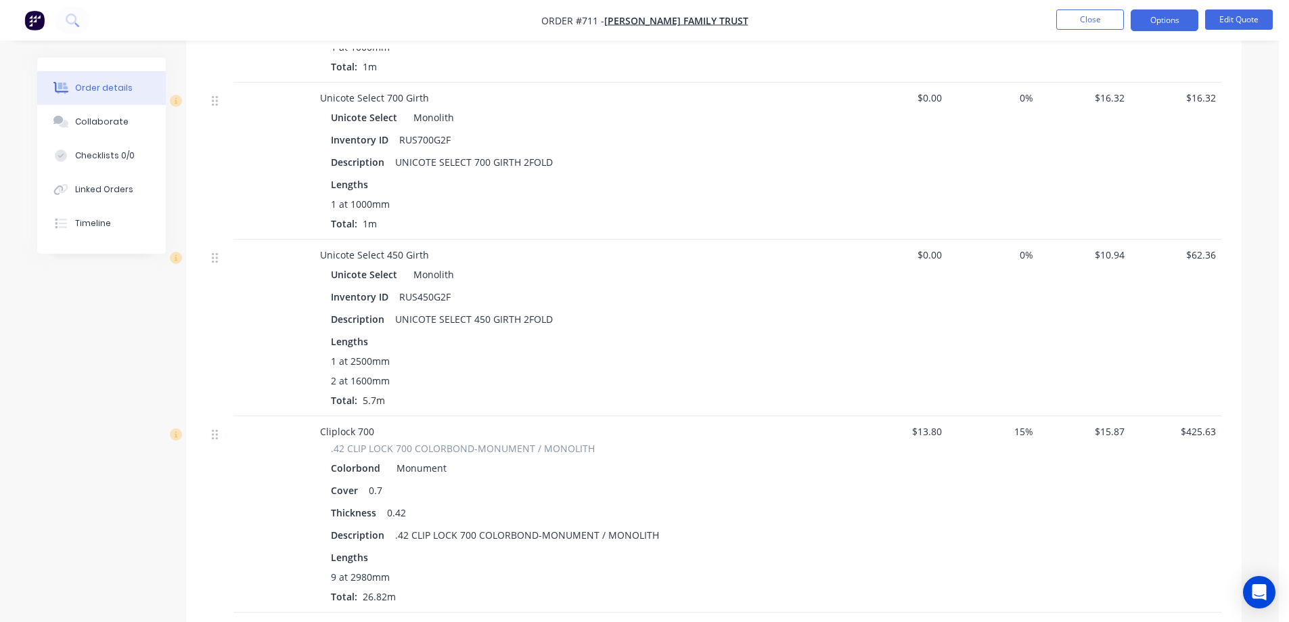
scroll to position [1691, 0]
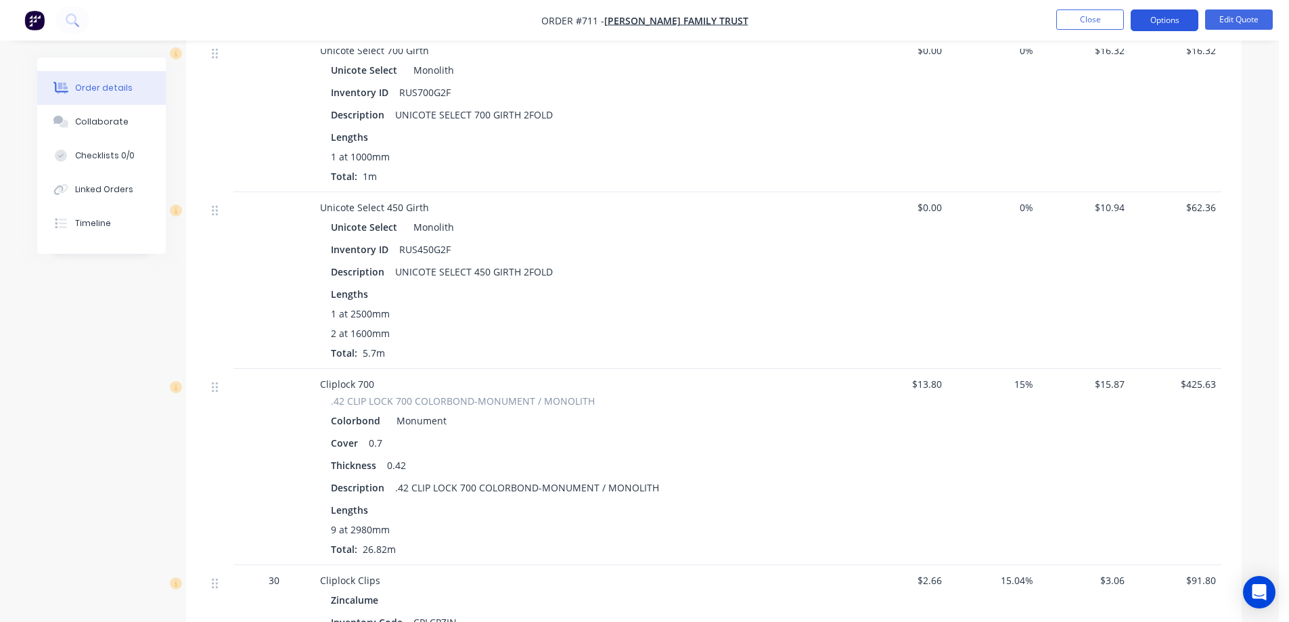
click at [1170, 16] on button "Options" at bounding box center [1164, 20] width 68 height 22
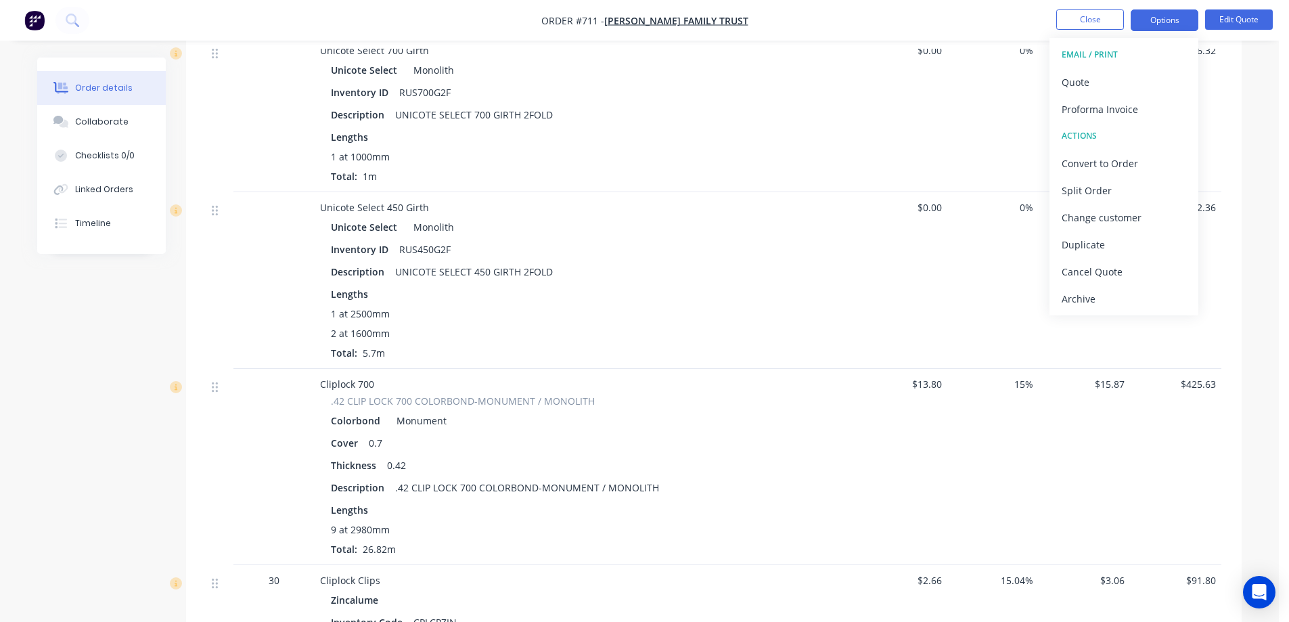
click at [848, 74] on div "Unicote Select Monolith Inventory ID RUS700G2F Description UNICOTE SELECT 700 G…" at bounding box center [585, 121] width 530 height 123
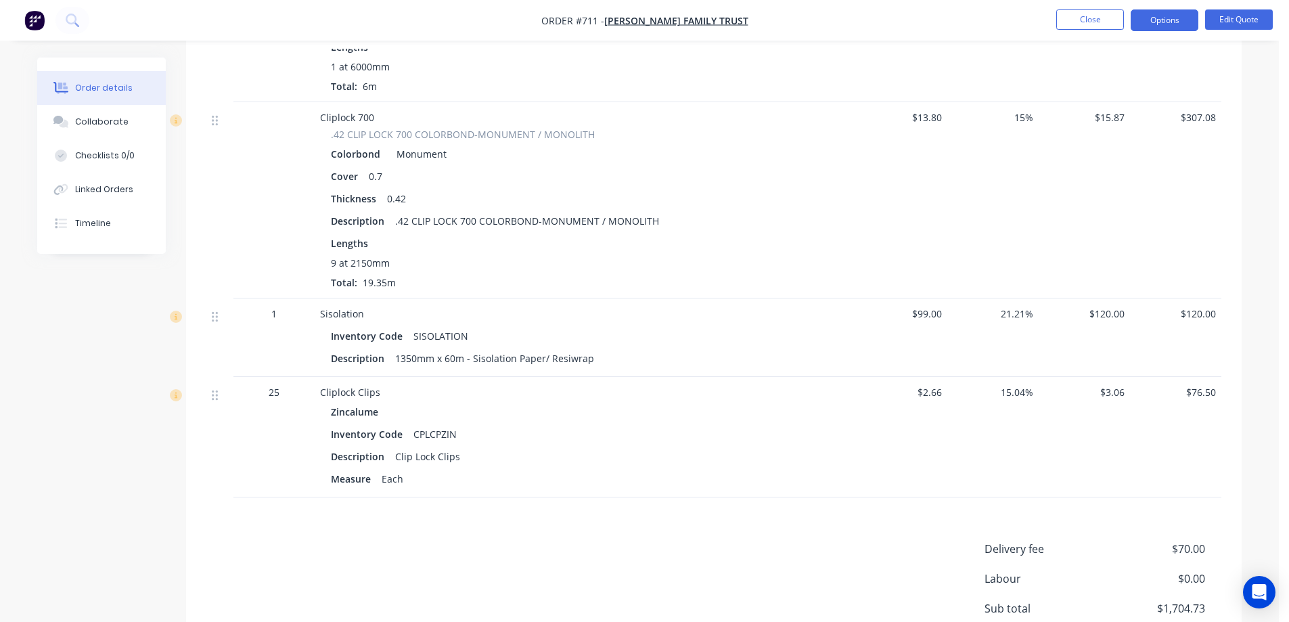
scroll to position [2623, 0]
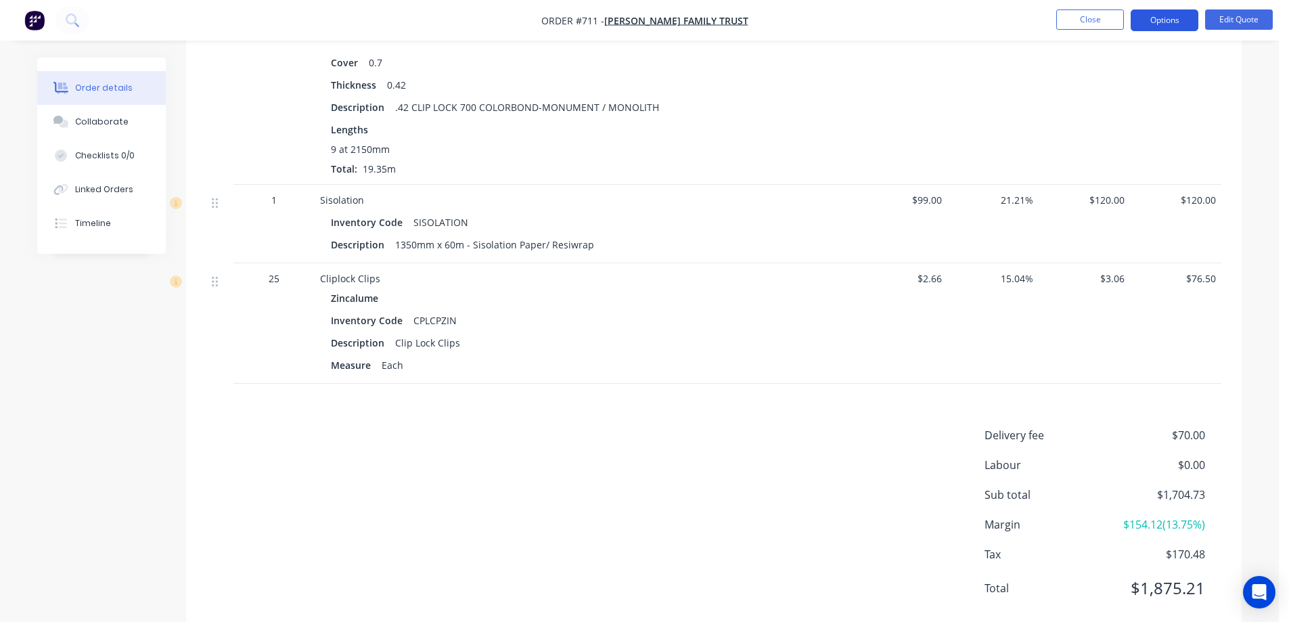
click at [1153, 24] on button "Options" at bounding box center [1164, 20] width 68 height 22
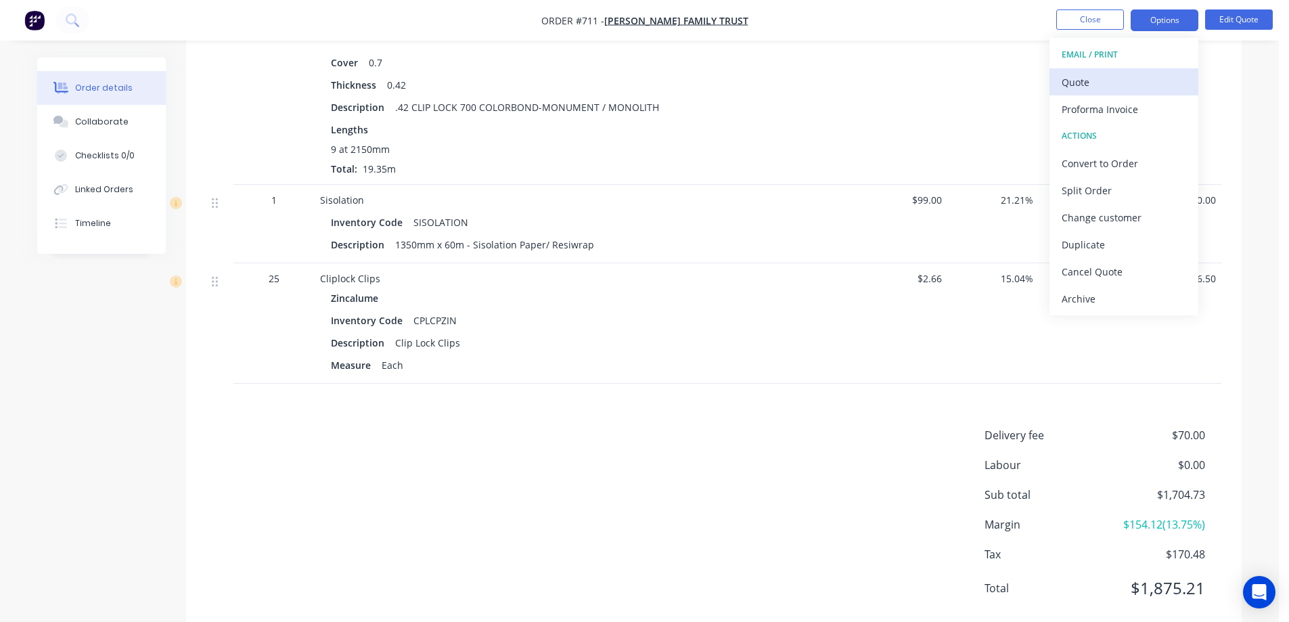
click at [1118, 87] on div "Quote" at bounding box center [1123, 82] width 124 height 20
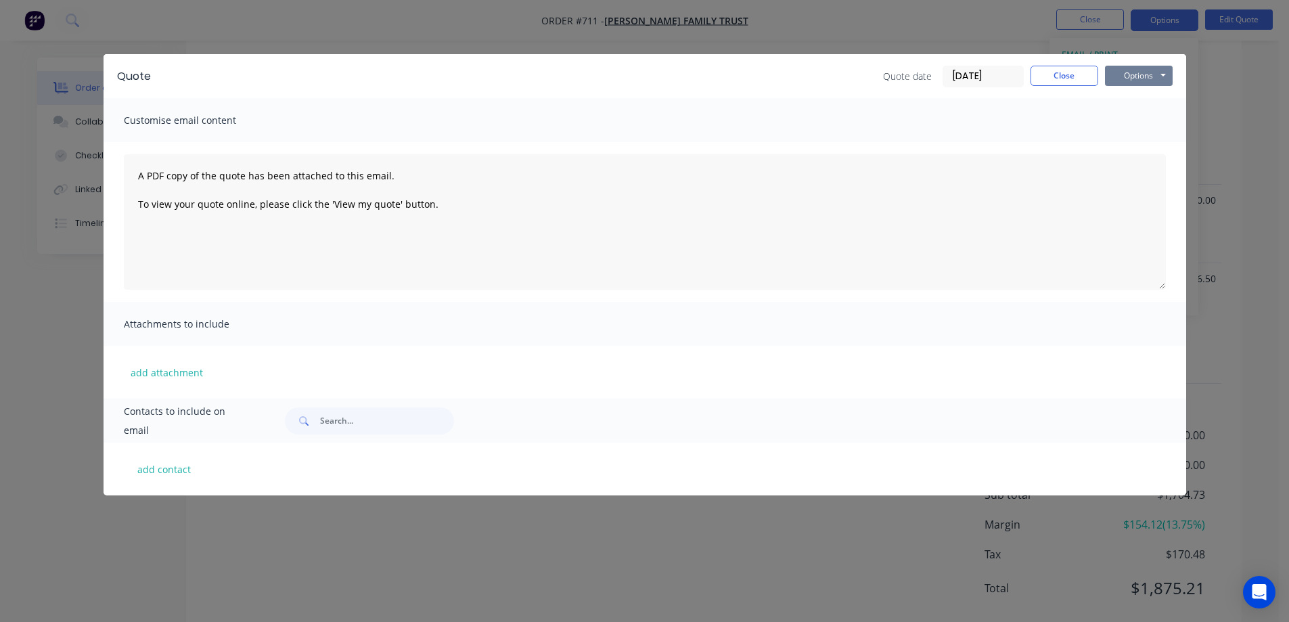
click at [1143, 80] on button "Options" at bounding box center [1139, 76] width 68 height 20
click at [1137, 97] on button "Preview" at bounding box center [1148, 100] width 87 height 22
click at [1049, 69] on button "Close" at bounding box center [1064, 76] width 68 height 20
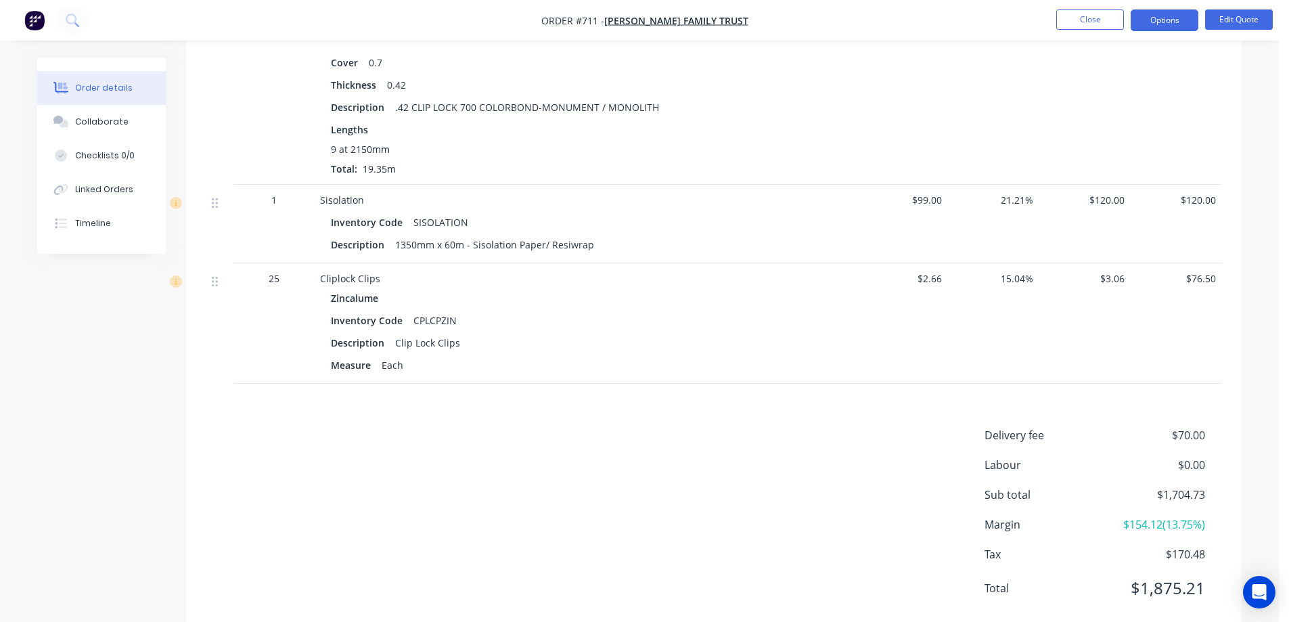
click at [32, 22] on img "button" at bounding box center [34, 20] width 20 height 20
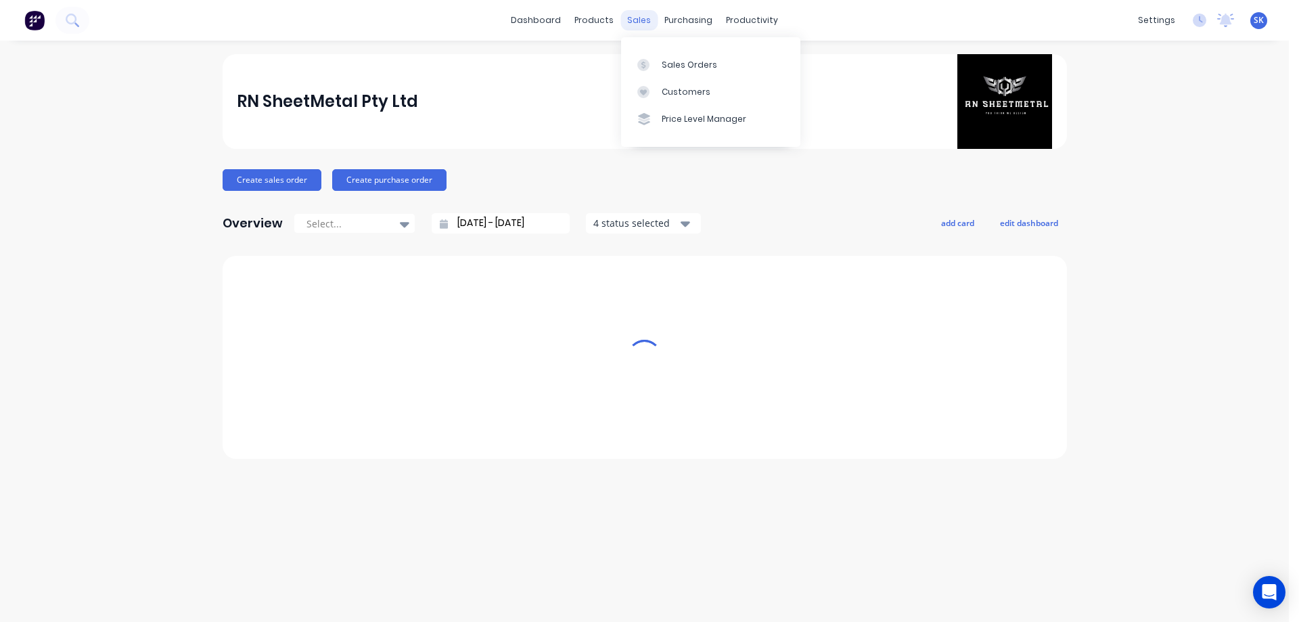
click at [641, 24] on div "sales" at bounding box center [638, 20] width 37 height 20
click at [670, 66] on div "Sales Orders" at bounding box center [689, 65] width 55 height 12
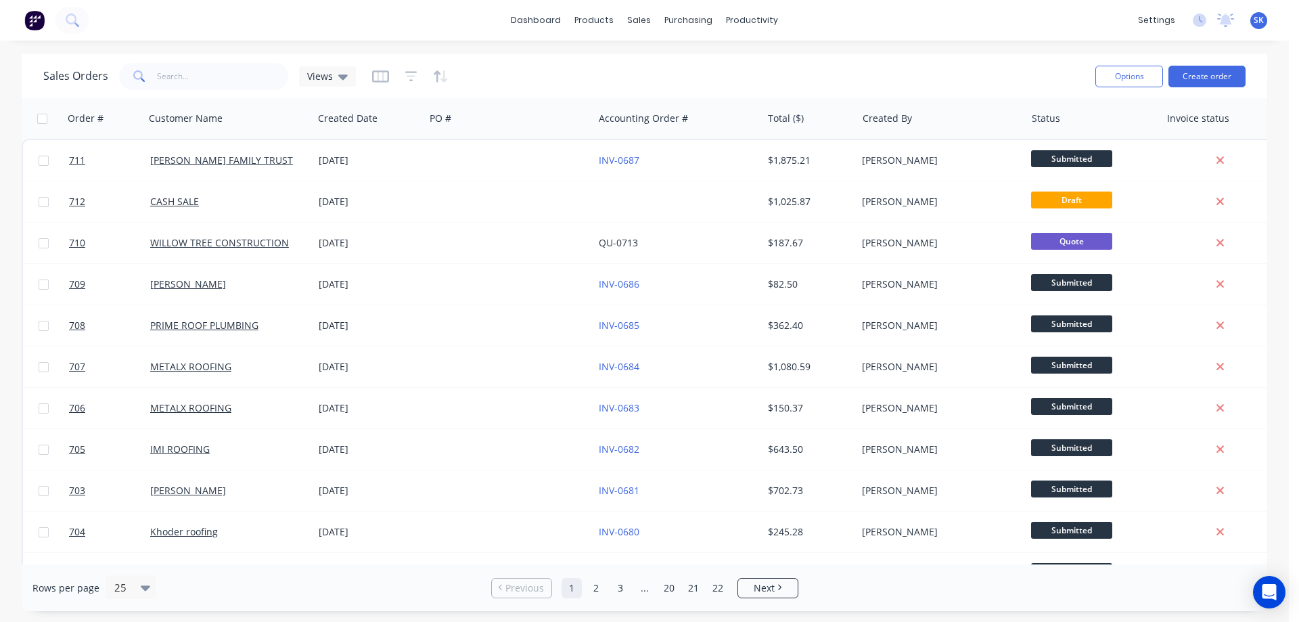
click at [26, 16] on img at bounding box center [34, 20] width 20 height 20
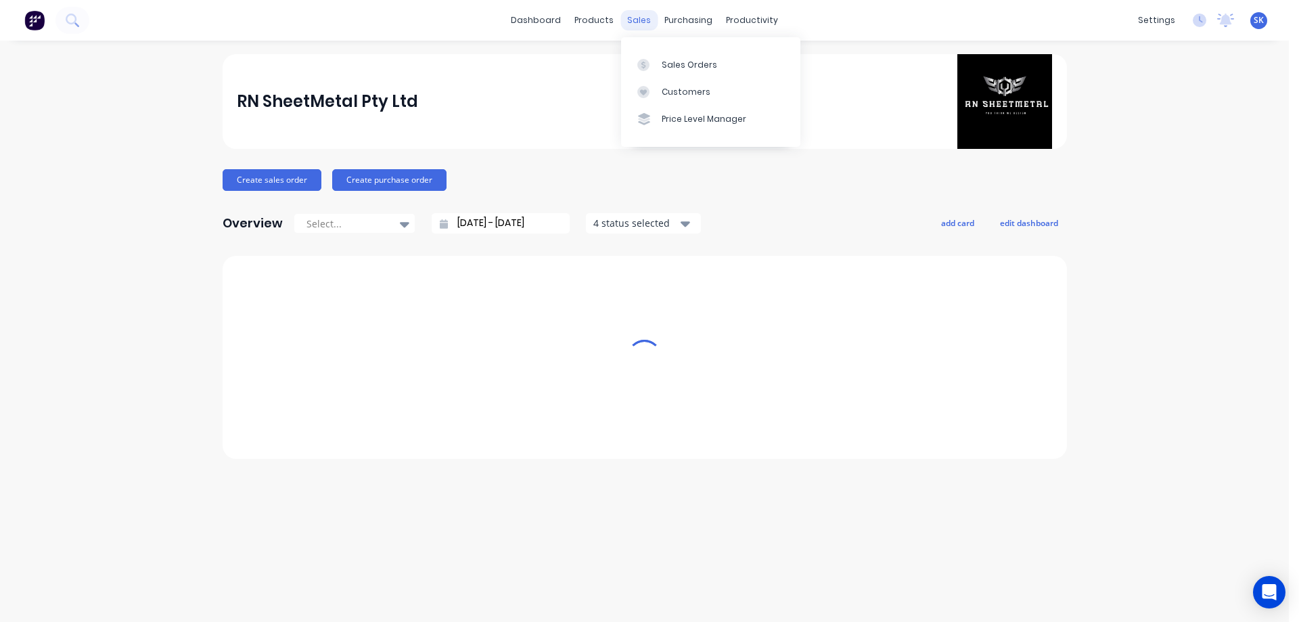
click at [638, 24] on div "sales" at bounding box center [638, 20] width 37 height 20
click at [659, 63] on link "Sales Orders" at bounding box center [710, 64] width 179 height 27
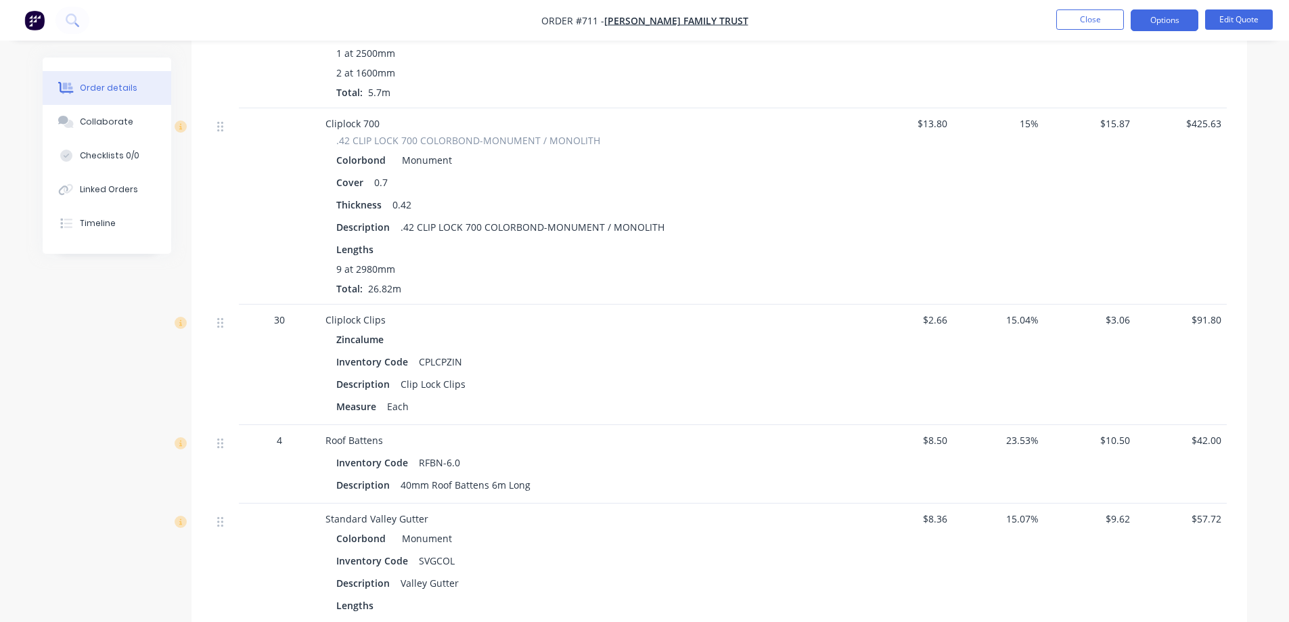
scroll to position [1947, 0]
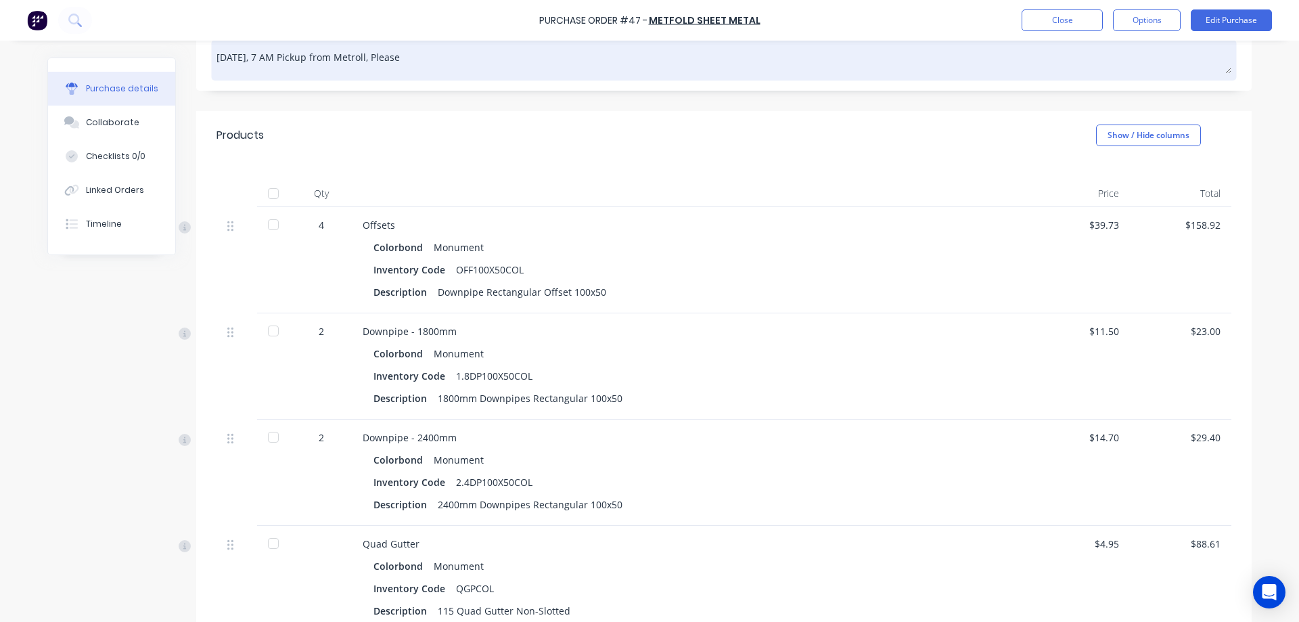
scroll to position [338, 0]
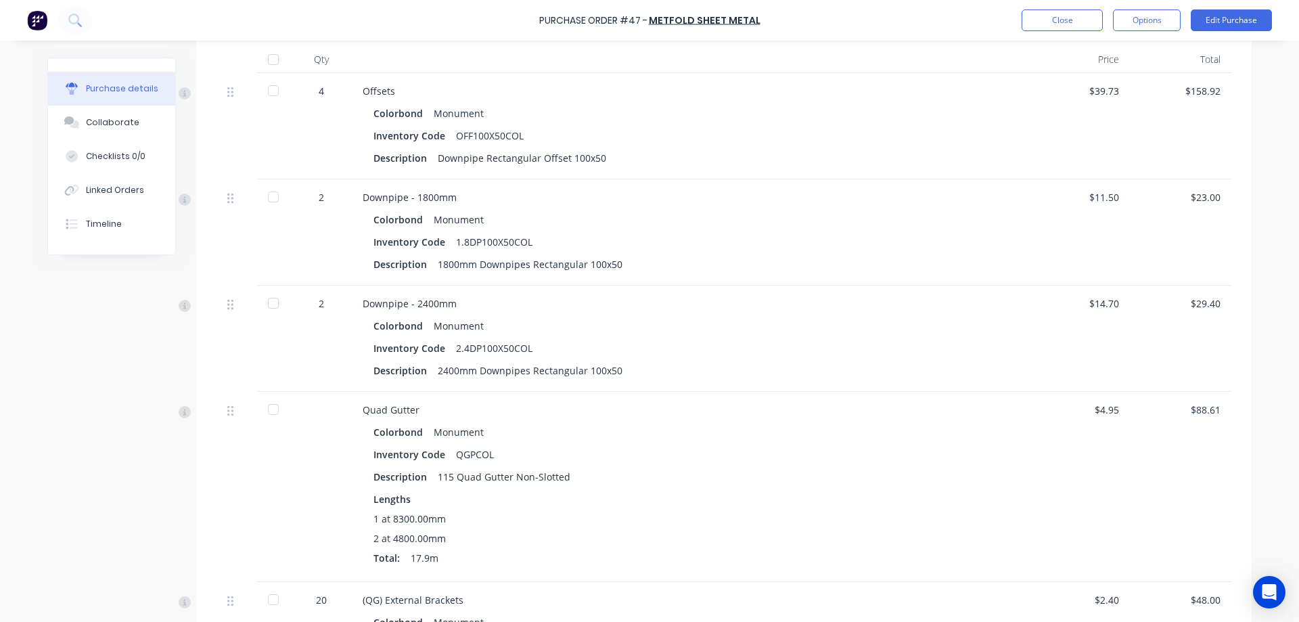
click at [39, 22] on img at bounding box center [37, 20] width 20 height 20
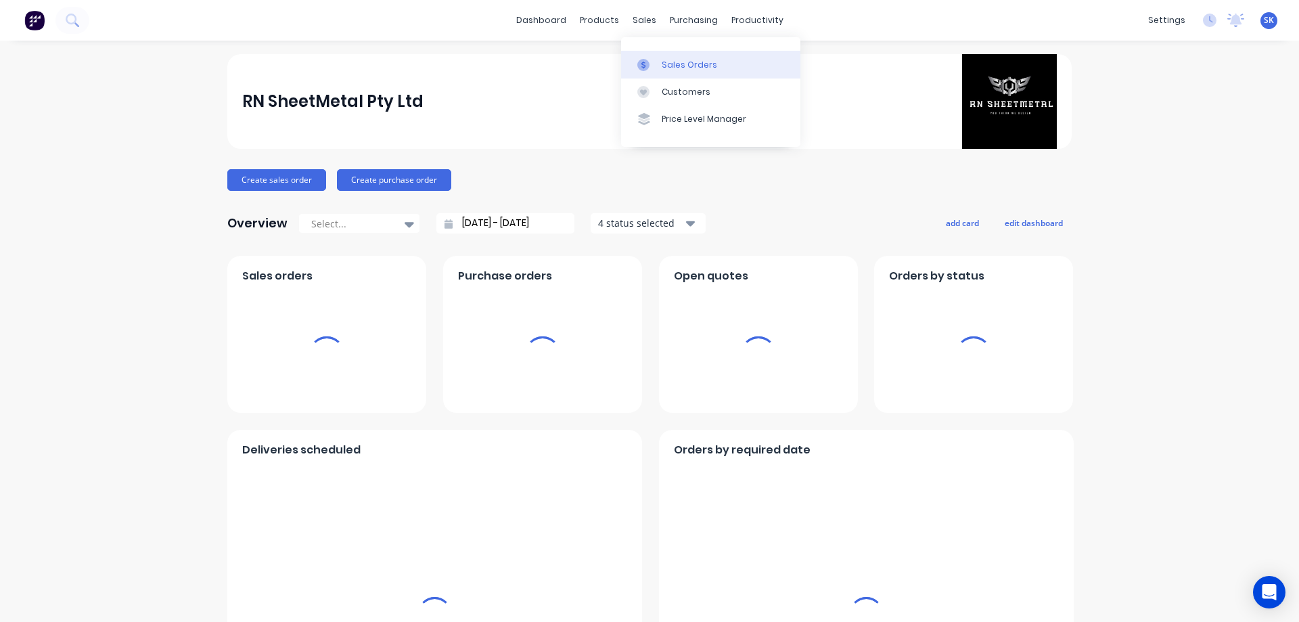
click at [679, 74] on link "Sales Orders" at bounding box center [710, 64] width 179 height 27
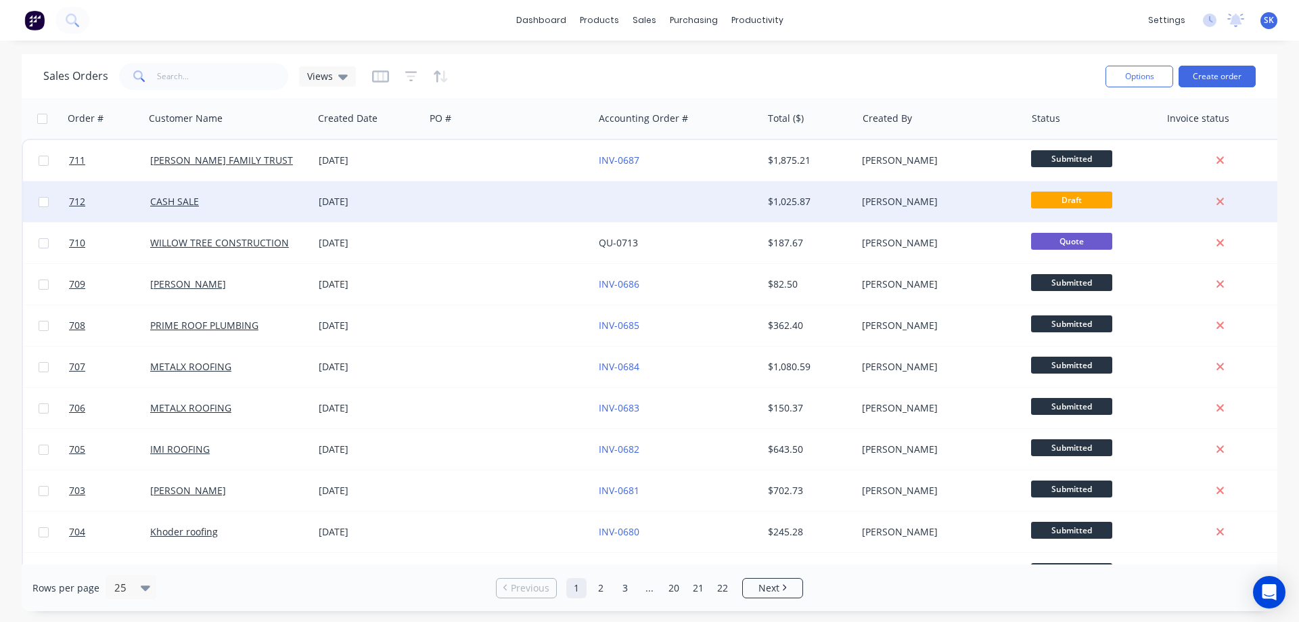
click at [447, 192] on div at bounding box center [509, 201] width 168 height 41
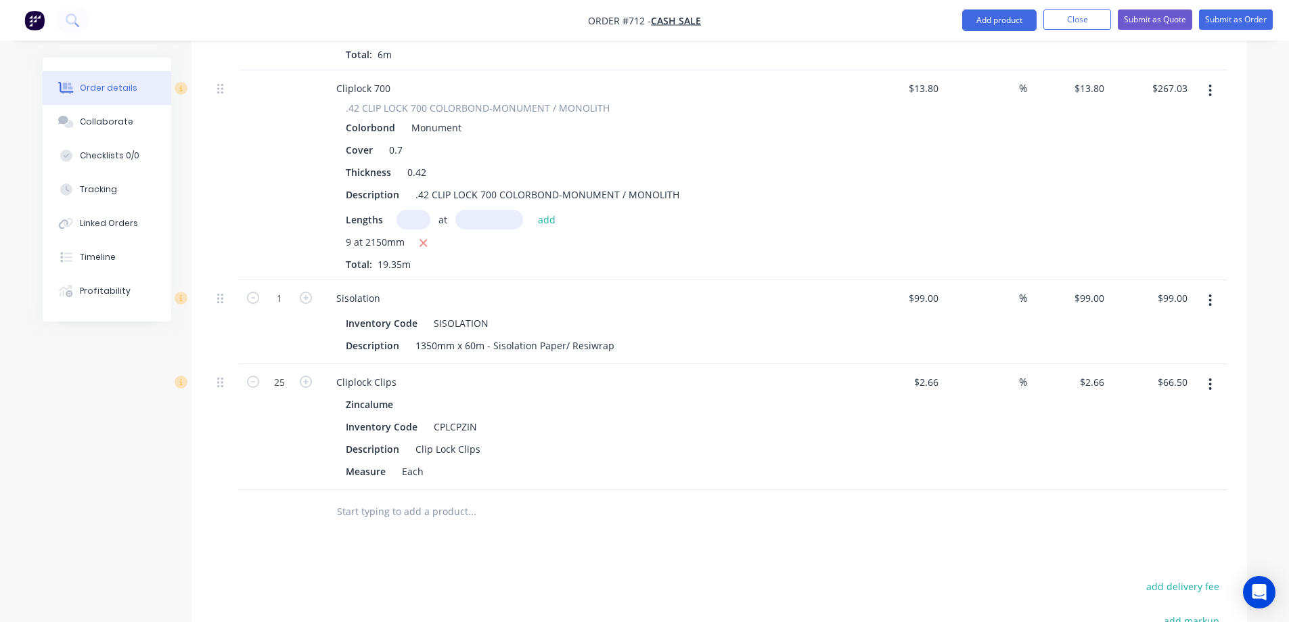
scroll to position [887, 0]
